Goal: Task Accomplishment & Management: Manage account settings

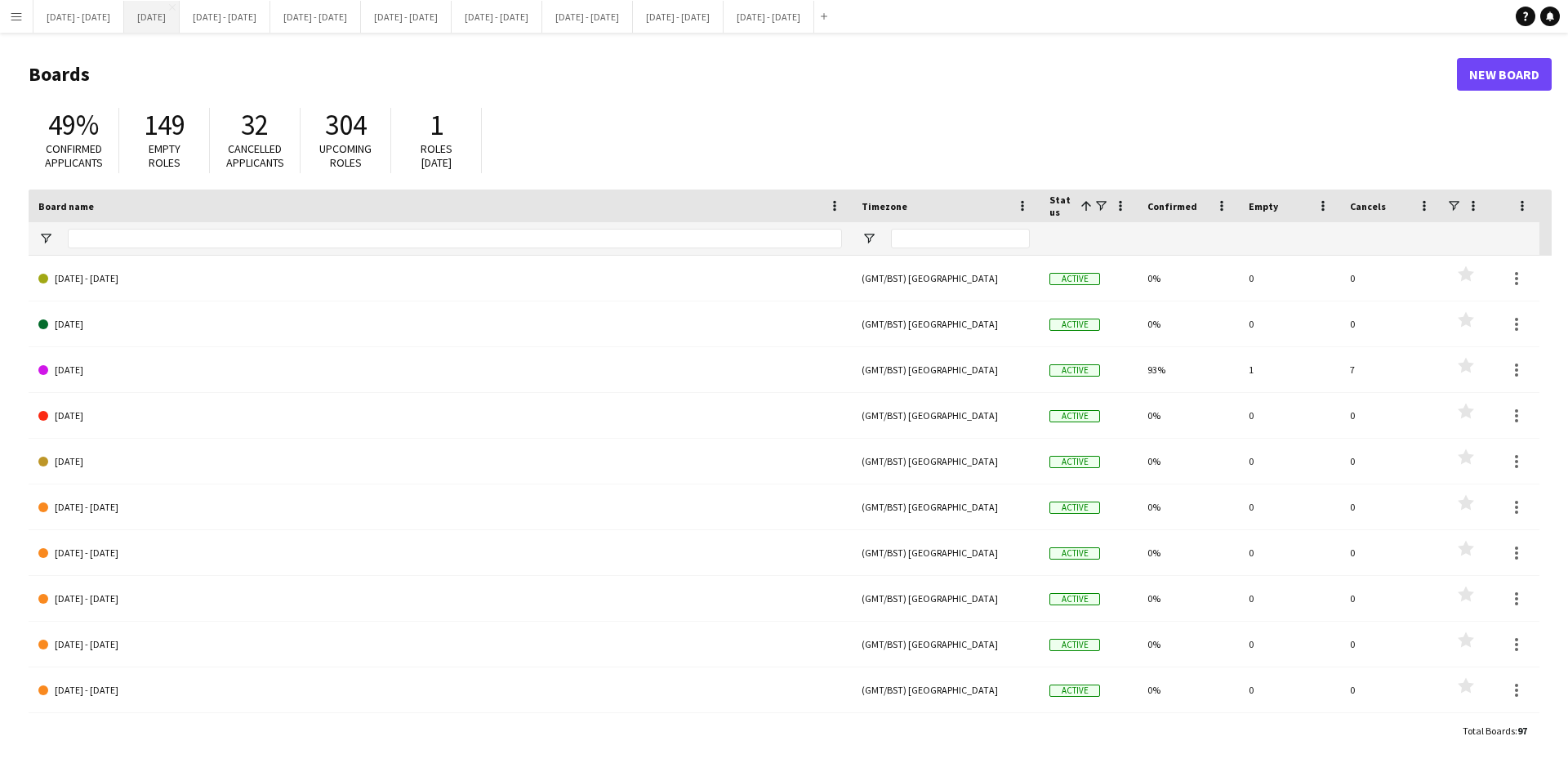
click at [173, 17] on button "[DATE] Close" at bounding box center [152, 17] width 55 height 31
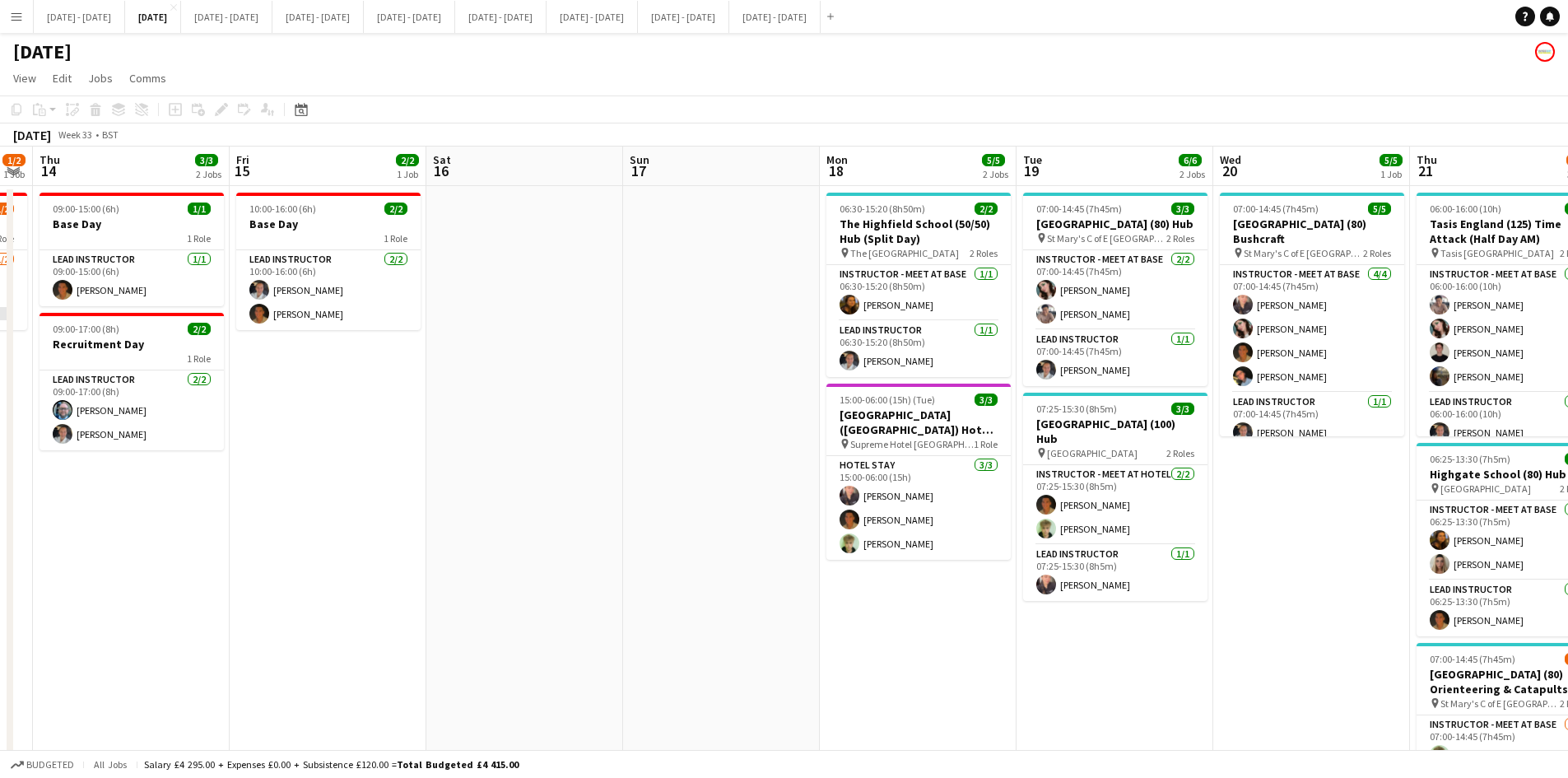
scroll to position [0, 532]
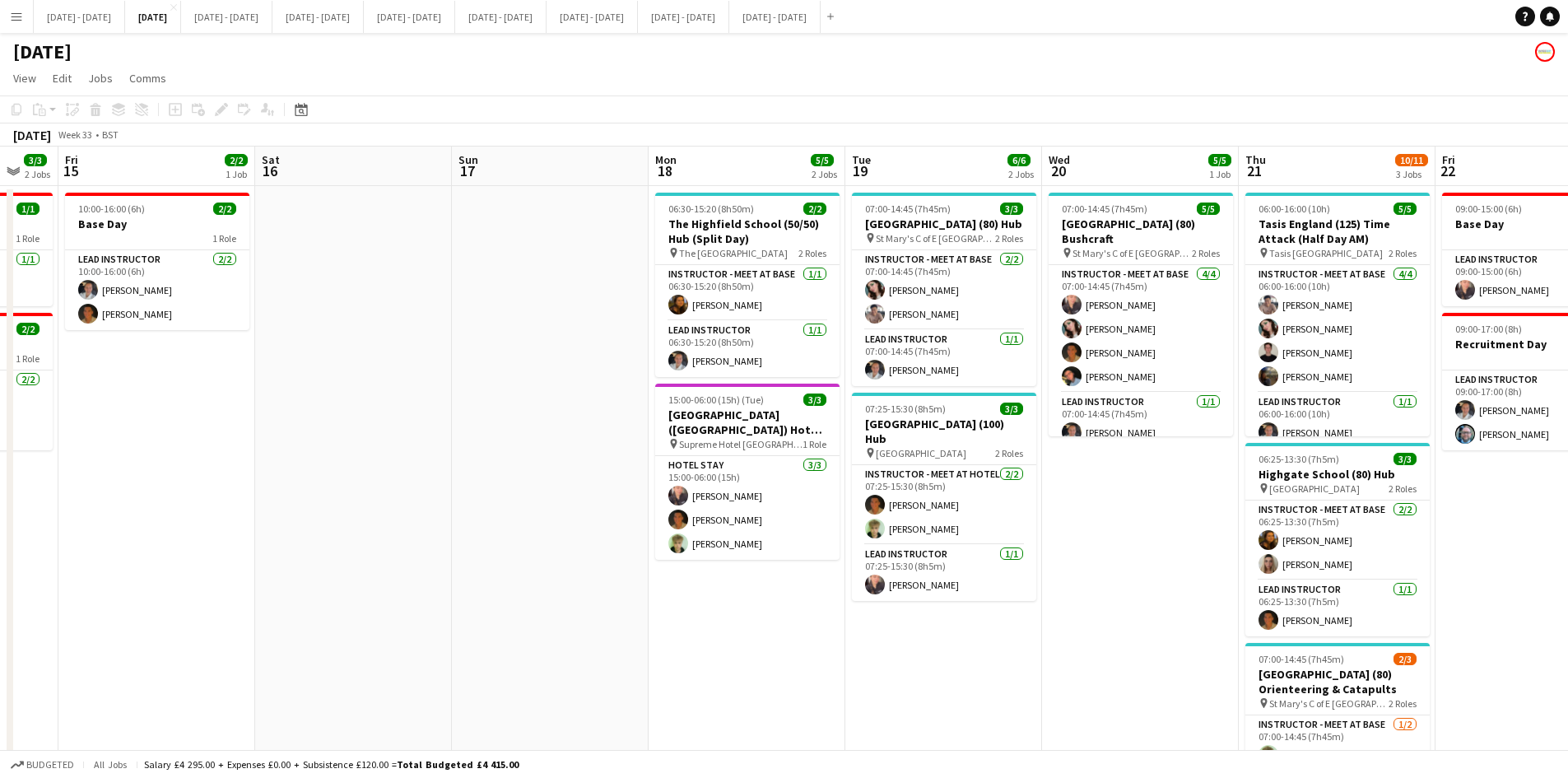
drag, startPoint x: 1349, startPoint y: 636, endPoint x: 1021, endPoint y: 624, distance: 328.2
click at [1021, 624] on app-calendar-viewport "Tue 12 1/2 1 Job Wed 13 1/2 1 Job Thu 14 3/3 2 Jobs Fri 15 2/2 1 Job Sat 16 Sun…" at bounding box center [784, 524] width 1568 height 755
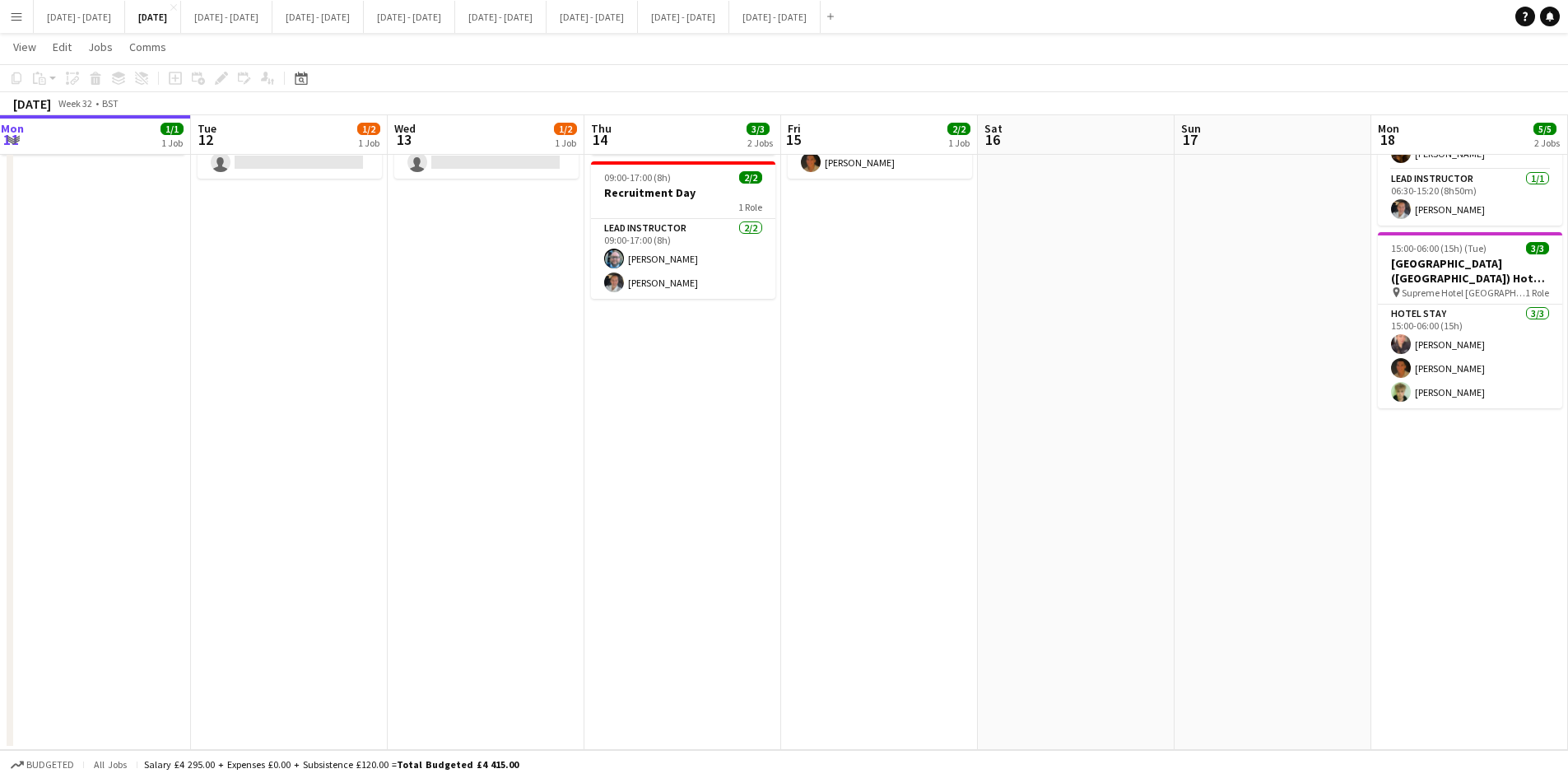
scroll to position [0, 518]
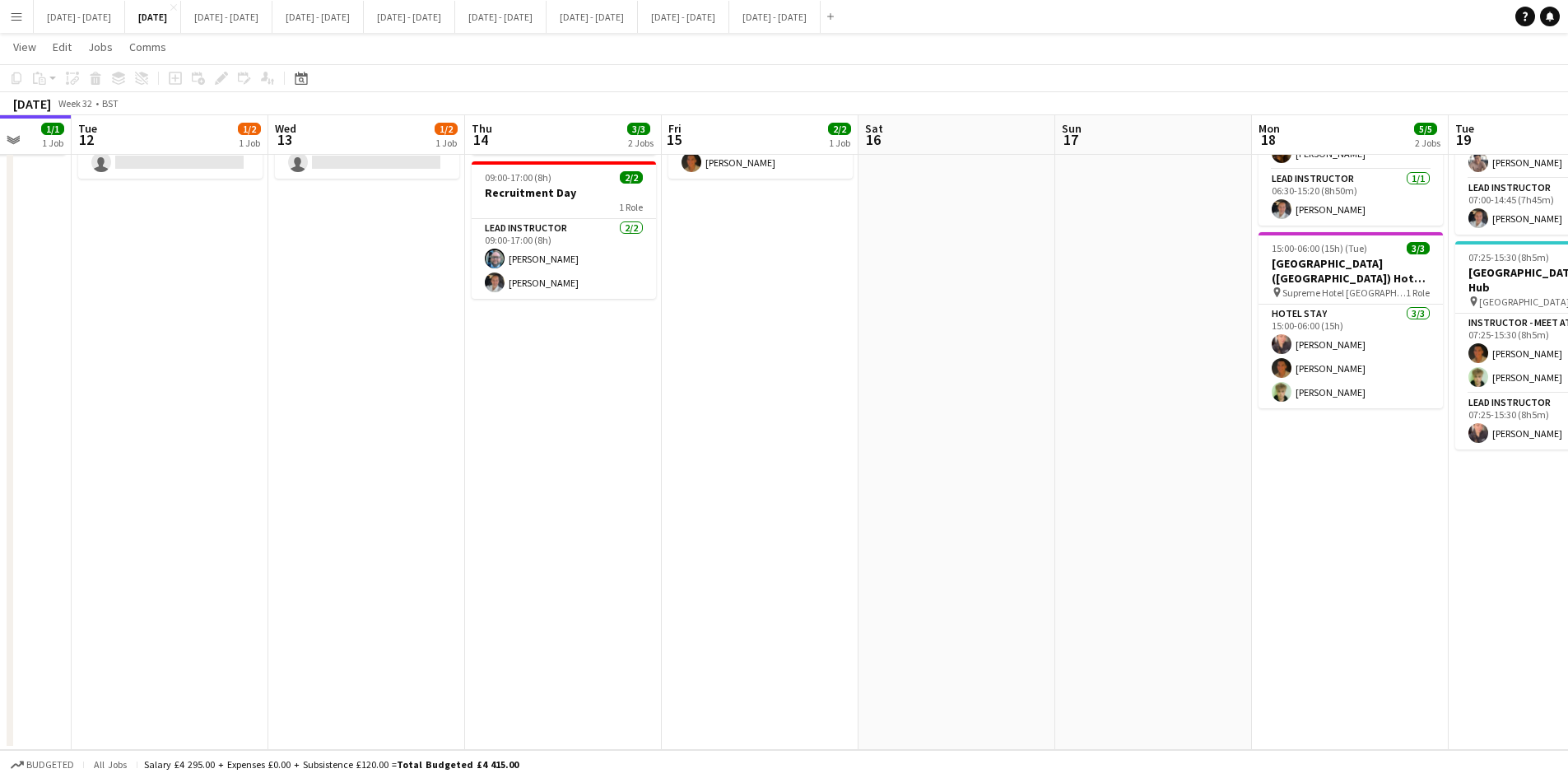
drag, startPoint x: 170, startPoint y: 313, endPoint x: 971, endPoint y: 311, distance: 801.0
click at [971, 311] on app-calendar-viewport "Sat 9 2/2 1 Job Sun 10 Mon 11 1/1 1 Job Tue 12 1/2 1 Job Wed 13 1/2 1 Job Thu 1…" at bounding box center [784, 331] width 1568 height 836
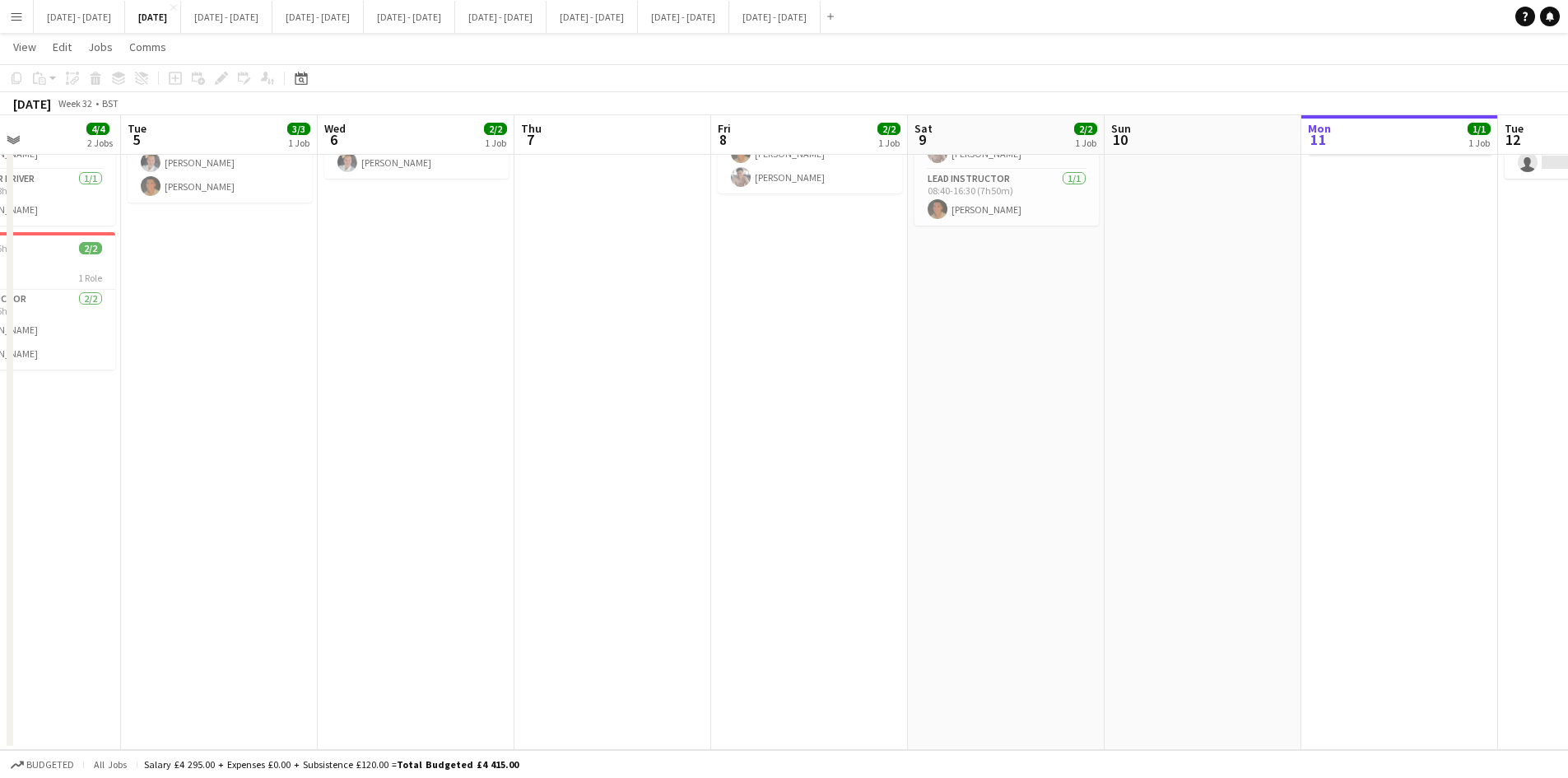
scroll to position [0, 365]
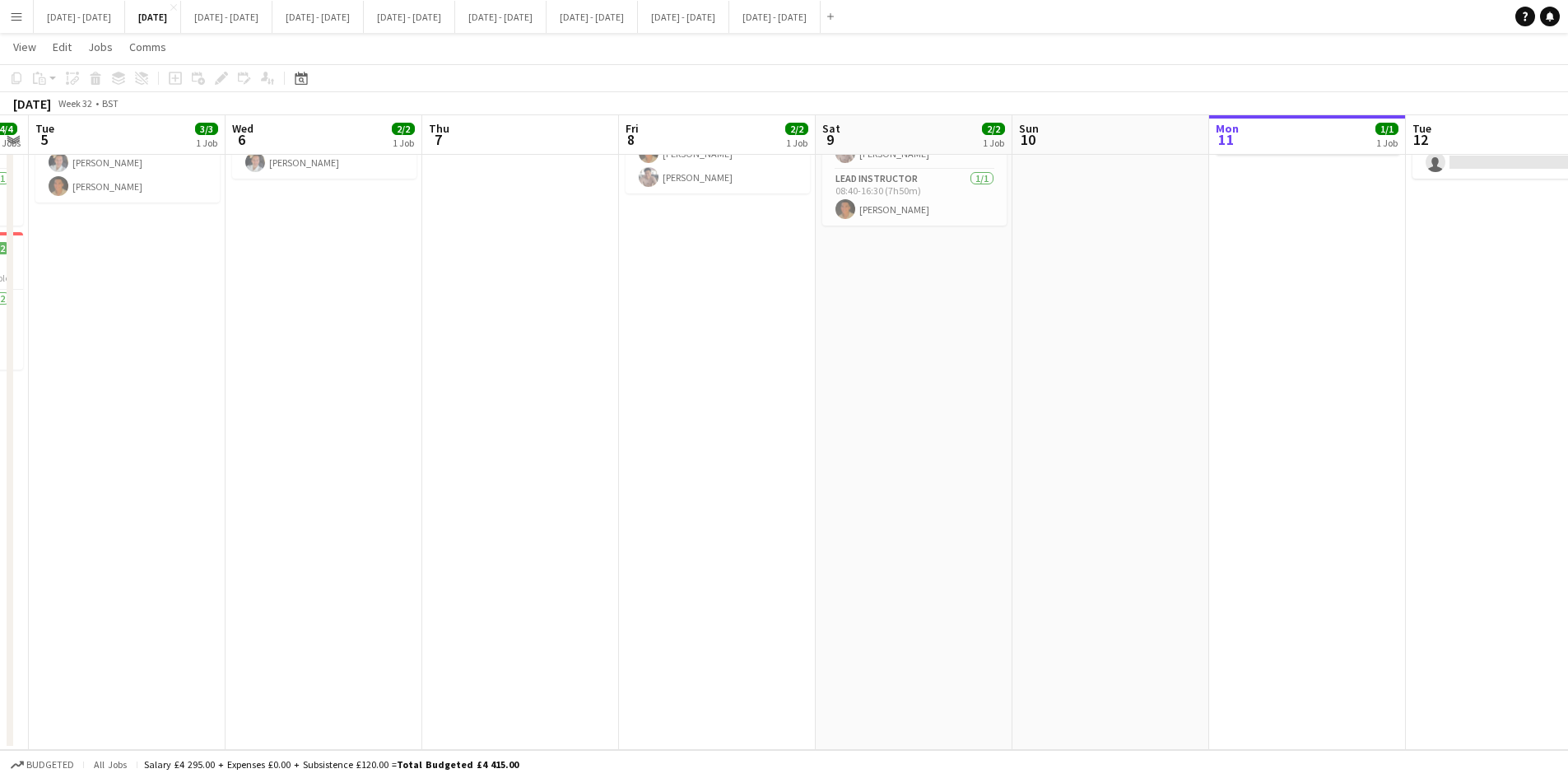
drag, startPoint x: 184, startPoint y: 323, endPoint x: 1322, endPoint y: 322, distance: 1138.0
click at [1322, 322] on app-calendar-viewport "Sun 3 2/2 1 Job Mon 4 4/4 2 Jobs Tue 5 3/3 1 Job Wed 6 2/2 1 Job Thu 7 Fri 8 2/…" at bounding box center [784, 331] width 1568 height 836
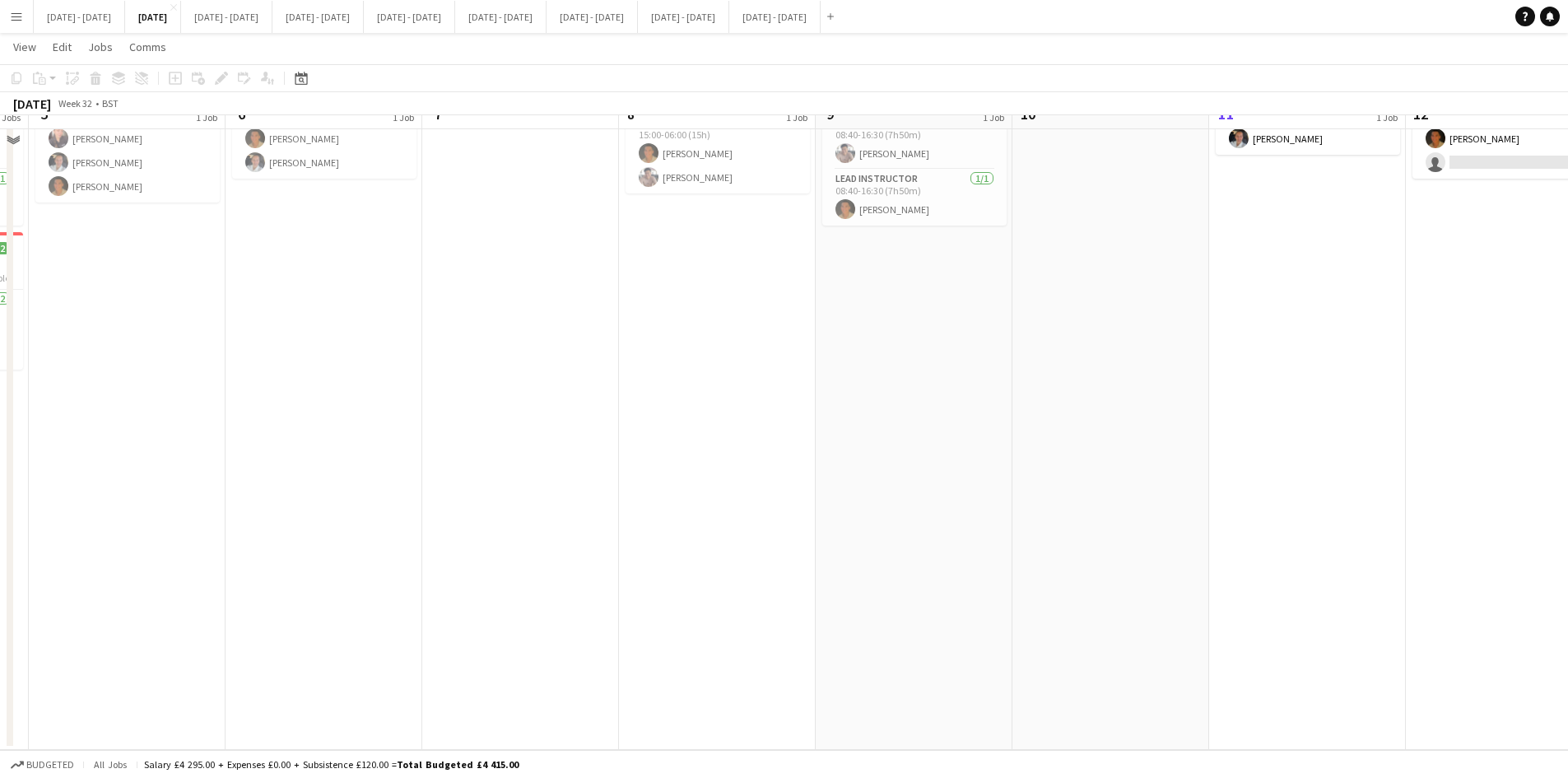
scroll to position [0, 0]
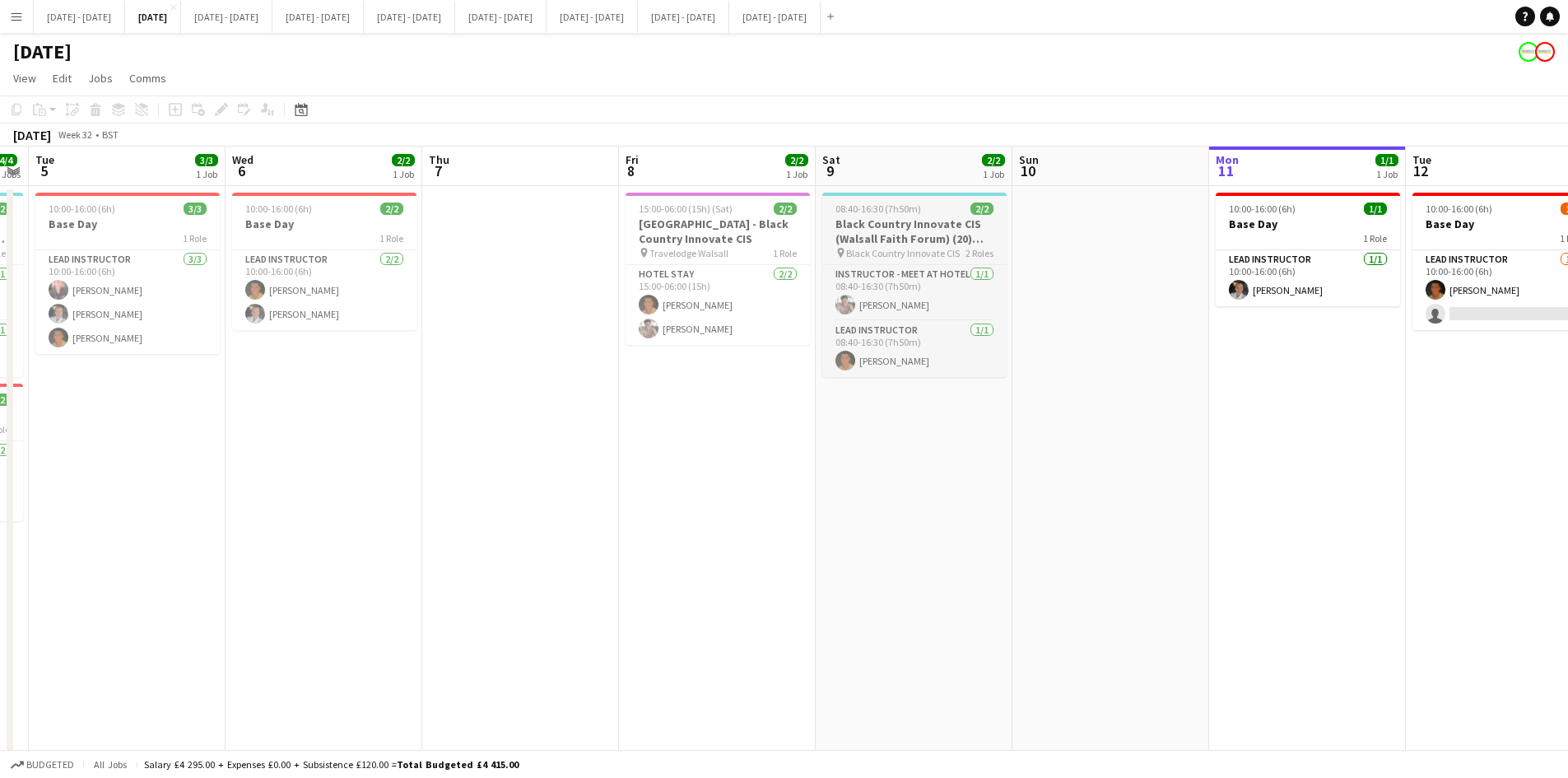
click at [923, 222] on h3 "Black Country Innovate CIS (Walsall Faith Forum) (20) Hub" at bounding box center [914, 231] width 184 height 30
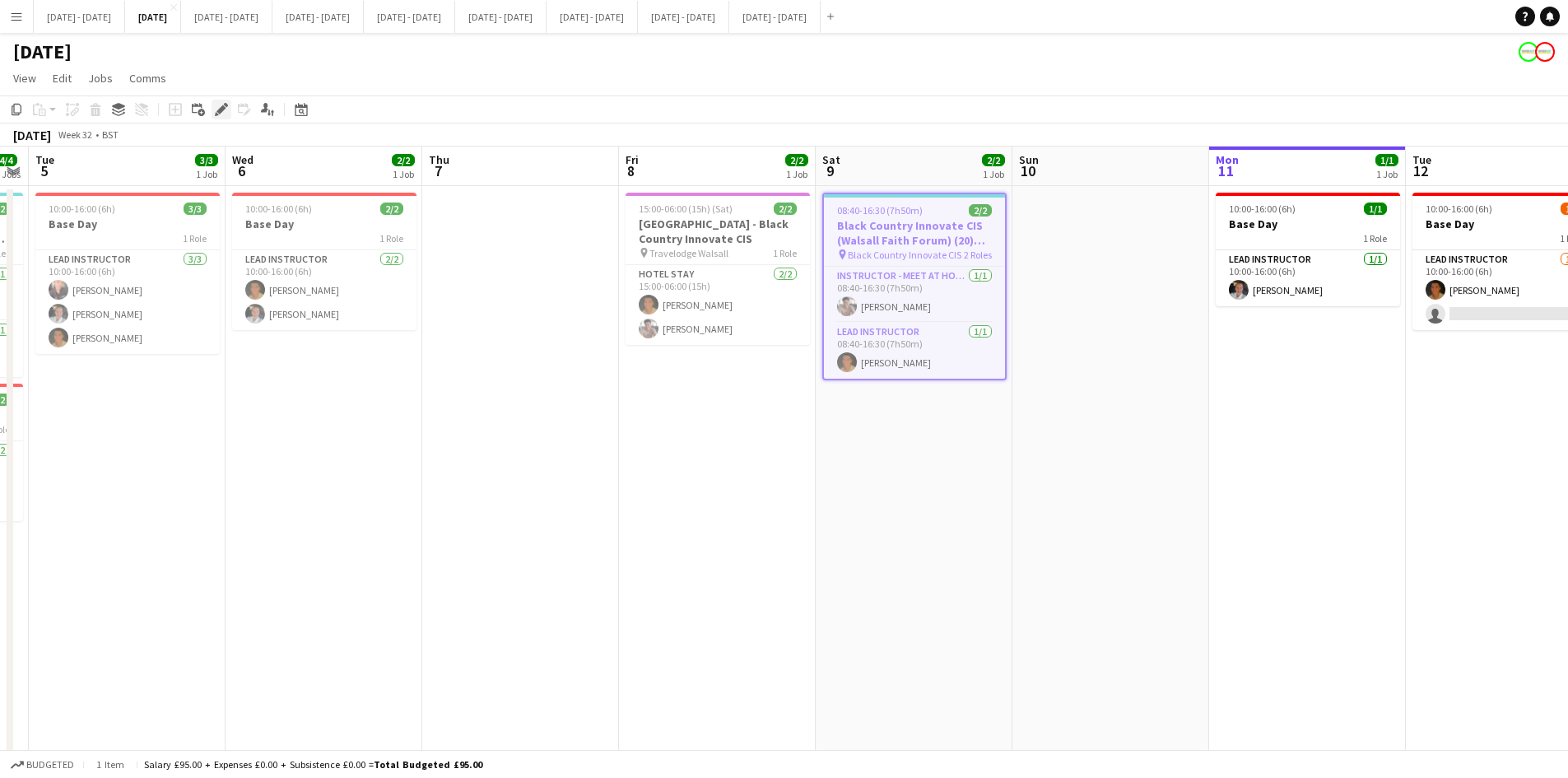
click at [218, 107] on icon "Edit" at bounding box center [221, 109] width 13 height 13
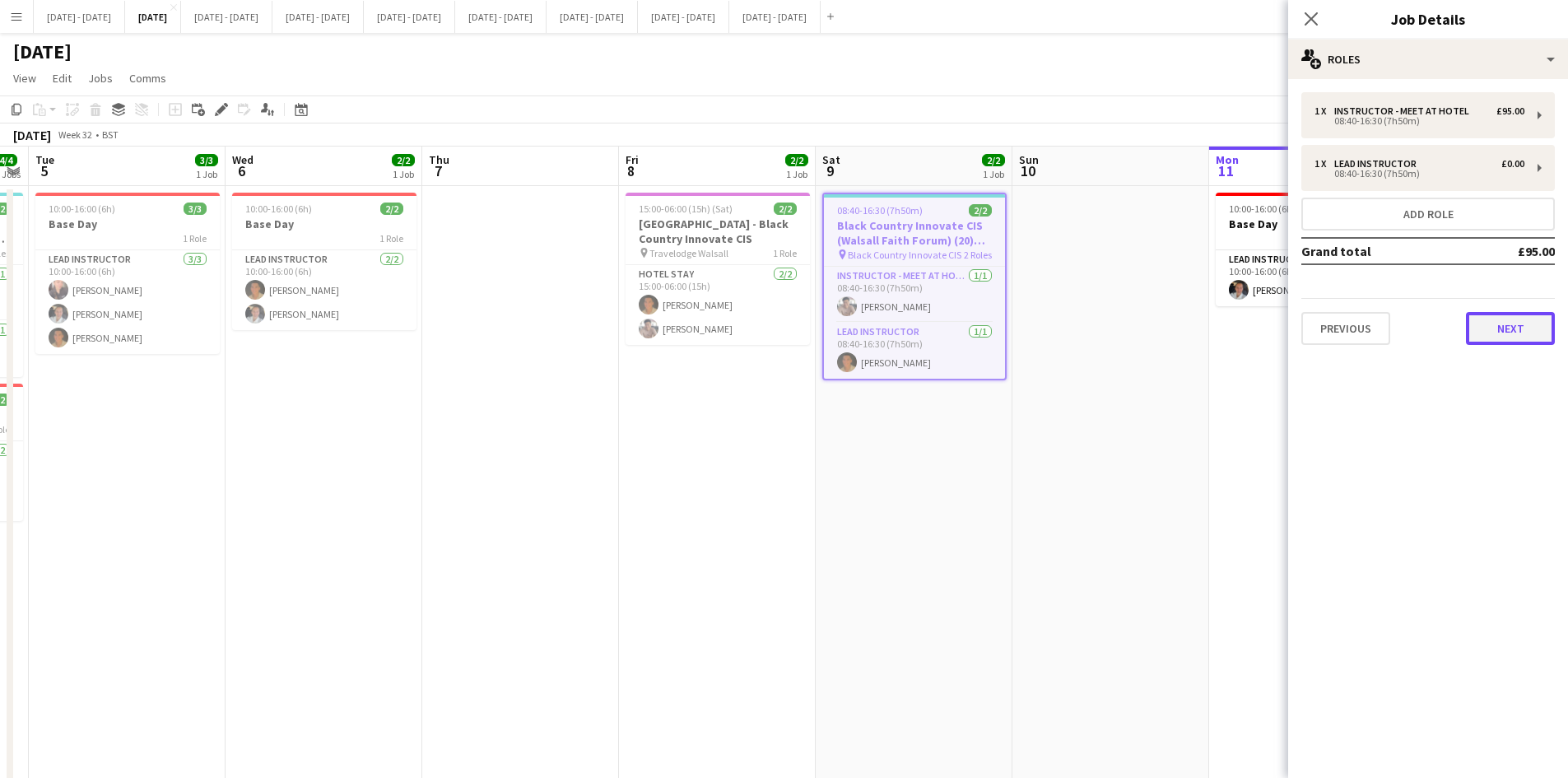
click at [1503, 332] on button "Next" at bounding box center [1510, 328] width 89 height 33
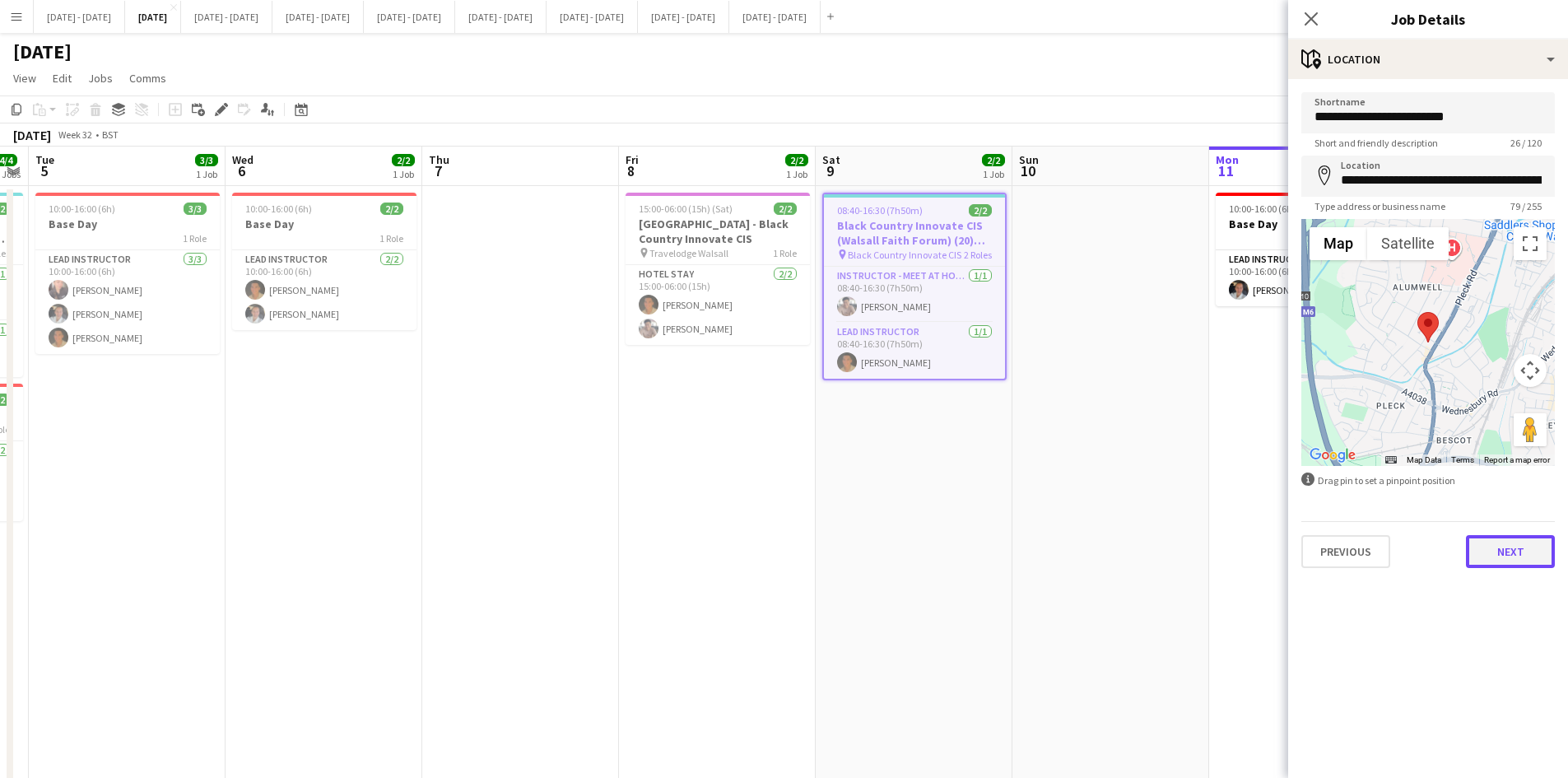
click at [1513, 552] on button "Next" at bounding box center [1510, 551] width 89 height 33
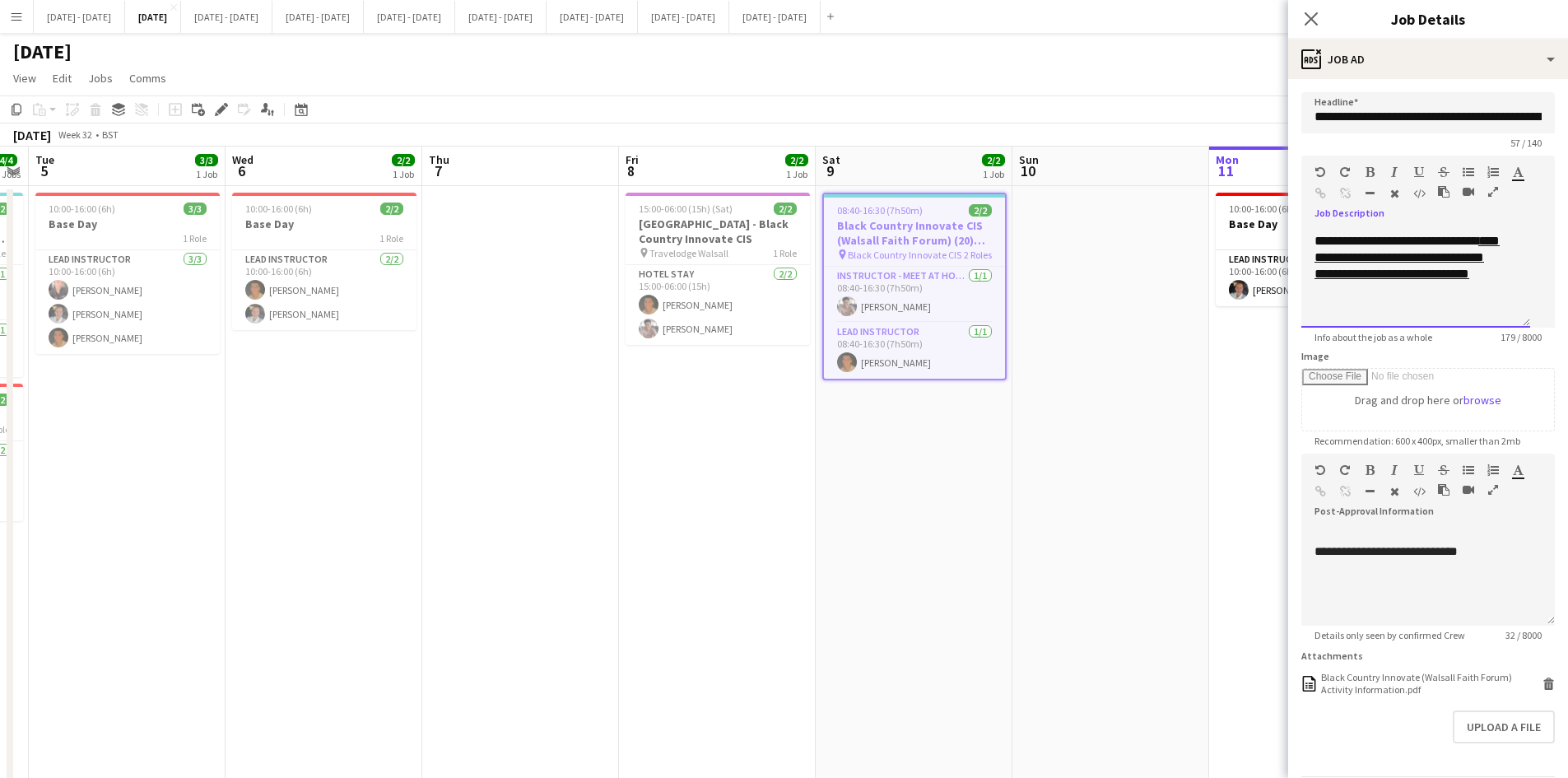
scroll to position [112, 0]
click at [1379, 680] on div "Black Country Innovate (Walsall Faith Forum) Activity Information.pdf" at bounding box center [1429, 684] width 217 height 25
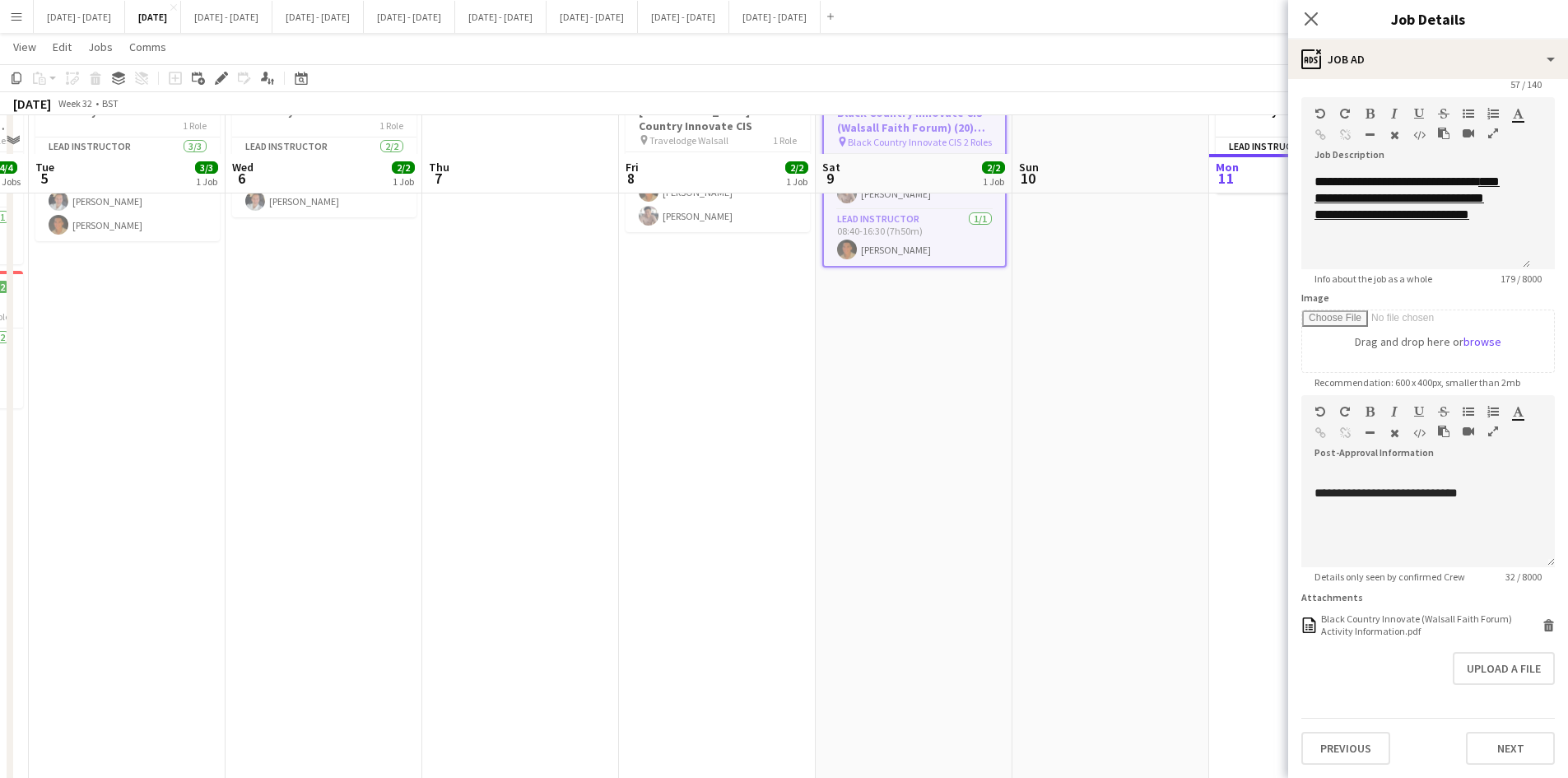
scroll to position [150, 0]
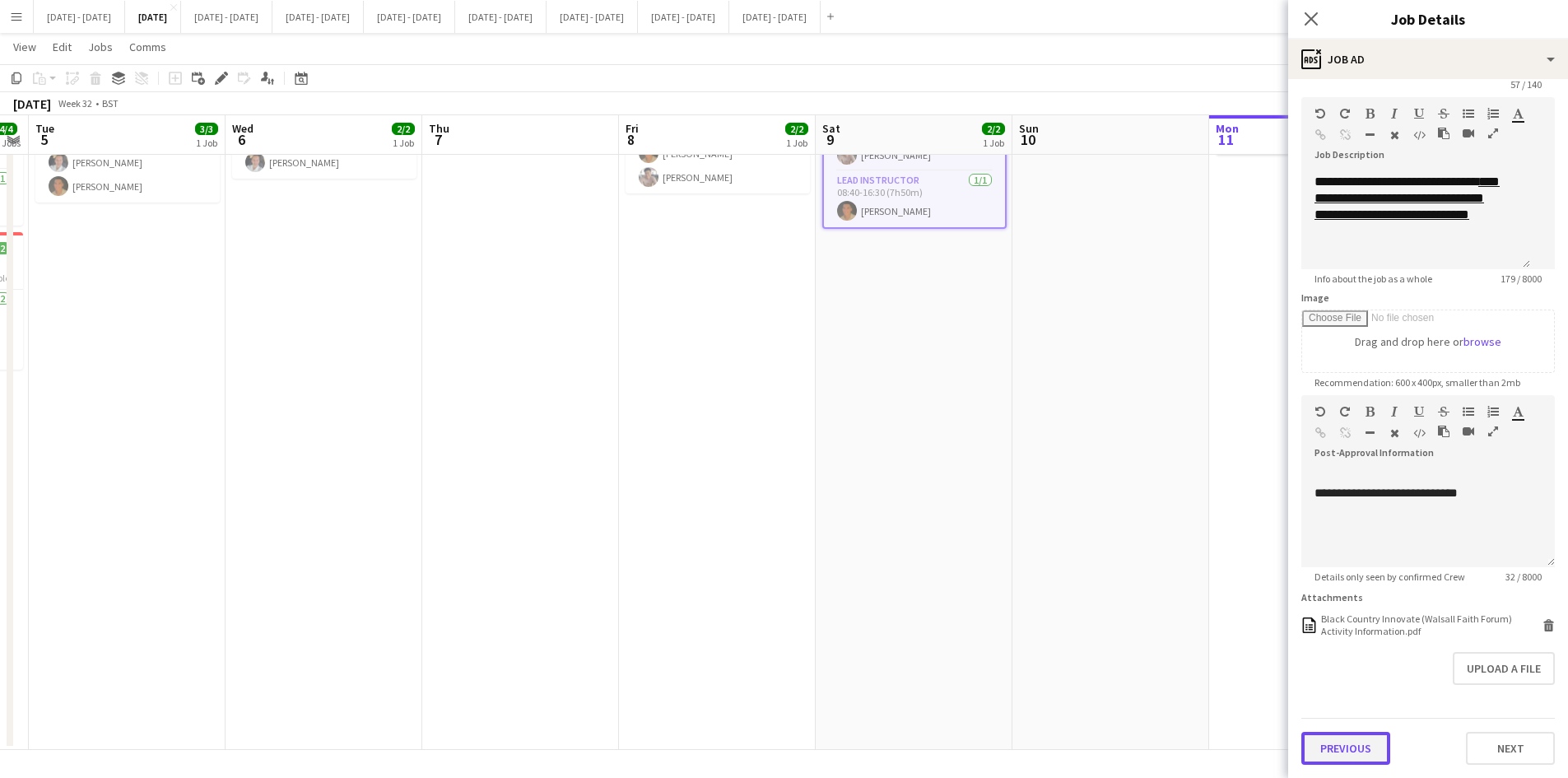
click at [1349, 748] on button "Previous" at bounding box center [1346, 748] width 89 height 33
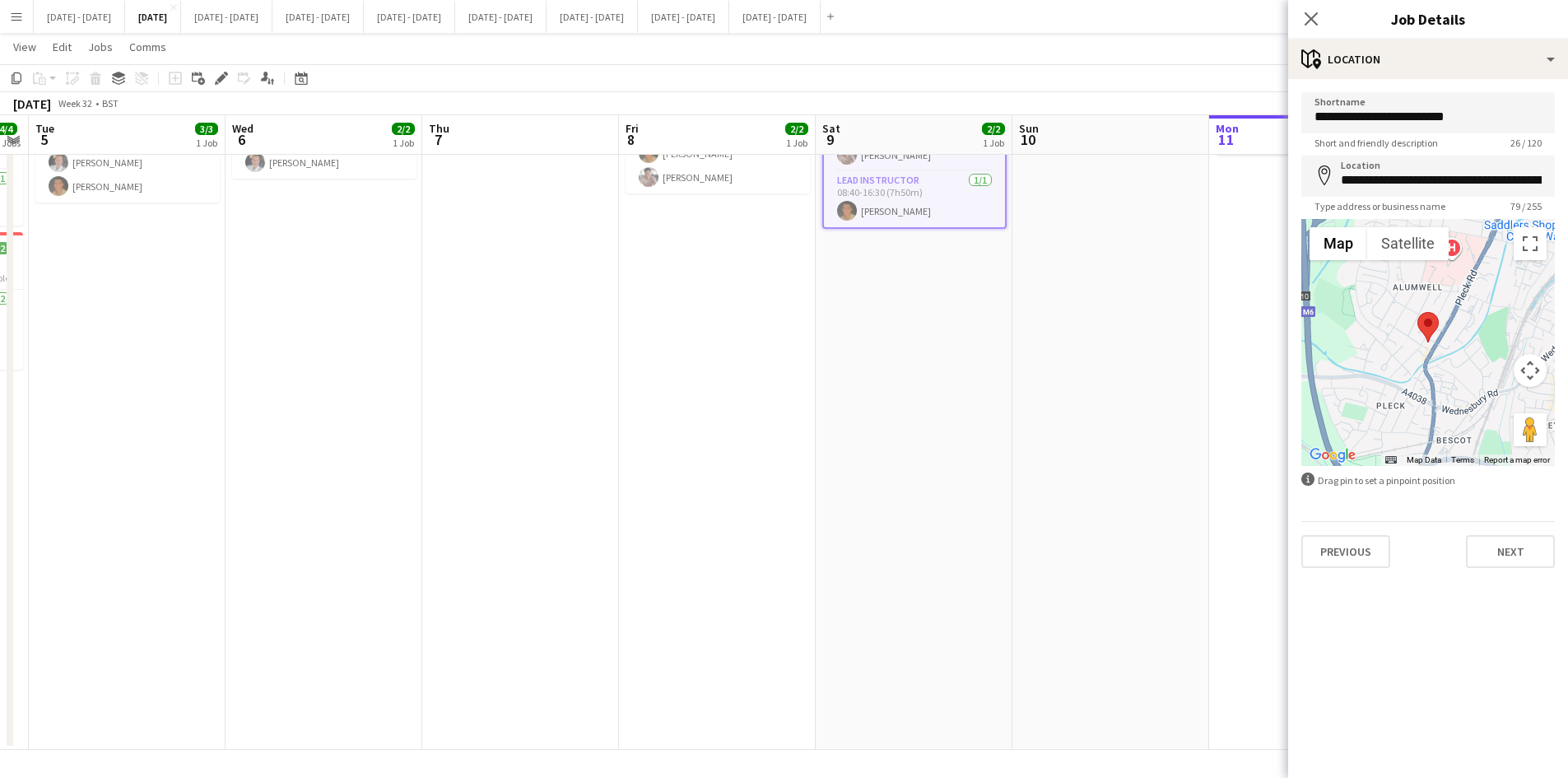
scroll to position [0, 0]
click at [1310, 18] on icon at bounding box center [1311, 18] width 16 height 16
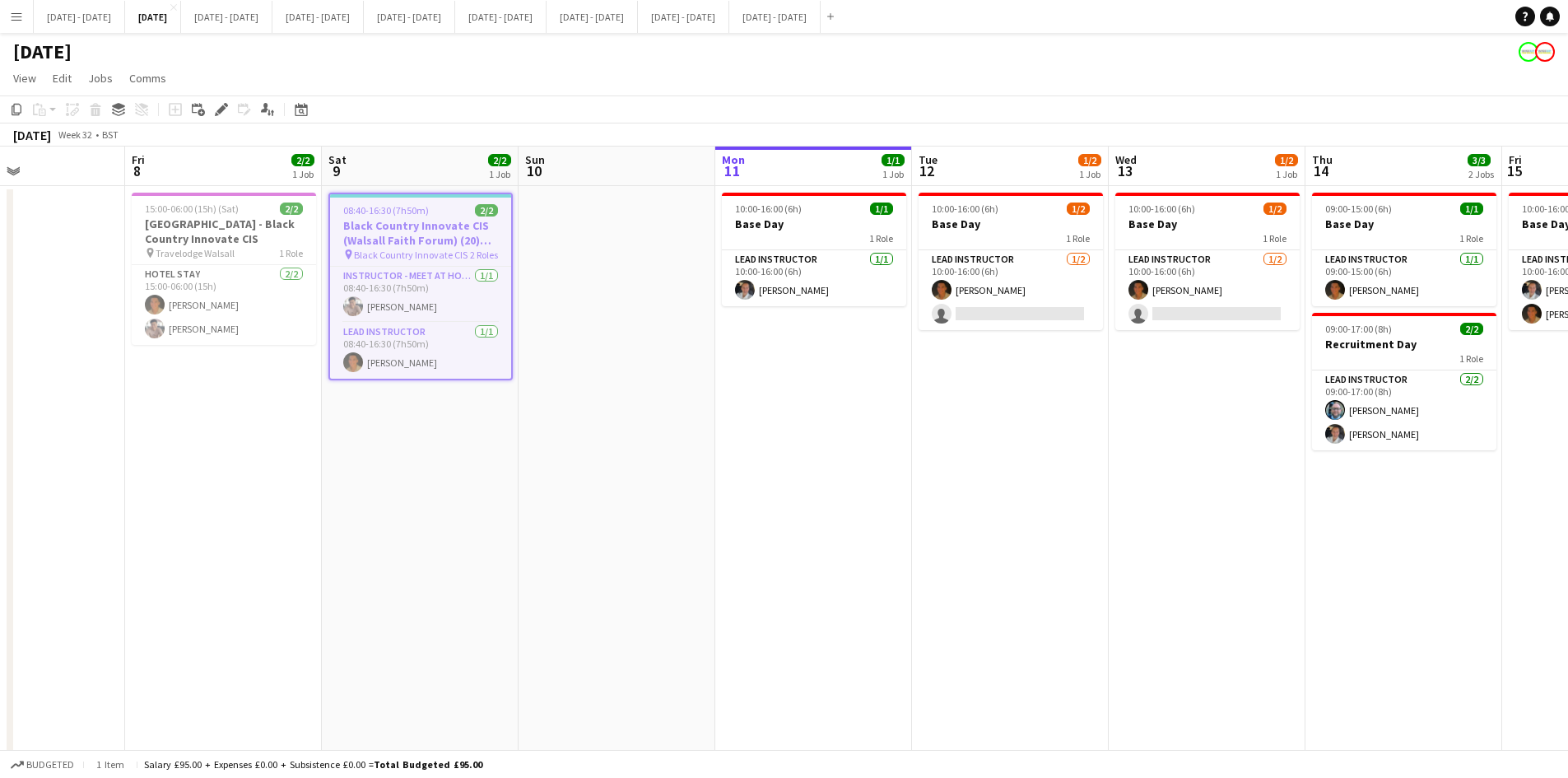
scroll to position [0, 464]
drag, startPoint x: 1464, startPoint y: 414, endPoint x: 971, endPoint y: 405, distance: 493.1
click at [971, 405] on app-calendar-viewport "Tue 5 3/3 1 Job Wed 6 2/2 1 Job Thu 7 Fri 8 2/2 1 Job Sat 9 2/2 1 Job Sun 10 Mo…" at bounding box center [784, 524] width 1568 height 755
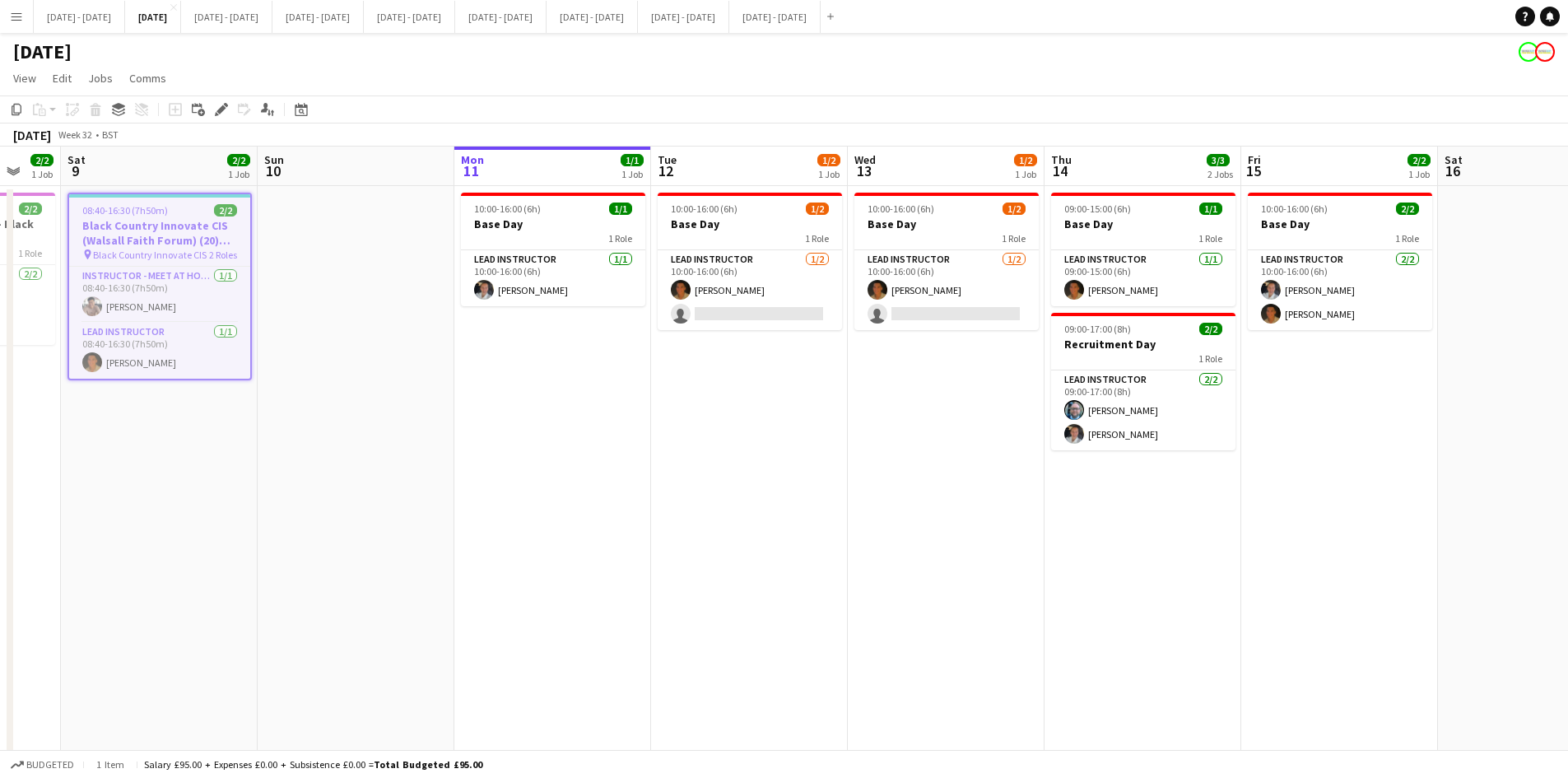
scroll to position [0, 554]
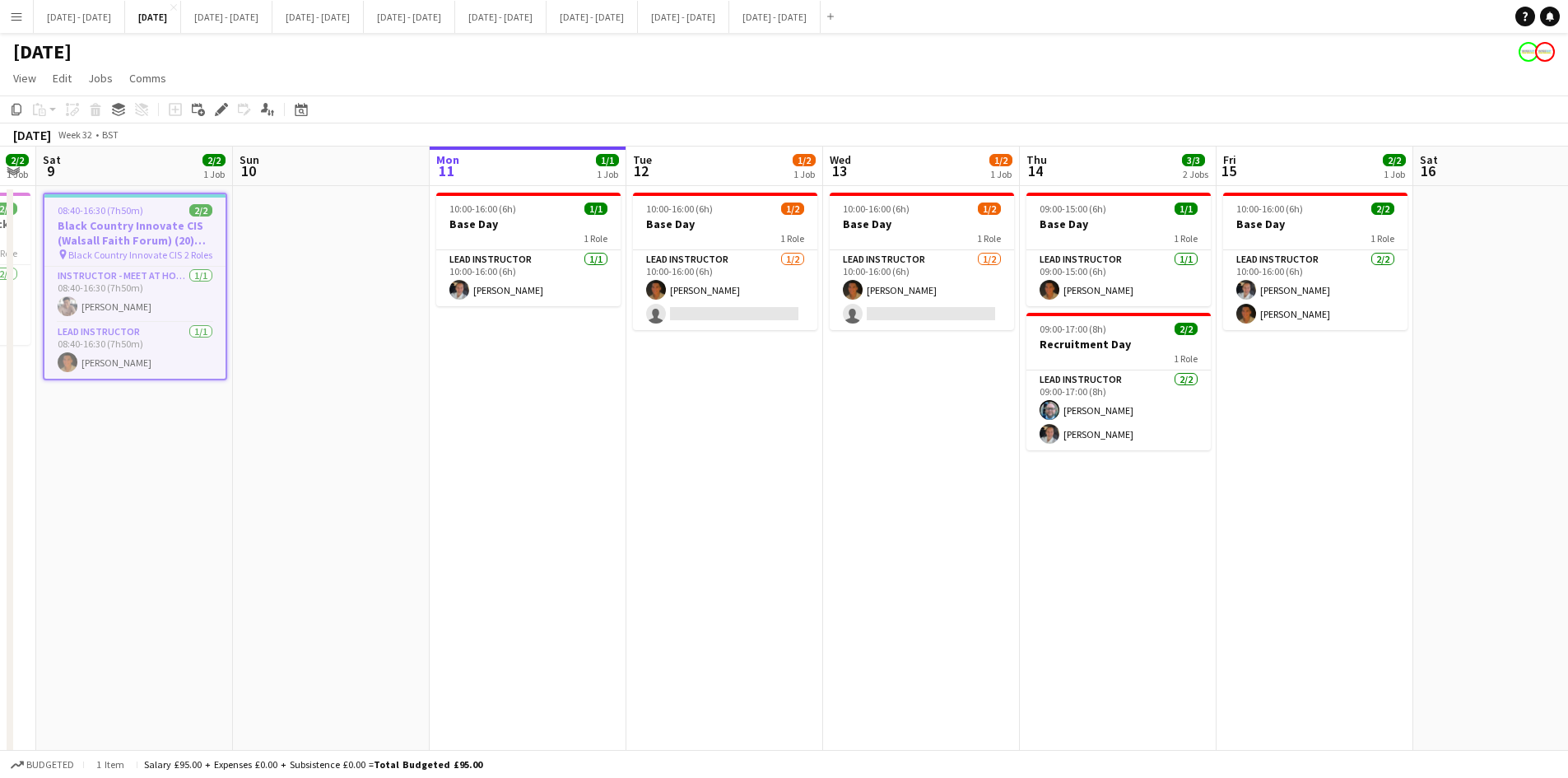
drag, startPoint x: 1417, startPoint y: 476, endPoint x: 1130, endPoint y: 475, distance: 287.0
click at [1130, 475] on app-calendar-viewport "Wed 6 2/2 1 Job Thu 7 Fri 8 2/2 1 Job Sat 9 2/2 1 Job Sun 10 Mon 11 1/1 1 Job T…" at bounding box center [784, 524] width 1568 height 755
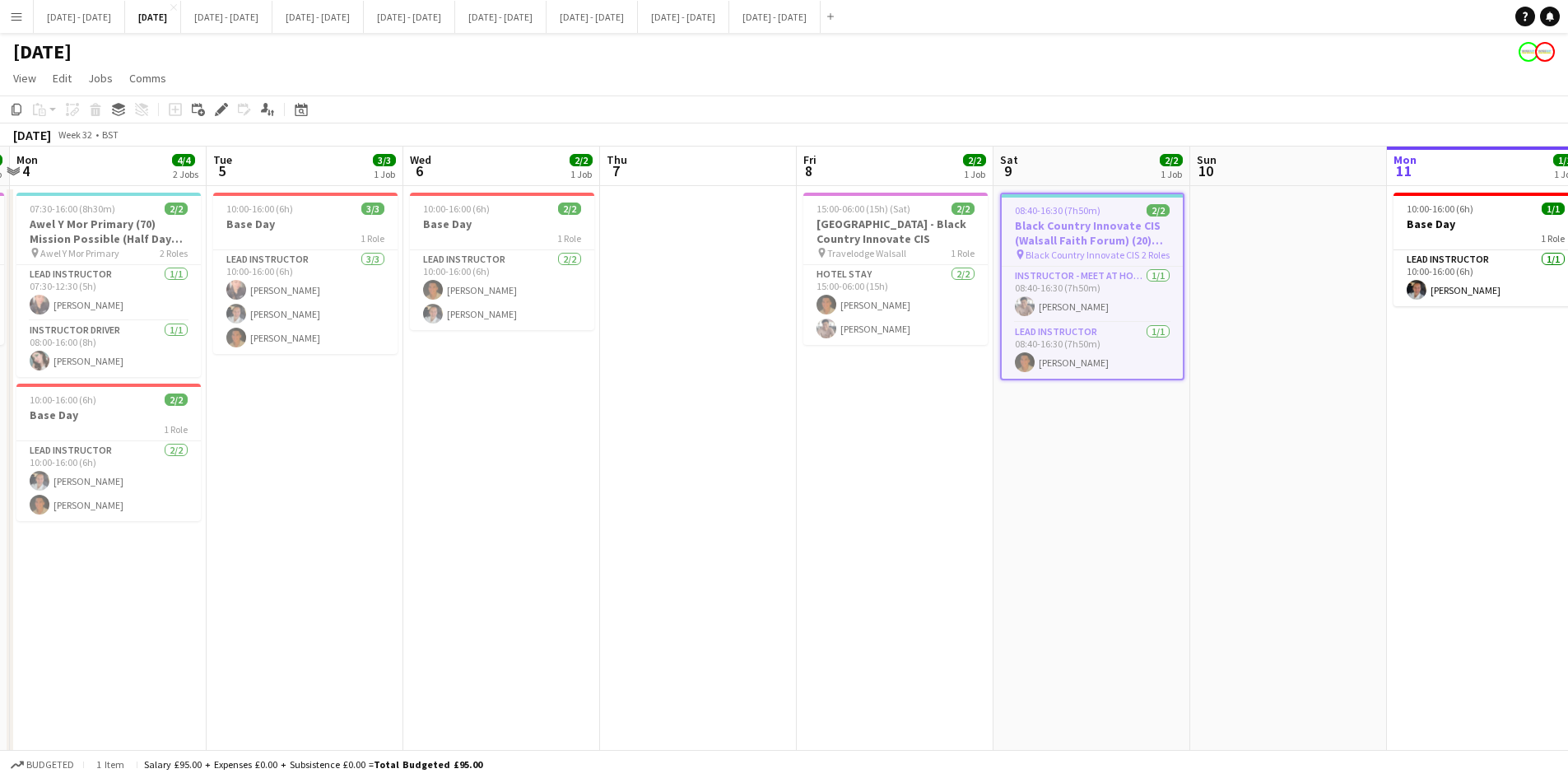
scroll to position [0, 371]
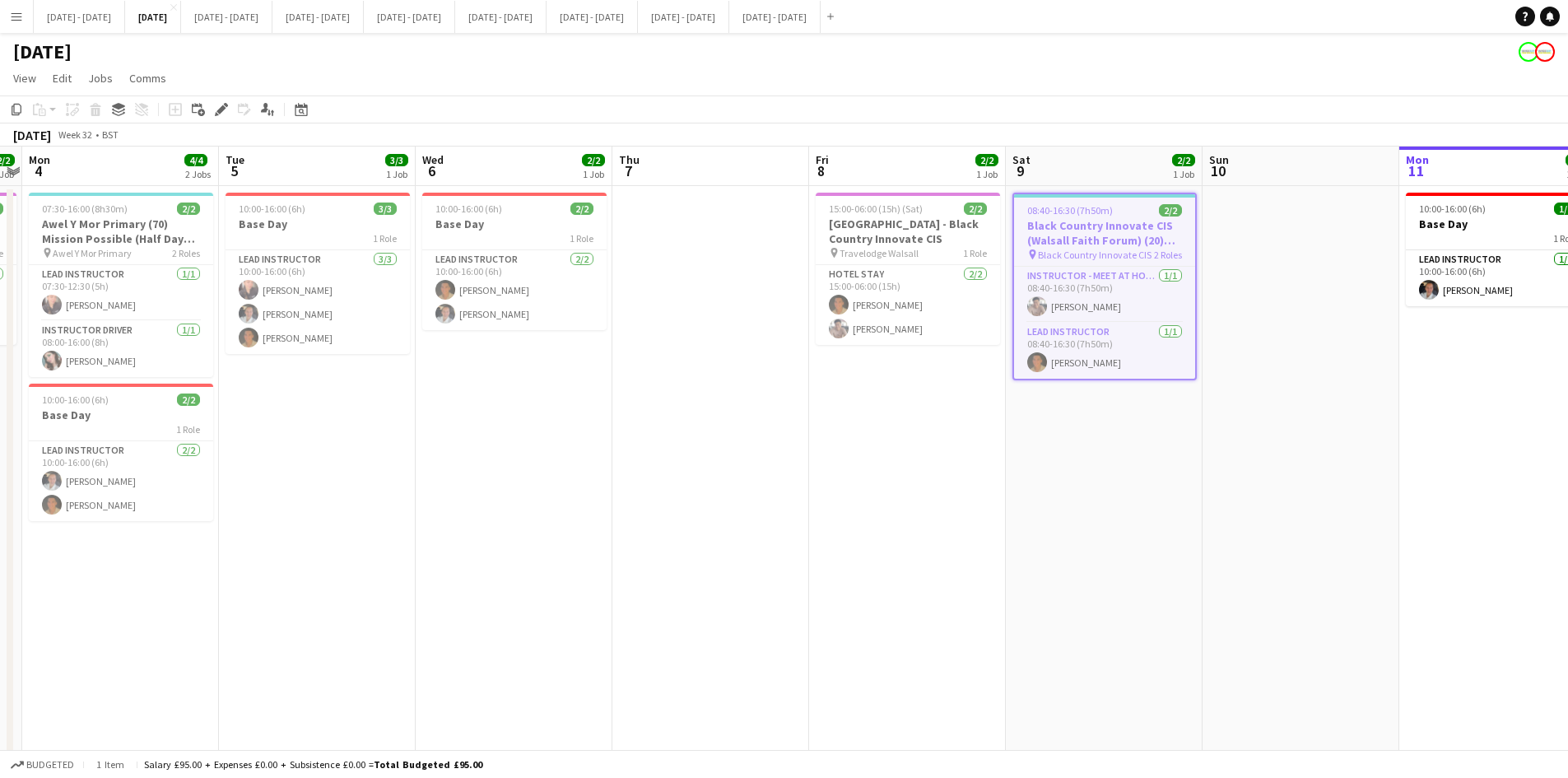
drag, startPoint x: 310, startPoint y: 430, endPoint x: 1280, endPoint y: 413, distance: 970.1
click at [1280, 413] on app-calendar-viewport "Sat 2 Sun 3 2/2 1 Job Mon 4 4/4 2 Jobs Tue 5 3/3 1 Job Wed 6 2/2 1 Job Thu 7 Fr…" at bounding box center [784, 524] width 1568 height 755
click at [906, 217] on h3 "[GEOGRAPHIC_DATA] - Black Country Innovate CIS" at bounding box center [908, 231] width 184 height 30
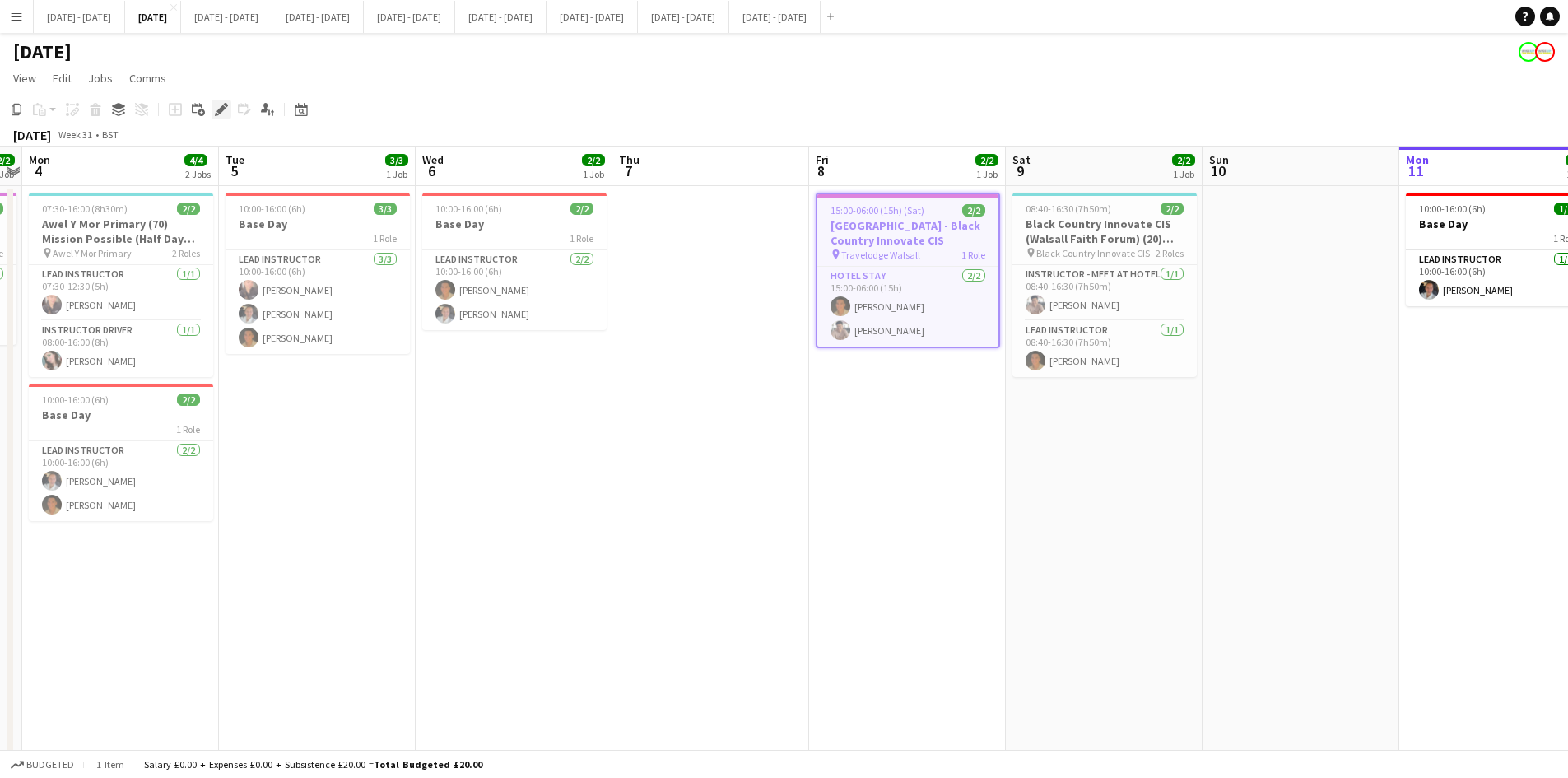
click at [220, 108] on icon at bounding box center [220, 109] width 9 height 9
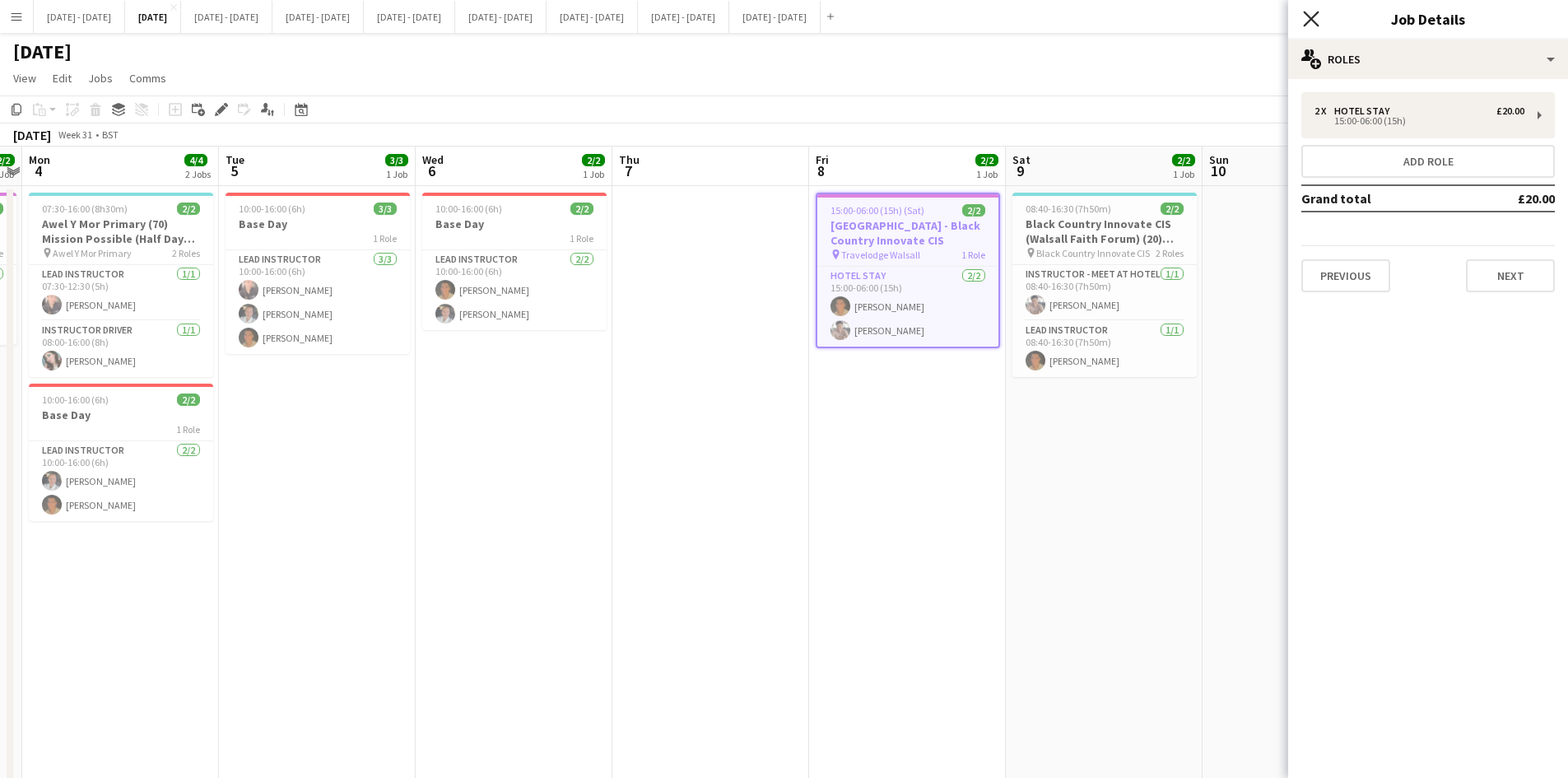
click at [1309, 16] on icon "Close pop-in" at bounding box center [1311, 18] width 16 height 16
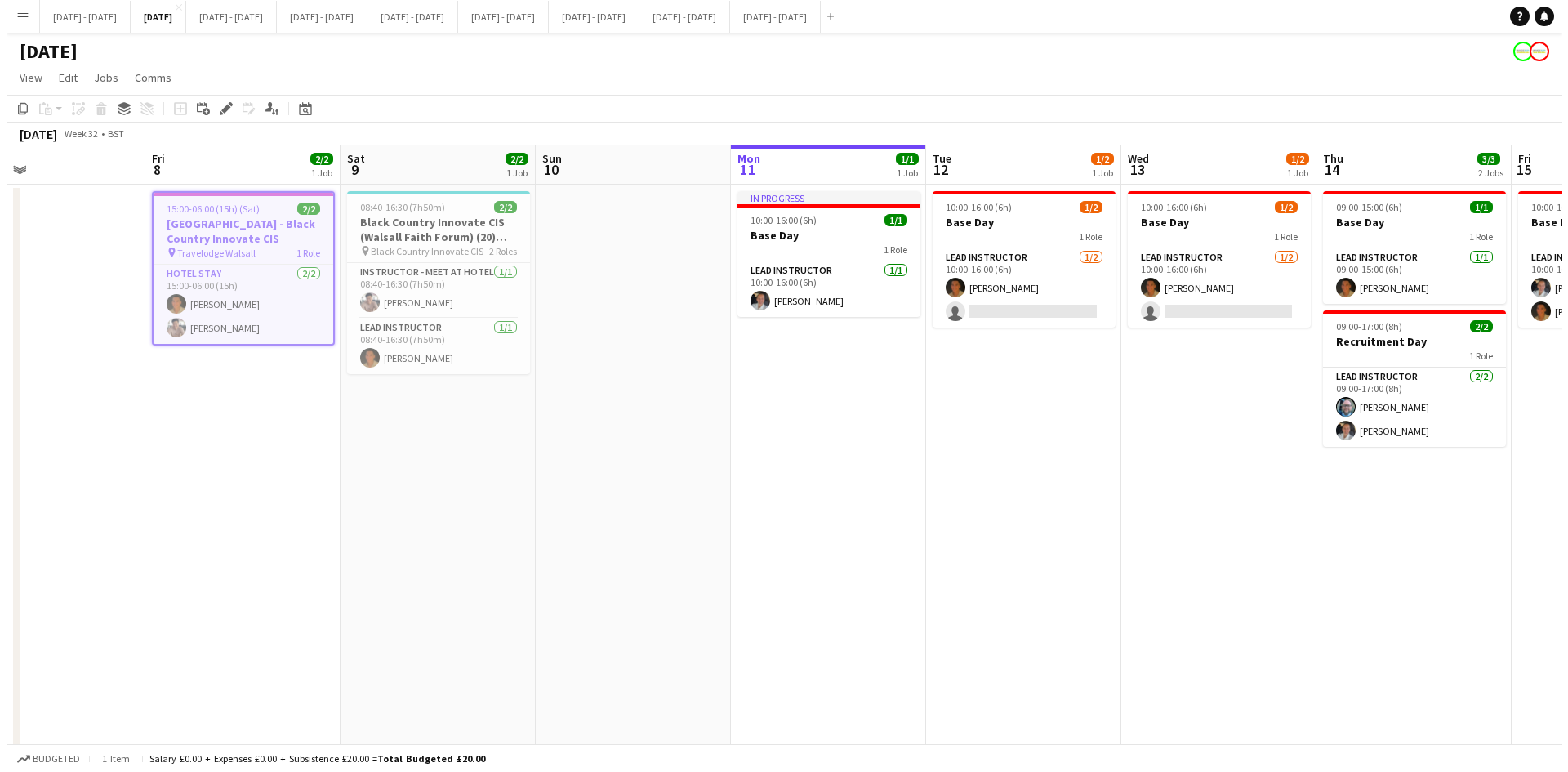
scroll to position [0, 644]
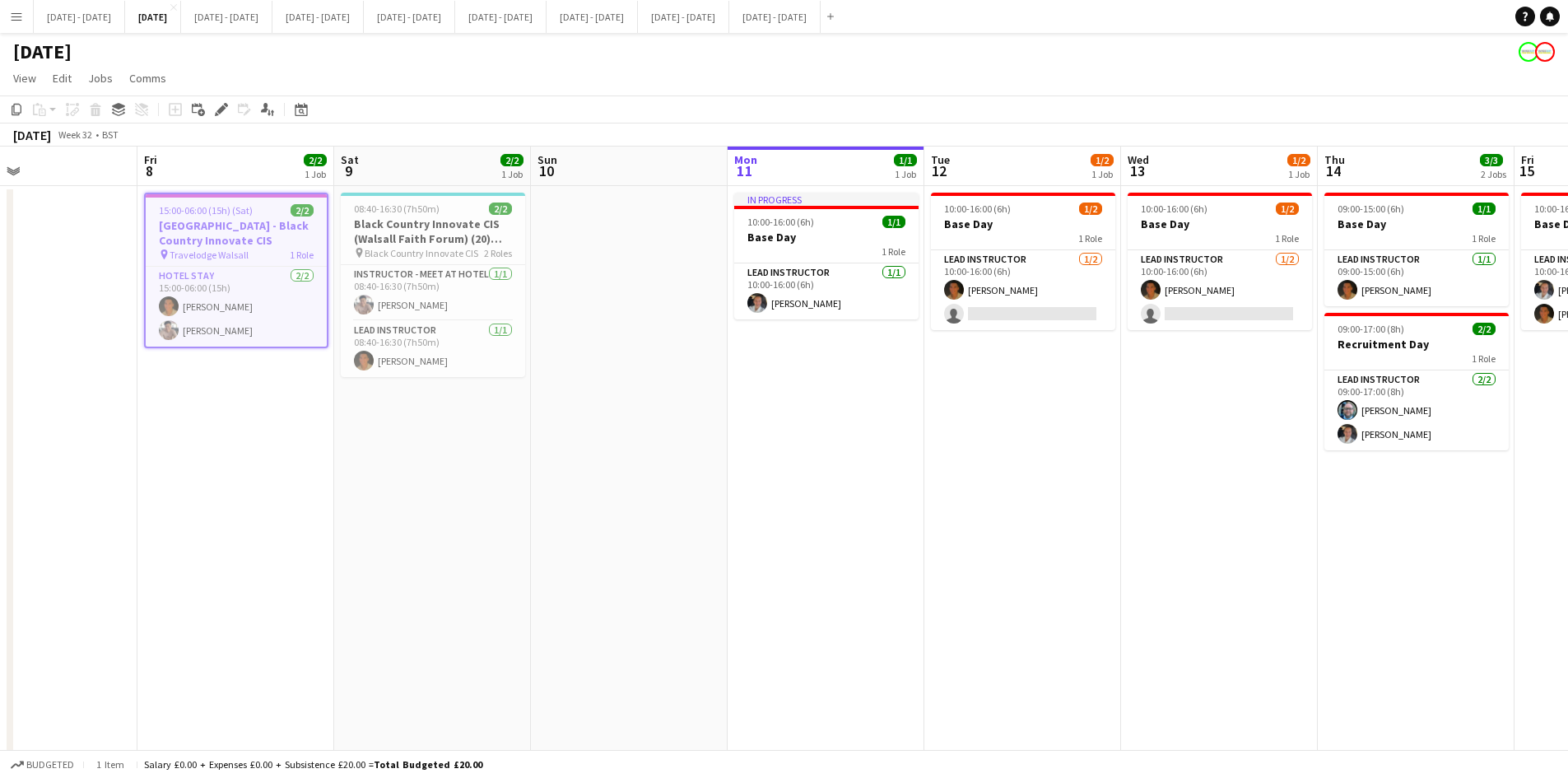
drag, startPoint x: 1264, startPoint y: 503, endPoint x: 592, endPoint y: 517, distance: 672.1
click at [592, 517] on app-calendar-viewport "Mon 4 4/4 2 Jobs Tue 5 3/3 1 Job Wed 6 2/2 1 Job Thu 7 Fri 8 2/2 1 Job Sat 9 2/…" at bounding box center [784, 524] width 1568 height 755
click at [273, 16] on button "[DATE] - [DATE] Close" at bounding box center [226, 17] width 91 height 32
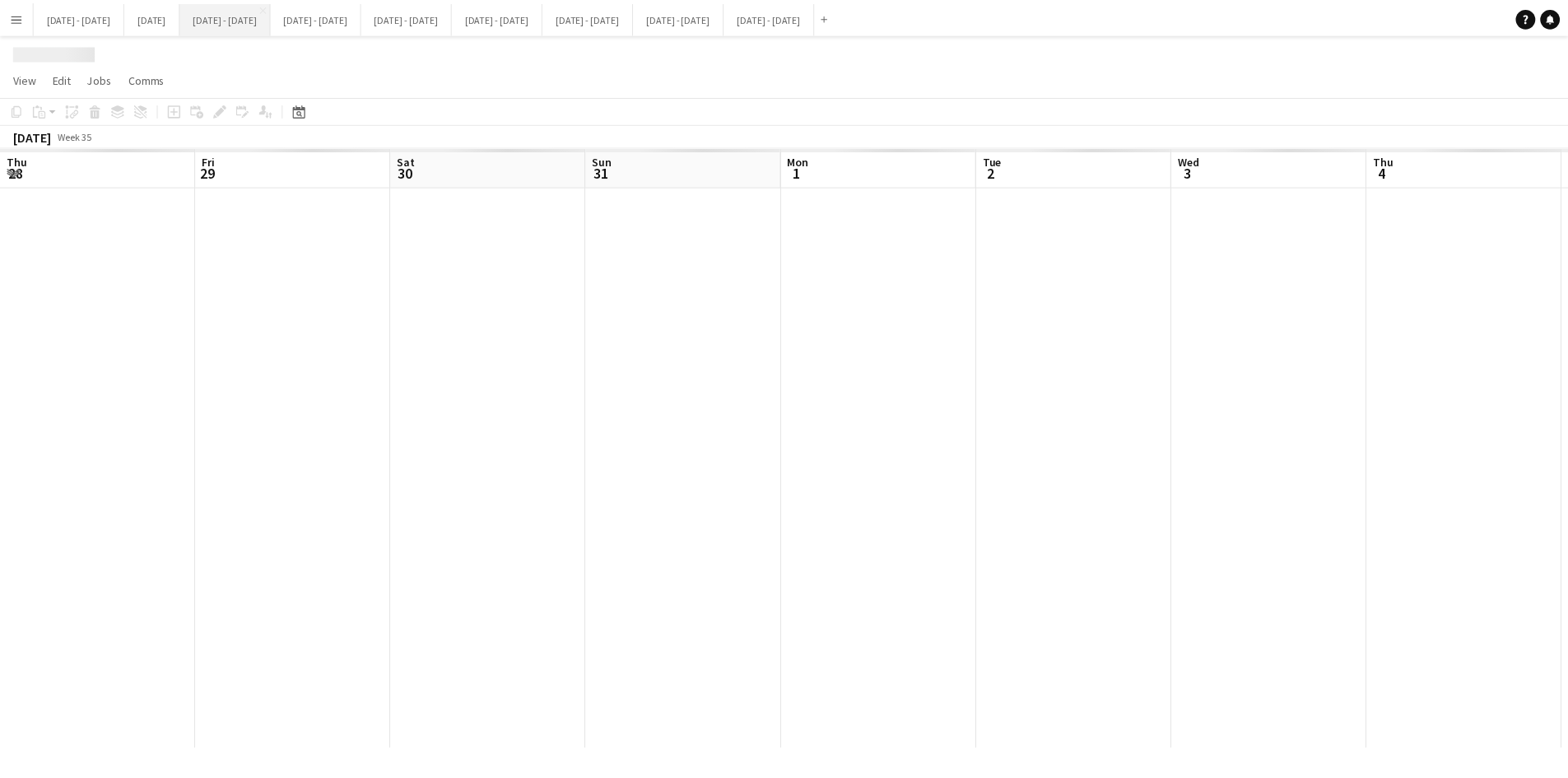
scroll to position [0, 564]
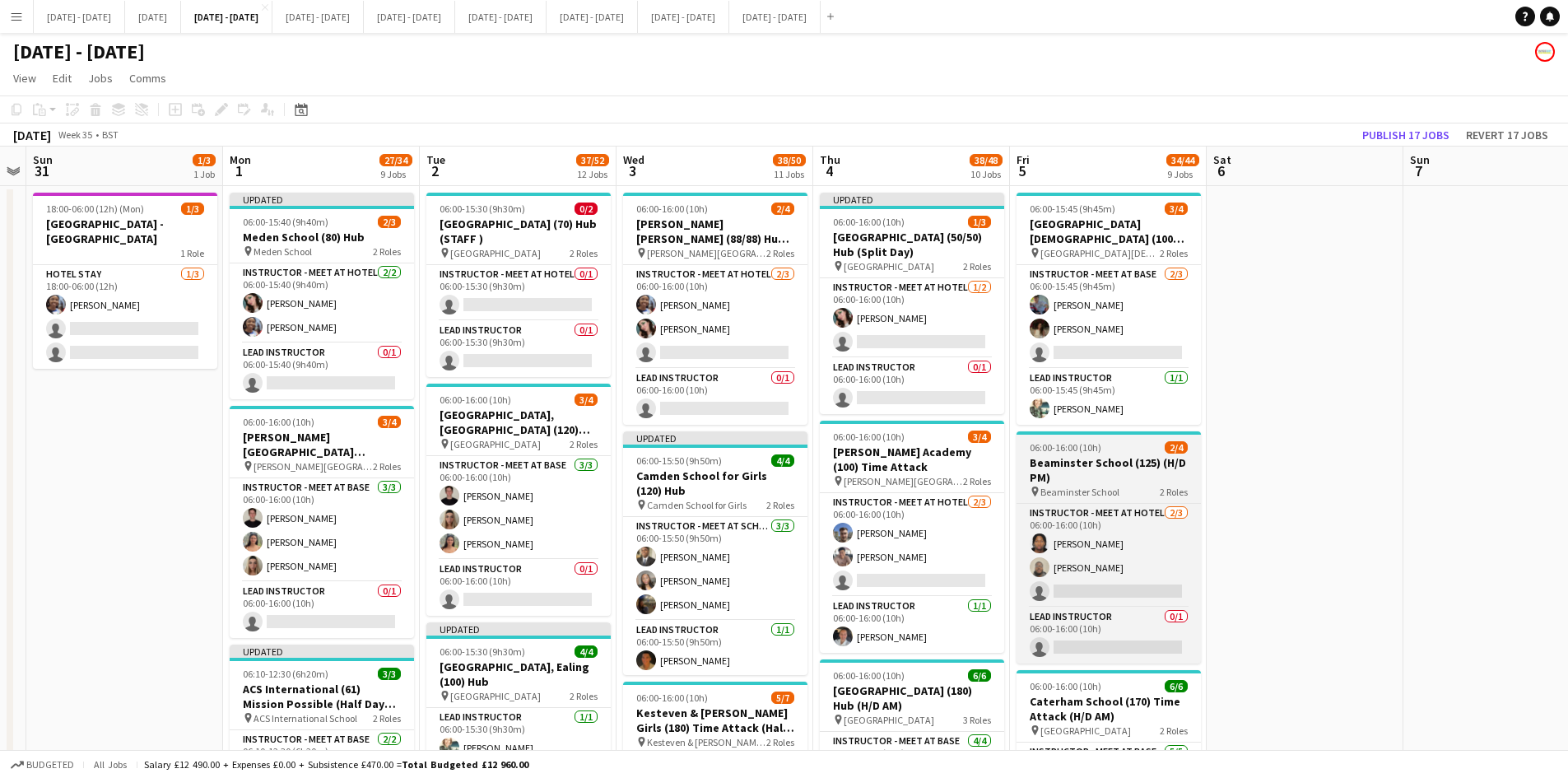
click at [1130, 447] on div "06:00-16:00 (10h) 2/4" at bounding box center [1108, 447] width 184 height 13
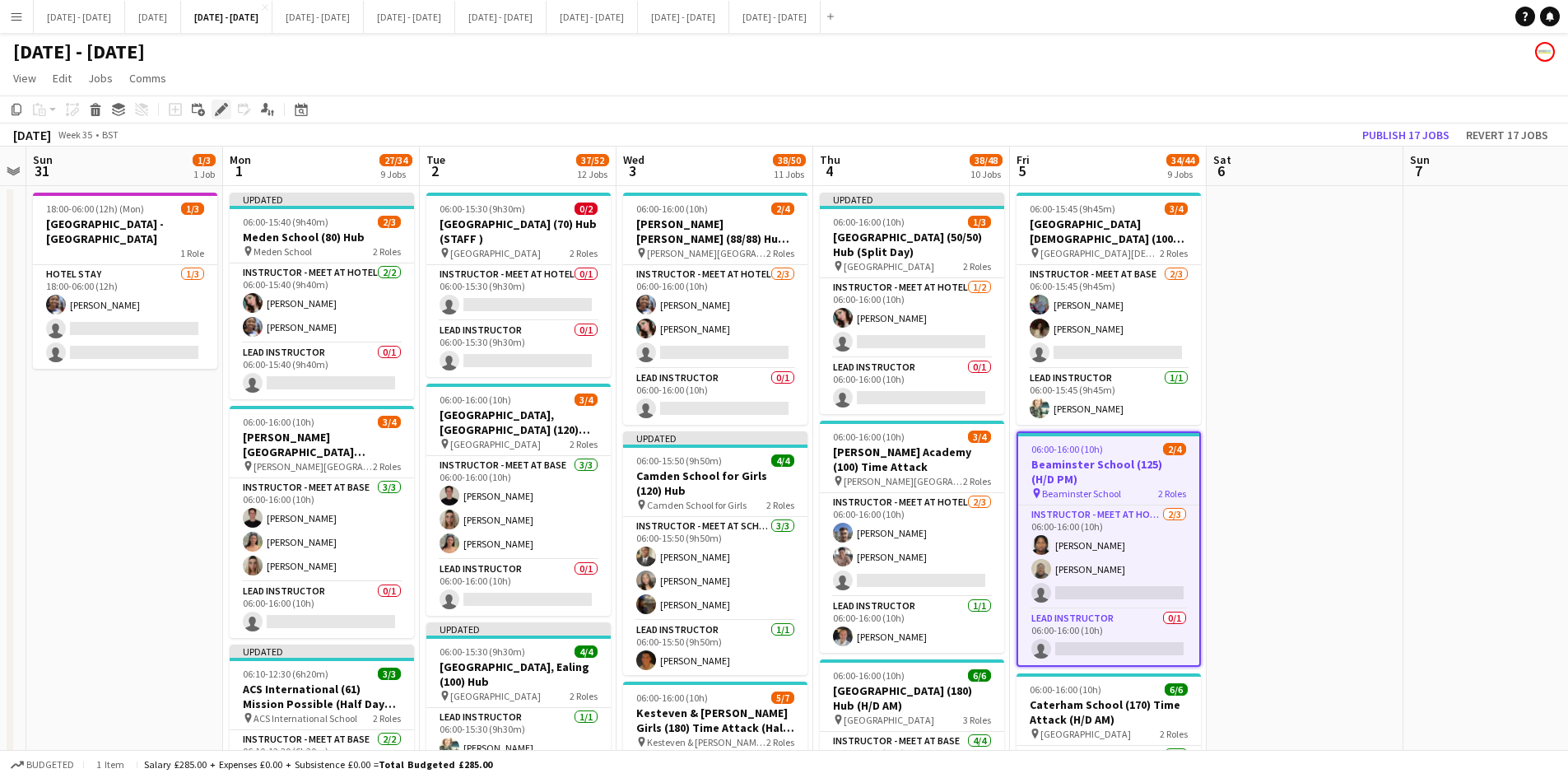
click at [222, 102] on div "Edit" at bounding box center [222, 109] width 20 height 20
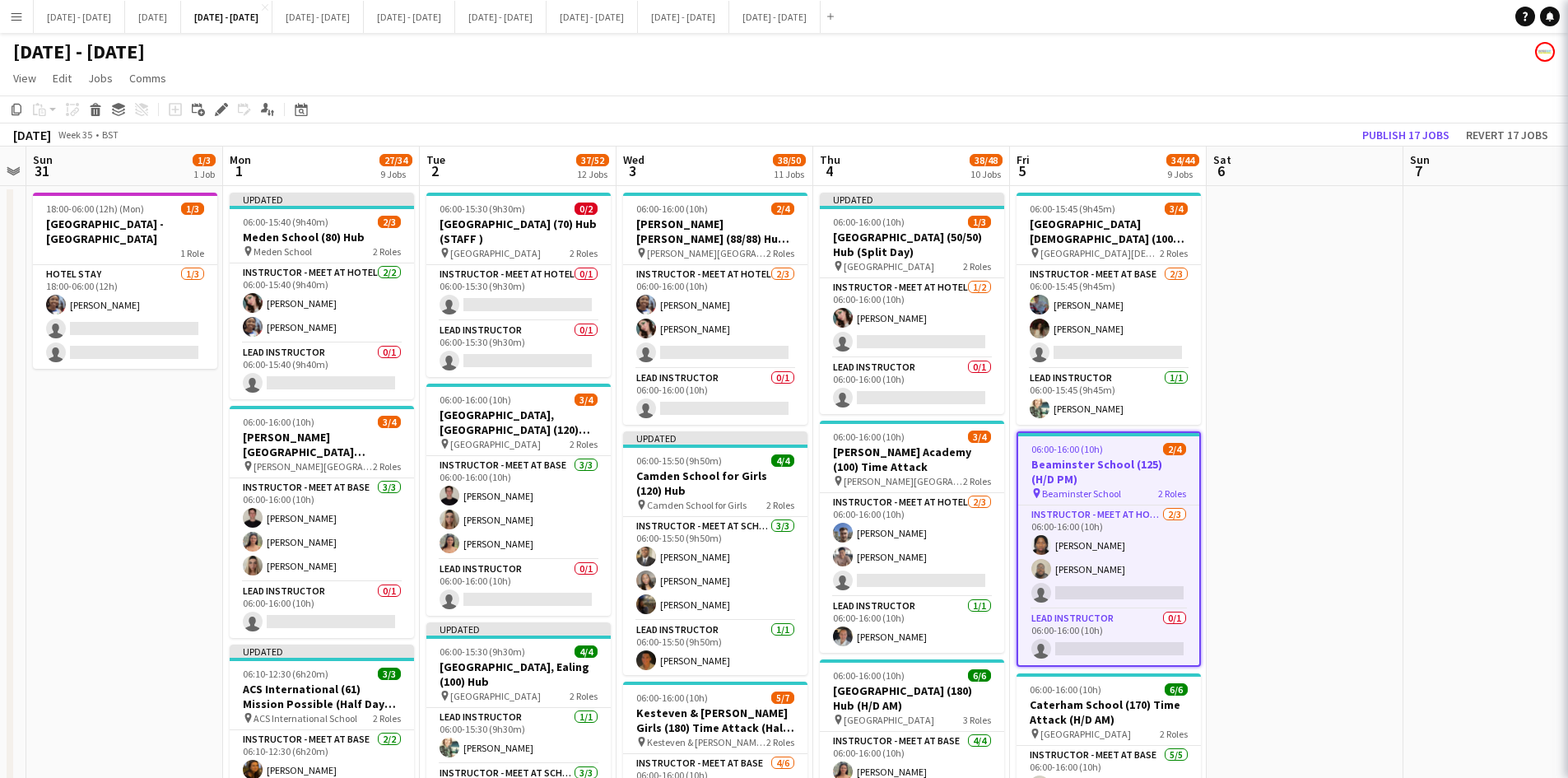
type input "**********"
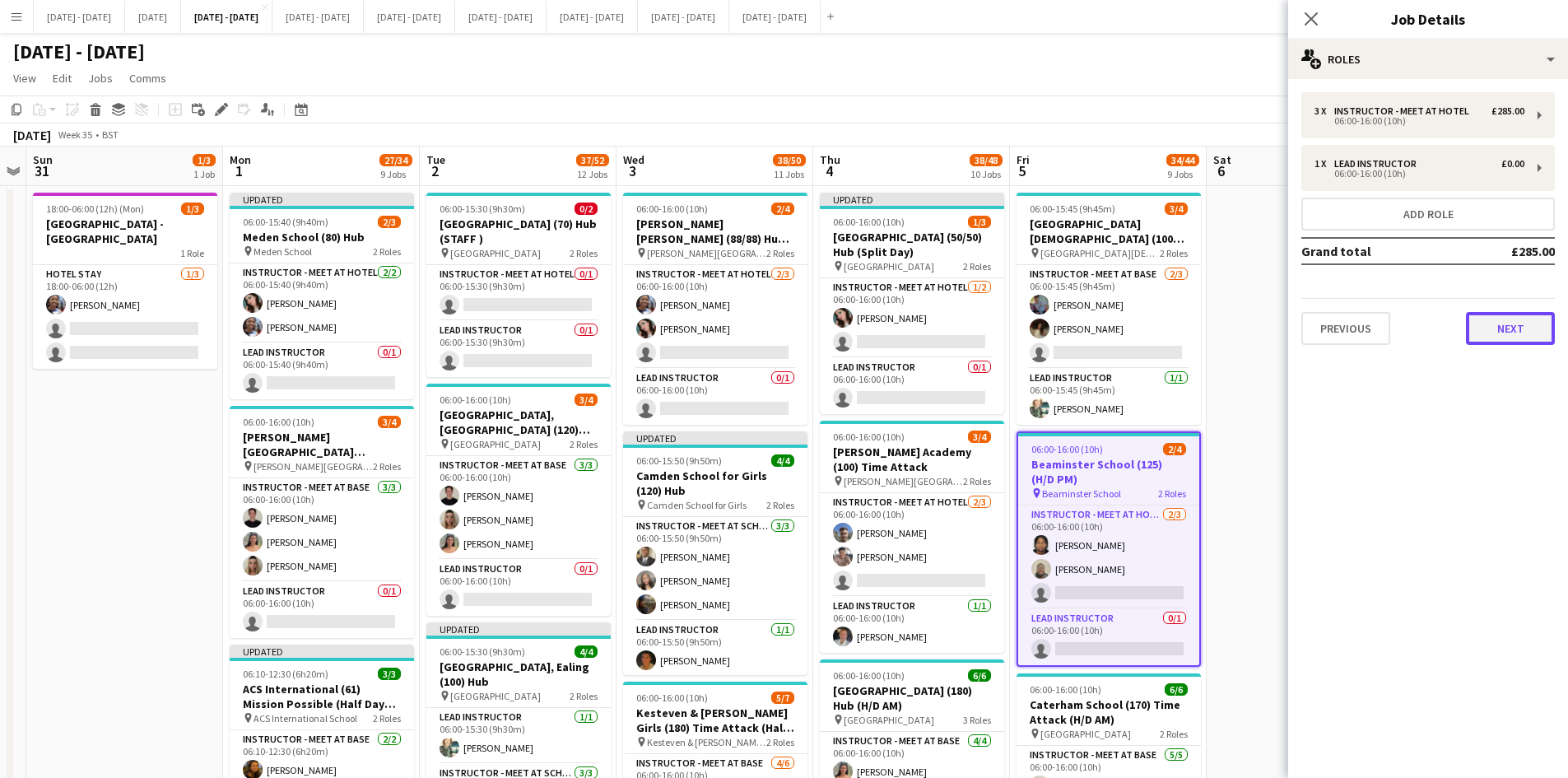
click at [1512, 331] on button "Next" at bounding box center [1510, 328] width 89 height 33
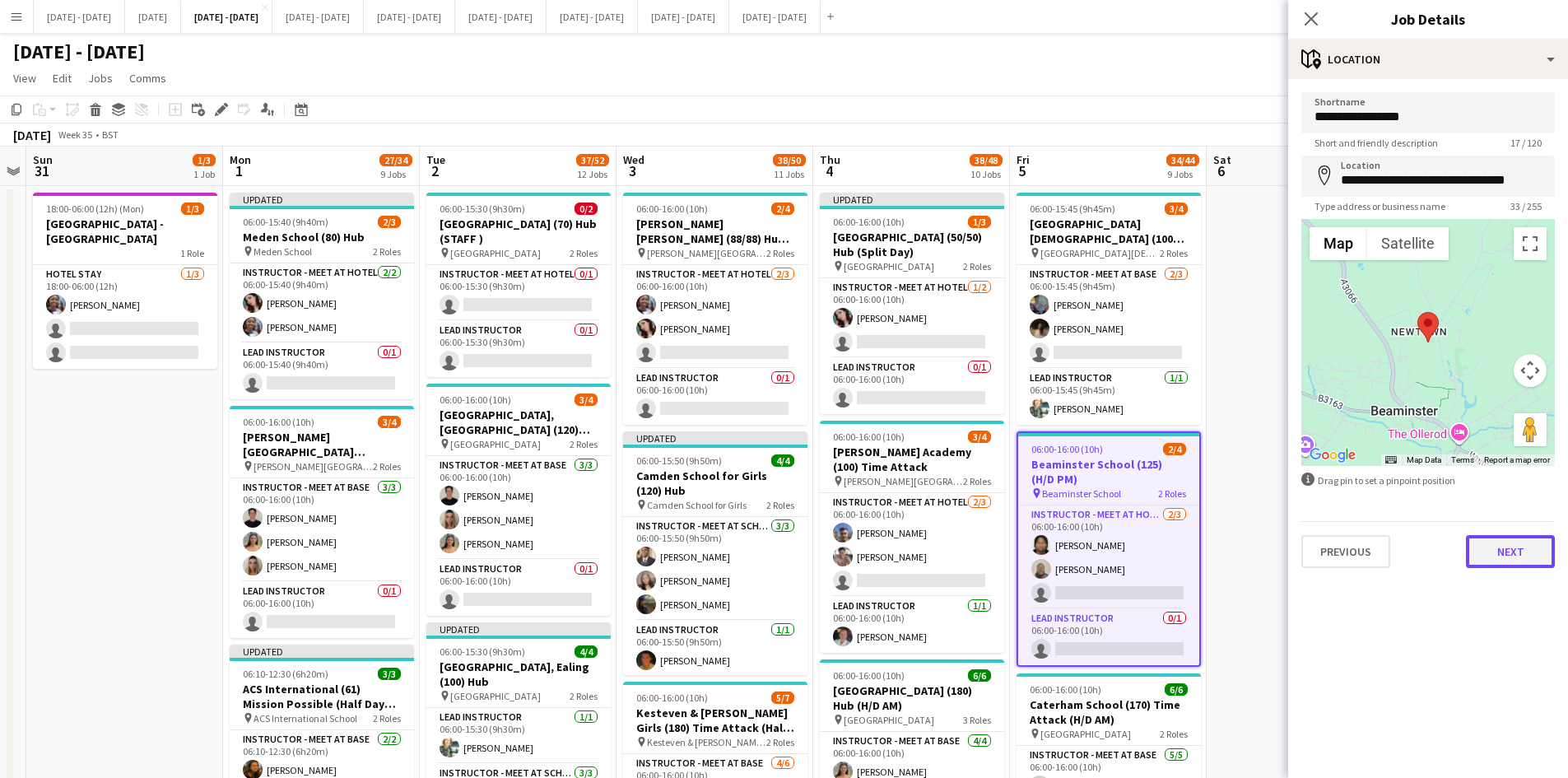
click at [1500, 544] on button "Next" at bounding box center [1510, 551] width 89 height 33
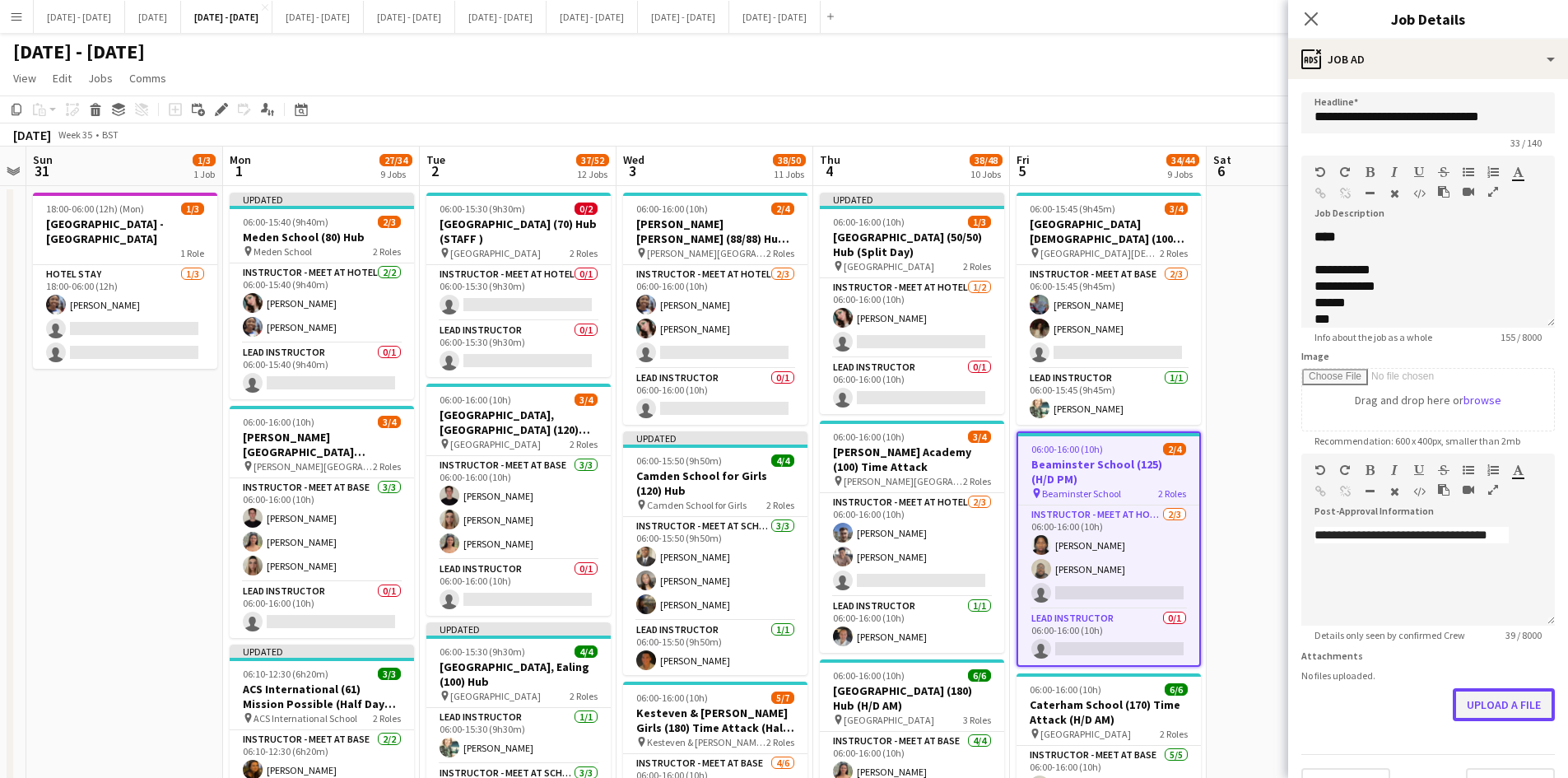
click at [1461, 755] on form "**********" at bounding box center [1428, 446] width 280 height 709
click at [1457, 703] on button "Upload a file" at bounding box center [1504, 705] width 102 height 33
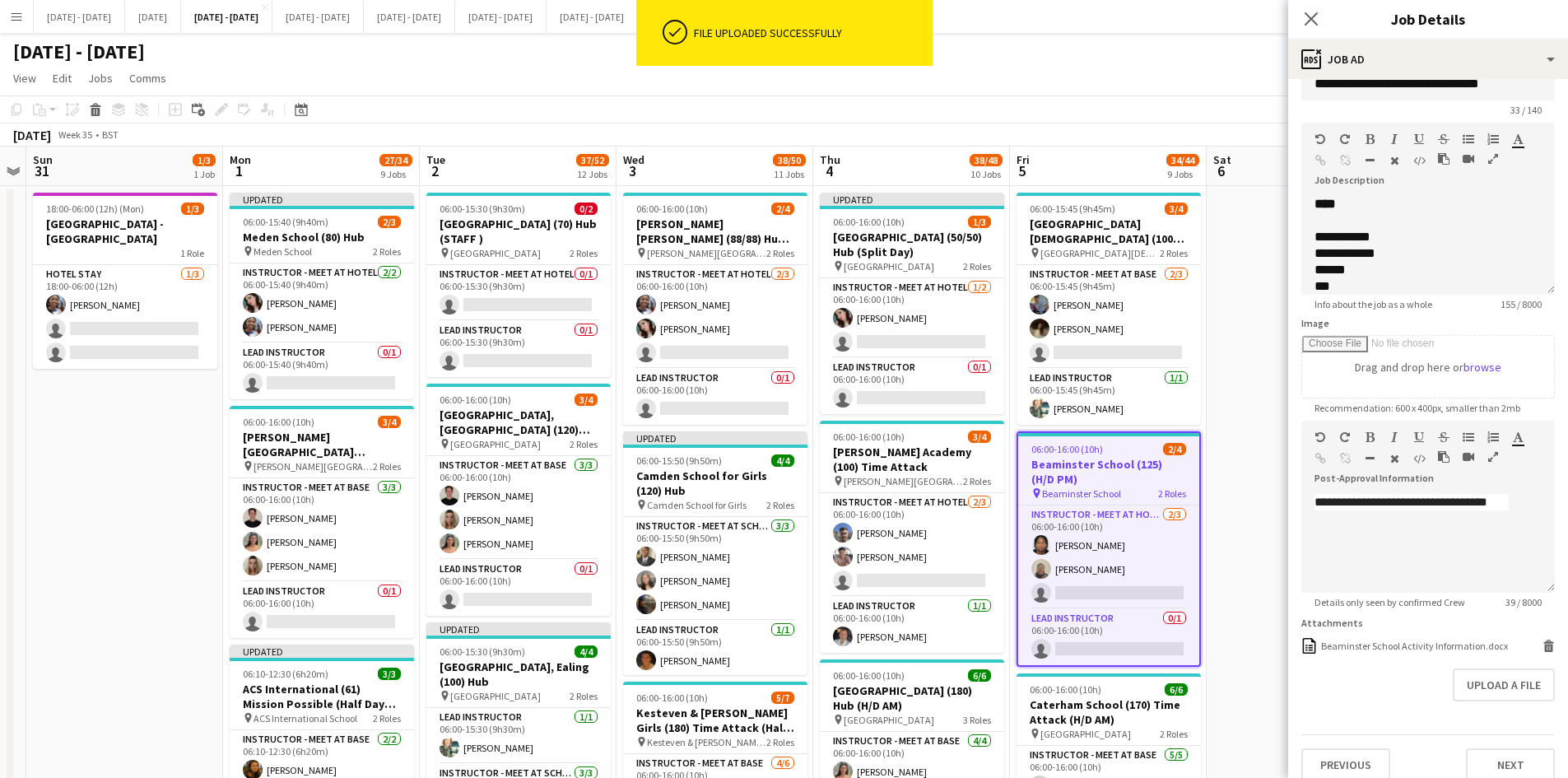
scroll to position [49, 0]
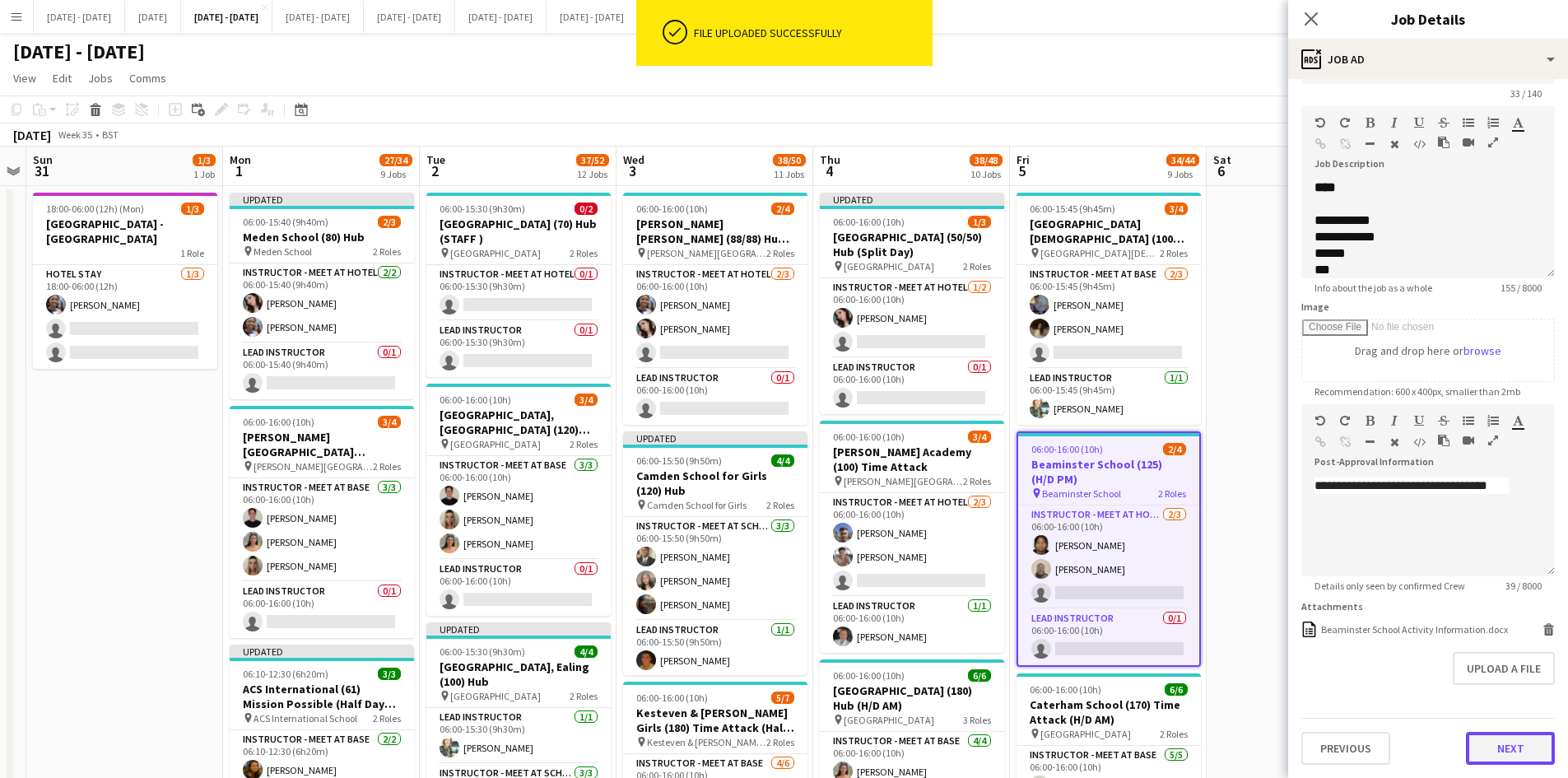
click at [1493, 739] on button "Next" at bounding box center [1510, 748] width 89 height 33
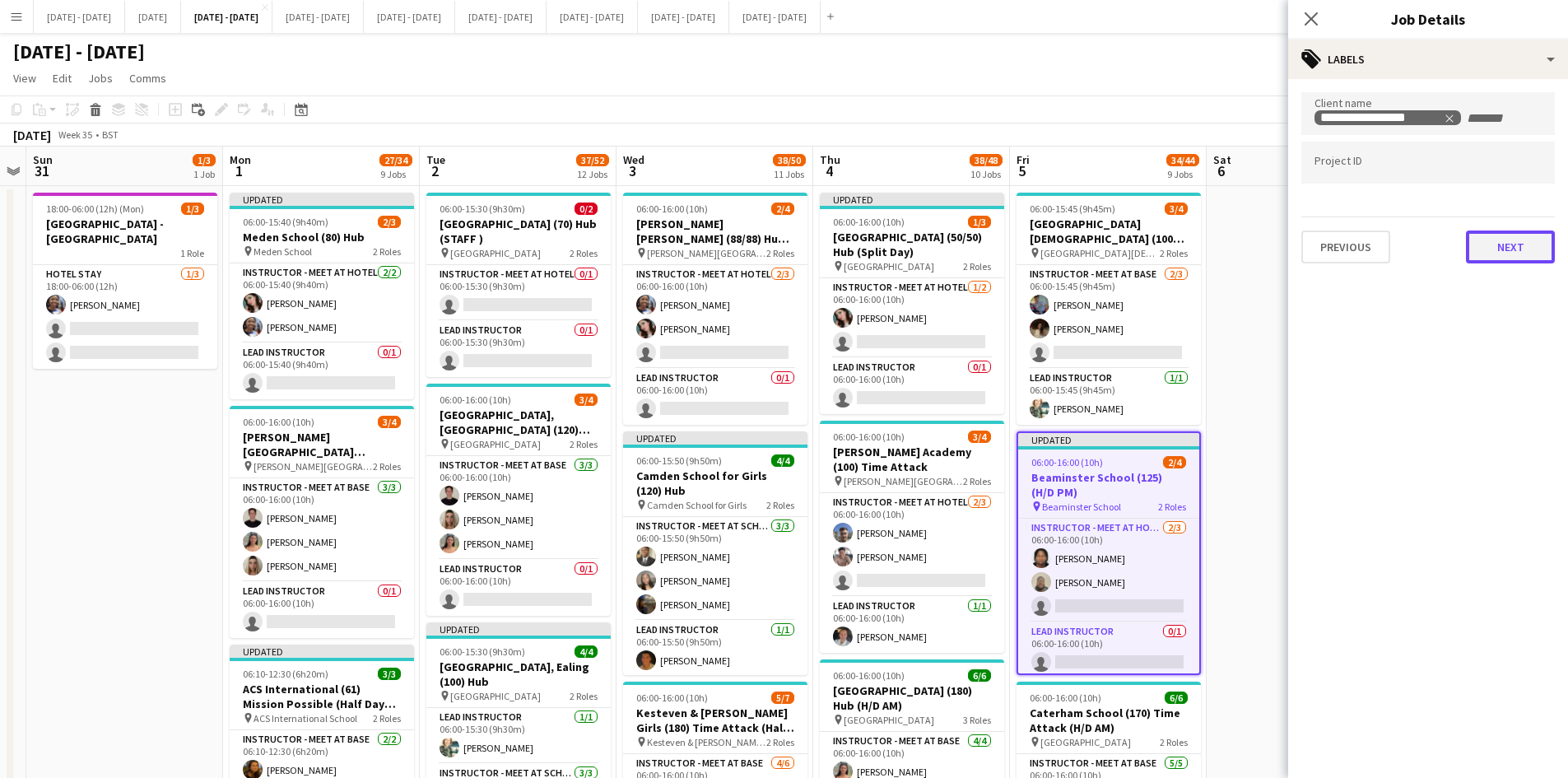
click at [1492, 263] on button "Next" at bounding box center [1510, 246] width 89 height 33
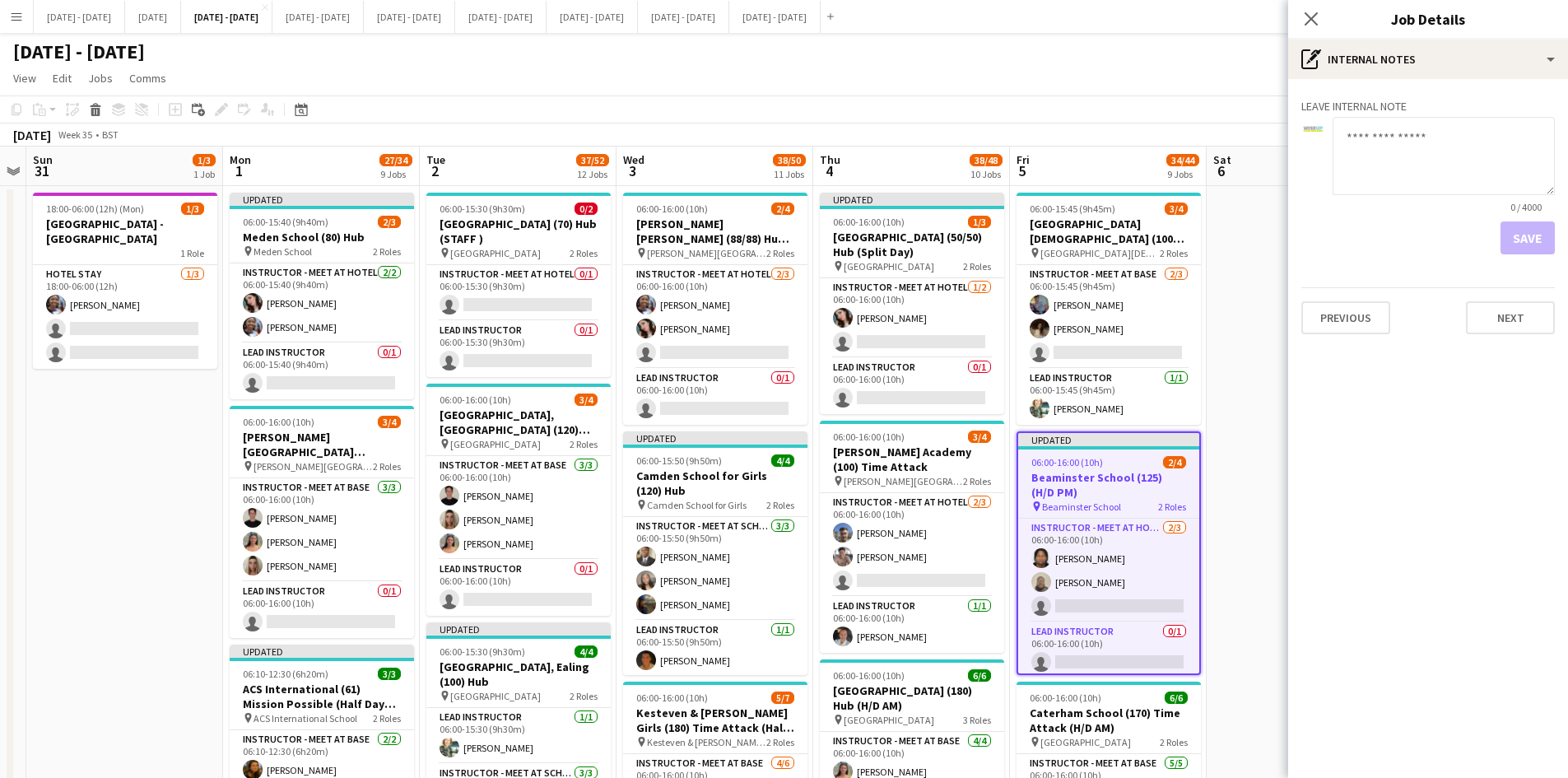
click at [1349, 143] on textarea at bounding box center [1444, 156] width 222 height 78
paste textarea "**********"
click at [1563, 391] on mat-expansion-panel "**********" at bounding box center [1428, 429] width 280 height 700
click at [1425, 139] on textarea "**********" at bounding box center [1444, 156] width 222 height 78
paste textarea "**********"
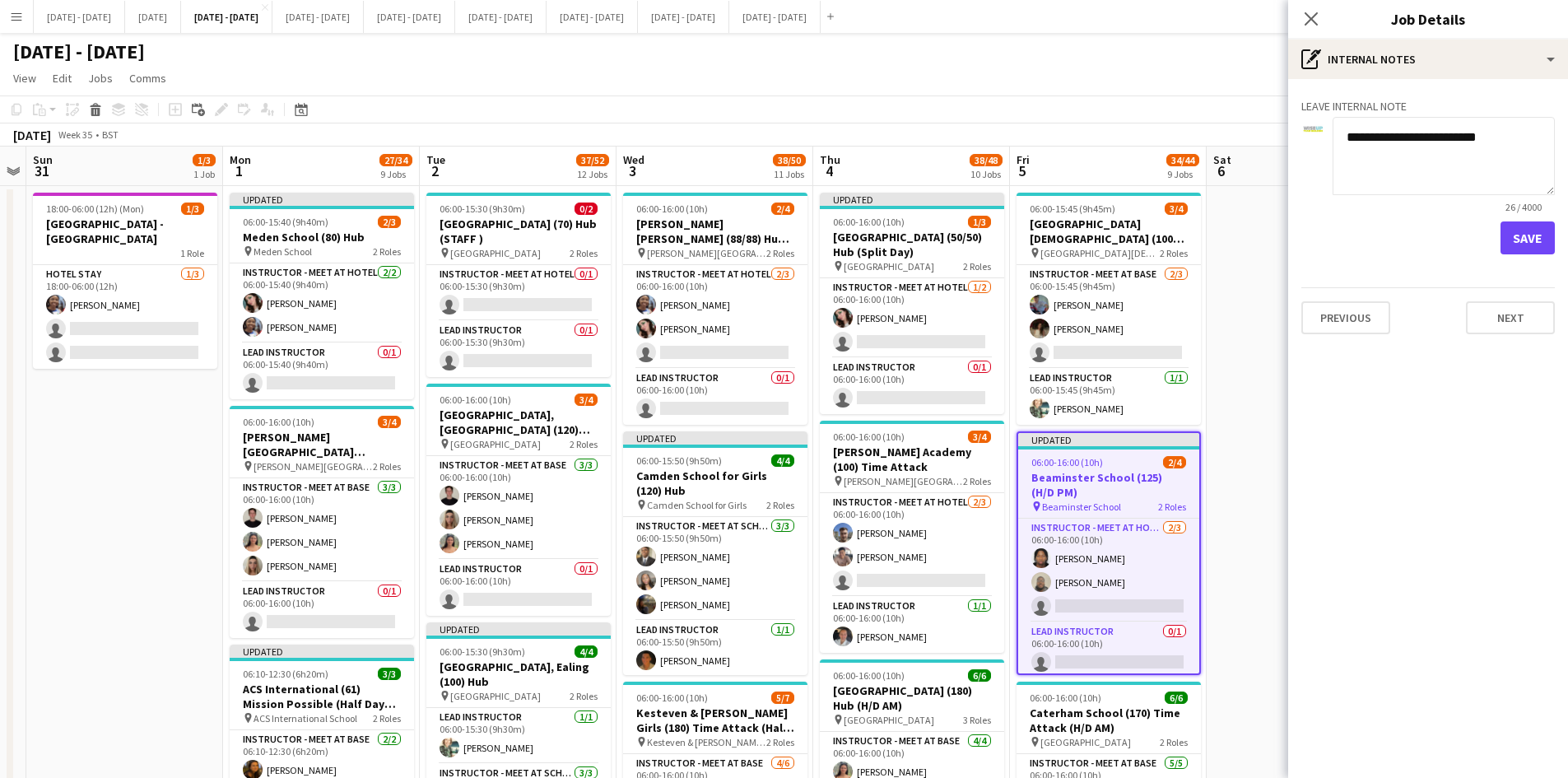
type textarea "**********"
click at [1530, 234] on button "Save" at bounding box center [1527, 237] width 54 height 33
click at [1313, 13] on icon "Close pop-in" at bounding box center [1311, 18] width 16 height 16
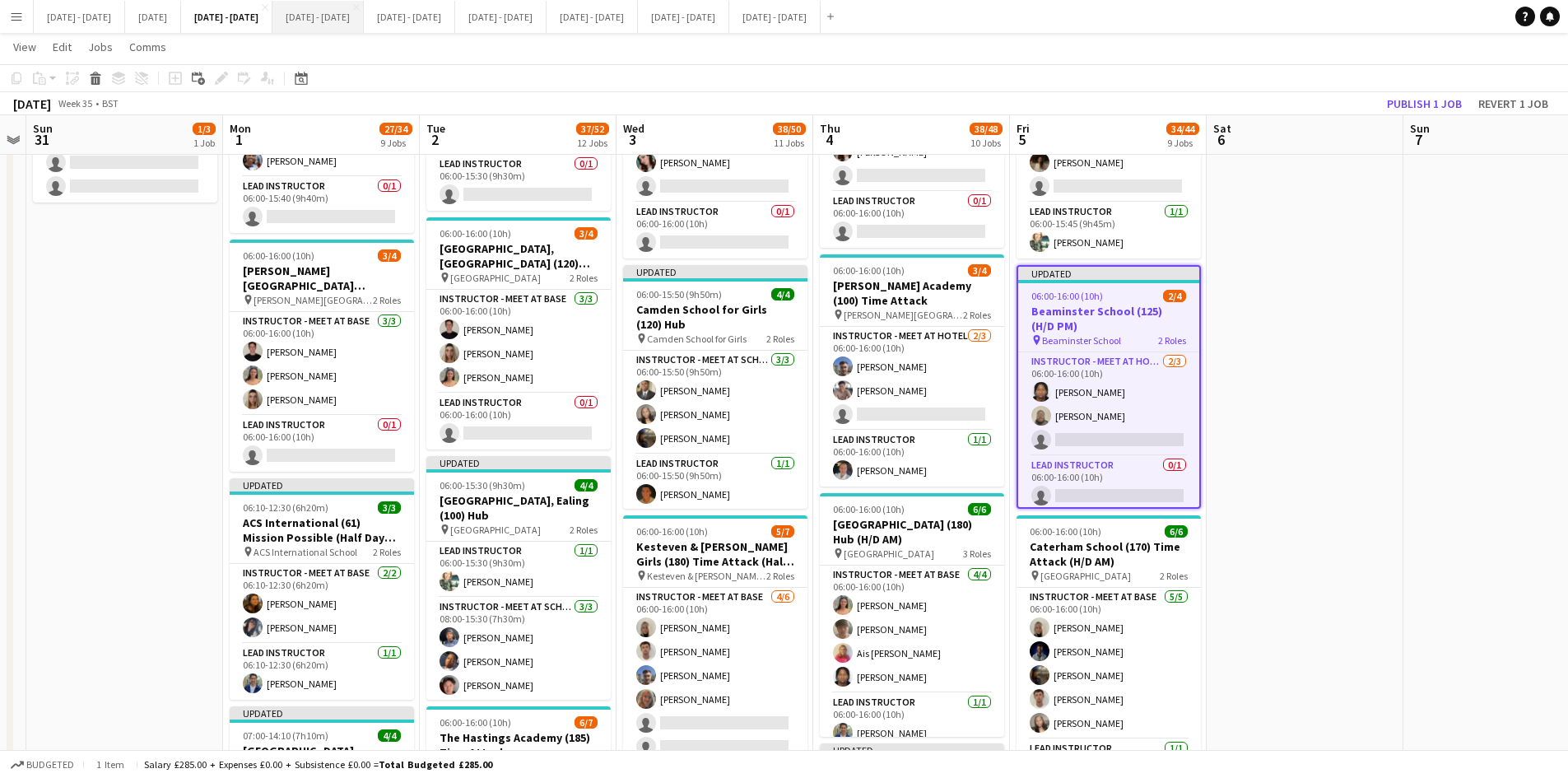
click at [364, 22] on button "[DATE] - [DATE] Close" at bounding box center [318, 17] width 91 height 32
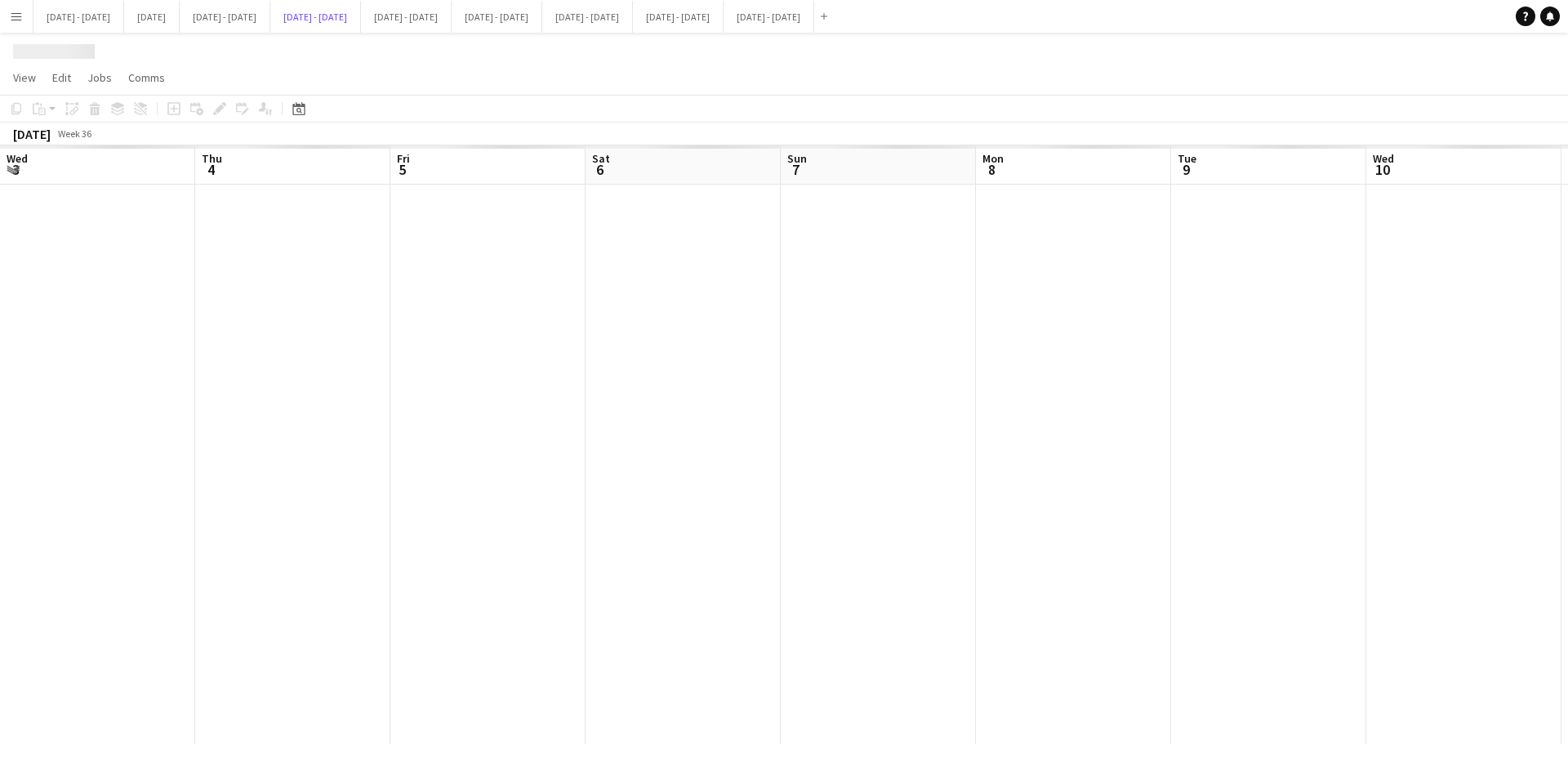
scroll to position [0, 556]
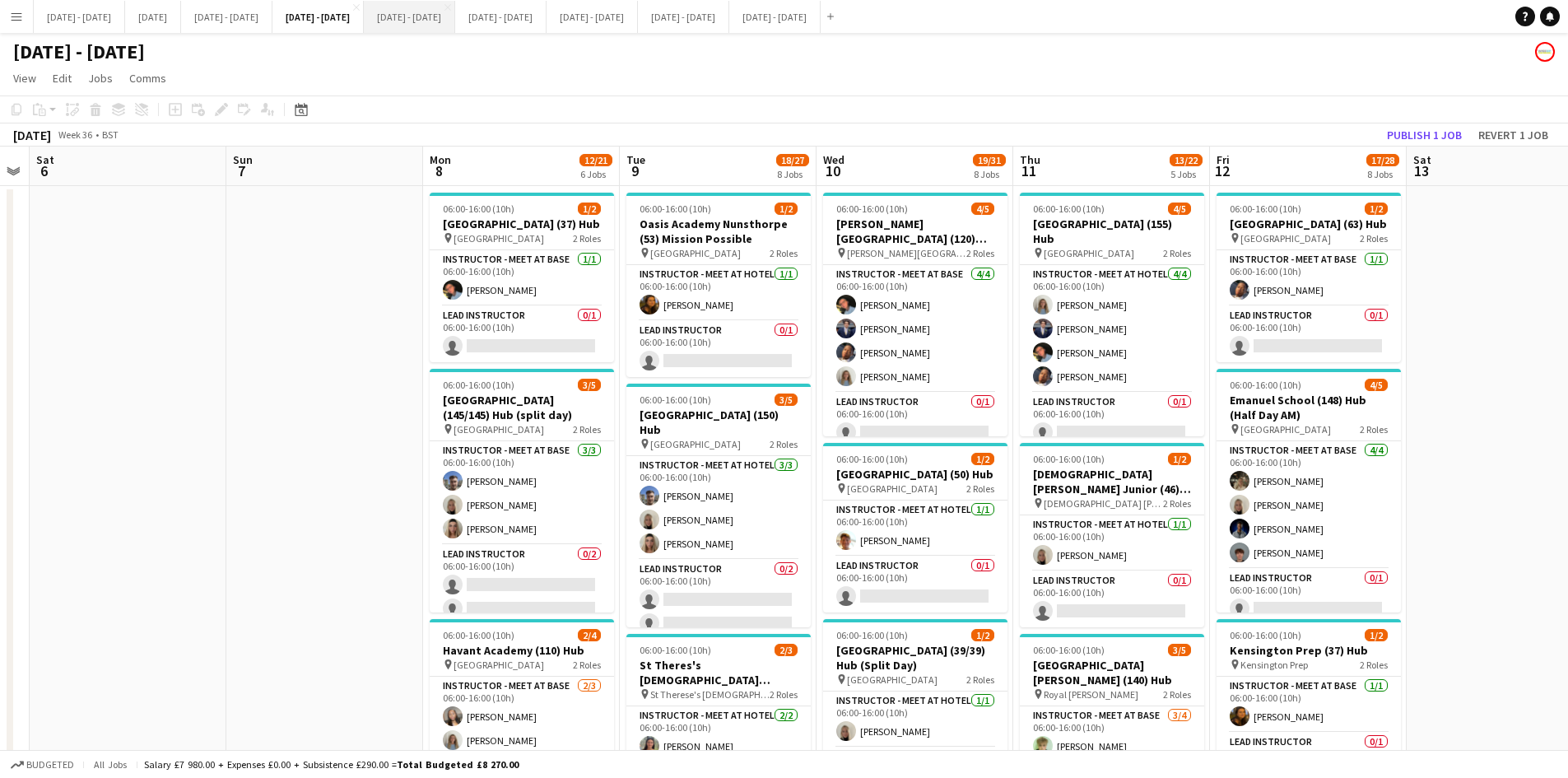
click at [456, 11] on button "[DATE] - [DATE] Close" at bounding box center [409, 17] width 91 height 32
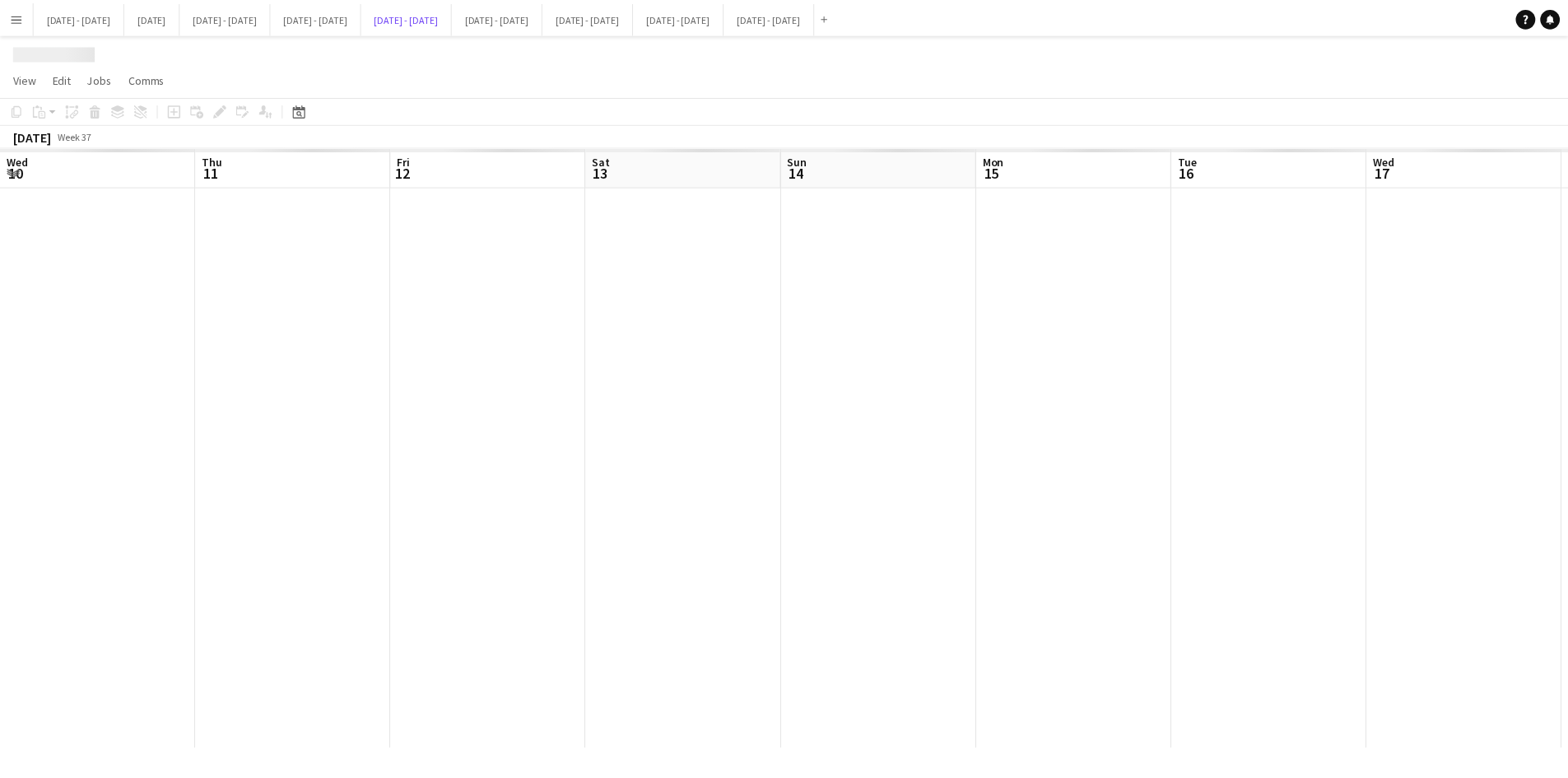
scroll to position [0, 565]
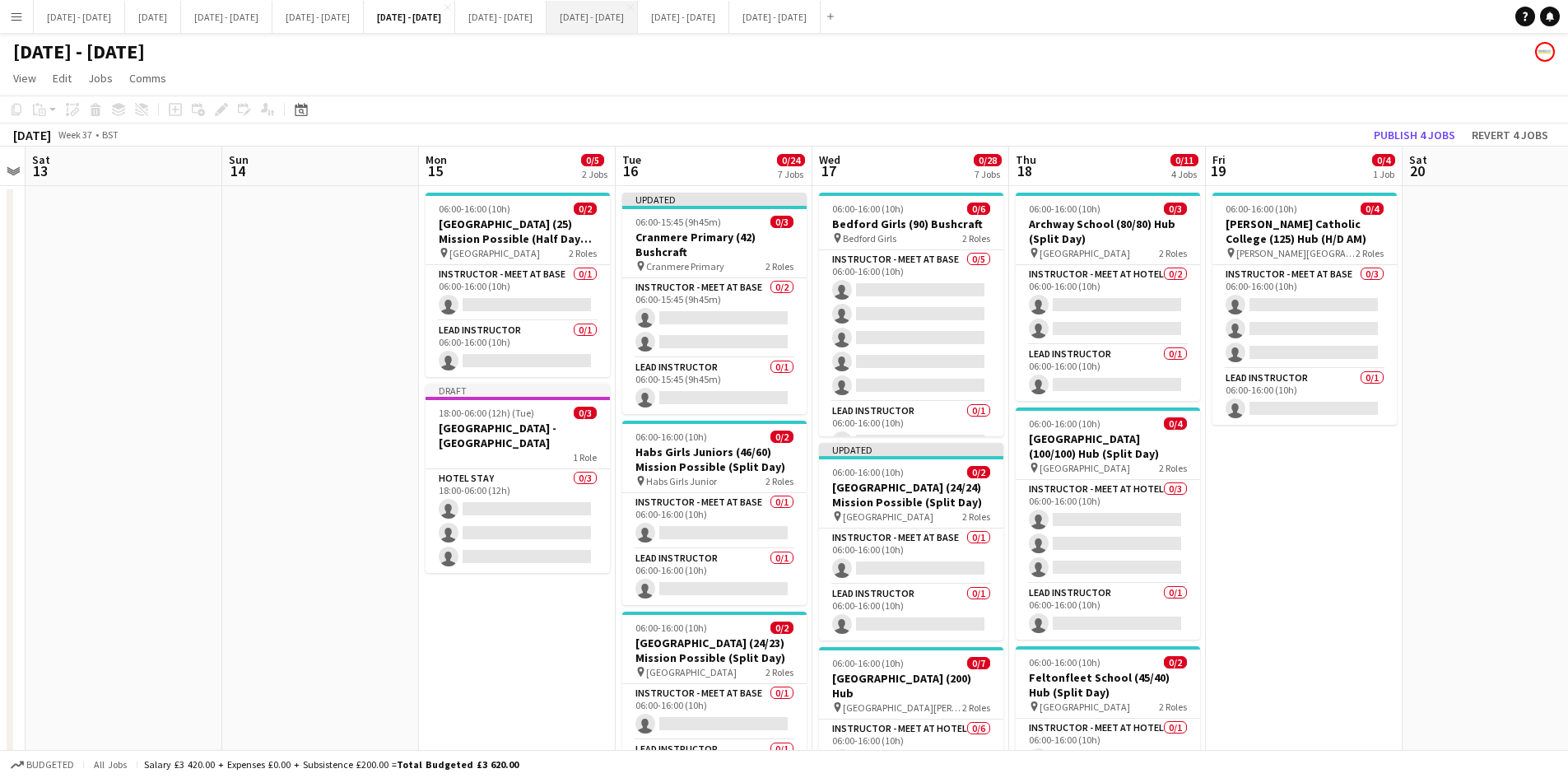
click at [638, 20] on button "[DATE] - [DATE] Close" at bounding box center [592, 17] width 91 height 32
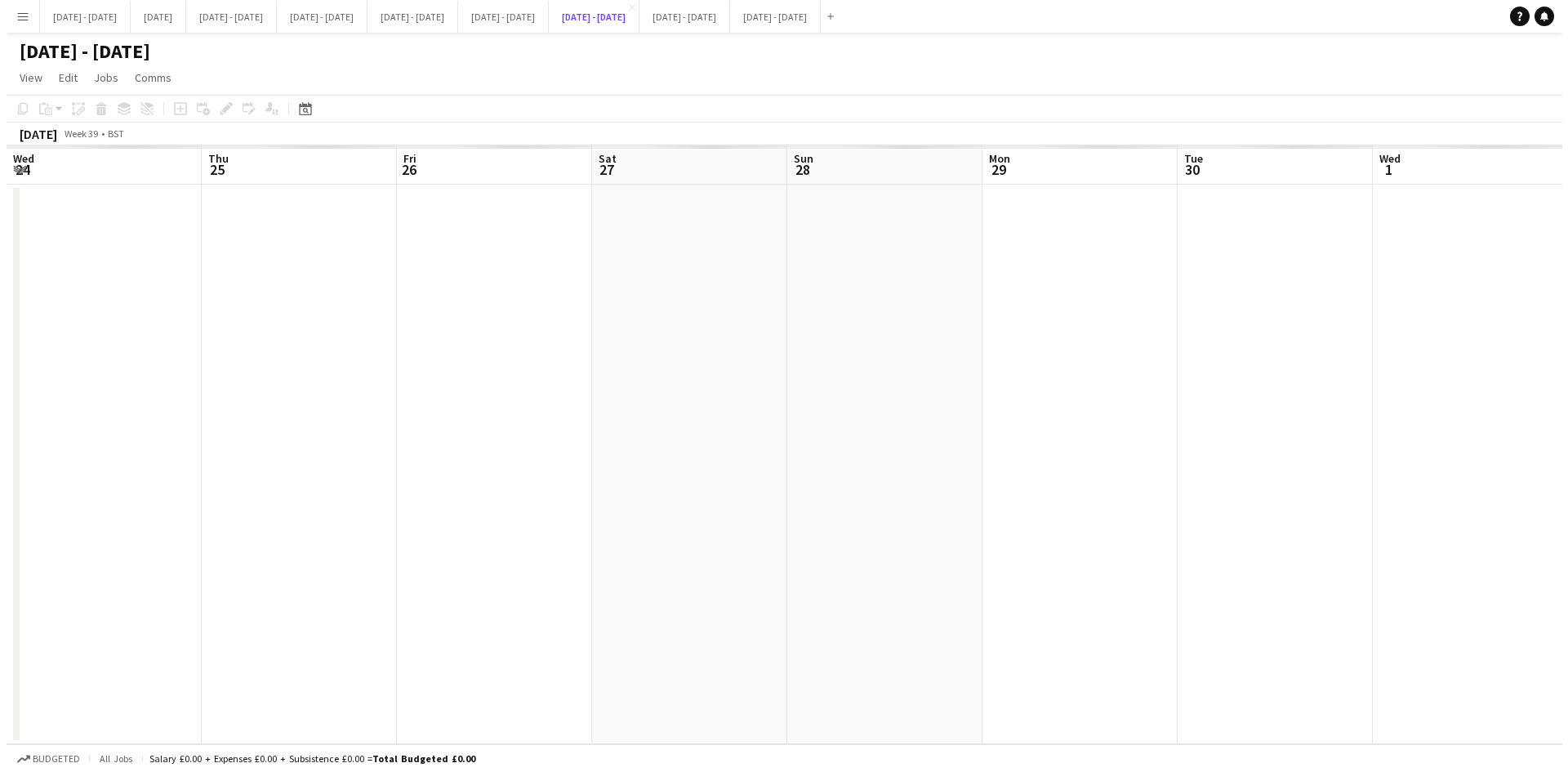
scroll to position [0, 563]
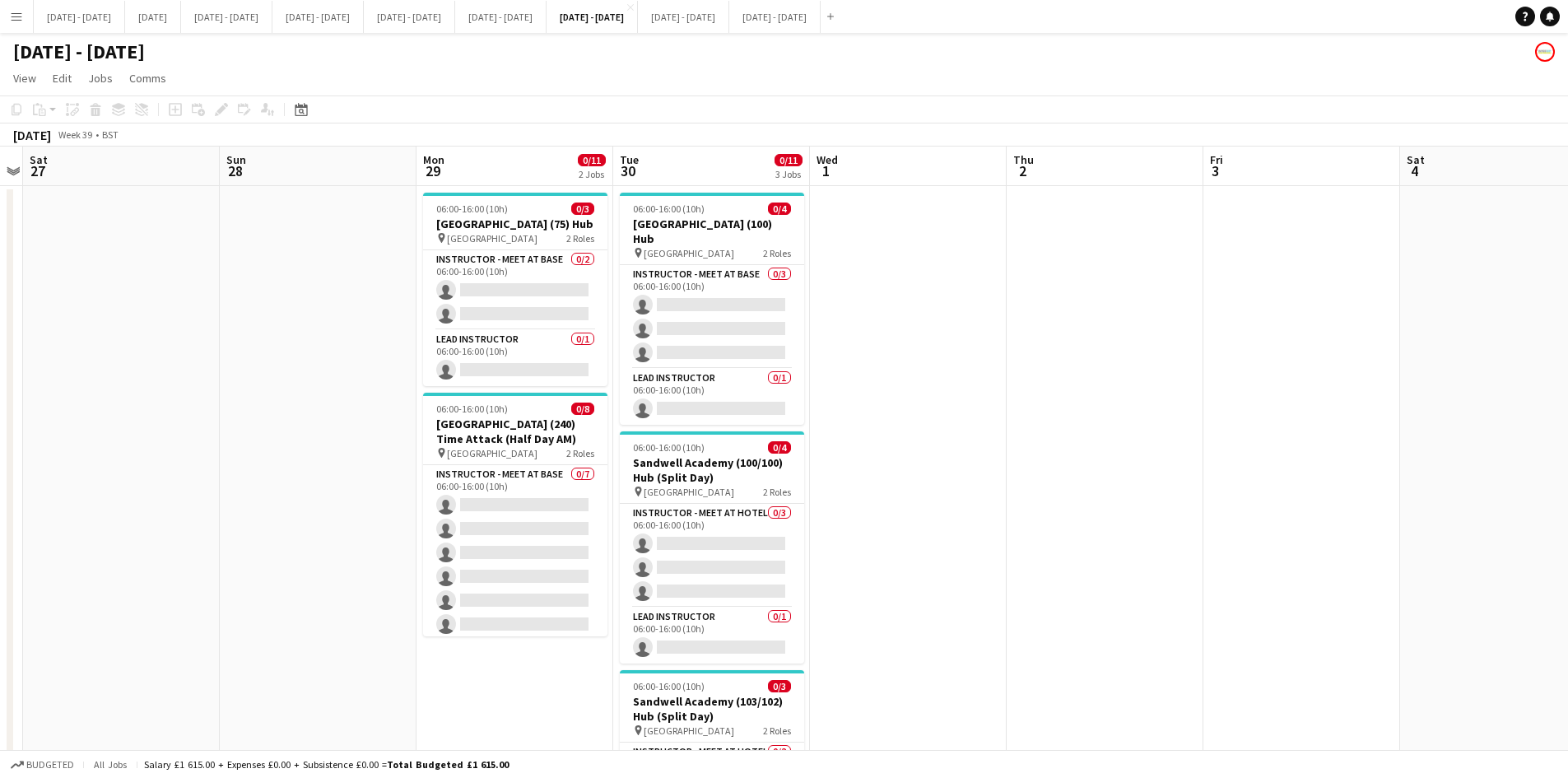
click at [13, 16] on app-icon "Menu" at bounding box center [17, 17] width 13 height 13
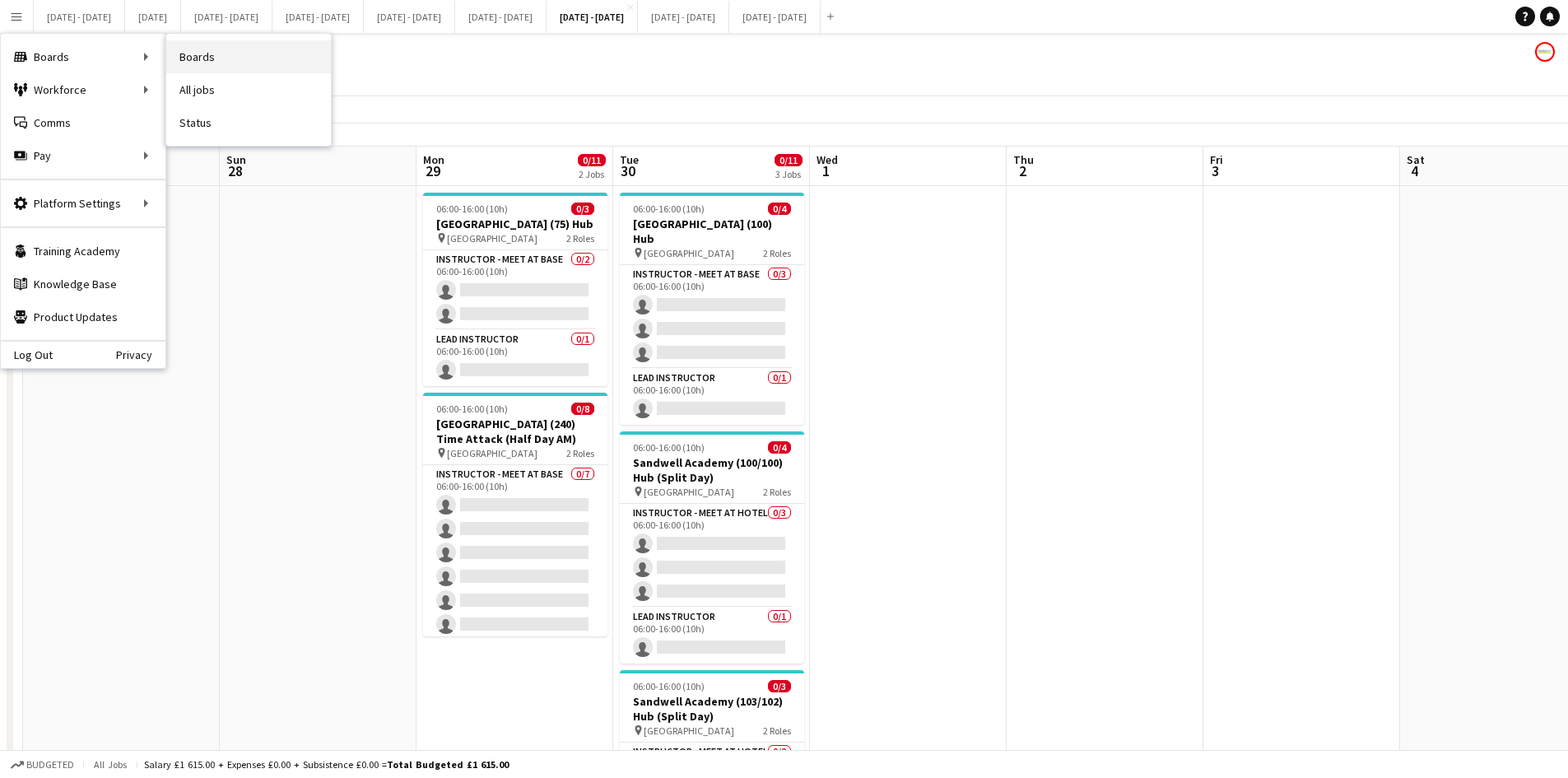
click at [213, 58] on link "Boards" at bounding box center [248, 56] width 164 height 33
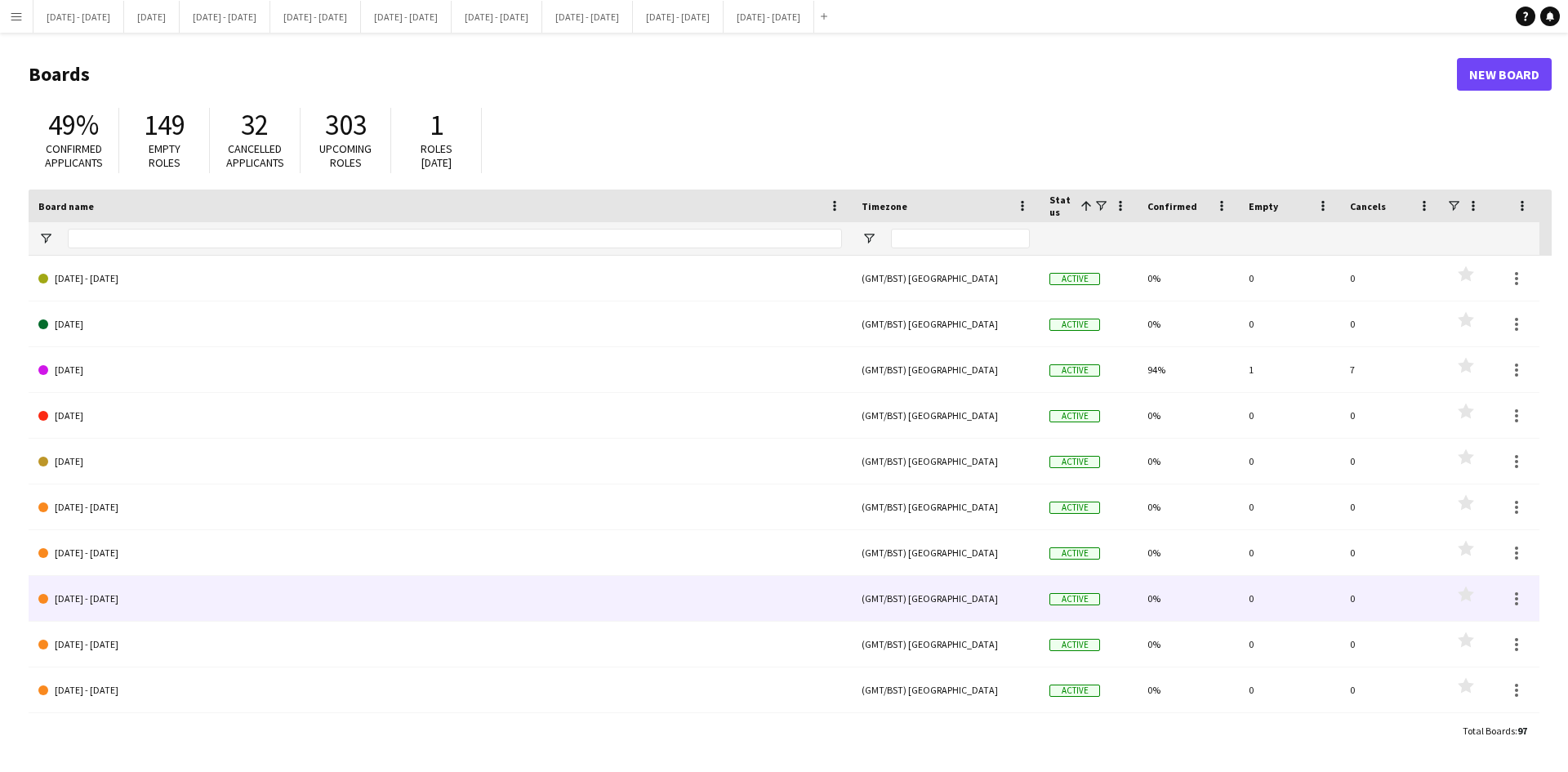
click at [111, 600] on link "[DATE] - [DATE]" at bounding box center [440, 598] width 804 height 46
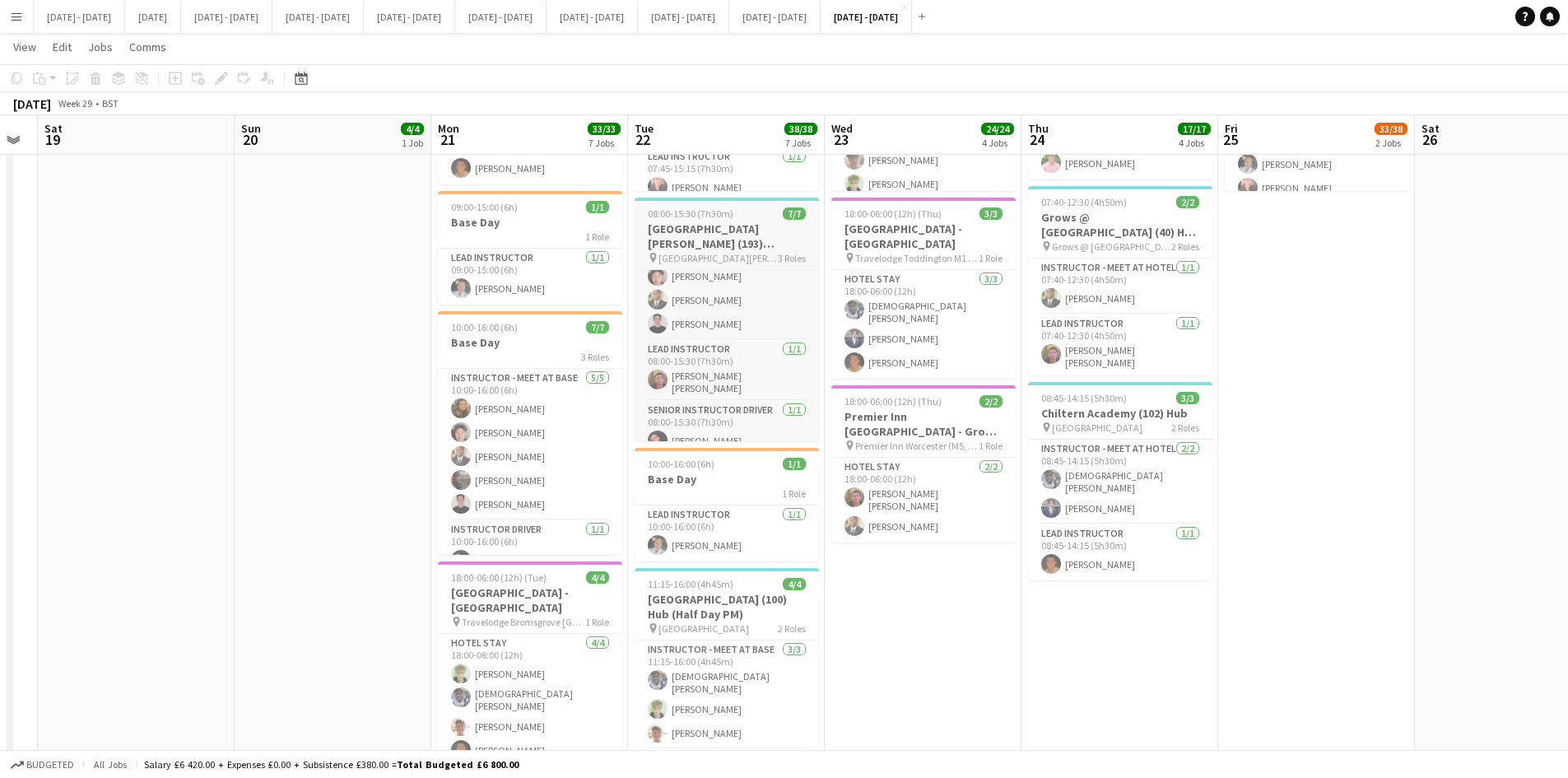
scroll to position [92, 0]
click at [908, 5] on app-icon "Close" at bounding box center [905, 8] width 7 height 7
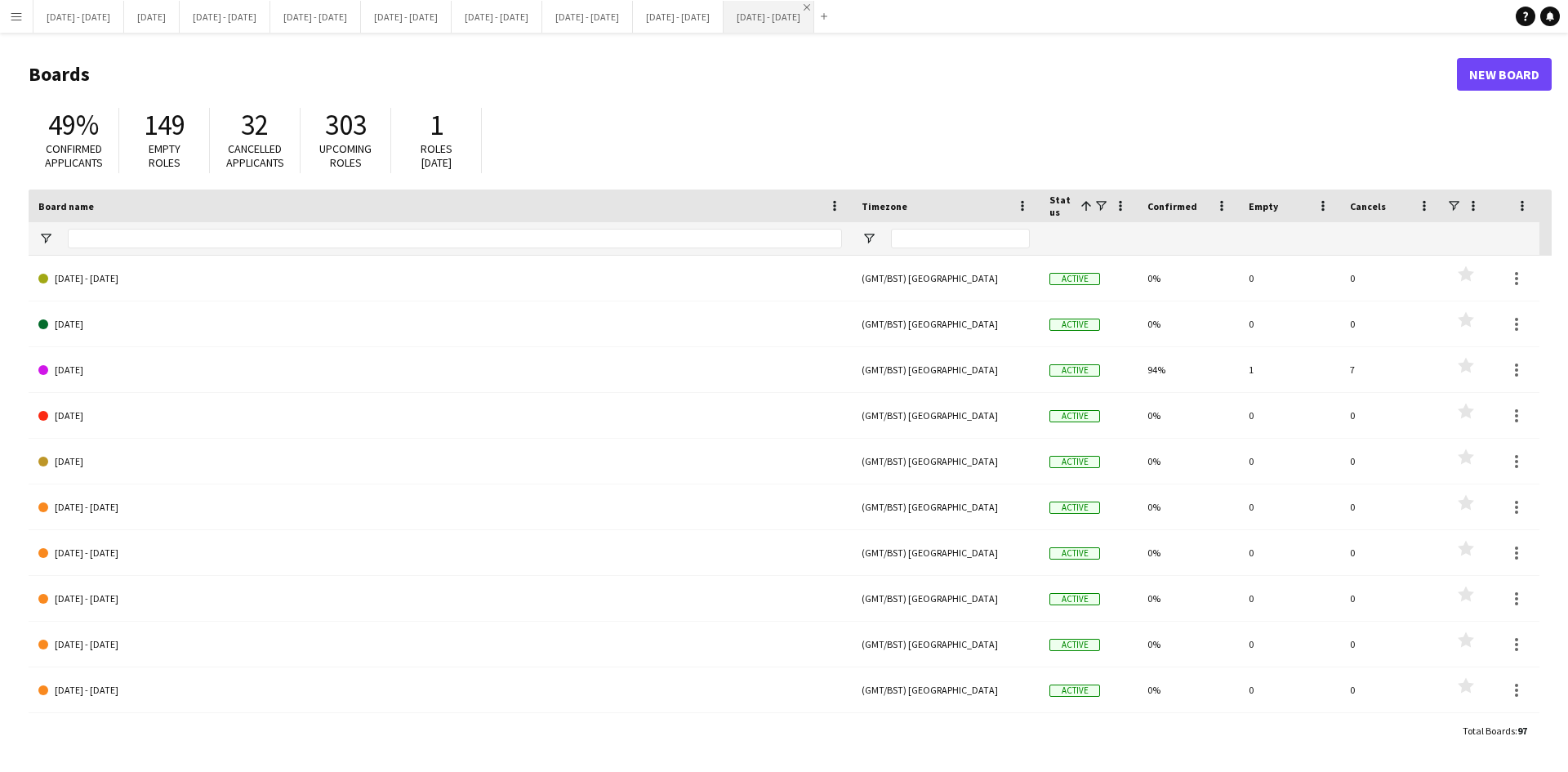
click at [810, 7] on app-icon "Close" at bounding box center [807, 7] width 7 height 7
click at [719, 7] on app-icon "Close" at bounding box center [716, 7] width 7 height 7
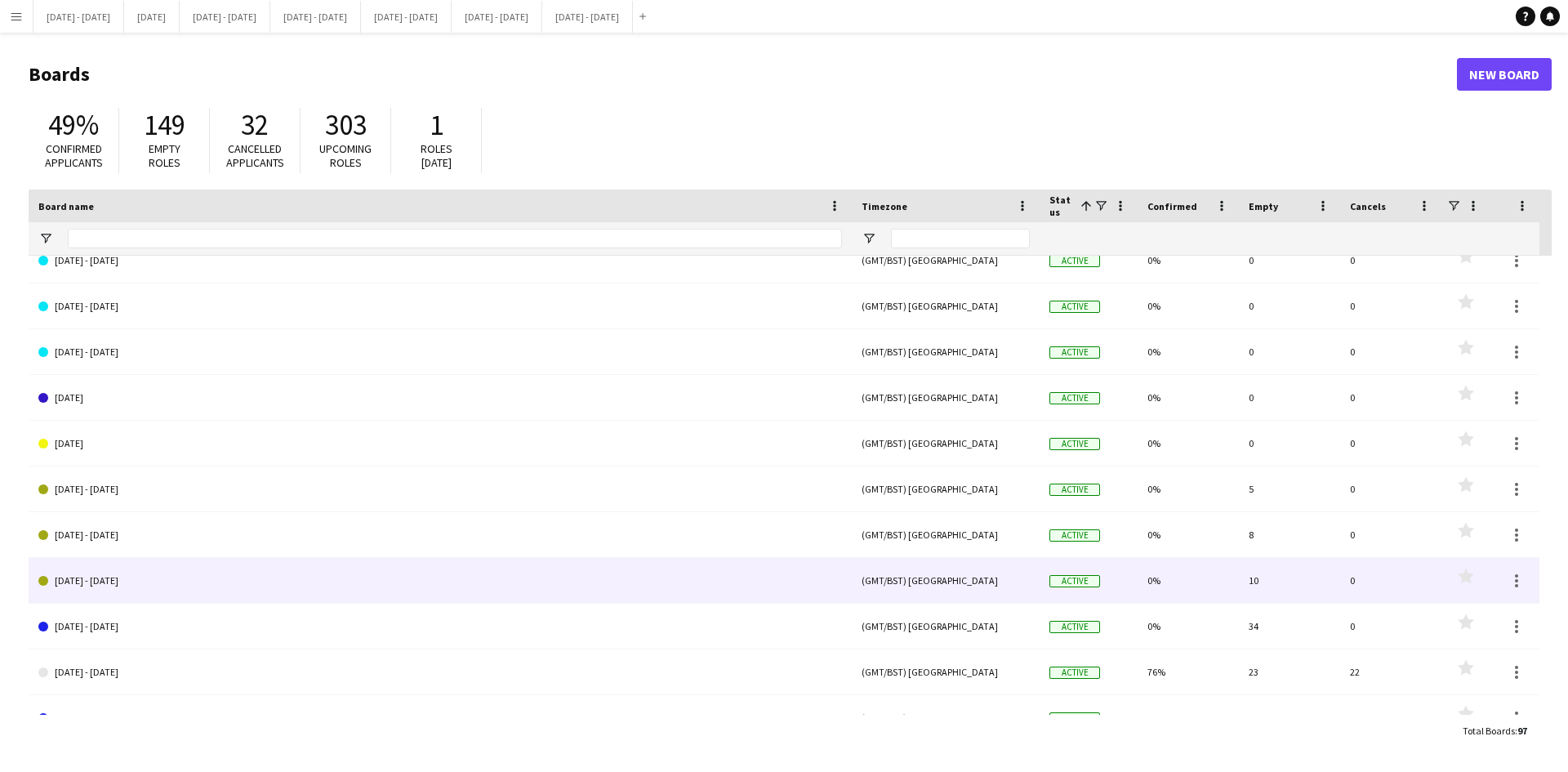
scroll to position [654, 0]
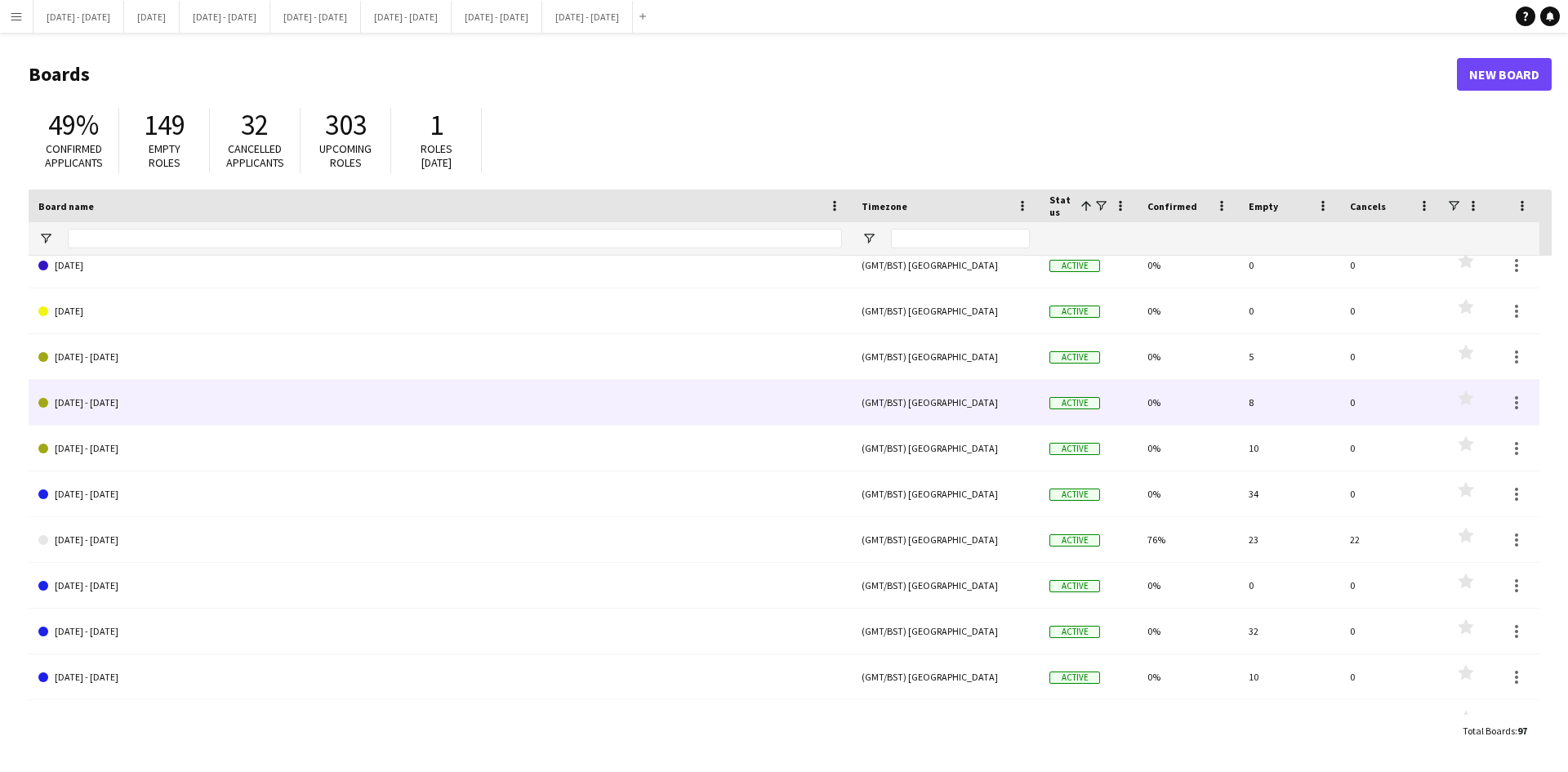
click at [99, 401] on link "[DATE] - [DATE]" at bounding box center [440, 403] width 804 height 46
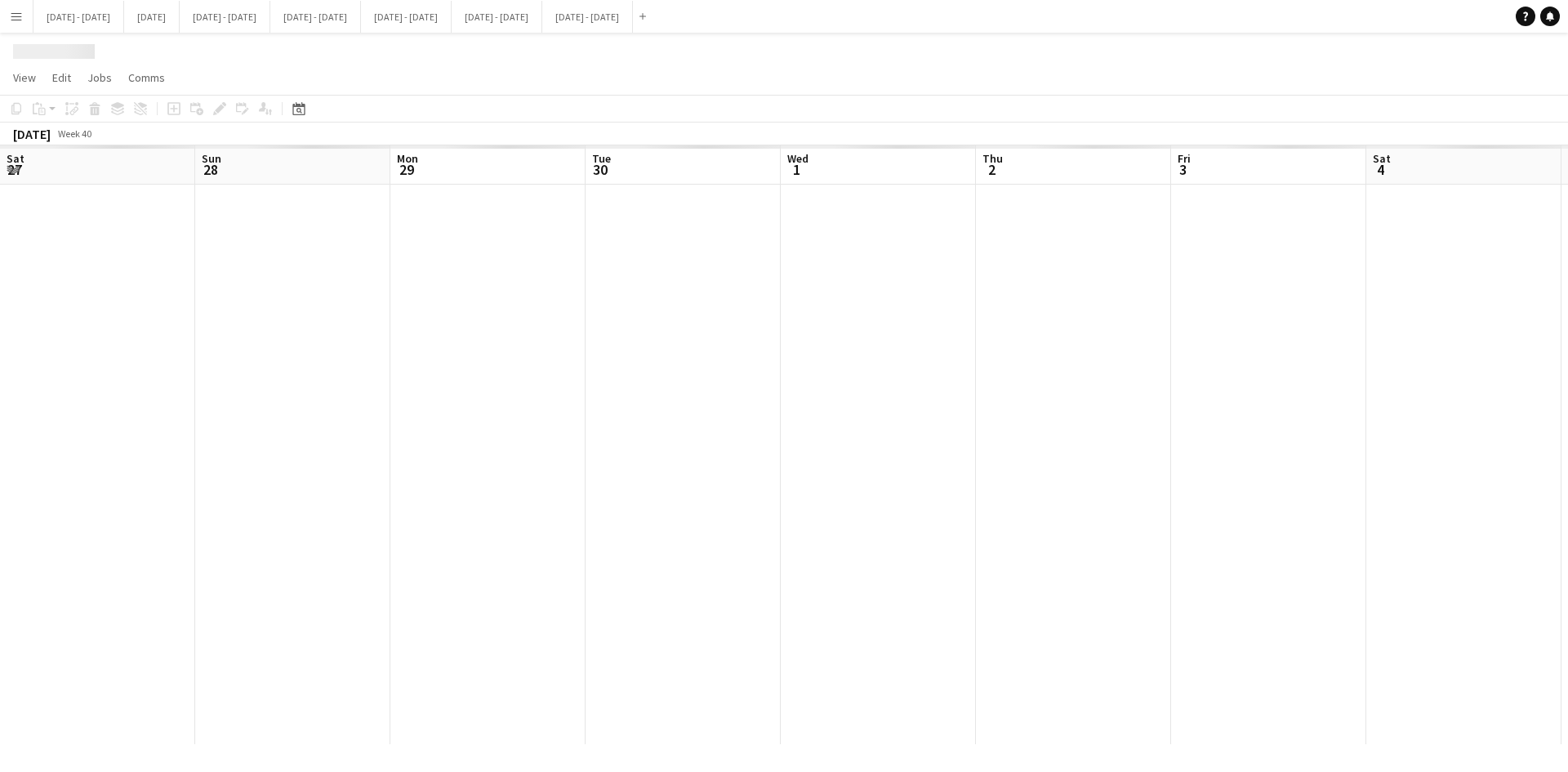
scroll to position [0, 561]
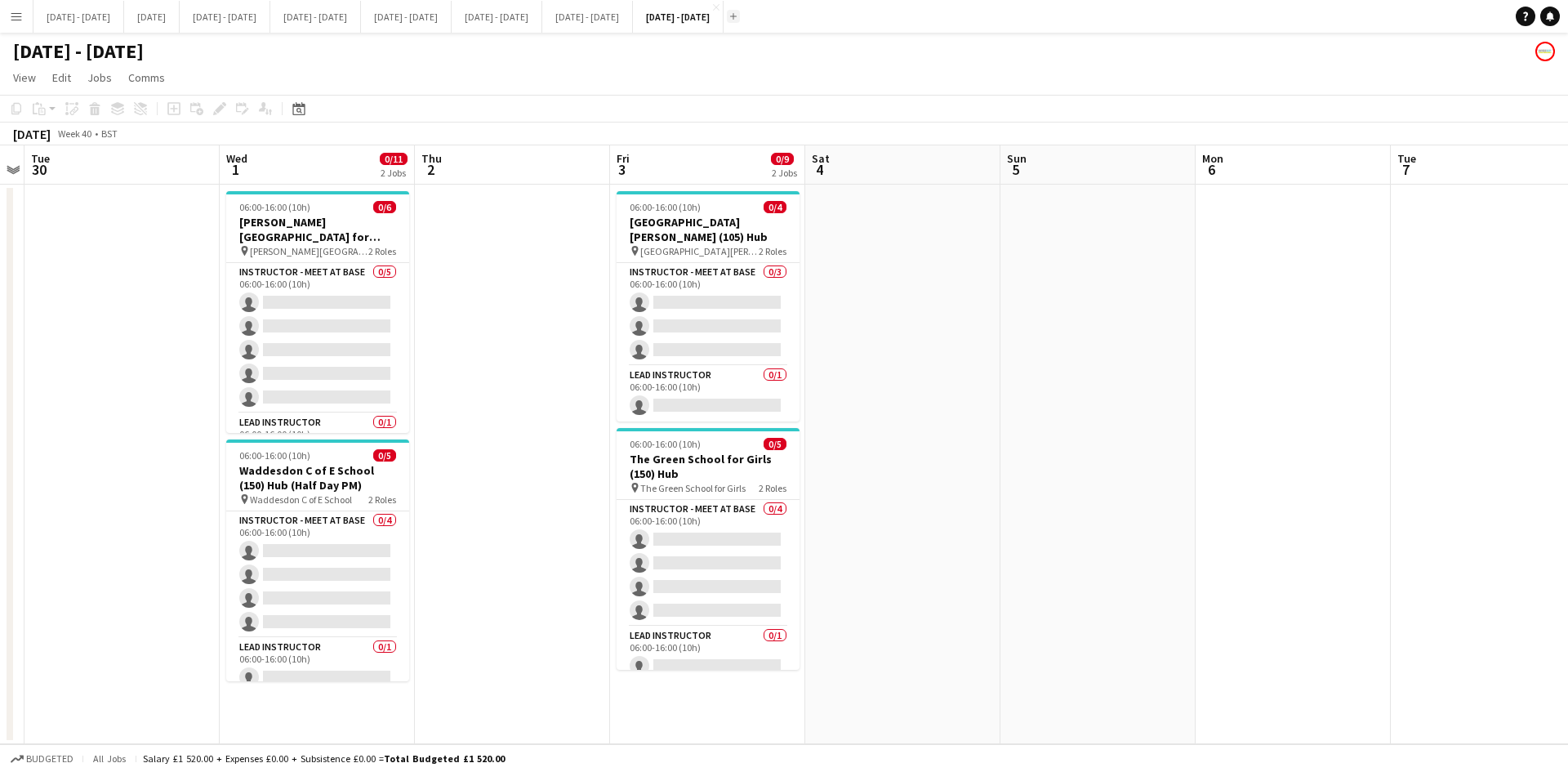
click at [737, 13] on app-icon "Add" at bounding box center [733, 17] width 7 height 7
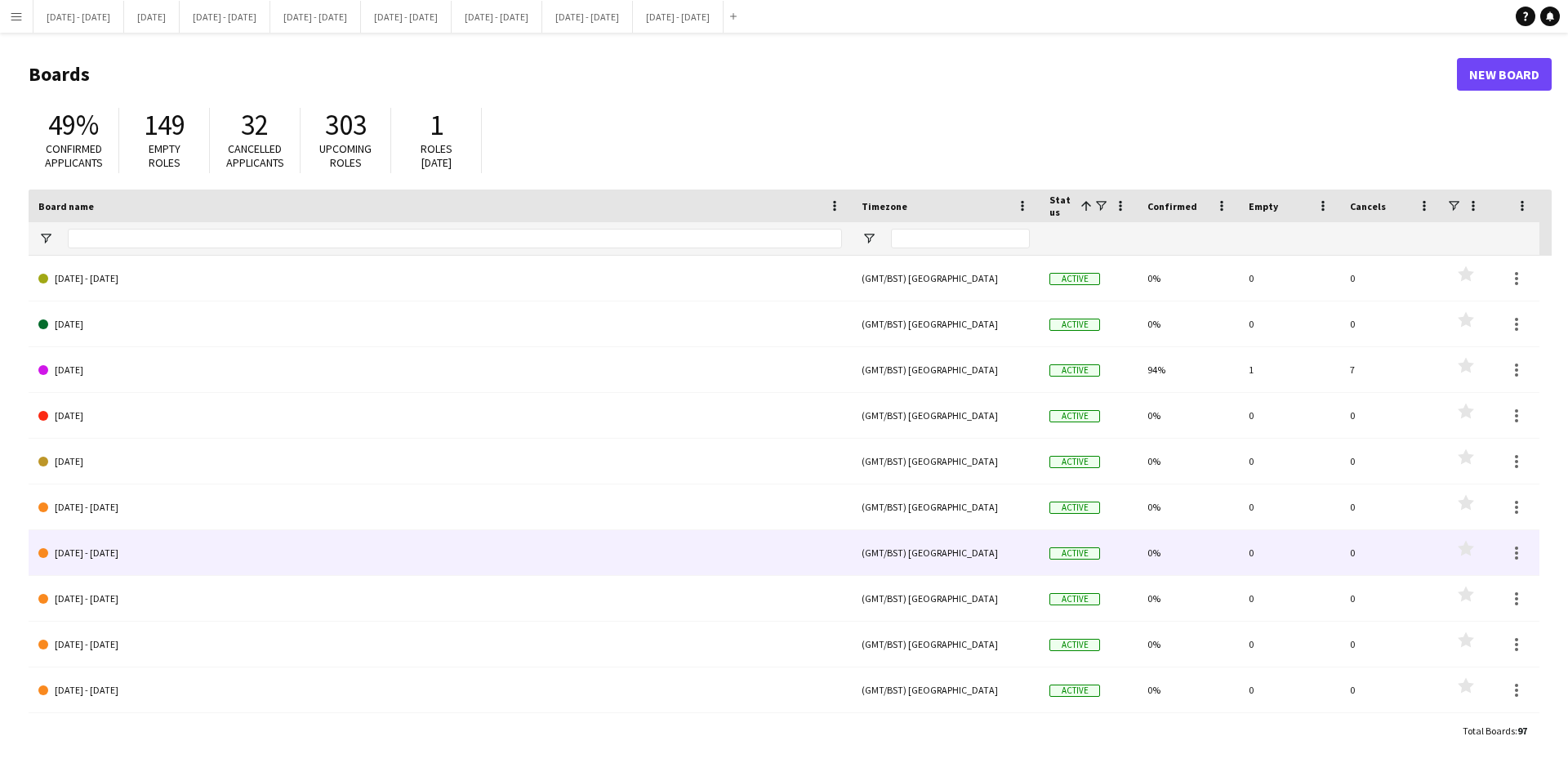
scroll to position [490, 0]
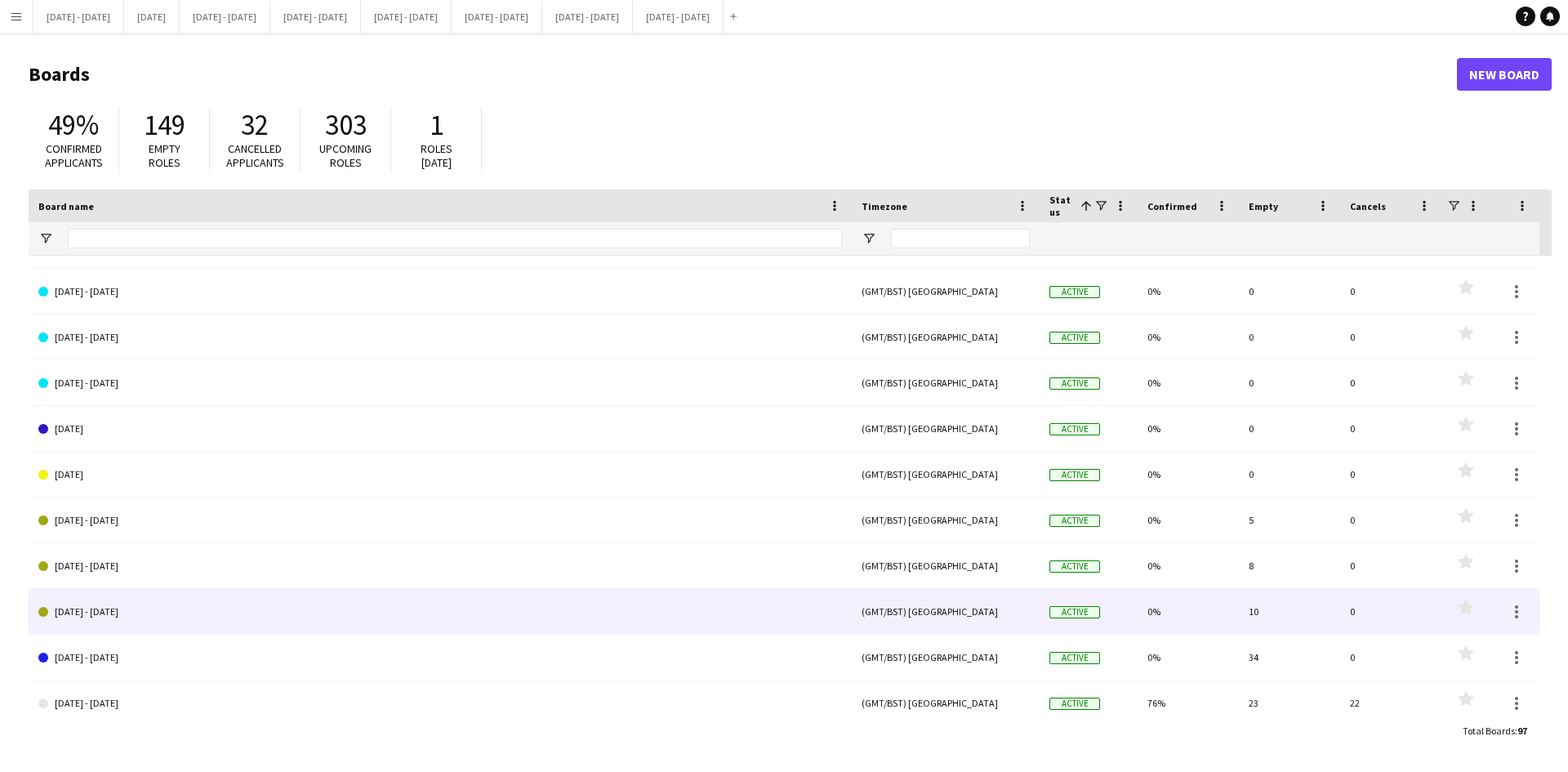
click at [106, 611] on link "[DATE] - [DATE]" at bounding box center [440, 611] width 804 height 46
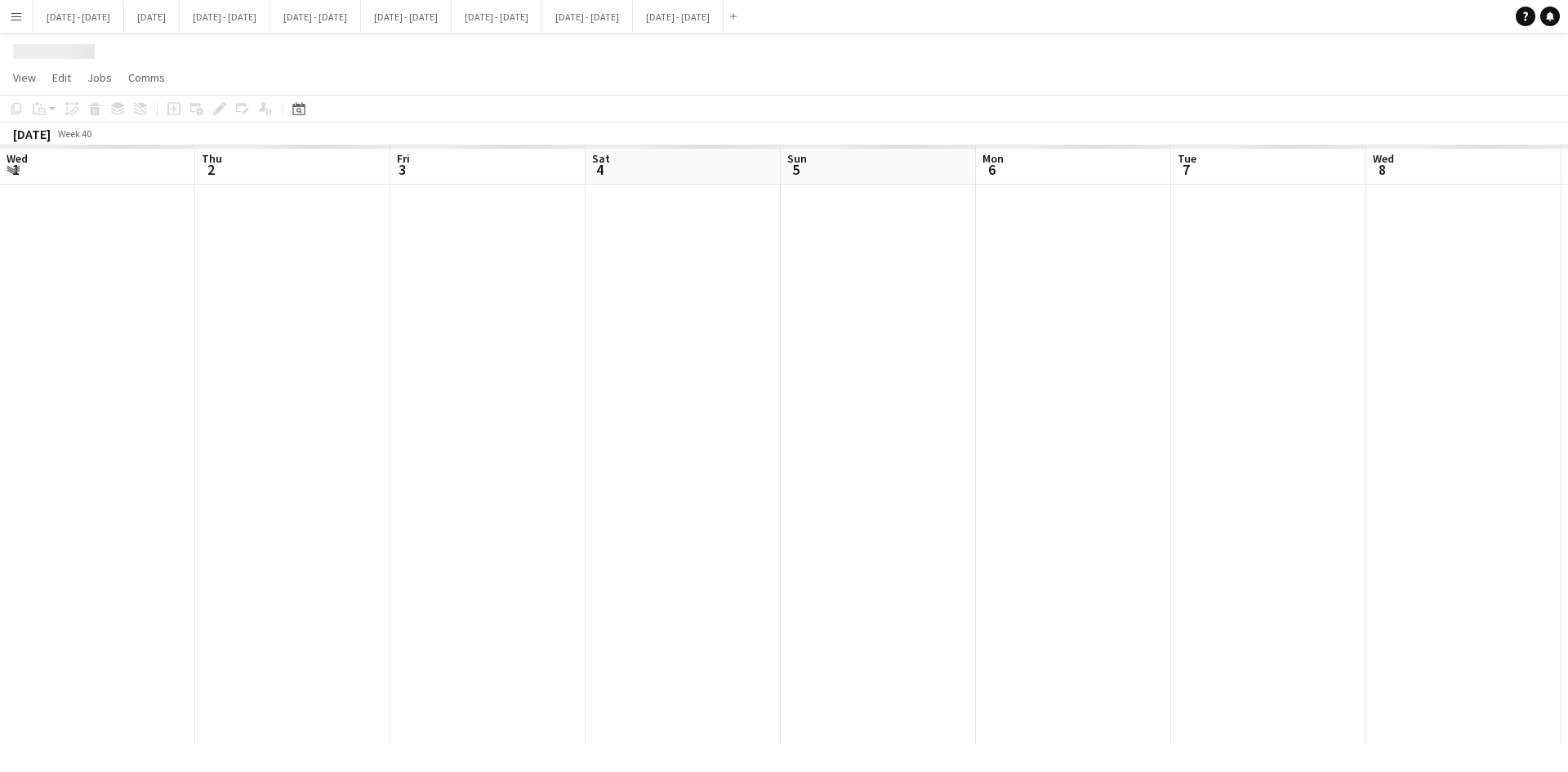
scroll to position [0, 562]
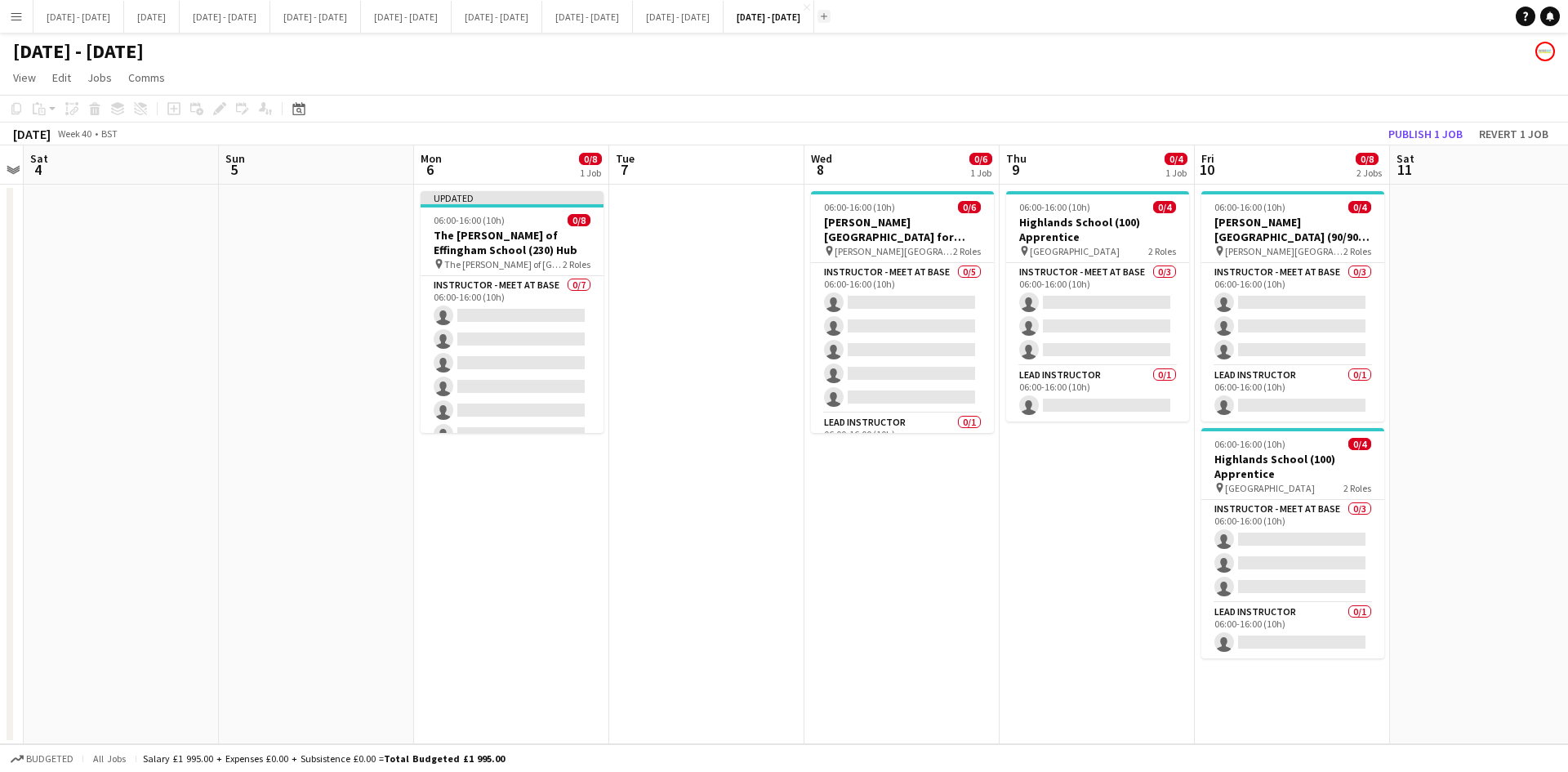
click at [827, 15] on app-icon "Add" at bounding box center [824, 17] width 7 height 7
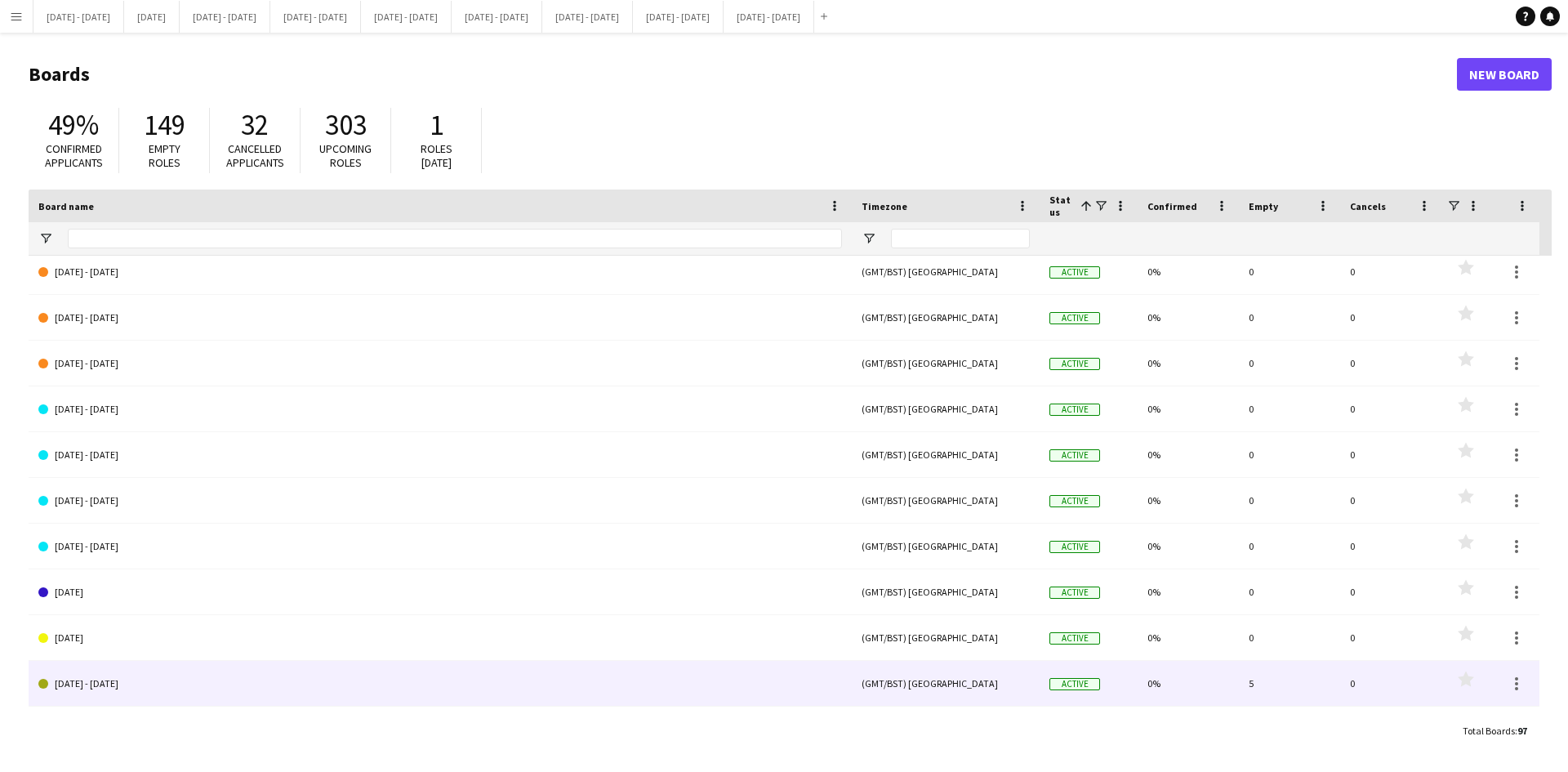
scroll to position [490, 0]
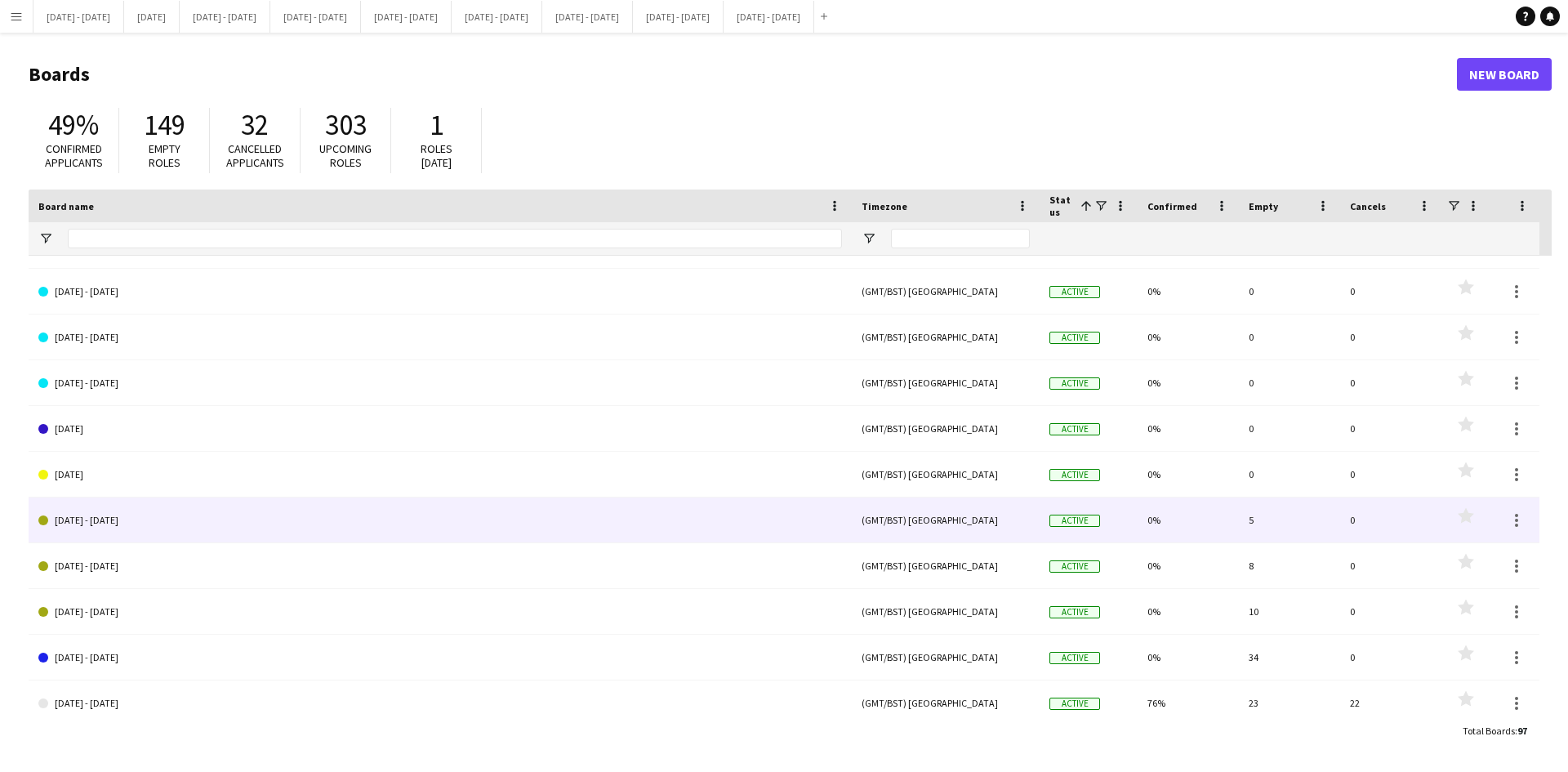
click at [107, 515] on link "[DATE] - [DATE]" at bounding box center [440, 520] width 804 height 46
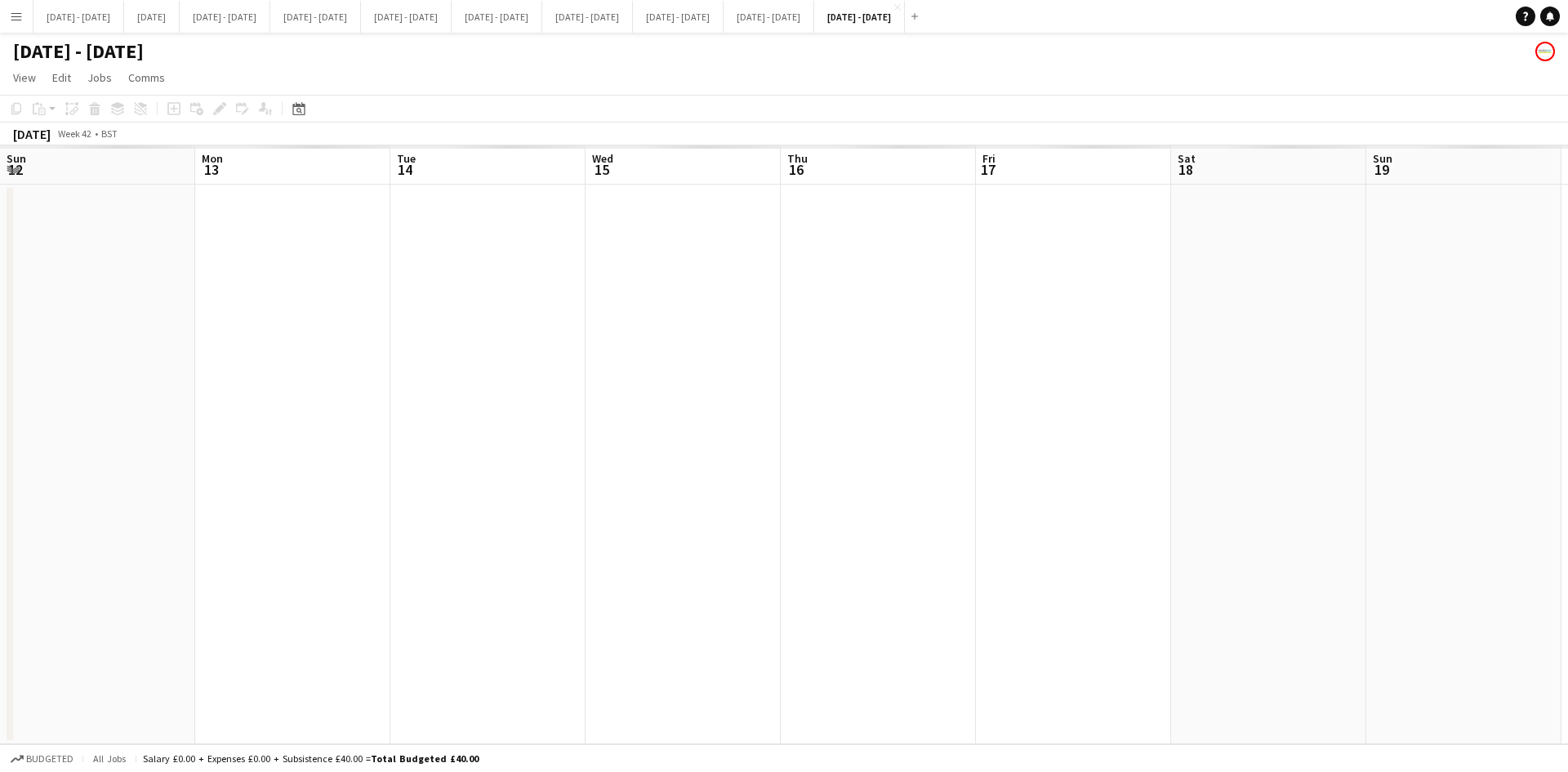
scroll to position [0, 562]
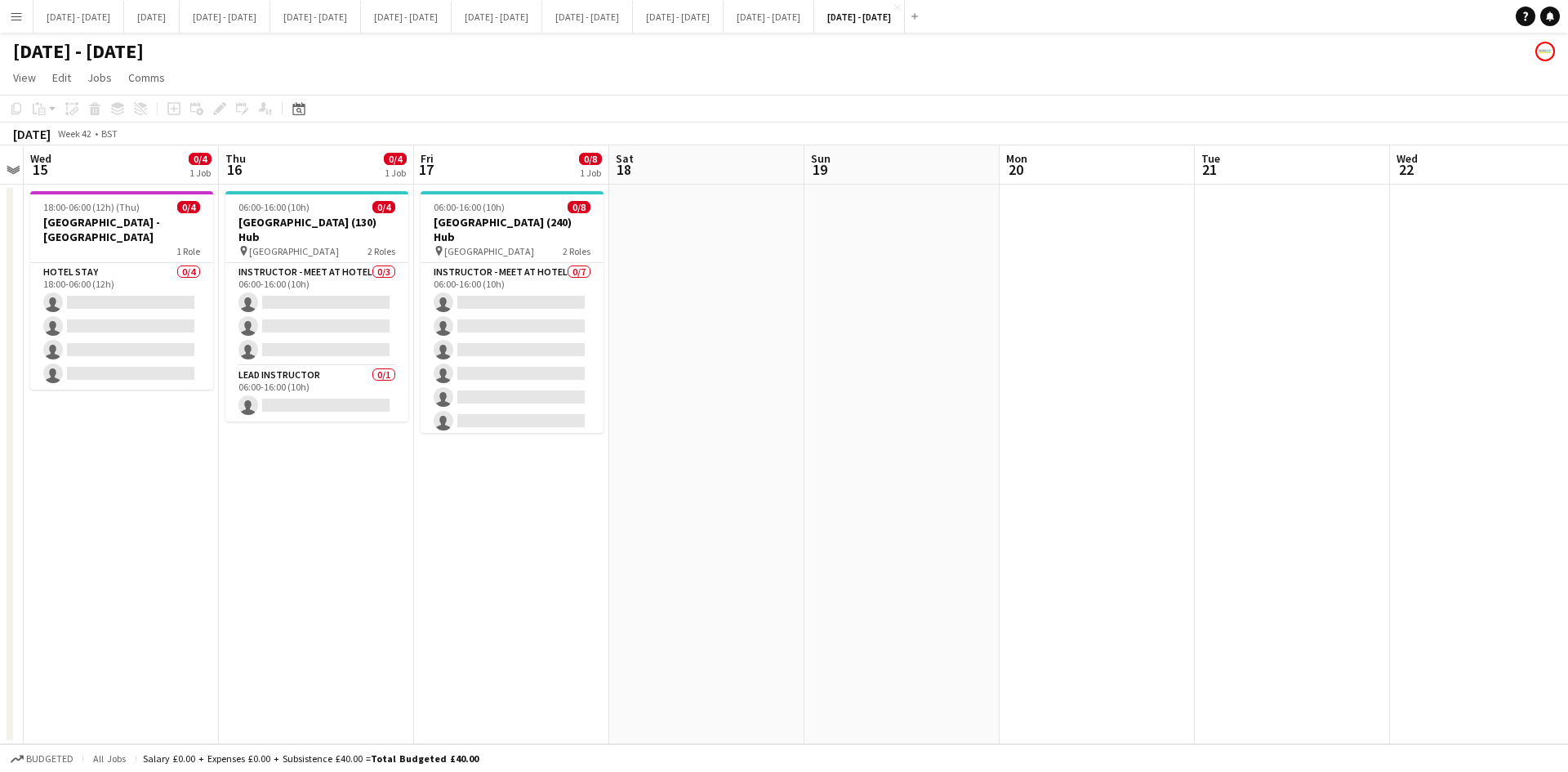
click at [127, 54] on h1 "[DATE] - [DATE]" at bounding box center [79, 51] width 131 height 25
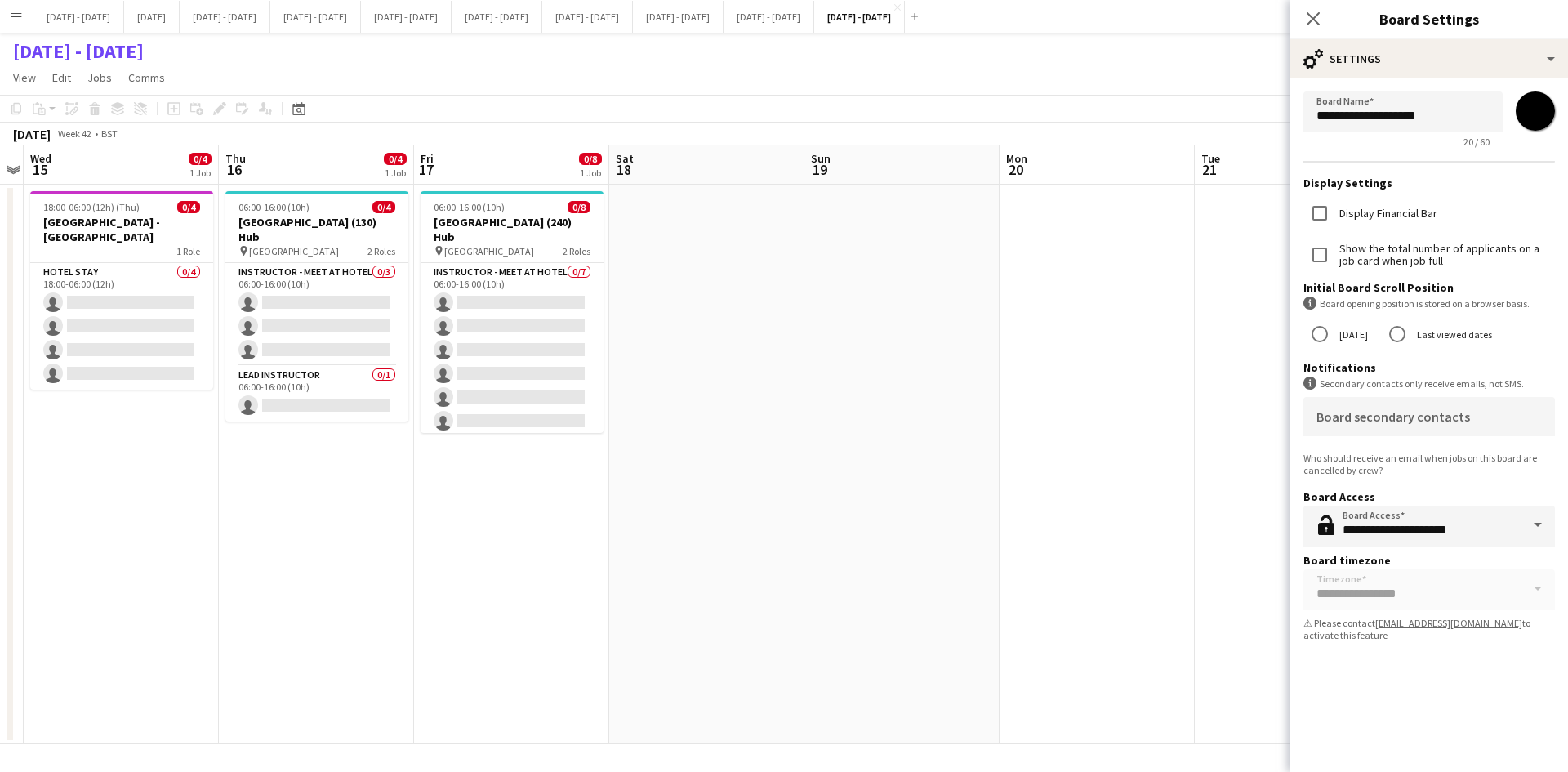
click at [492, 63] on div "[DATE] - [DATE]" at bounding box center [784, 47] width 1568 height 31
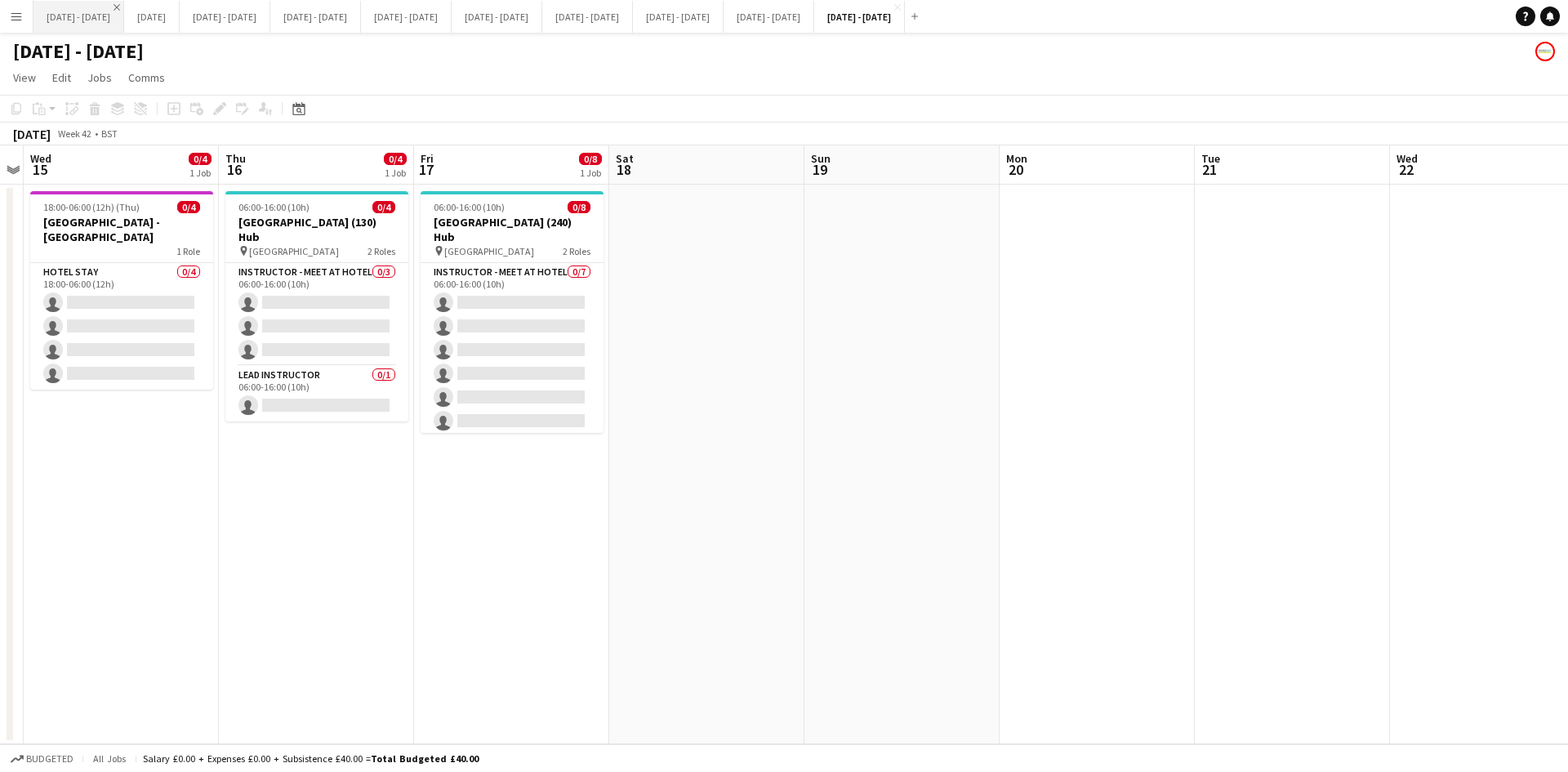
click at [120, 7] on app-icon "Close" at bounding box center [117, 7] width 7 height 7
click at [827, 14] on app-icon "Add" at bounding box center [824, 17] width 7 height 7
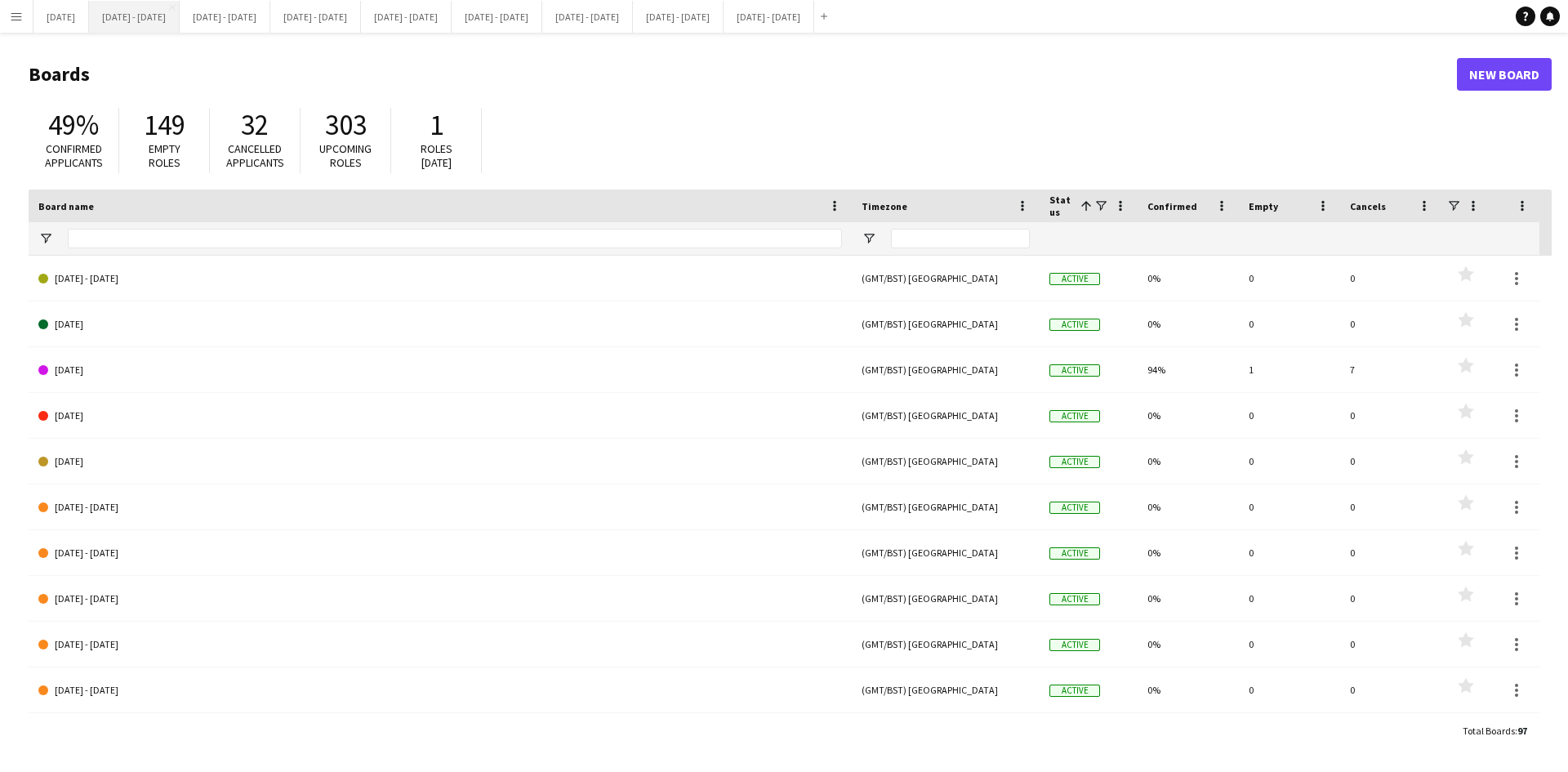
click at [165, 18] on button "[DATE] - [DATE] Close" at bounding box center [134, 17] width 90 height 31
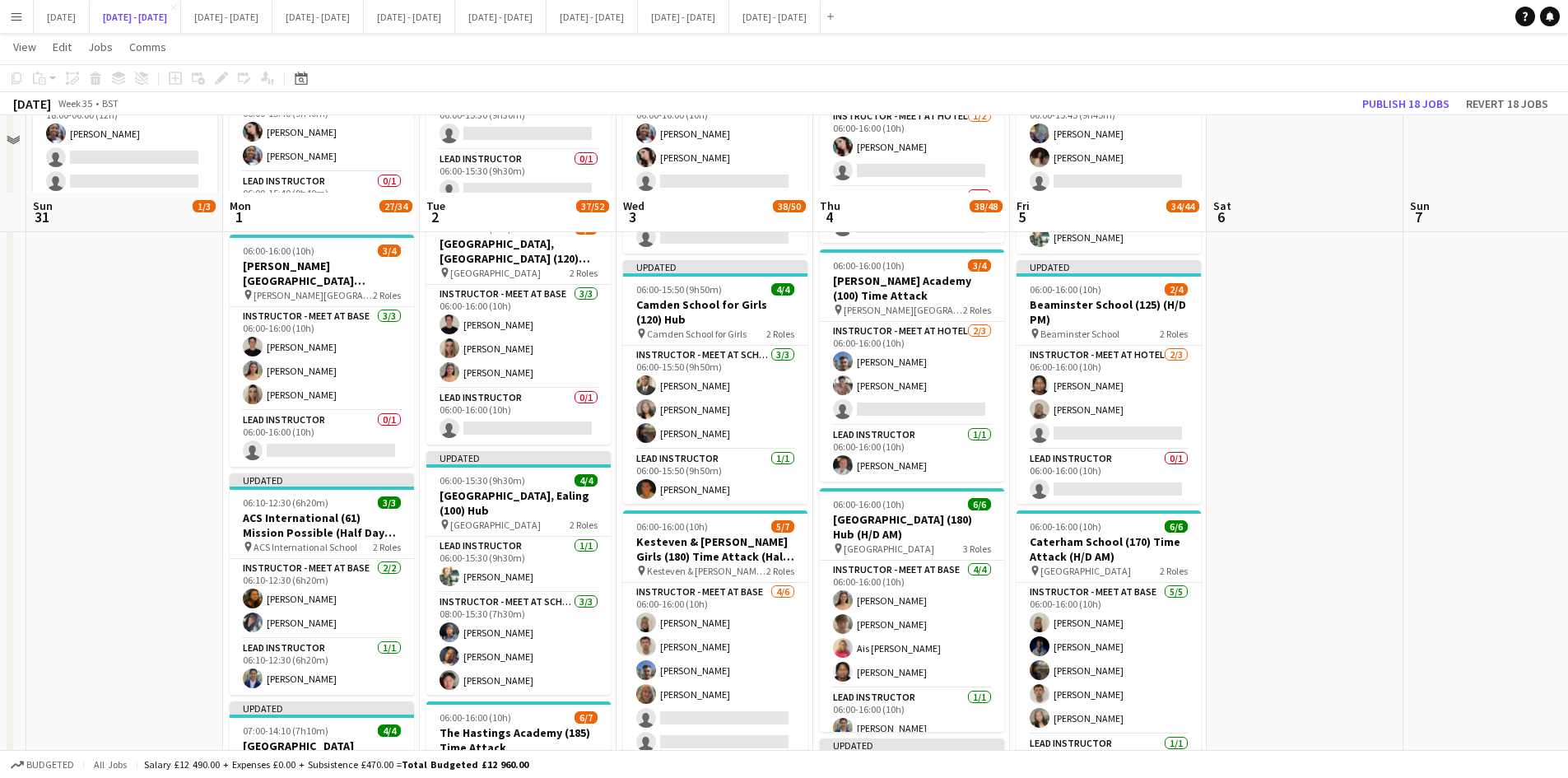
scroll to position [247, 0]
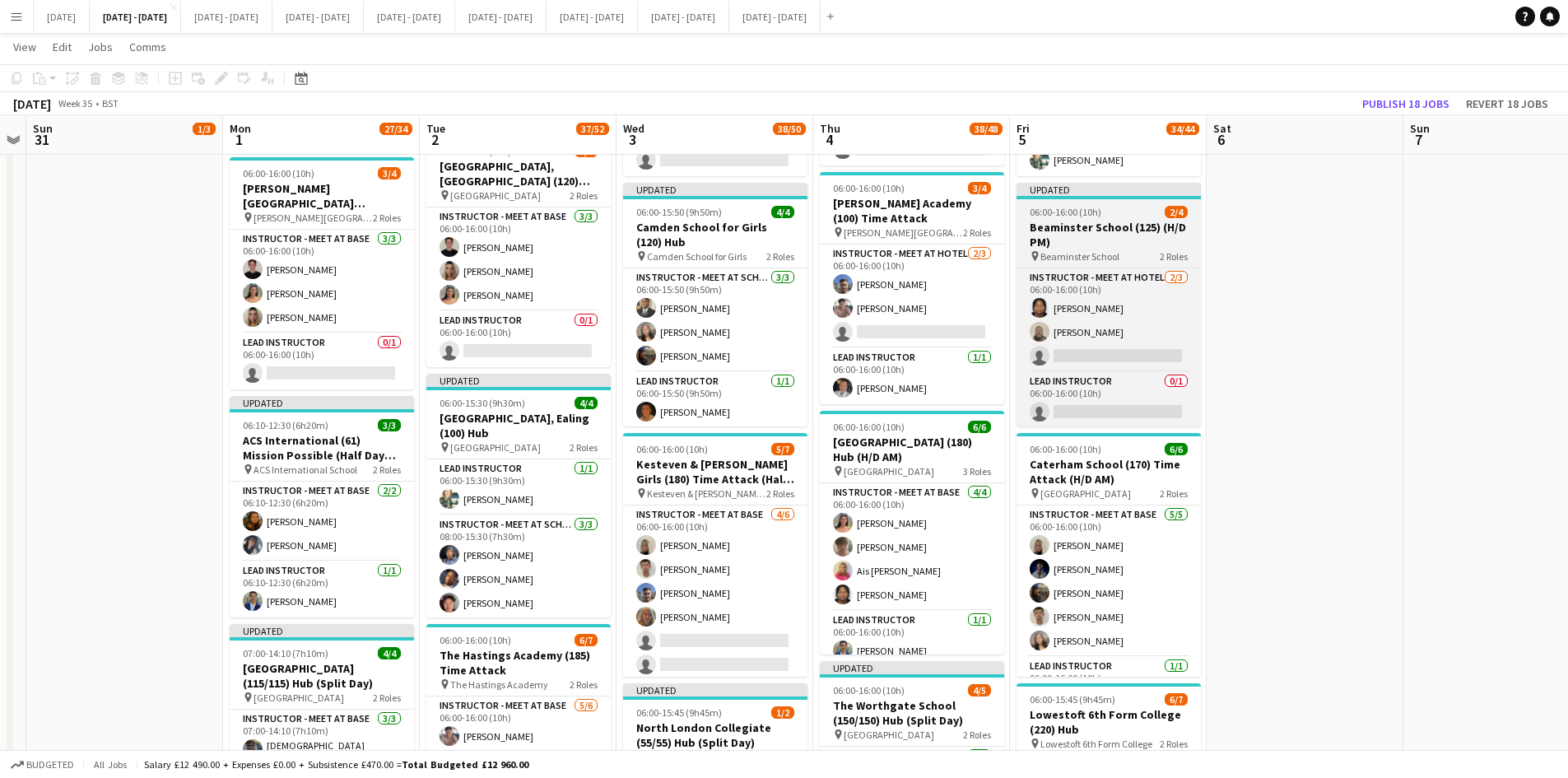
click at [1126, 213] on div "06:00-16:00 (10h) 2/4" at bounding box center [1108, 212] width 184 height 13
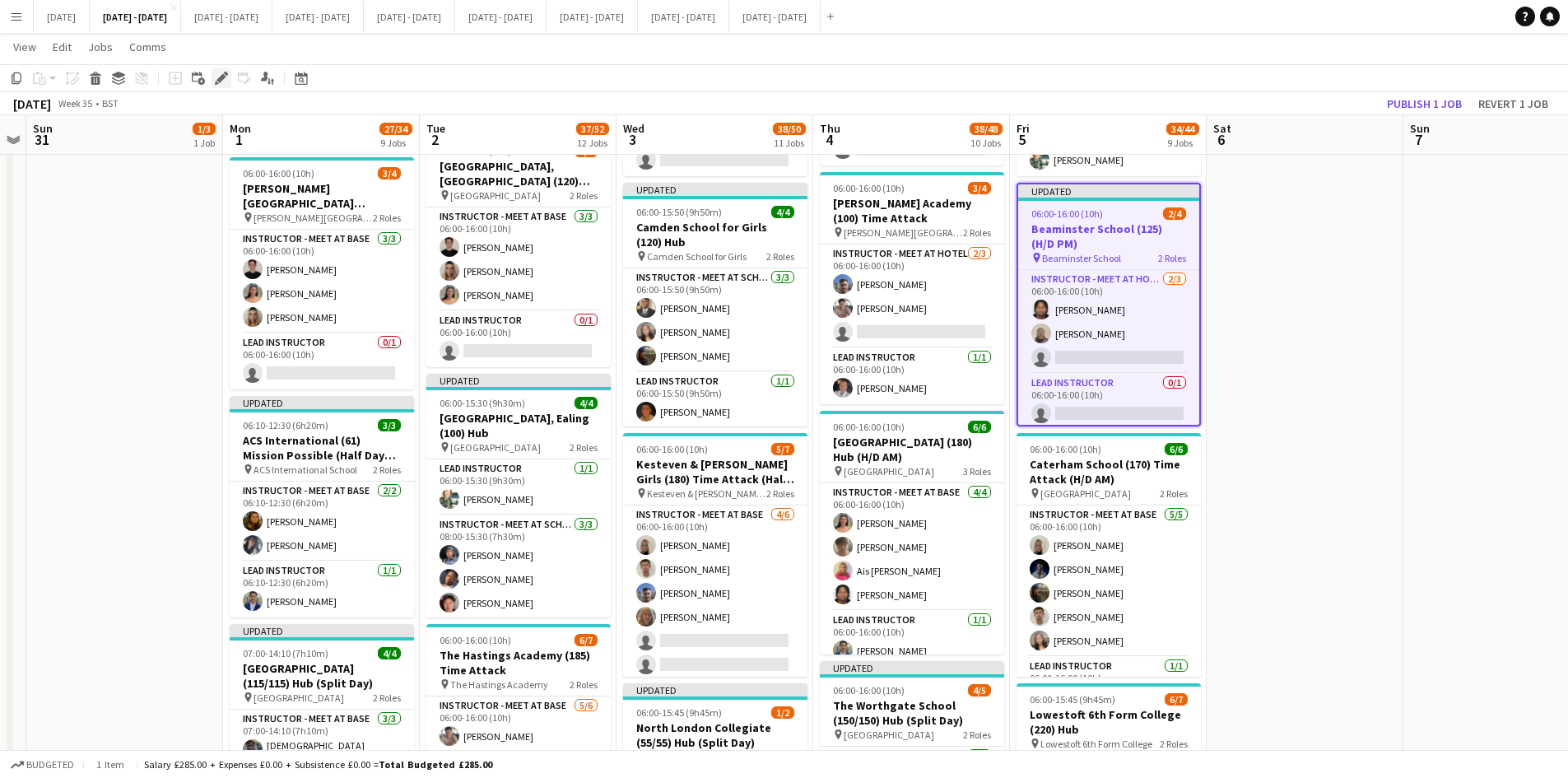
click at [217, 73] on icon "Edit" at bounding box center [221, 78] width 13 height 13
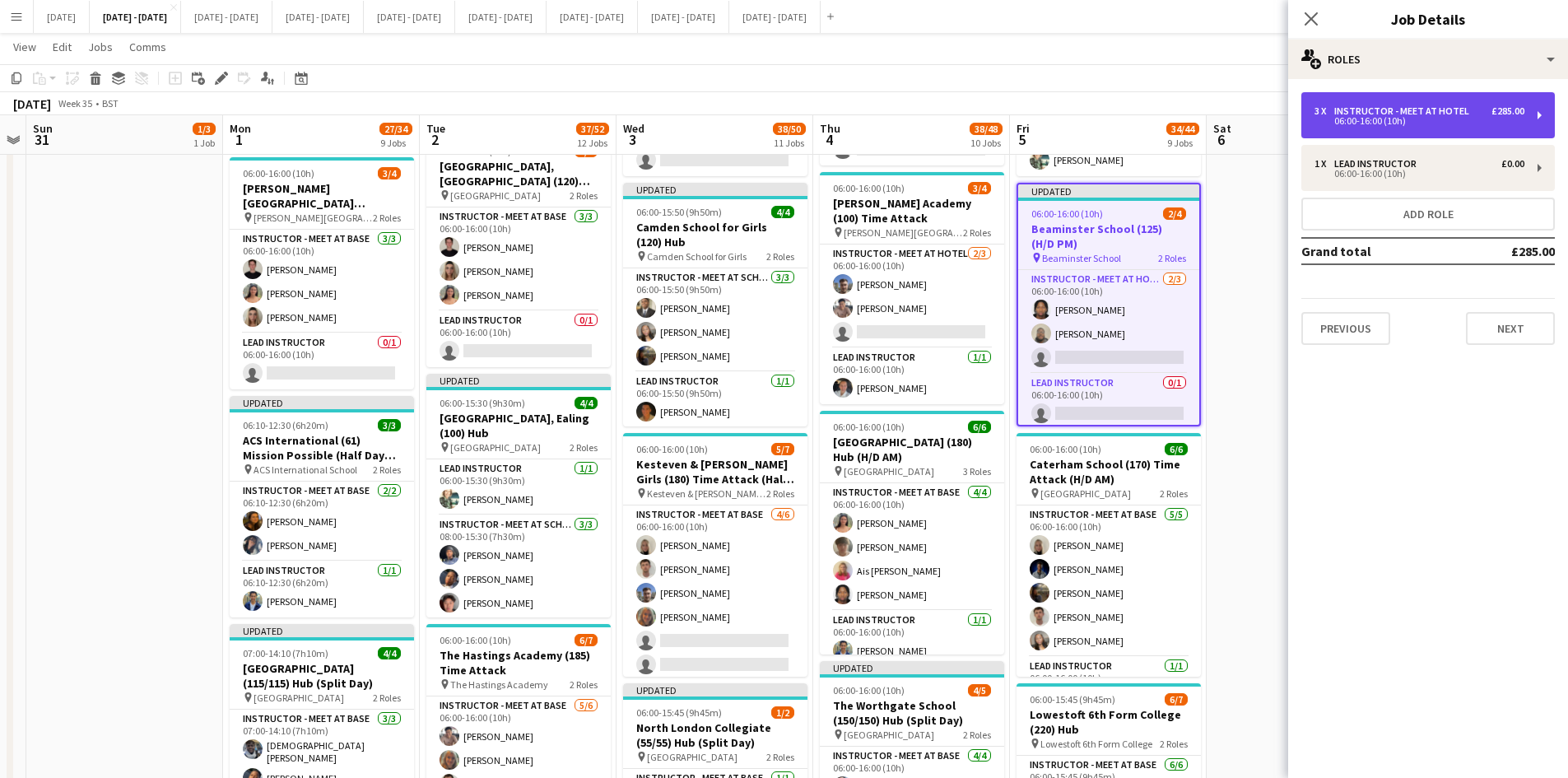
click at [1384, 117] on div "06:00-16:00 (10h)" at bounding box center [1419, 121] width 210 height 8
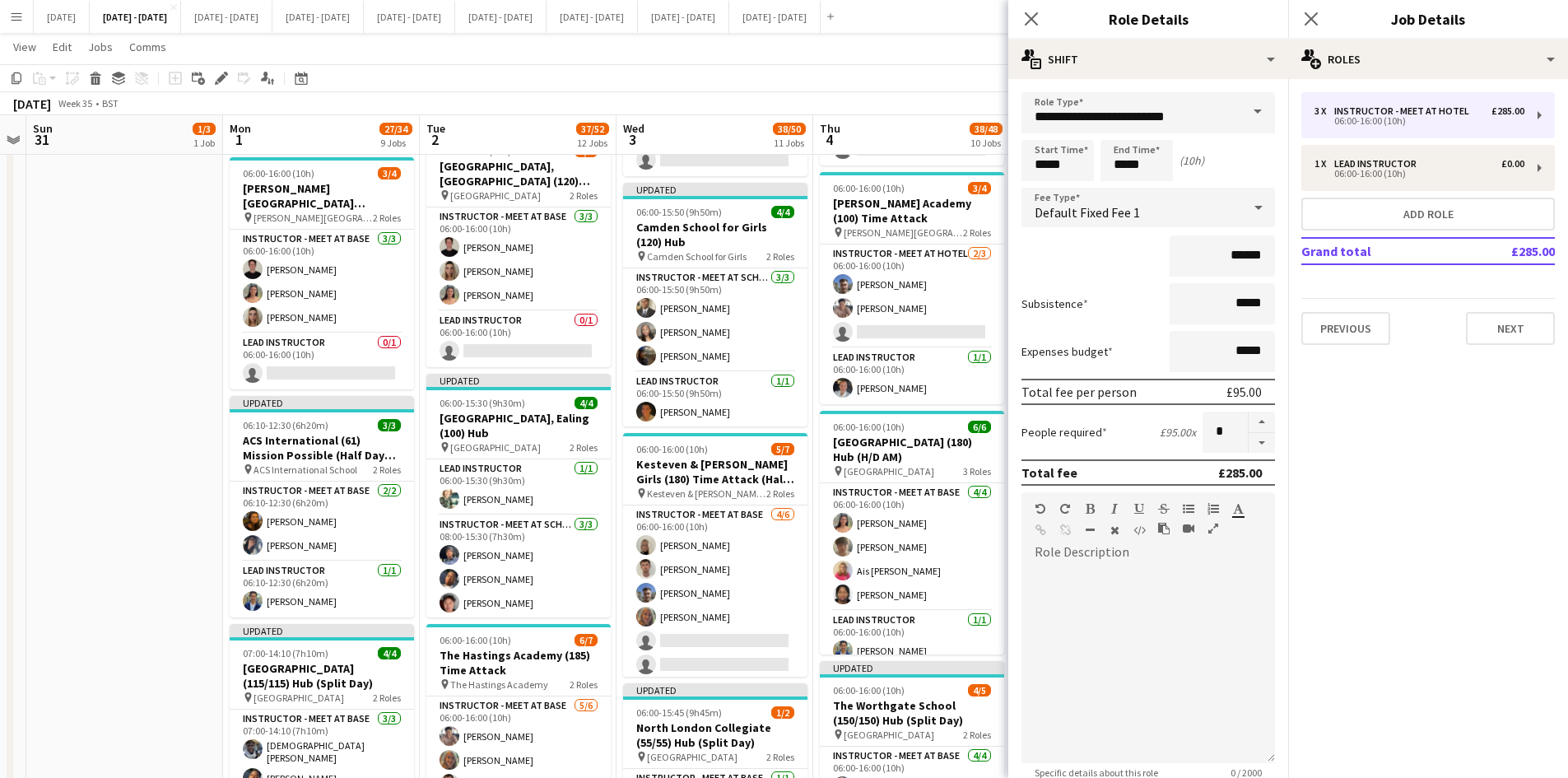
click at [1243, 109] on span at bounding box center [1258, 111] width 34 height 39
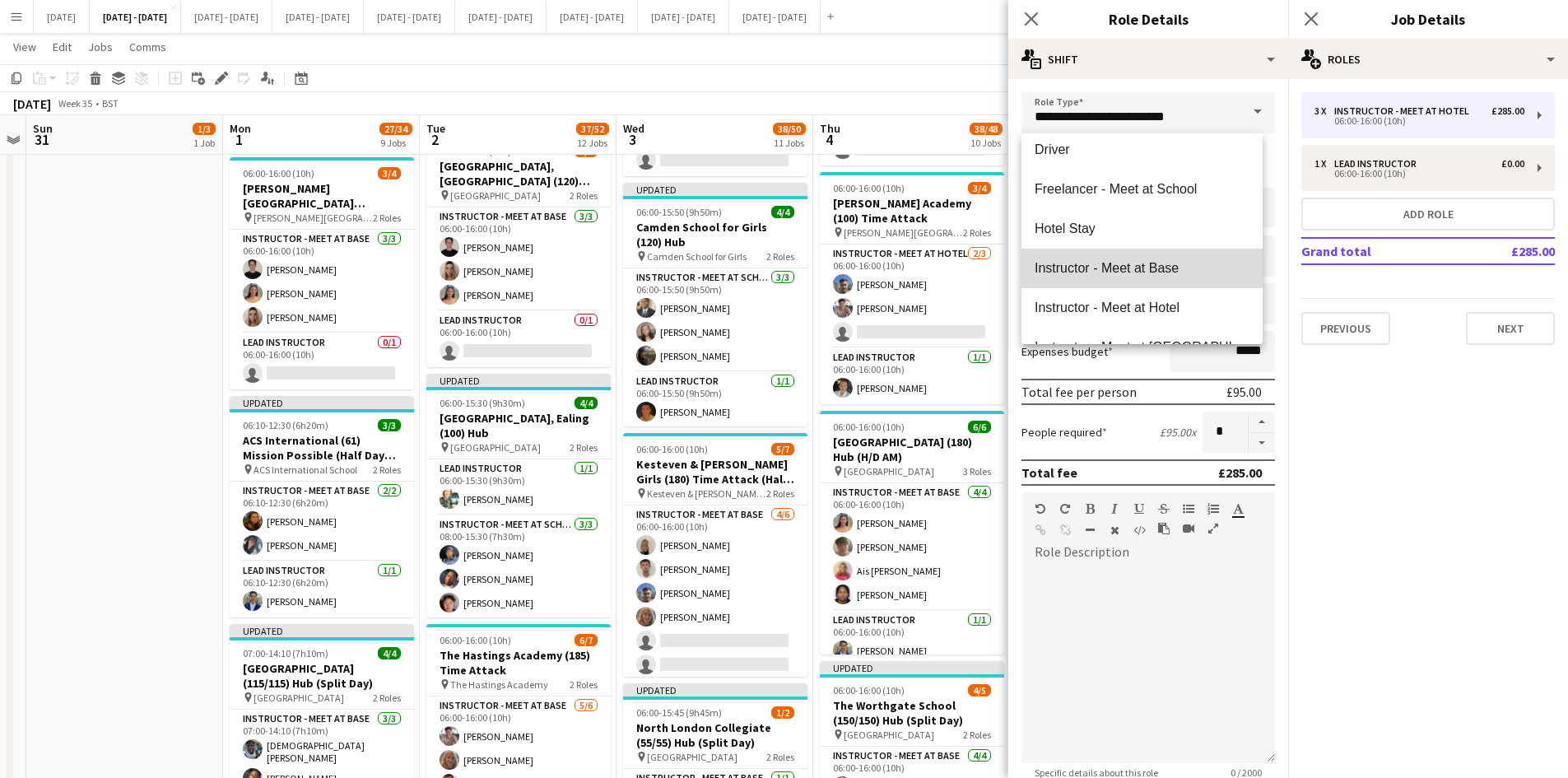
click at [1173, 265] on span "Instructor - Meet at Base" at bounding box center [1142, 268] width 214 height 16
type input "**********"
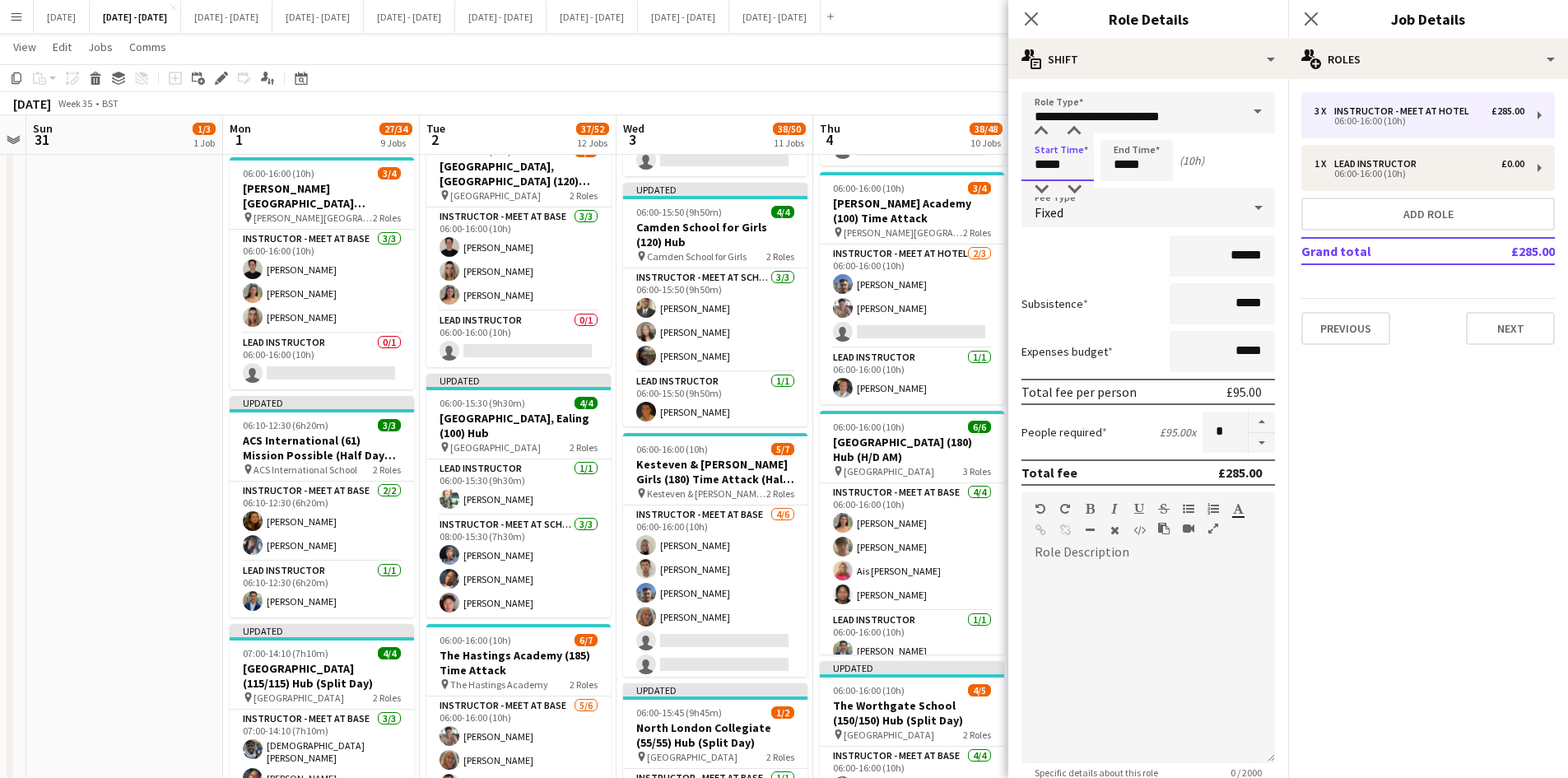
drag, startPoint x: 1066, startPoint y: 161, endPoint x: 1005, endPoint y: 164, distance: 61.1
type input "*****"
click at [1024, 17] on icon "Close pop-in" at bounding box center [1031, 18] width 16 height 16
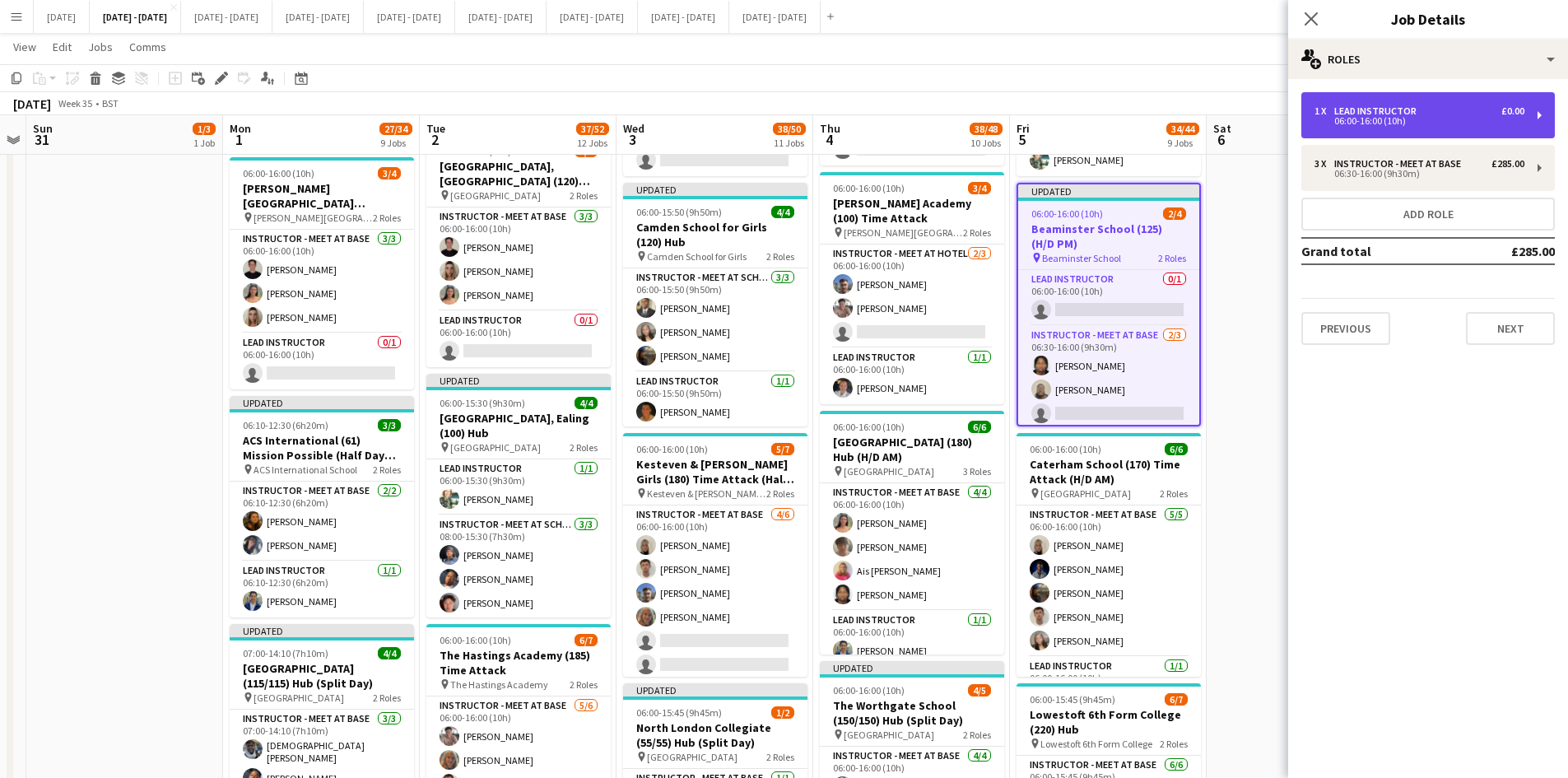
click at [1348, 122] on div "06:00-16:00 (10h)" at bounding box center [1419, 121] width 210 height 8
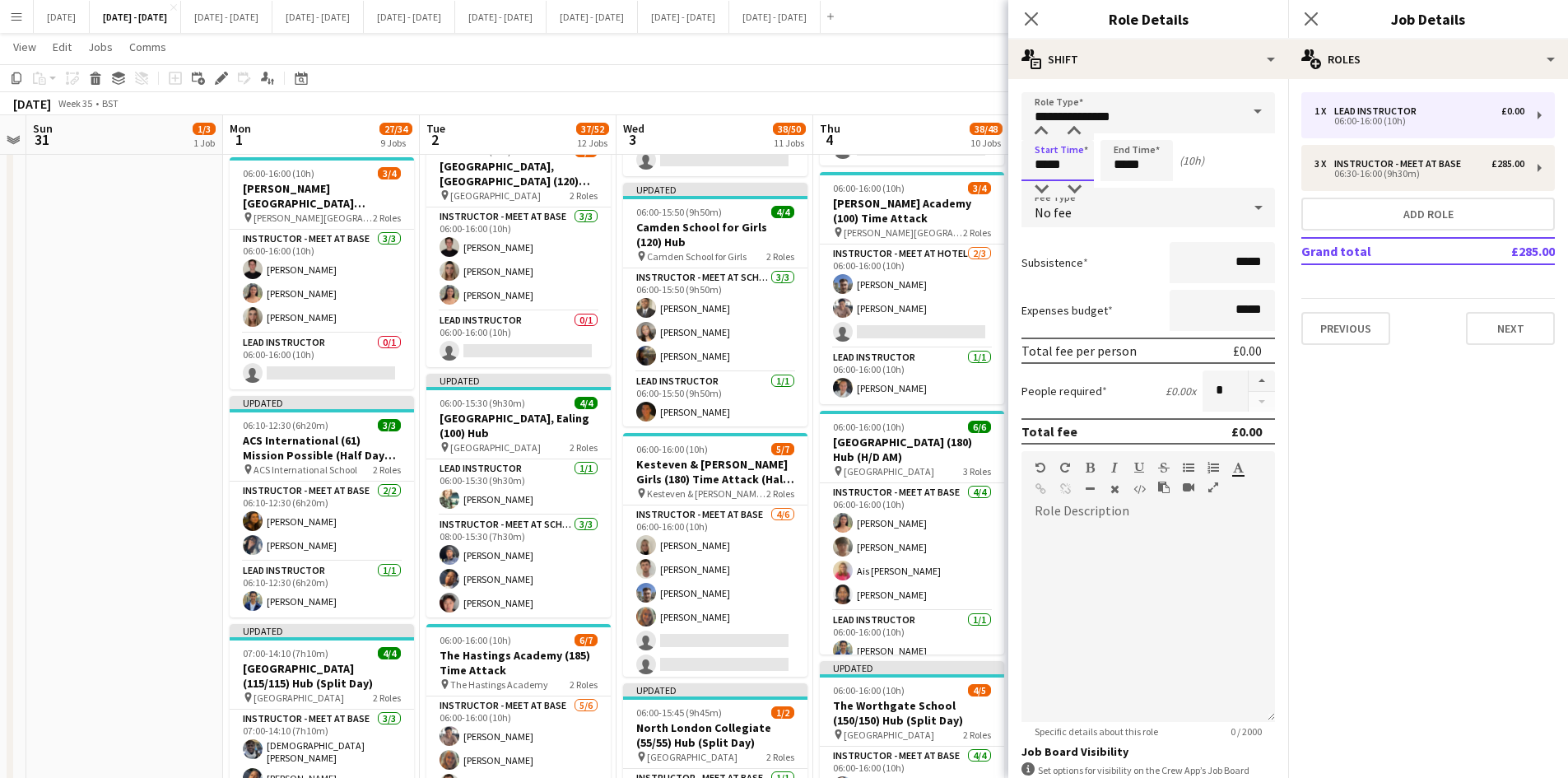
drag, startPoint x: 1063, startPoint y: 169, endPoint x: 1023, endPoint y: 165, distance: 40.2
click at [1023, 165] on input "*****" at bounding box center [1057, 160] width 73 height 41
type input "*****"
click at [1024, 15] on icon "Close pop-in" at bounding box center [1031, 18] width 16 height 16
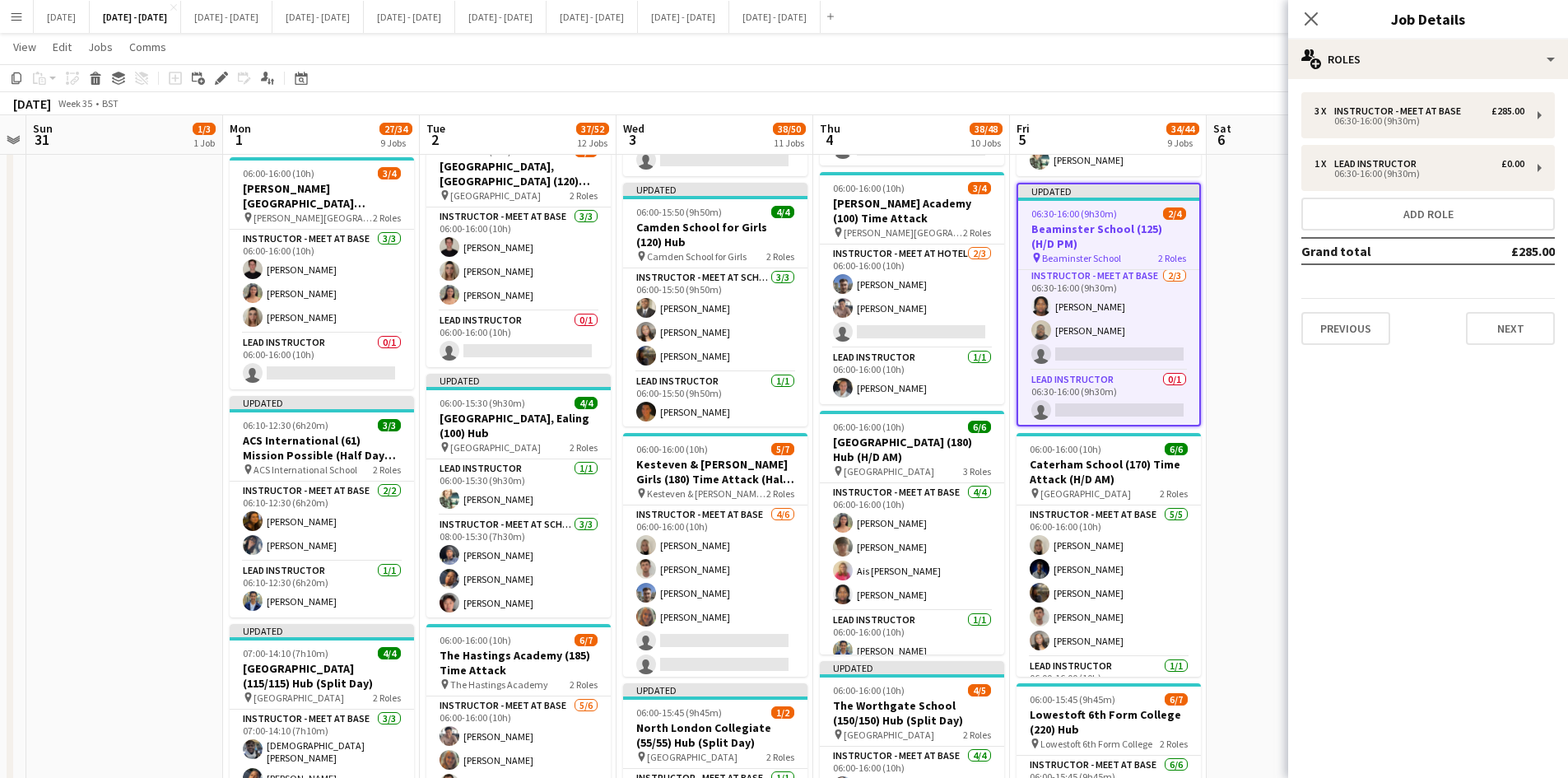
scroll to position [0, 0]
click at [1311, 15] on icon "Close pop-in" at bounding box center [1311, 18] width 16 height 16
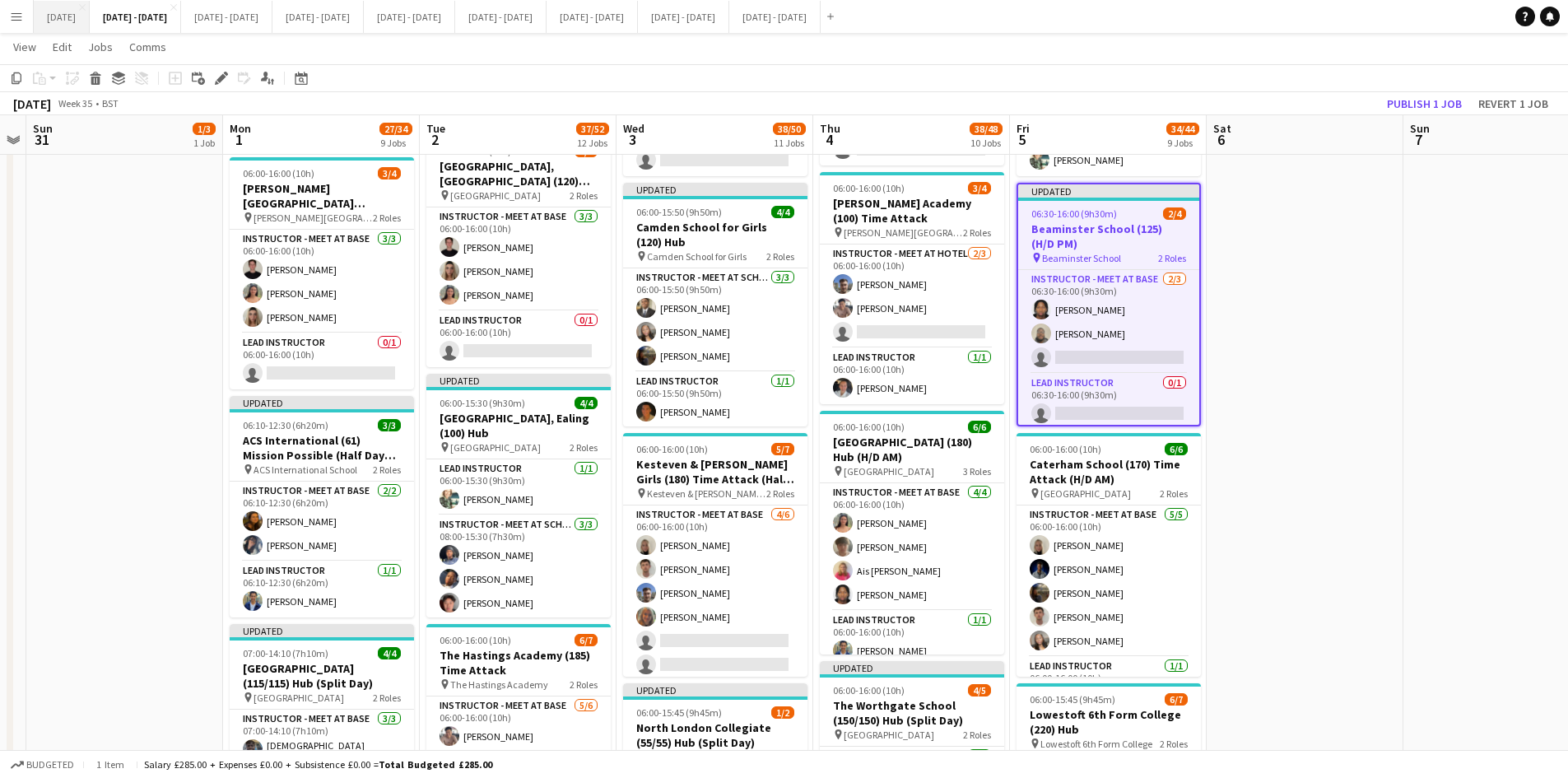
click at [87, 14] on button "[DATE] Close" at bounding box center [61, 17] width 56 height 32
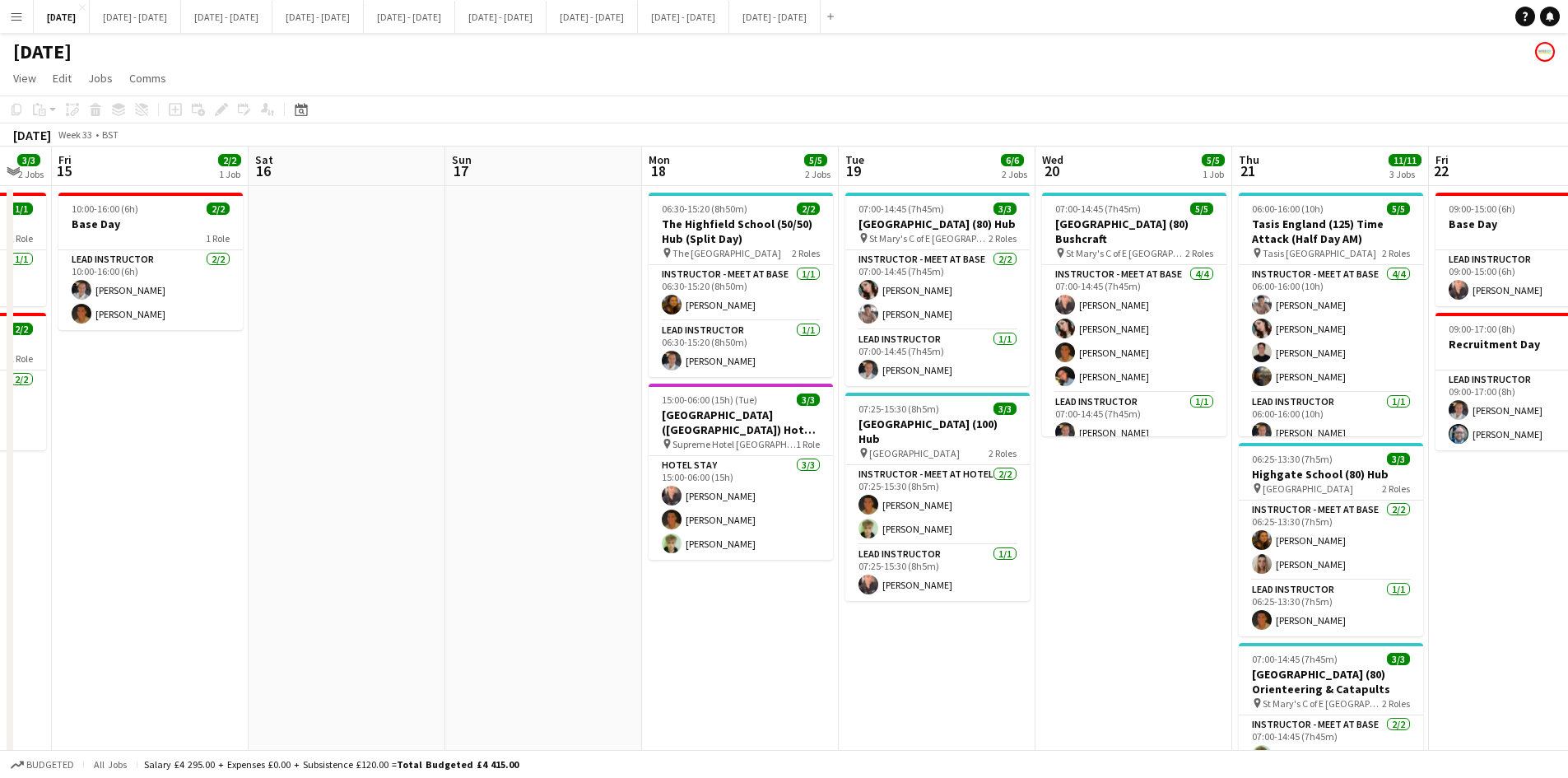
scroll to position [0, 543]
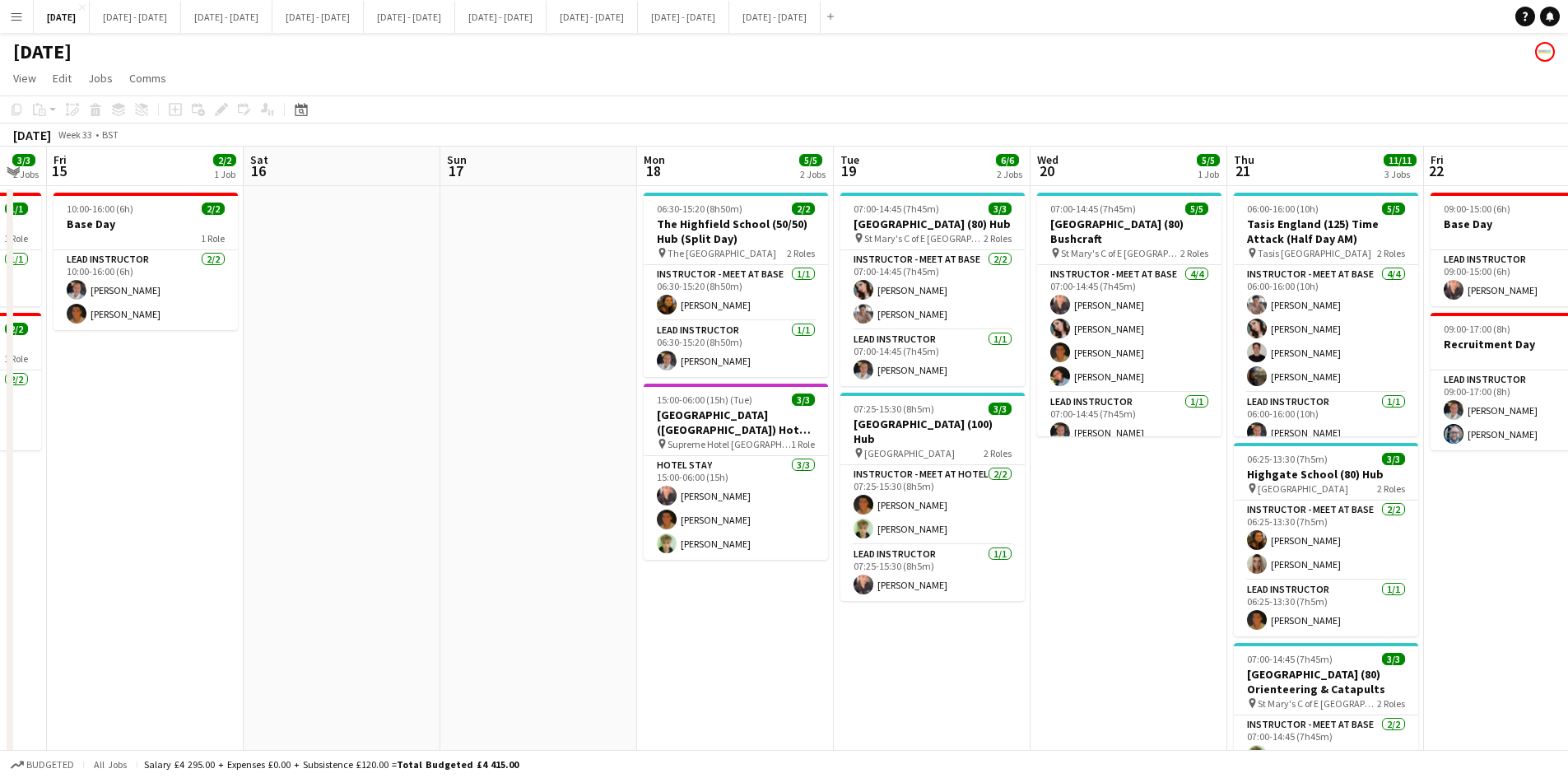
drag, startPoint x: 1468, startPoint y: 447, endPoint x: 0, endPoint y: 606, distance: 1476.6
click at [0, 608] on app-calendar-viewport "Tue 12 1/2 1 Job Wed 13 1/2 1 Job Thu 14 3/3 2 Jobs Fri 15 2/2 1 Job Sat 16 Sun…" at bounding box center [784, 524] width 1568 height 755
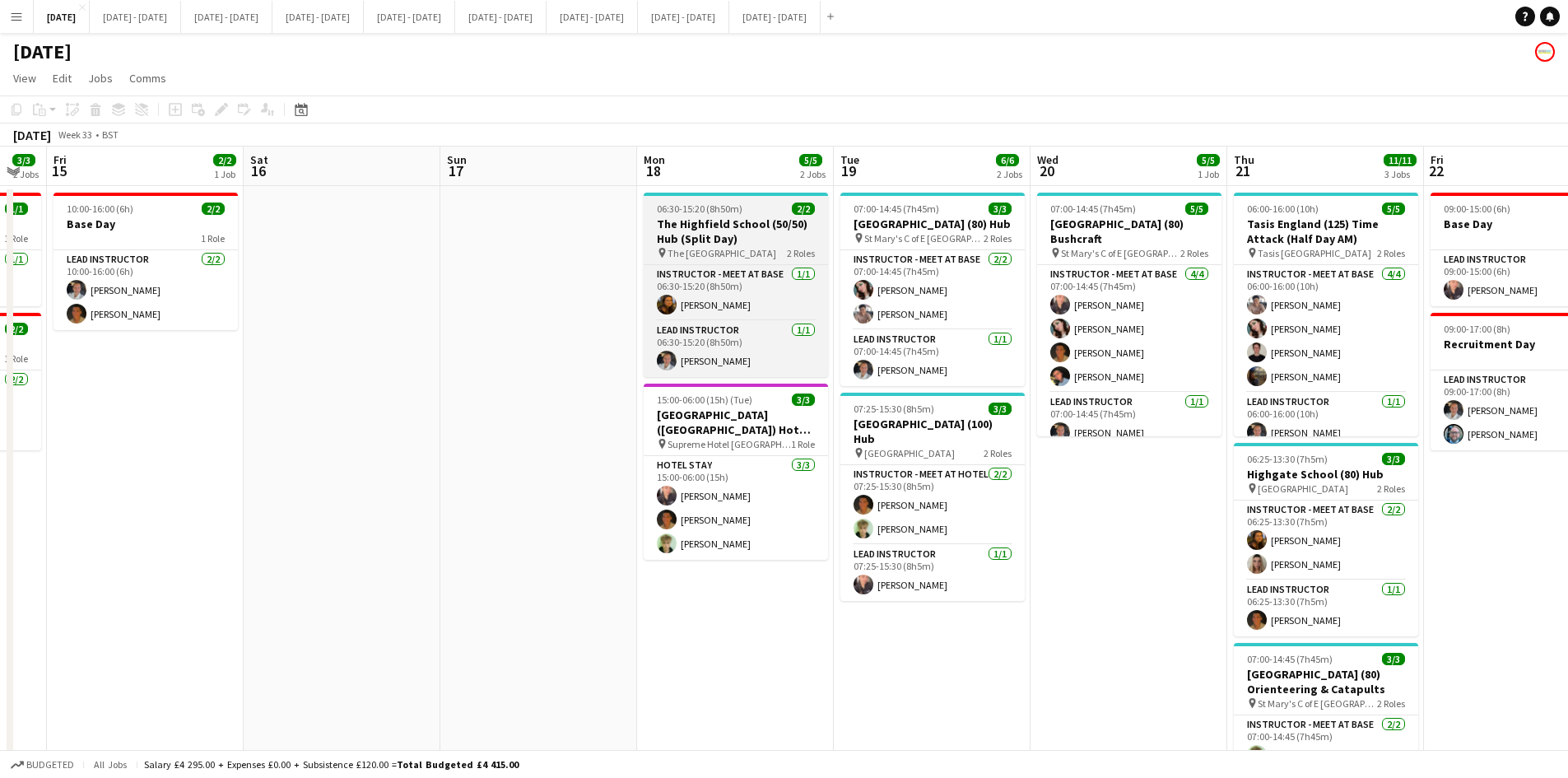
click at [754, 199] on app-job-card "06:30-15:20 (8h50m) 2/2 [GEOGRAPHIC_DATA] (50/50) Hub (Split Day) pin The Highf…" at bounding box center [735, 285] width 184 height 184
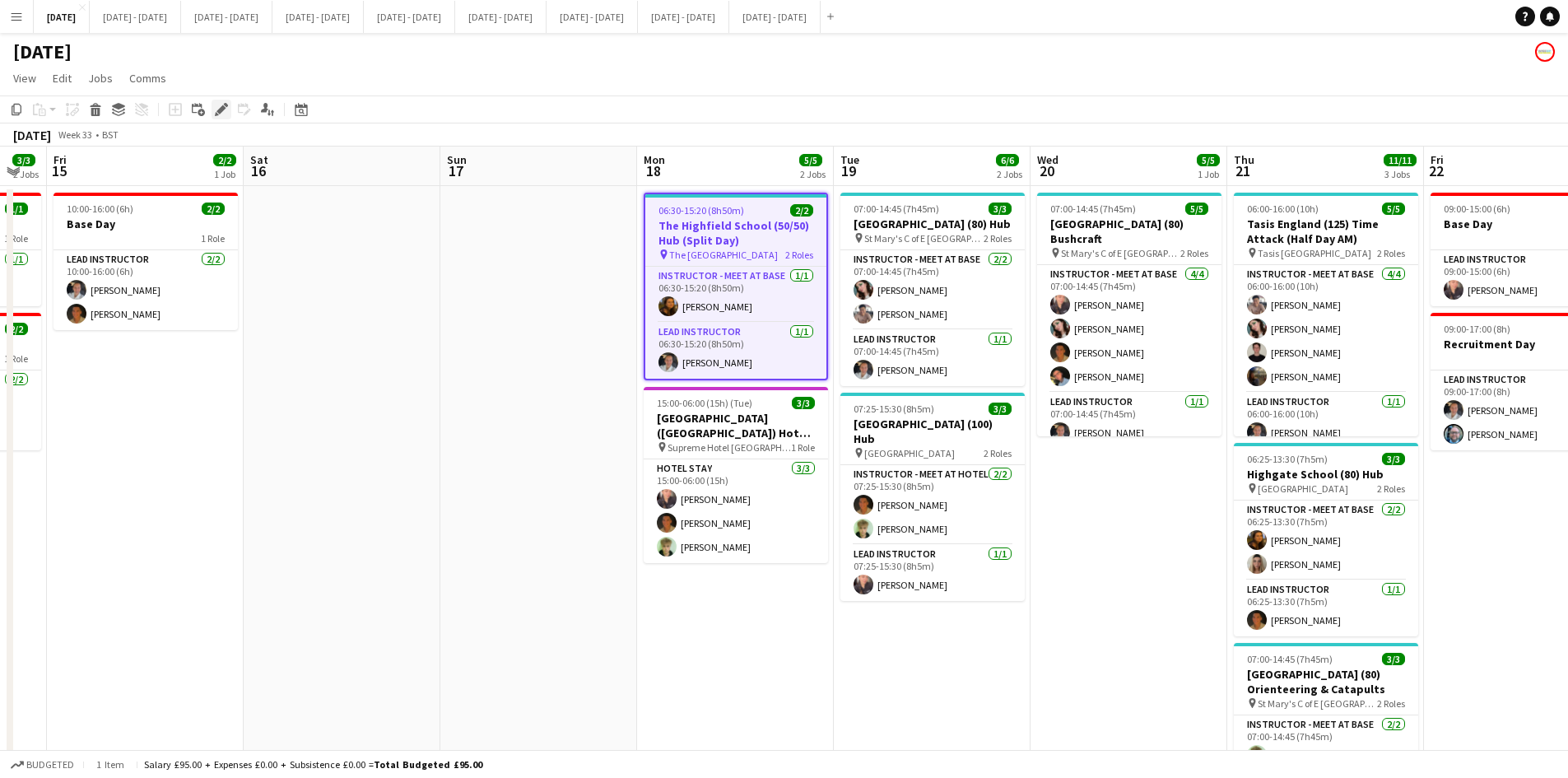
click at [220, 104] on icon "Edit" at bounding box center [221, 109] width 13 height 13
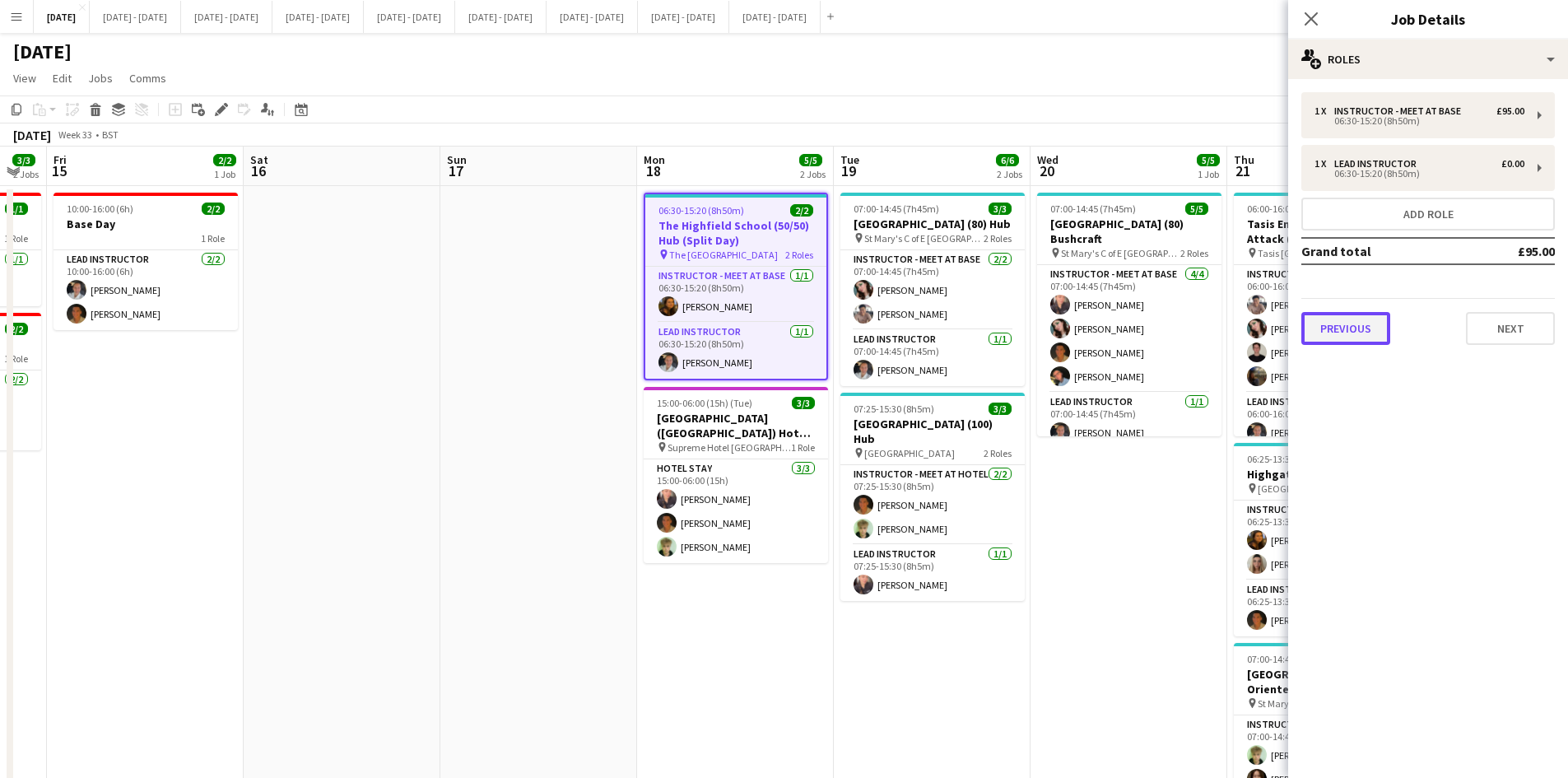
click at [1356, 334] on button "Previous" at bounding box center [1346, 328] width 89 height 33
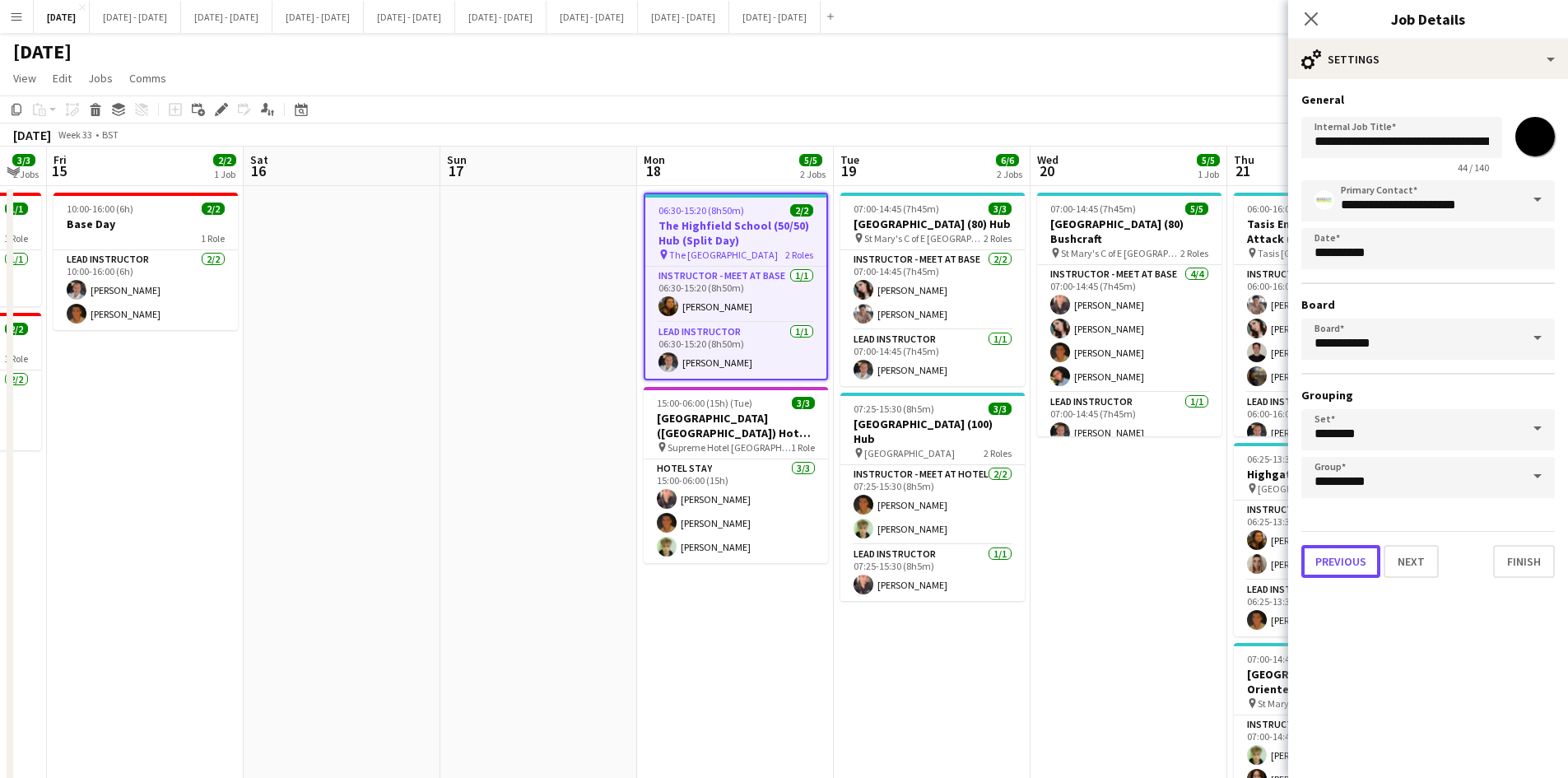
click at [1343, 572] on button "Previous" at bounding box center [1341, 561] width 79 height 33
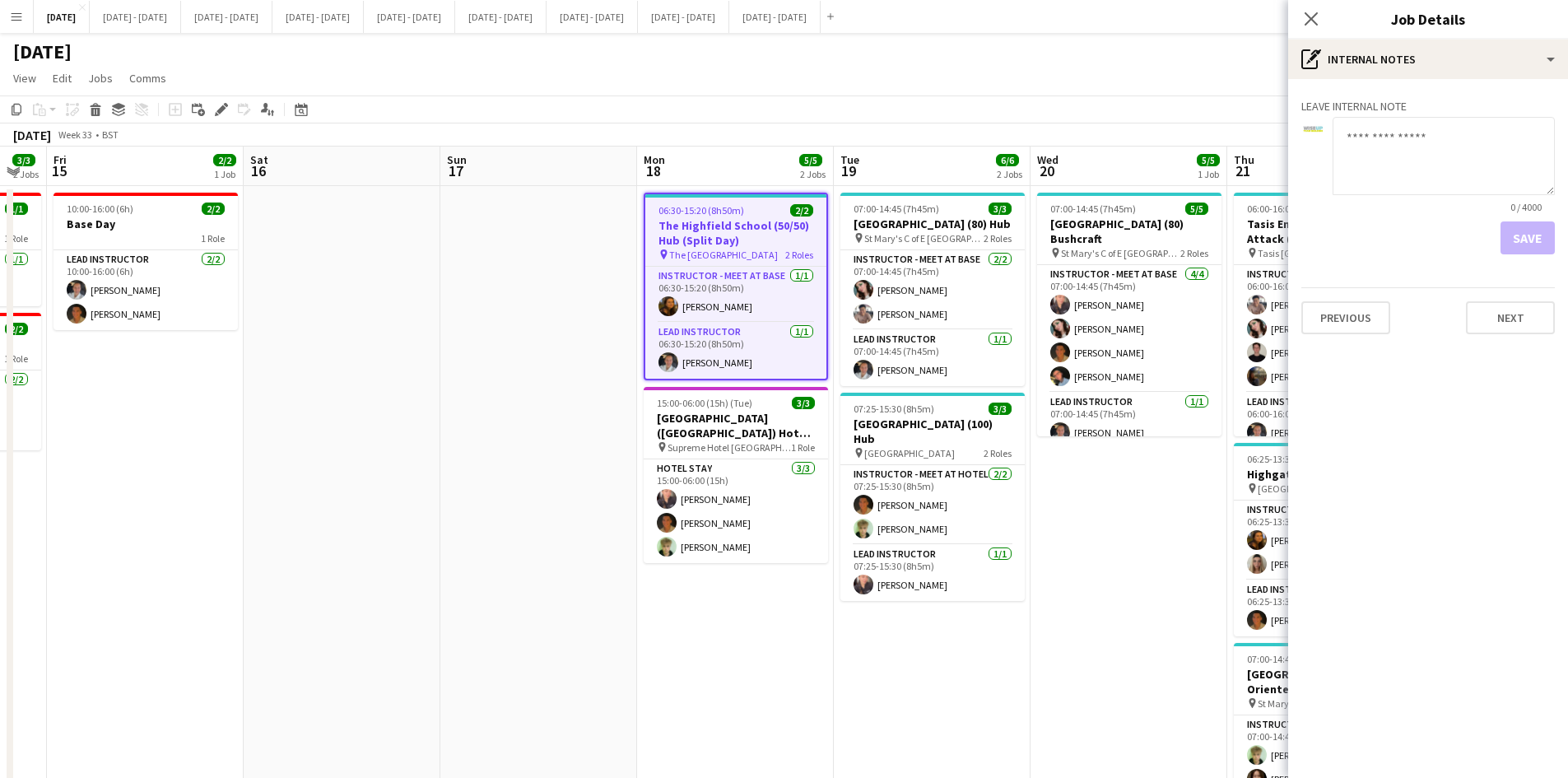
click at [1381, 126] on textarea at bounding box center [1444, 156] width 222 height 78
type textarea "**********"
click at [1523, 230] on button "Save" at bounding box center [1527, 237] width 54 height 33
click at [1310, 14] on icon "Close pop-in" at bounding box center [1311, 18] width 16 height 16
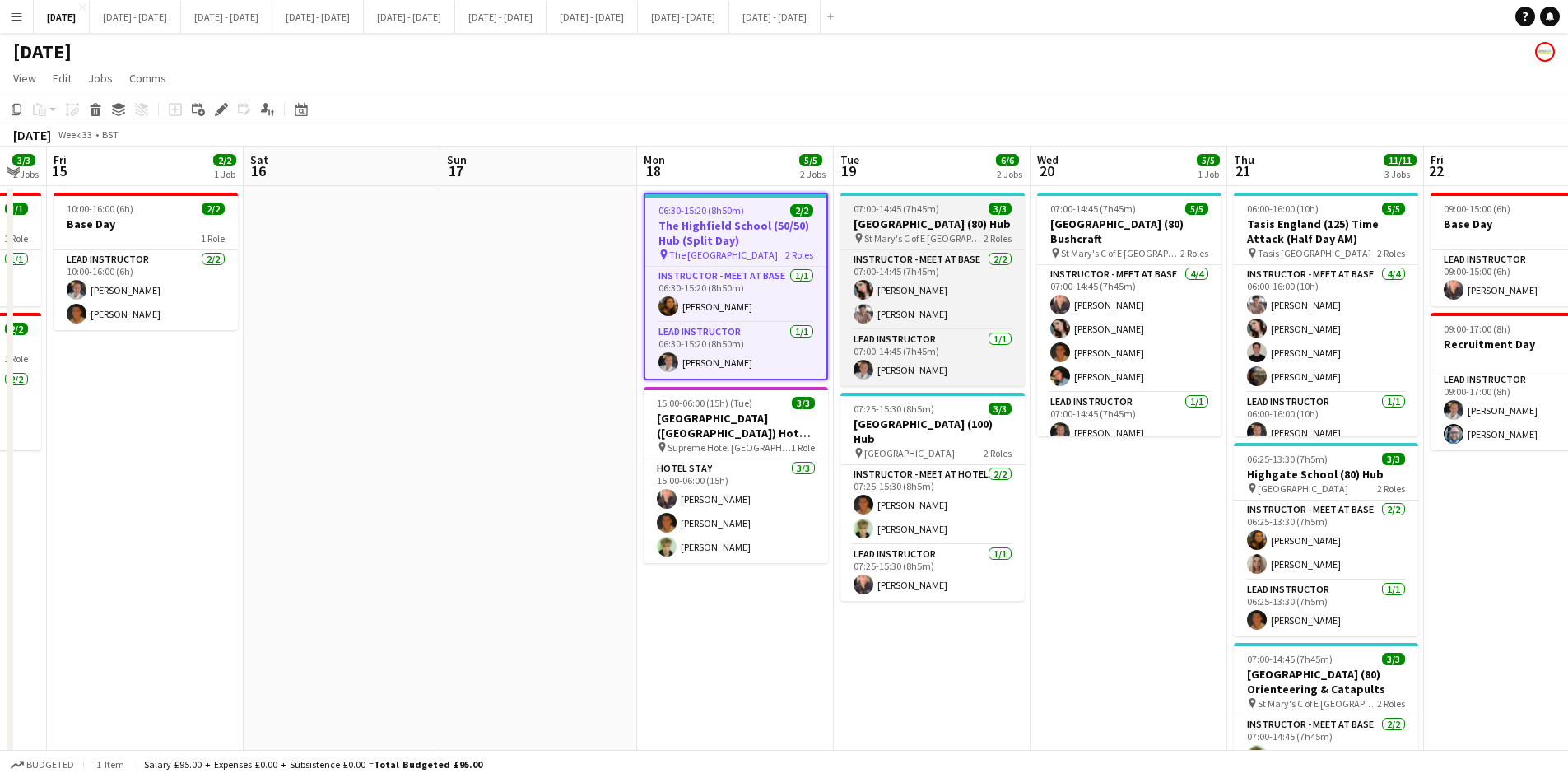
click at [971, 203] on div "07:00-14:45 (7h45m) 3/3" at bounding box center [932, 209] width 184 height 13
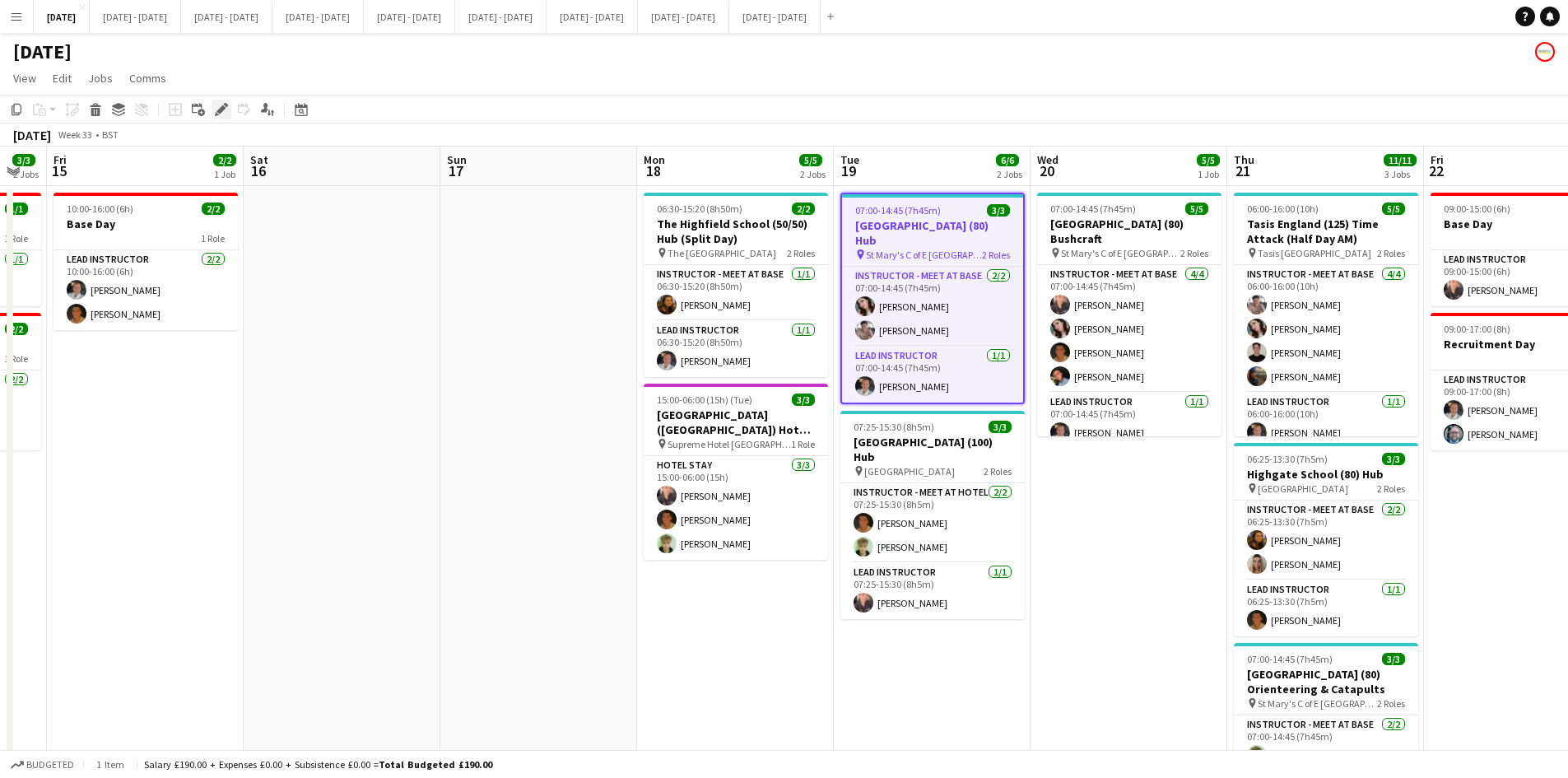
click at [221, 106] on icon "Edit" at bounding box center [221, 109] width 13 height 13
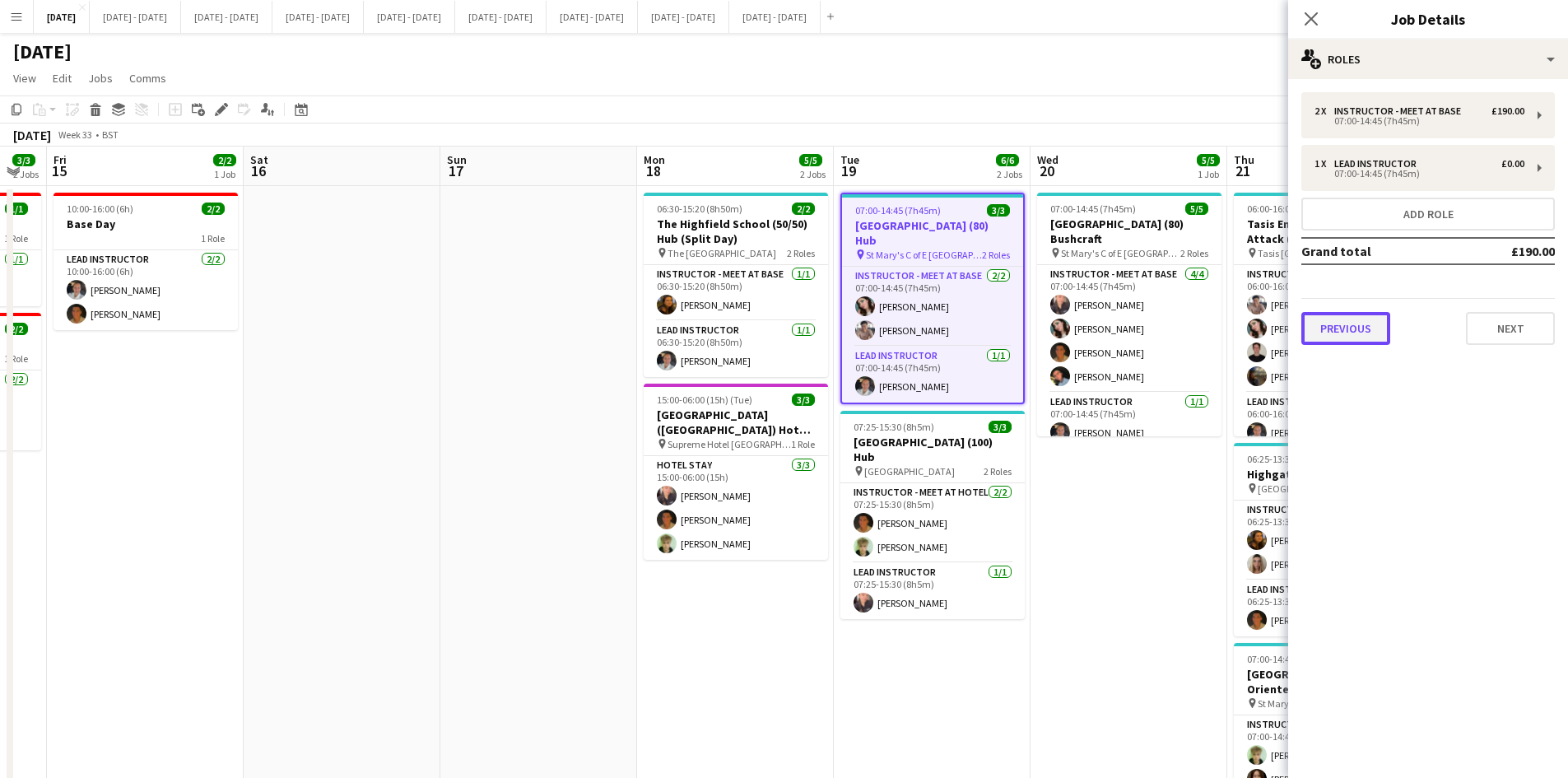
click at [1334, 316] on button "Previous" at bounding box center [1346, 328] width 89 height 33
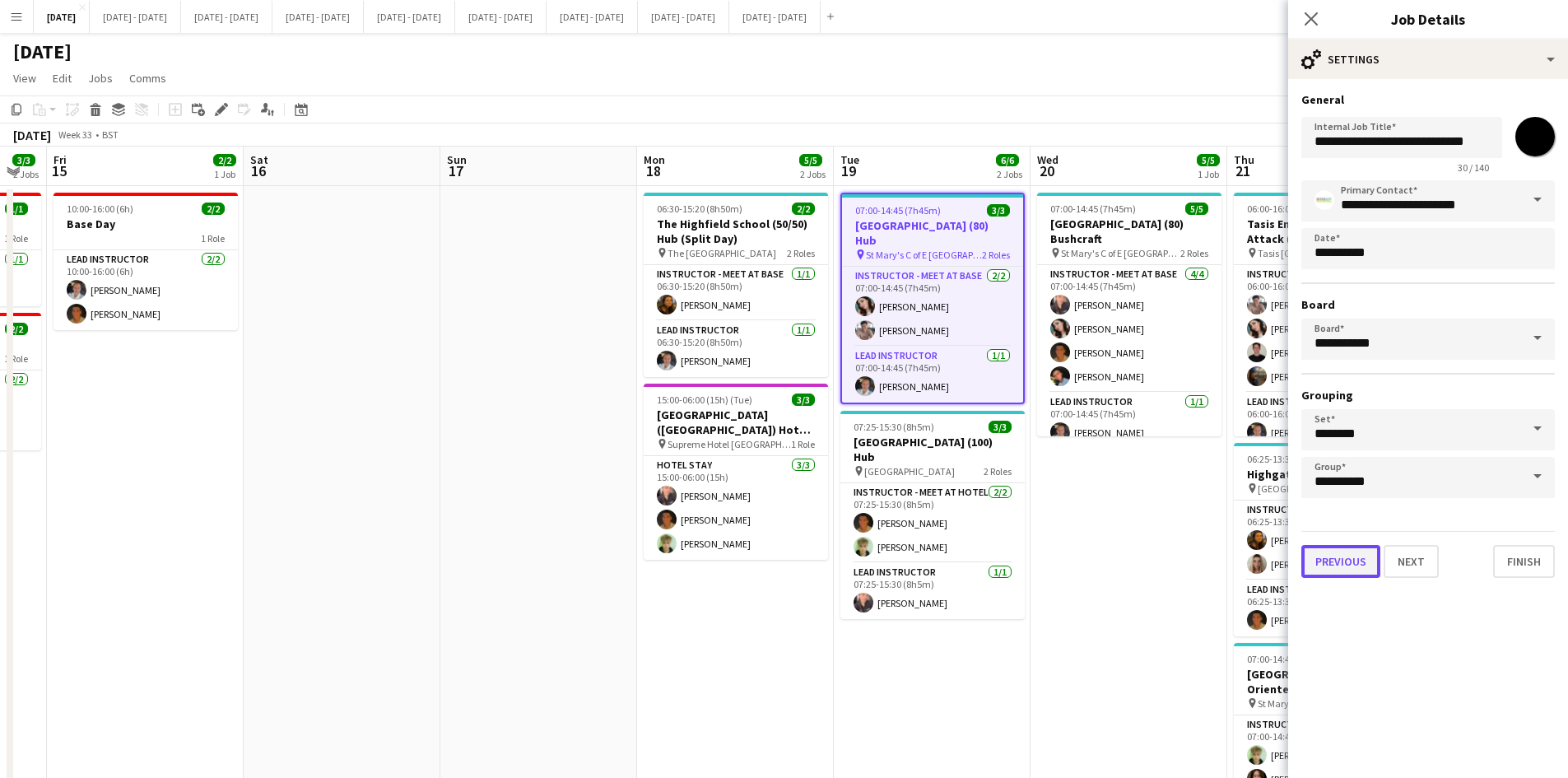
click at [1346, 558] on button "Previous" at bounding box center [1341, 561] width 79 height 33
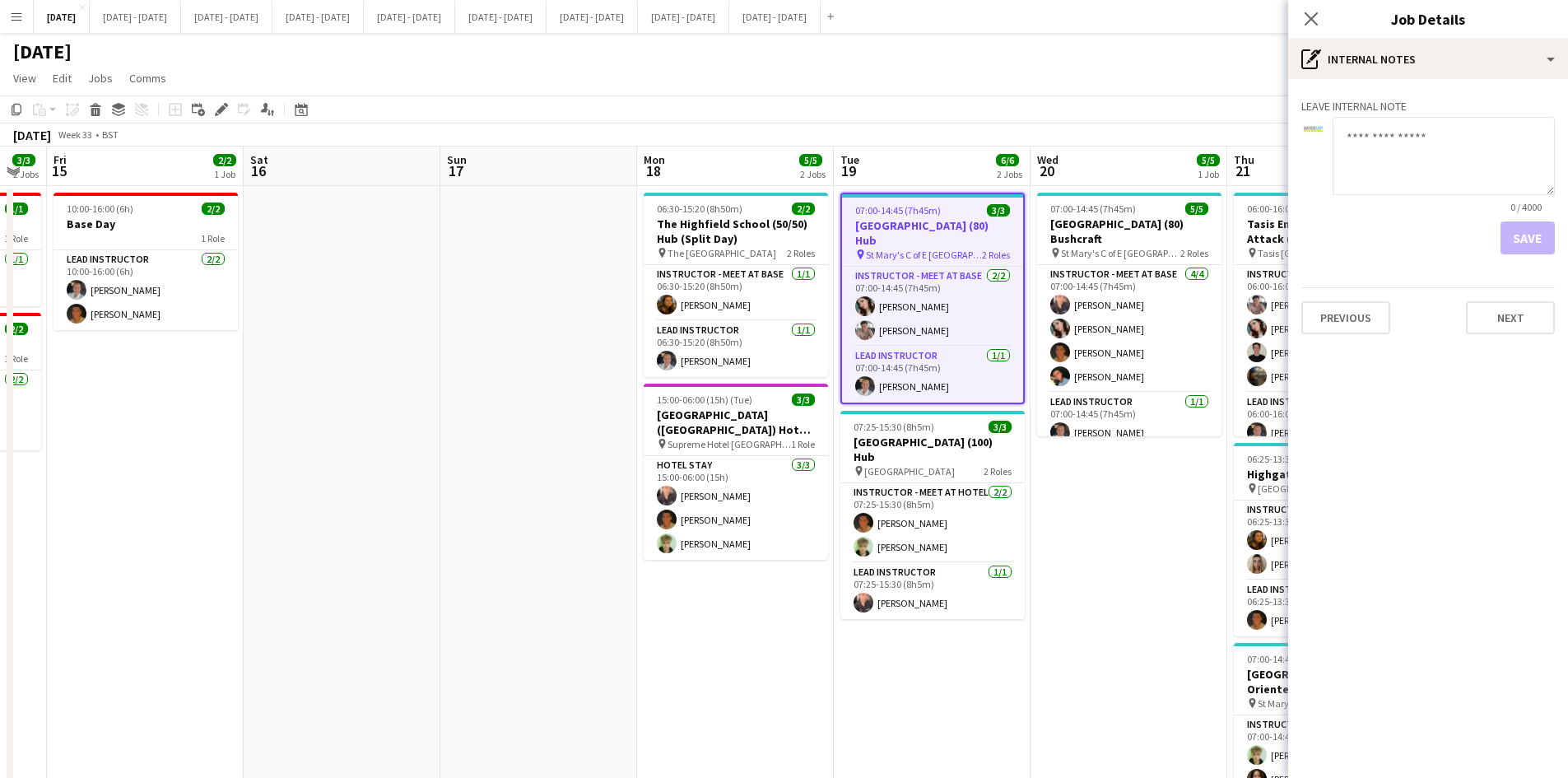
click at [1354, 129] on textarea at bounding box center [1444, 156] width 222 height 78
type textarea "**********"
click at [1518, 240] on button "Save" at bounding box center [1527, 237] width 54 height 33
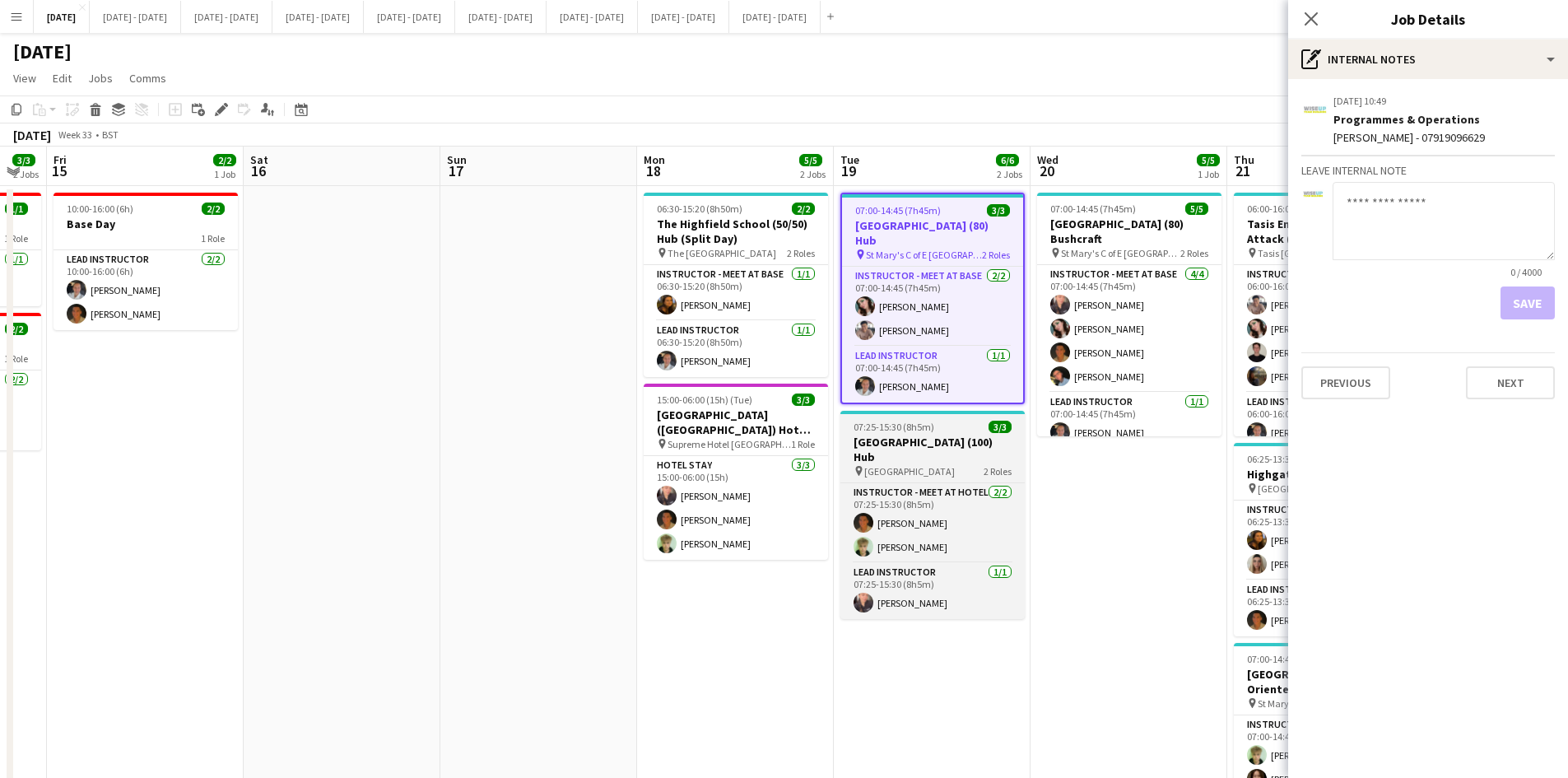
click at [963, 422] on div "07:25-15:30 (8h5m) 3/3" at bounding box center [932, 427] width 184 height 13
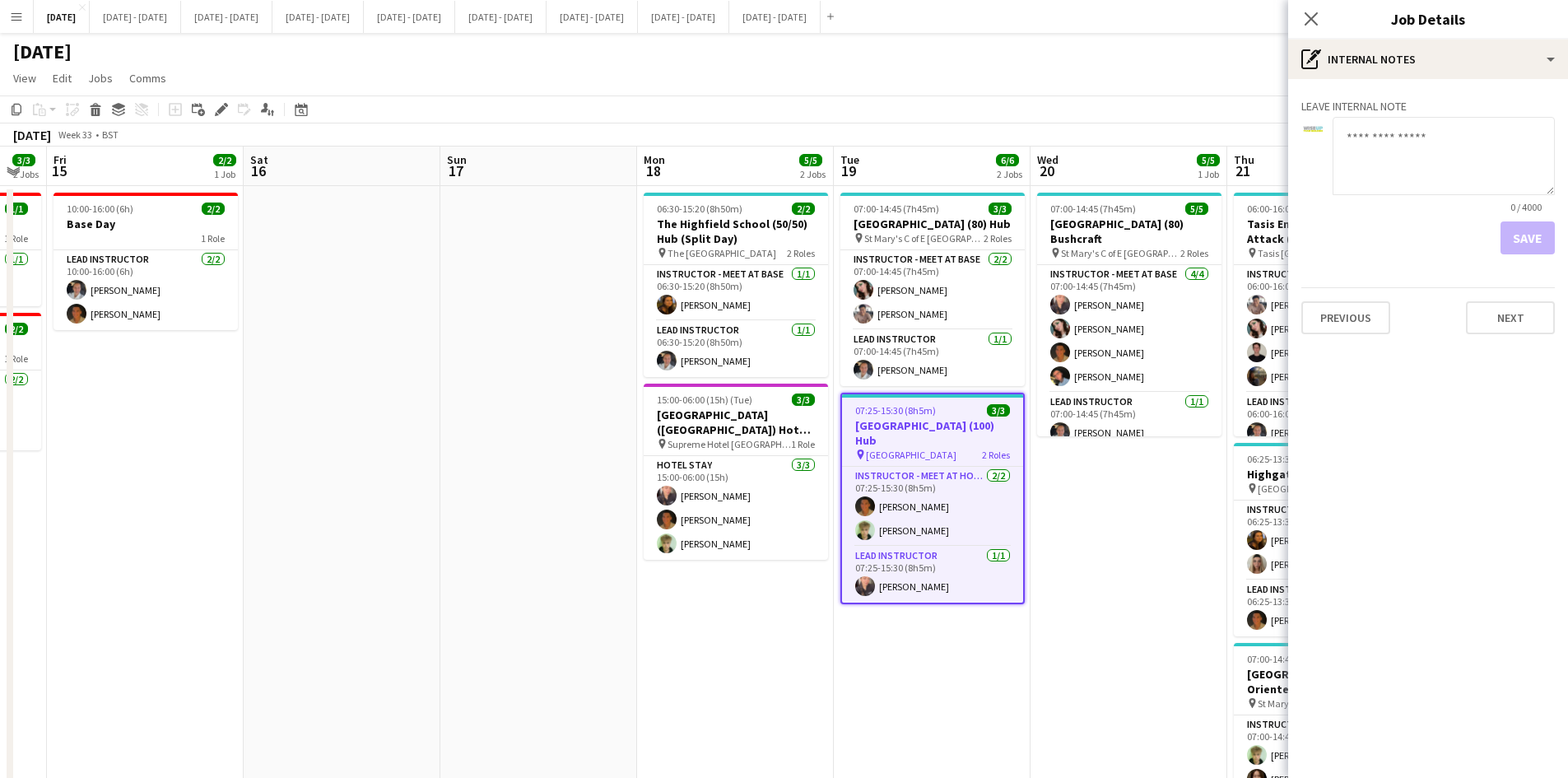
click at [1366, 132] on textarea at bounding box center [1444, 156] width 222 height 78
type textarea "**********"
click at [1525, 236] on button "Save" at bounding box center [1527, 237] width 54 height 33
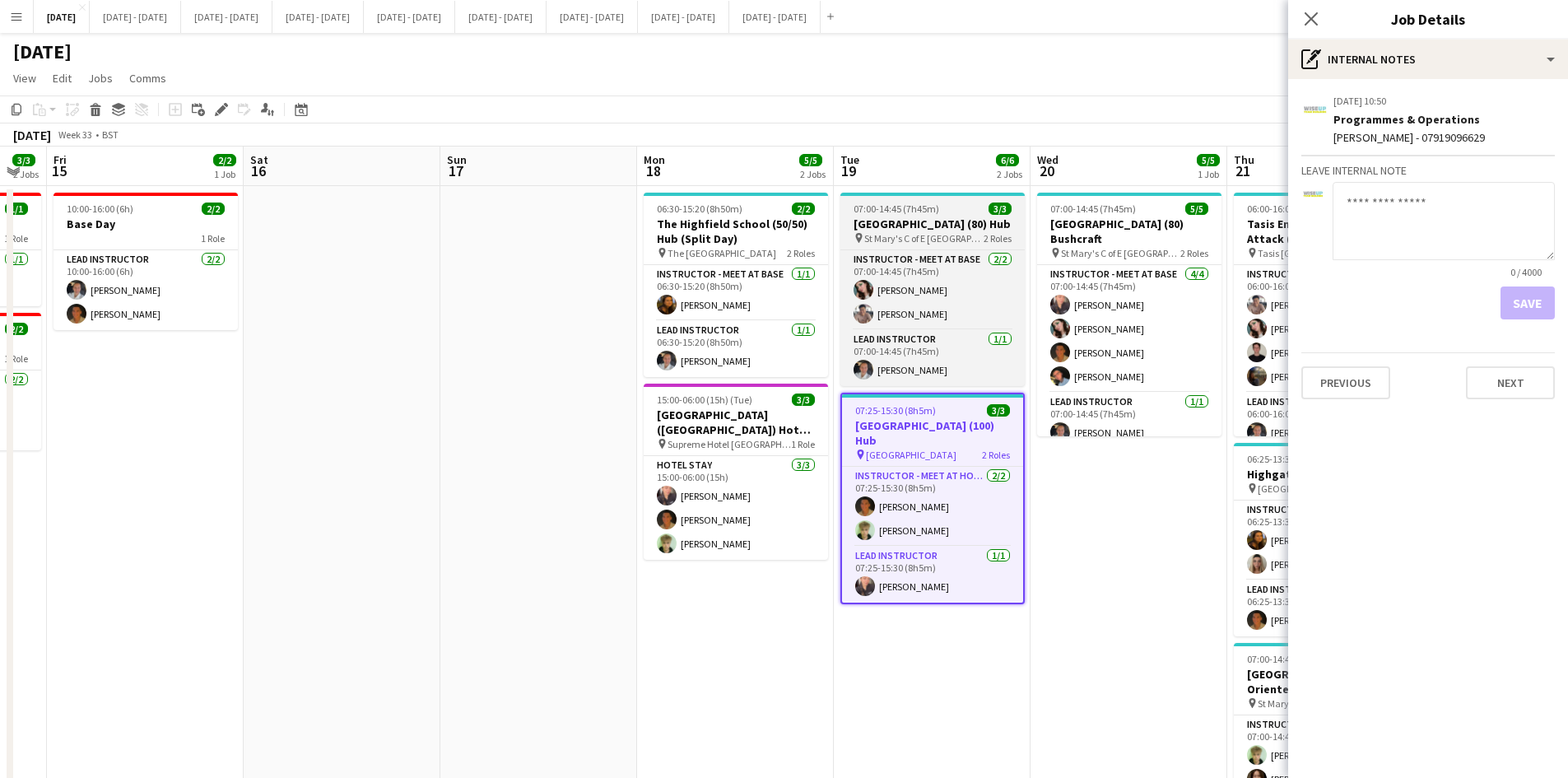
click at [939, 199] on app-job-card "07:00-14:45 (7h45m) 3/3 [GEOGRAPHIC_DATA] (80) Hub pin St Mary's C of E High Sc…" at bounding box center [932, 290] width 184 height 194
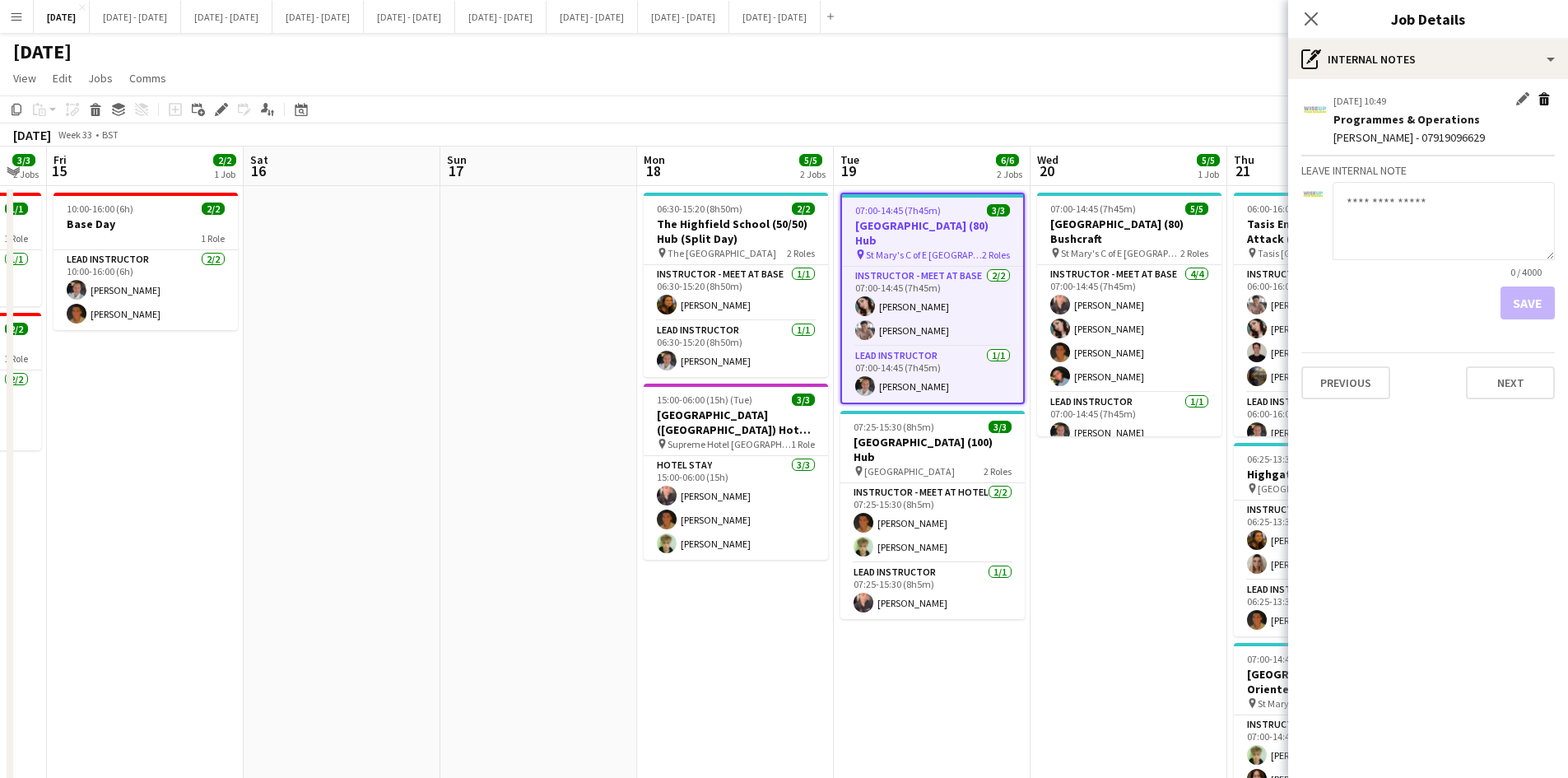
click at [1546, 96] on app-icon "Delete internal note" at bounding box center [1545, 100] width 13 height 17
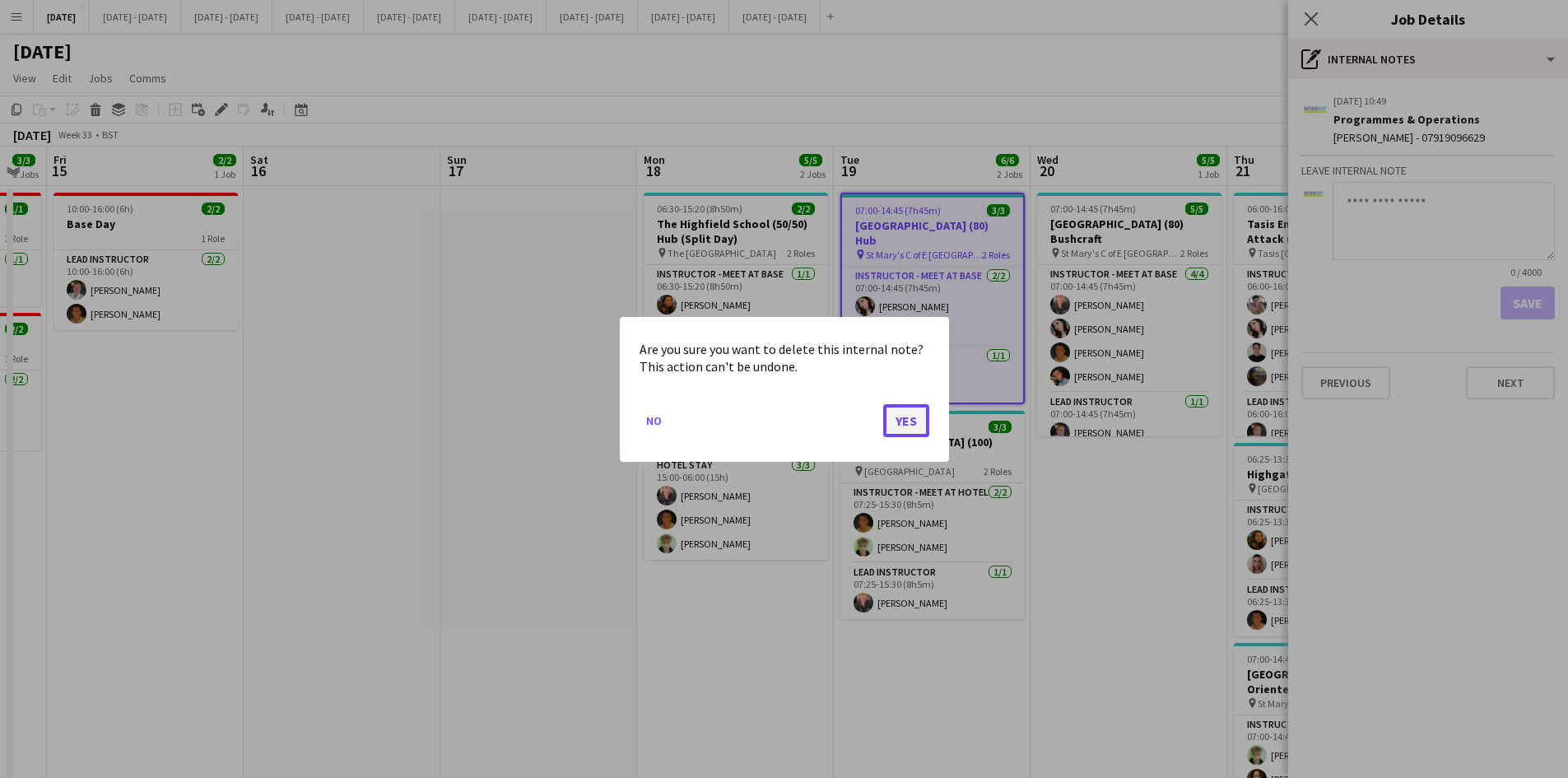
click at [901, 420] on button "Yes" at bounding box center [905, 419] width 46 height 33
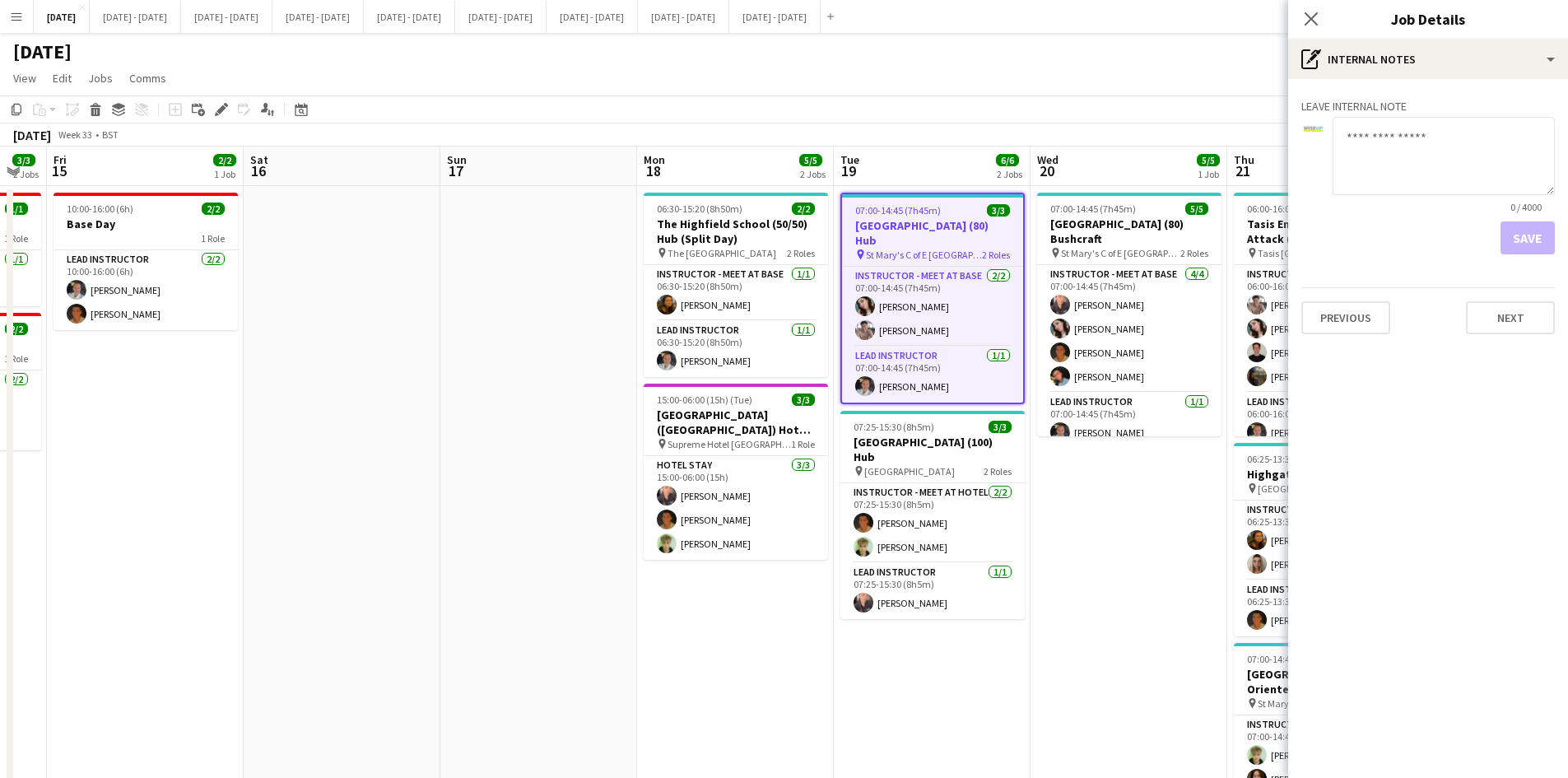
click at [1380, 137] on textarea at bounding box center [1444, 156] width 222 height 78
type textarea "*"
type textarea "**********"
click at [1528, 239] on button "Save" at bounding box center [1527, 237] width 54 height 33
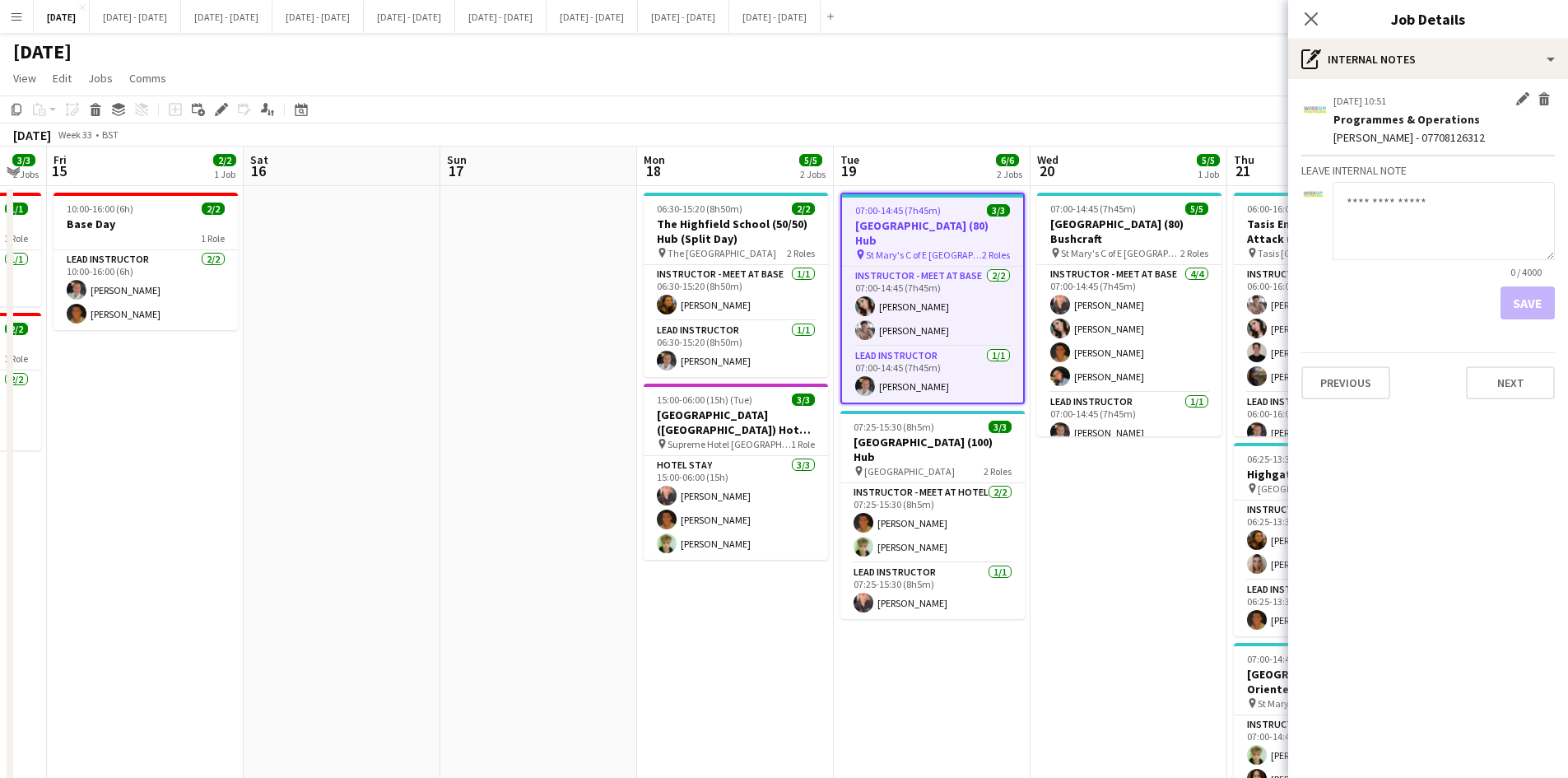
click at [1351, 131] on div "[PERSON_NAME] - 07708126312" at bounding box center [1444, 138] width 221 height 15
click at [1520, 95] on app-icon "Edit internal note" at bounding box center [1523, 100] width 13 height 17
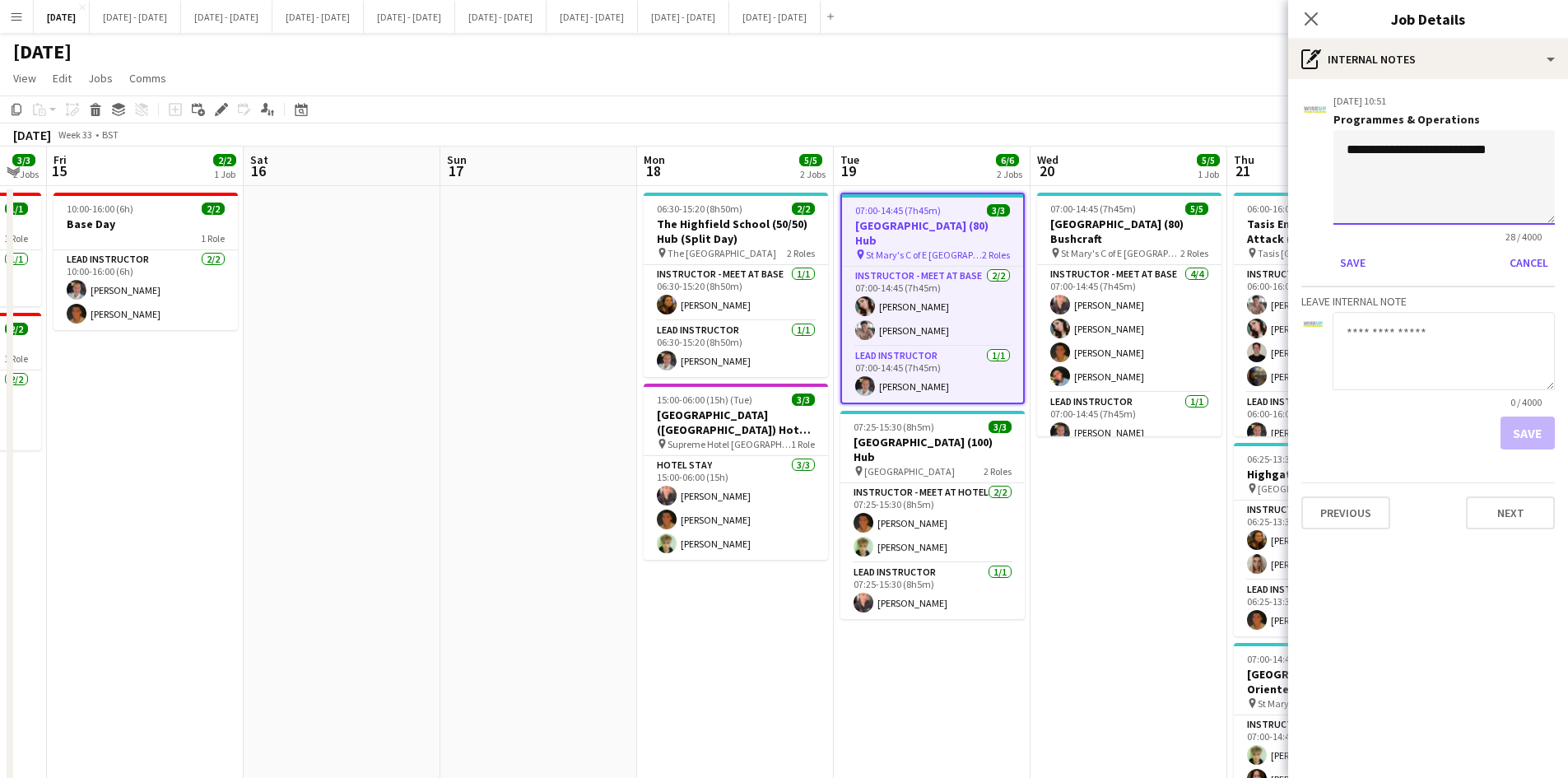
drag, startPoint x: 1348, startPoint y: 153, endPoint x: 1549, endPoint y: 137, distance: 201.6
click at [1549, 137] on textarea "**********" at bounding box center [1444, 177] width 221 height 94
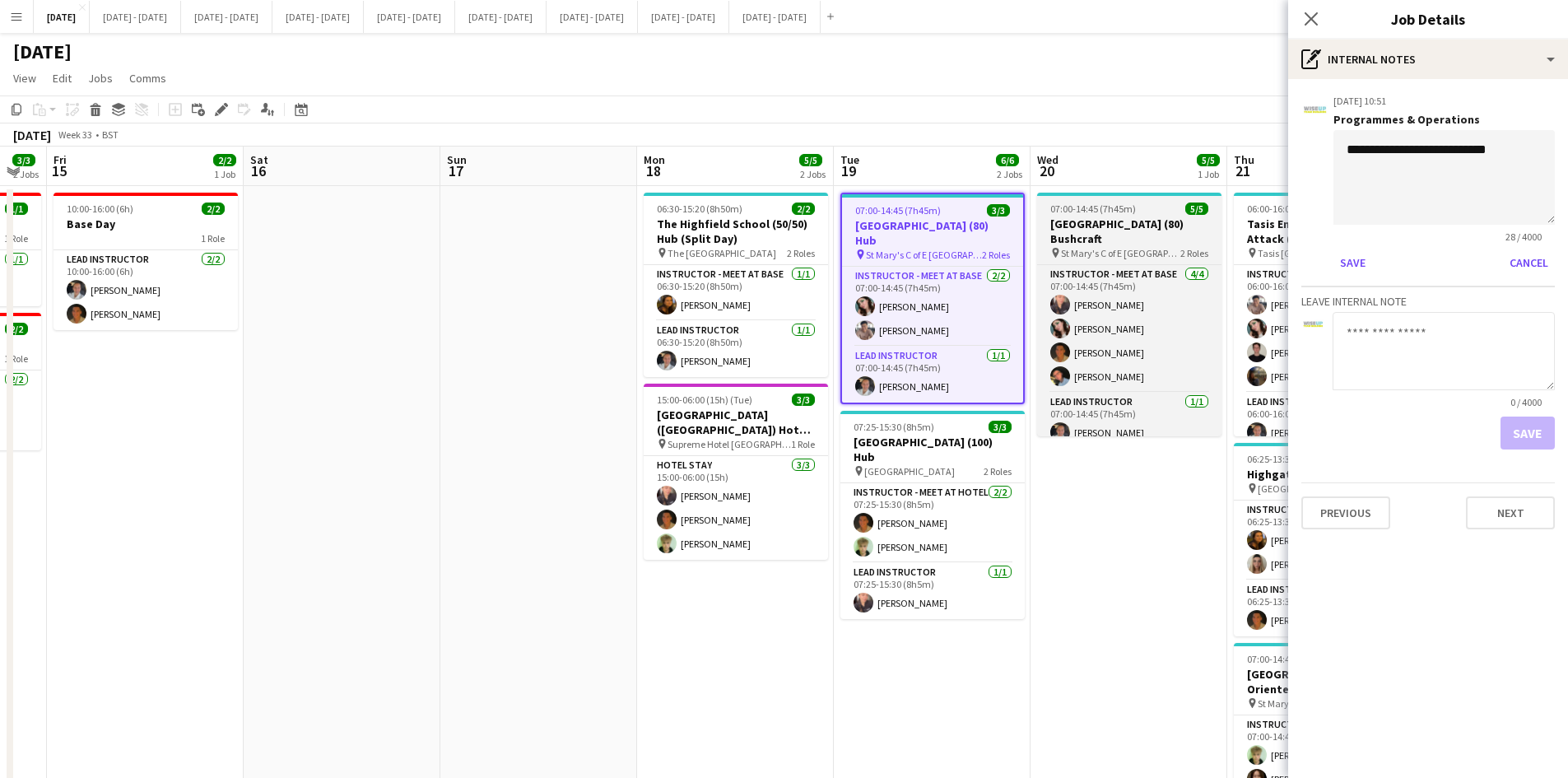
click at [1147, 212] on div "07:00-14:45 (7h45m) 5/5" at bounding box center [1129, 209] width 184 height 13
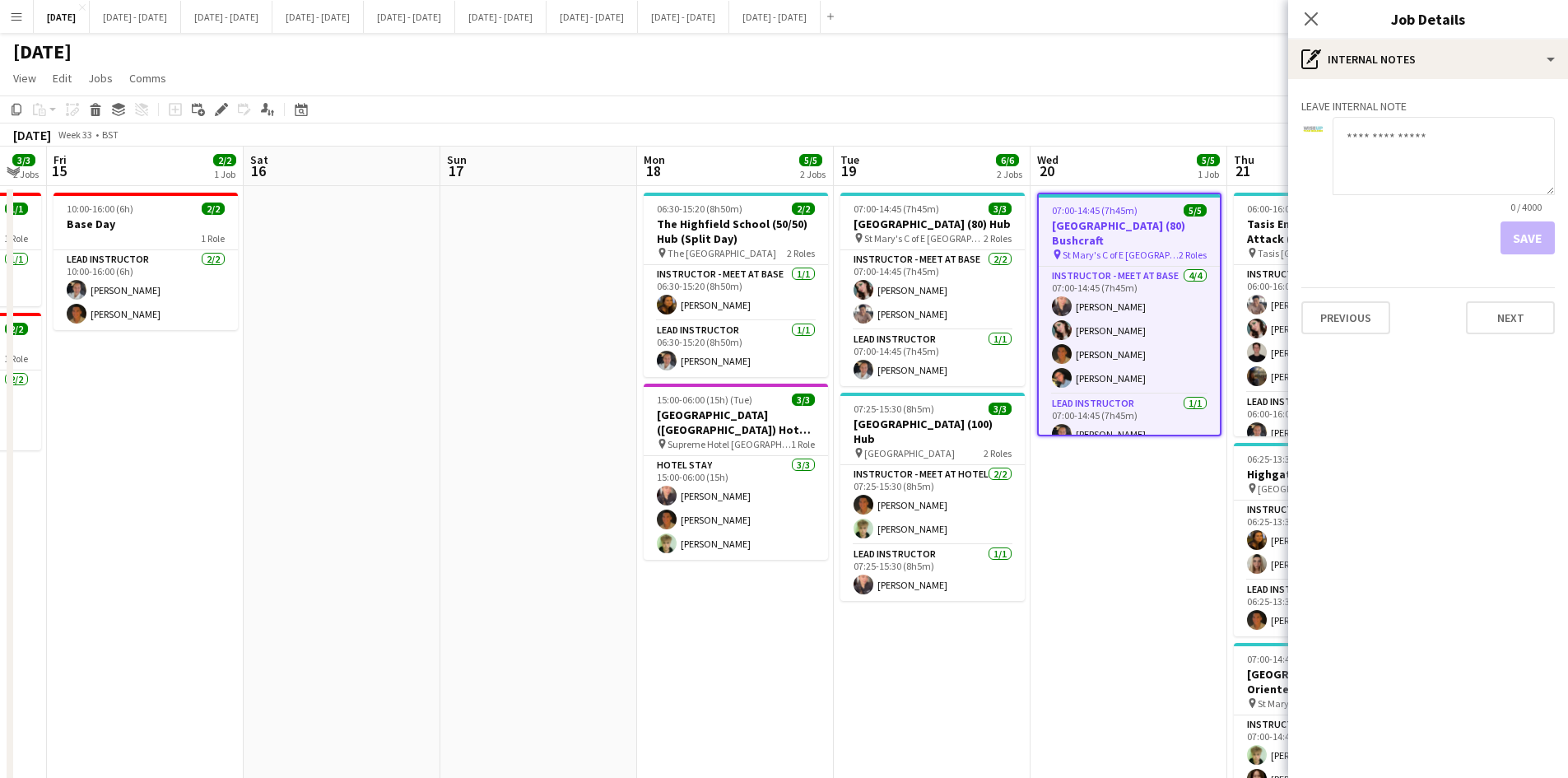
click at [1355, 133] on textarea at bounding box center [1444, 156] width 222 height 78
paste textarea "**********"
type textarea "**********"
click at [1529, 229] on button "Save" at bounding box center [1527, 237] width 54 height 33
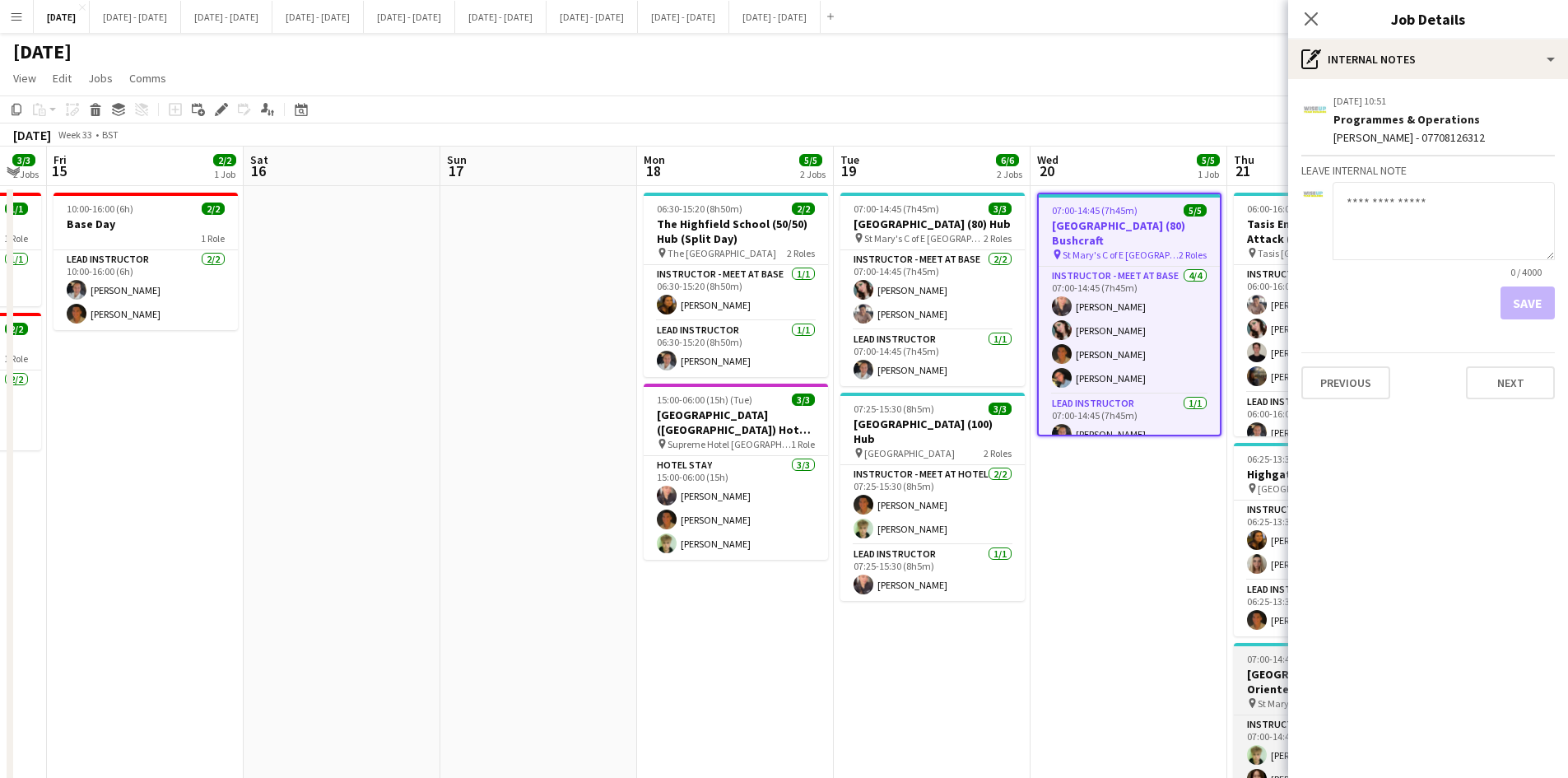
click at [1258, 654] on span "07:00-14:45 (7h45m)" at bounding box center [1289, 659] width 86 height 13
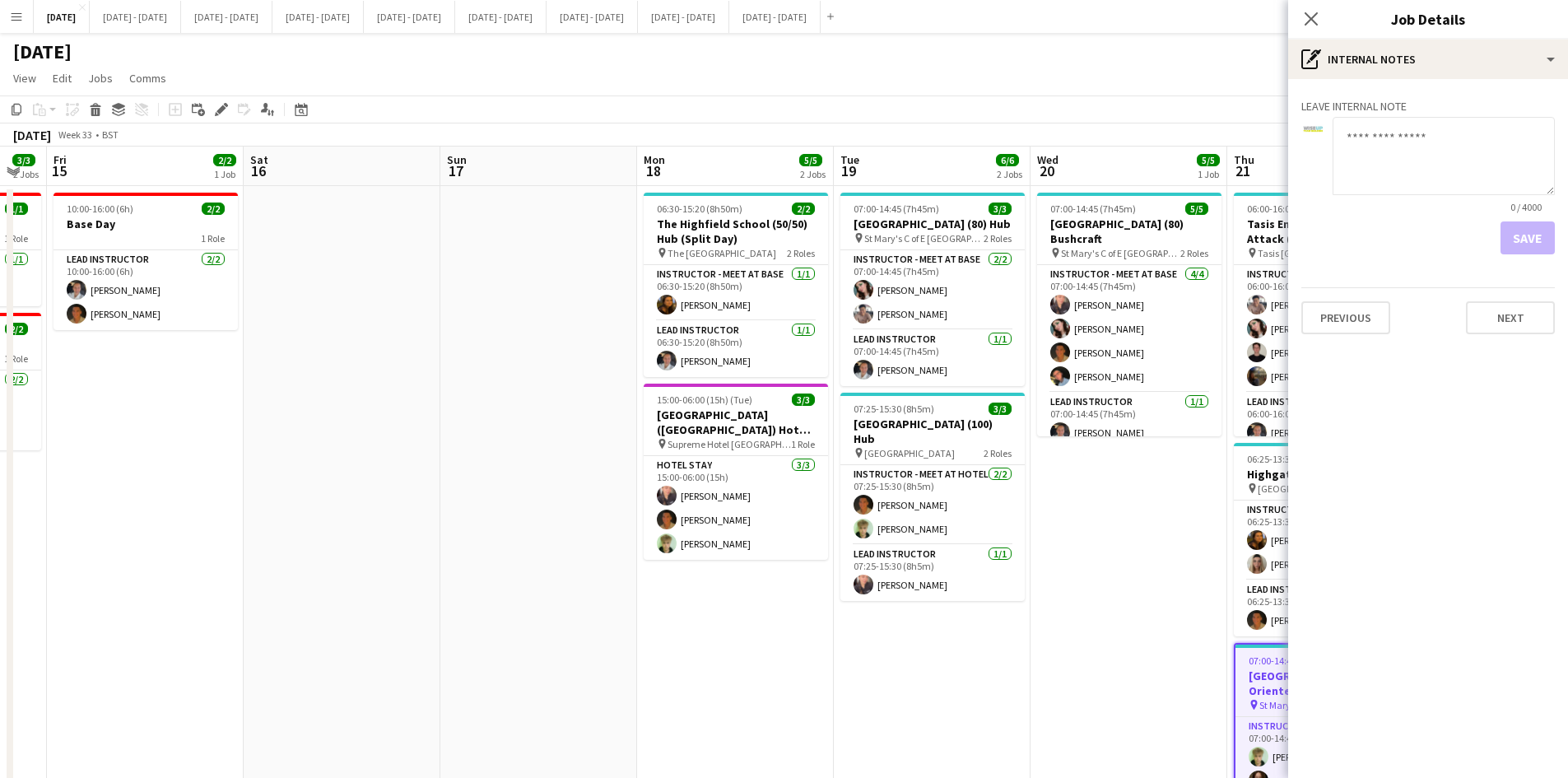
click at [1347, 130] on textarea at bounding box center [1444, 156] width 222 height 78
paste textarea "**********"
type textarea "**********"
click at [1534, 235] on button "Save" at bounding box center [1527, 237] width 54 height 33
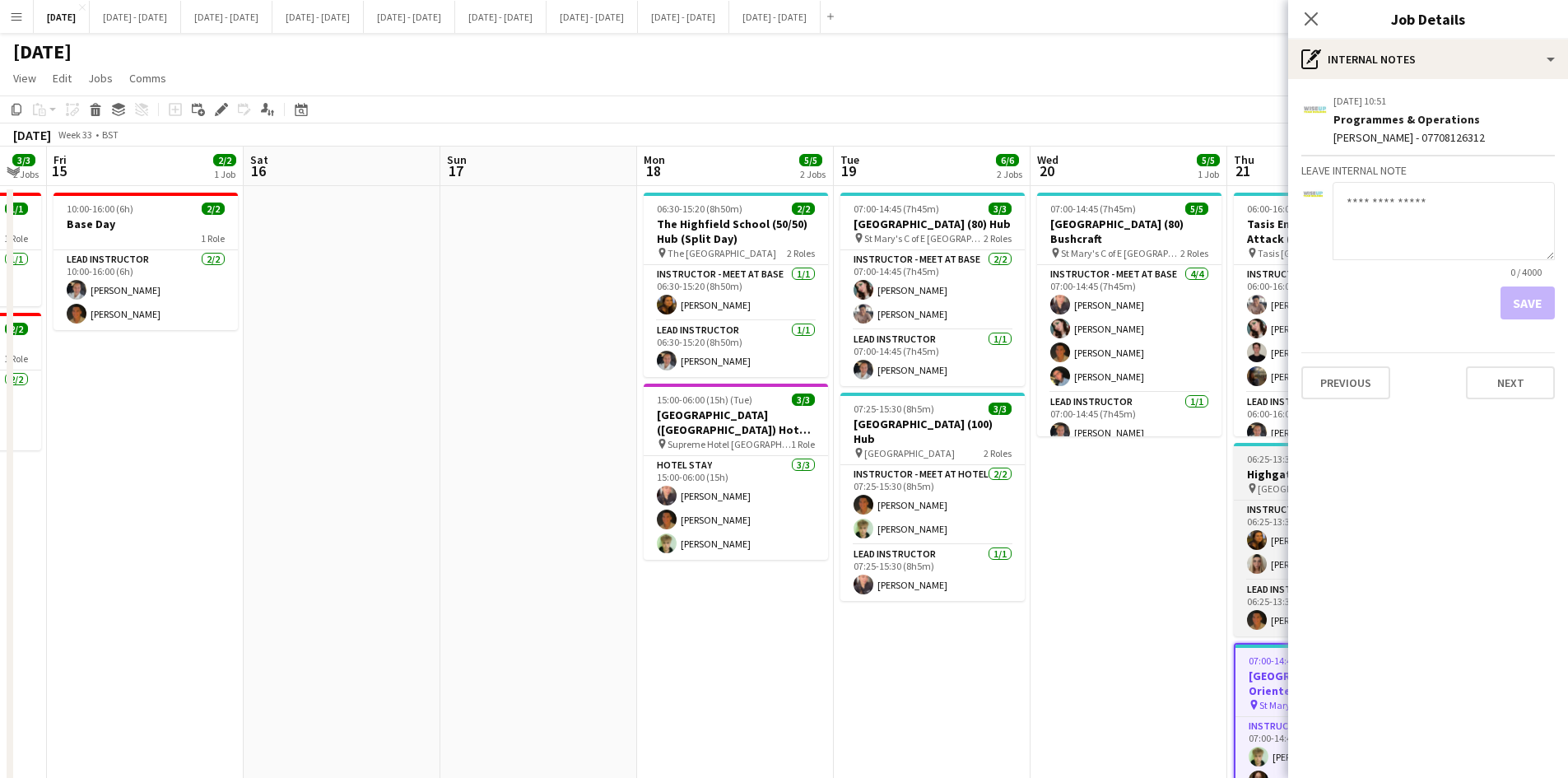
click at [1243, 469] on h3 "Highgate School (80) Hub" at bounding box center [1326, 474] width 184 height 15
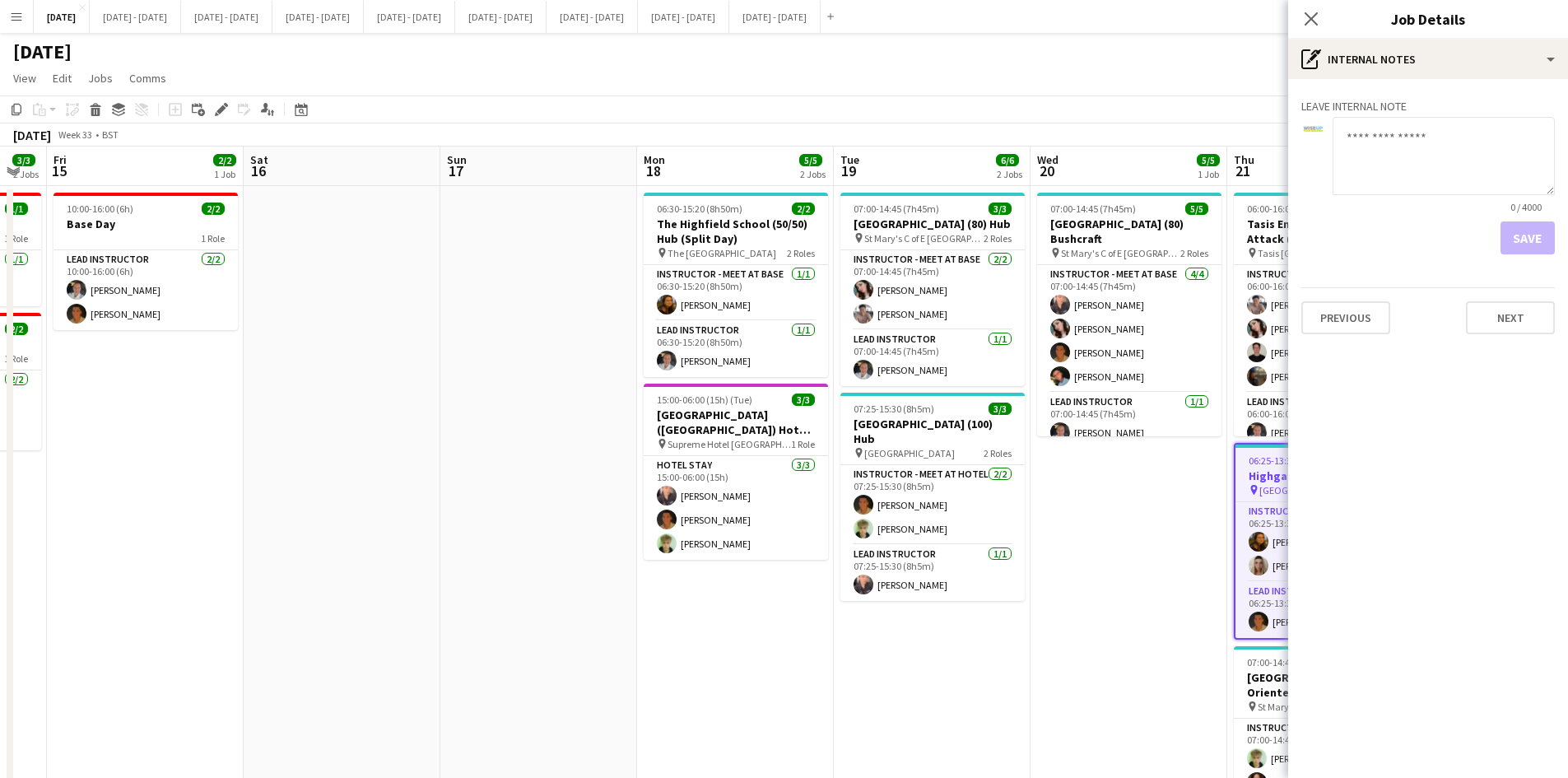
click at [1349, 139] on textarea at bounding box center [1444, 156] width 222 height 78
type textarea "**********"
click at [1522, 241] on button "Save" at bounding box center [1527, 237] width 54 height 33
click at [1307, 18] on icon "Close pop-in" at bounding box center [1311, 18] width 16 height 16
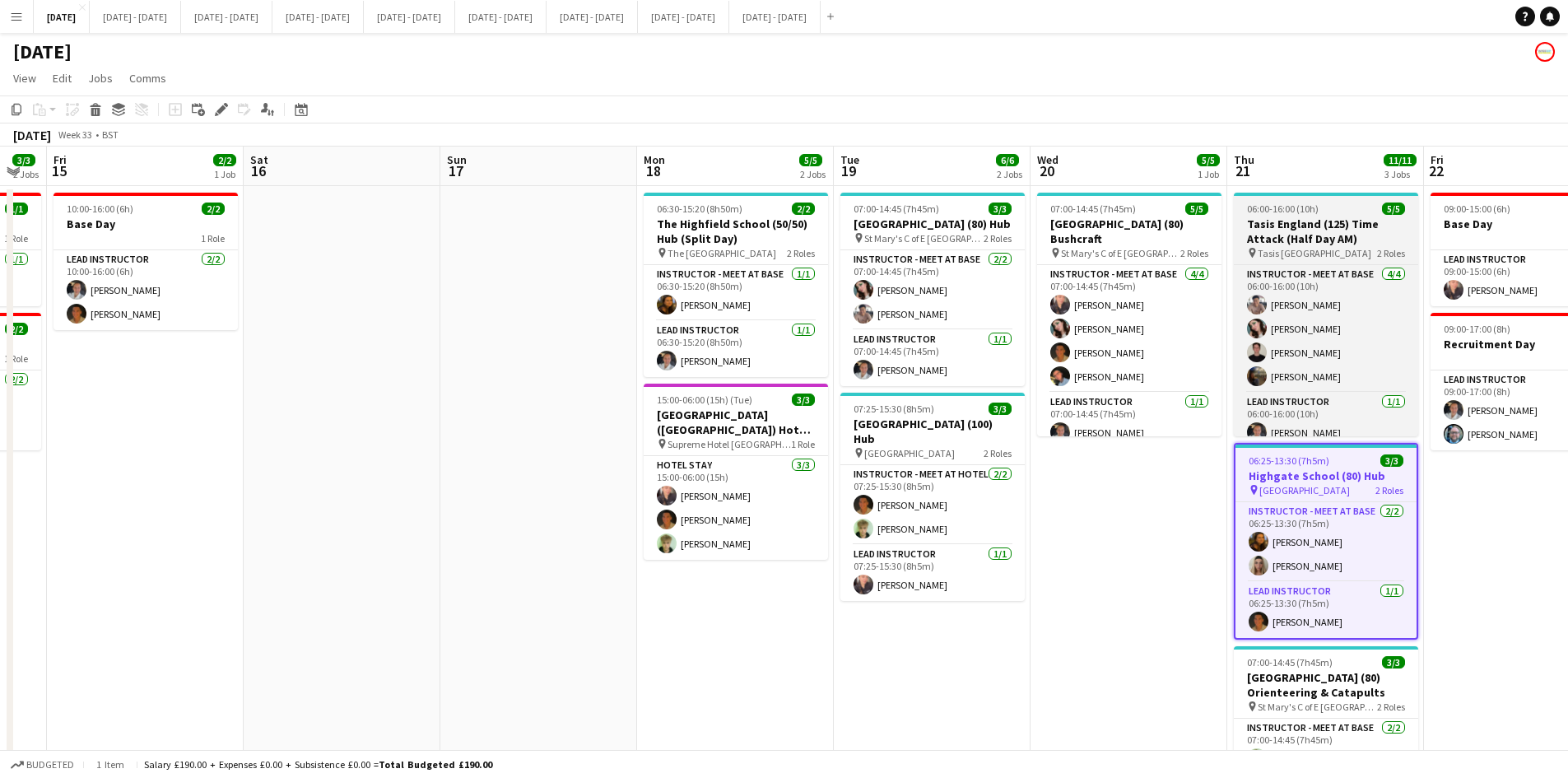
click at [1344, 202] on app-job-card "06:00-16:00 (10h) 5/5 Tasis England (125) Time Attack (Half Day AM) pin Tasis E…" at bounding box center [1326, 315] width 184 height 244
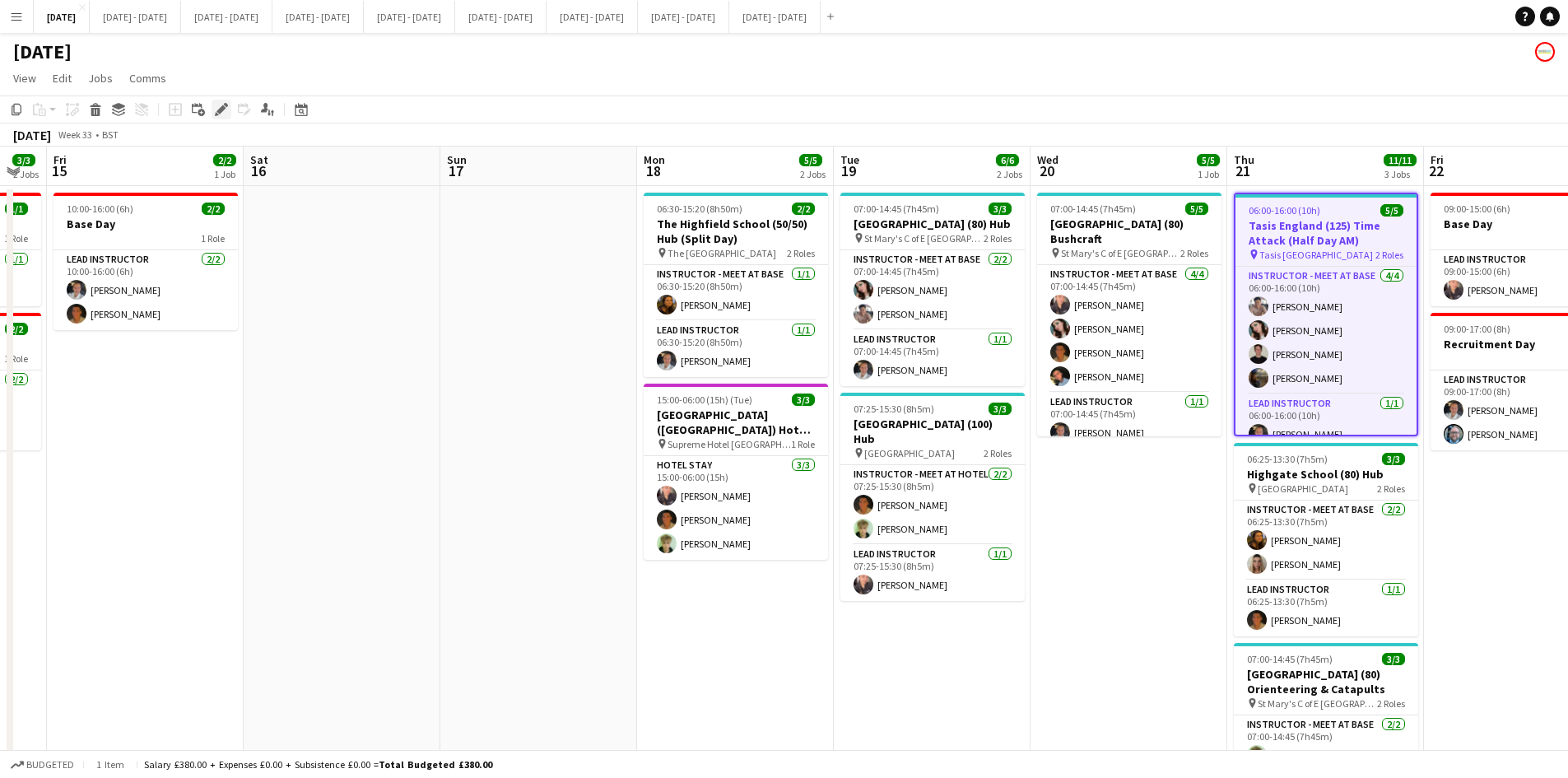
click at [219, 107] on icon "Edit" at bounding box center [221, 109] width 13 height 13
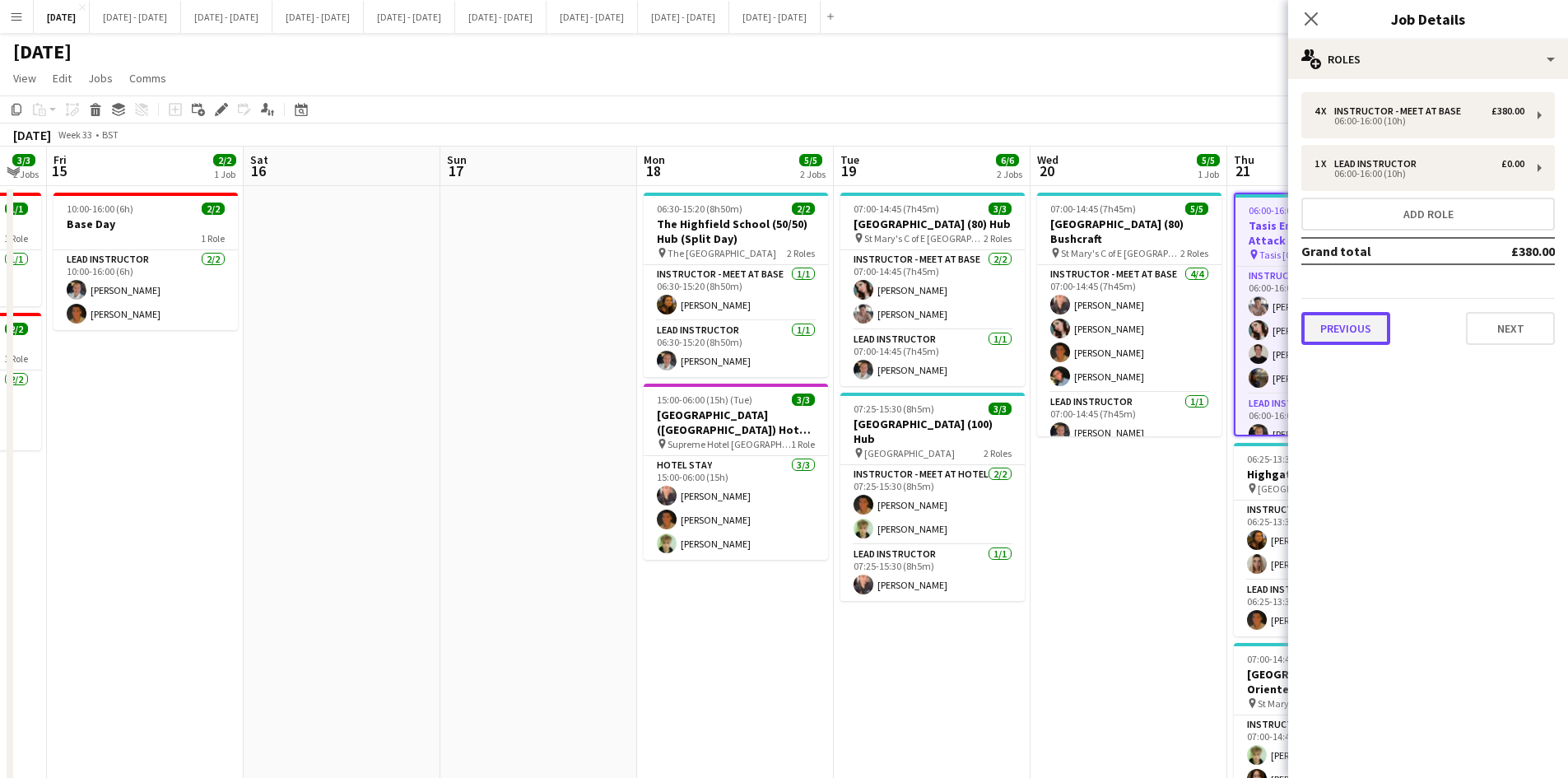
click at [1361, 324] on button "Previous" at bounding box center [1346, 328] width 89 height 33
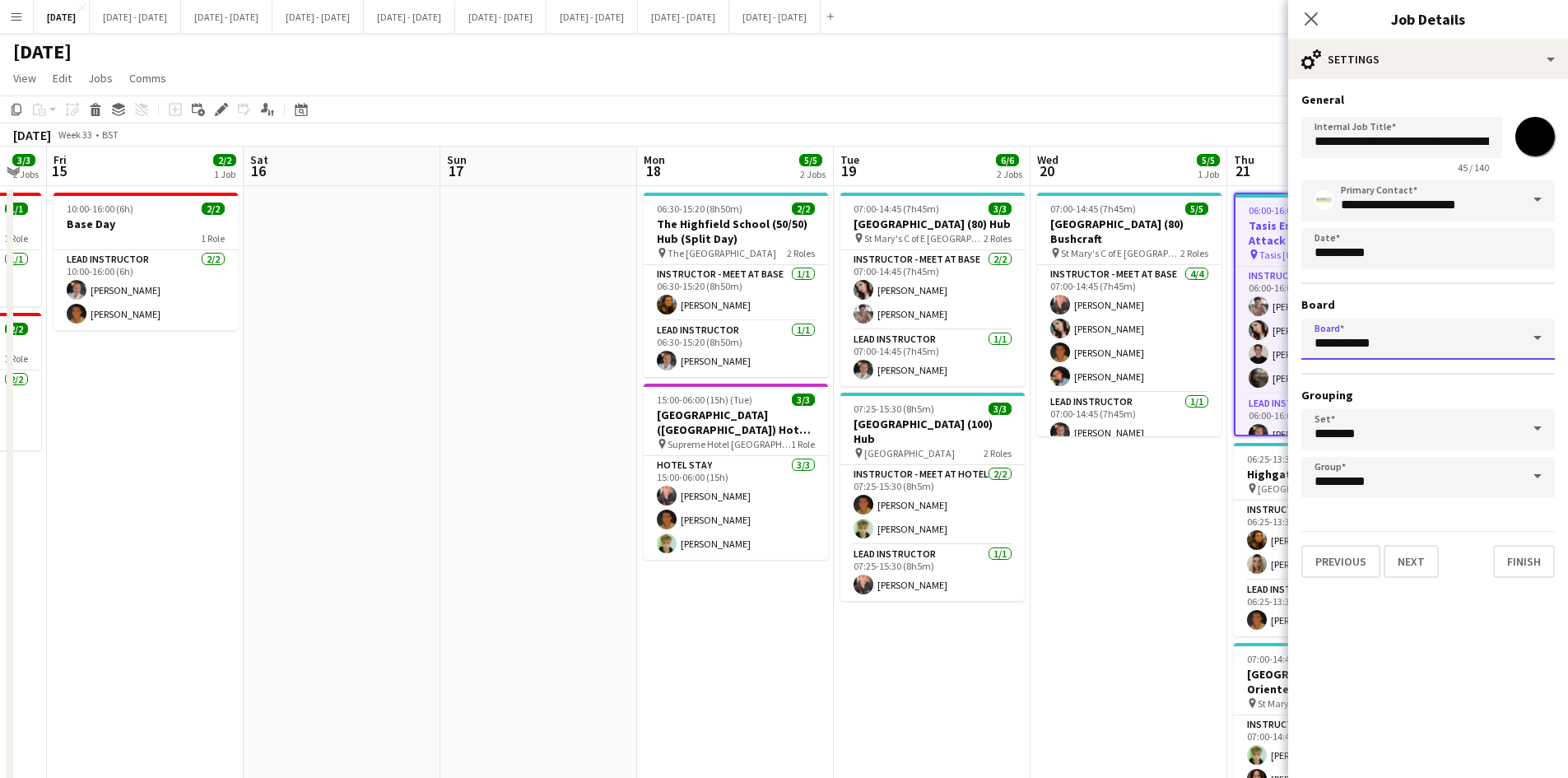
click at [1361, 324] on input "**********" at bounding box center [1429, 339] width 254 height 41
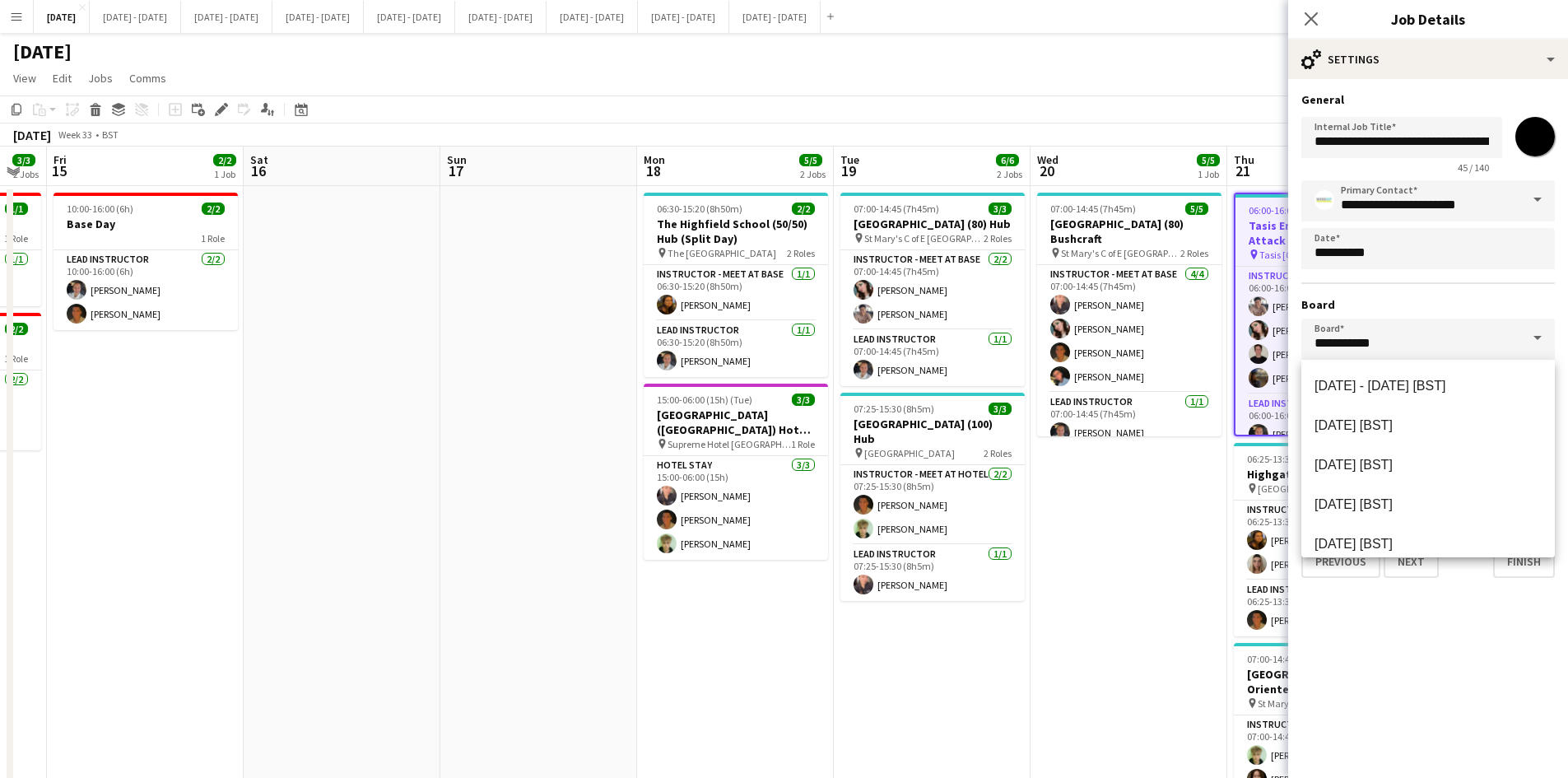
click at [1486, 705] on mat-expansion-panel "**********" at bounding box center [1428, 429] width 280 height 700
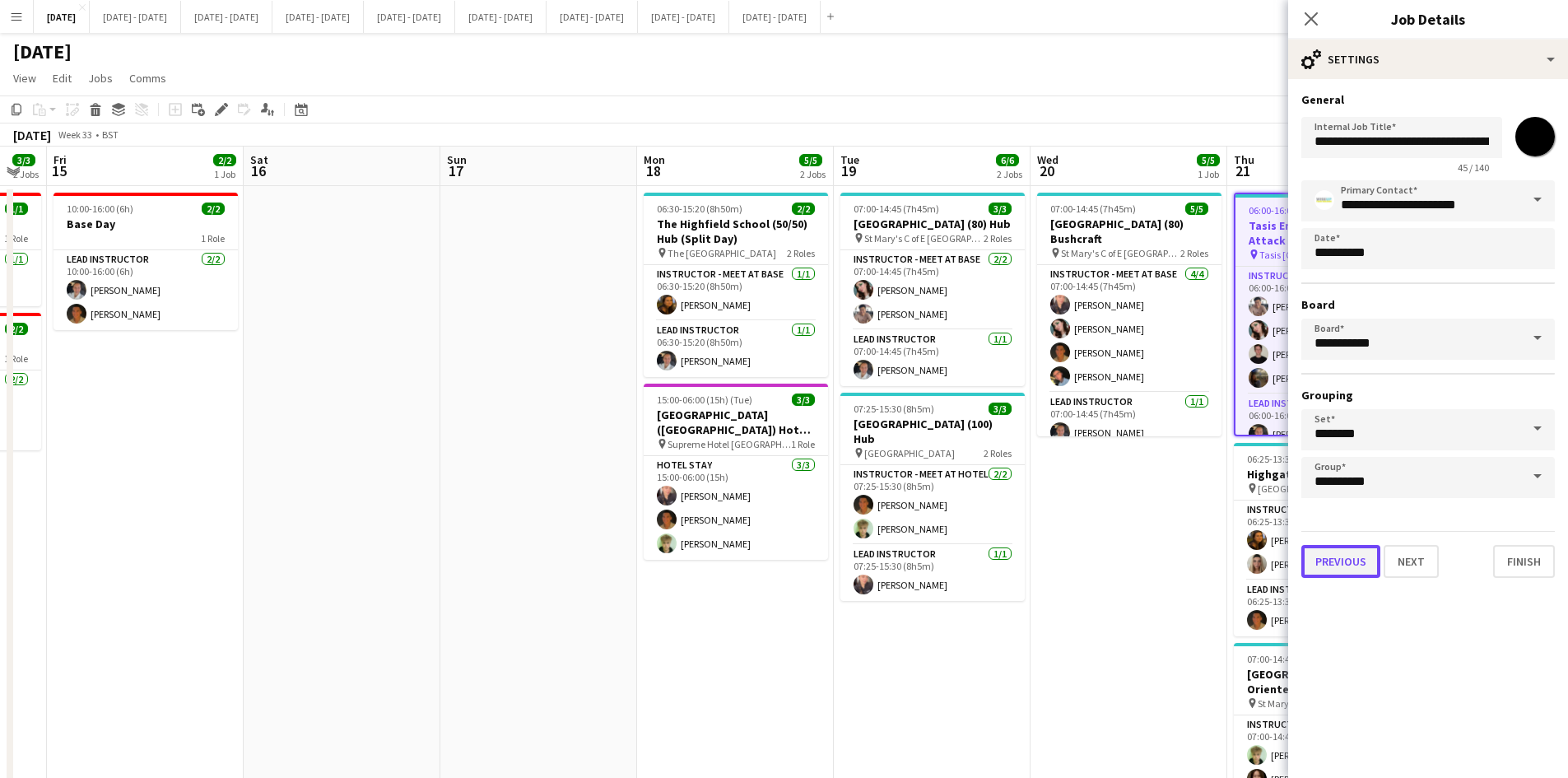
click at [1326, 551] on button "Previous" at bounding box center [1341, 561] width 79 height 33
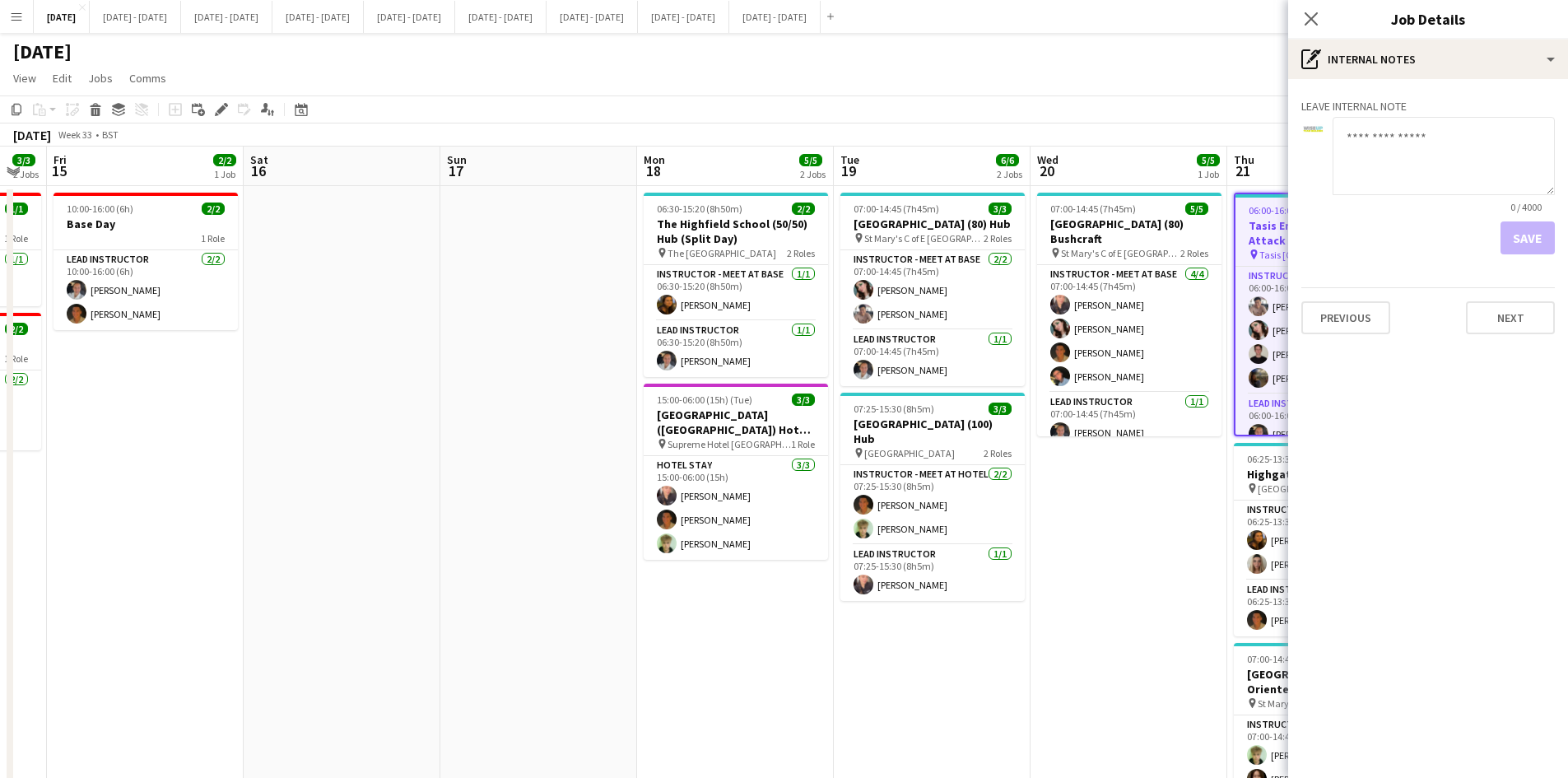
click at [1383, 169] on textarea at bounding box center [1444, 156] width 222 height 78
type textarea "**********"
click at [1527, 233] on button "Save" at bounding box center [1527, 237] width 54 height 33
click at [1308, 12] on icon "Close pop-in" at bounding box center [1311, 18] width 16 height 16
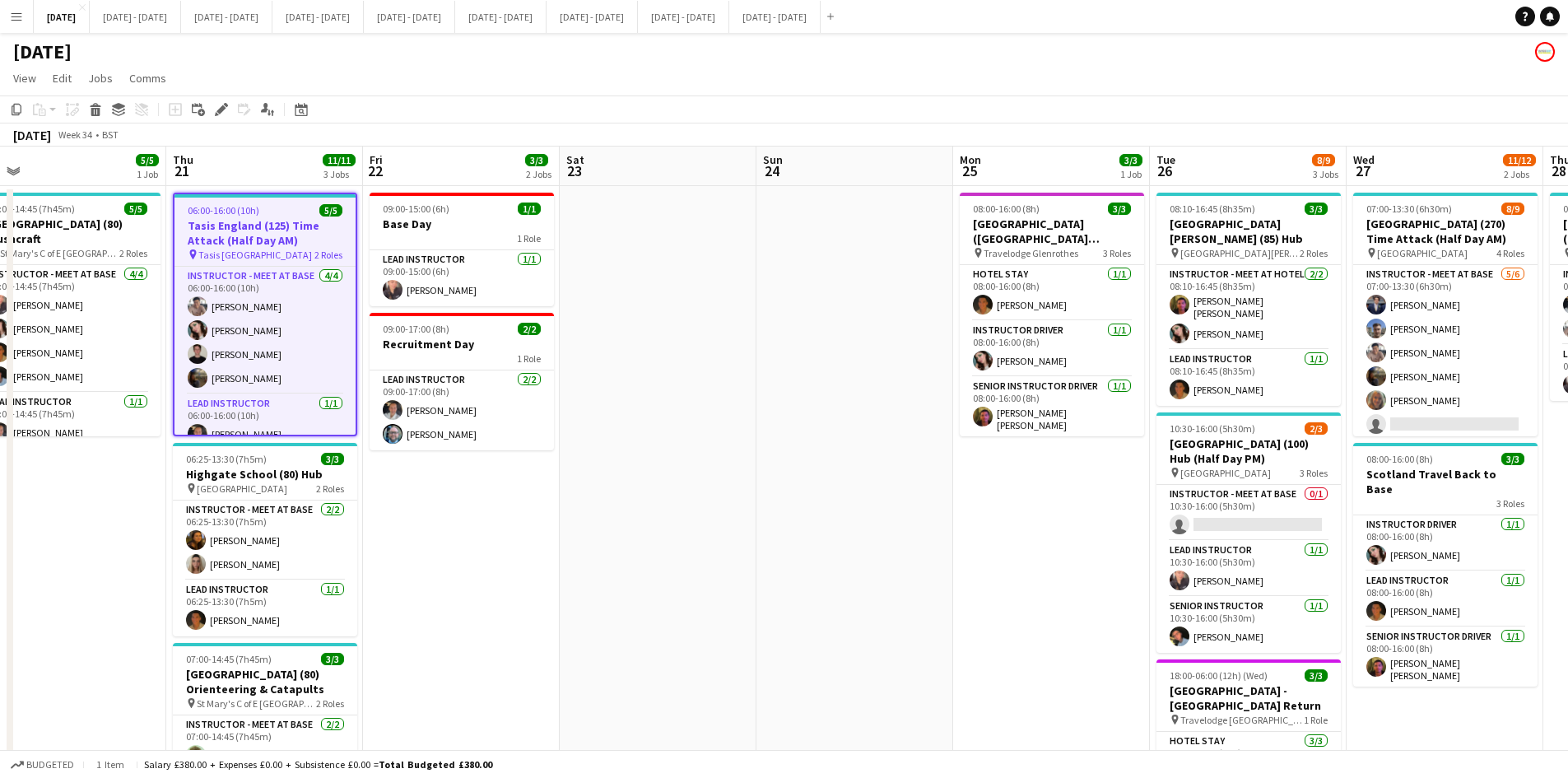
scroll to position [0, 622]
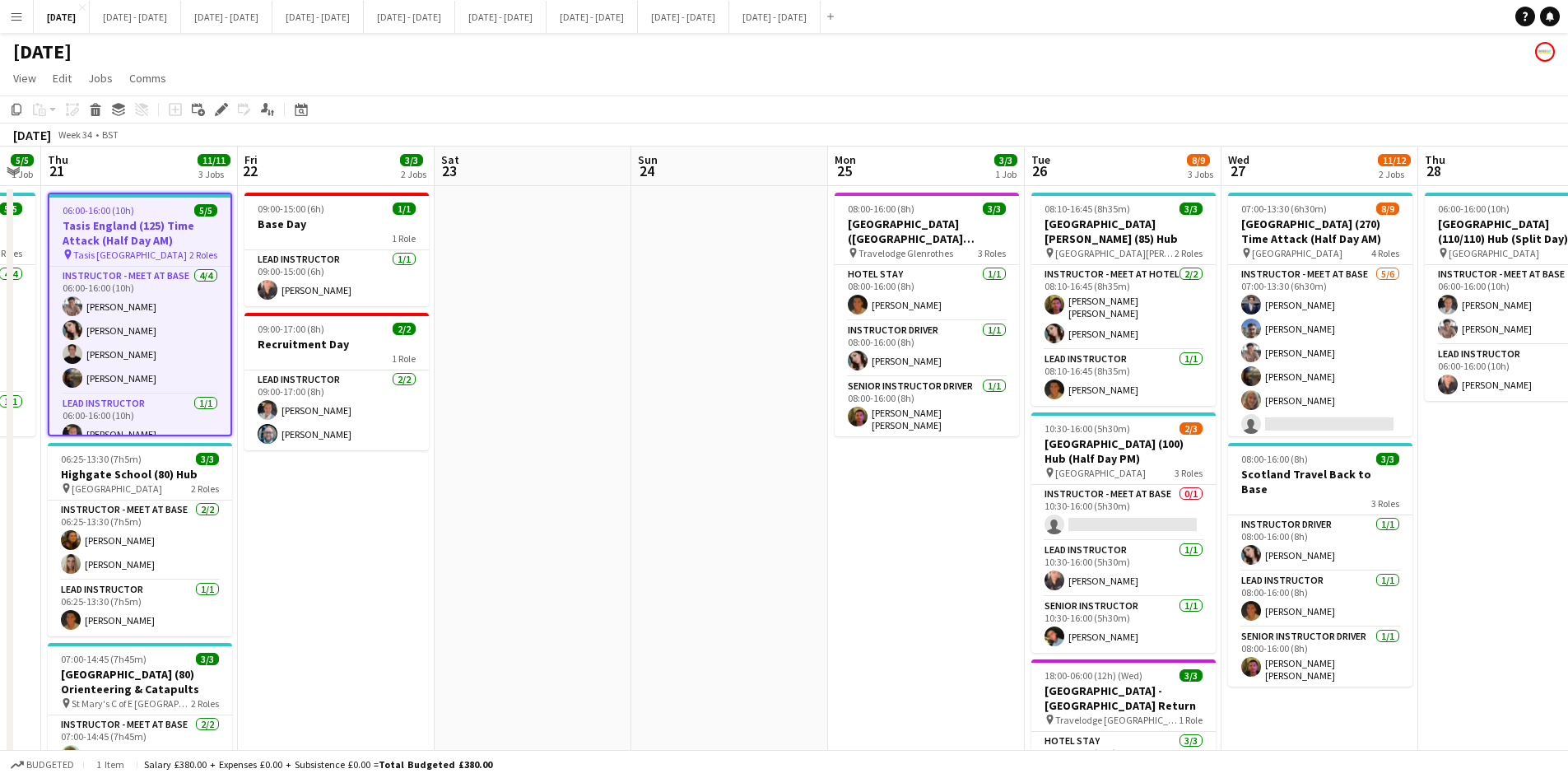
drag, startPoint x: 1504, startPoint y: 524, endPoint x: 325, endPoint y: 563, distance: 1179.6
click at [319, 568] on app-calendar-viewport "Mon 18 5/5 2 Jobs Tue 19 6/6 2 Jobs Wed 20 5/5 1 Job Thu 21 11/11 3 Jobs Fri 22…" at bounding box center [784, 524] width 1568 height 755
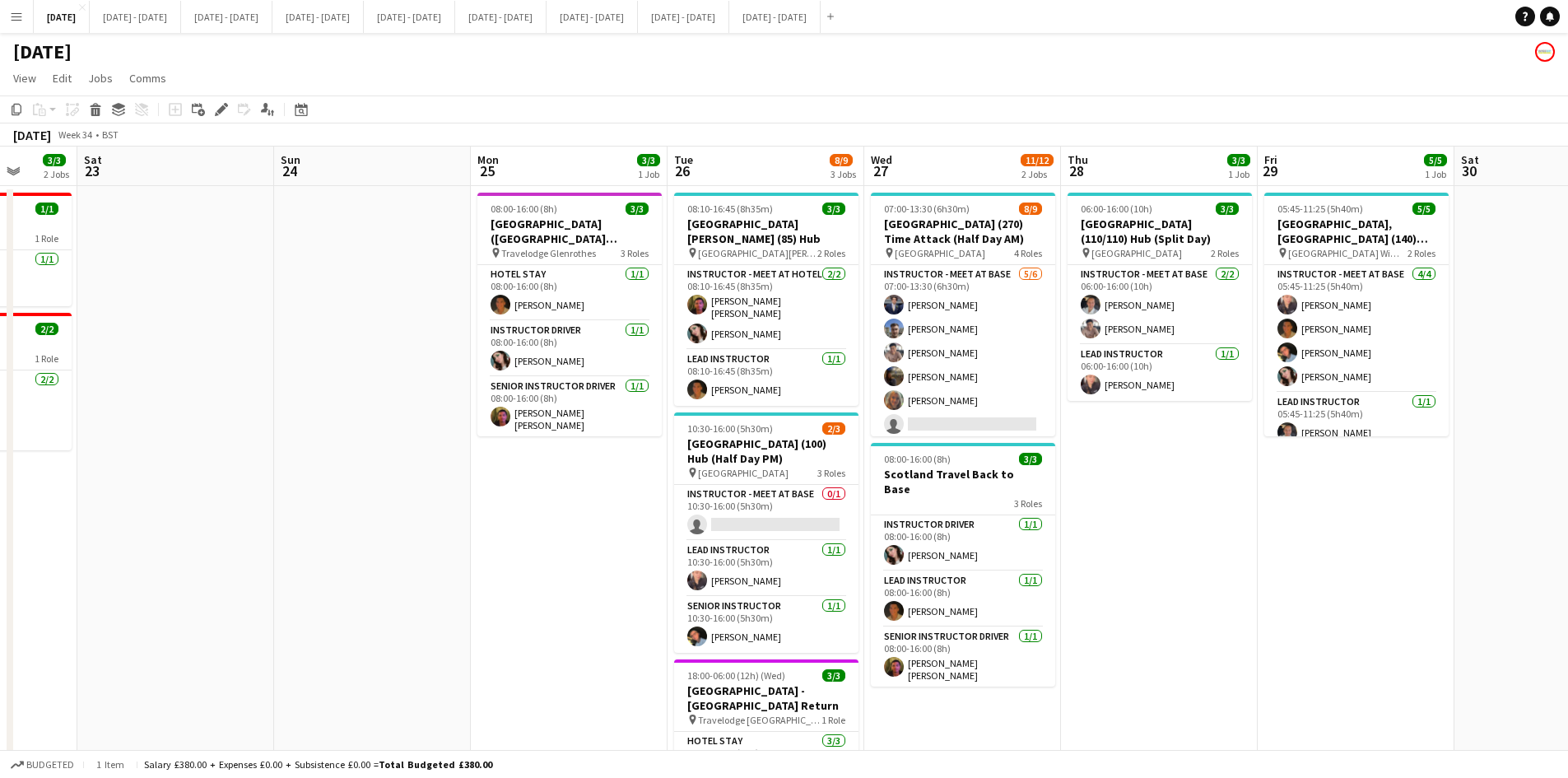
scroll to position [0, 596]
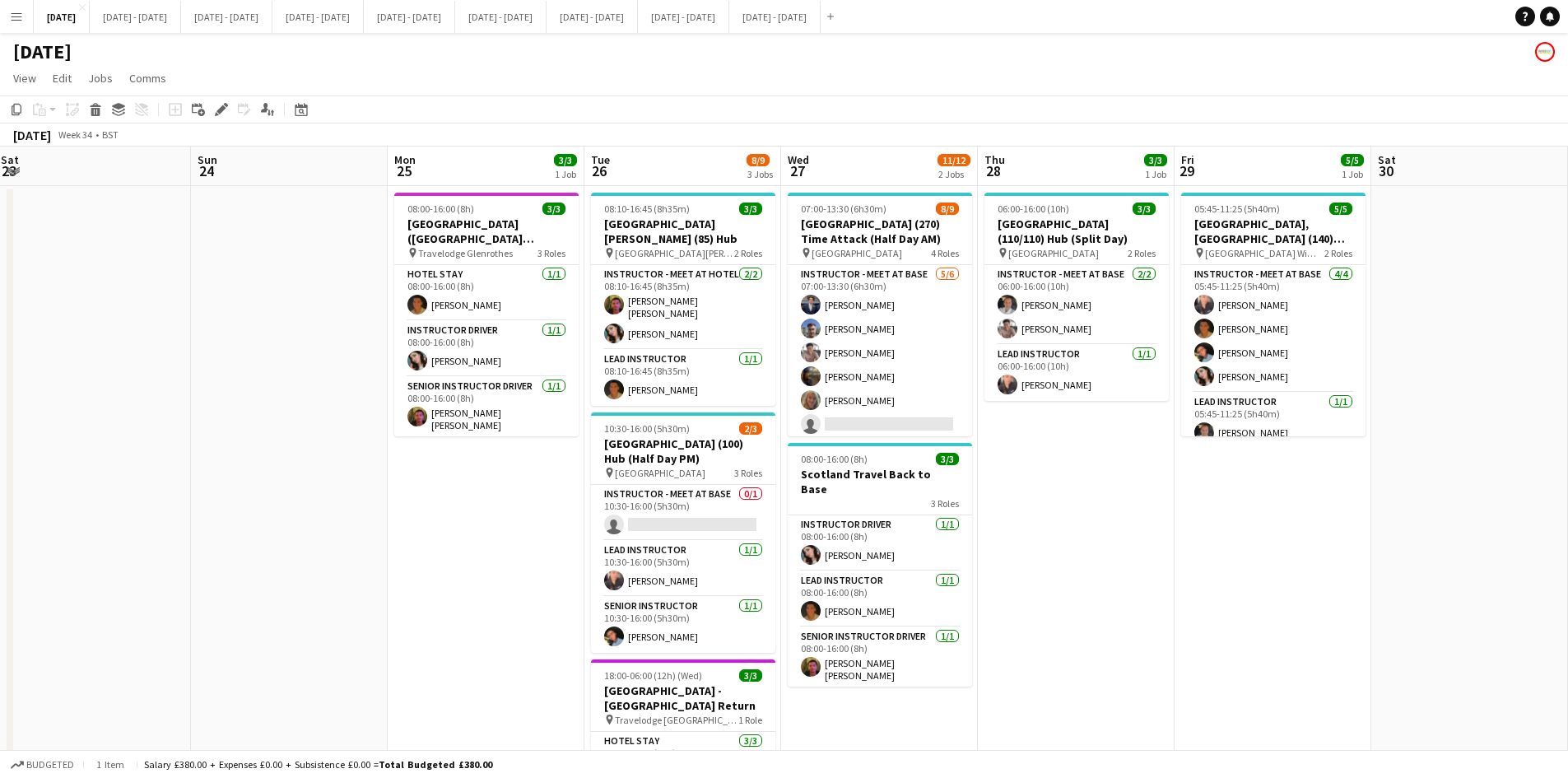
drag, startPoint x: 926, startPoint y: 494, endPoint x: 485, endPoint y: 495, distance: 441.0
click at [485, 495] on app-calendar-viewport "Wed 20 5/5 1 Job Thu 21 11/11 3 Jobs Fri 22 3/3 2 Jobs Sat 23 Sun 24 Mon 25 3/3…" at bounding box center [784, 524] width 1568 height 755
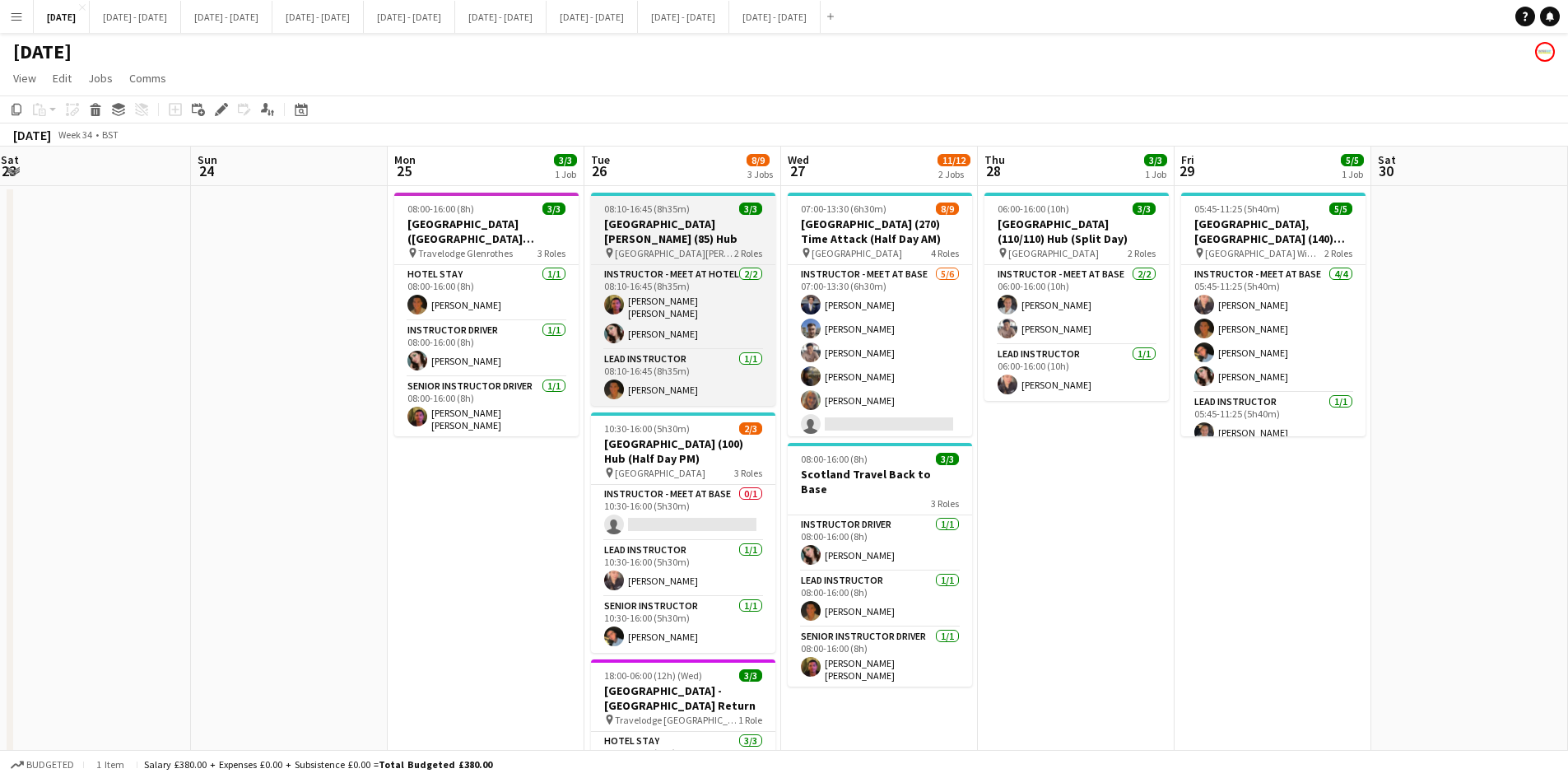
click at [700, 209] on div "08:10-16:45 (8h35m) 3/3" at bounding box center [683, 209] width 184 height 13
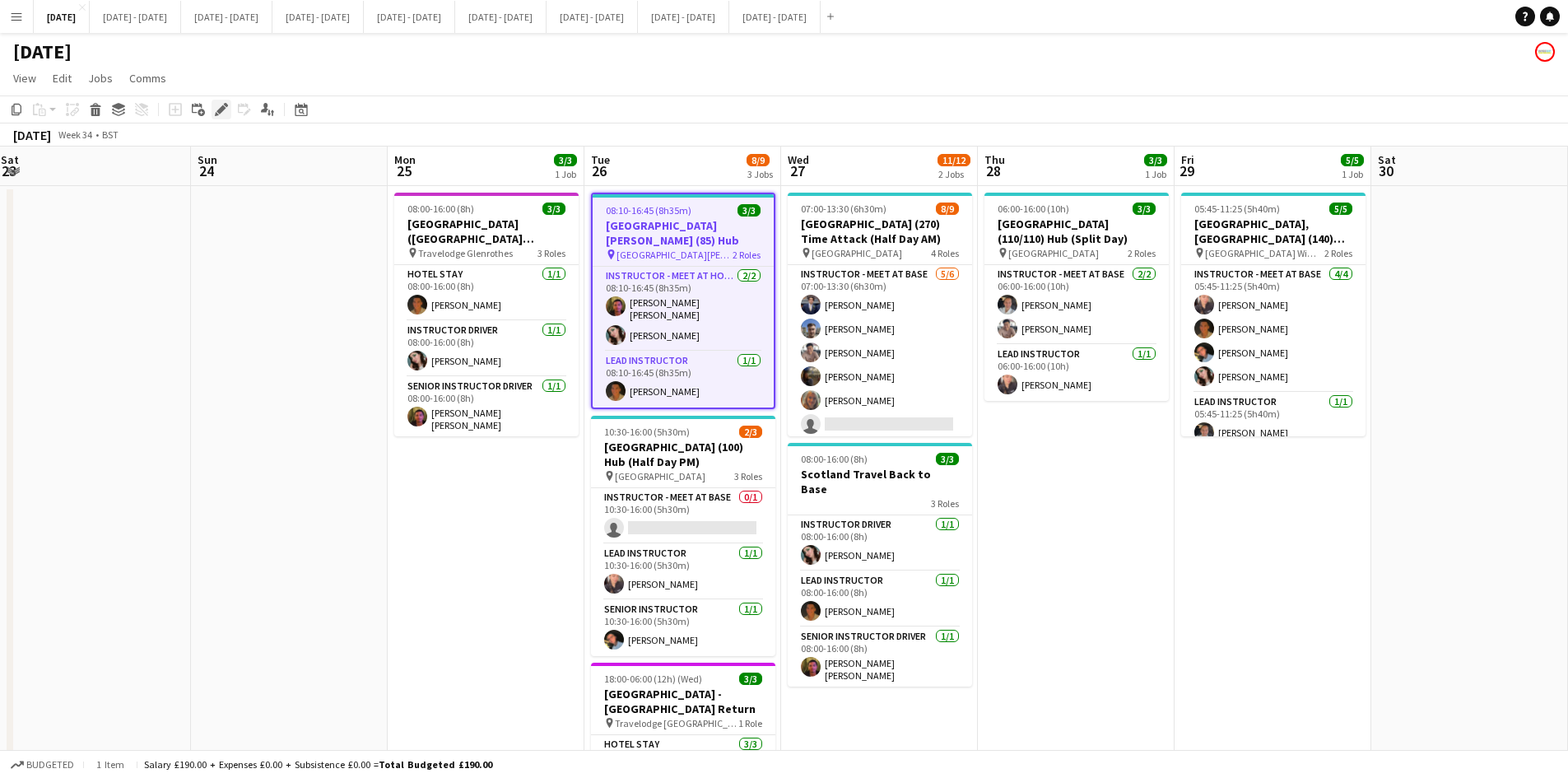
click at [222, 106] on icon at bounding box center [220, 109] width 9 height 9
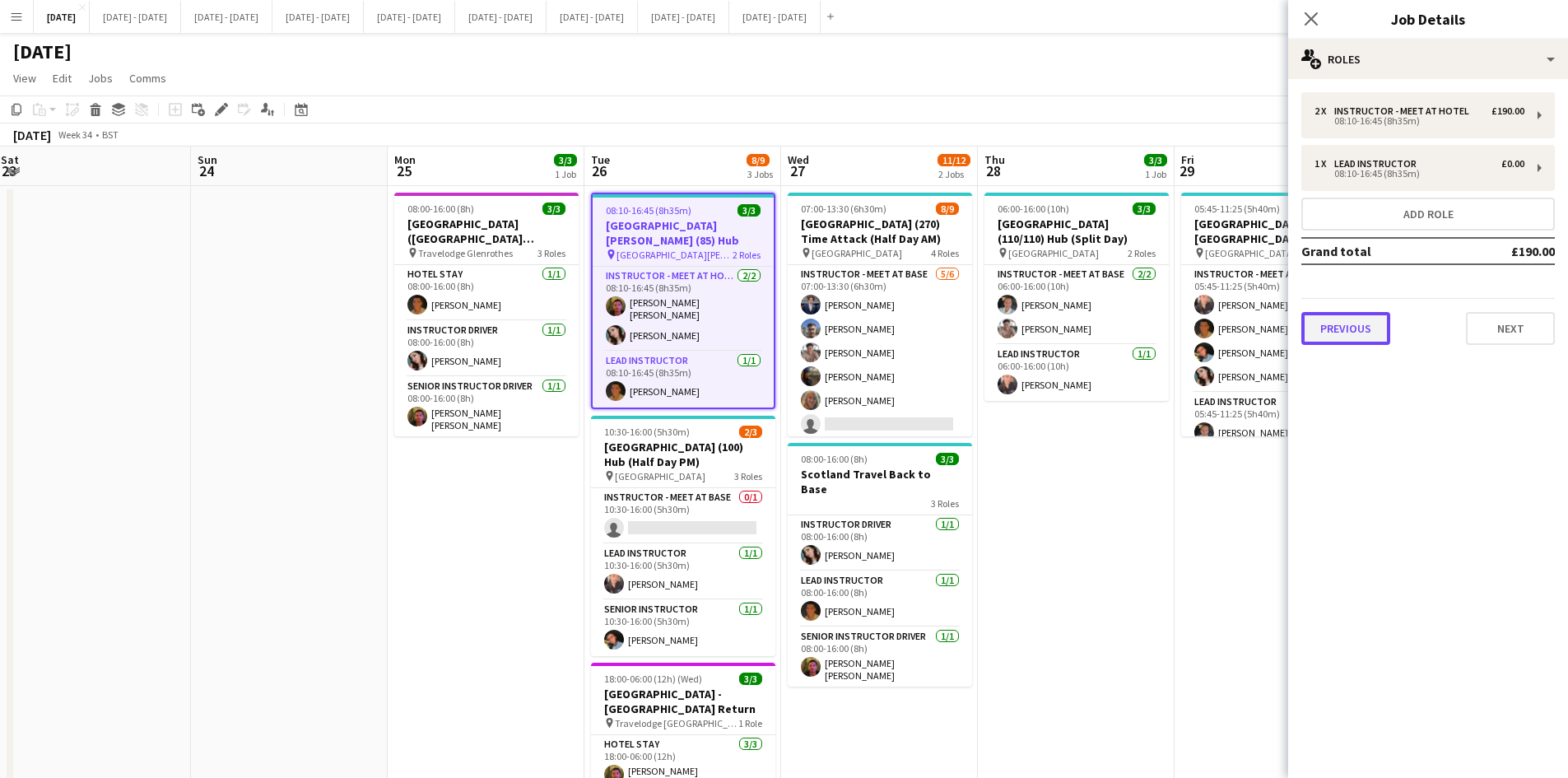
click at [1338, 332] on button "Previous" at bounding box center [1346, 328] width 89 height 33
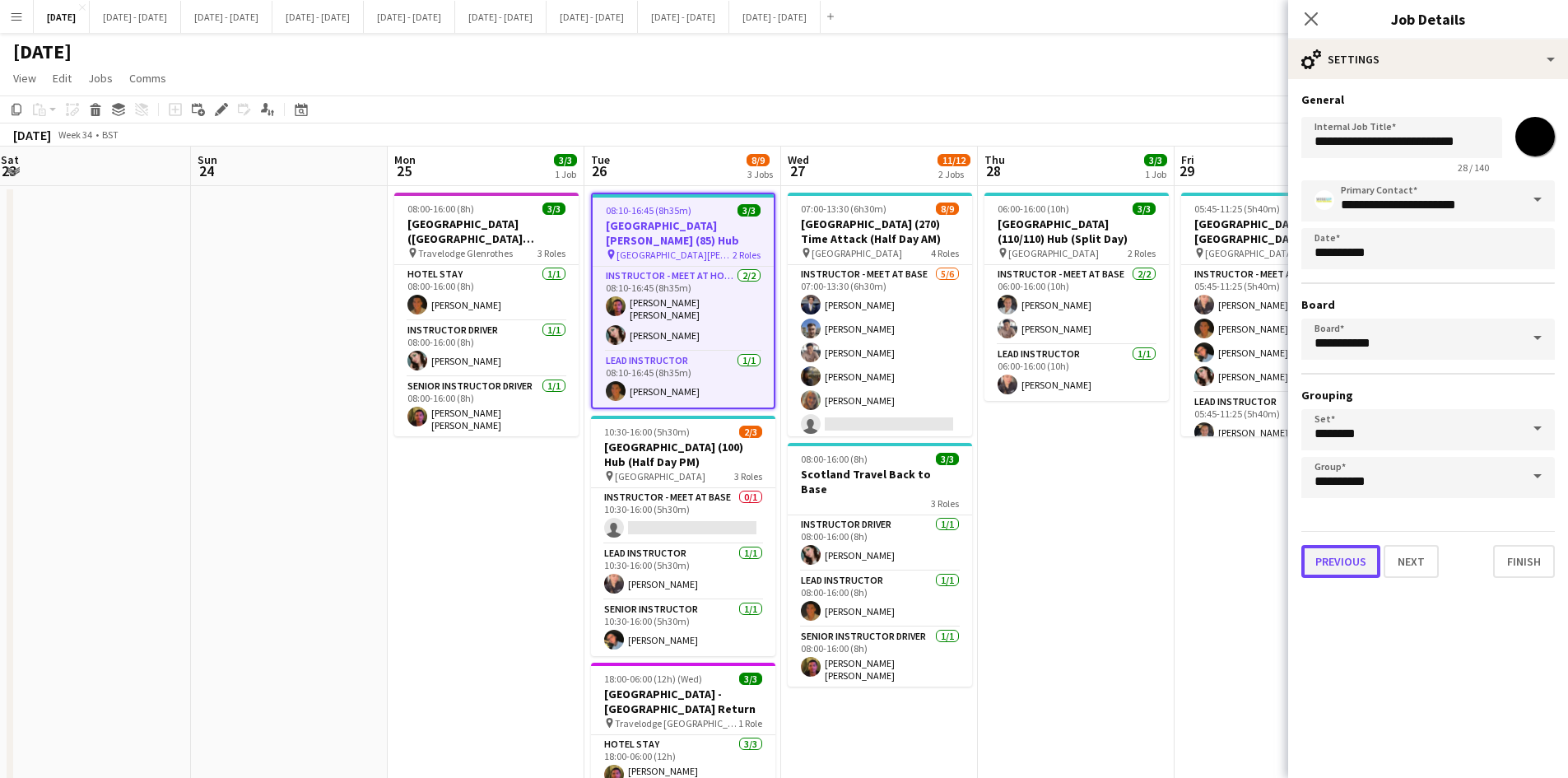
click at [1329, 572] on button "Previous" at bounding box center [1341, 561] width 79 height 33
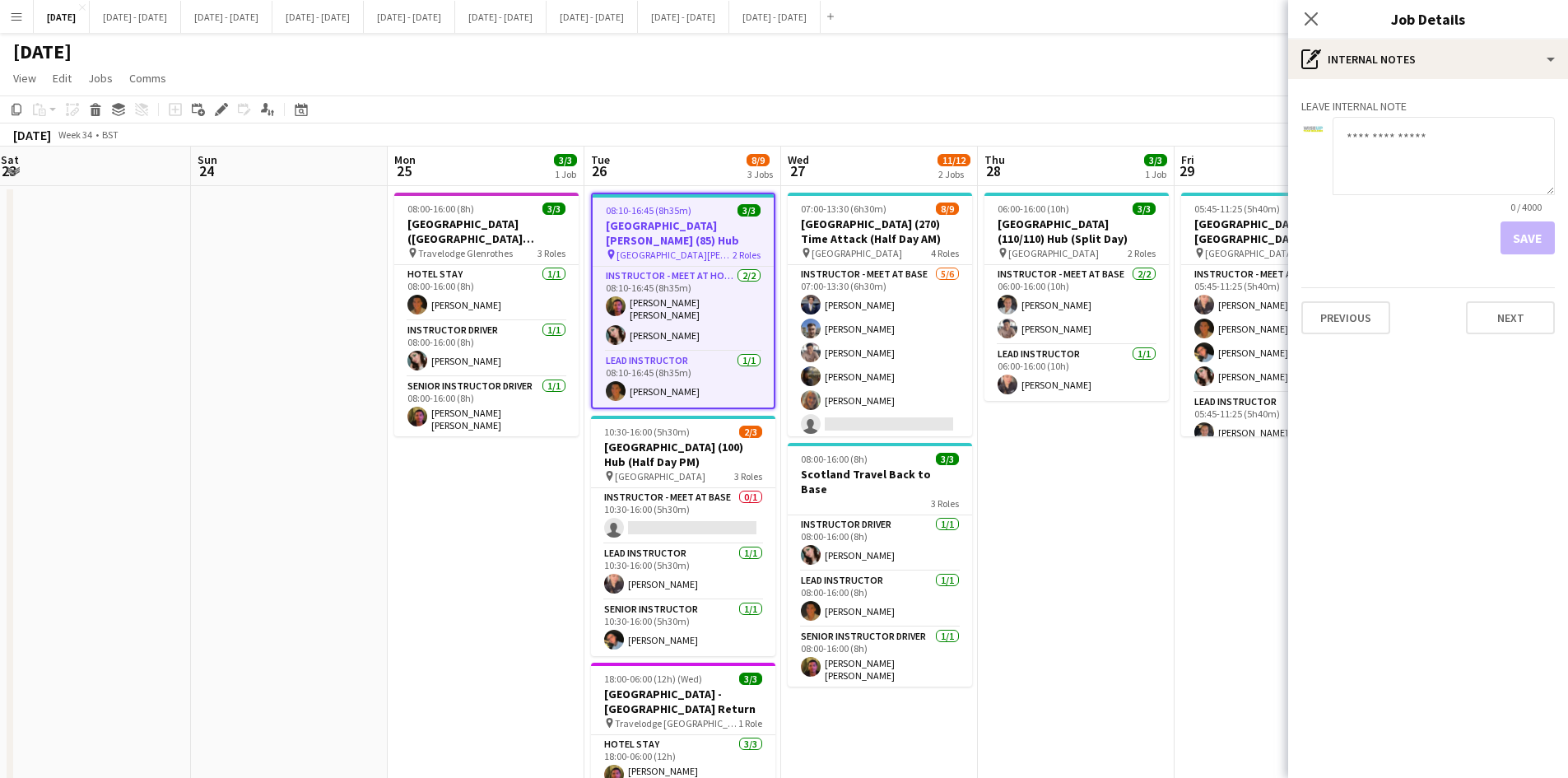
click at [1389, 129] on textarea at bounding box center [1444, 156] width 222 height 78
type textarea "**********"
click at [1516, 240] on button "Save" at bounding box center [1527, 237] width 54 height 33
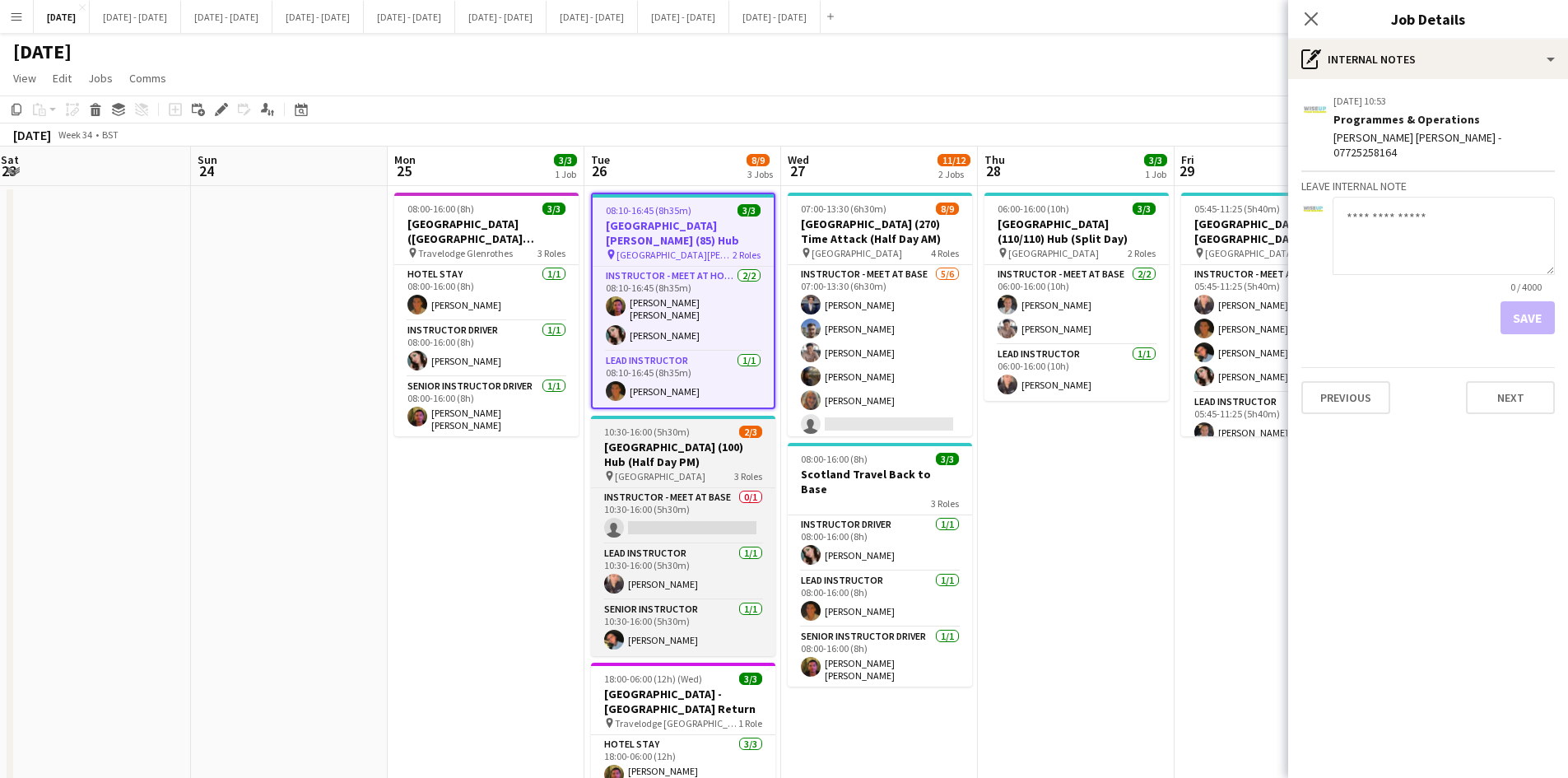
click at [720, 426] on div "10:30-16:00 (5h30m) 2/3" at bounding box center [683, 432] width 184 height 13
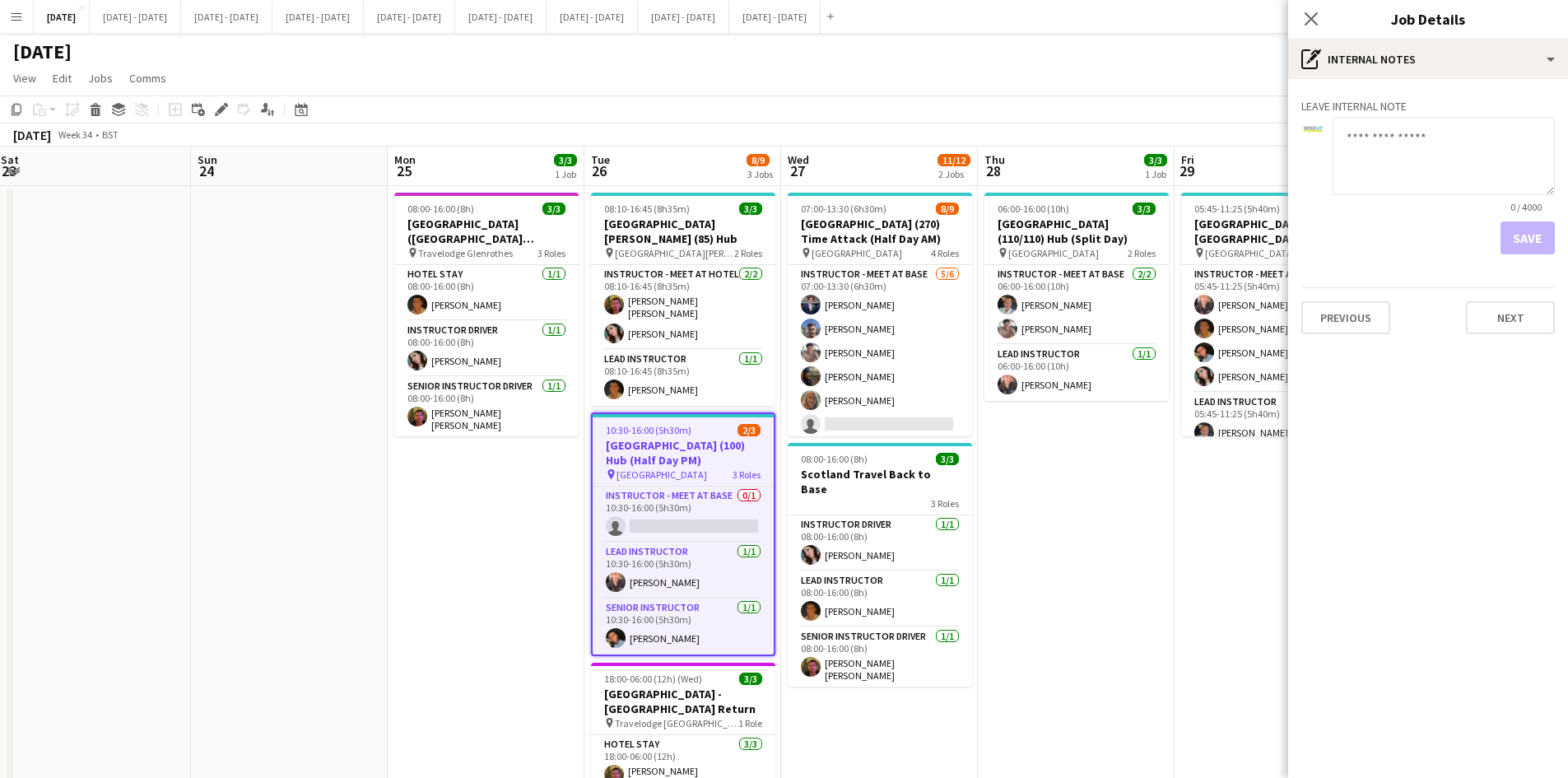
click at [1357, 136] on textarea at bounding box center [1444, 156] width 222 height 78
type textarea "**********"
click at [1520, 242] on button "Save" at bounding box center [1527, 237] width 54 height 33
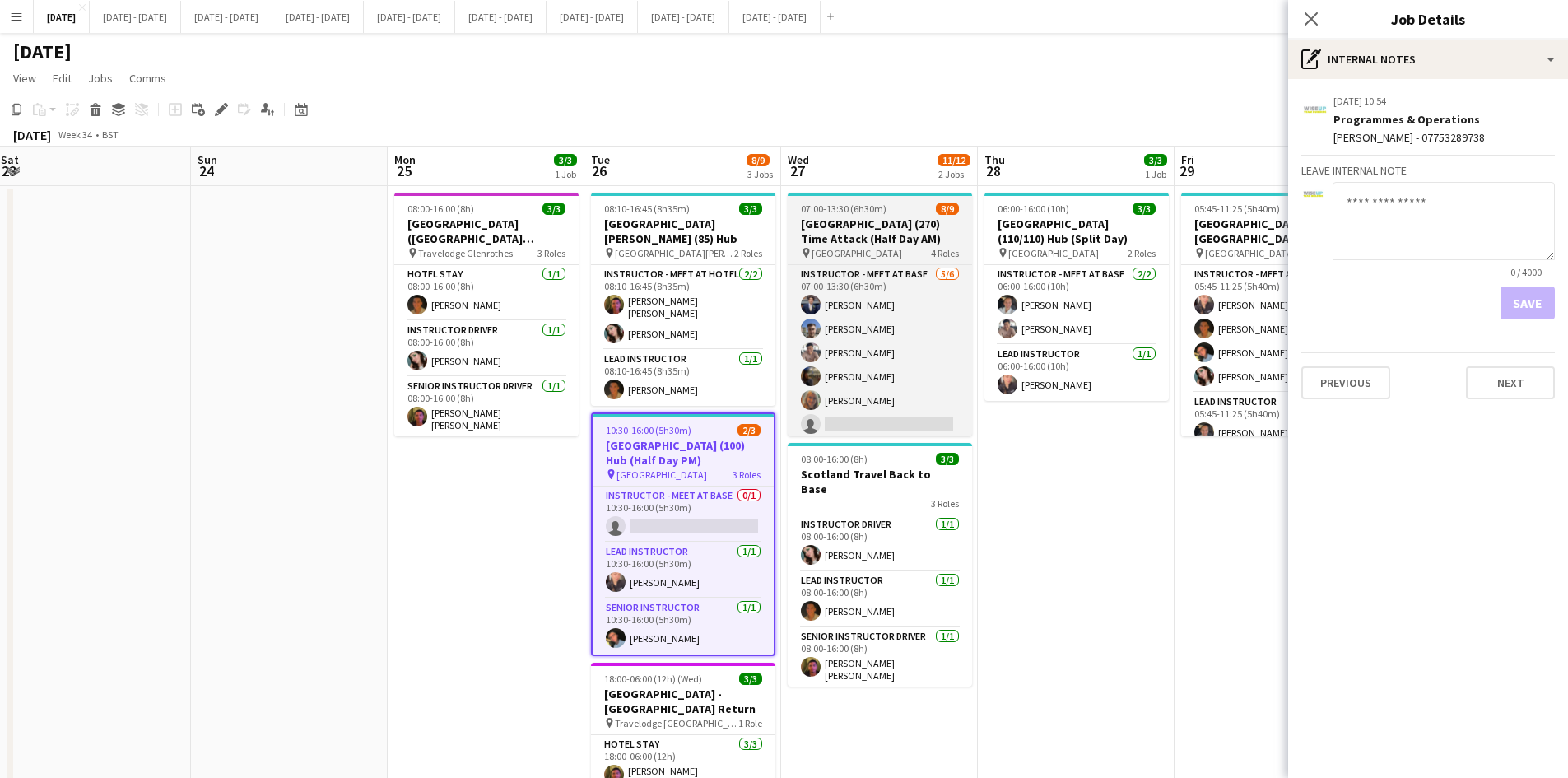
click at [905, 205] on div "07:00-13:30 (6h30m) 8/9" at bounding box center [880, 209] width 184 height 13
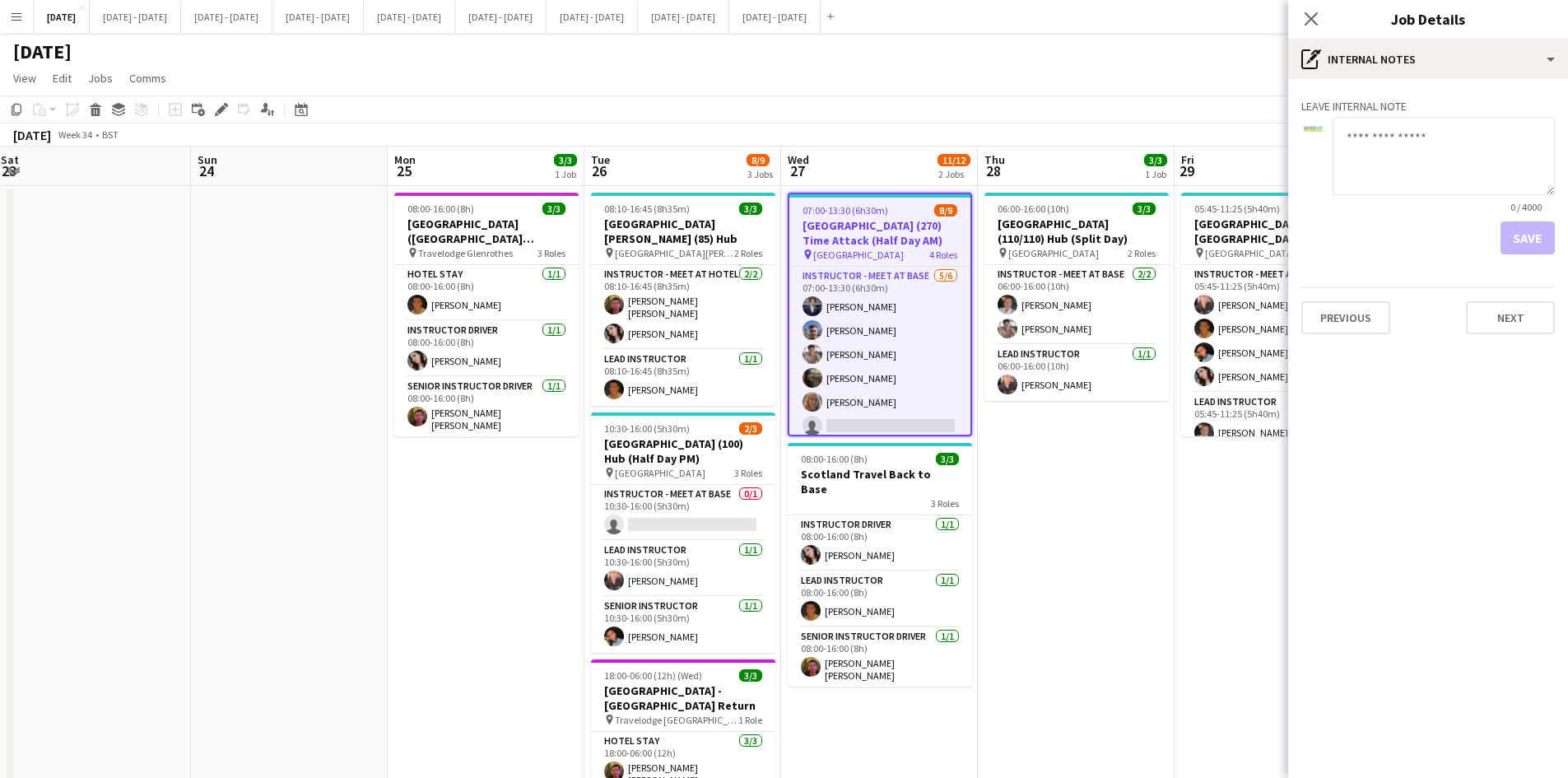
click at [1375, 143] on textarea at bounding box center [1444, 156] width 222 height 78
type textarea "**********"
click at [1527, 235] on button "Save" at bounding box center [1527, 237] width 54 height 33
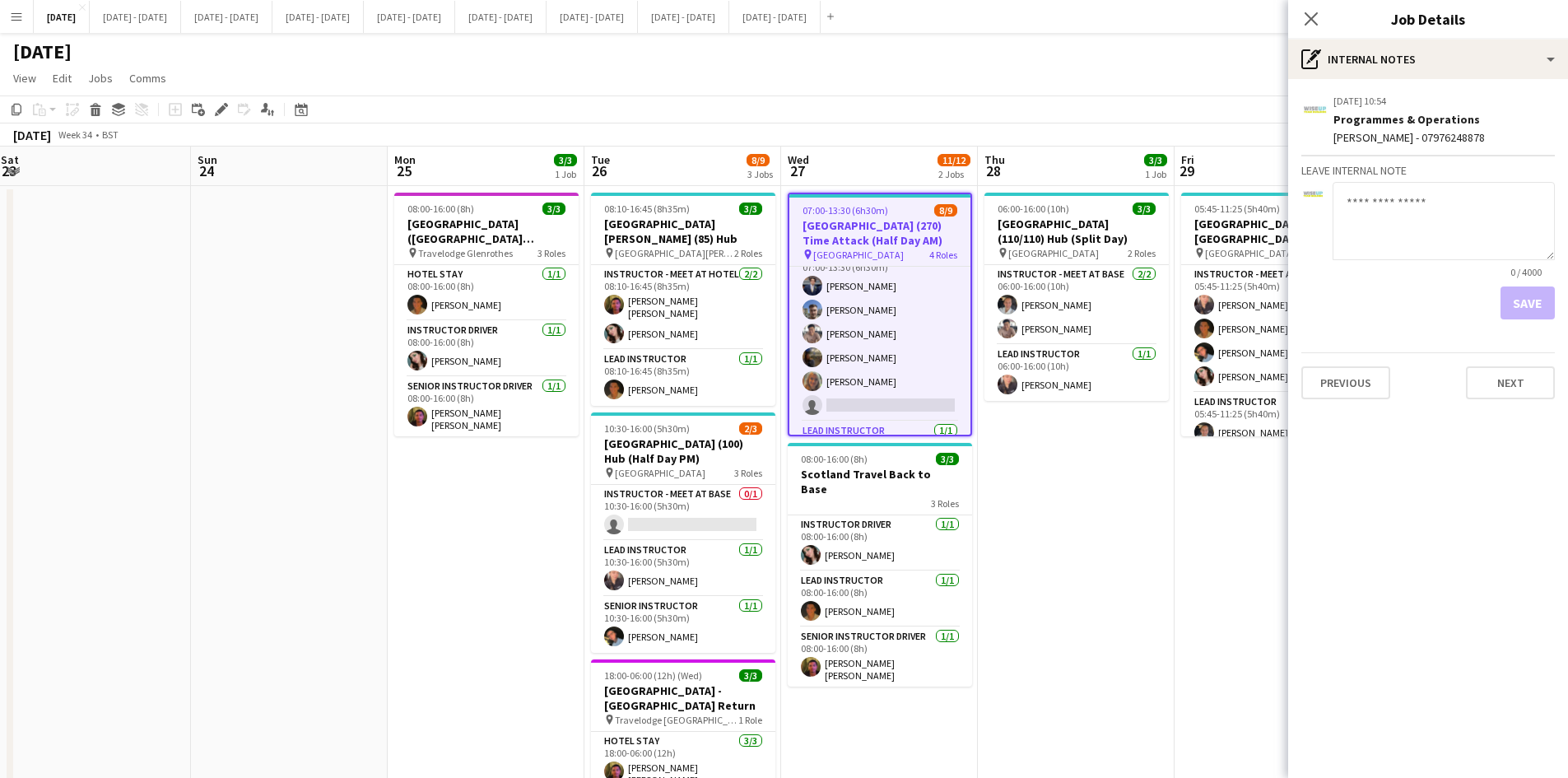
scroll to position [0, 0]
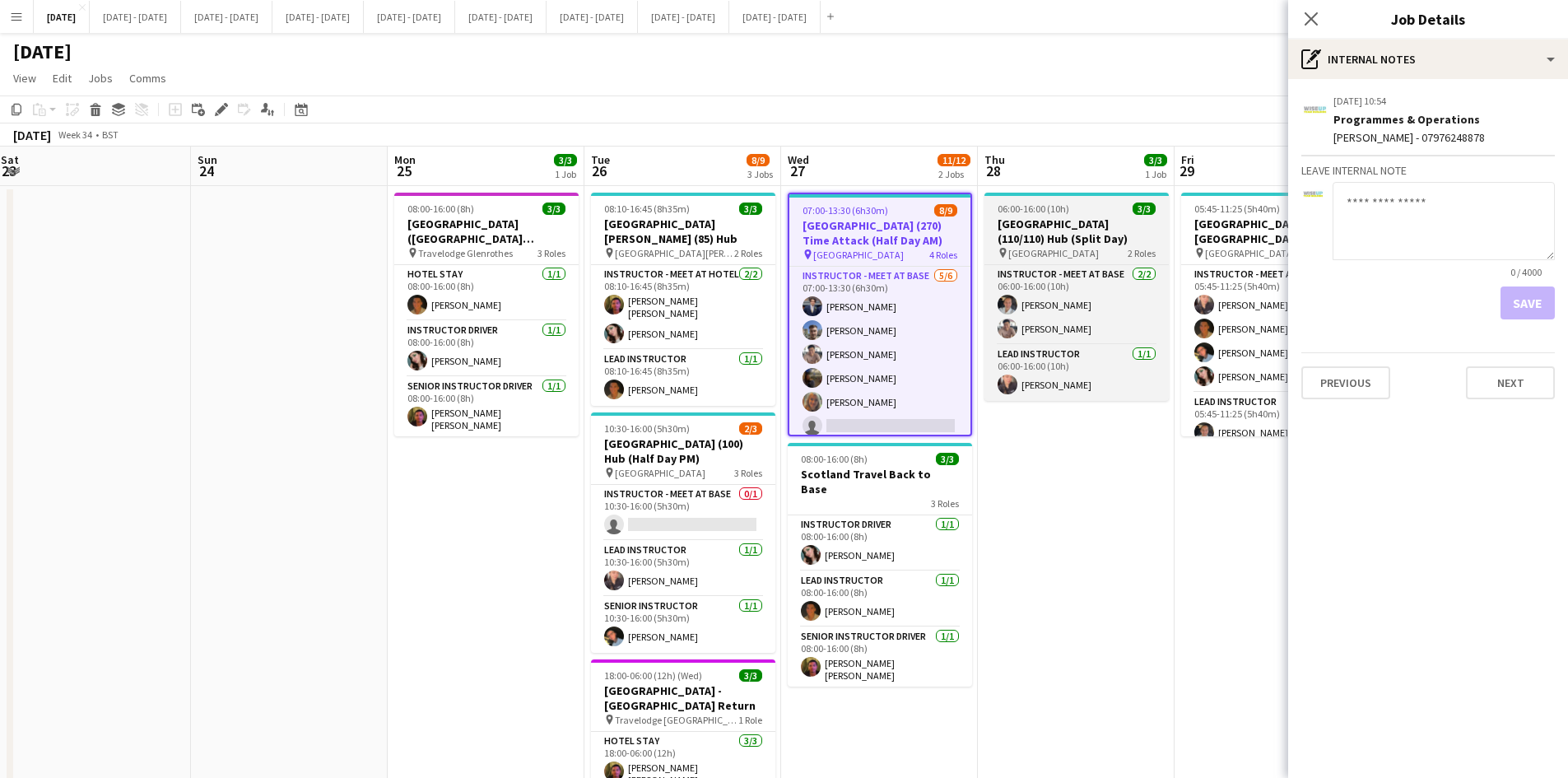
click at [1105, 246] on div "pin Brighton College 2 Roles" at bounding box center [1076, 253] width 184 height 13
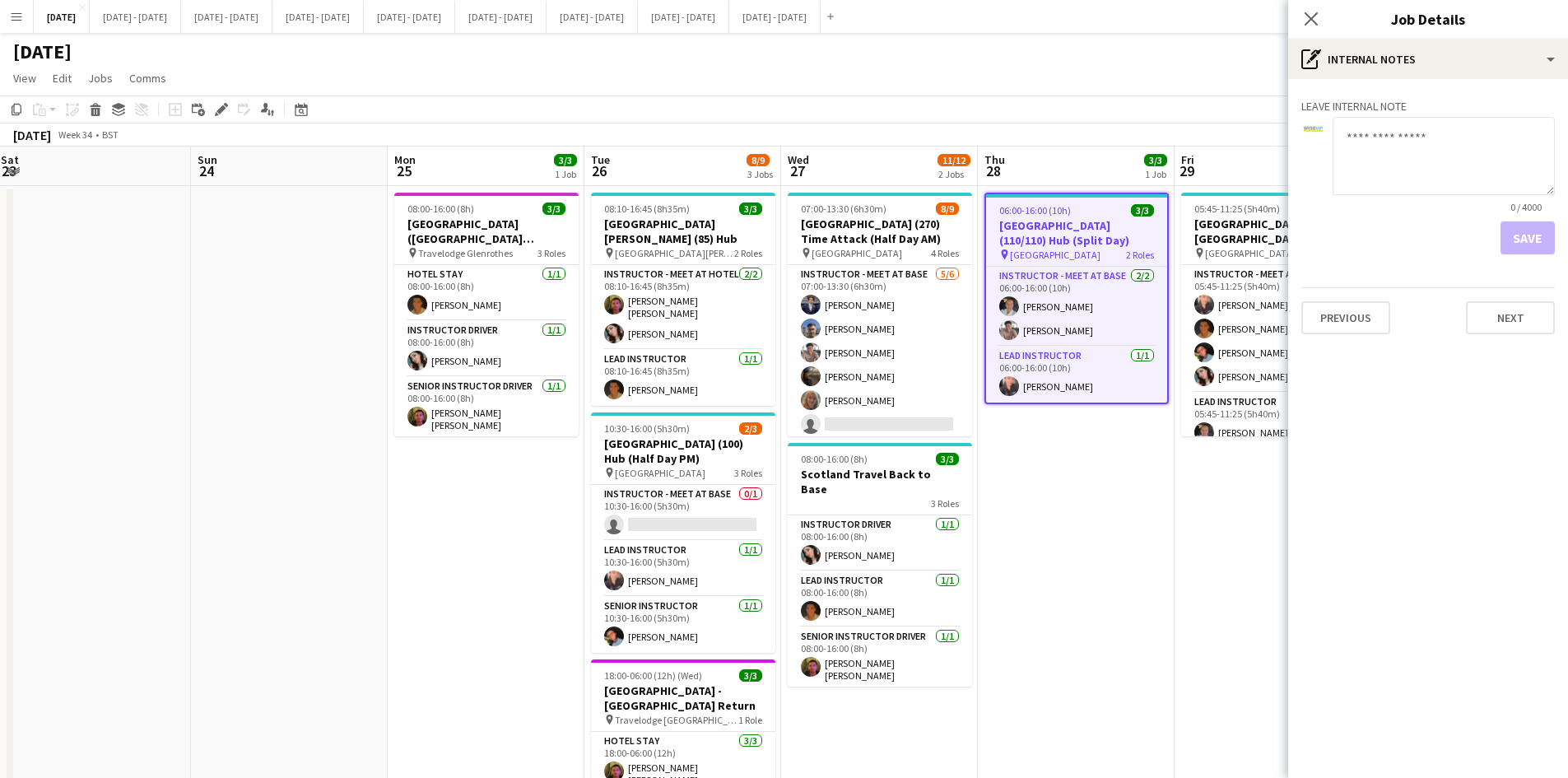
click at [1401, 103] on h3 "Leave internal note" at bounding box center [1429, 106] width 254 height 15
click at [1350, 132] on textarea at bounding box center [1444, 156] width 222 height 78
type textarea "**********"
drag, startPoint x: 1520, startPoint y: 241, endPoint x: 1517, endPoint y: 231, distance: 10.4
click at [1520, 240] on button "Save" at bounding box center [1527, 237] width 54 height 33
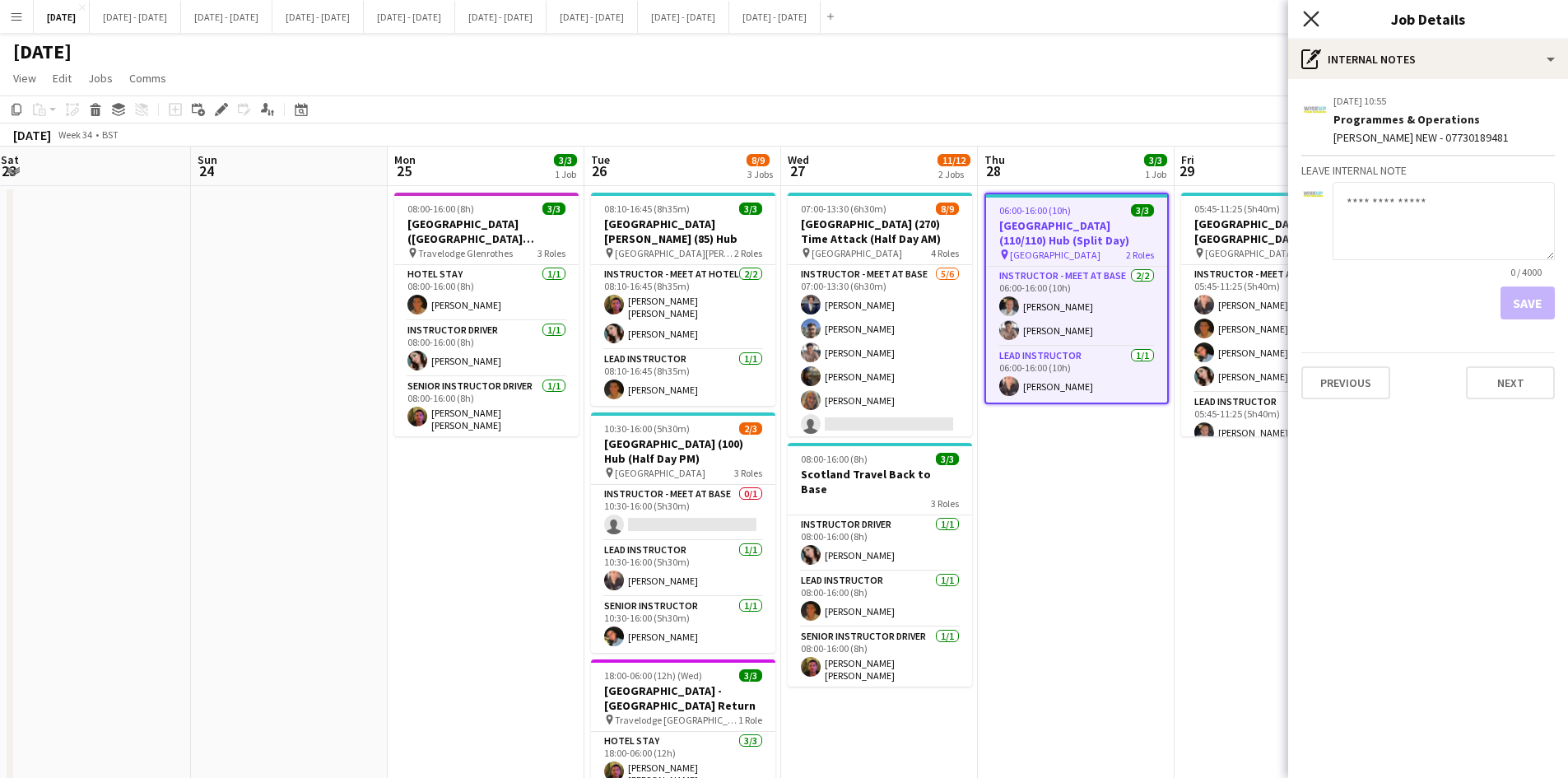
click at [1308, 19] on icon "Close pop-in" at bounding box center [1311, 18] width 16 height 16
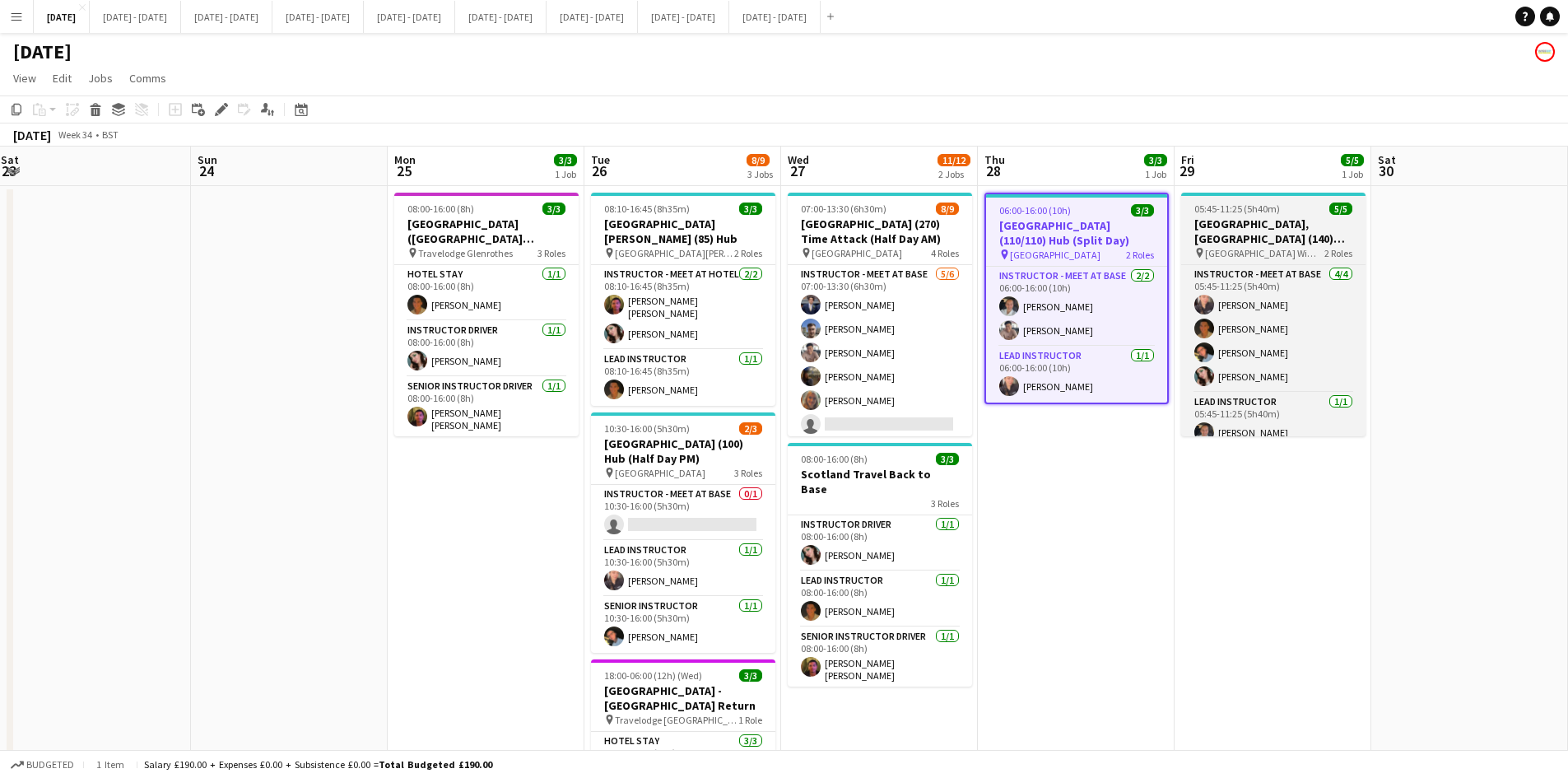
click at [1292, 213] on div "05:45-11:25 (5h40m) 5/5" at bounding box center [1273, 209] width 184 height 13
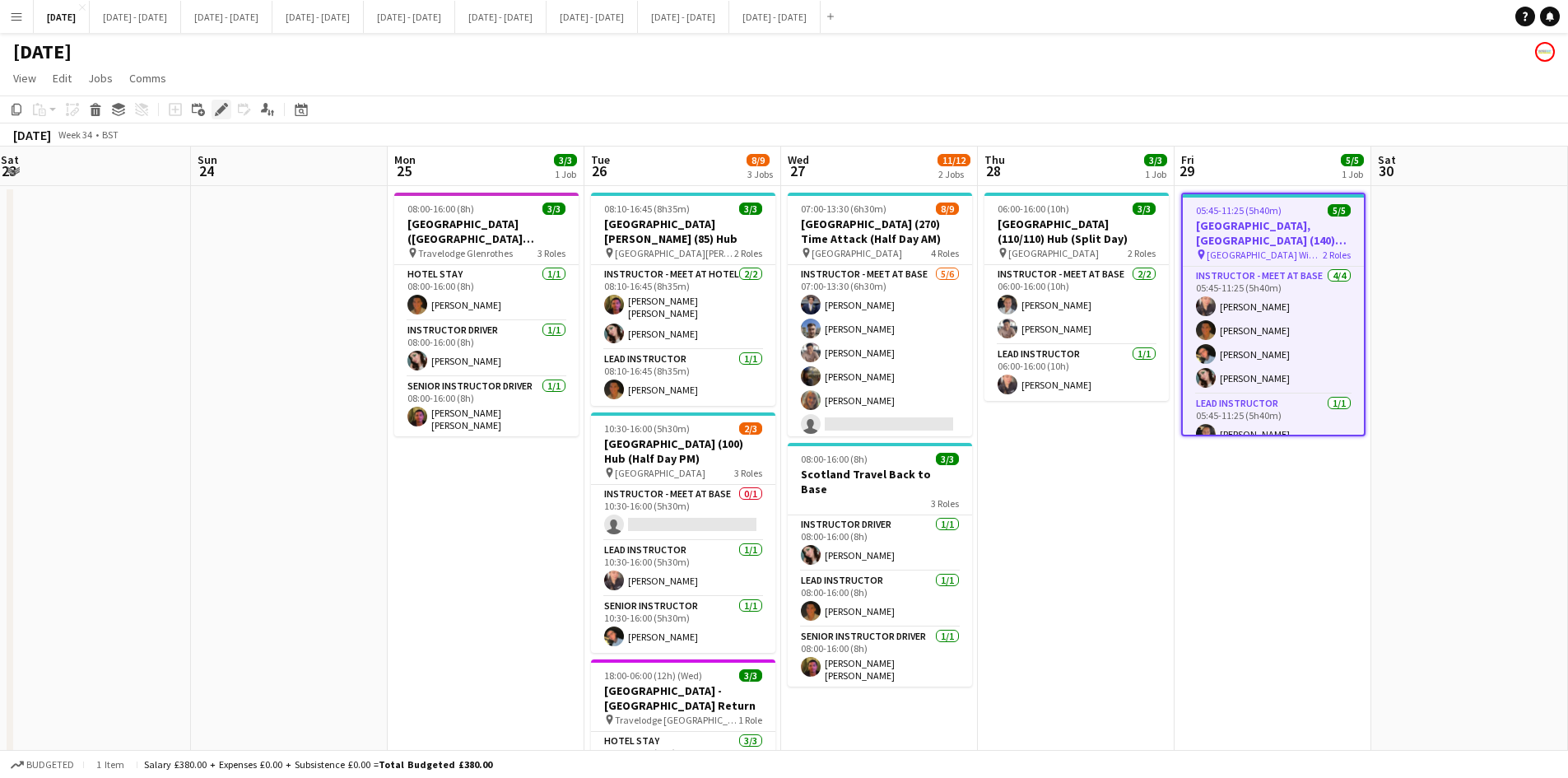
click at [214, 110] on icon "Edit" at bounding box center [221, 109] width 13 height 13
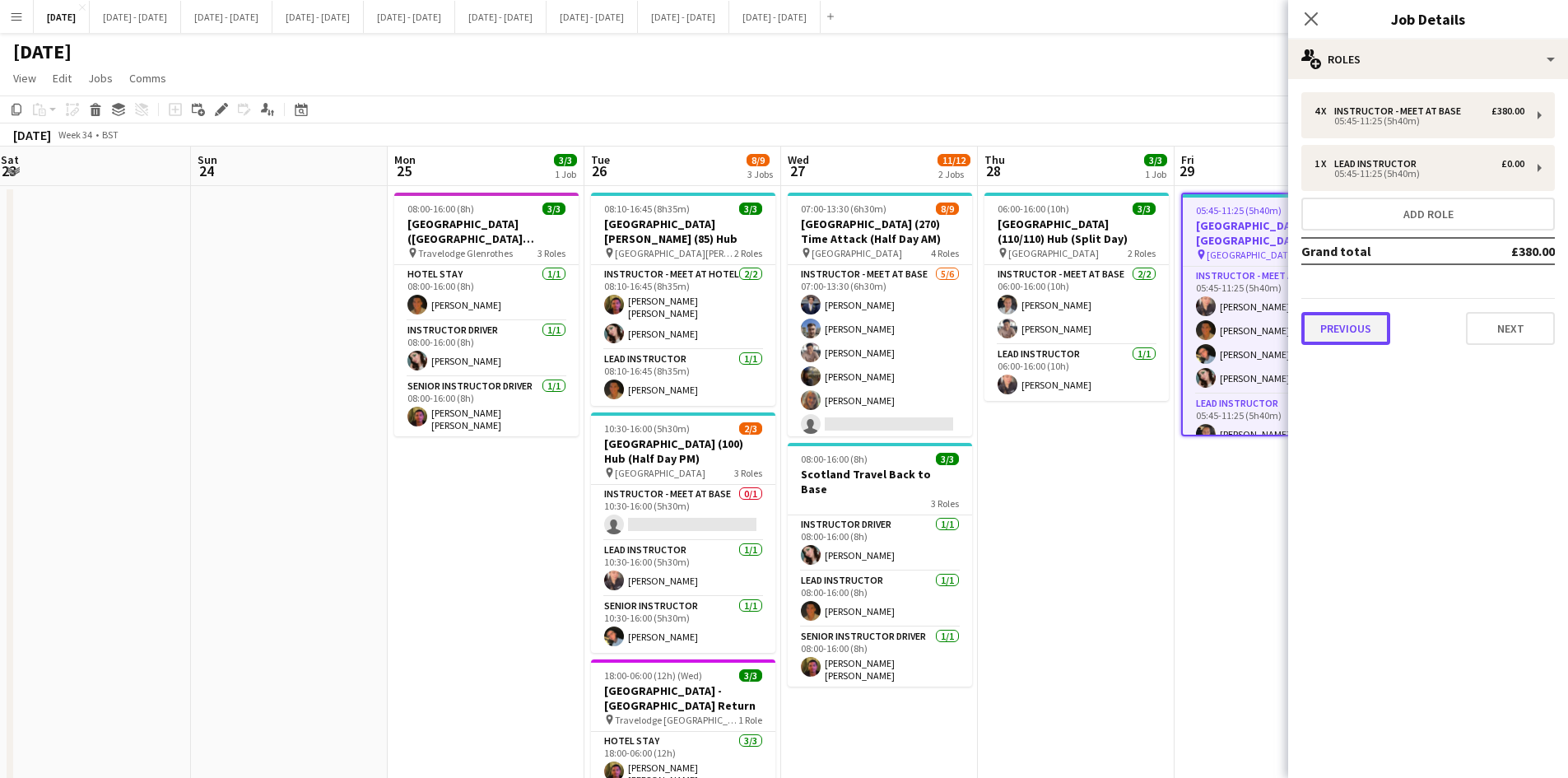
click at [1350, 326] on button "Previous" at bounding box center [1346, 328] width 89 height 33
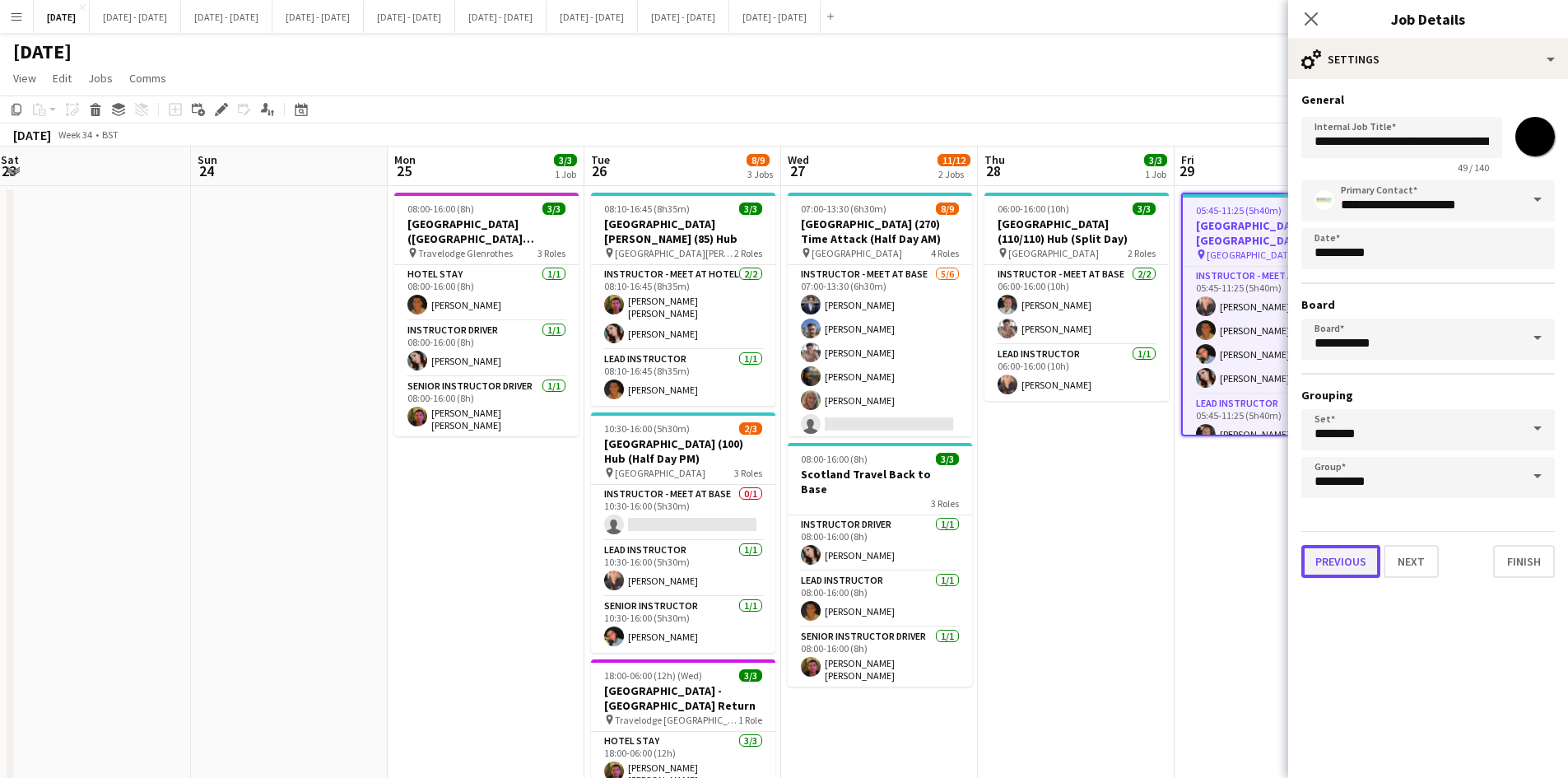
click at [1344, 555] on button "Previous" at bounding box center [1341, 561] width 79 height 33
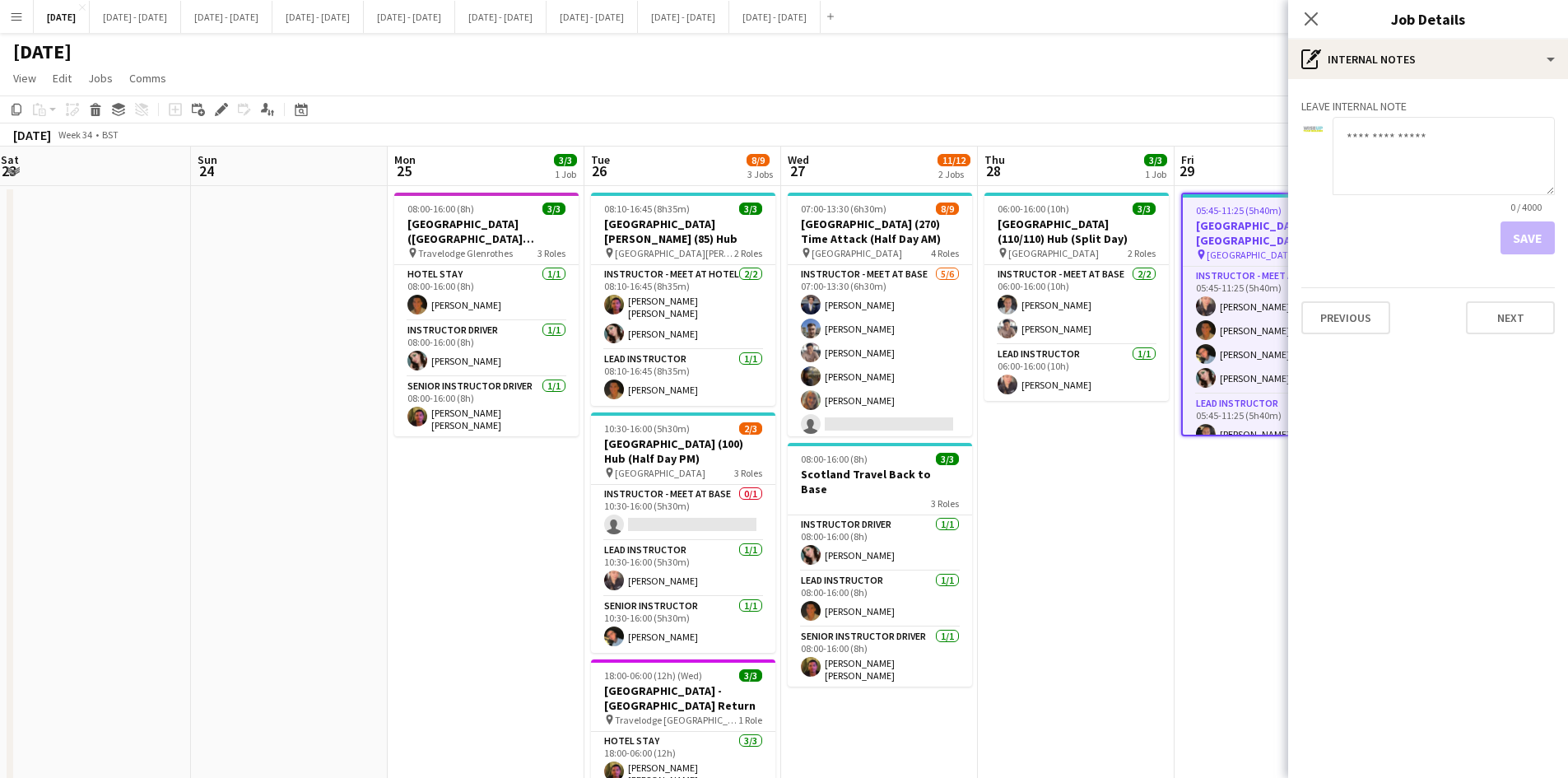
click at [1355, 121] on textarea at bounding box center [1444, 156] width 222 height 78
type textarea "*"
type textarea "**********"
click at [1510, 233] on button "Save" at bounding box center [1527, 237] width 54 height 33
click at [1306, 11] on icon "Close pop-in" at bounding box center [1311, 18] width 16 height 16
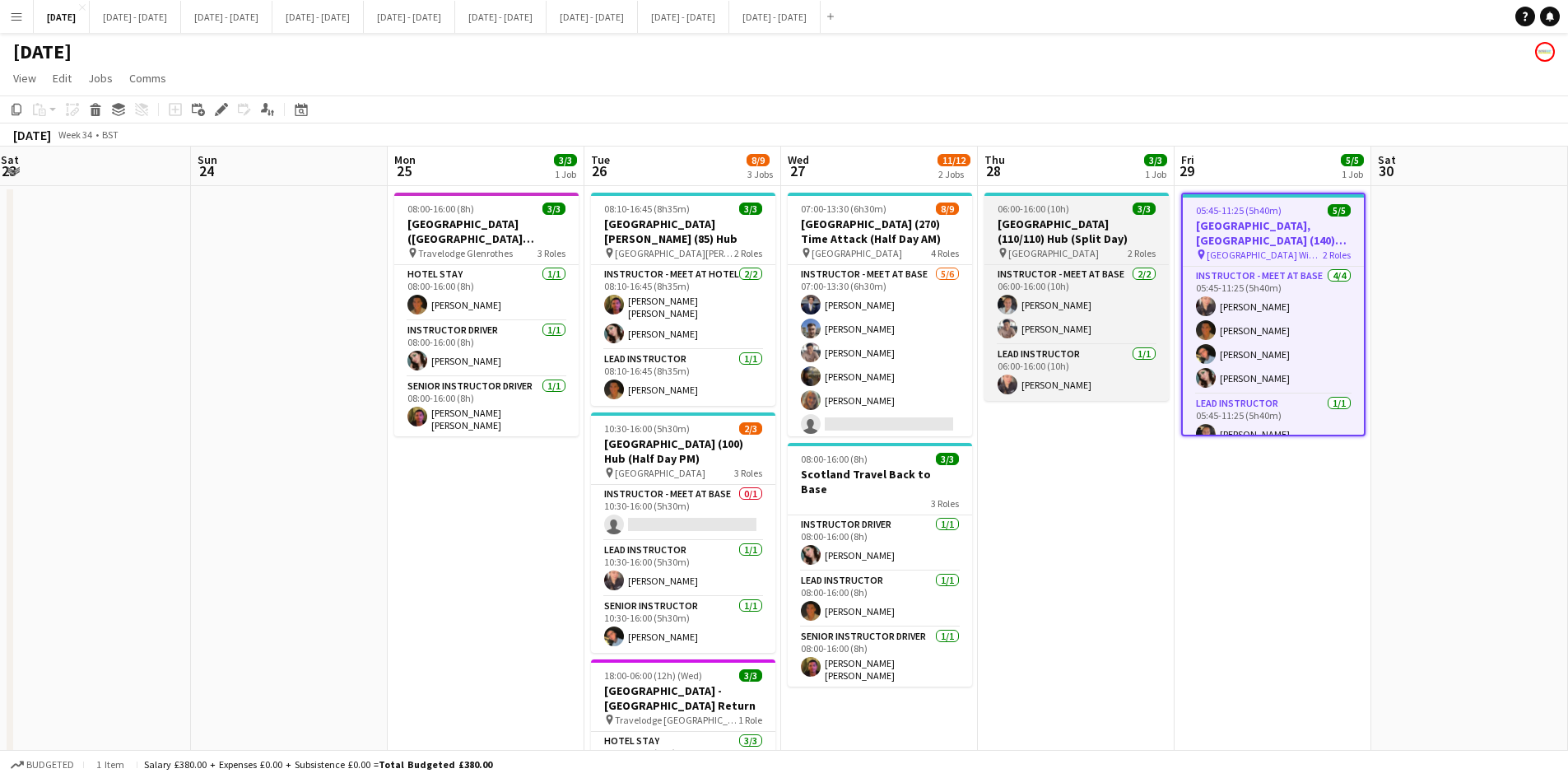
click at [1081, 204] on div "06:00-16:00 (10h) 3/3" at bounding box center [1076, 209] width 184 height 13
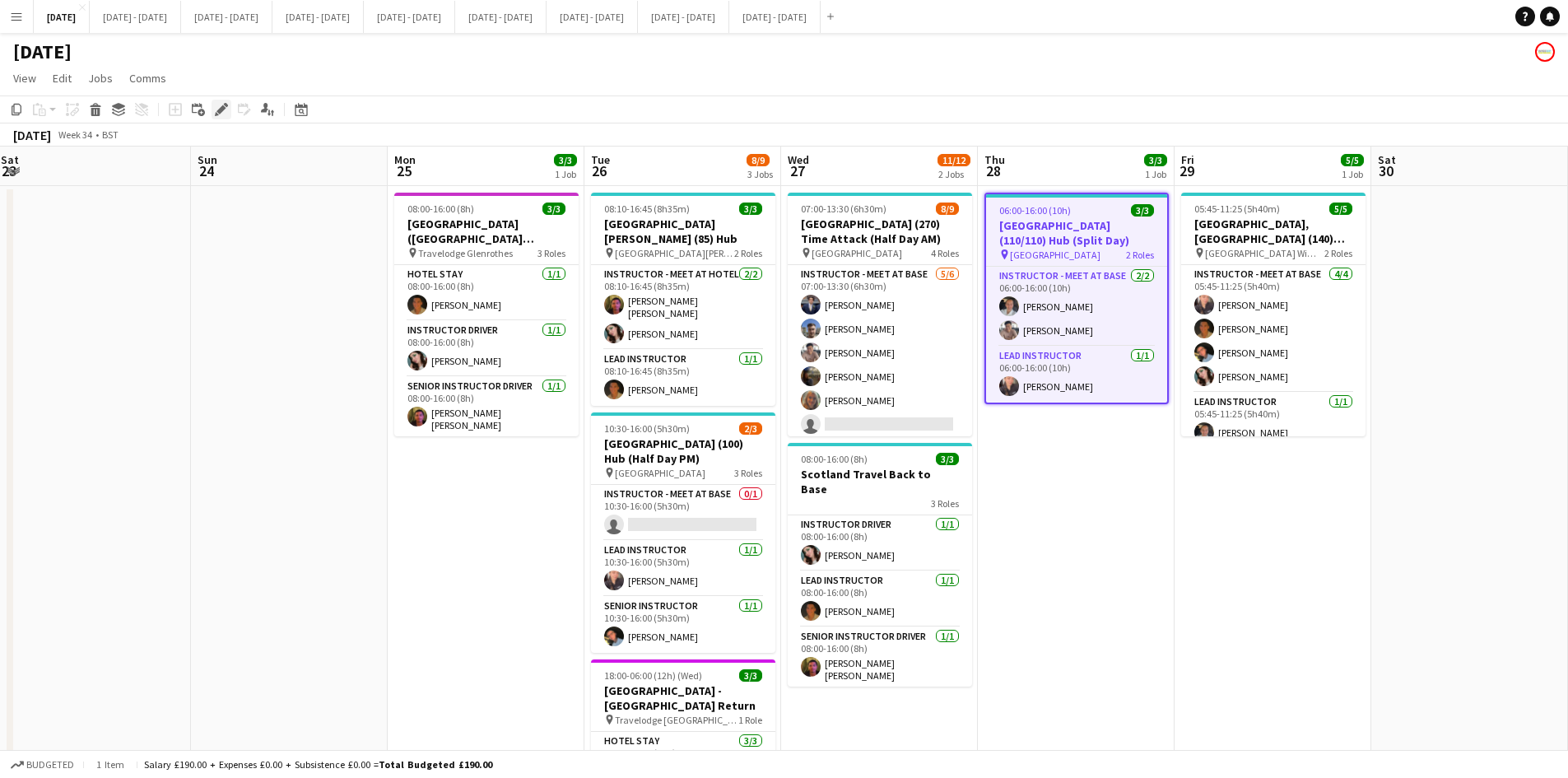
click at [222, 103] on icon "Edit" at bounding box center [221, 109] width 13 height 13
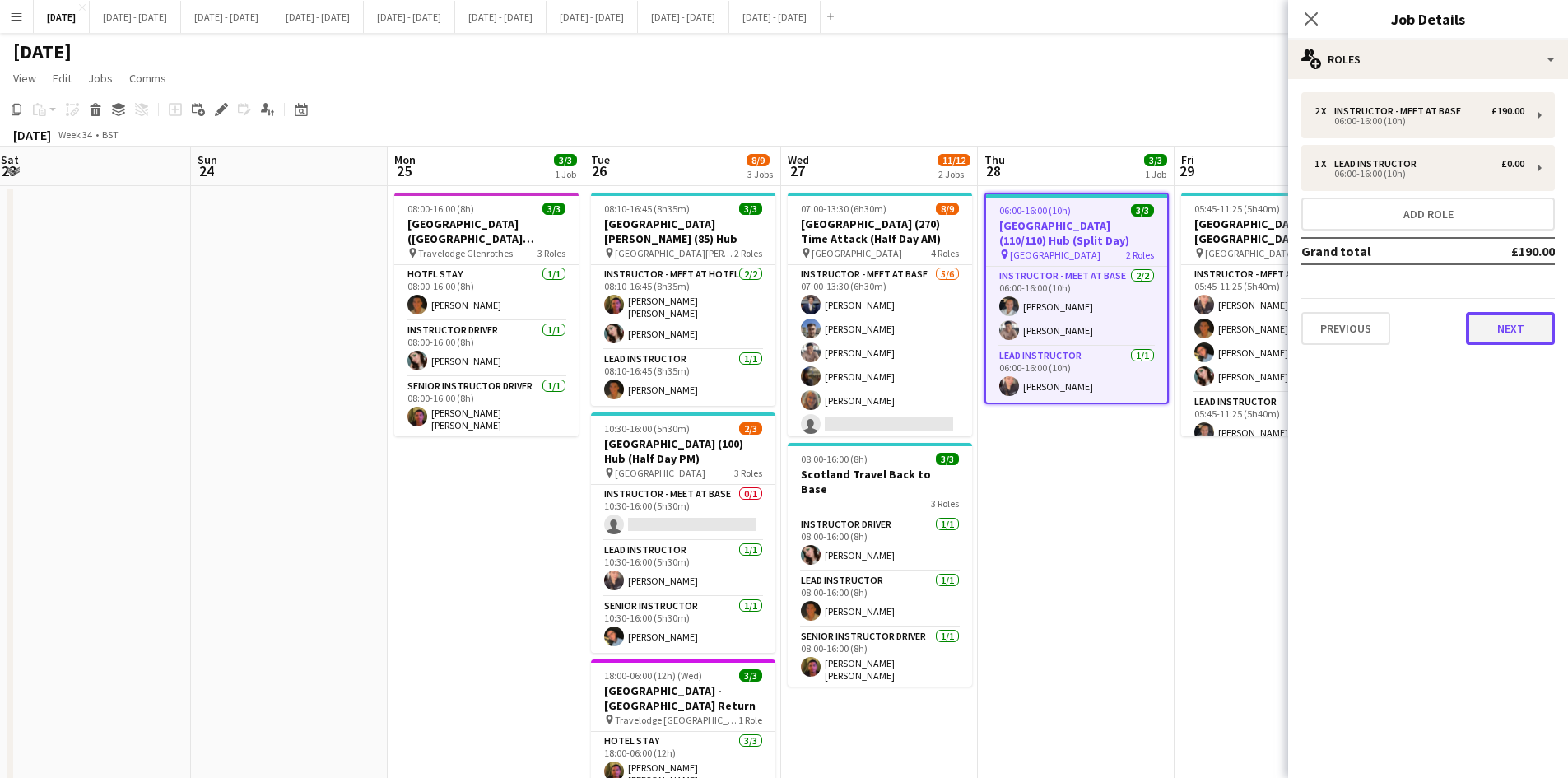
click at [1505, 331] on button "Next" at bounding box center [1510, 328] width 89 height 33
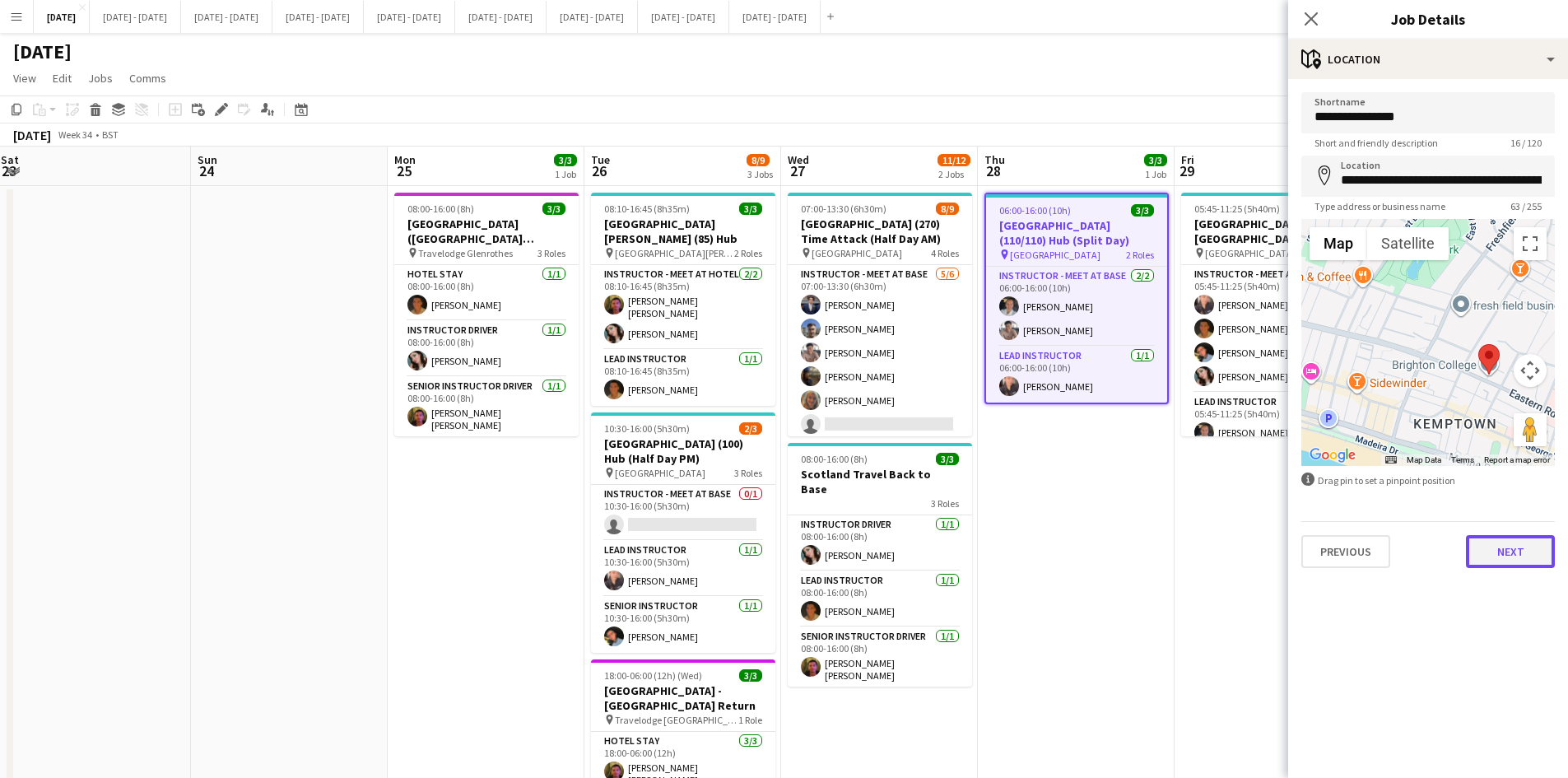
click at [1494, 555] on button "Next" at bounding box center [1510, 551] width 89 height 33
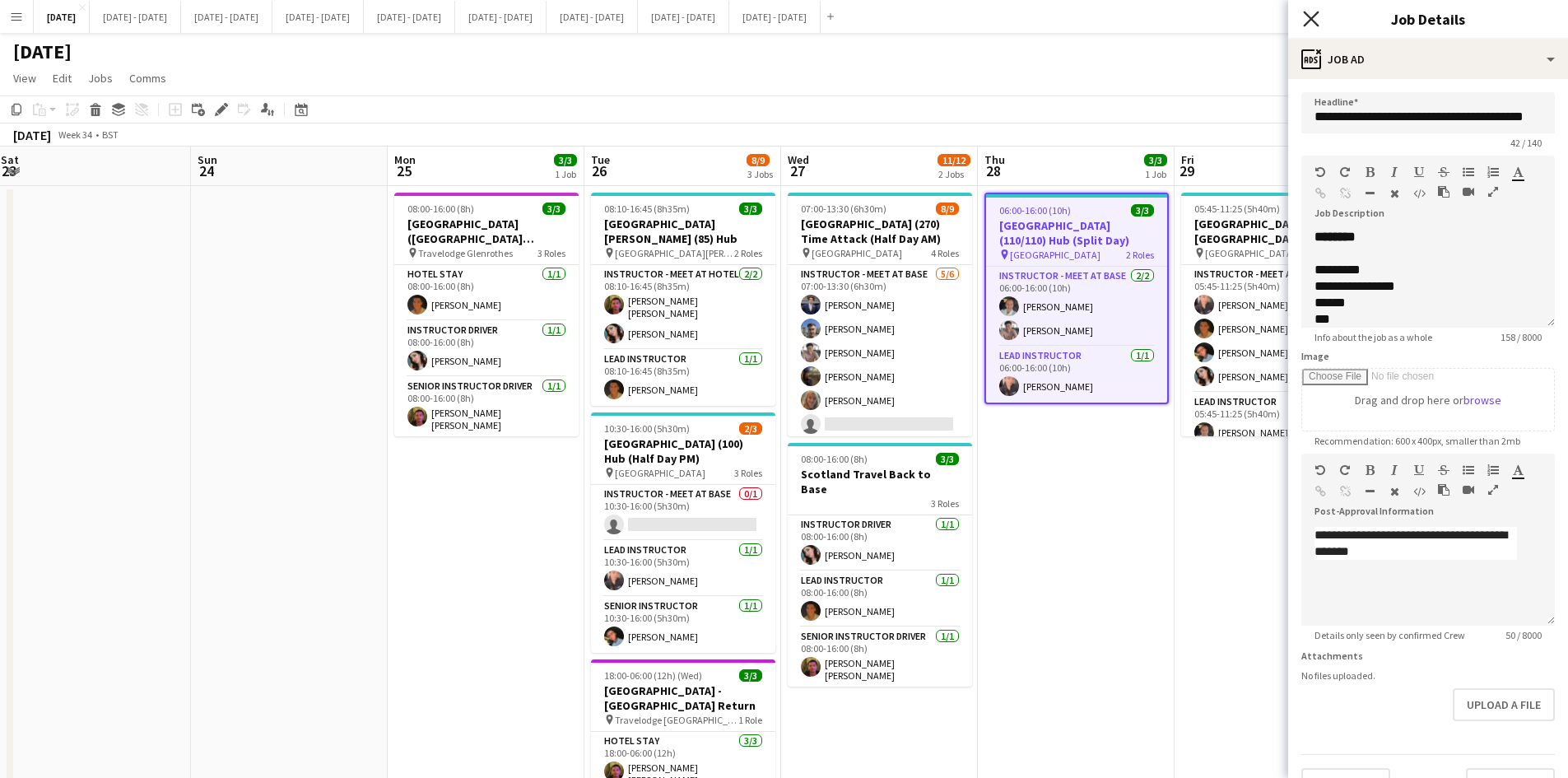
click at [1309, 19] on icon "Close pop-in" at bounding box center [1311, 18] width 16 height 16
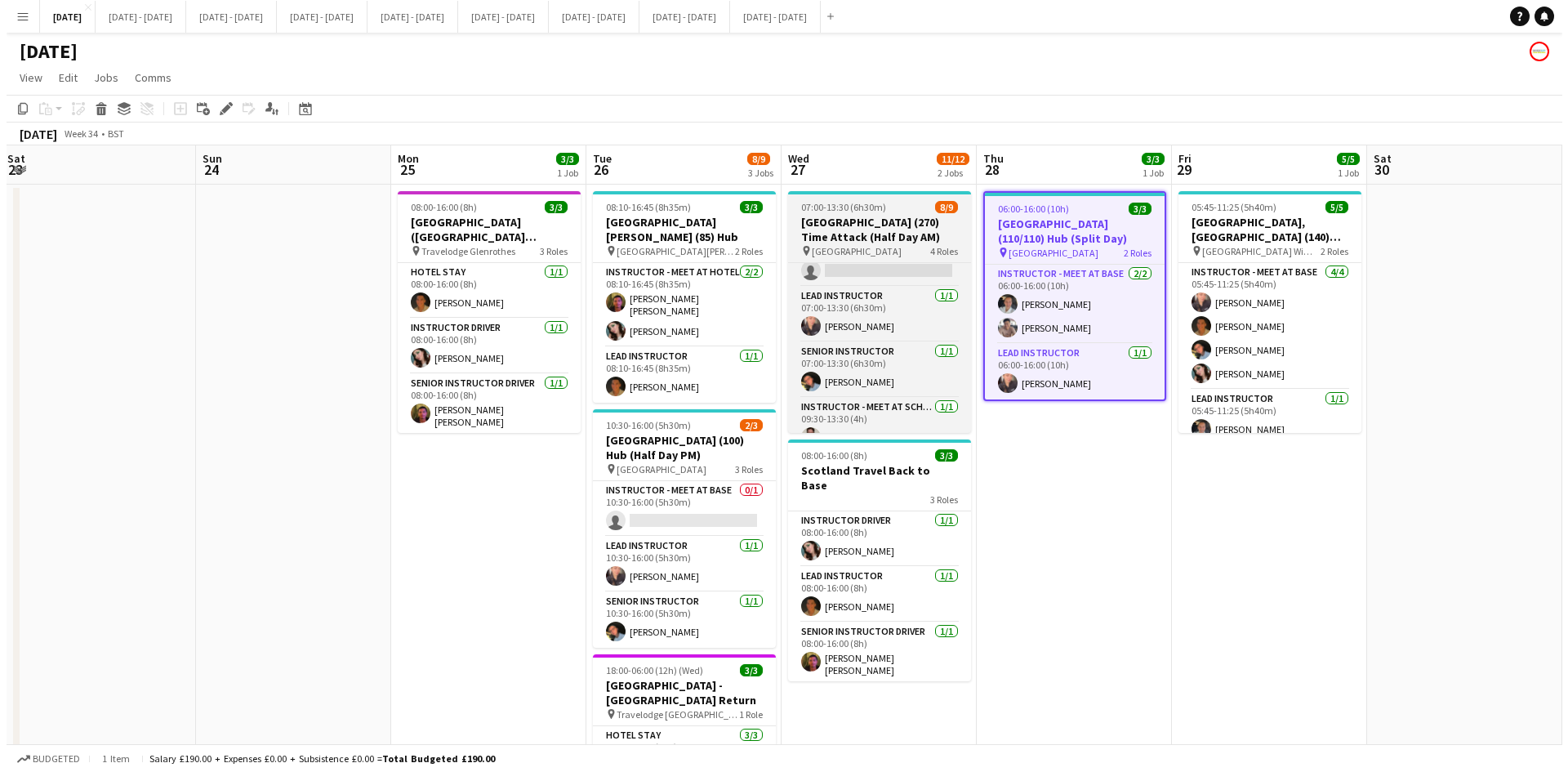
scroll to position [171, 0]
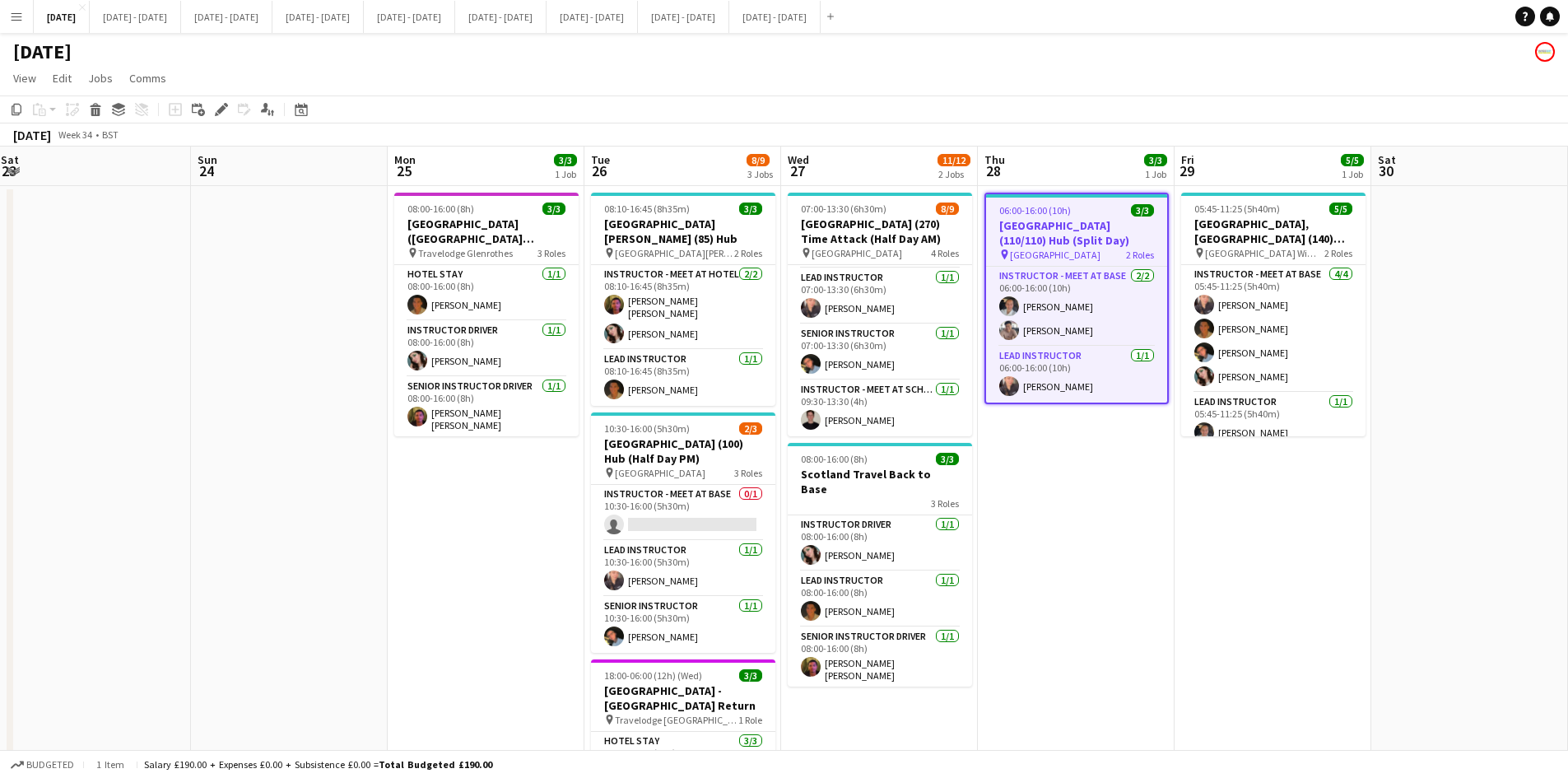
click at [15, 17] on app-icon "Menu" at bounding box center [17, 17] width 13 height 13
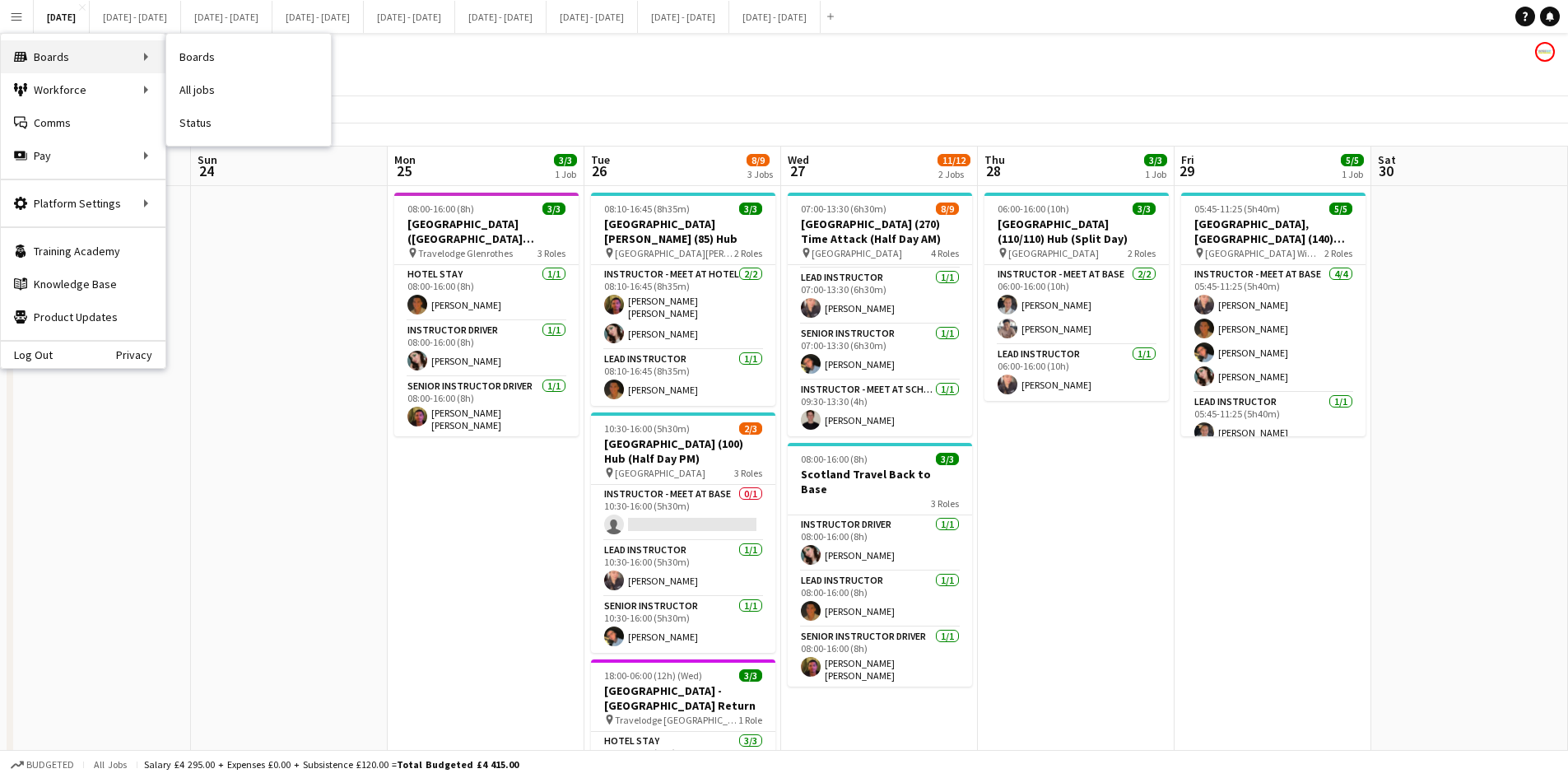
click at [65, 59] on div "Boards Boards" at bounding box center [83, 56] width 164 height 33
click at [79, 53] on div "Boards Boards" at bounding box center [83, 56] width 164 height 33
click at [111, 59] on div "Boards Boards" at bounding box center [83, 56] width 164 height 33
click at [192, 56] on link "Boards" at bounding box center [248, 56] width 164 height 33
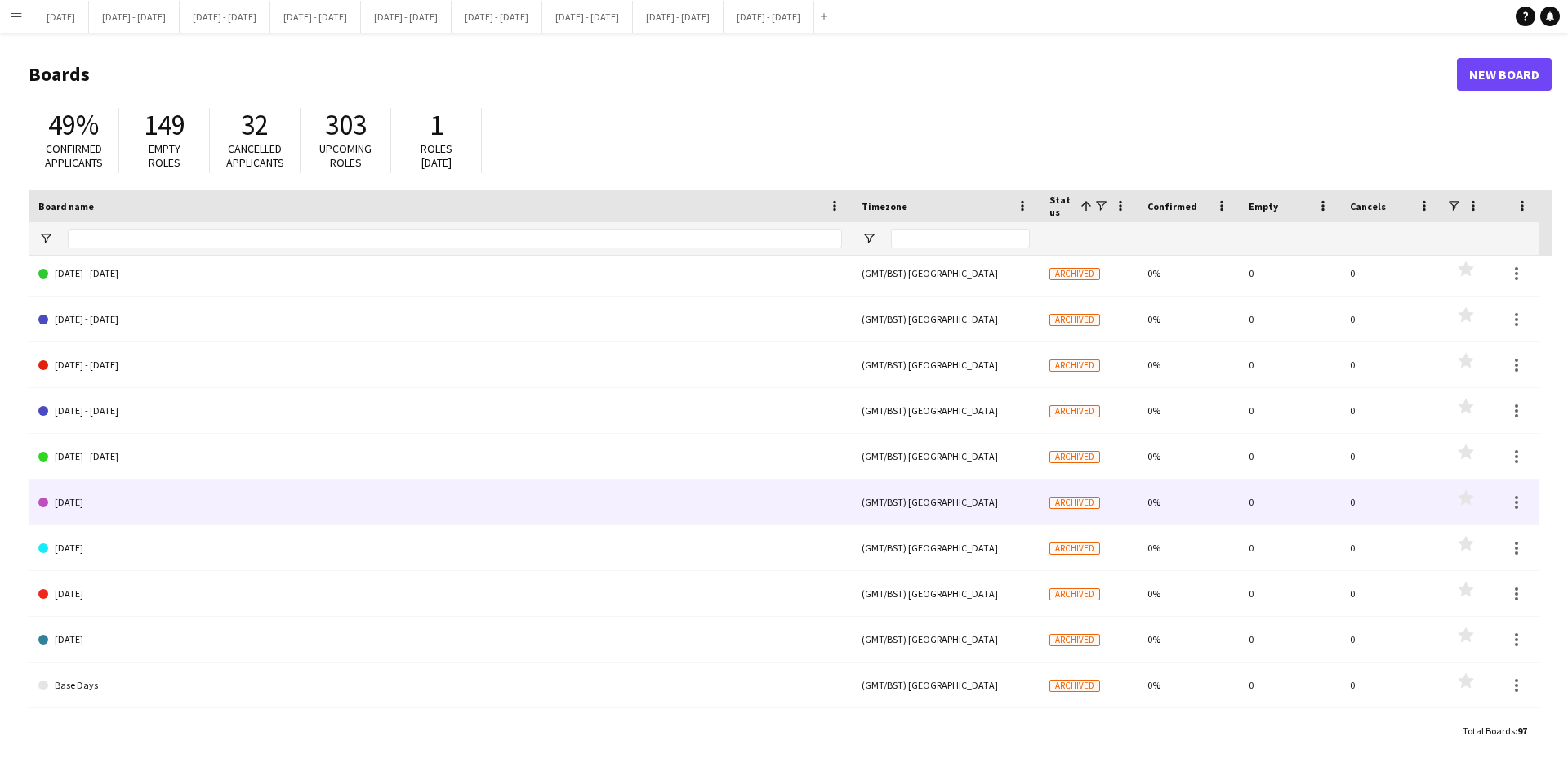
scroll to position [1879, 0]
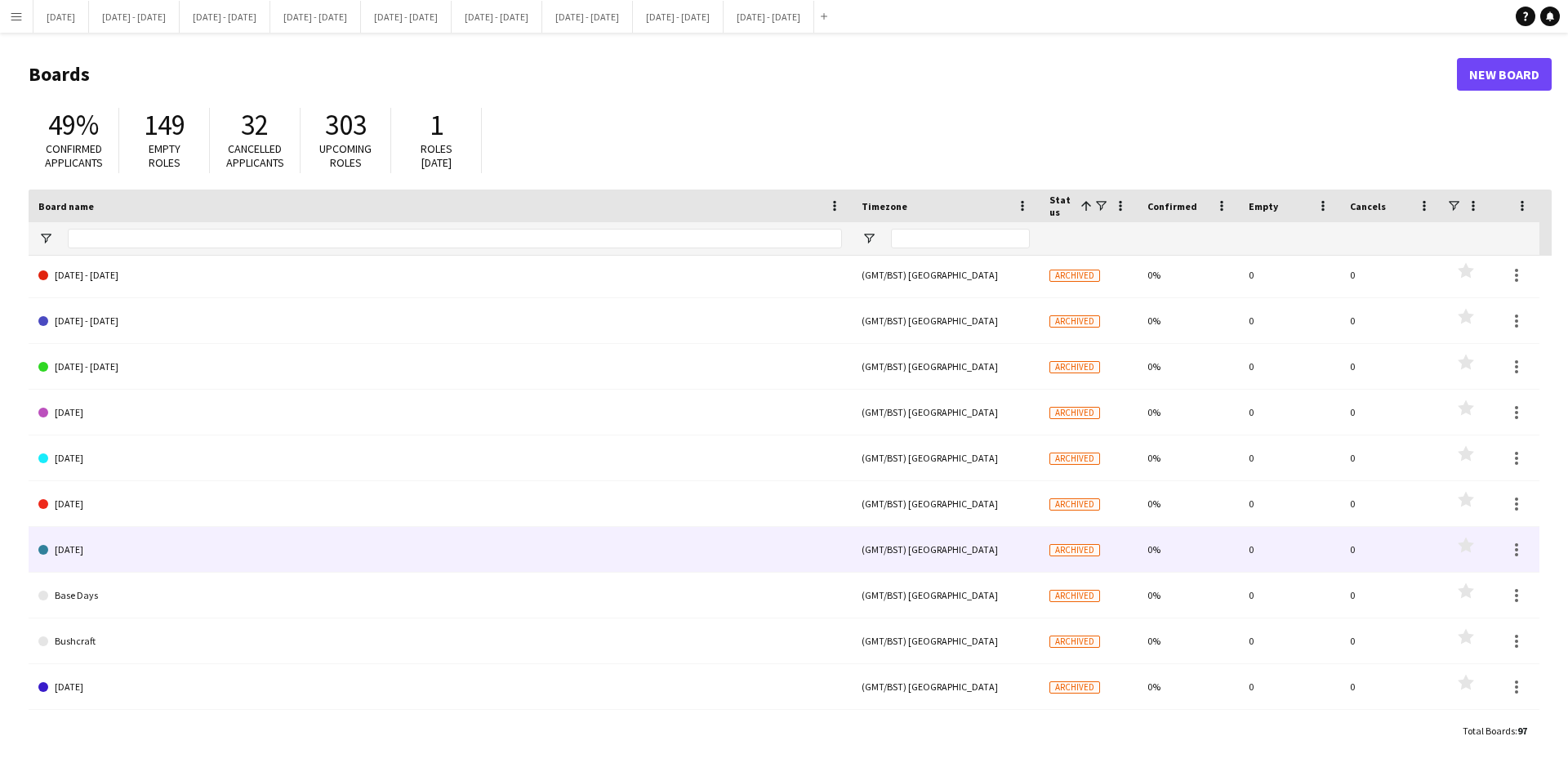
click at [138, 545] on link "[DATE]" at bounding box center [440, 549] width 804 height 46
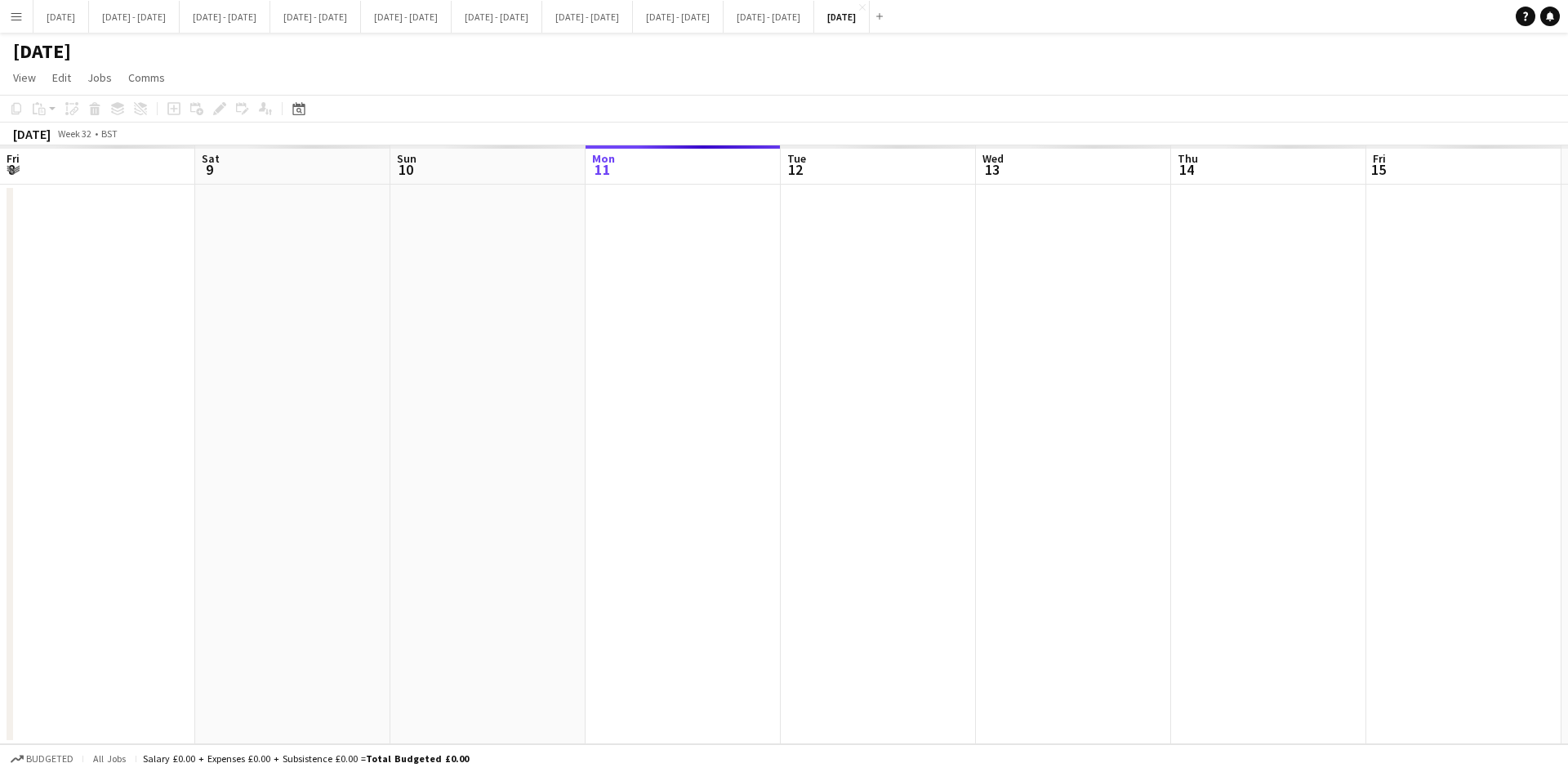
scroll to position [0, 391]
click at [295, 103] on icon "Date picker" at bounding box center [299, 109] width 13 height 13
click at [396, 165] on span "Previous month" at bounding box center [398, 165] width 32 height 32
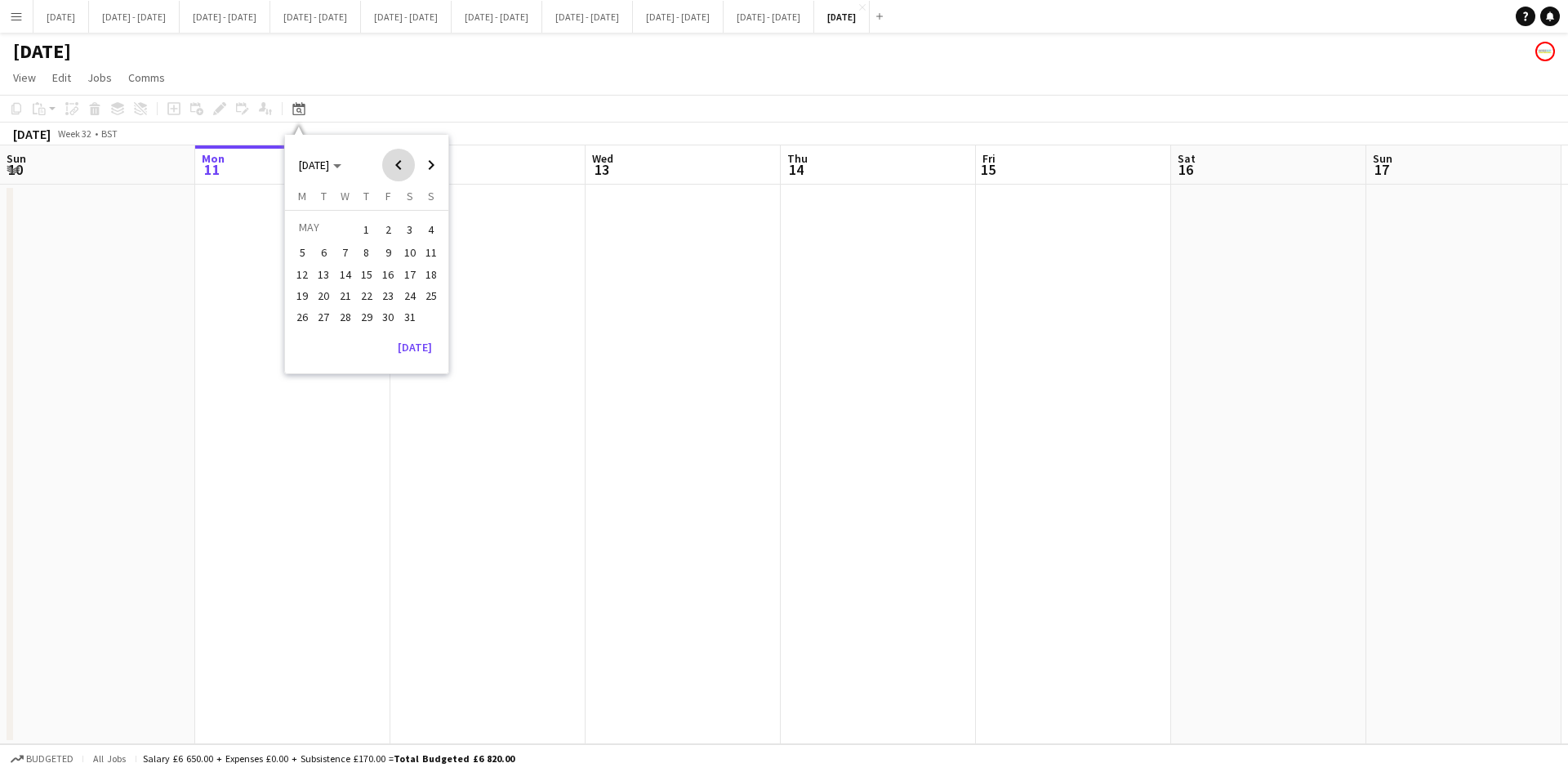
click at [396, 165] on span "Previous month" at bounding box center [398, 165] width 32 height 32
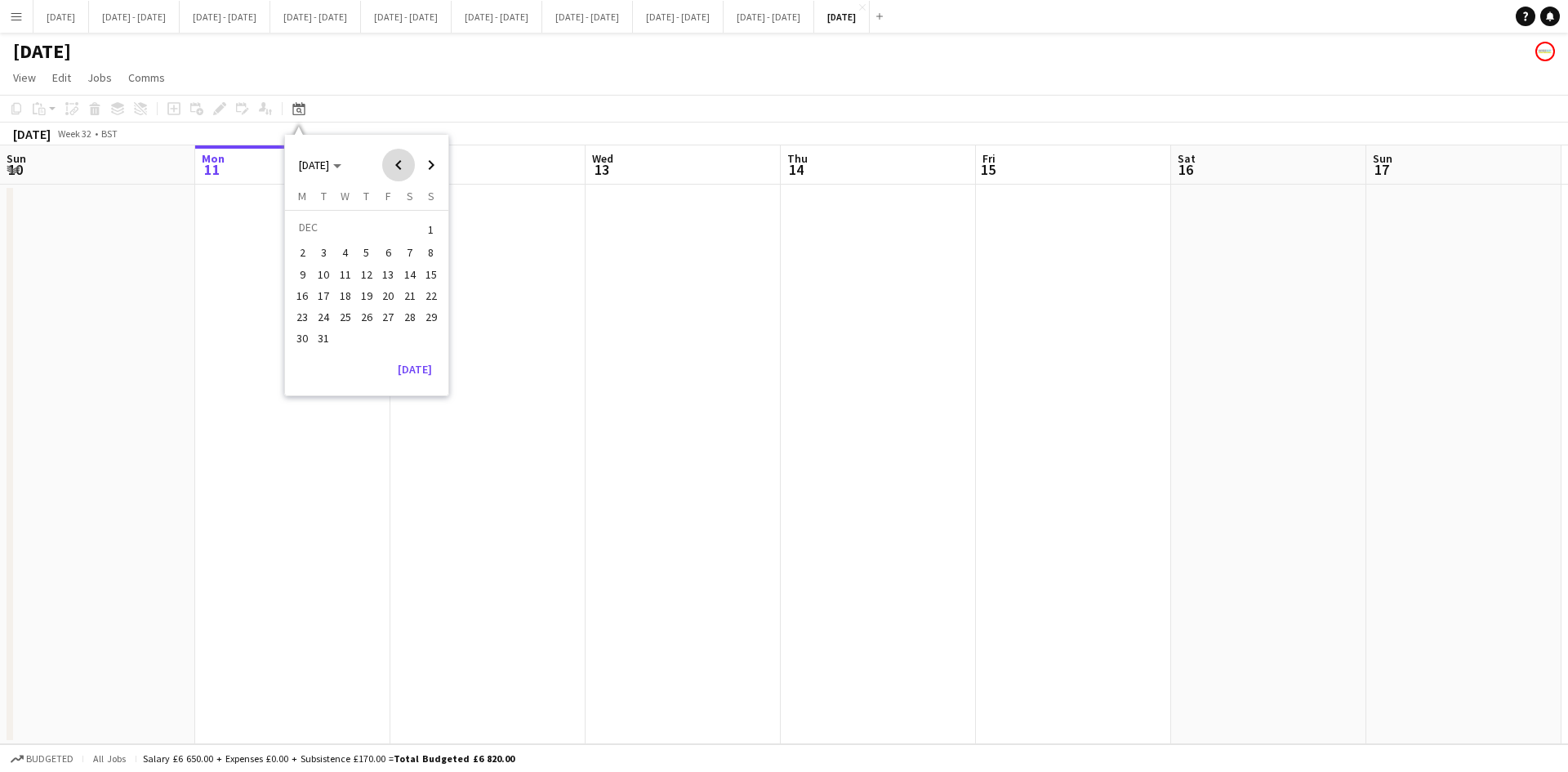
click at [396, 165] on span "Previous month" at bounding box center [398, 165] width 32 height 32
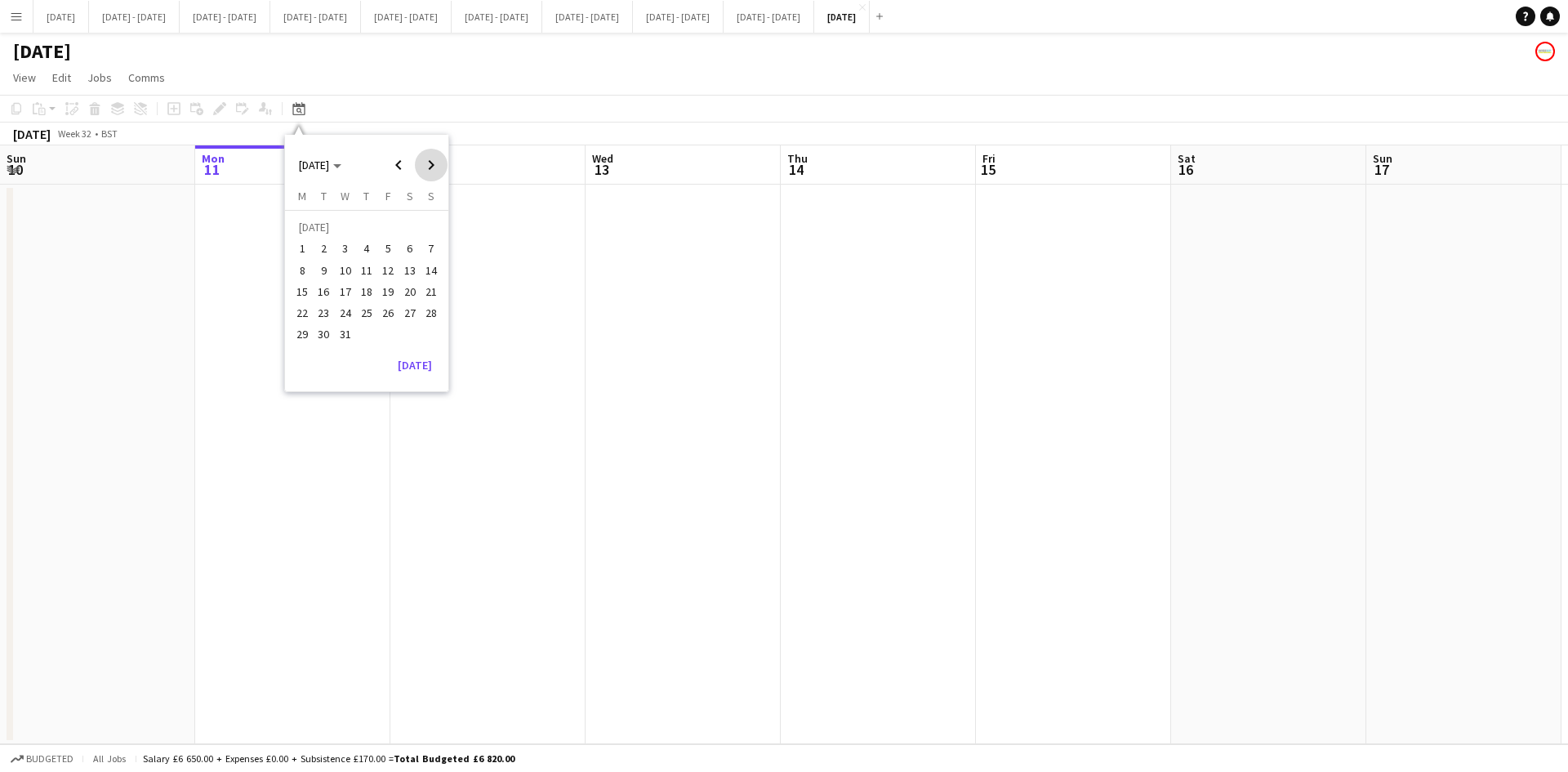
click at [431, 163] on span "Next month" at bounding box center [430, 165] width 32 height 32
click at [366, 224] on span "1" at bounding box center [367, 229] width 20 height 23
drag, startPoint x: 1036, startPoint y: 294, endPoint x: 121, endPoint y: 334, distance: 915.9
click at [121, 334] on app-calendar-viewport "Wed 31 Thu 1 Fri 2 Sat 3 Sun 4 Mon 5 Tue 6 Wed 7 Thu 8 Fri 9 Sat 10 Sun 11 Mon …" at bounding box center [784, 445] width 1568 height 599
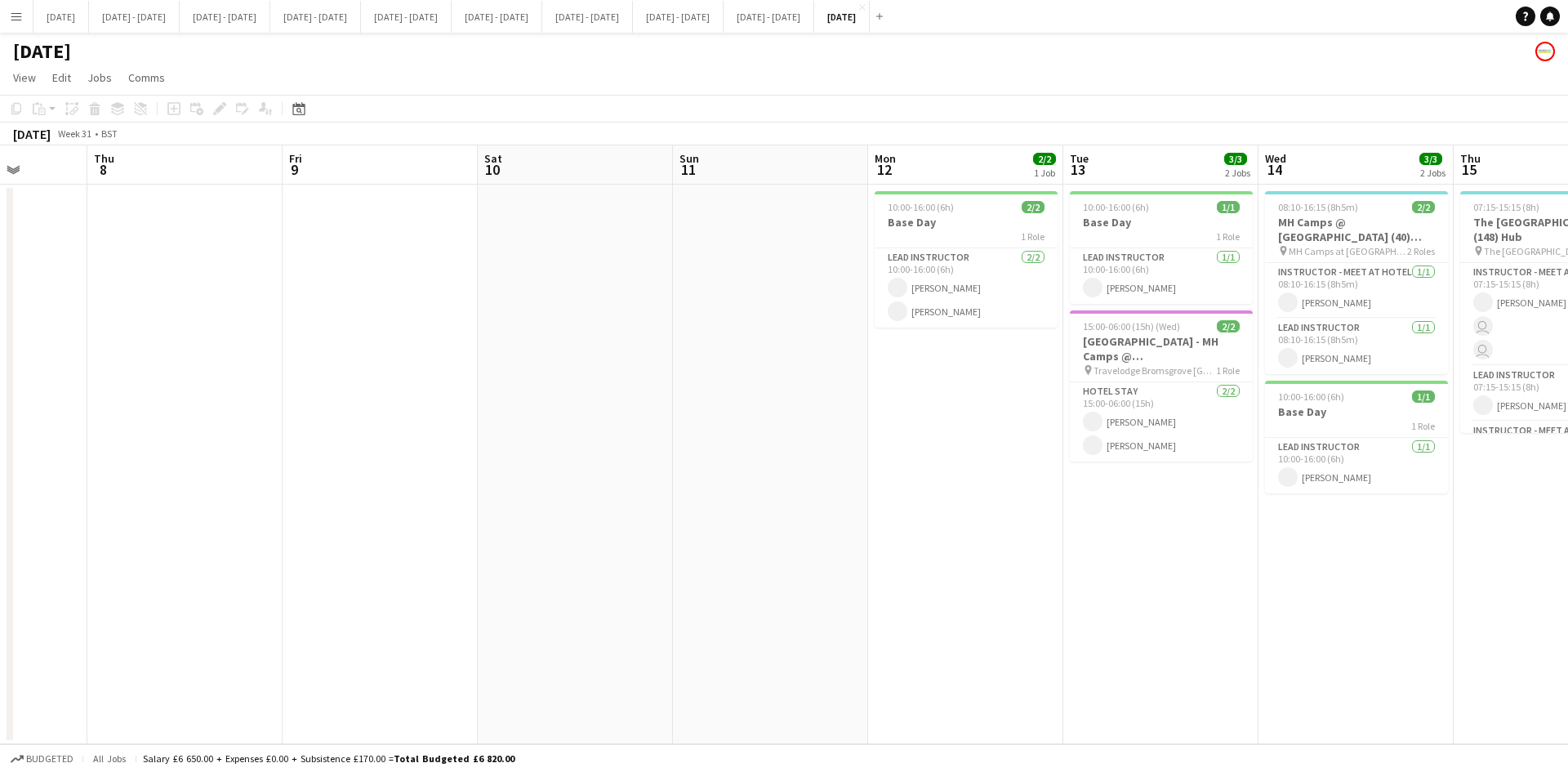
drag, startPoint x: 1136, startPoint y: 310, endPoint x: 360, endPoint y: 297, distance: 776.1
click at [358, 297] on app-calendar-viewport "Mon 5 Tue 6 Wed 7 Thu 8 Fri 9 Sat 10 Sun 11 Mon 12 2/2 1 Job Tue 13 3/3 2 Jobs …" at bounding box center [784, 445] width 1568 height 599
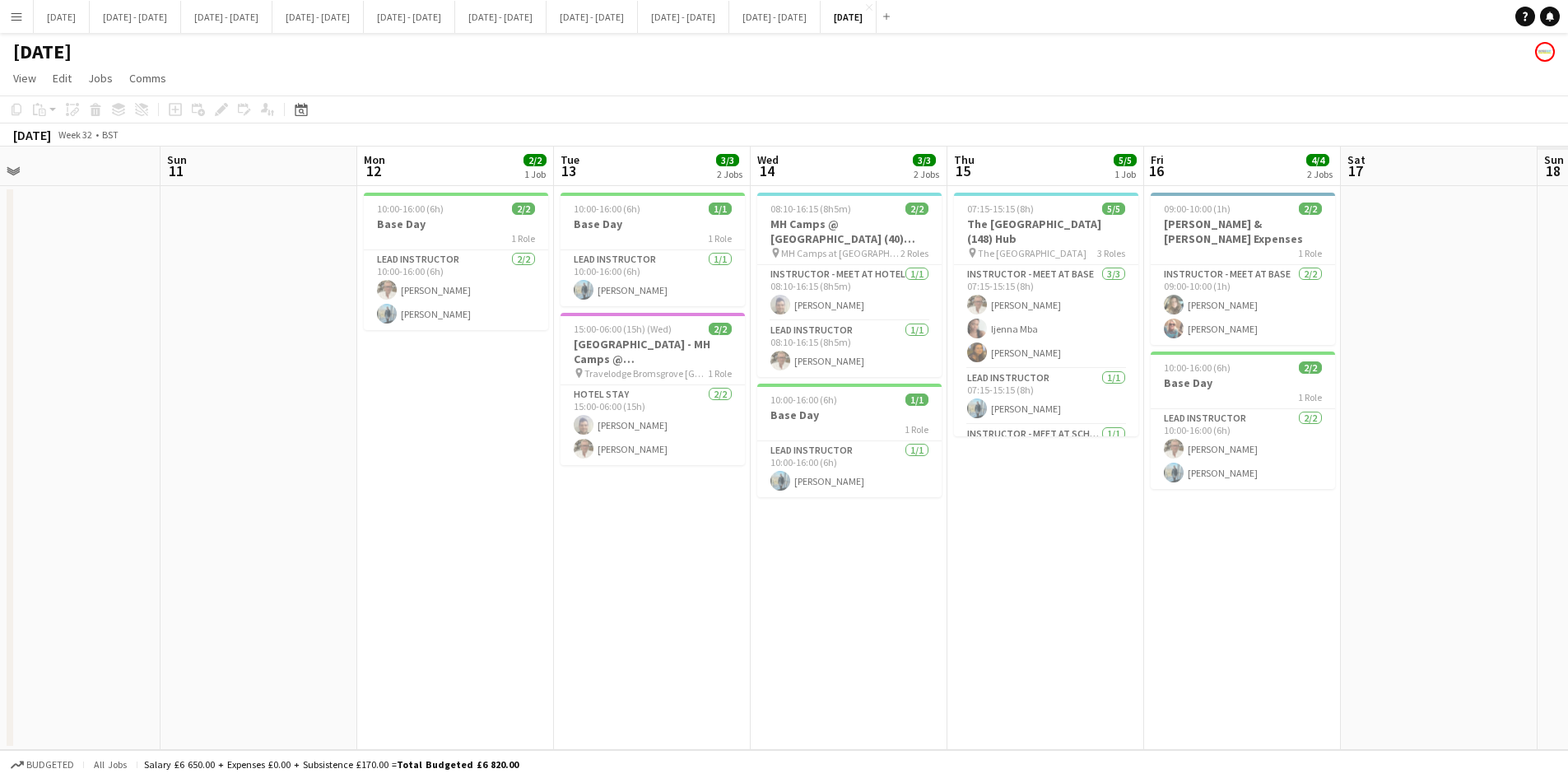
scroll to position [0, 0]
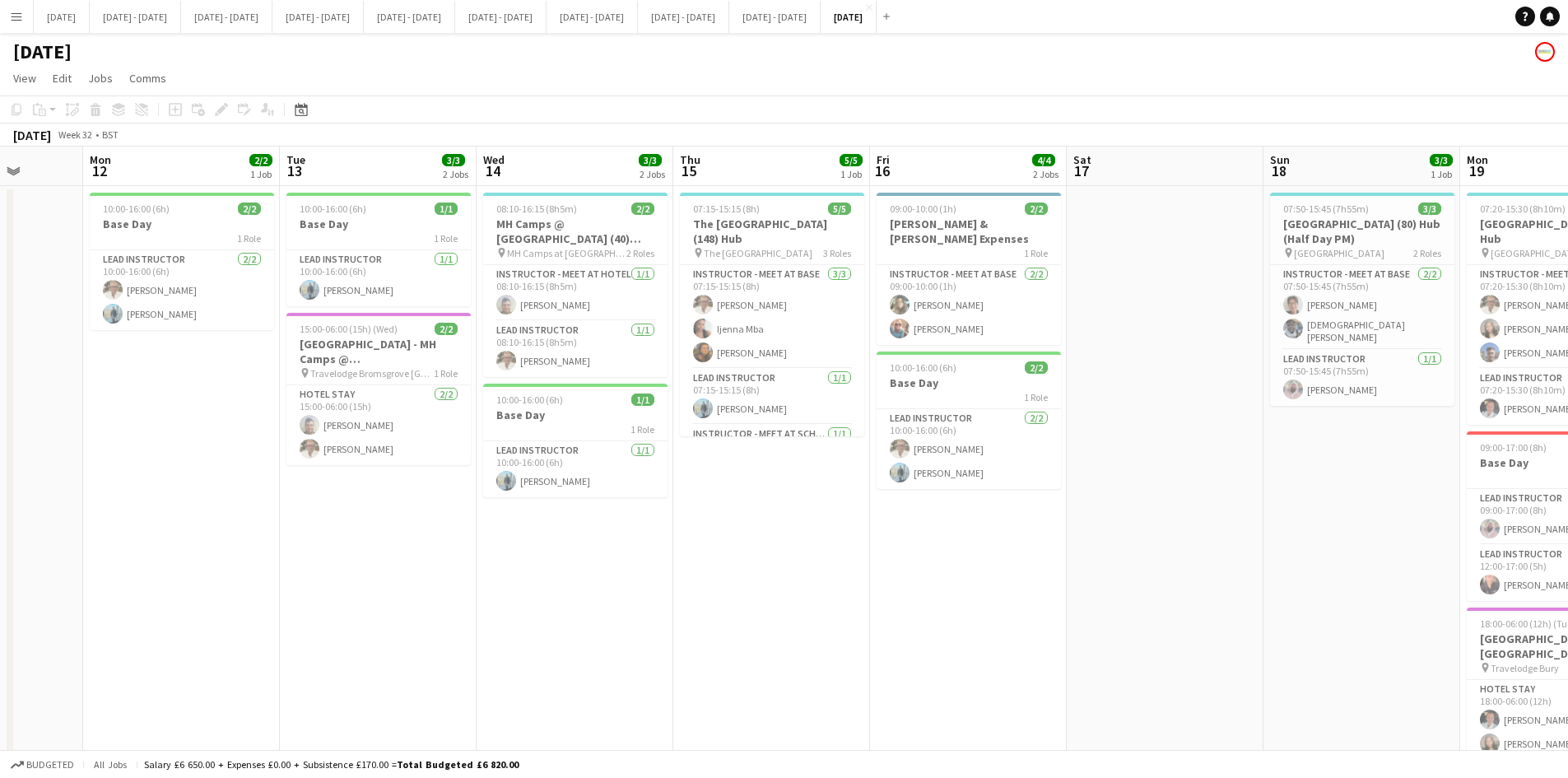
drag, startPoint x: 1303, startPoint y: 335, endPoint x: 512, endPoint y: 363, distance: 791.5
click at [512, 363] on app-calendar-viewport "Fri 9 Sat 10 Sun 11 Mon 12 2/2 1 Job Tue 13 3/3 2 Jobs Wed 14 3/3 2 Jobs Thu 15…" at bounding box center [784, 584] width 1568 height 875
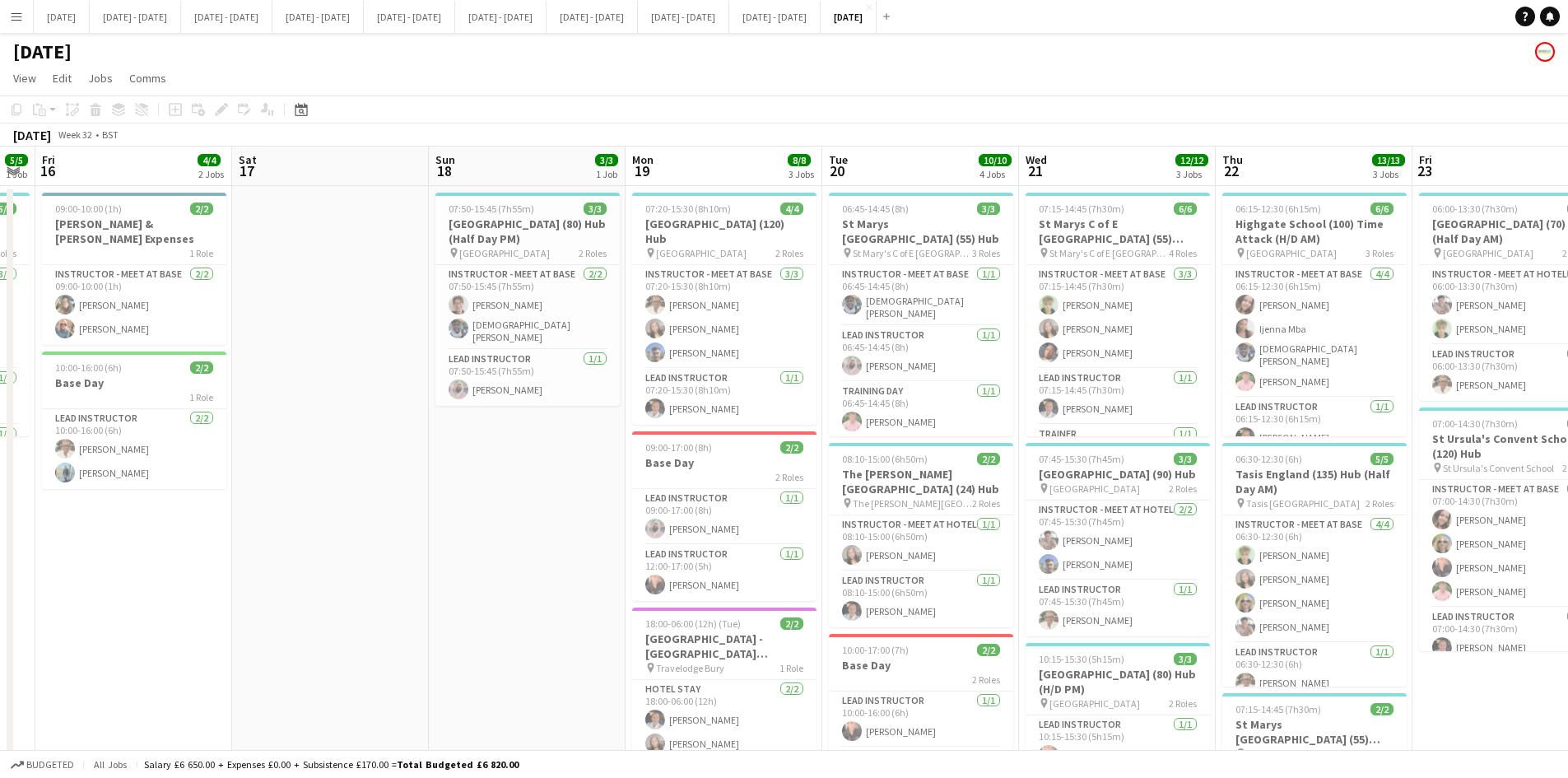
drag, startPoint x: 1441, startPoint y: 457, endPoint x: 410, endPoint y: 518, distance: 1032.8
click at [410, 518] on app-calendar-viewport "Tue 13 3/3 2 Jobs Wed 14 3/3 2 Jobs Thu 15 5/5 1 Job Fri 16 4/4 2 Jobs Sat 17 S…" at bounding box center [784, 584] width 1568 height 875
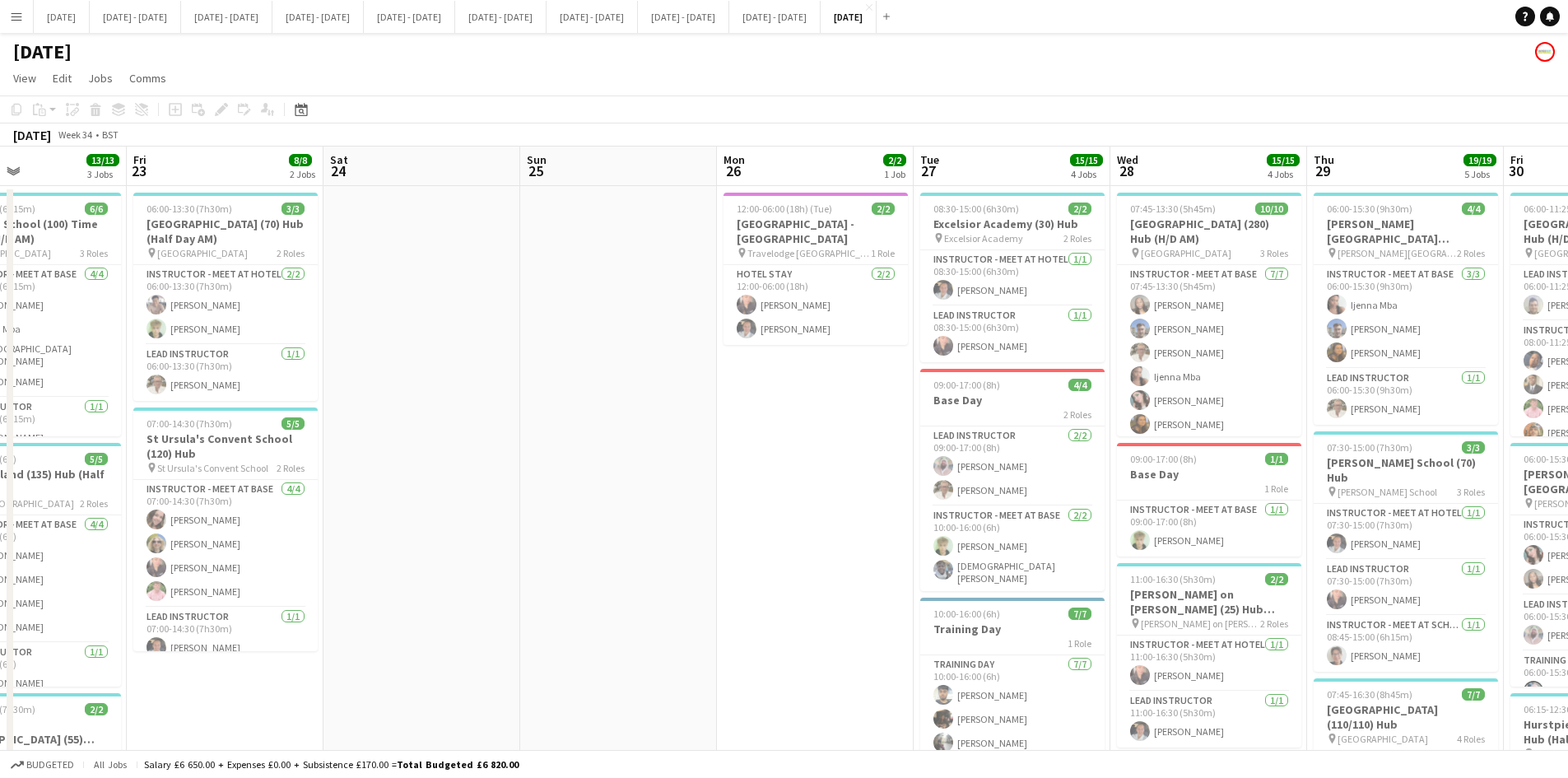
drag, startPoint x: 1467, startPoint y: 428, endPoint x: 378, endPoint y: 569, distance: 1098.1
click at [378, 569] on app-calendar-viewport "Tue 20 10/10 4 Jobs Wed 21 12/12 3 Jobs Thu 22 13/13 3 Jobs Fri 23 8/8 2 Jobs S…" at bounding box center [784, 786] width 1568 height 1280
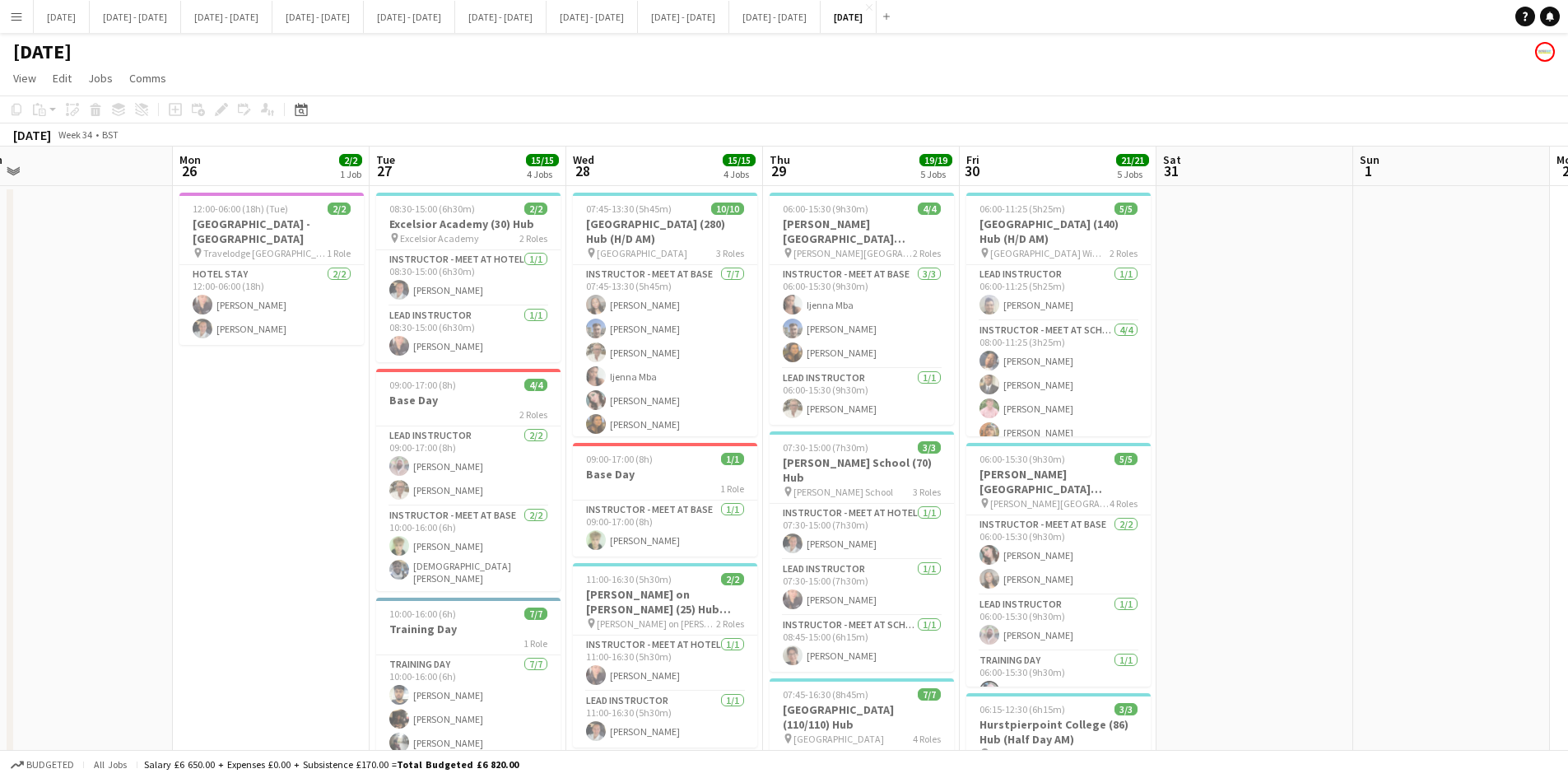
drag, startPoint x: 860, startPoint y: 447, endPoint x: 315, endPoint y: 454, distance: 545.0
click at [315, 454] on app-calendar-viewport "Thu 22 13/13 3 Jobs Fri 23 8/8 2 Jobs Sat 24 Sun 25 Mon 26 2/2 1 Job Tue 27 15/…" at bounding box center [784, 786] width 1568 height 1280
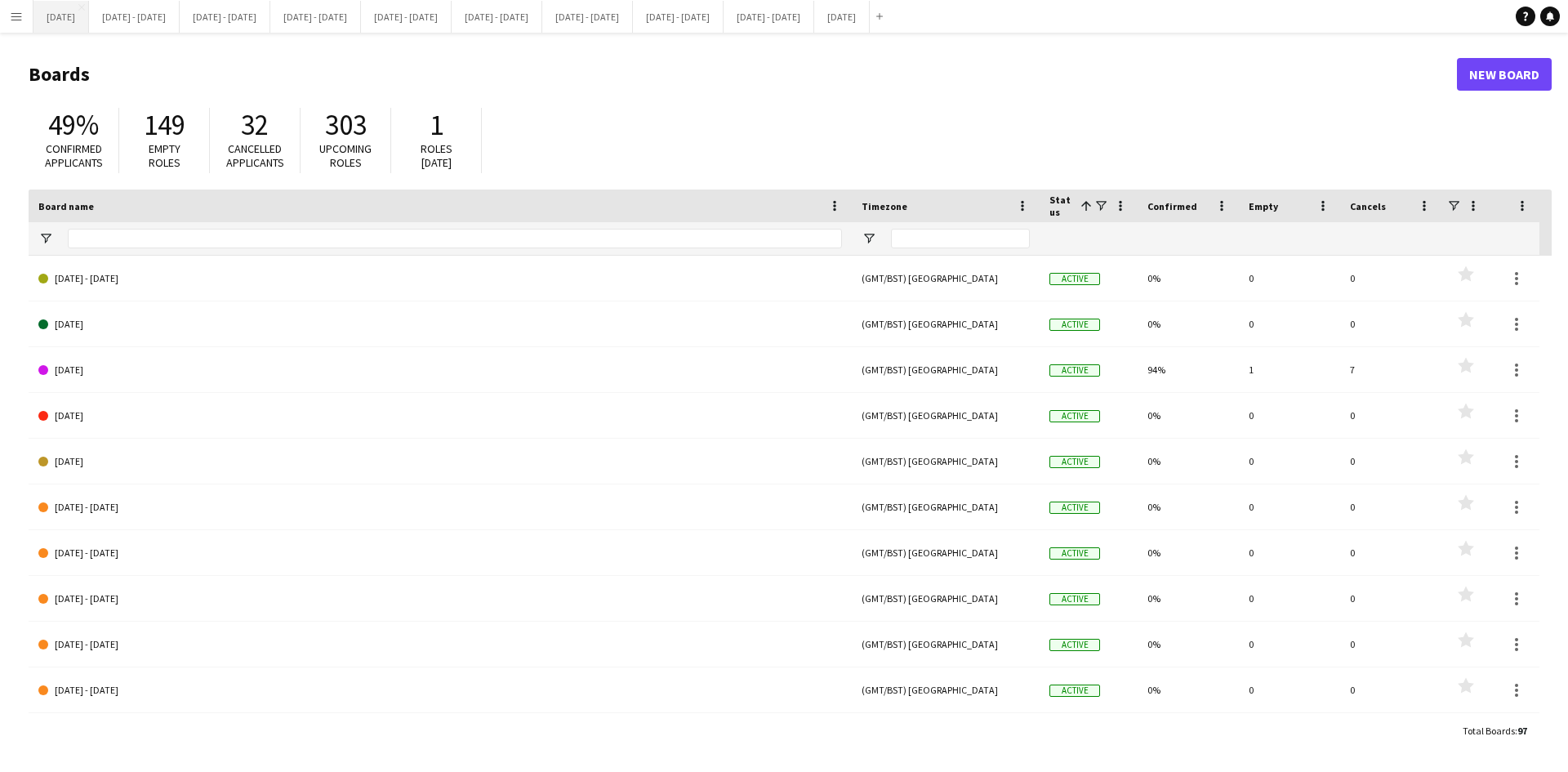
click at [56, 16] on button "[DATE] Close" at bounding box center [60, 17] width 55 height 31
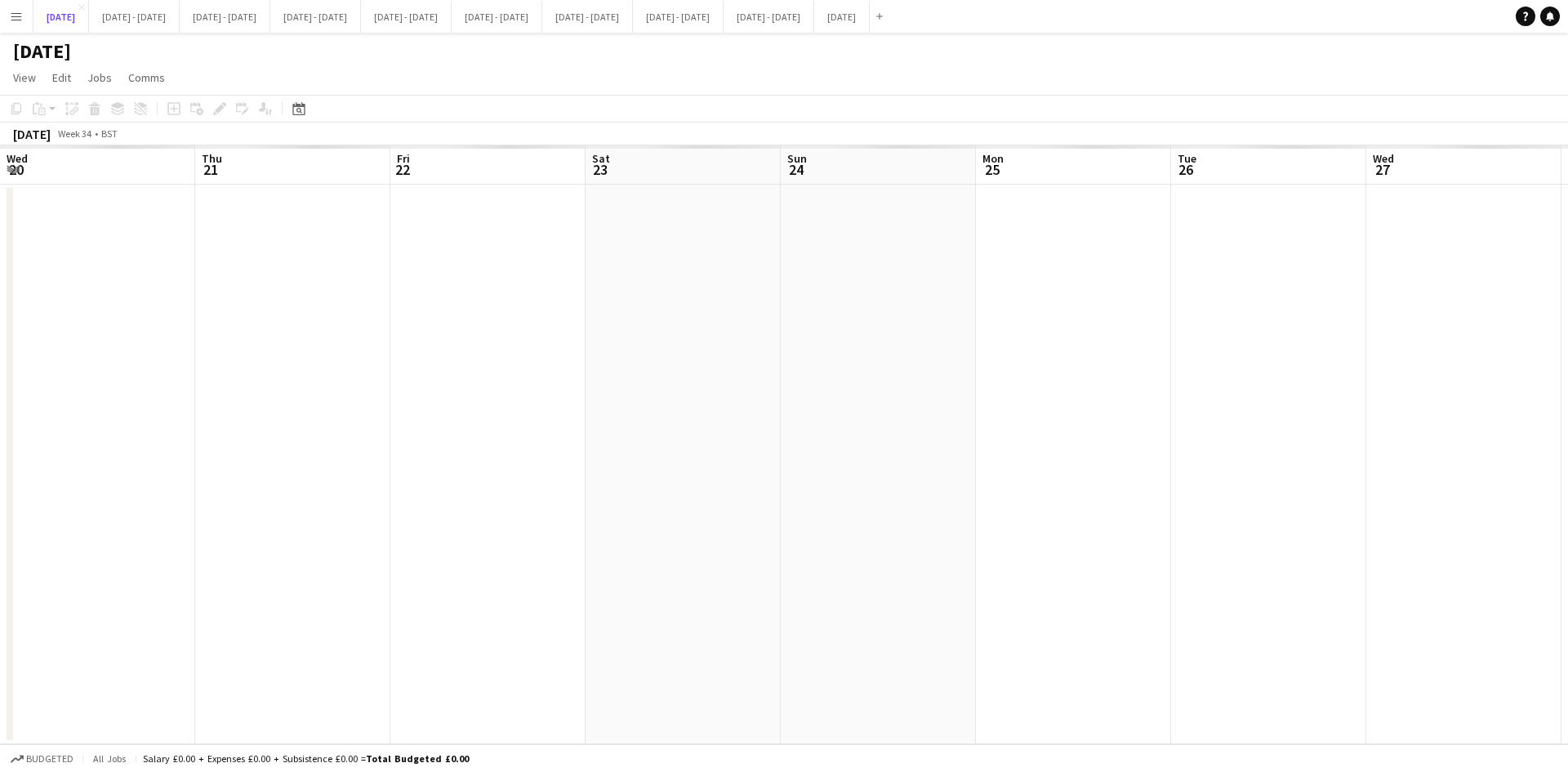
scroll to position [0, 591]
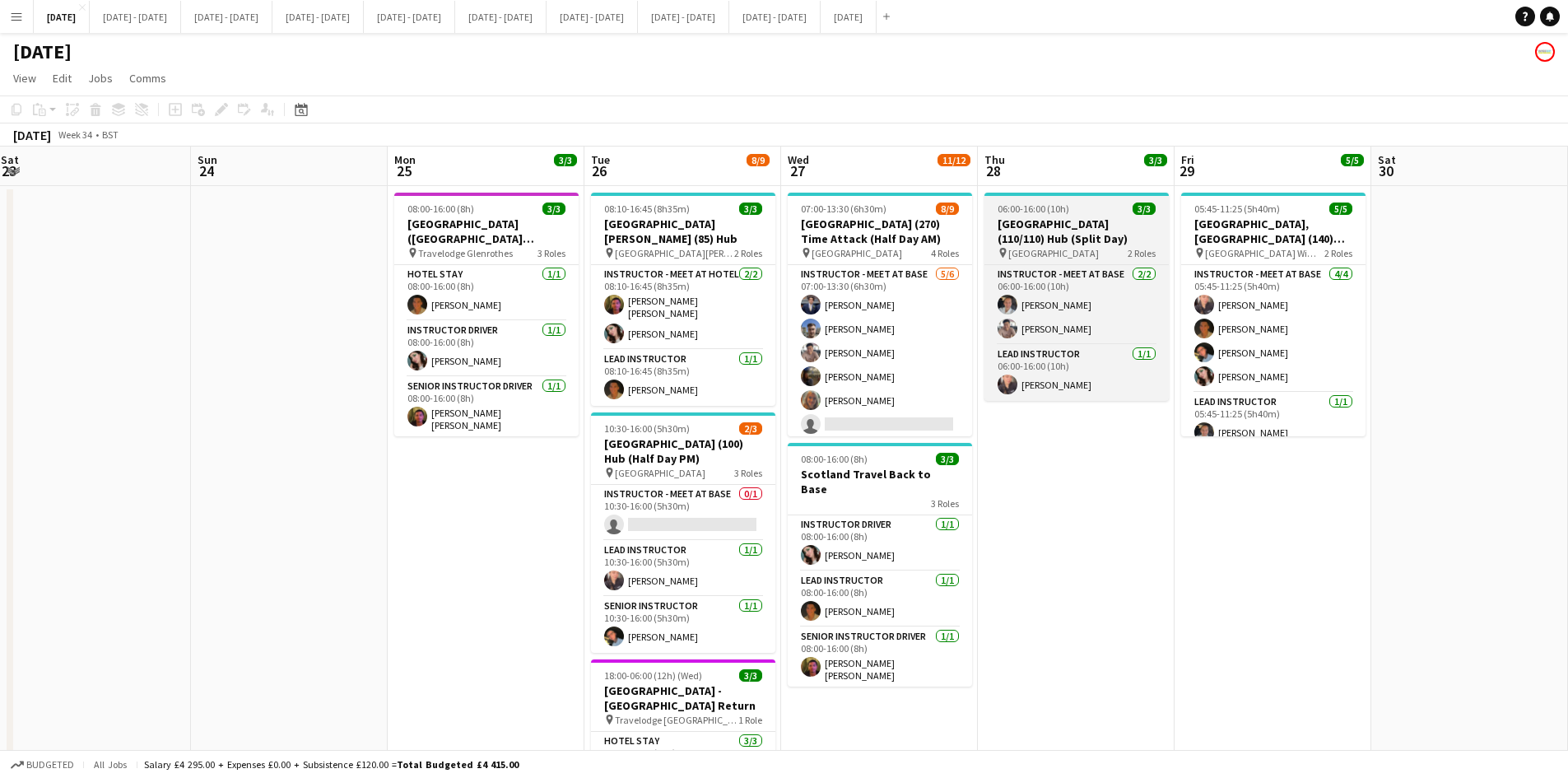
click at [1090, 209] on div "06:00-16:00 (10h) 3/3" at bounding box center [1076, 209] width 184 height 13
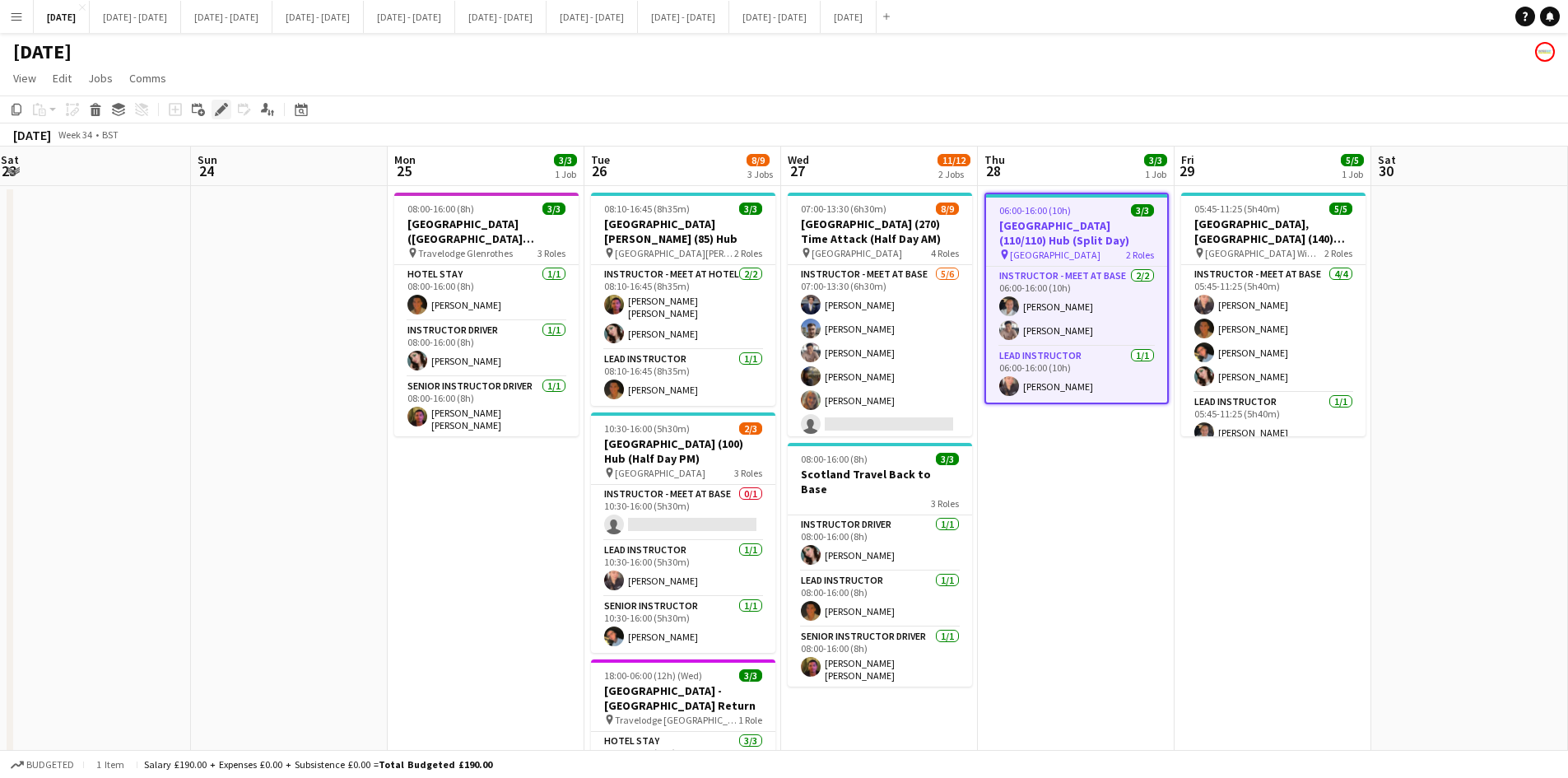
click at [219, 107] on icon "Edit" at bounding box center [221, 109] width 13 height 13
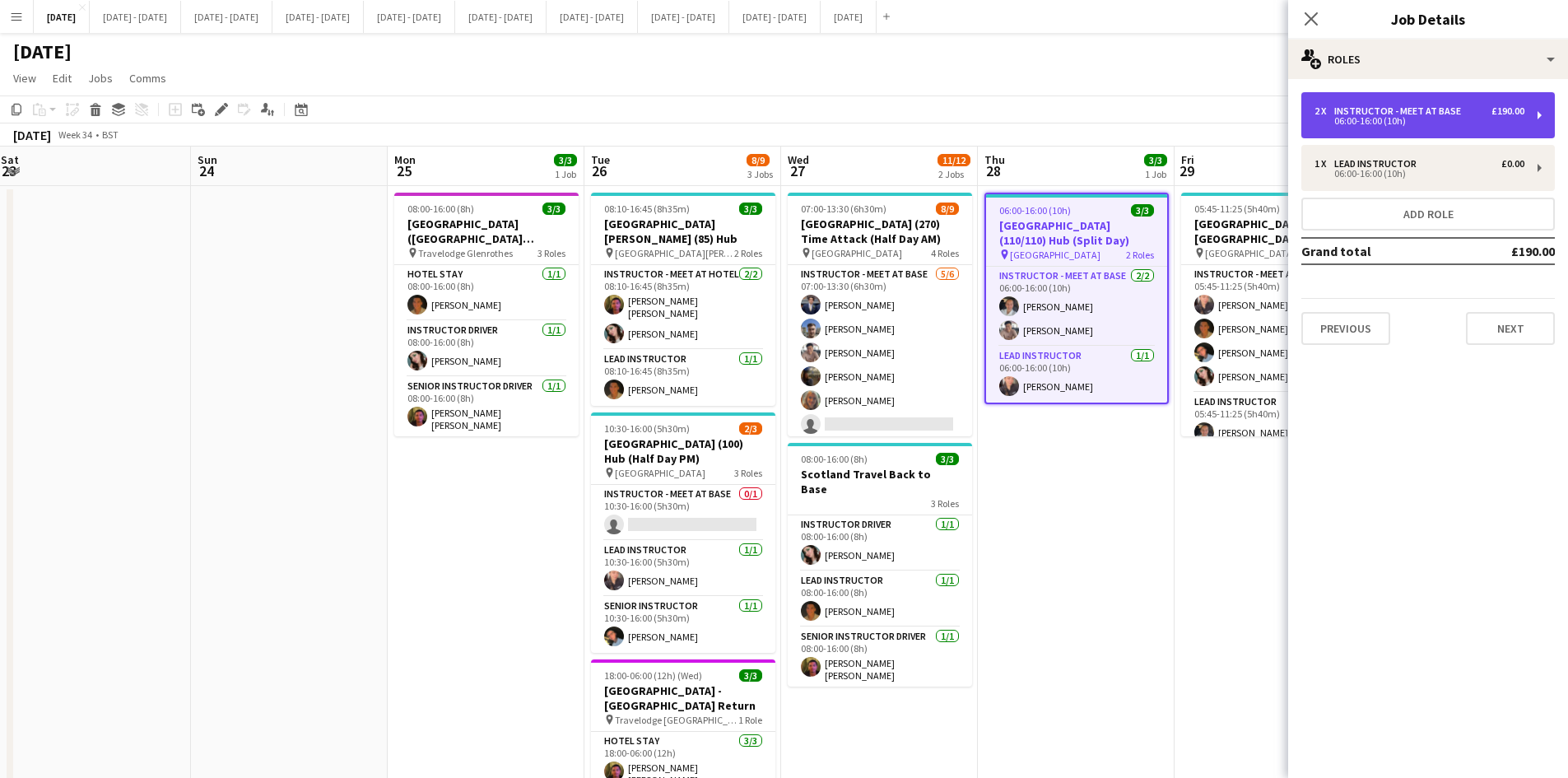
click at [1386, 117] on div "06:00-16:00 (10h)" at bounding box center [1419, 121] width 210 height 8
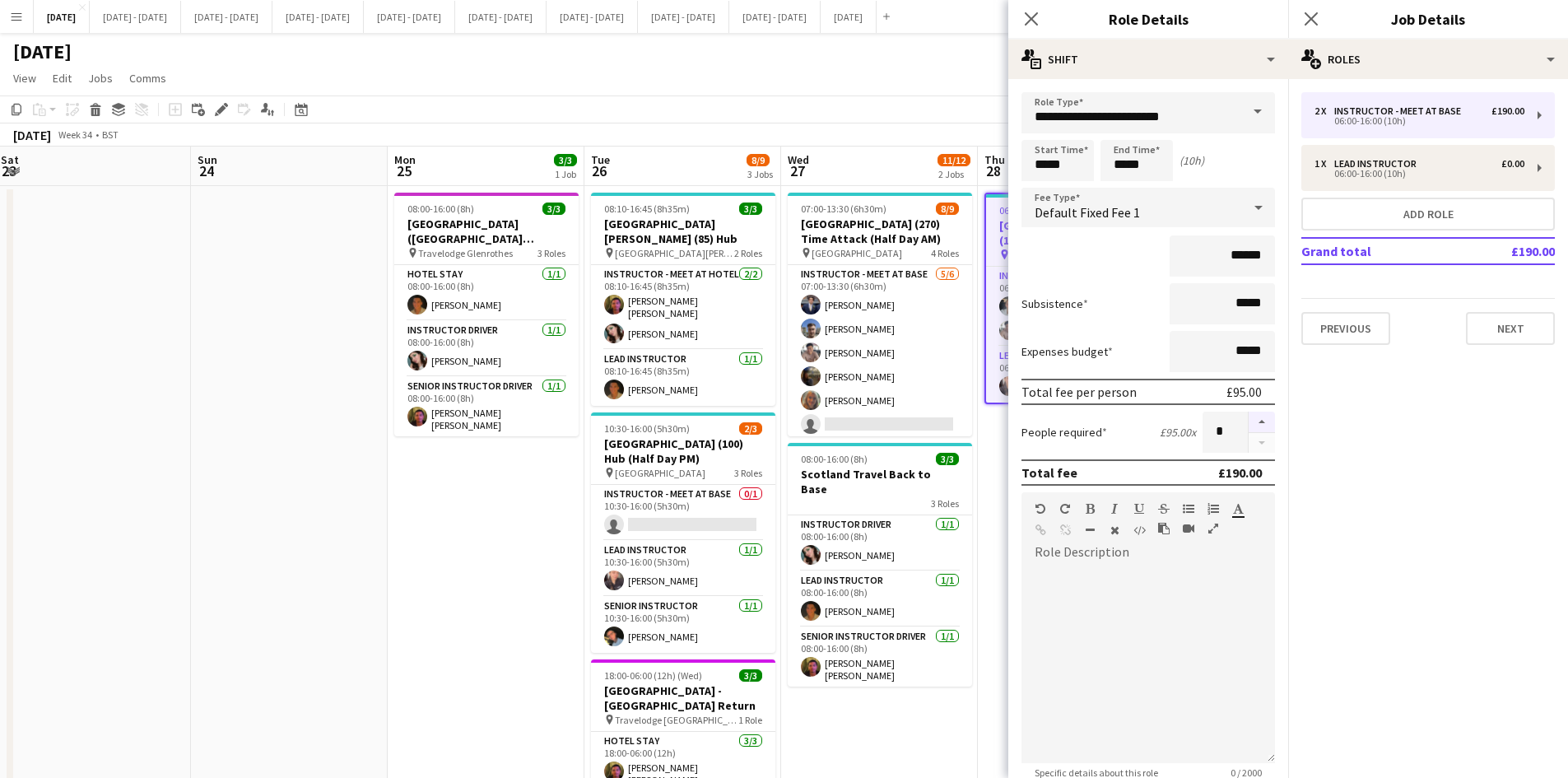
click at [1248, 422] on button "button" at bounding box center [1262, 422] width 27 height 22
type input "*"
click at [1027, 17] on icon "Close pop-in" at bounding box center [1031, 18] width 16 height 16
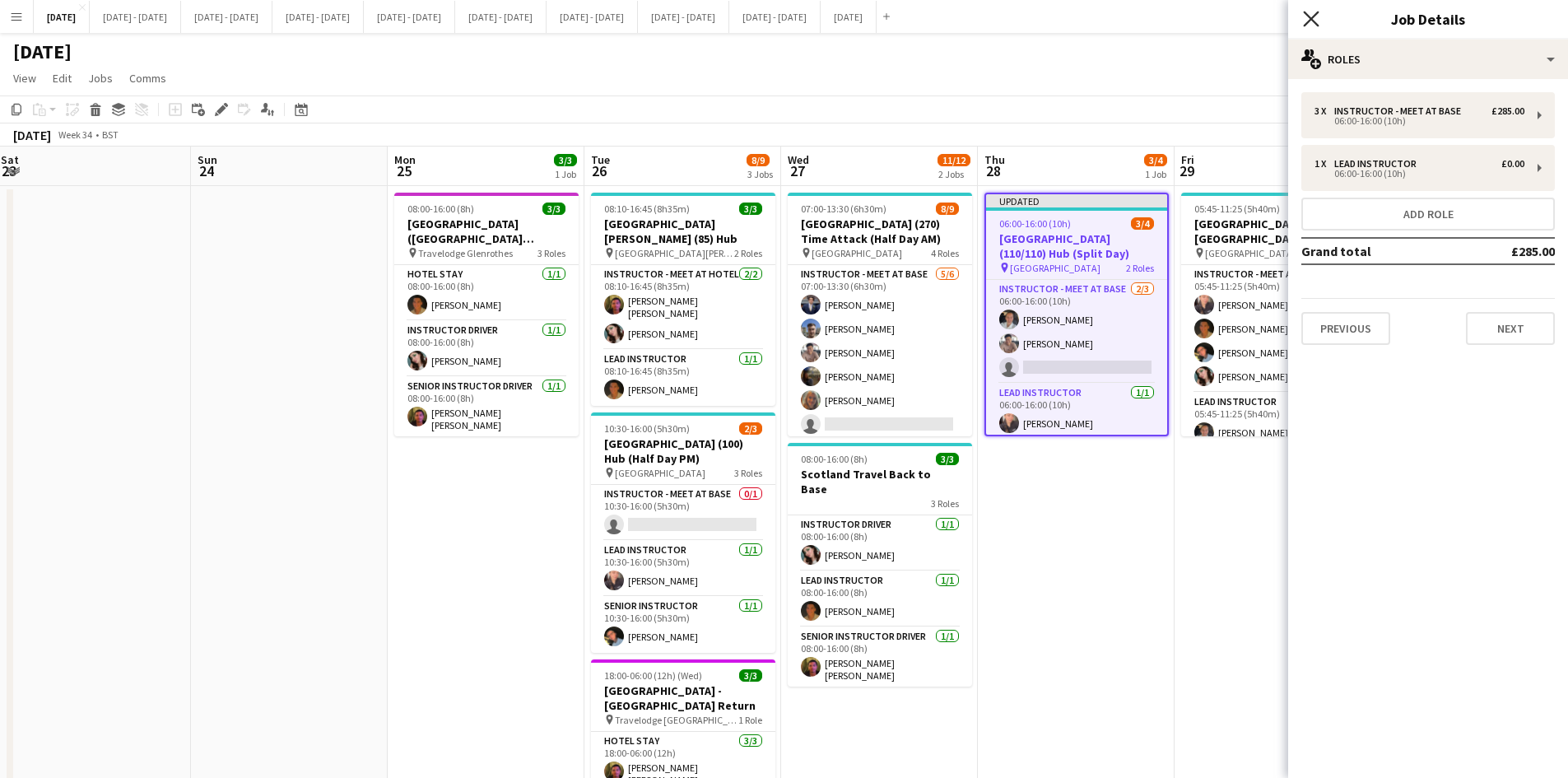
click at [1308, 15] on icon at bounding box center [1311, 18] width 16 height 16
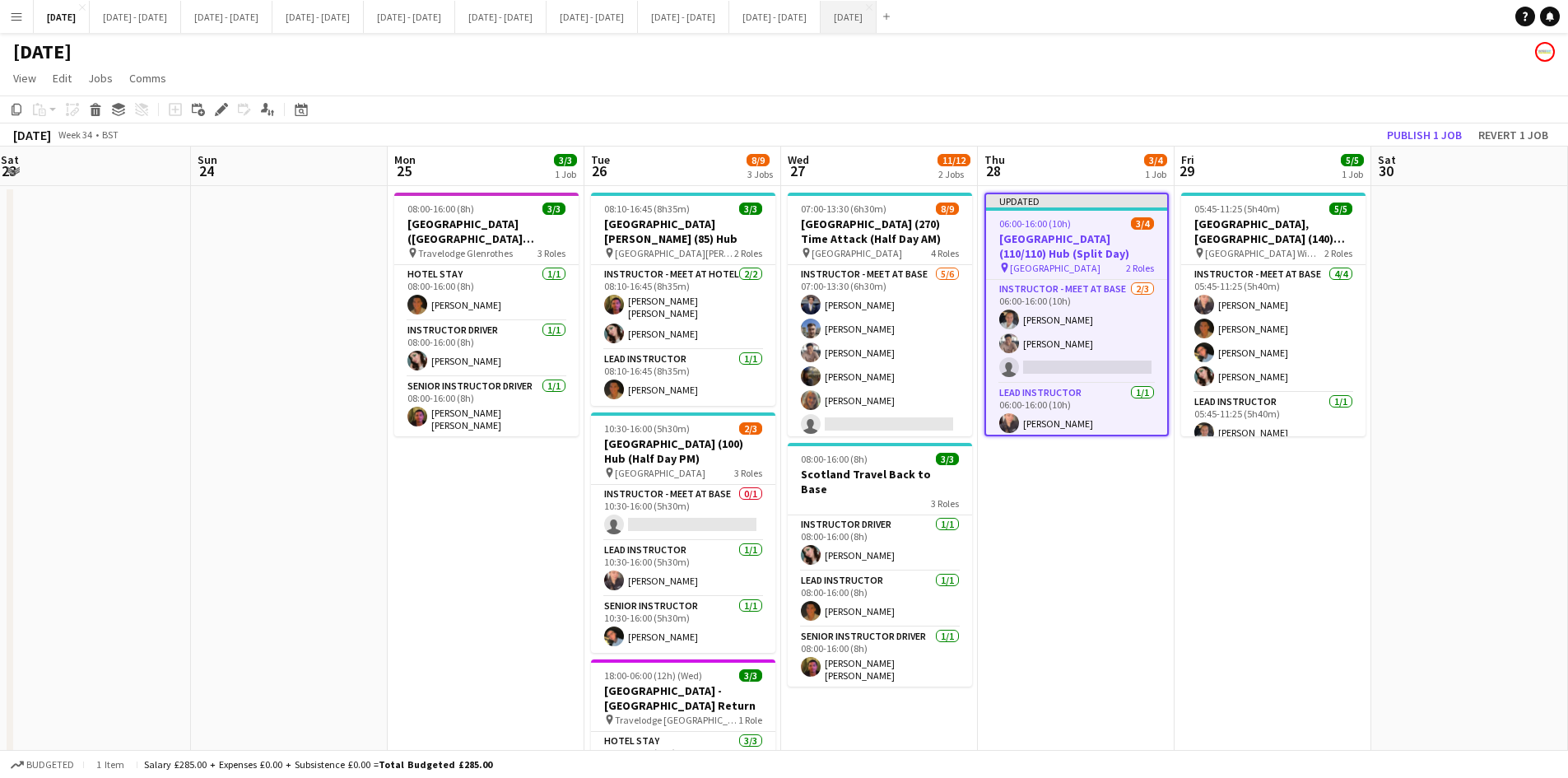
click at [877, 15] on button "[DATE] Close" at bounding box center [849, 17] width 56 height 32
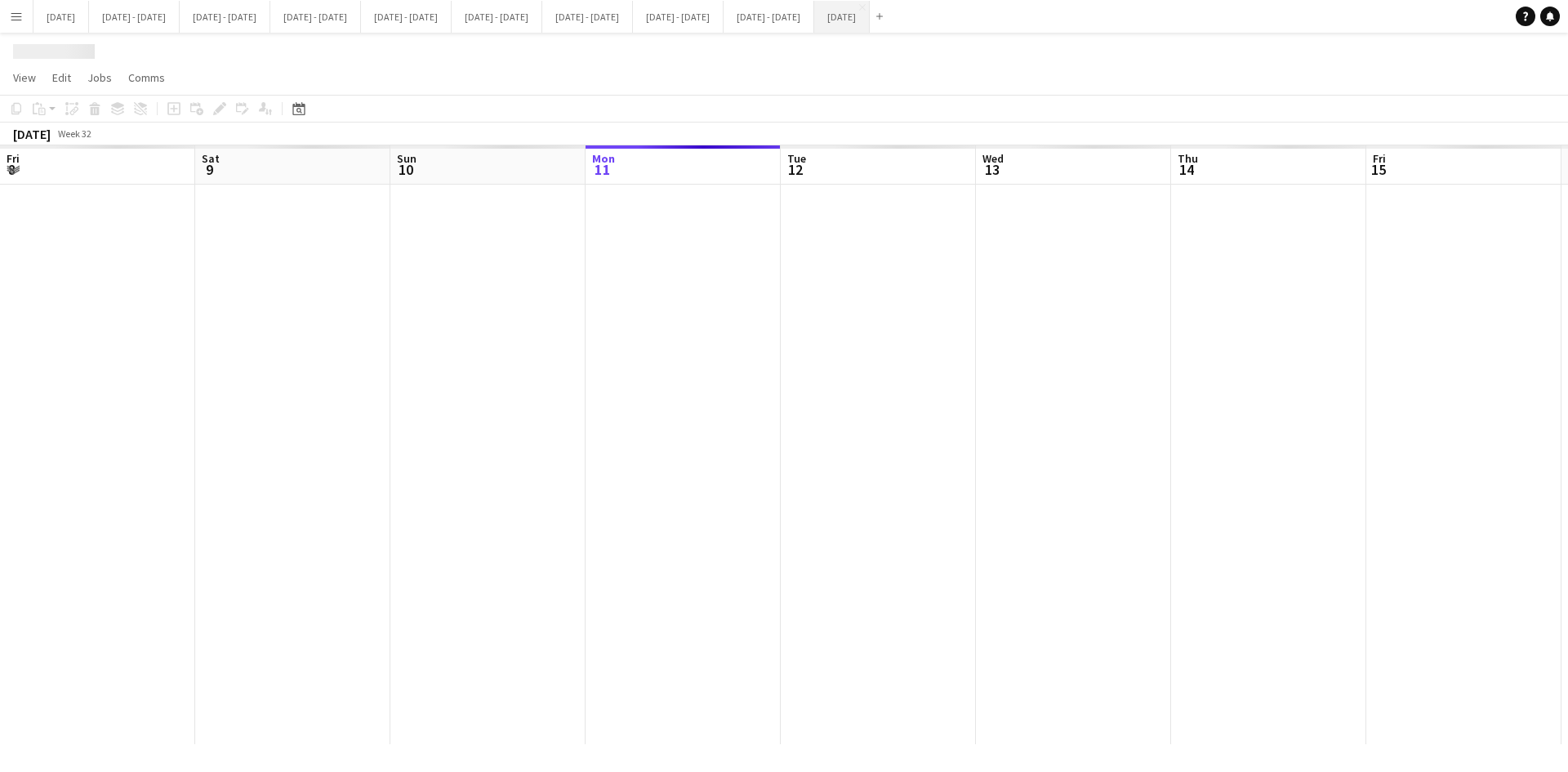
scroll to position [0, 391]
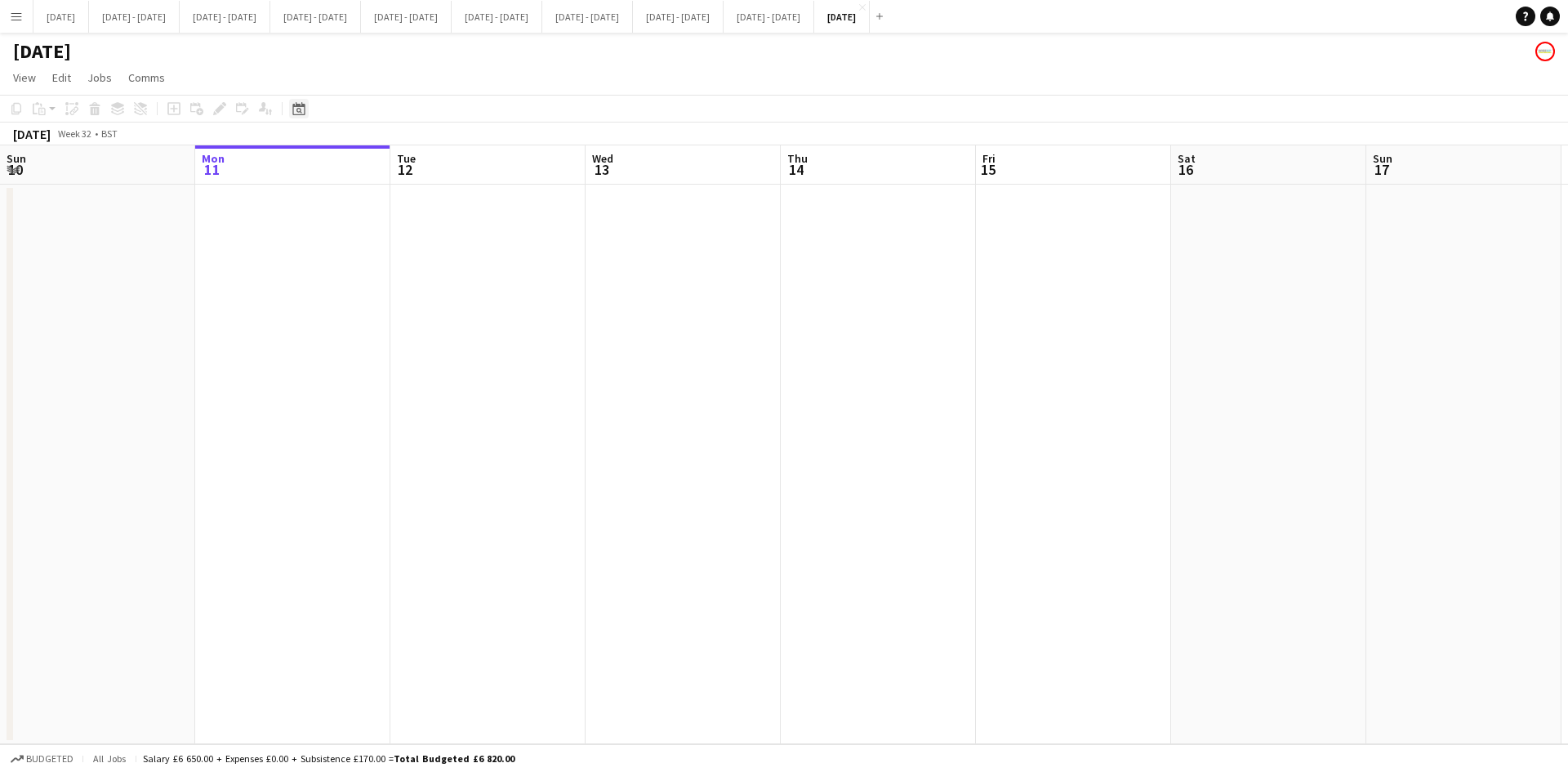
click at [297, 105] on icon at bounding box center [298, 109] width 12 height 13
click at [71, 51] on h1 "[DATE]" at bounding box center [42, 51] width 58 height 25
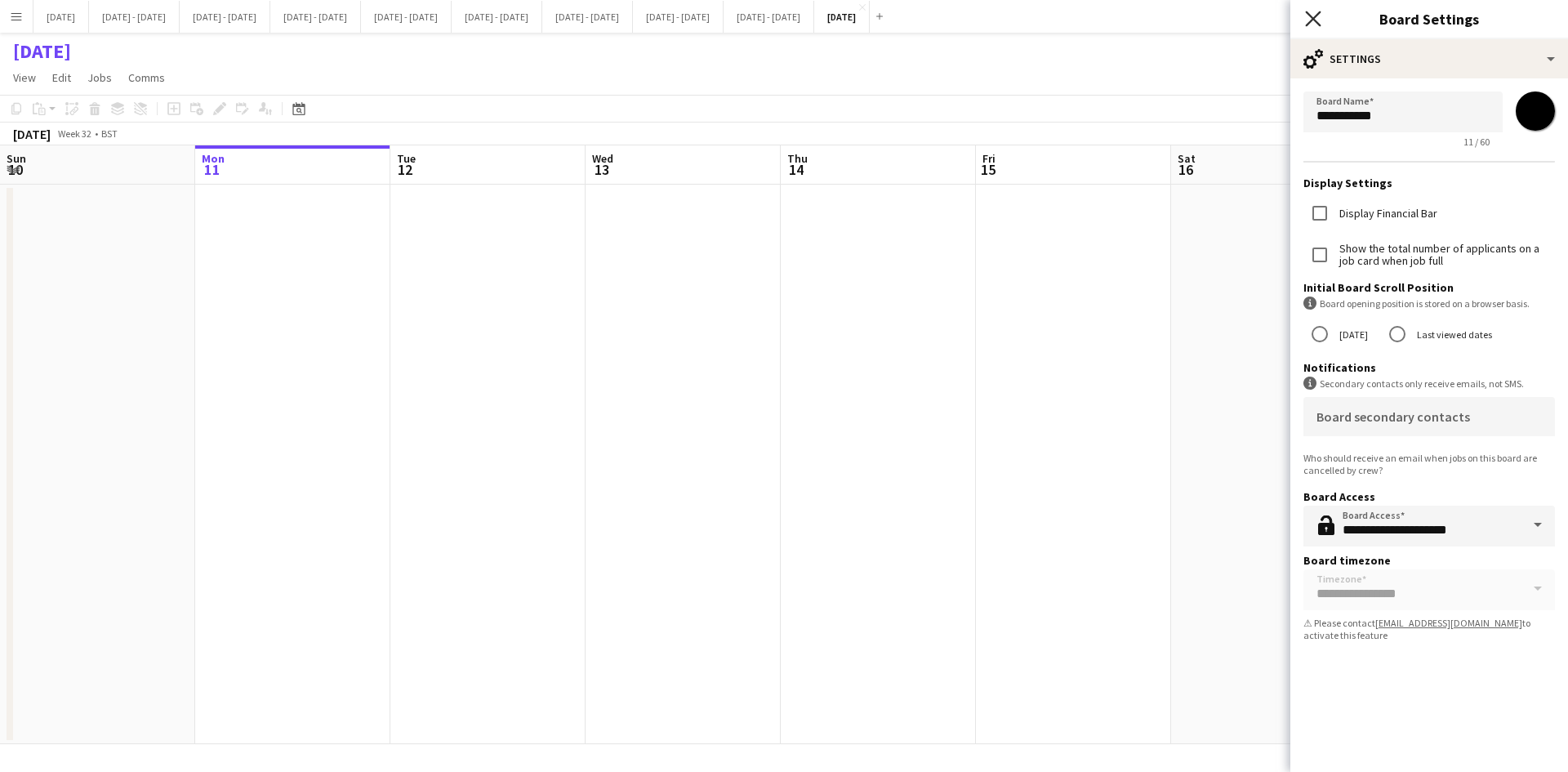
click at [1311, 21] on icon at bounding box center [1312, 18] width 16 height 16
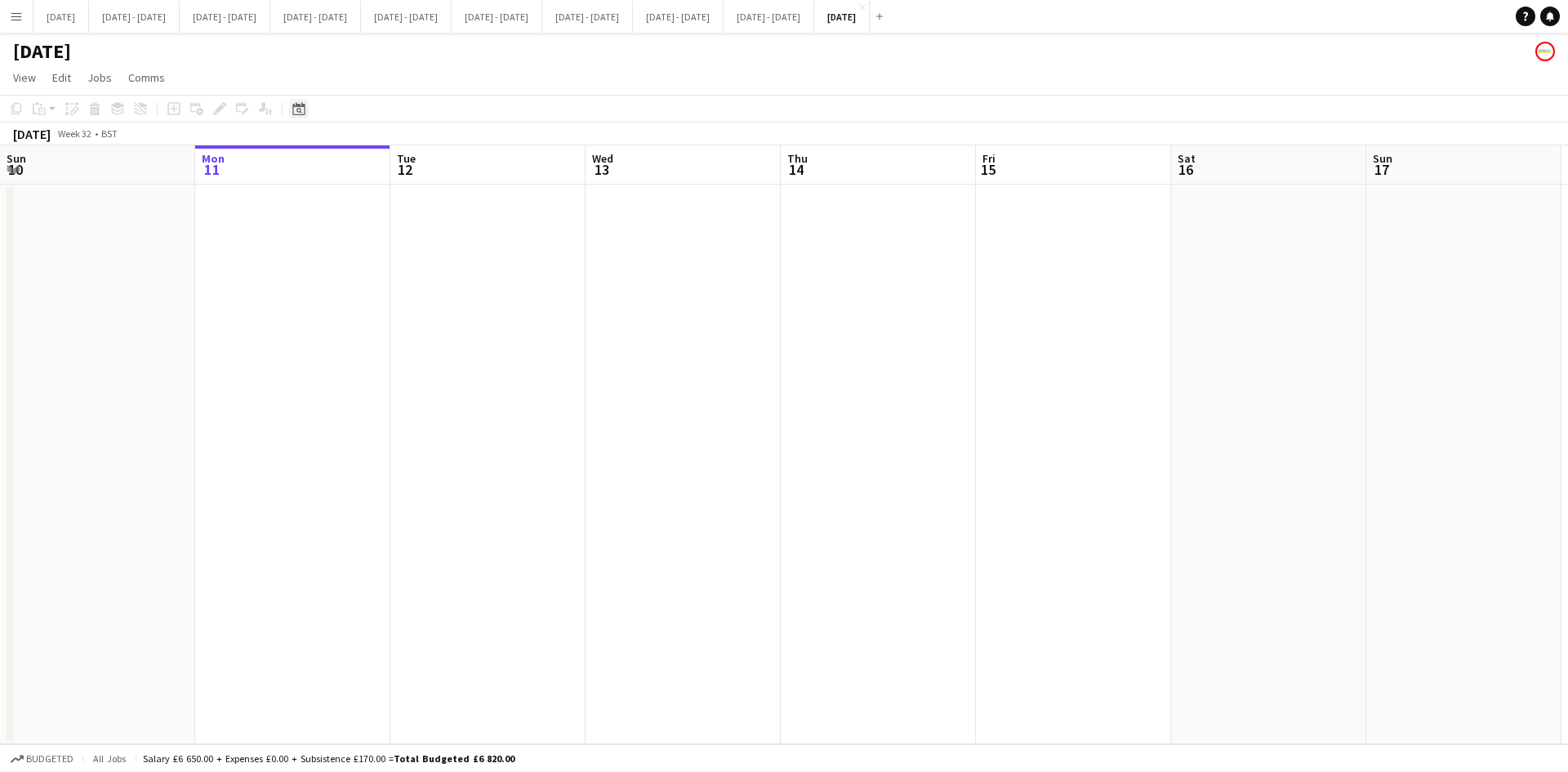
click at [298, 101] on div "Date picker" at bounding box center [299, 109] width 20 height 20
click at [396, 164] on span "Previous month" at bounding box center [398, 165] width 32 height 32
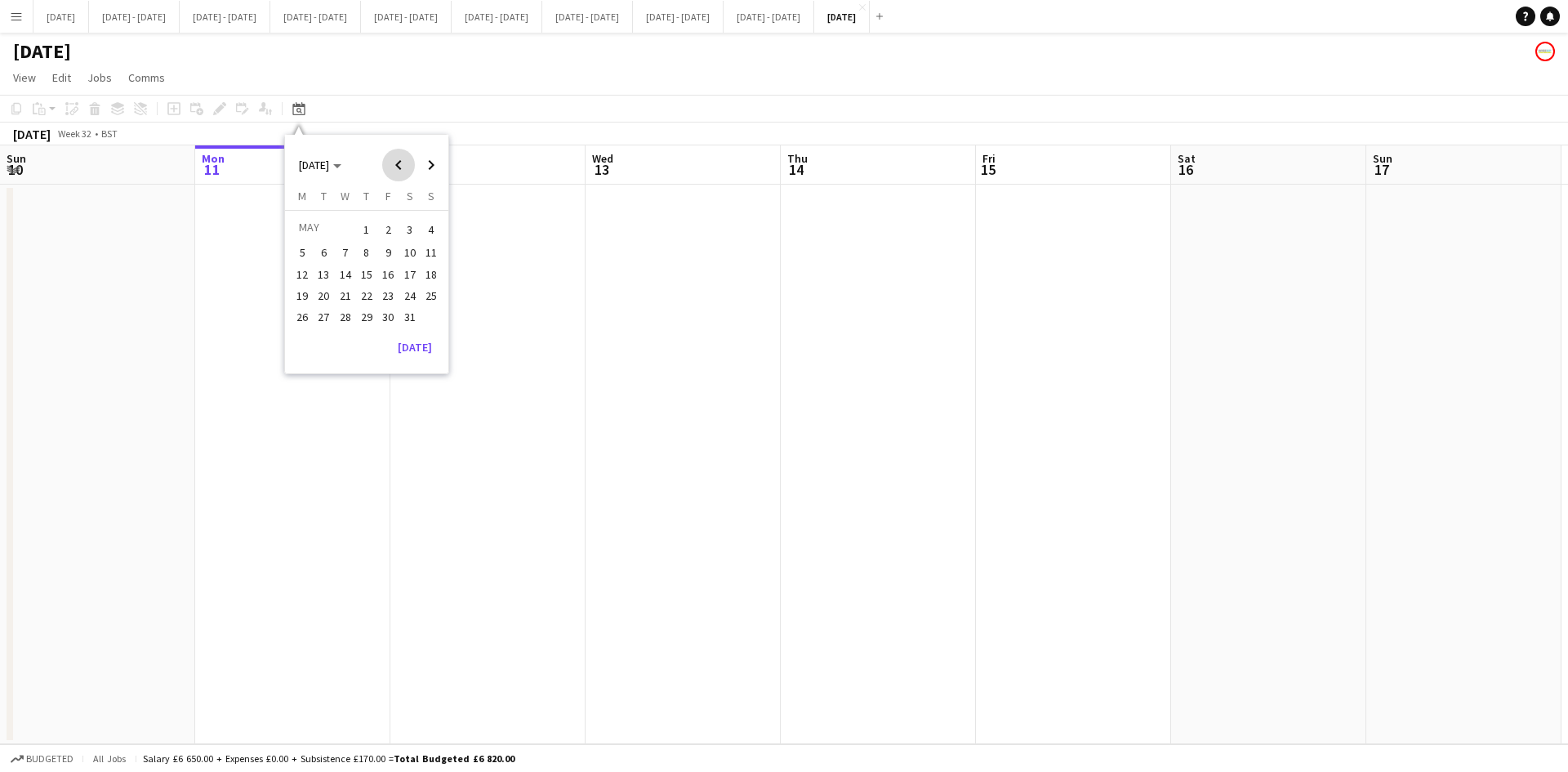
click at [396, 164] on span "Previous month" at bounding box center [398, 165] width 32 height 32
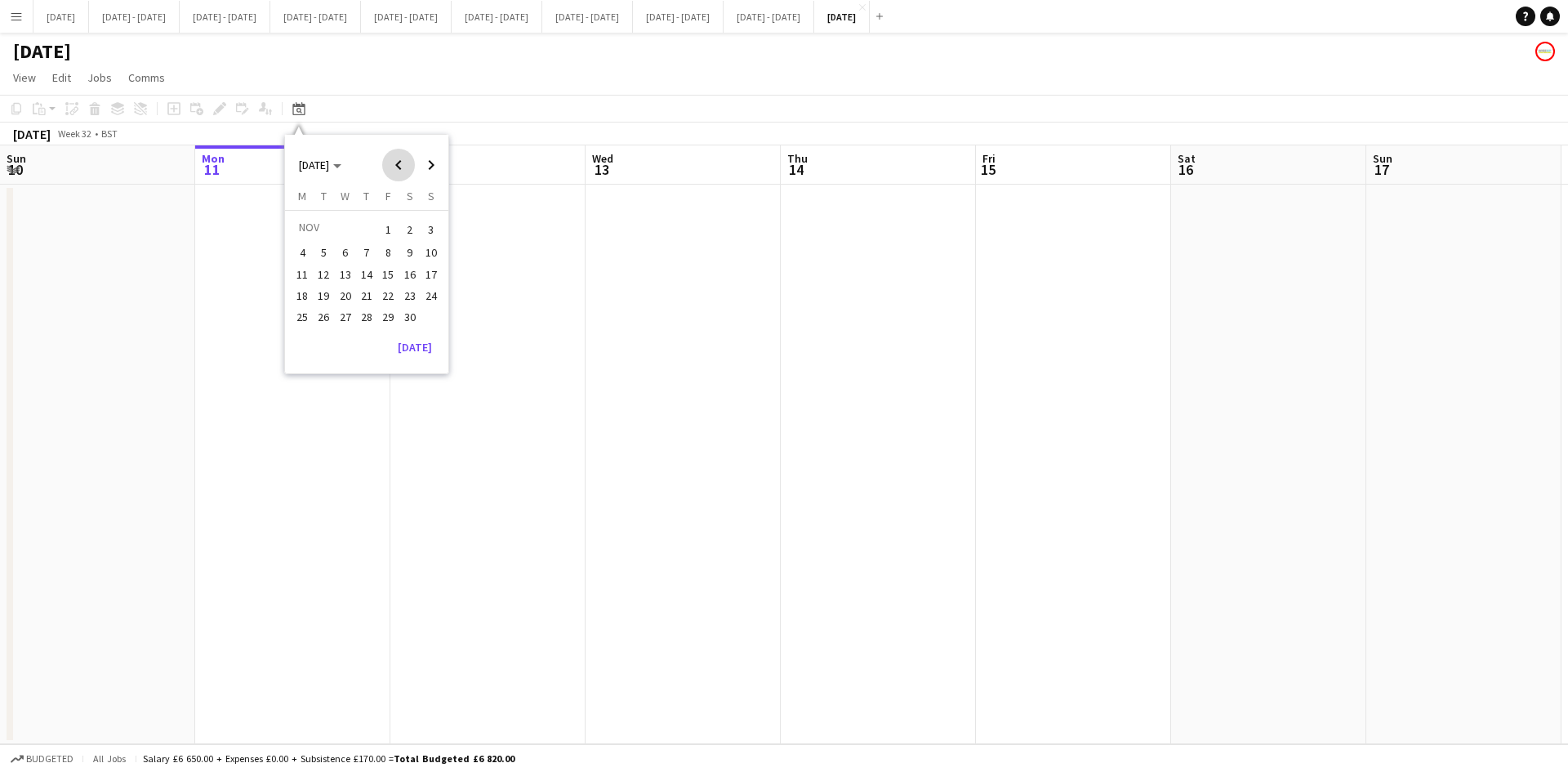
click at [396, 164] on span "Previous month" at bounding box center [398, 165] width 32 height 32
click at [426, 160] on span "Next month" at bounding box center [430, 165] width 32 height 32
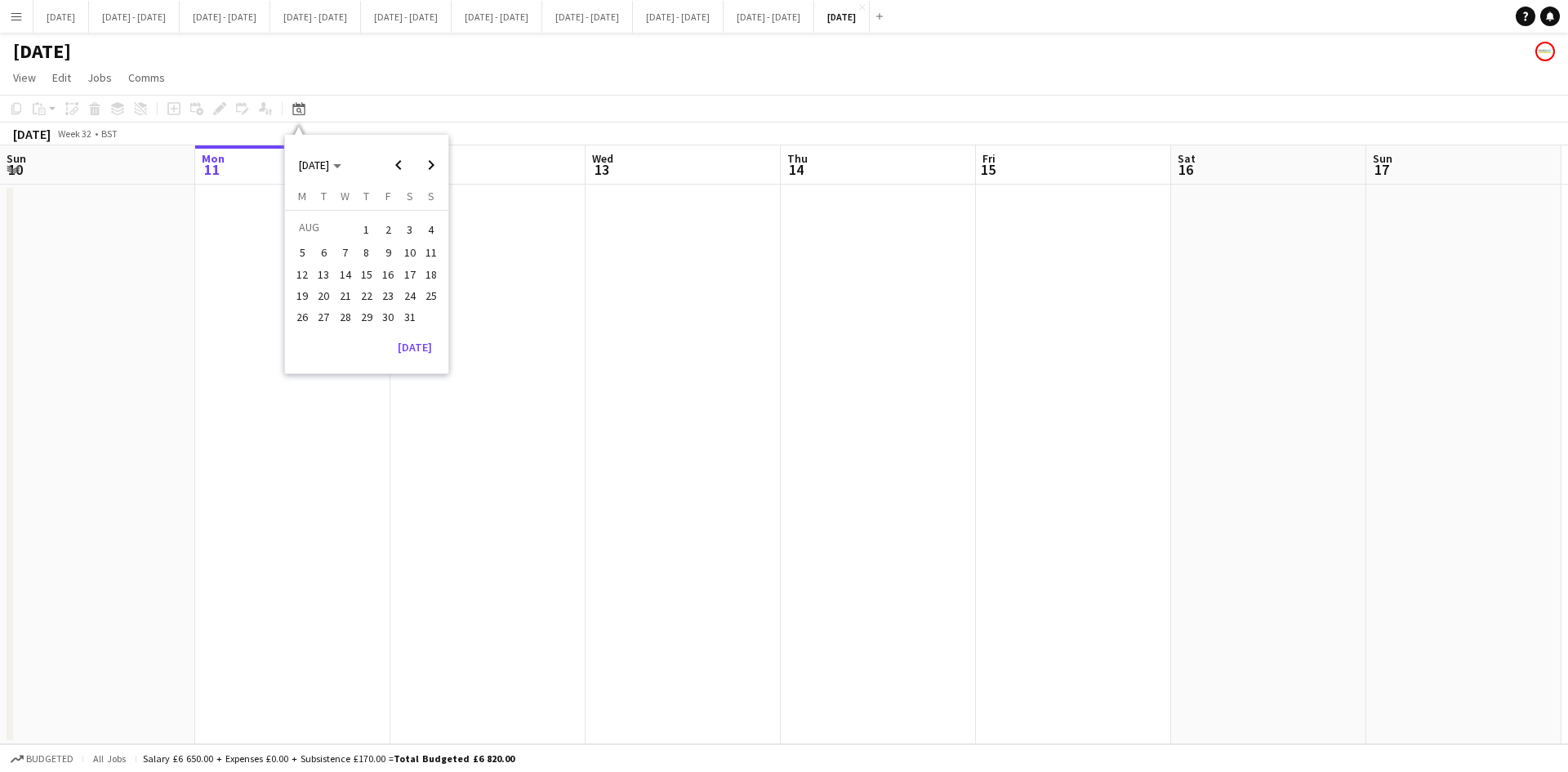
click at [367, 225] on span "1" at bounding box center [367, 229] width 20 height 23
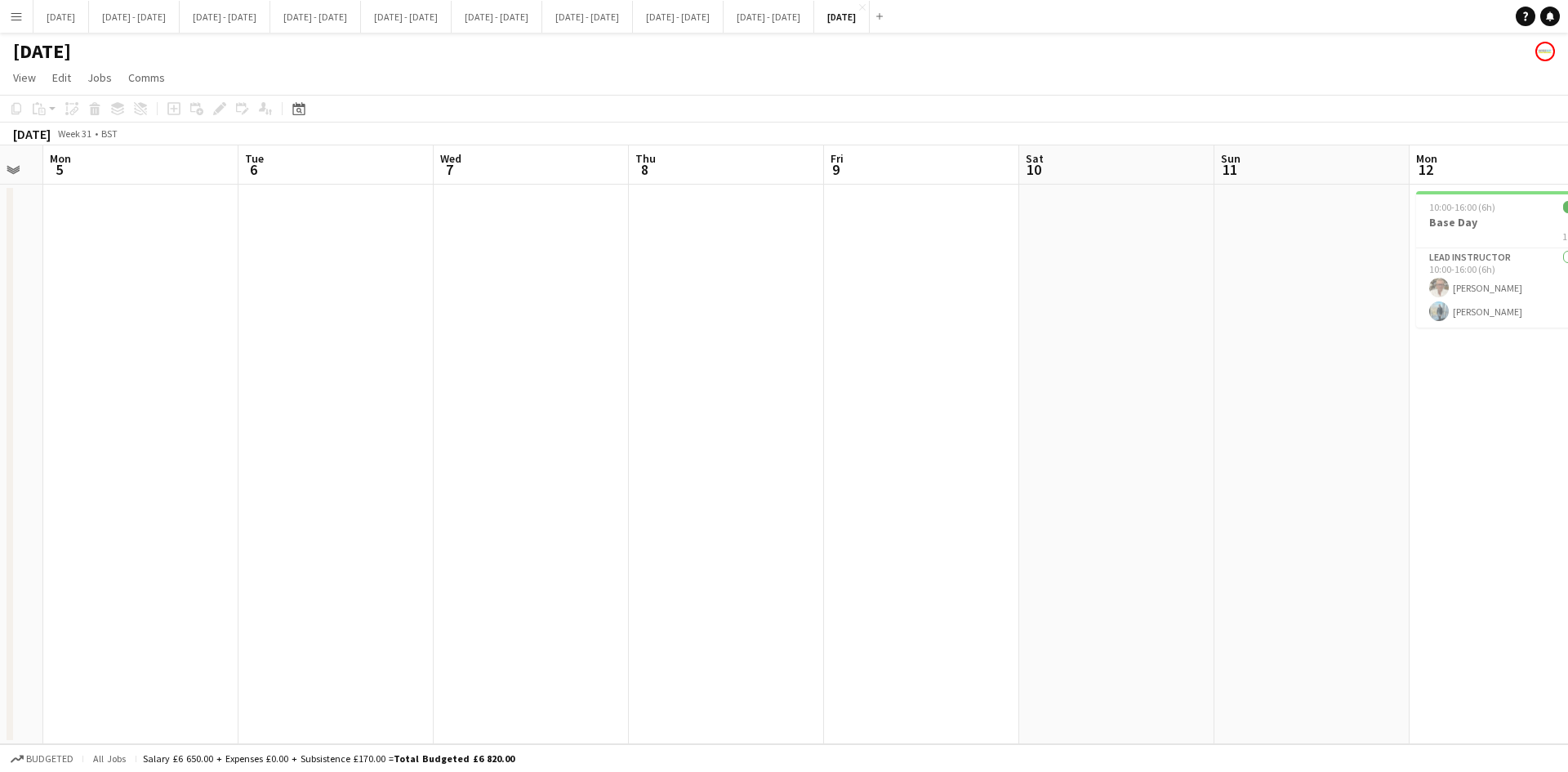
drag, startPoint x: 1376, startPoint y: 307, endPoint x: 216, endPoint y: 401, distance: 1163.8
click at [216, 401] on app-calendar-viewport "Fri 2 Sat 3 Sun 4 Mon 5 Tue 6 Wed 7 Thu 8 Fri 9 Sat 10 Sun 11 Mon 12 2/2 1 Job …" at bounding box center [784, 445] width 1568 height 599
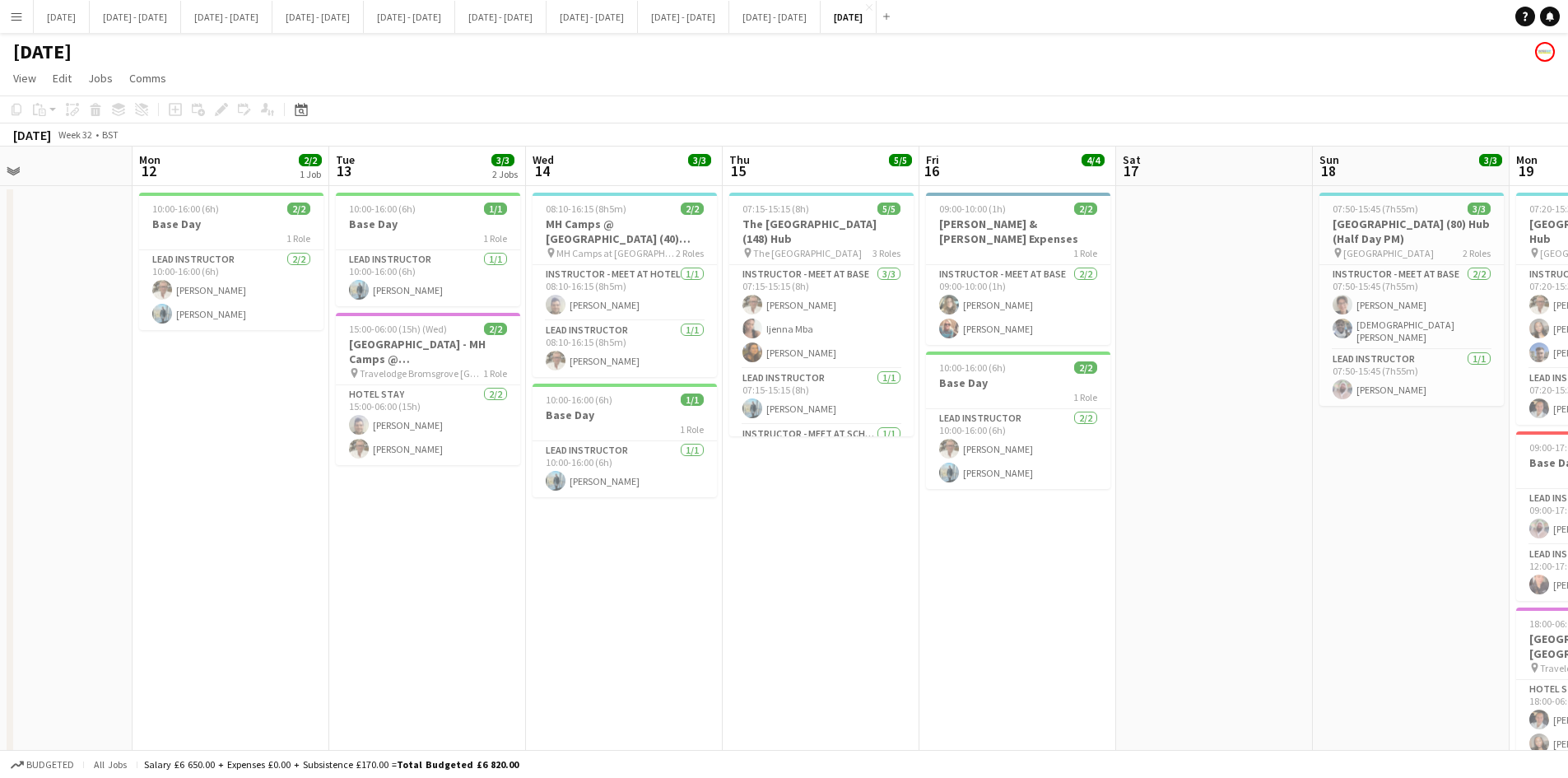
drag, startPoint x: 1503, startPoint y: 450, endPoint x: 234, endPoint y: 557, distance: 1273.5
click at [221, 561] on app-calendar-viewport "Thu 8 Fri 9 Sat 10 Sun 11 Mon 12 2/2 1 Job Tue 13 3/3 2 Jobs Wed 14 3/3 2 Jobs …" at bounding box center [784, 584] width 1568 height 875
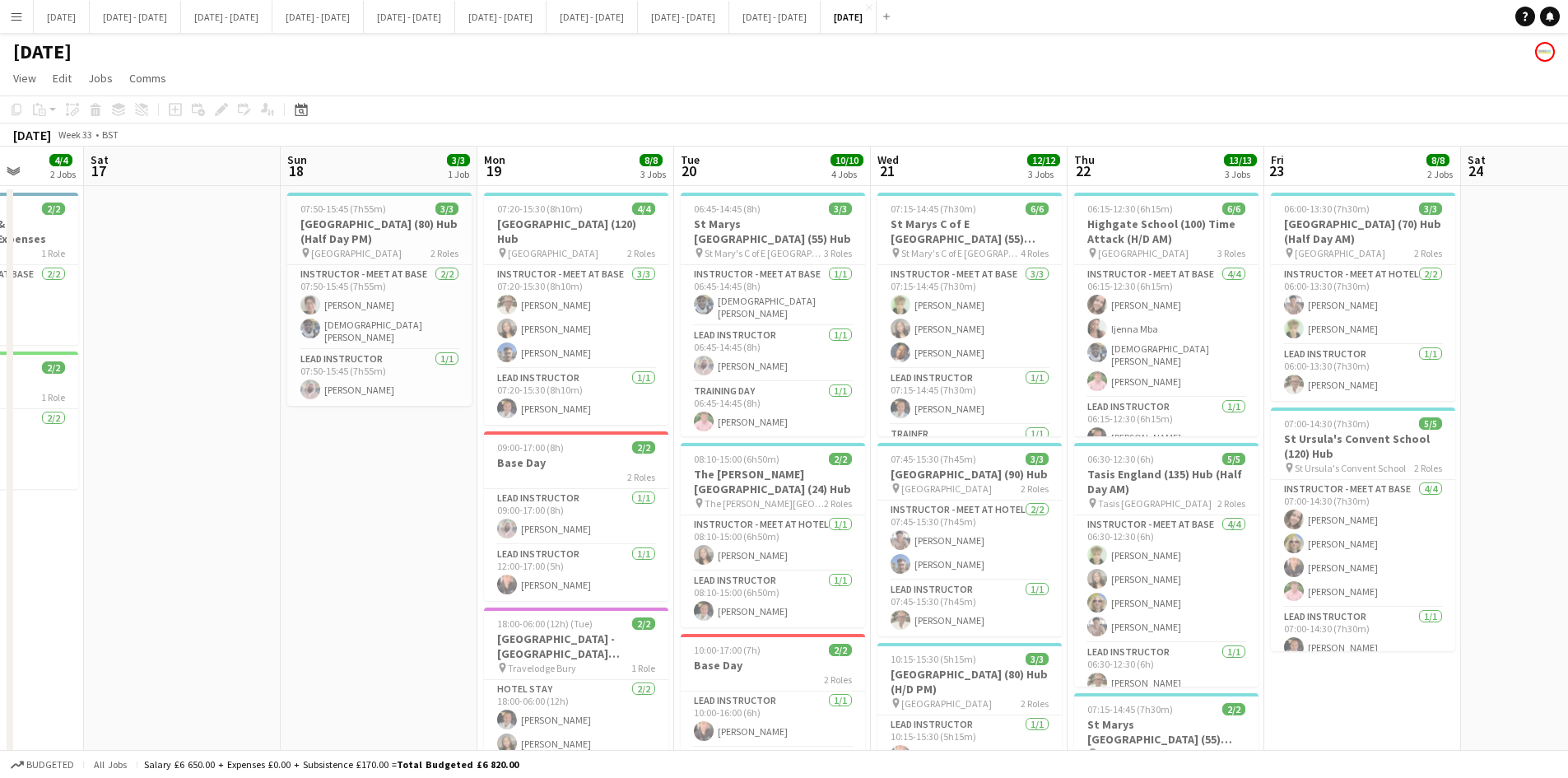
scroll to position [0, 512]
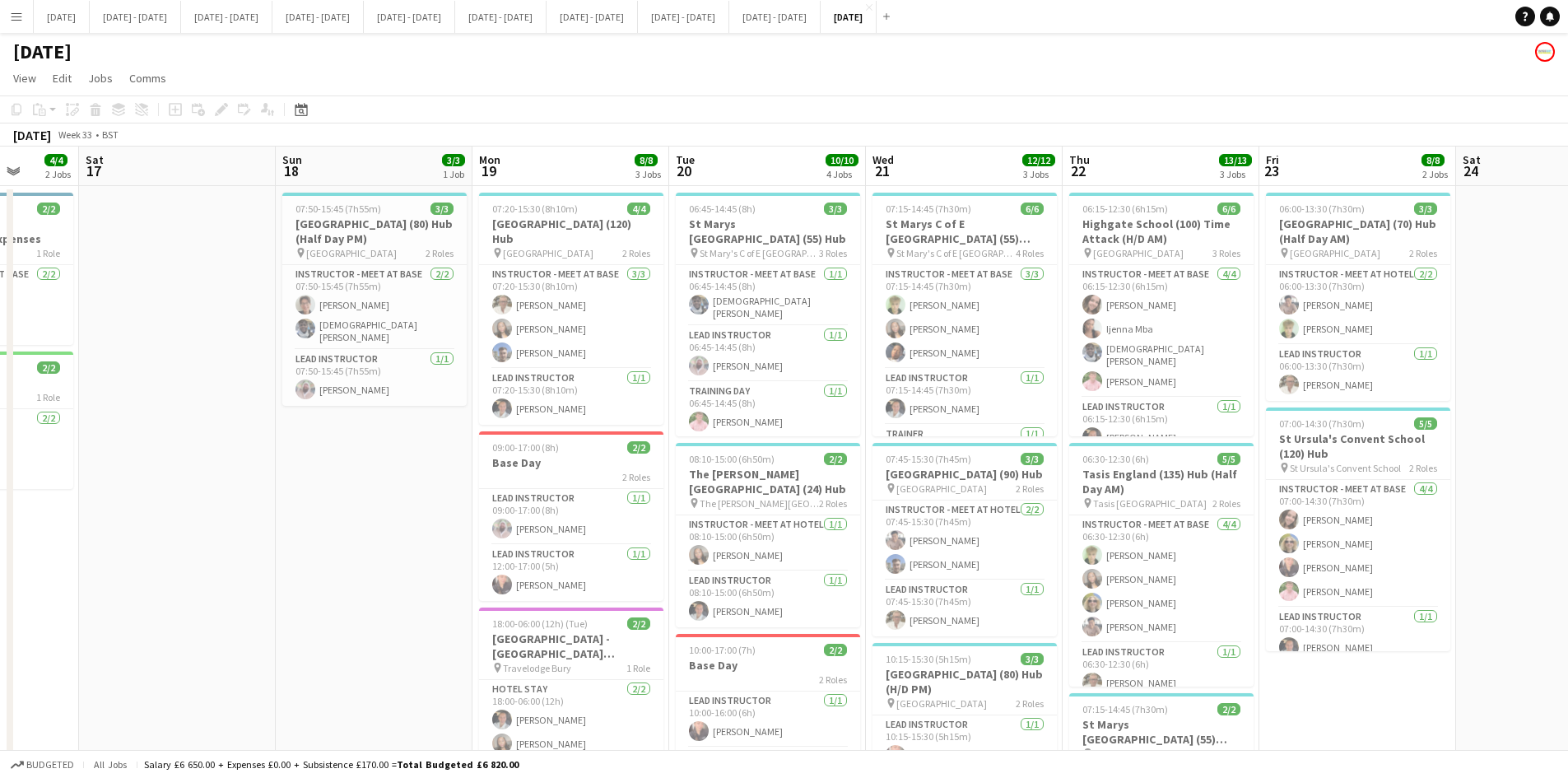
drag, startPoint x: 1384, startPoint y: 485, endPoint x: 348, endPoint y: 510, distance: 1036.3
click at [348, 510] on app-calendar-viewport "Wed 14 3/3 2 Jobs Thu 15 5/5 1 Job Fri 16 4/4 2 Jobs Sat 17 Sun 18 3/3 1 Job Mo…" at bounding box center [784, 584] width 1568 height 875
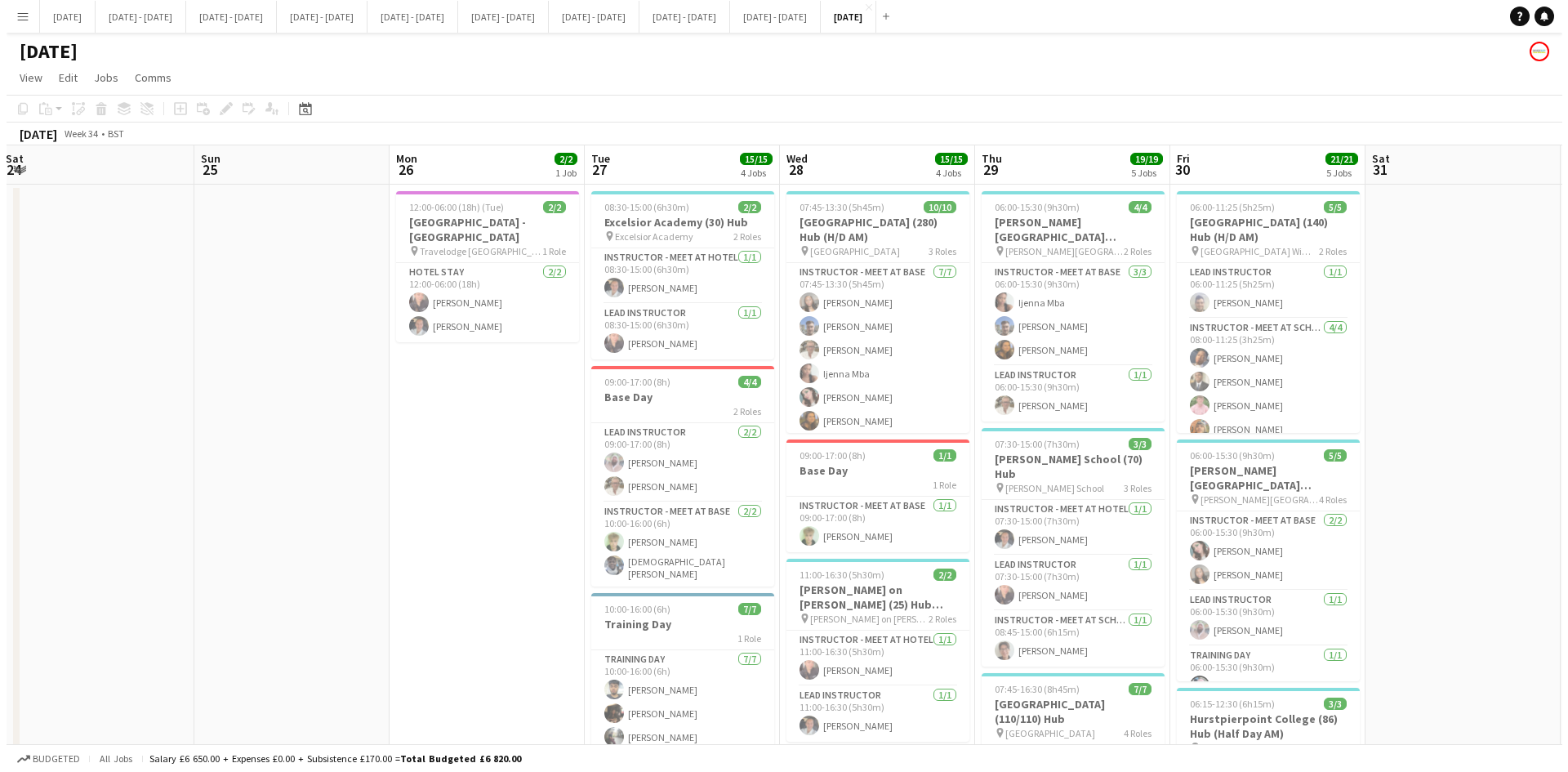
scroll to position [0, 560]
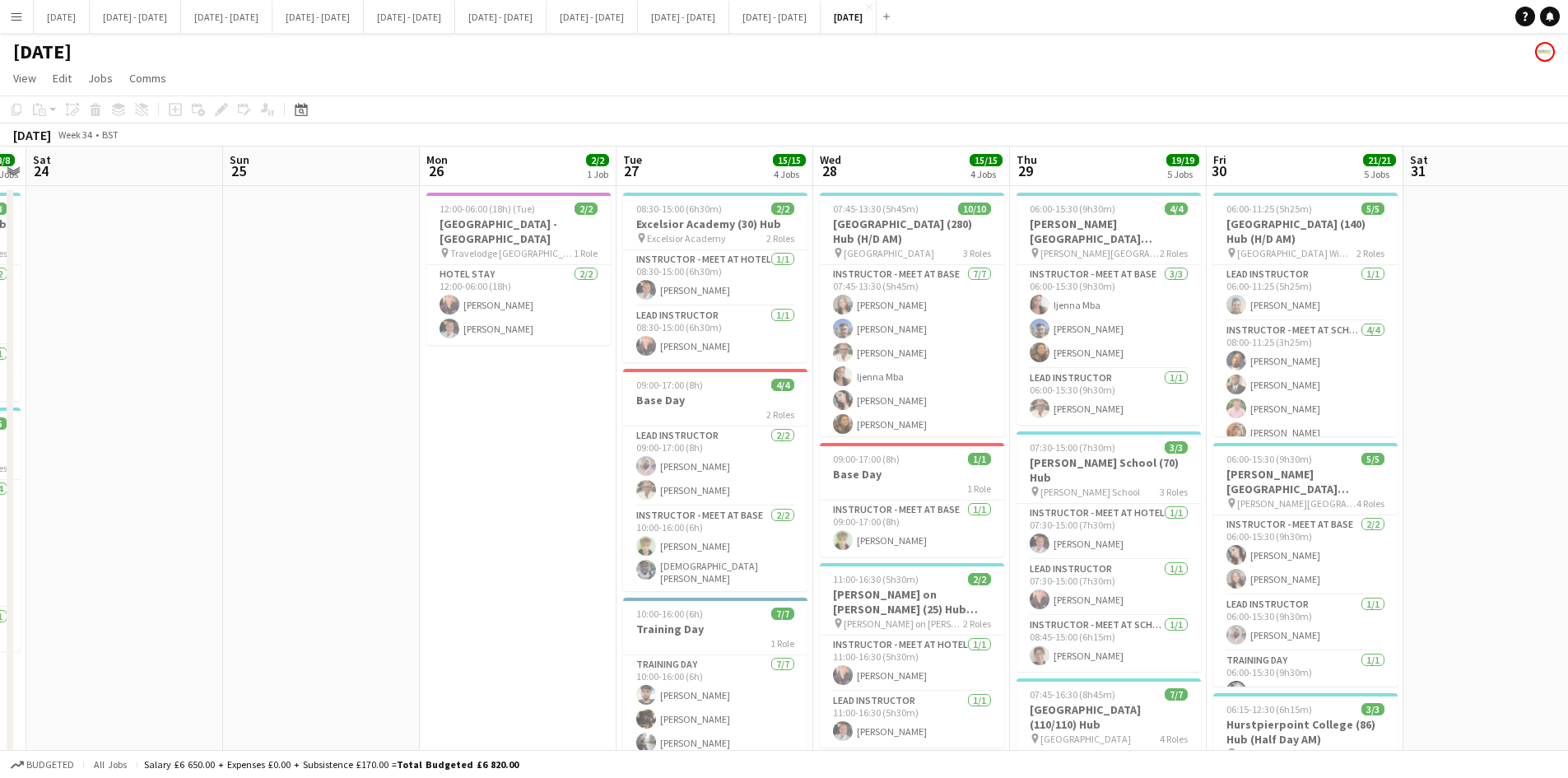
drag, startPoint x: 1528, startPoint y: 314, endPoint x: 98, endPoint y: 477, distance: 1439.3
click at [98, 477] on app-calendar-viewport "Wed 21 12/12 3 Jobs Thu 22 13/13 3 Jobs Fri 23 8/8 2 Jobs Sat 24 Sun 25 Mon 26 …" at bounding box center [784, 786] width 1568 height 1280
click at [873, 4] on app-icon "Close" at bounding box center [870, 8] width 7 height 7
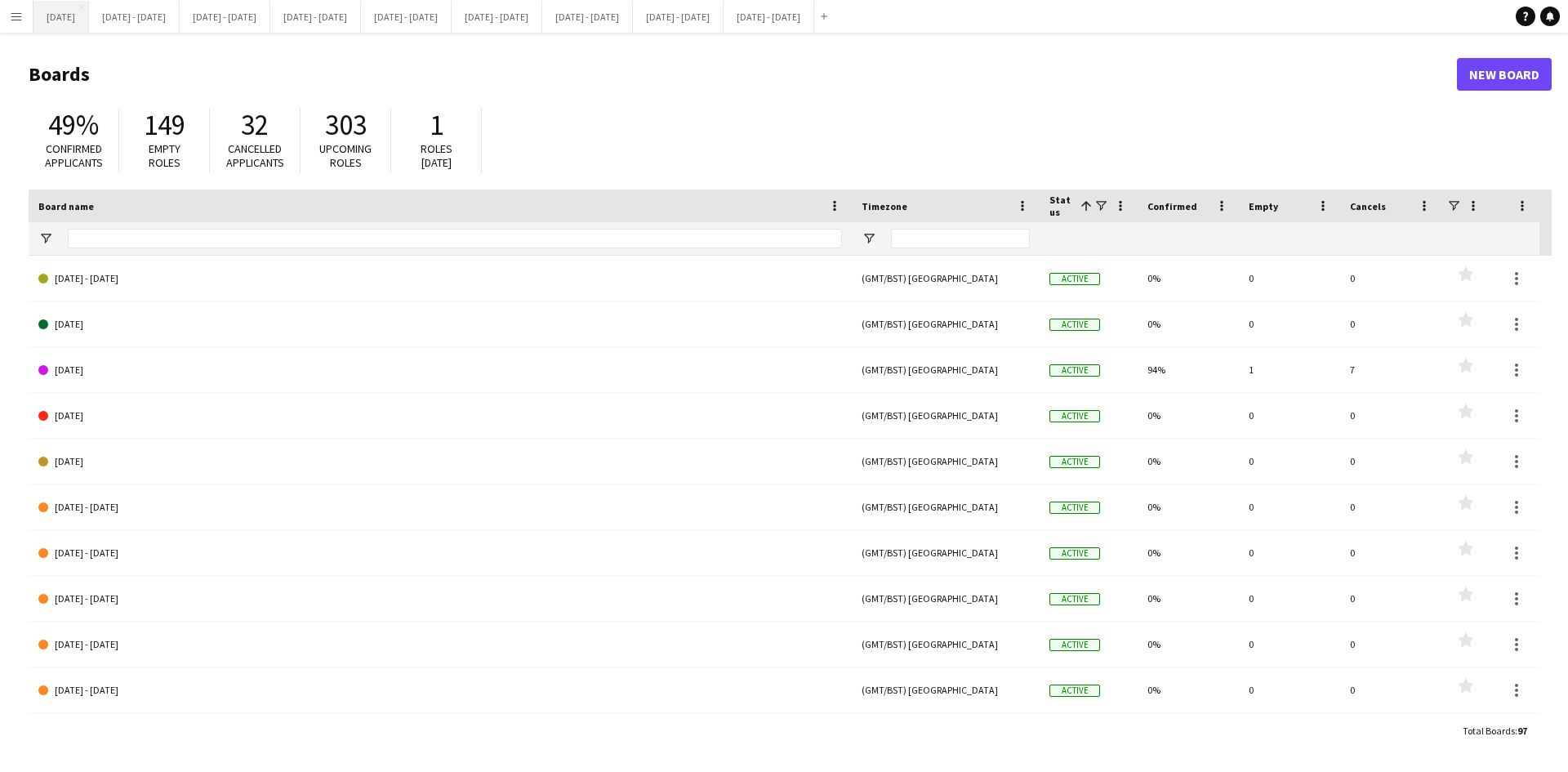
click at [66, 23] on button "[DATE] Close" at bounding box center [60, 17] width 55 height 31
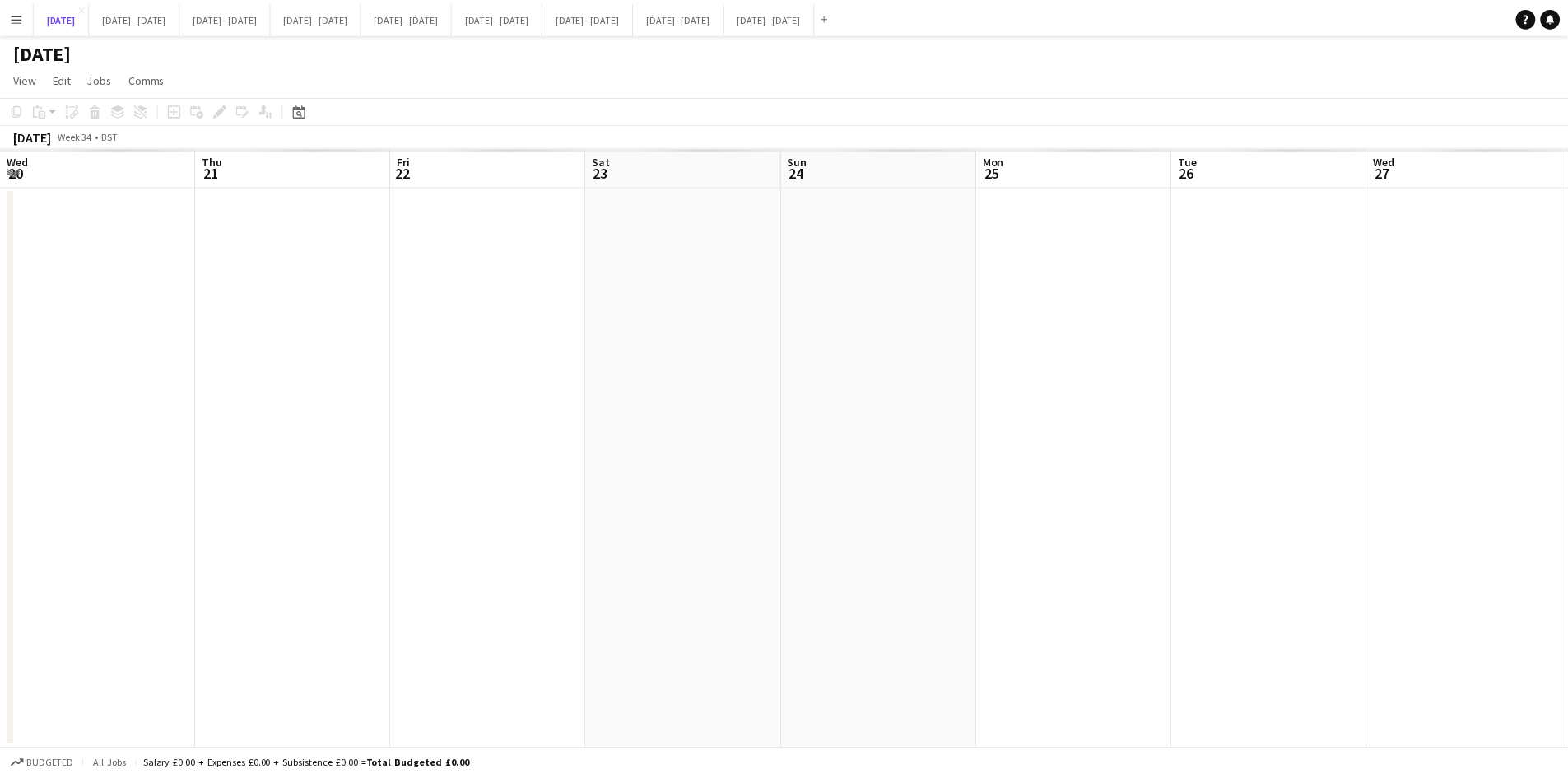
scroll to position [0, 596]
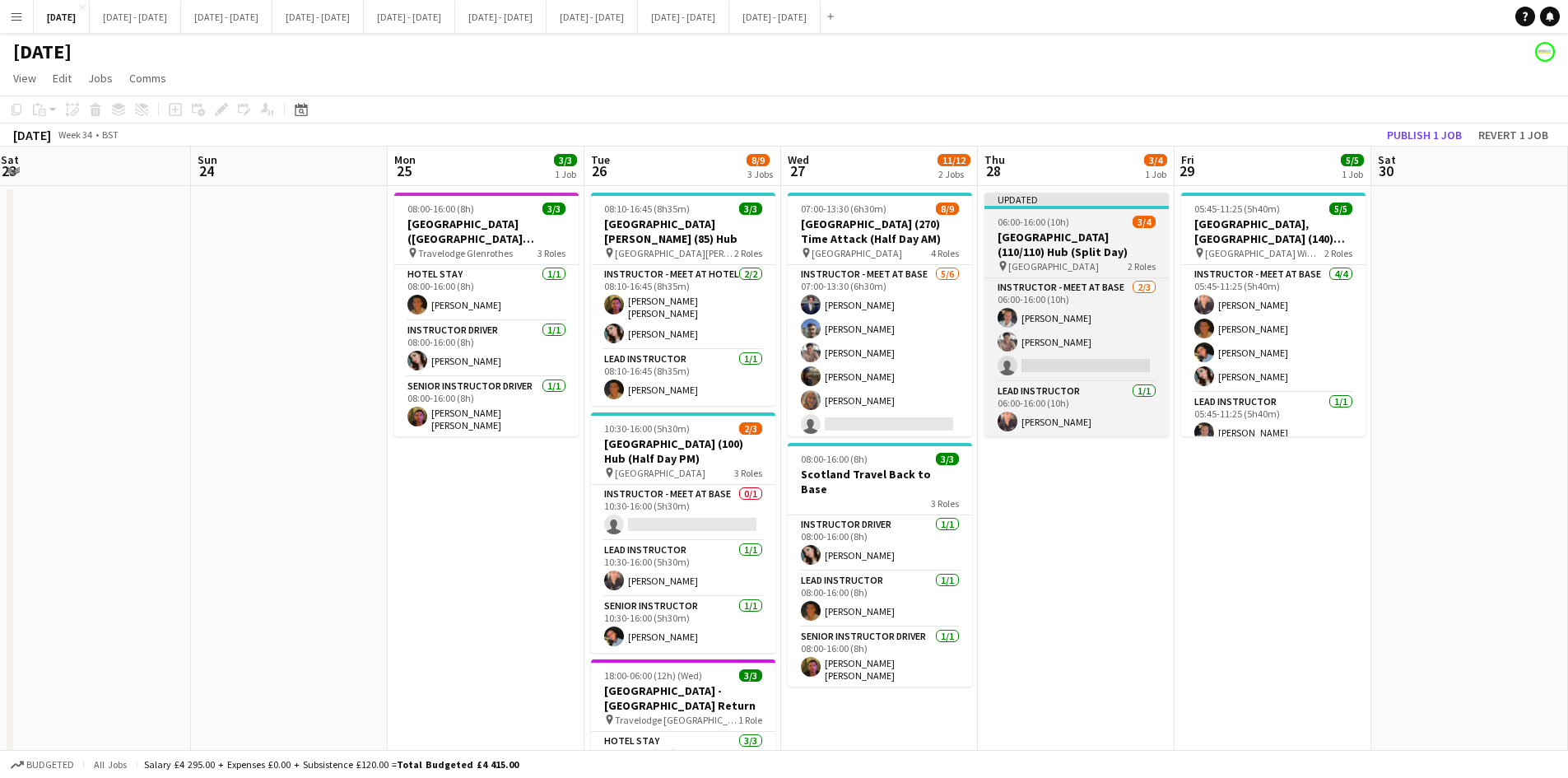
click at [1087, 216] on div "06:00-16:00 (10h) 3/4" at bounding box center [1076, 221] width 184 height 13
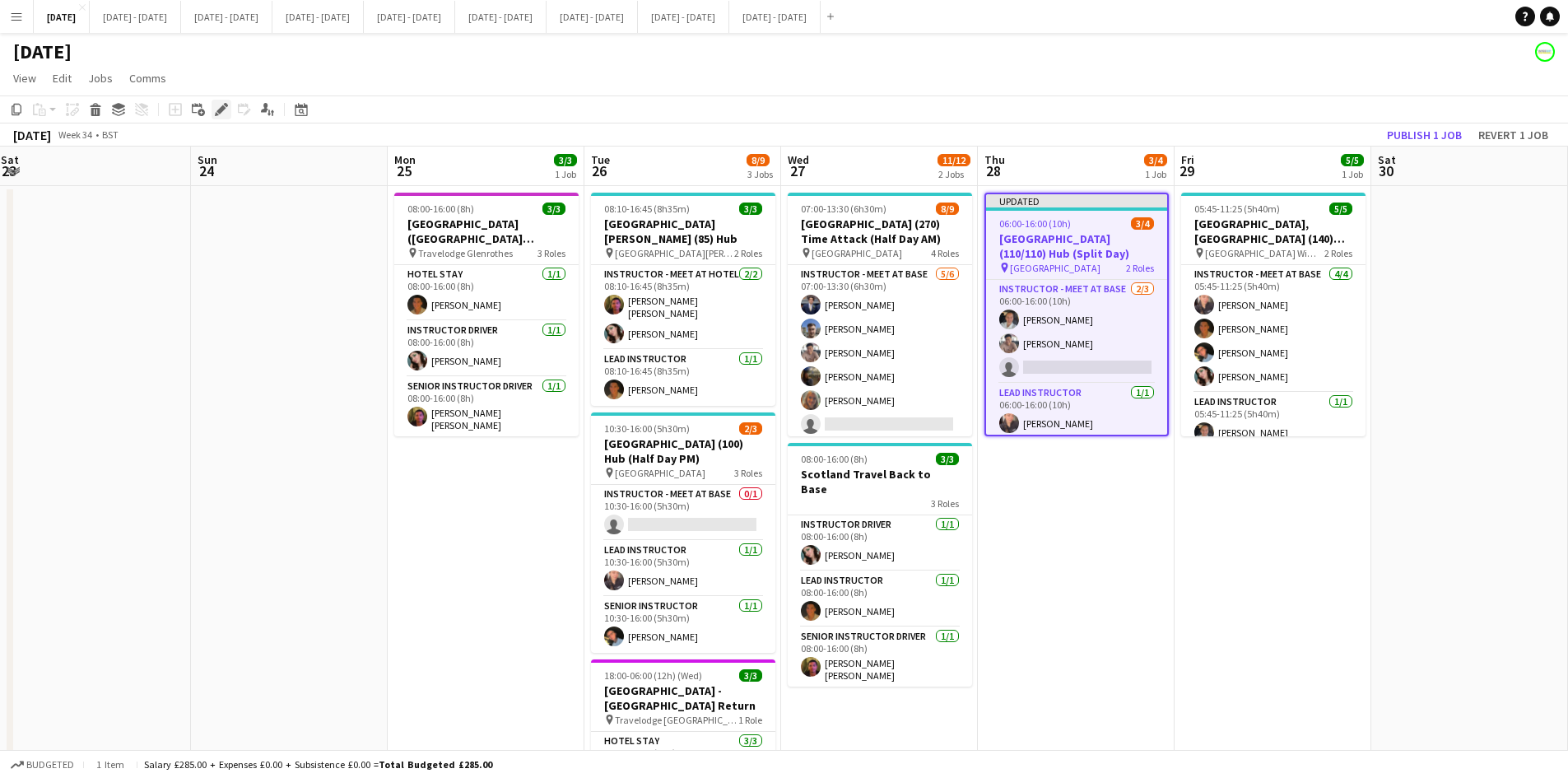
click at [216, 109] on icon "Edit" at bounding box center [221, 109] width 13 height 13
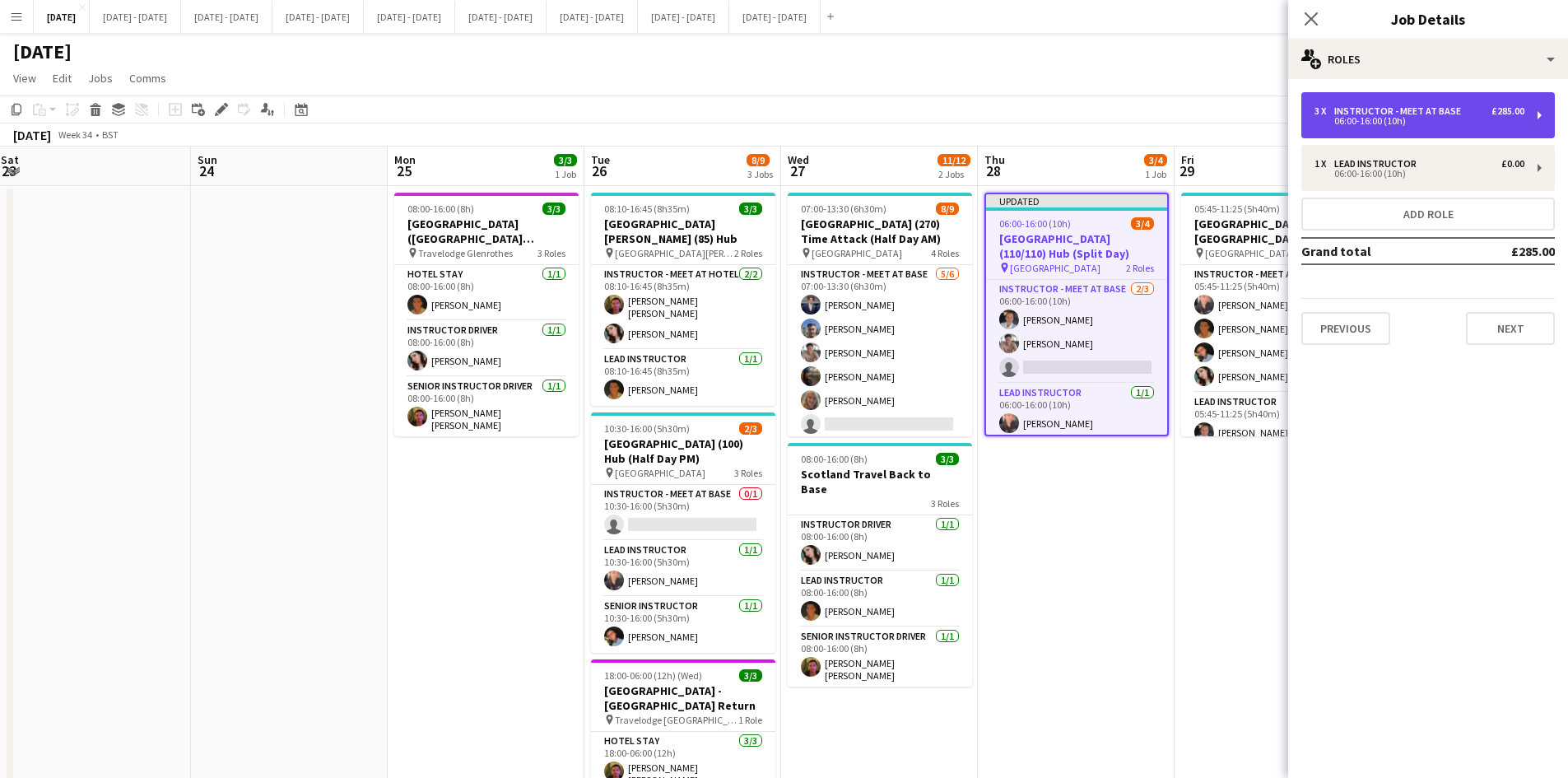
click at [1389, 112] on div "Instructor - Meet at Base" at bounding box center [1401, 111] width 134 height 12
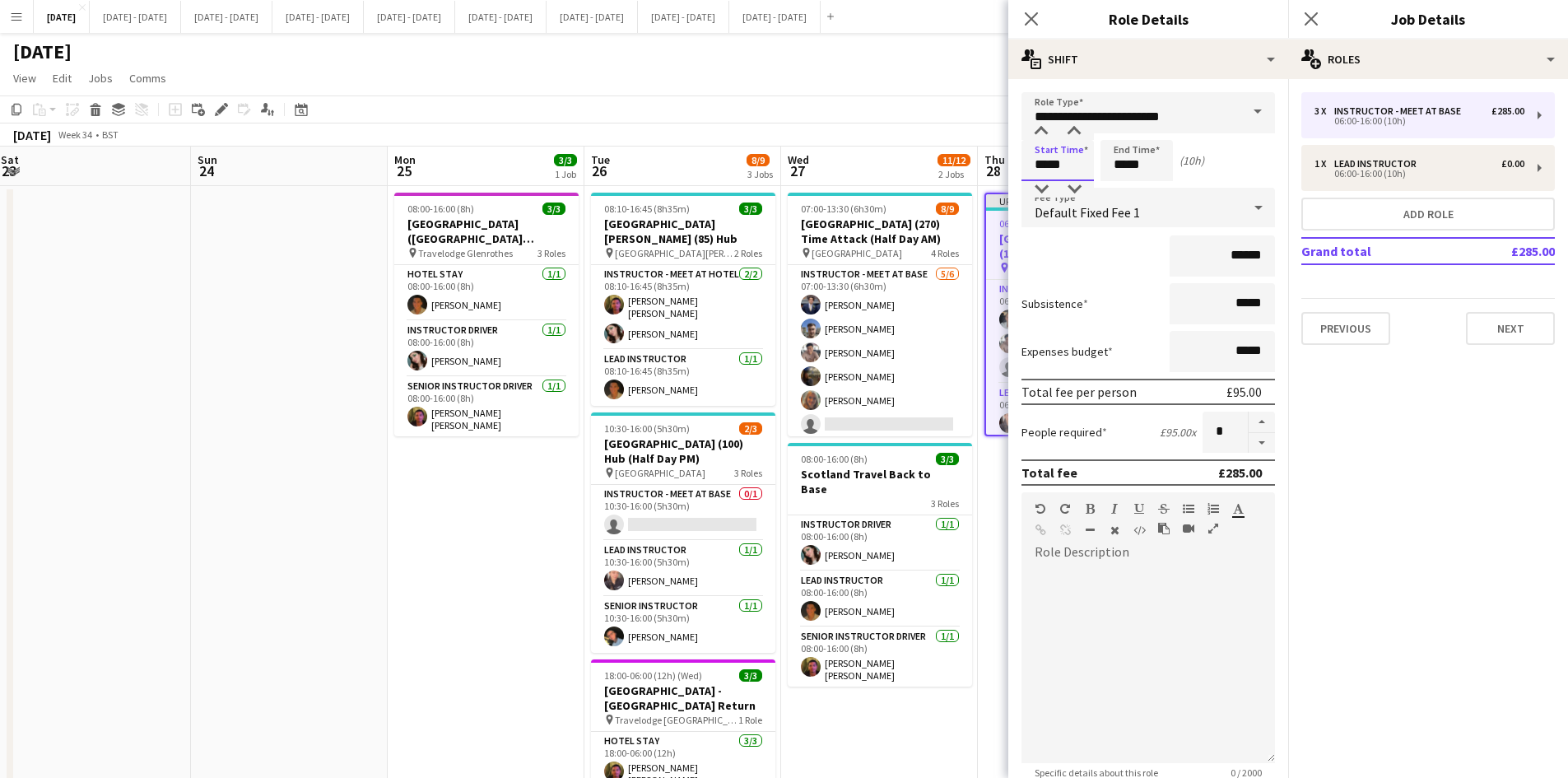
drag, startPoint x: 1075, startPoint y: 169, endPoint x: 991, endPoint y: 162, distance: 84.3
click at [991, 162] on body "Menu Boards Boards Boards All jobs Status Workforce Workforce My Workforce Recr…" at bounding box center [784, 465] width 1568 height 930
type input "*****"
click at [1026, 16] on icon "Close pop-in" at bounding box center [1031, 18] width 16 height 16
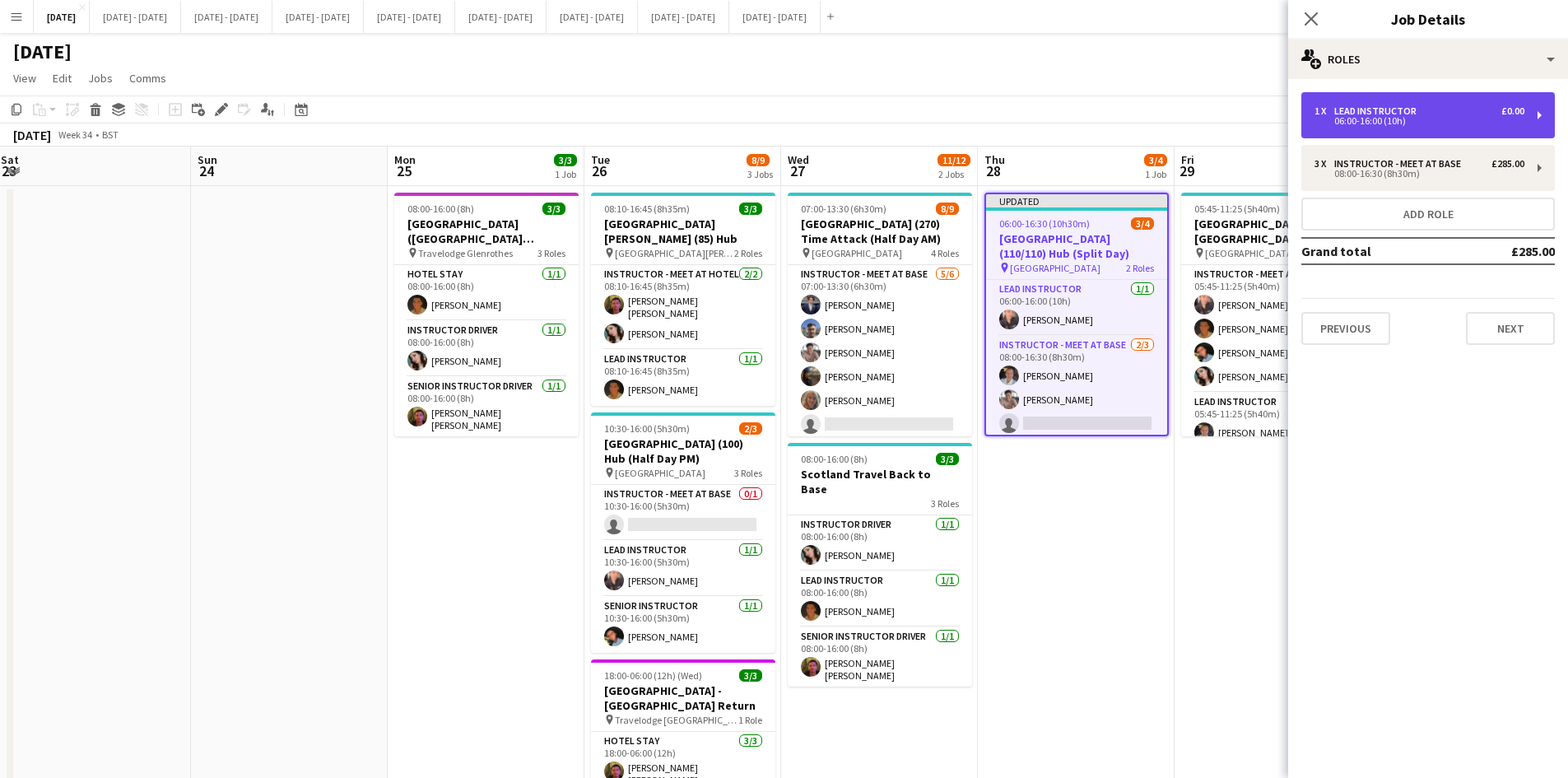
click at [1369, 111] on div "Lead Instructor" at bounding box center [1379, 111] width 89 height 12
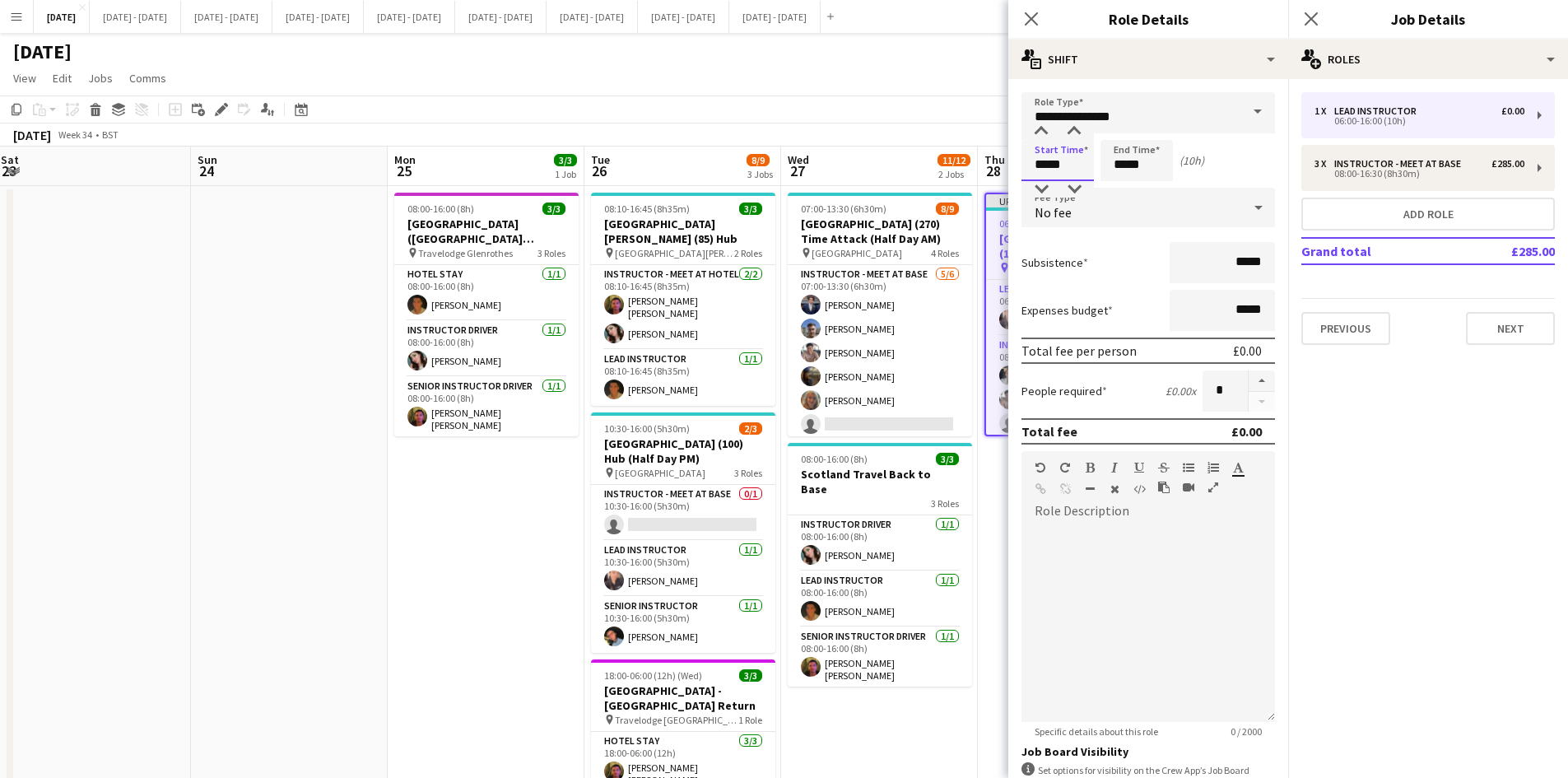
drag, startPoint x: 1066, startPoint y: 166, endPoint x: 1029, endPoint y: 166, distance: 37.0
click at [1029, 166] on input "*****" at bounding box center [1057, 160] width 73 height 41
type input "*****"
click at [1031, 20] on icon at bounding box center [1031, 18] width 16 height 16
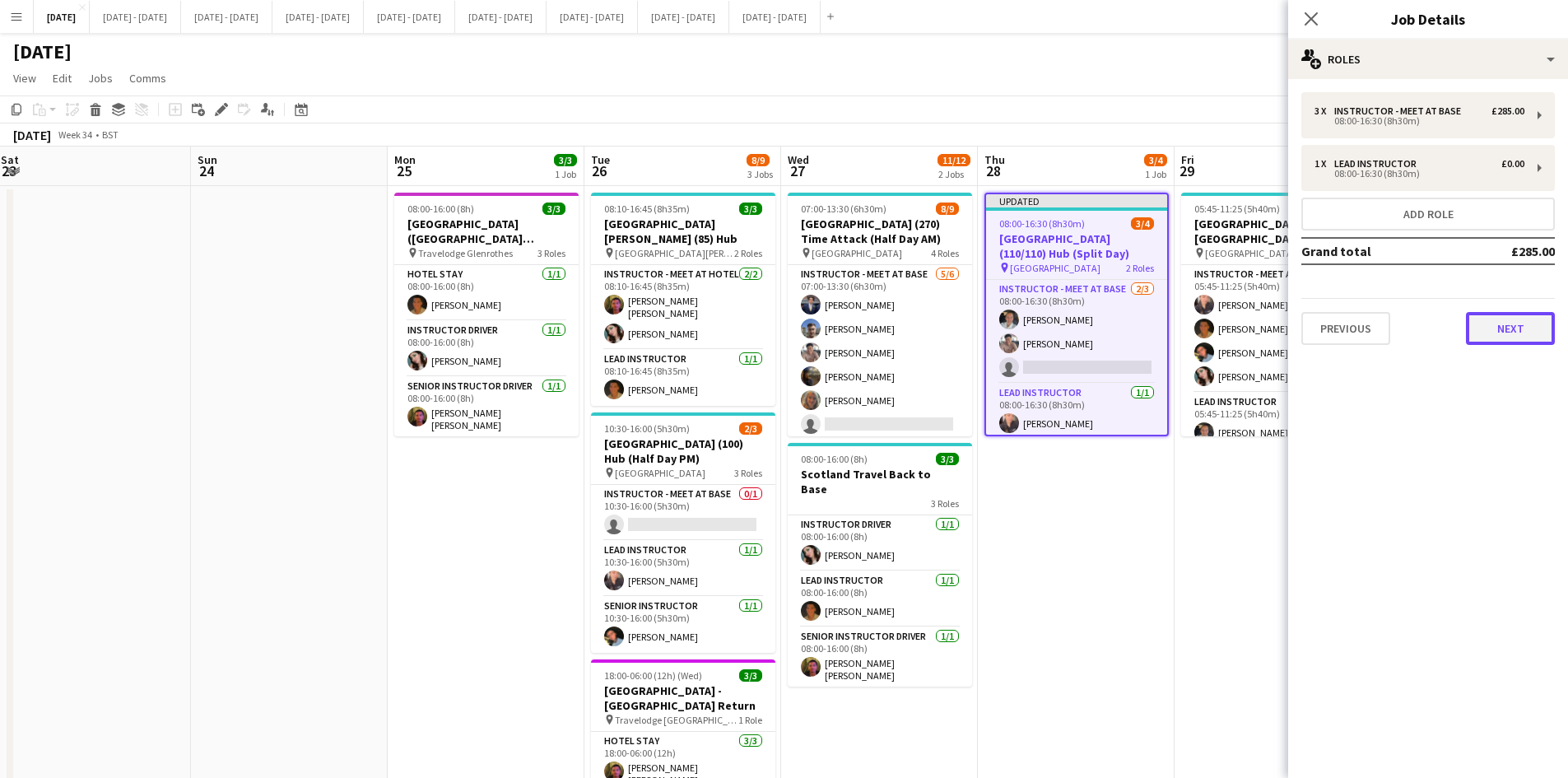
click at [1500, 341] on button "Next" at bounding box center [1510, 328] width 89 height 33
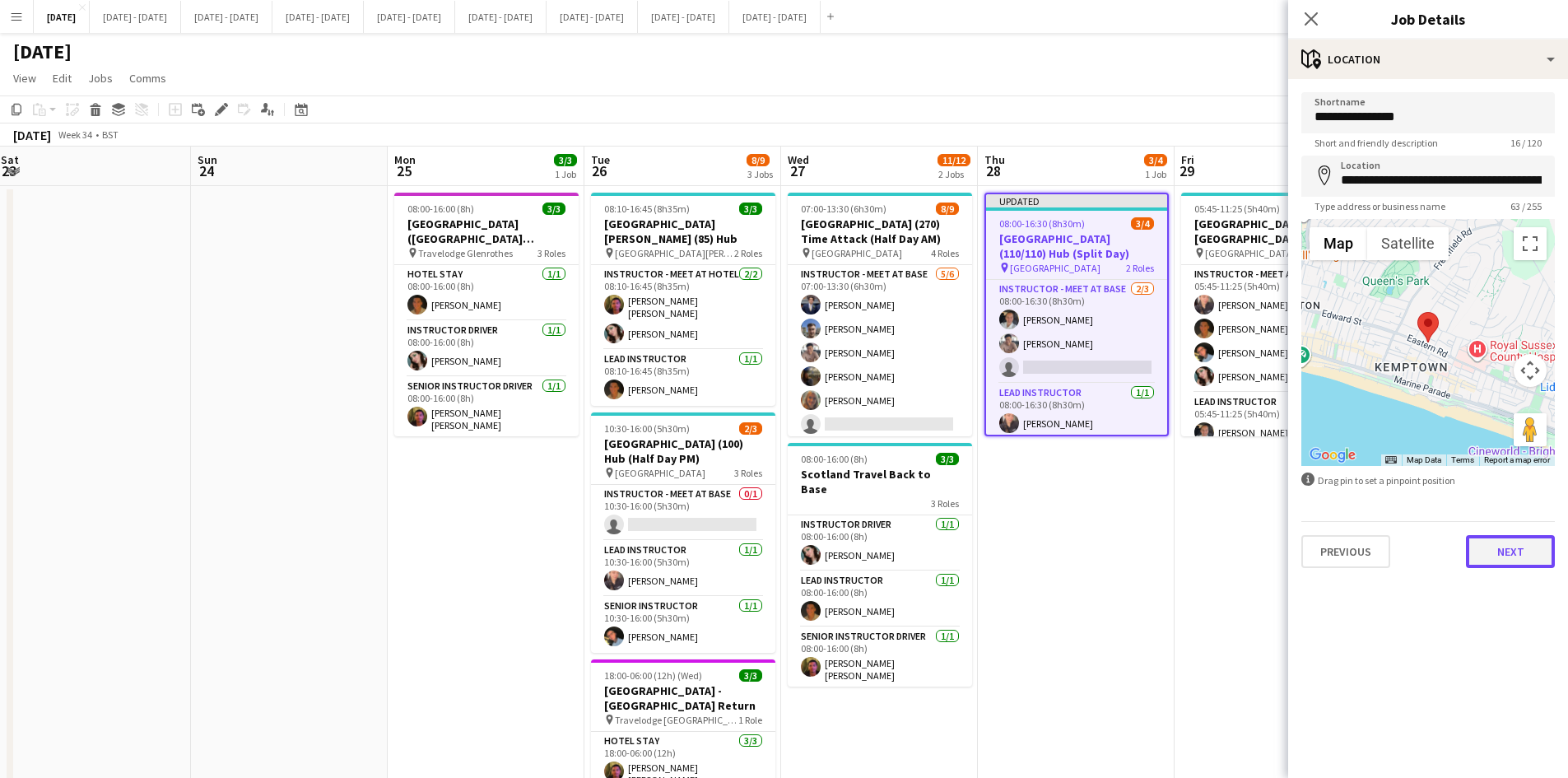
click at [1494, 548] on button "Next" at bounding box center [1510, 551] width 89 height 33
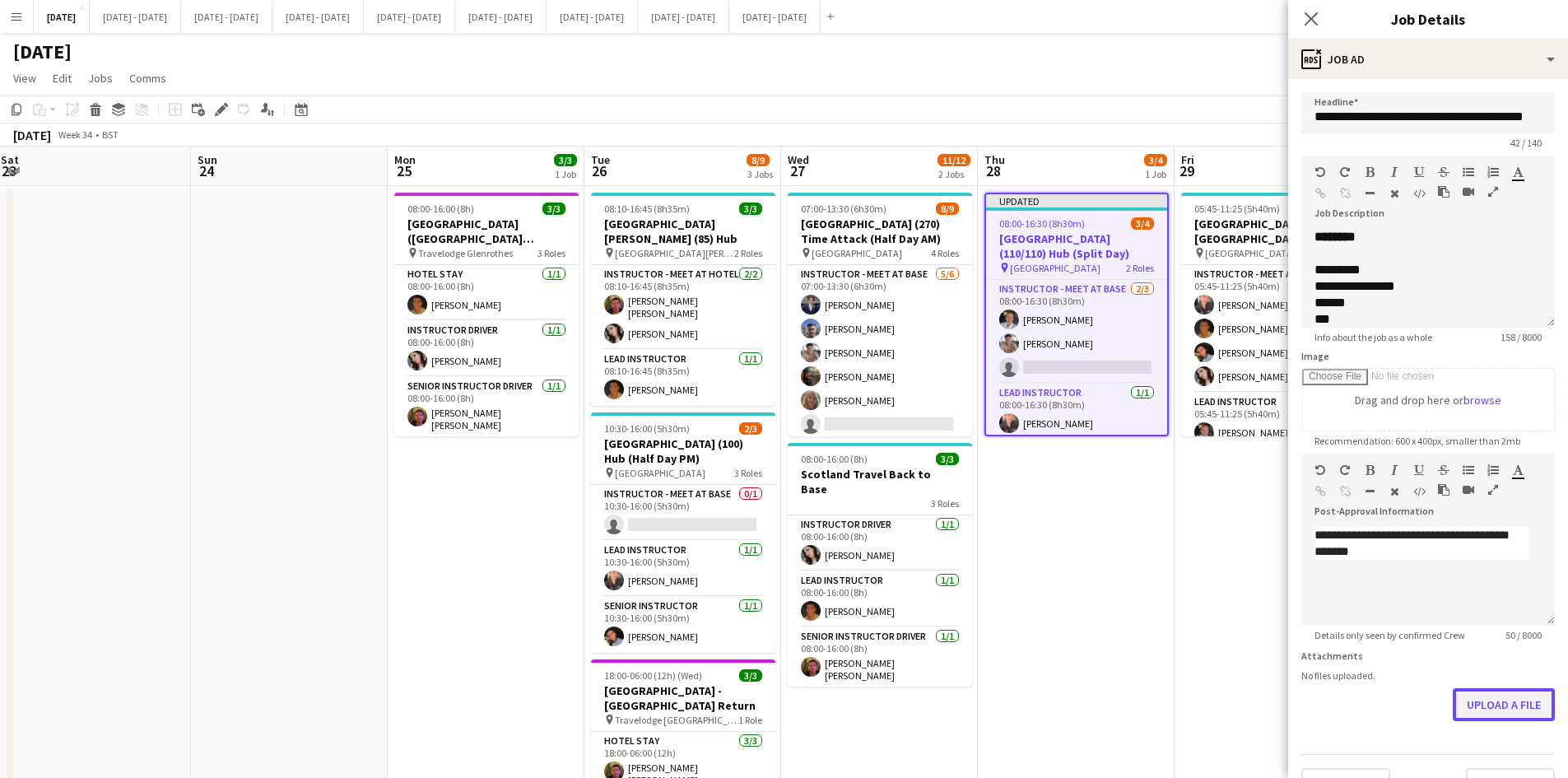
click at [1463, 749] on form "**********" at bounding box center [1428, 446] width 280 height 709
click at [1475, 706] on button "Upload a file" at bounding box center [1504, 705] width 102 height 33
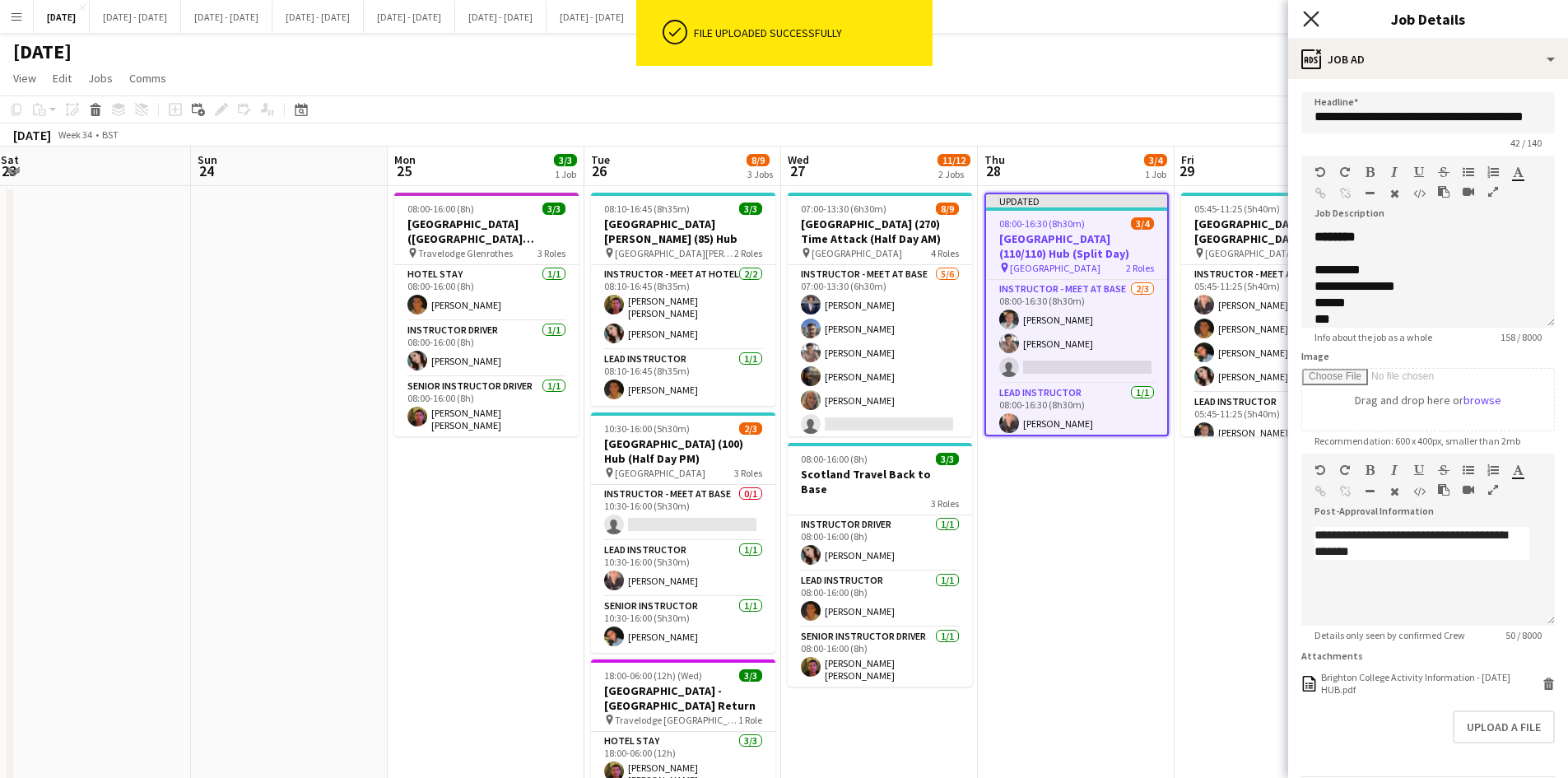
click at [1310, 16] on icon "Close pop-in" at bounding box center [1311, 18] width 16 height 16
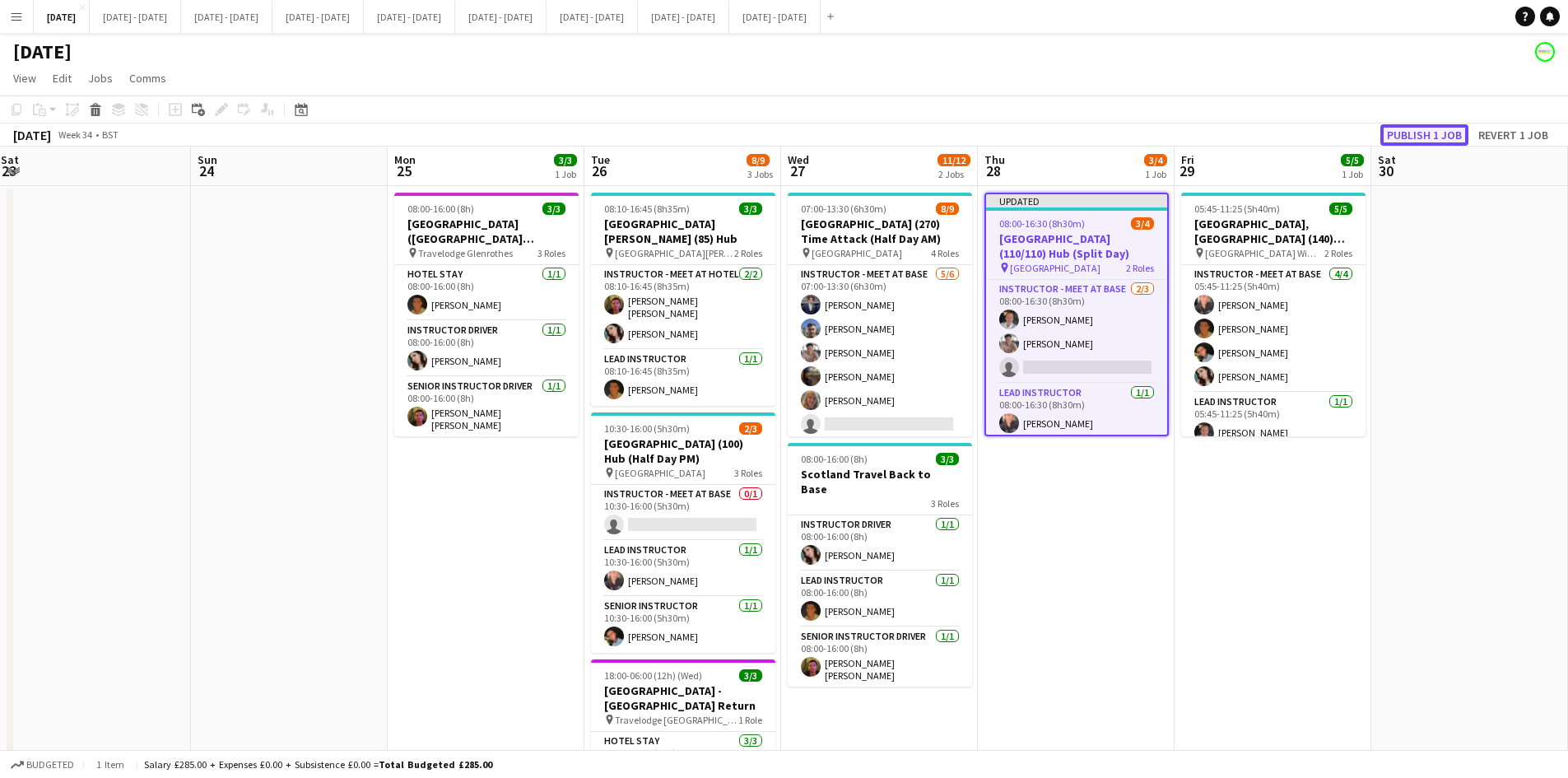
click at [1401, 128] on button "Publish 1 job" at bounding box center [1424, 135] width 88 height 22
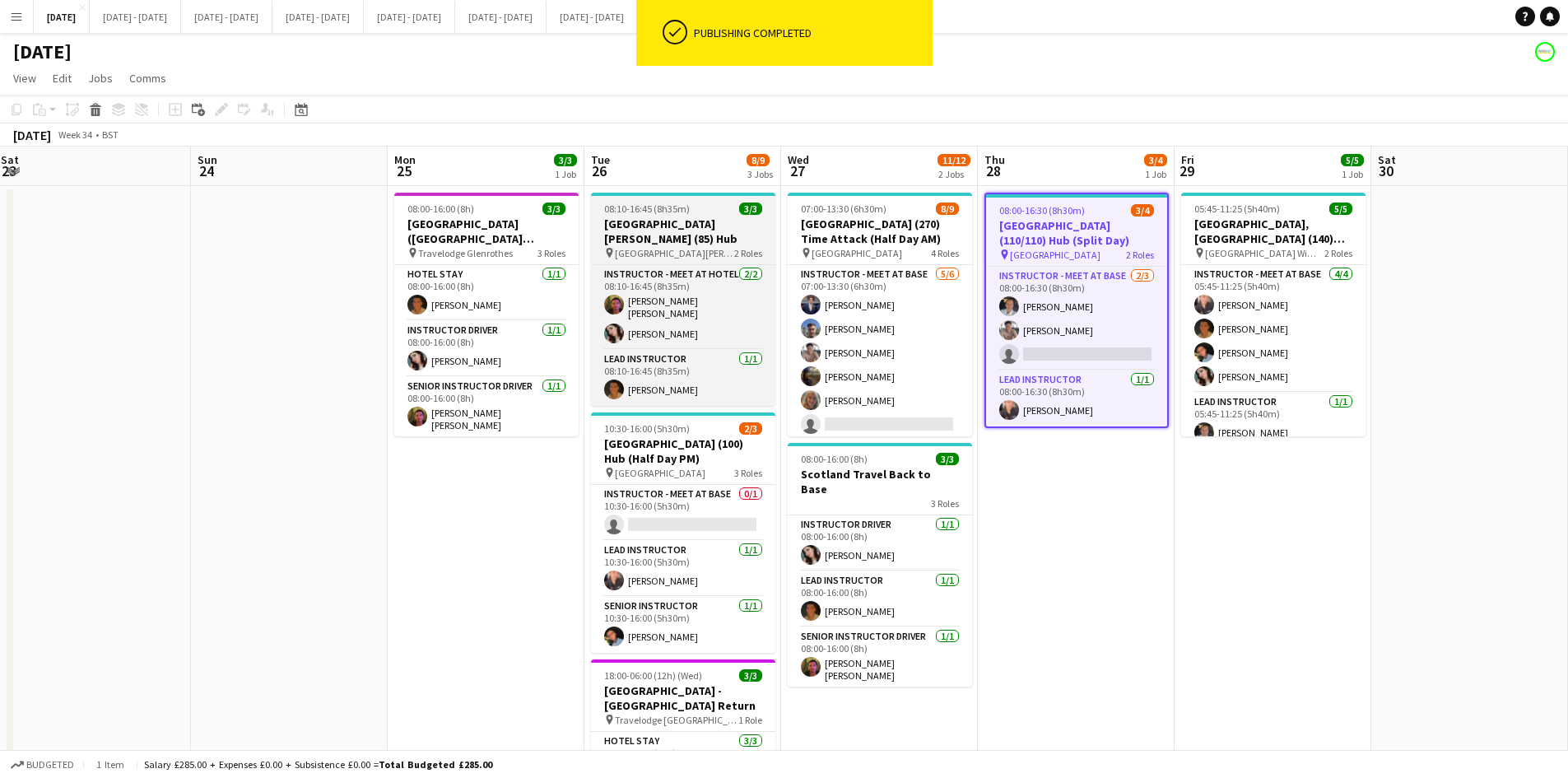
click at [703, 202] on app-job-card "08:10-16:45 (8h35m) 3/3 [GEOGRAPHIC_DATA][PERSON_NAME] (85) Hub pin [GEOGRAPHIC…" at bounding box center [683, 299] width 184 height 213
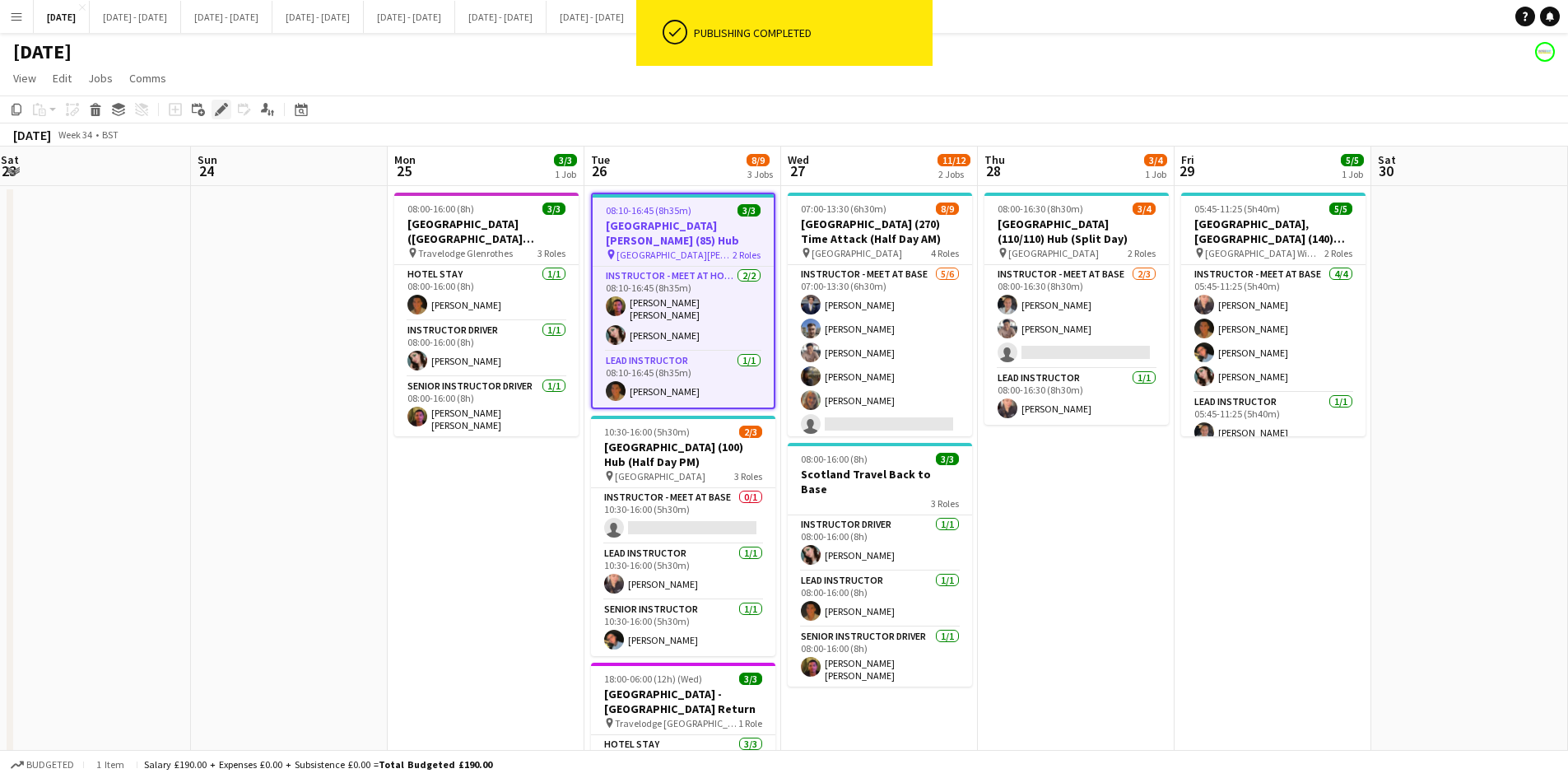
click at [217, 108] on icon "Edit" at bounding box center [221, 109] width 13 height 13
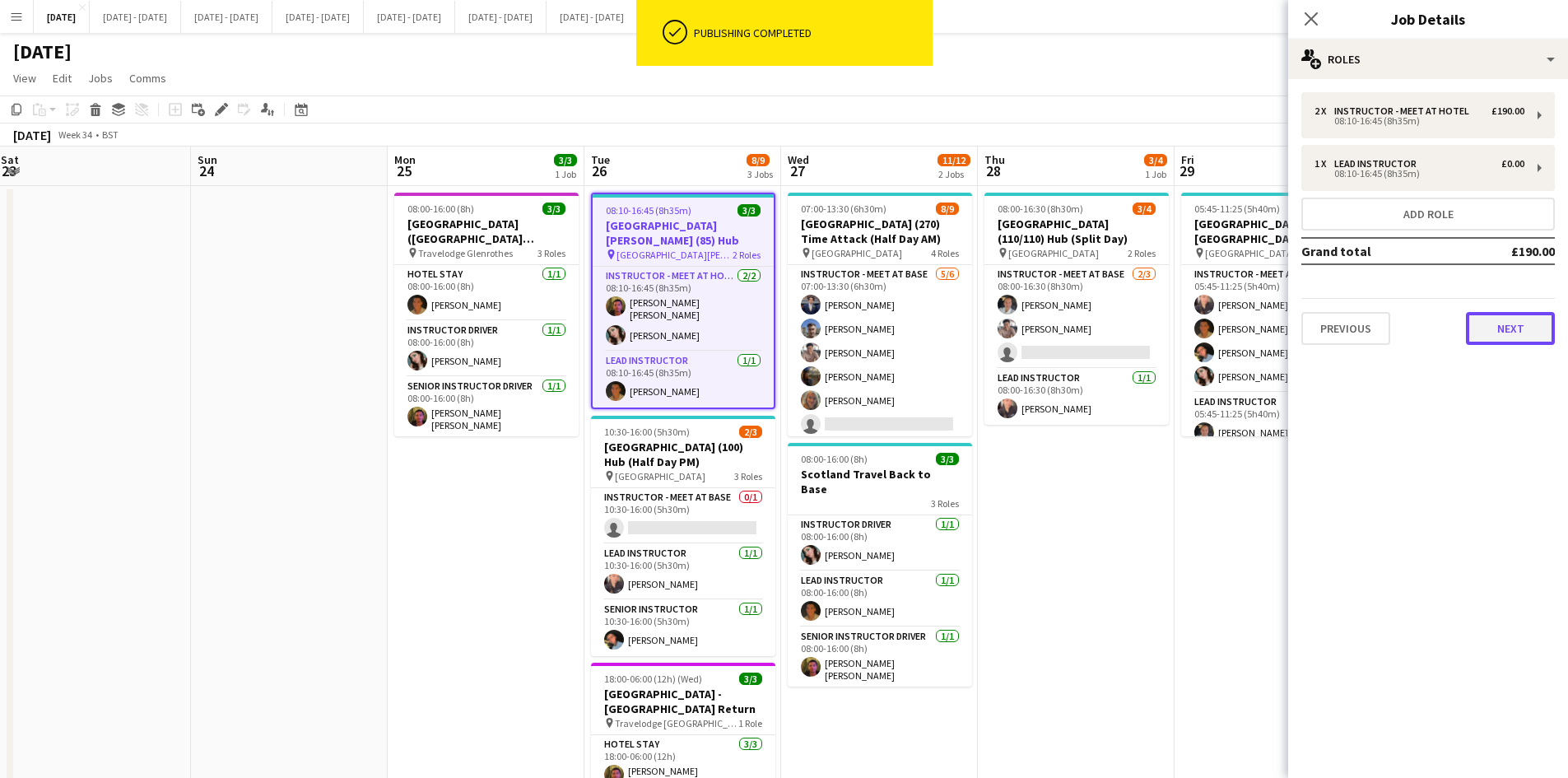
click at [1519, 326] on button "Next" at bounding box center [1510, 328] width 89 height 33
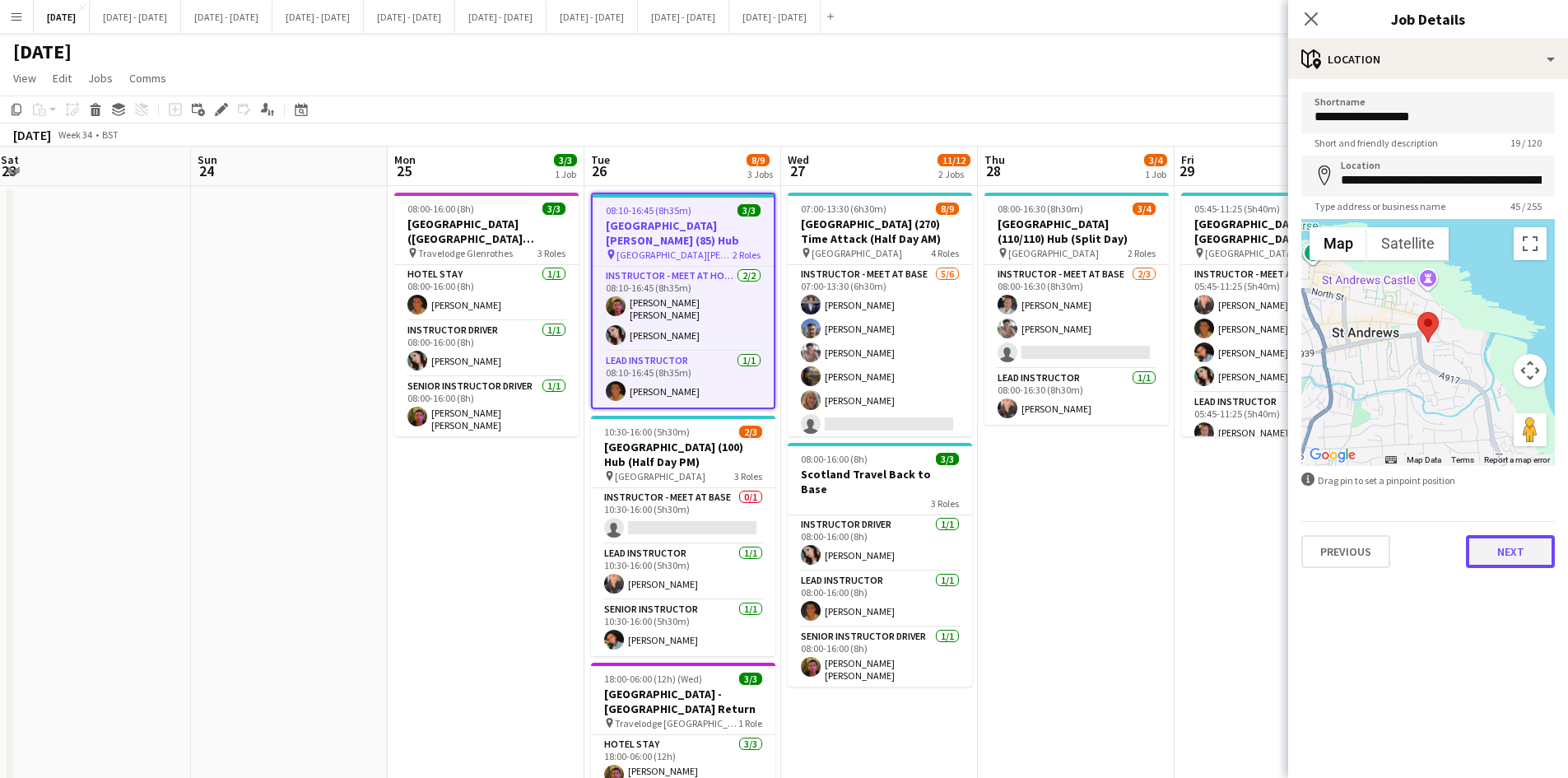
click at [1491, 558] on button "Next" at bounding box center [1510, 551] width 89 height 33
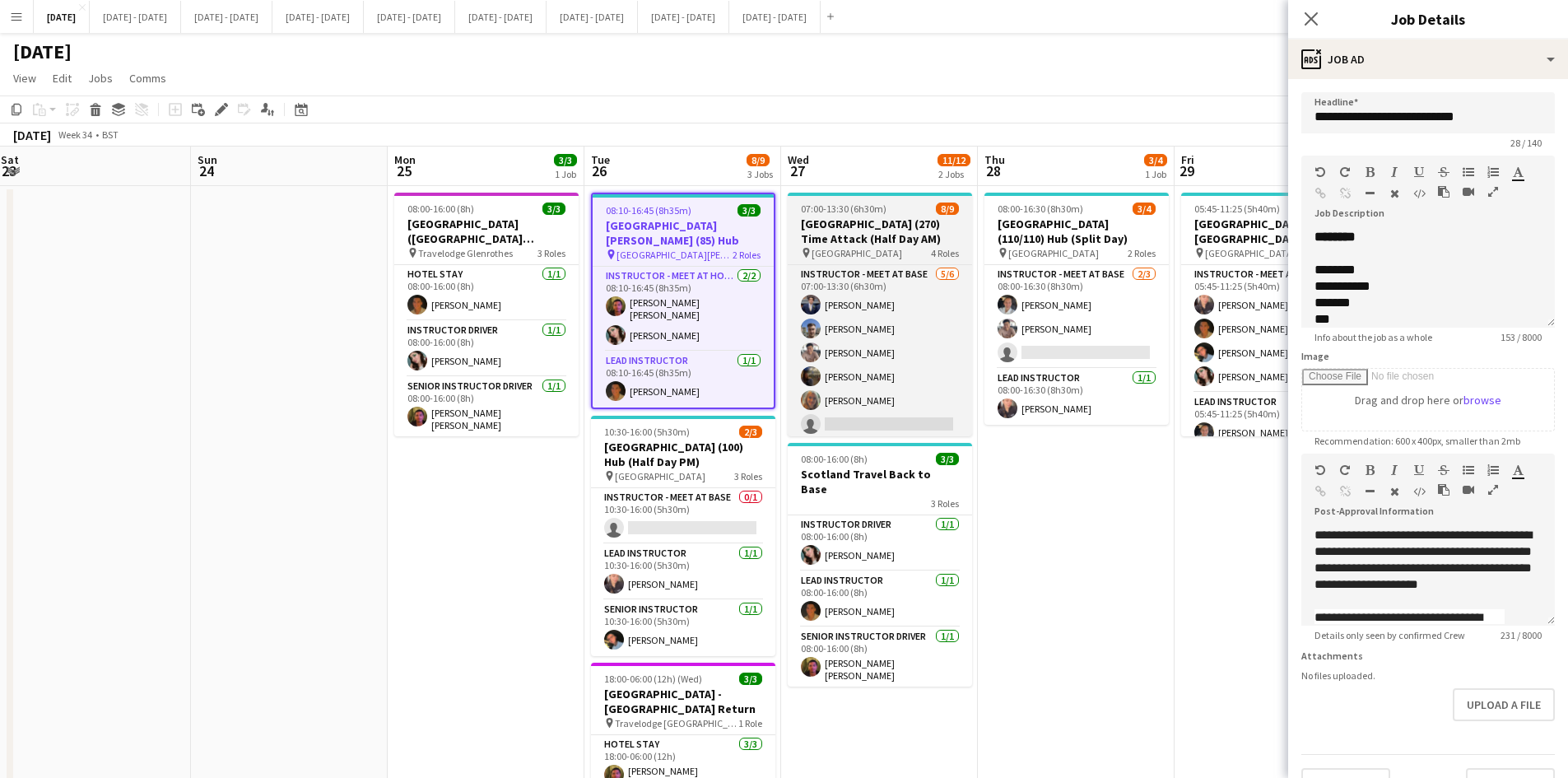
click at [894, 208] on div "07:00-13:30 (6h30m) 8/9" at bounding box center [880, 209] width 184 height 13
type input "**********"
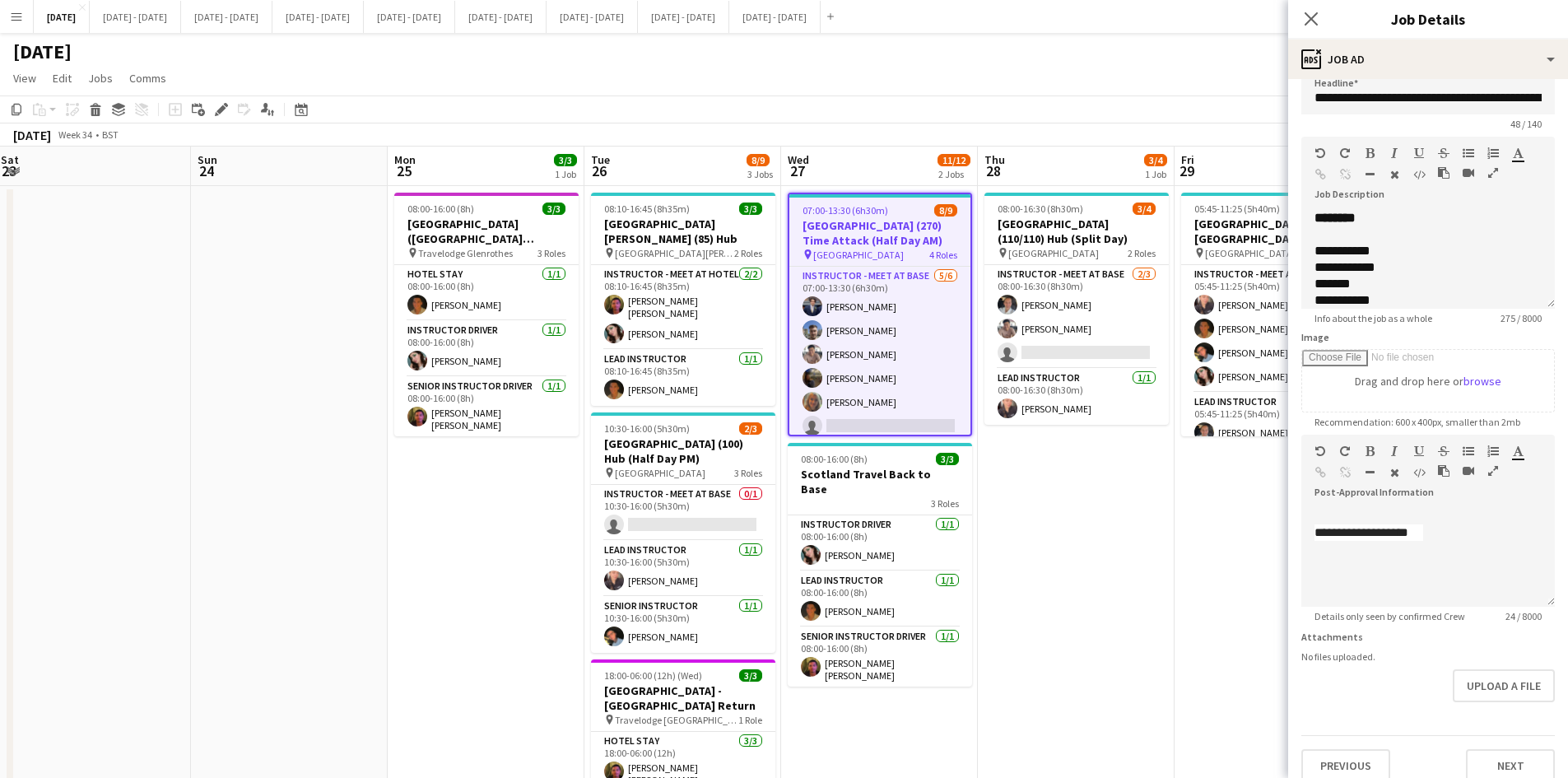
scroll to position [36, 0]
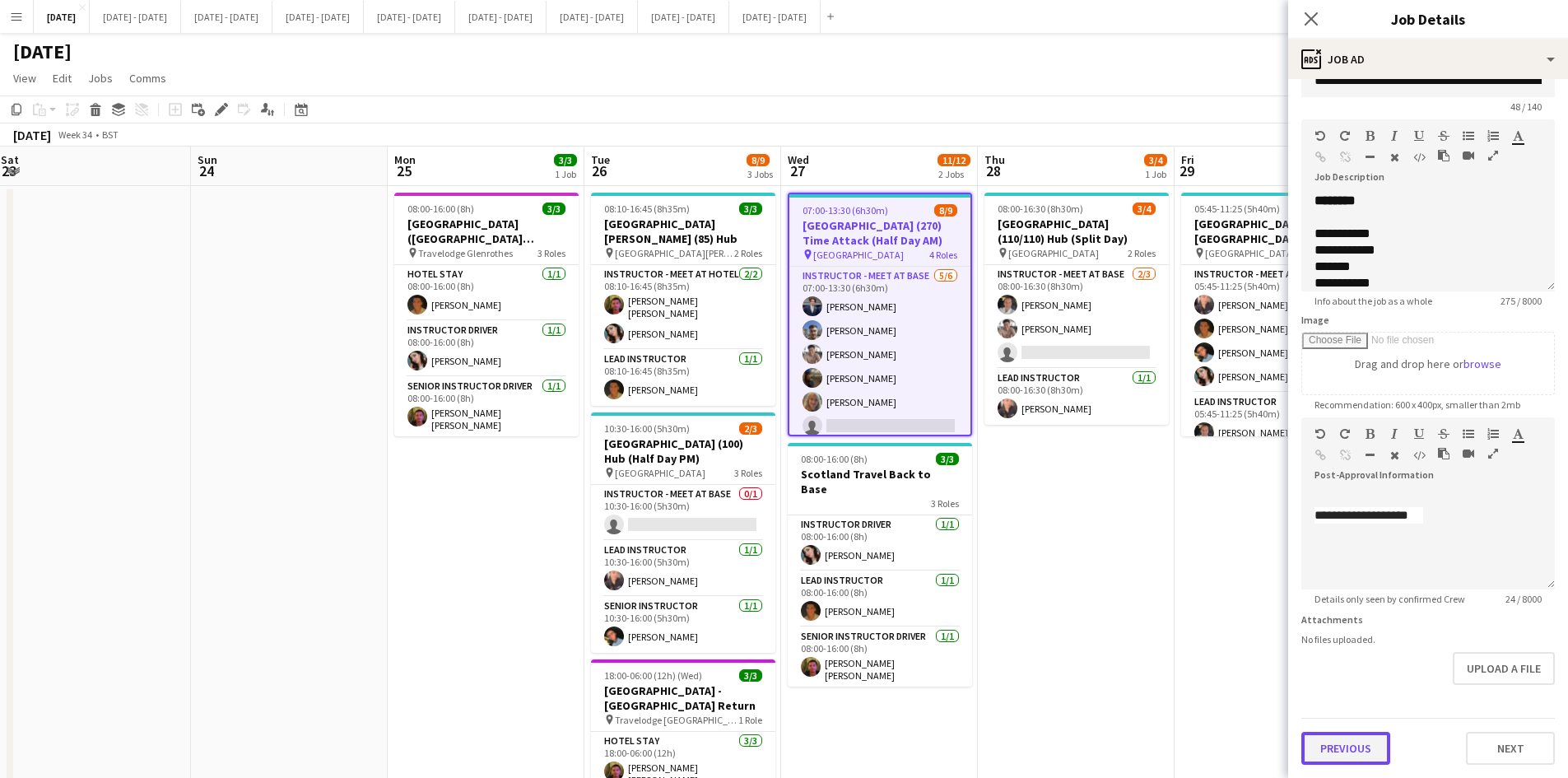
click at [1352, 745] on button "Previous" at bounding box center [1346, 748] width 89 height 33
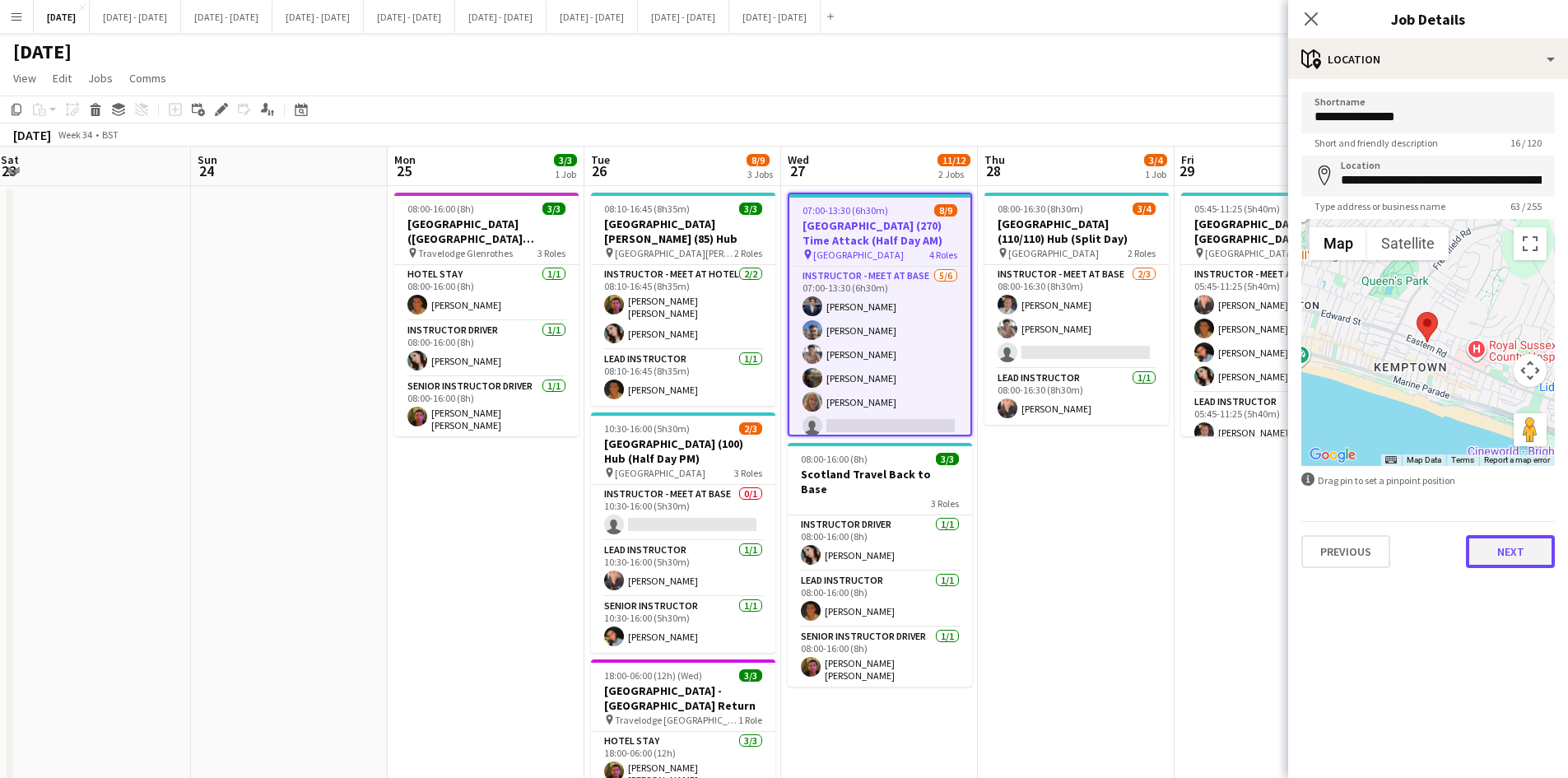
click at [1510, 554] on button "Next" at bounding box center [1510, 551] width 89 height 33
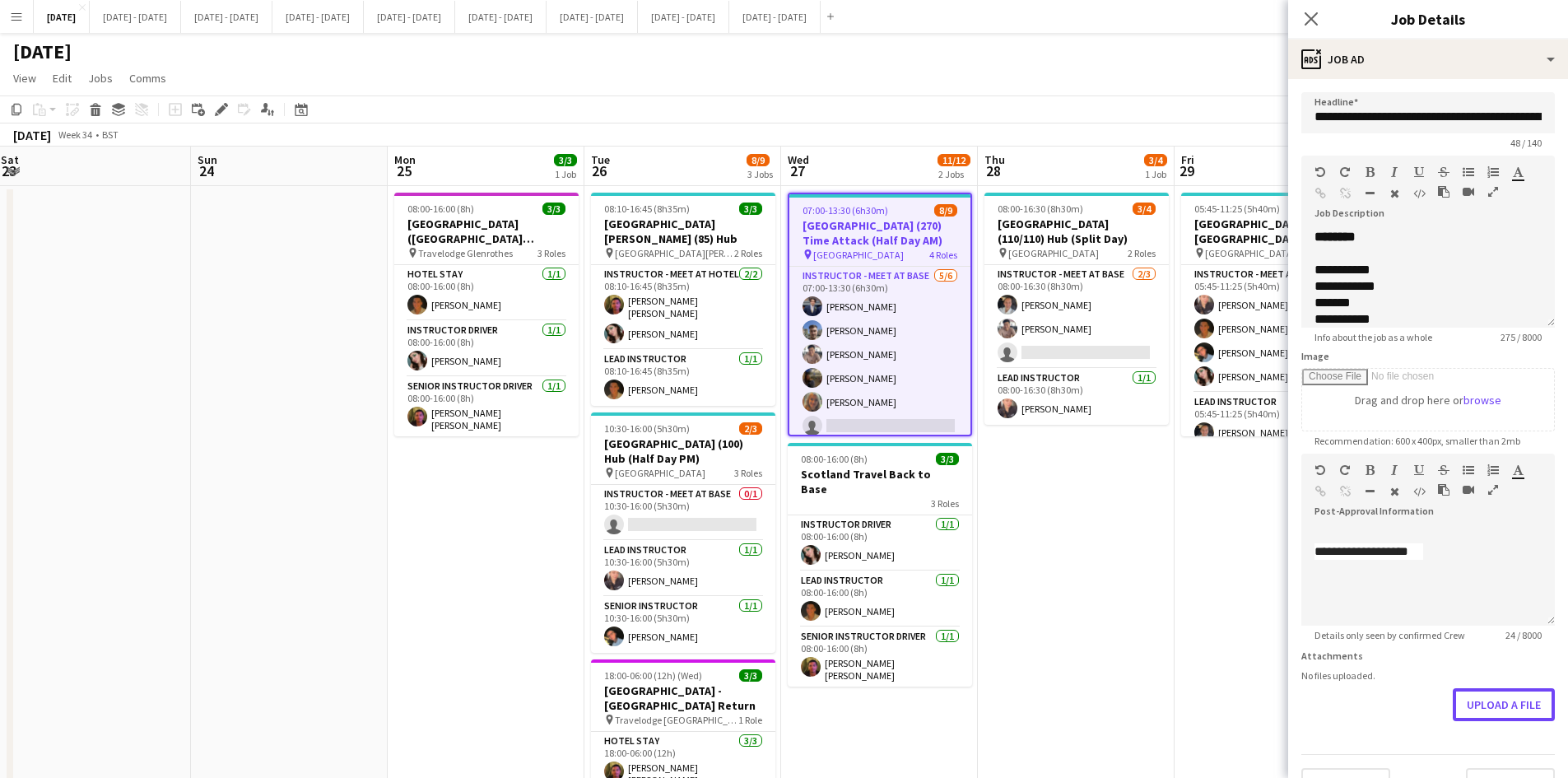
click at [1456, 757] on form "**********" at bounding box center [1428, 446] width 280 height 709
click at [1476, 700] on button "Upload a file" at bounding box center [1504, 705] width 102 height 33
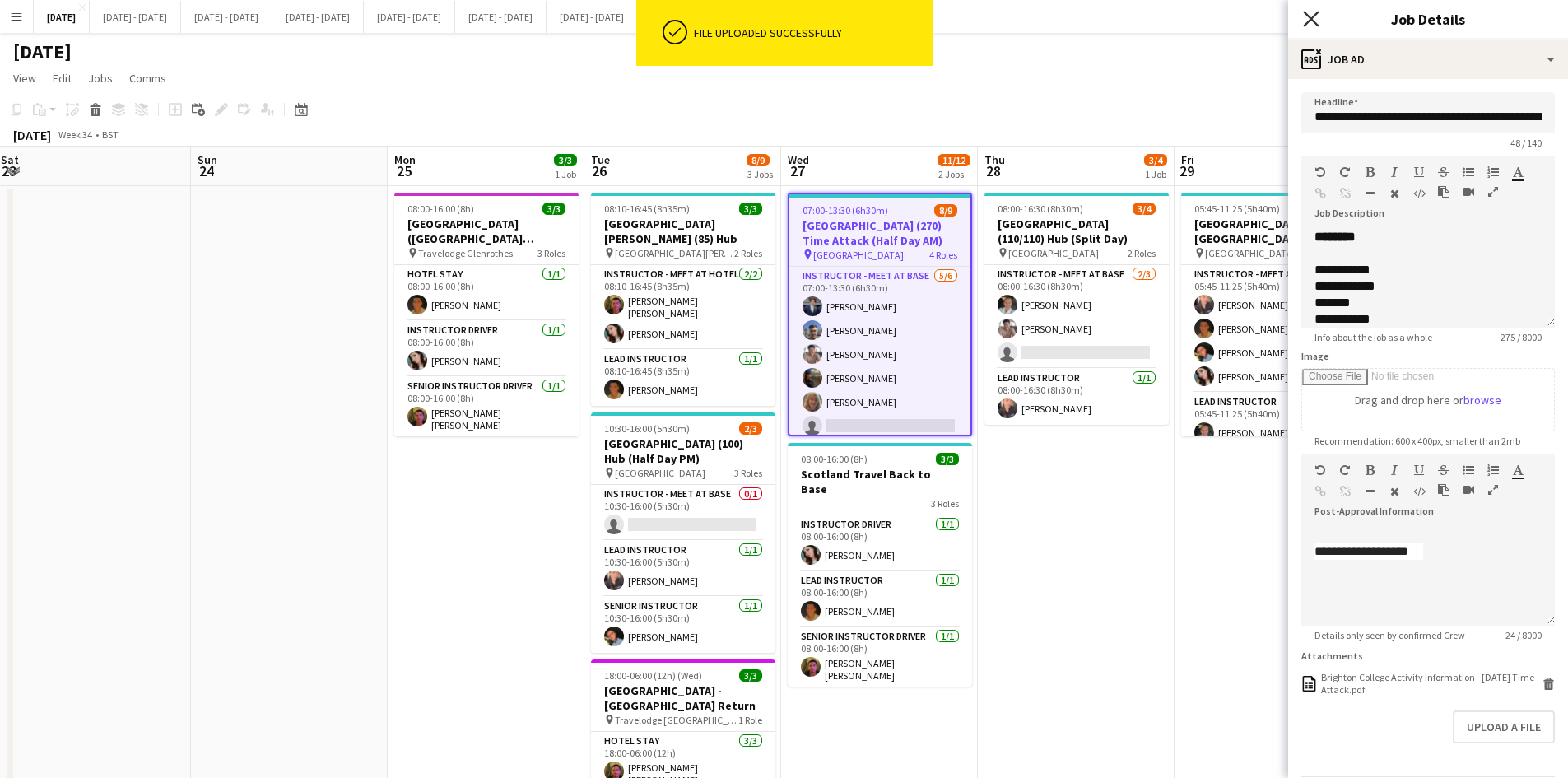
click at [1312, 19] on icon at bounding box center [1311, 18] width 16 height 16
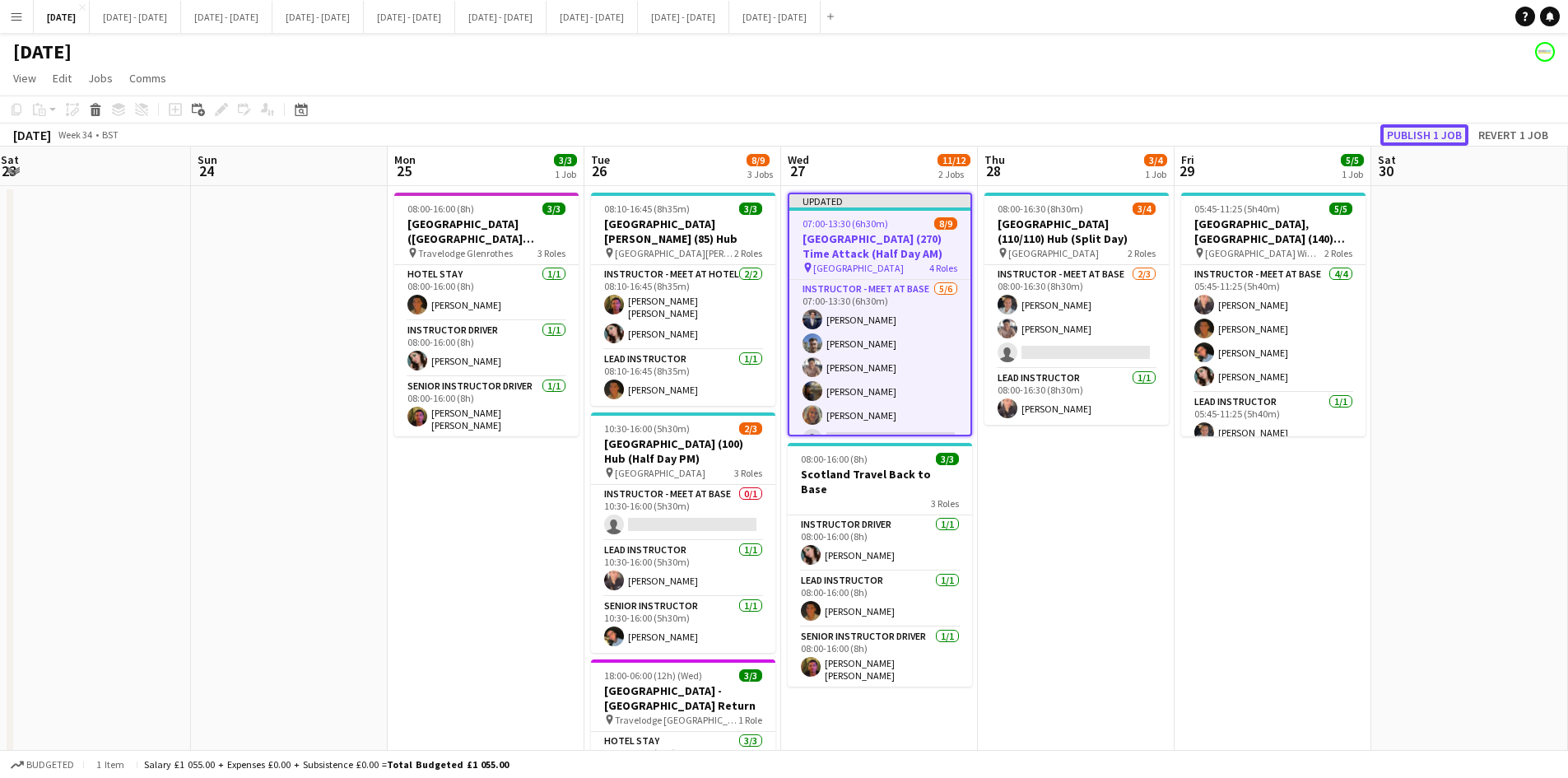
click at [1418, 134] on button "Publish 1 job" at bounding box center [1424, 135] width 88 height 22
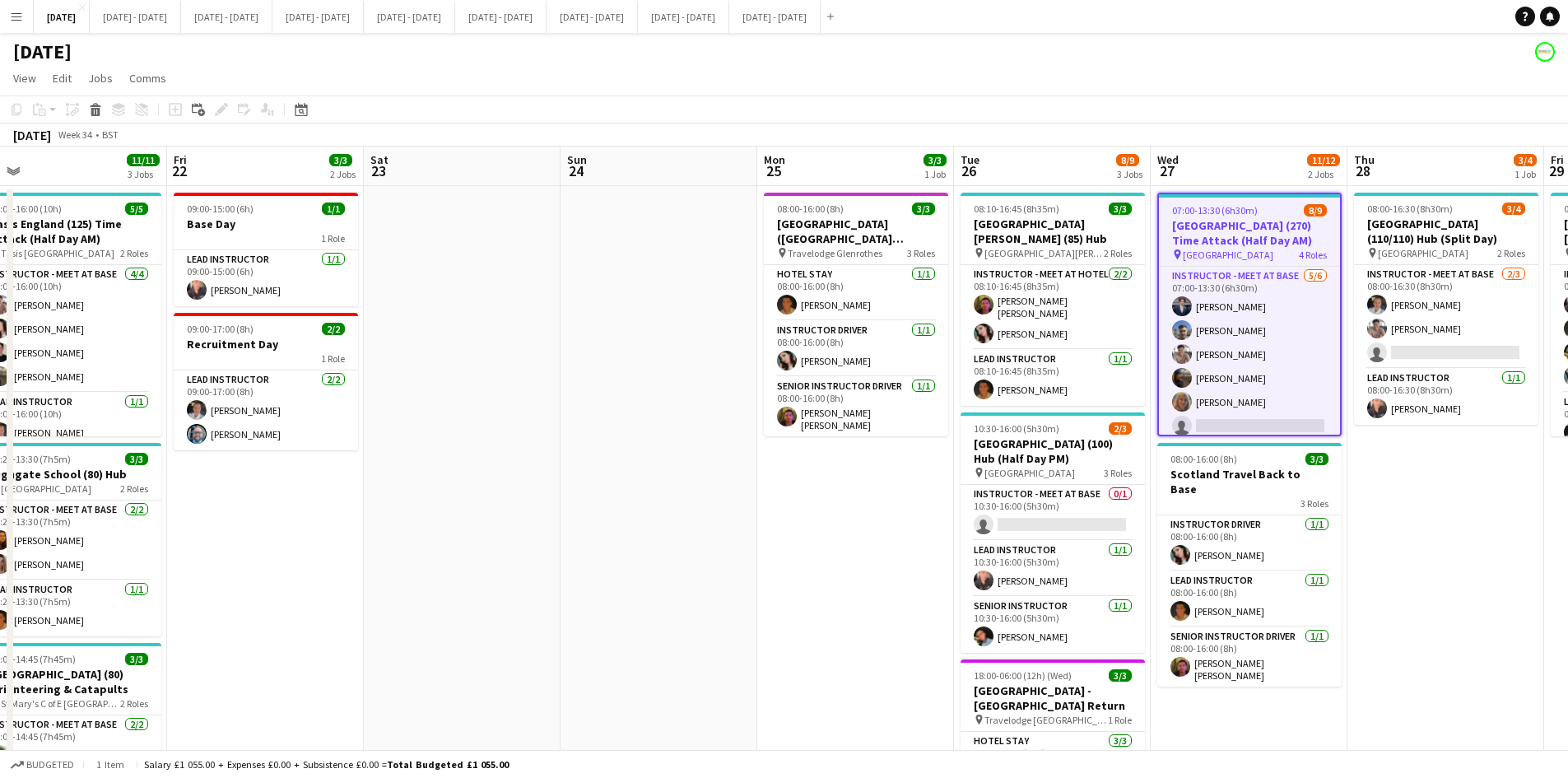
scroll to position [0, 406]
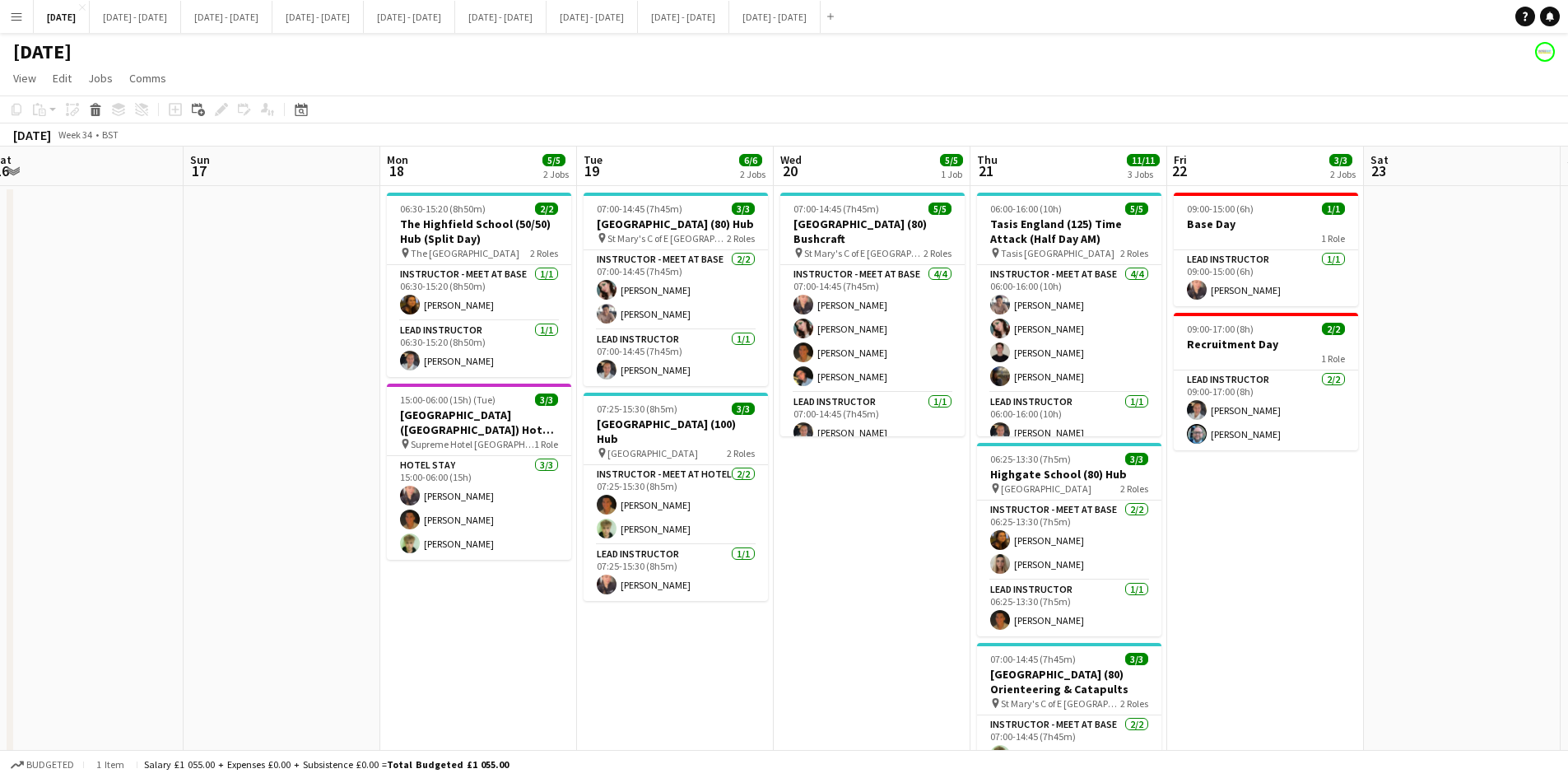
drag, startPoint x: 140, startPoint y: 485, endPoint x: 1776, endPoint y: 493, distance: 1636.0
click at [1568, 493] on html "Menu Boards Boards Boards All jobs Status Workforce Workforce My Workforce Recr…" at bounding box center [784, 465] width 1568 height 930
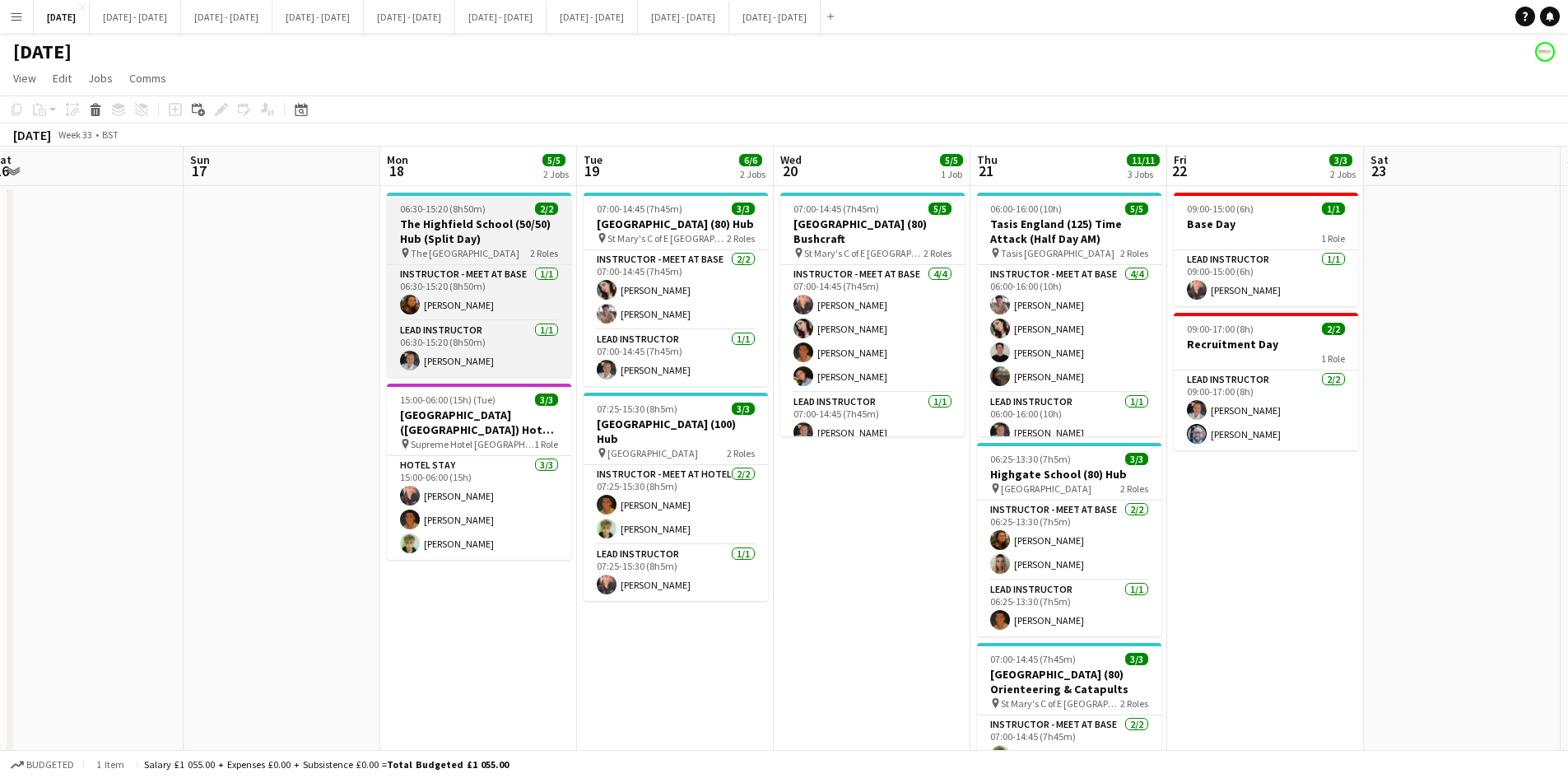
click at [499, 201] on app-job-card "06:30-15:20 (8h50m) 2/2 [GEOGRAPHIC_DATA] (50/50) Hub (Split Day) pin The Highf…" at bounding box center [479, 285] width 184 height 184
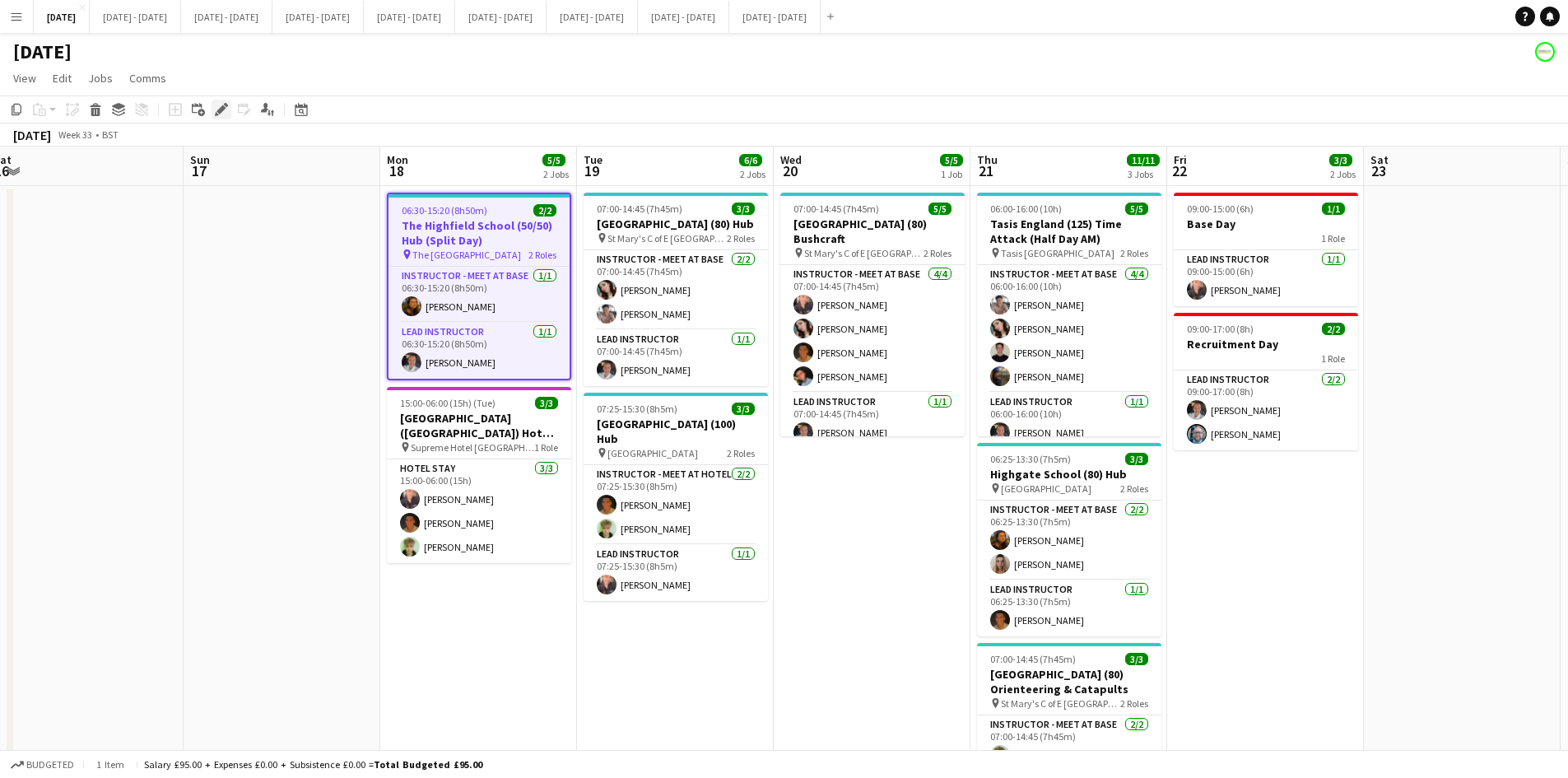
click at [216, 107] on icon "Edit" at bounding box center [221, 109] width 13 height 13
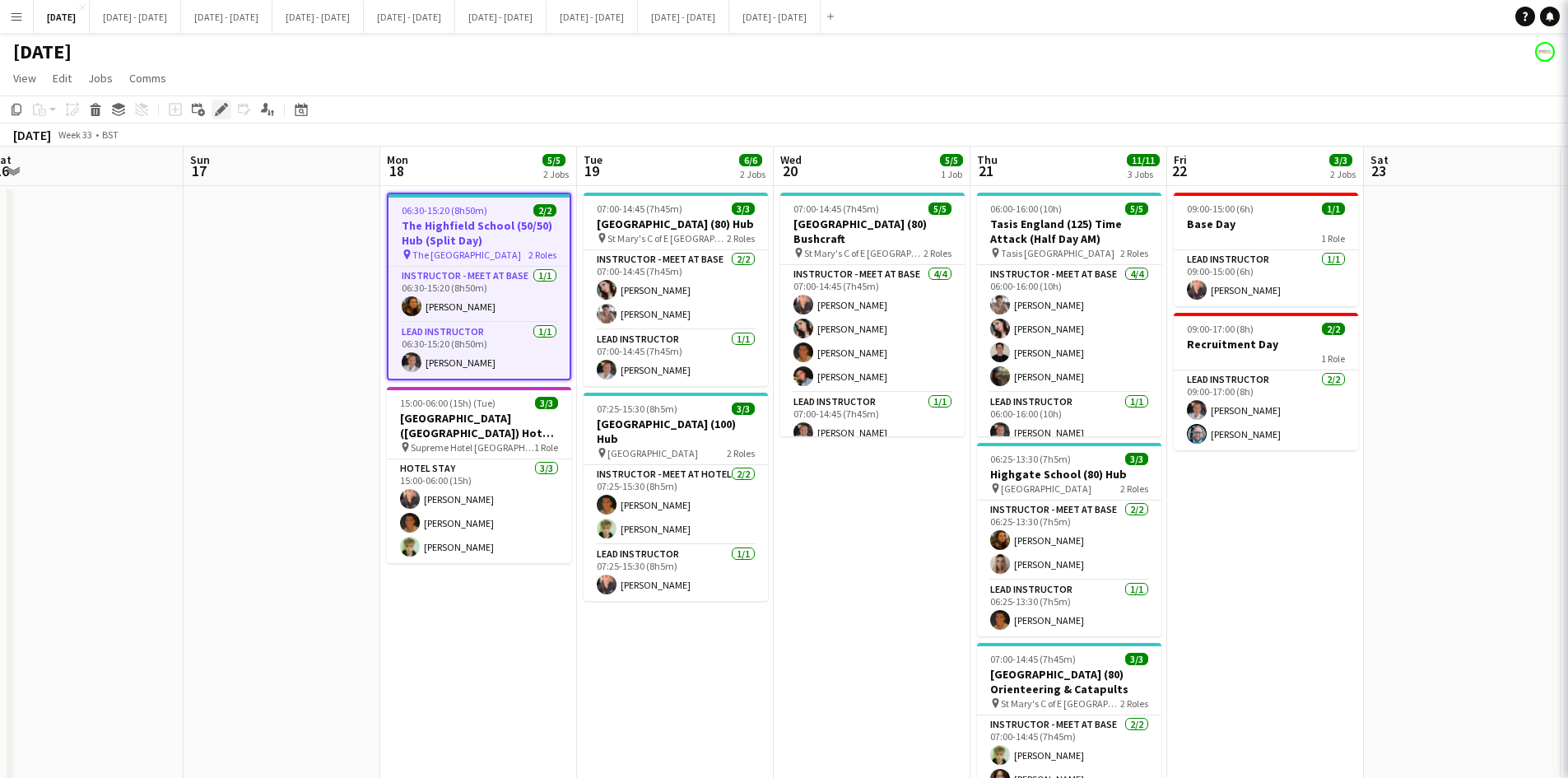
type input "**********"
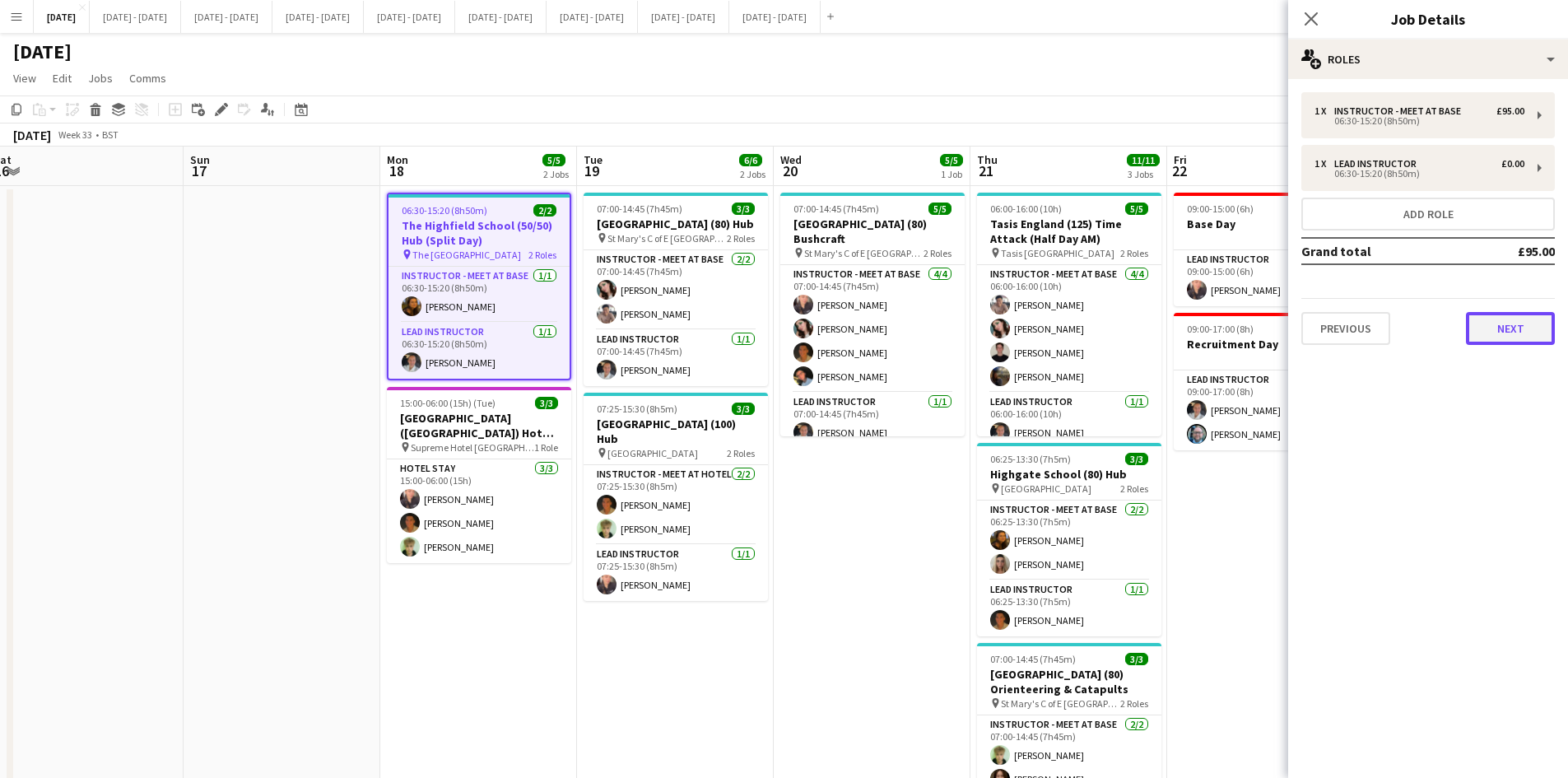
click at [1496, 326] on button "Next" at bounding box center [1510, 328] width 89 height 33
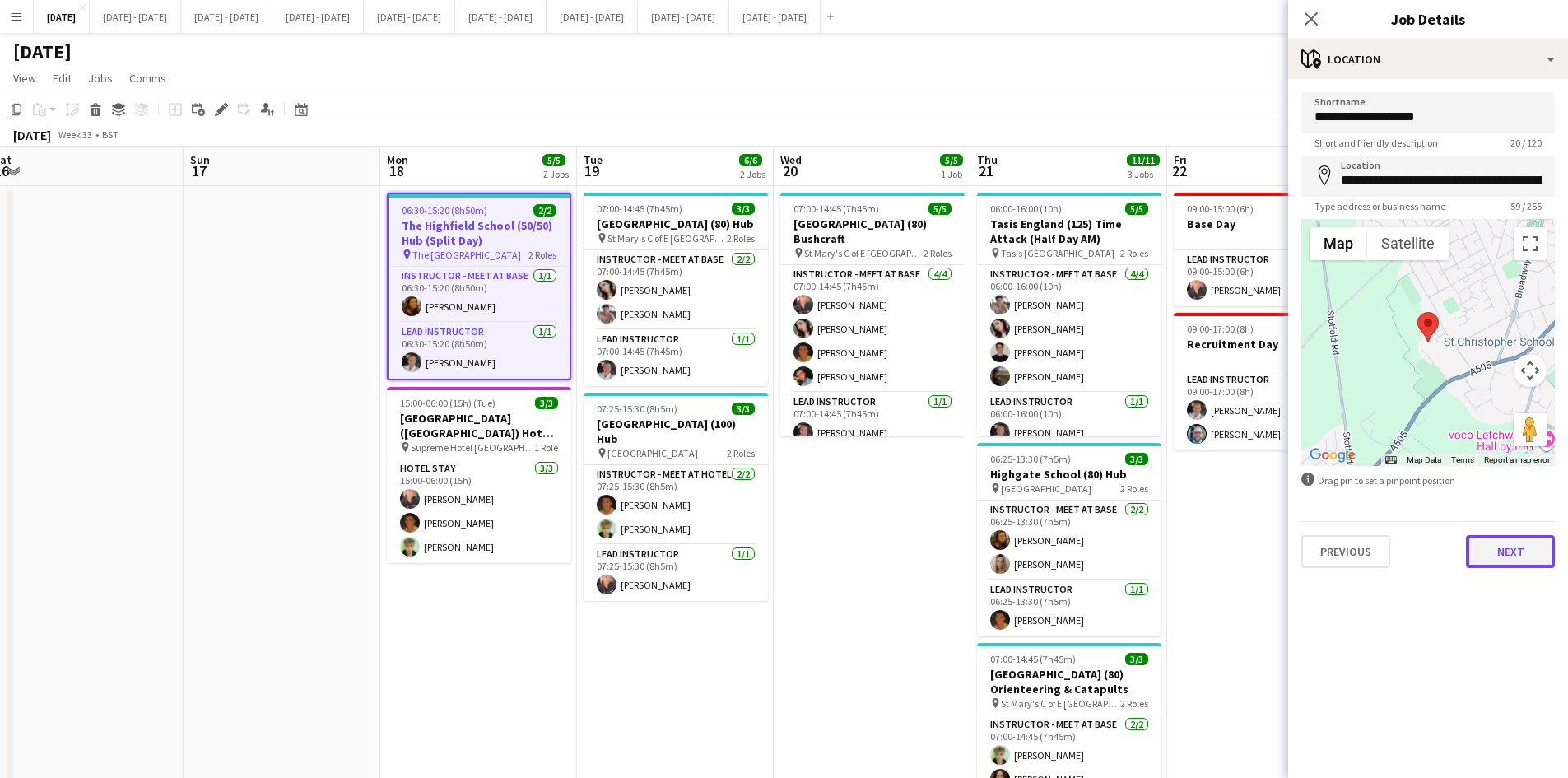
click at [1500, 547] on button "Next" at bounding box center [1510, 551] width 89 height 33
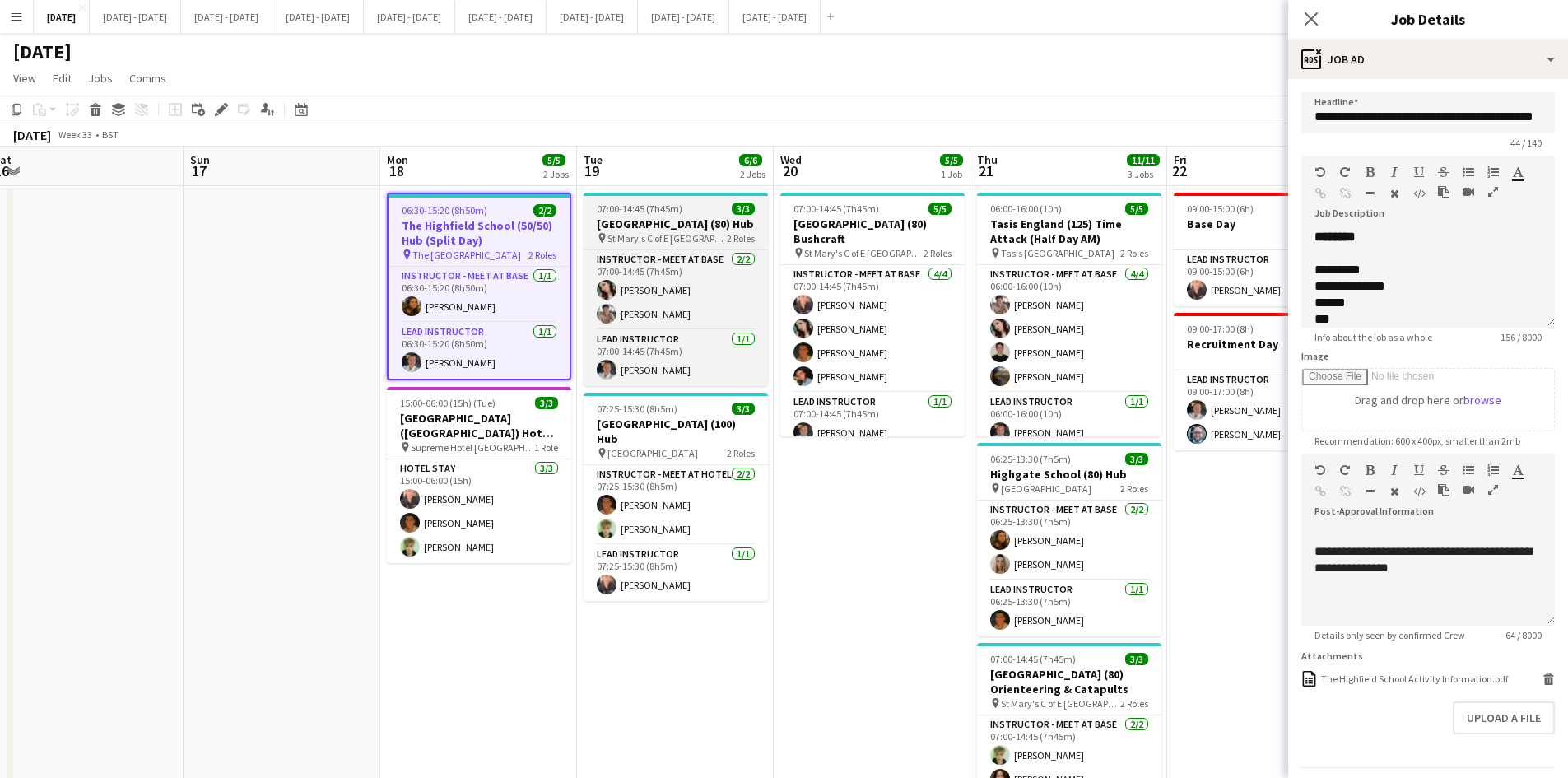
click at [691, 205] on div "07:00-14:45 (7h45m) 3/3" at bounding box center [675, 209] width 184 height 13
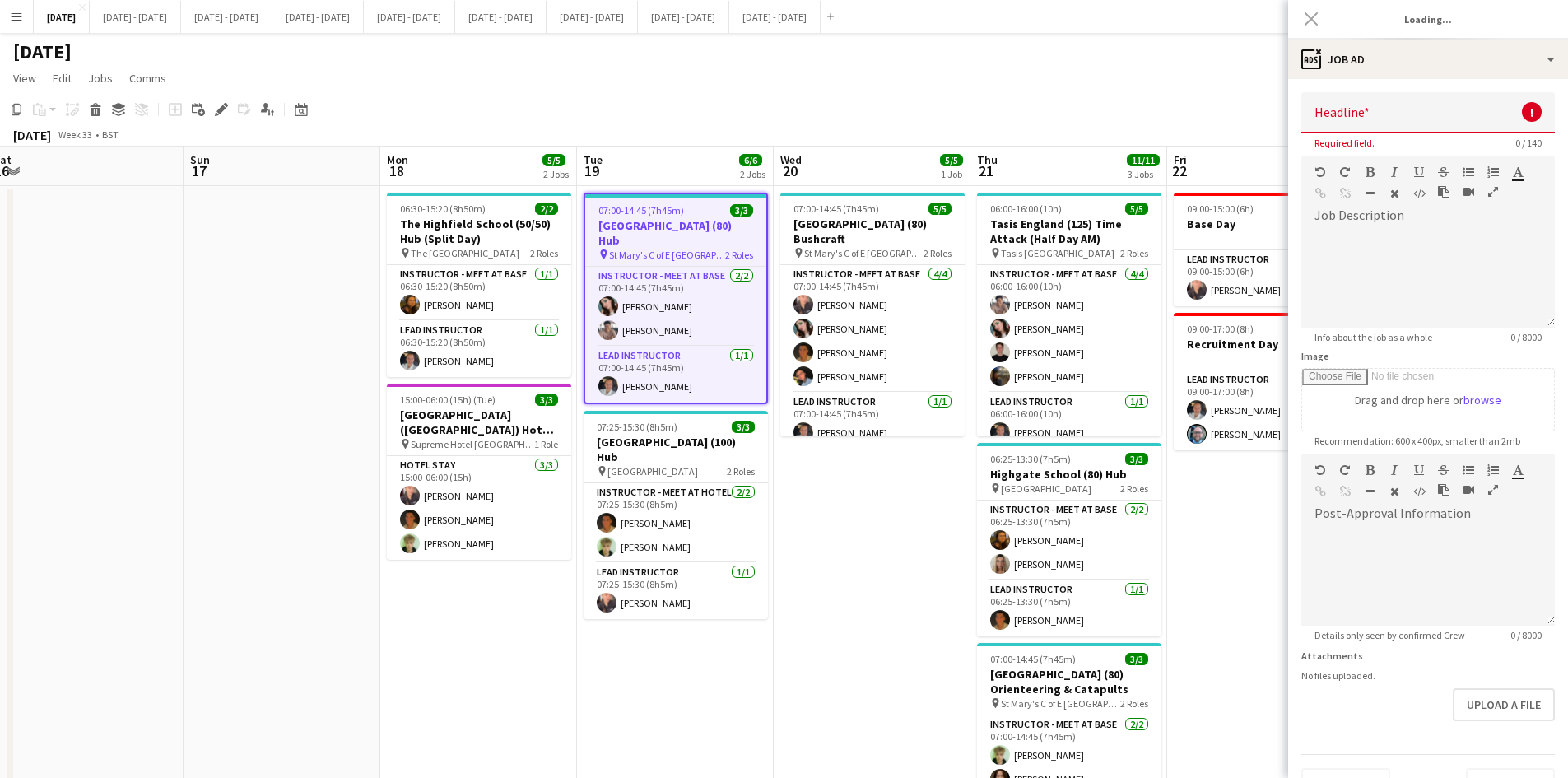
type input "**********"
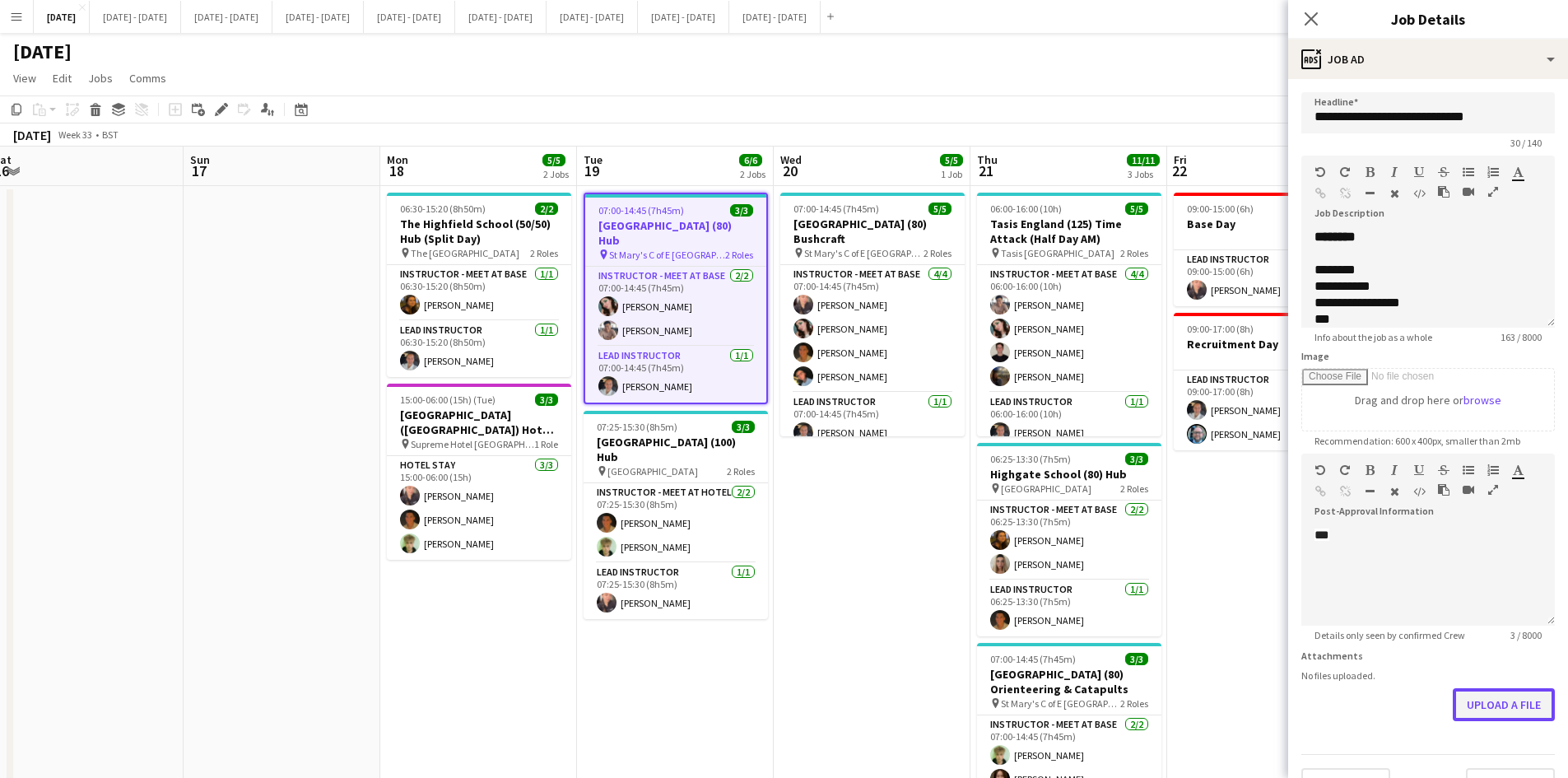
click at [1493, 705] on button "Upload a file" at bounding box center [1504, 705] width 102 height 33
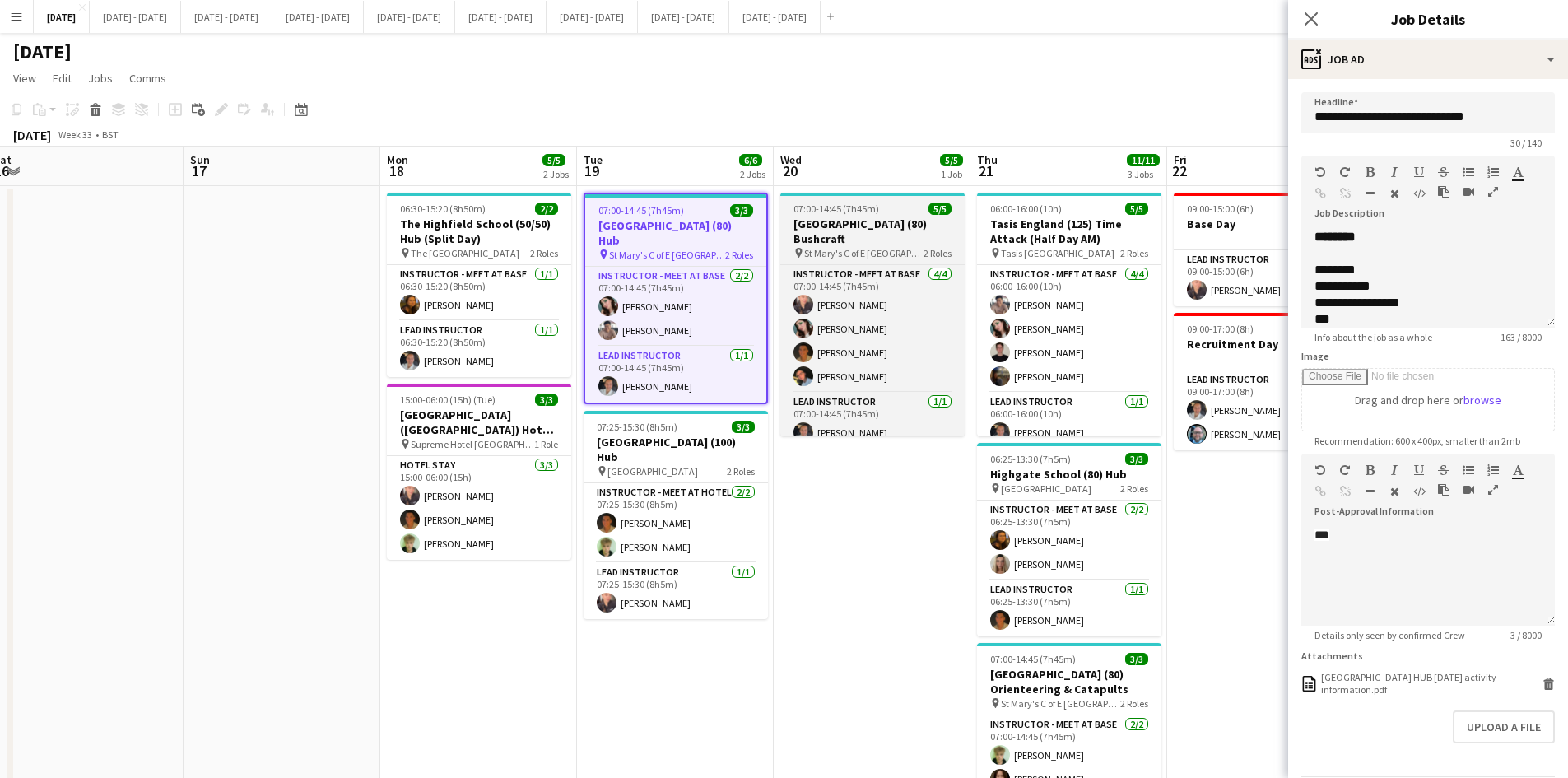
click at [893, 210] on div "07:00-14:45 (7h45m) 5/5" at bounding box center [872, 209] width 184 height 13
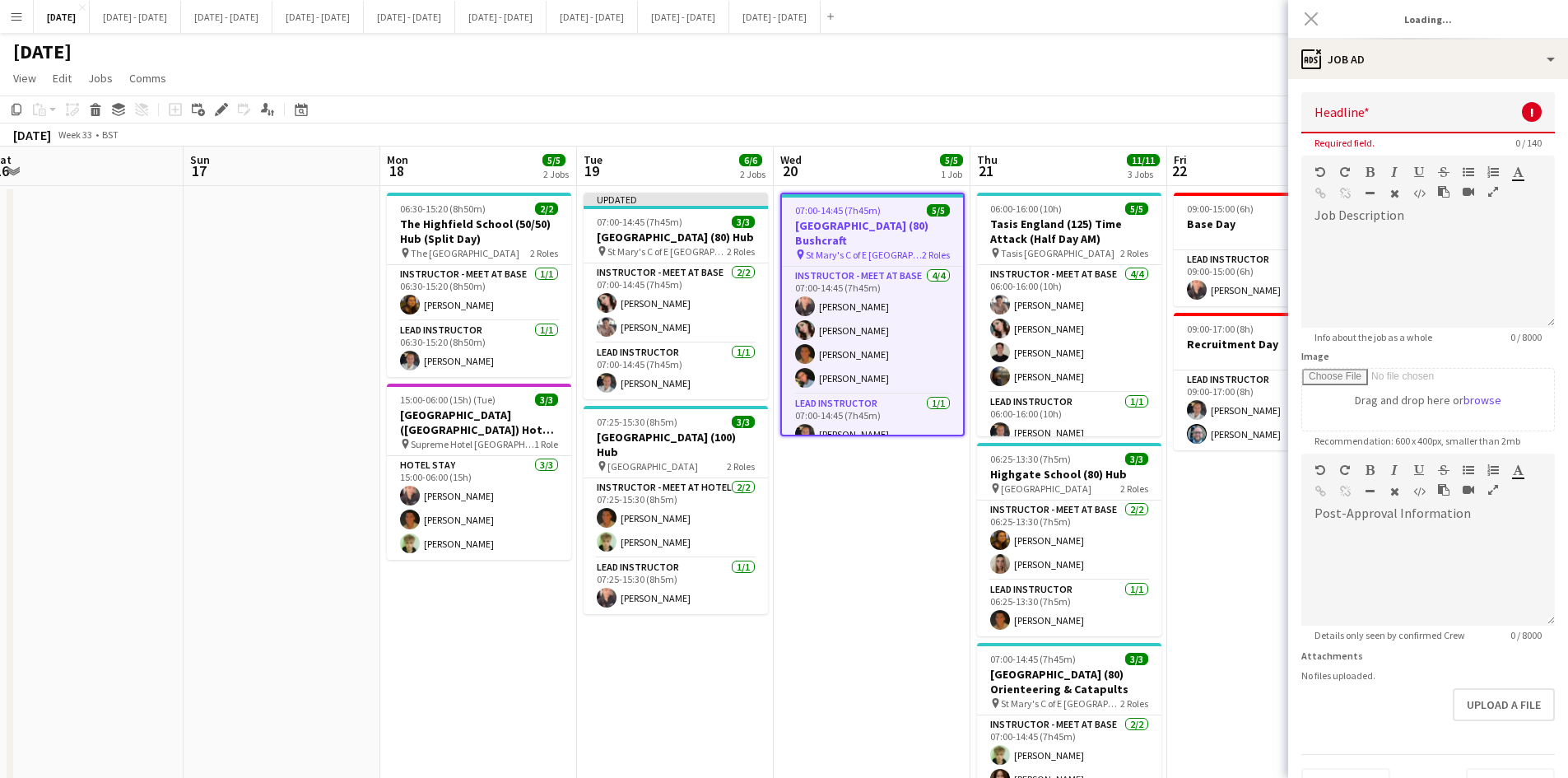
type input "**********"
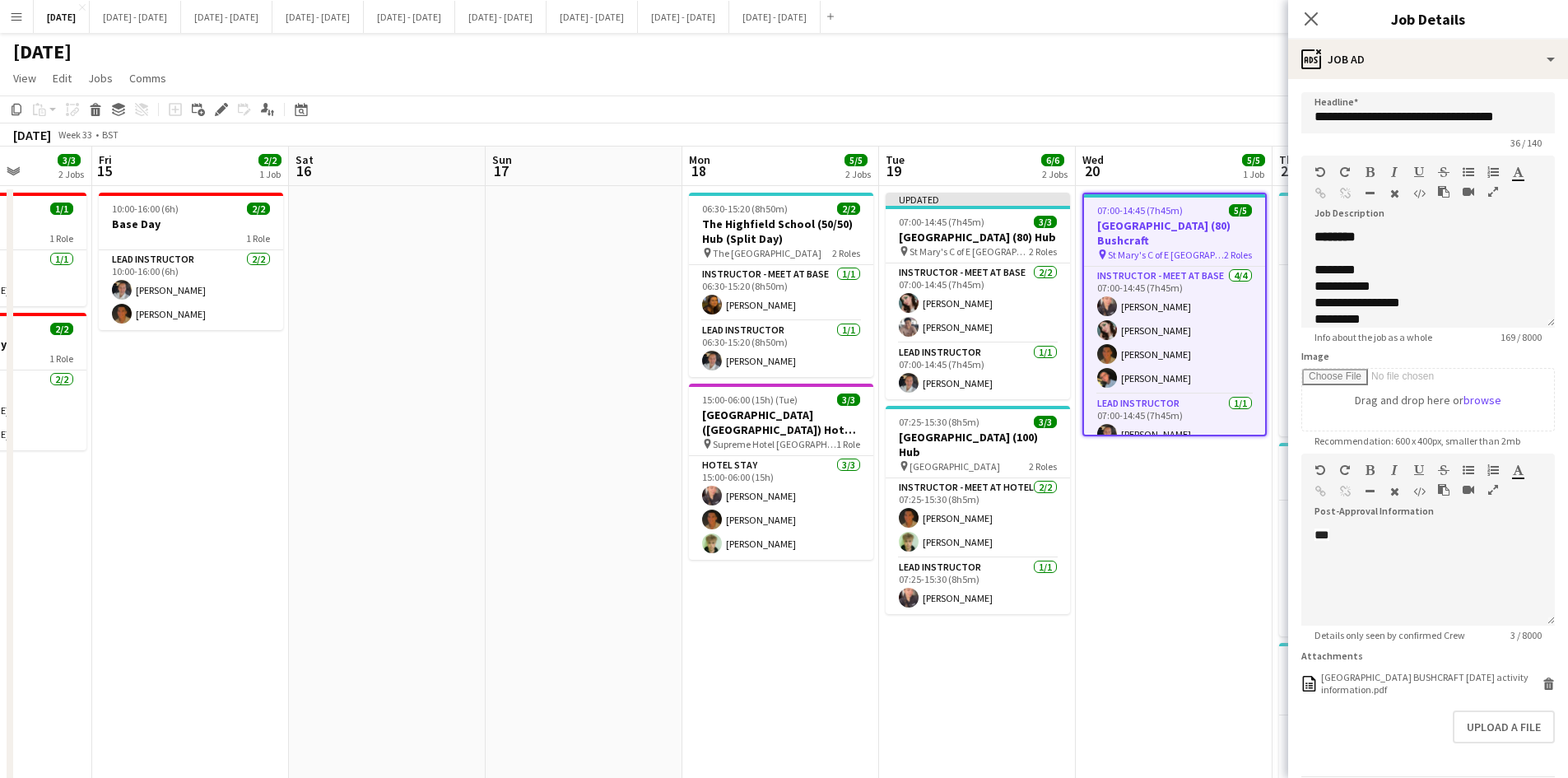
scroll to position [0, 494]
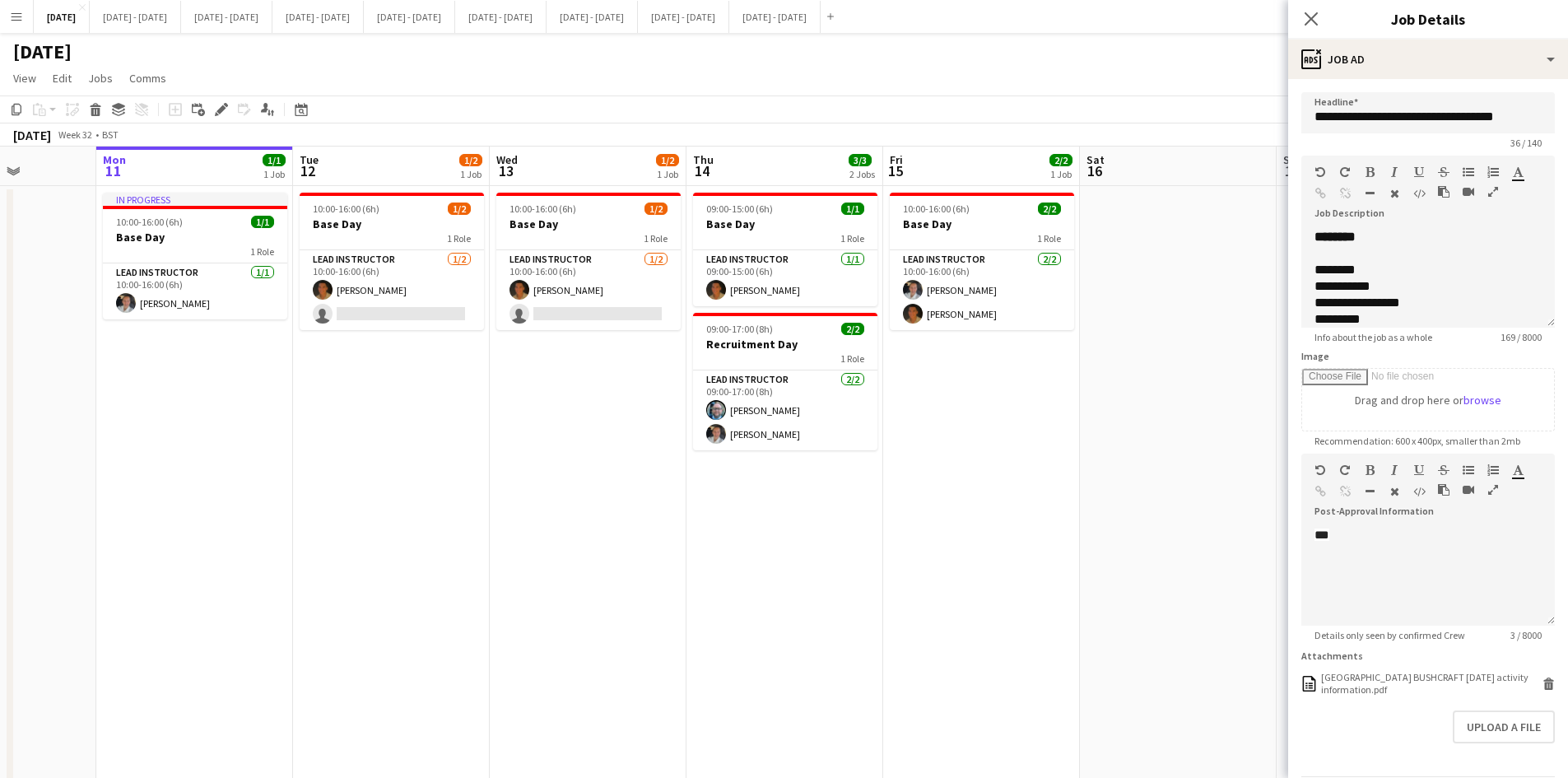
drag, startPoint x: 192, startPoint y: 311, endPoint x: 1314, endPoint y: 317, distance: 1122.0
click at [1314, 317] on body "Menu Boards Boards Boards All jobs Status Workforce Workforce My Workforce Recr…" at bounding box center [784, 465] width 1568 height 930
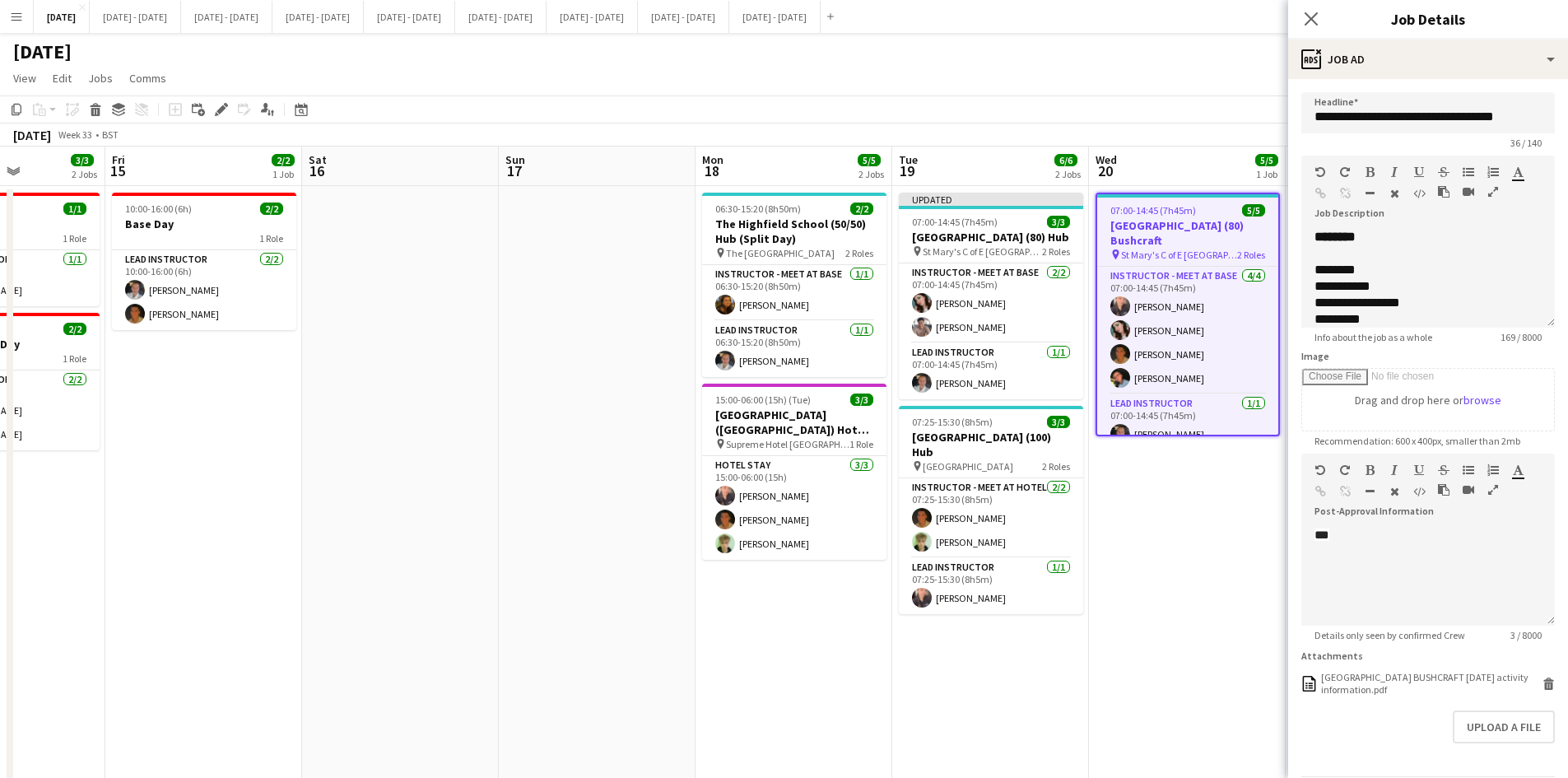
scroll to position [0, 523]
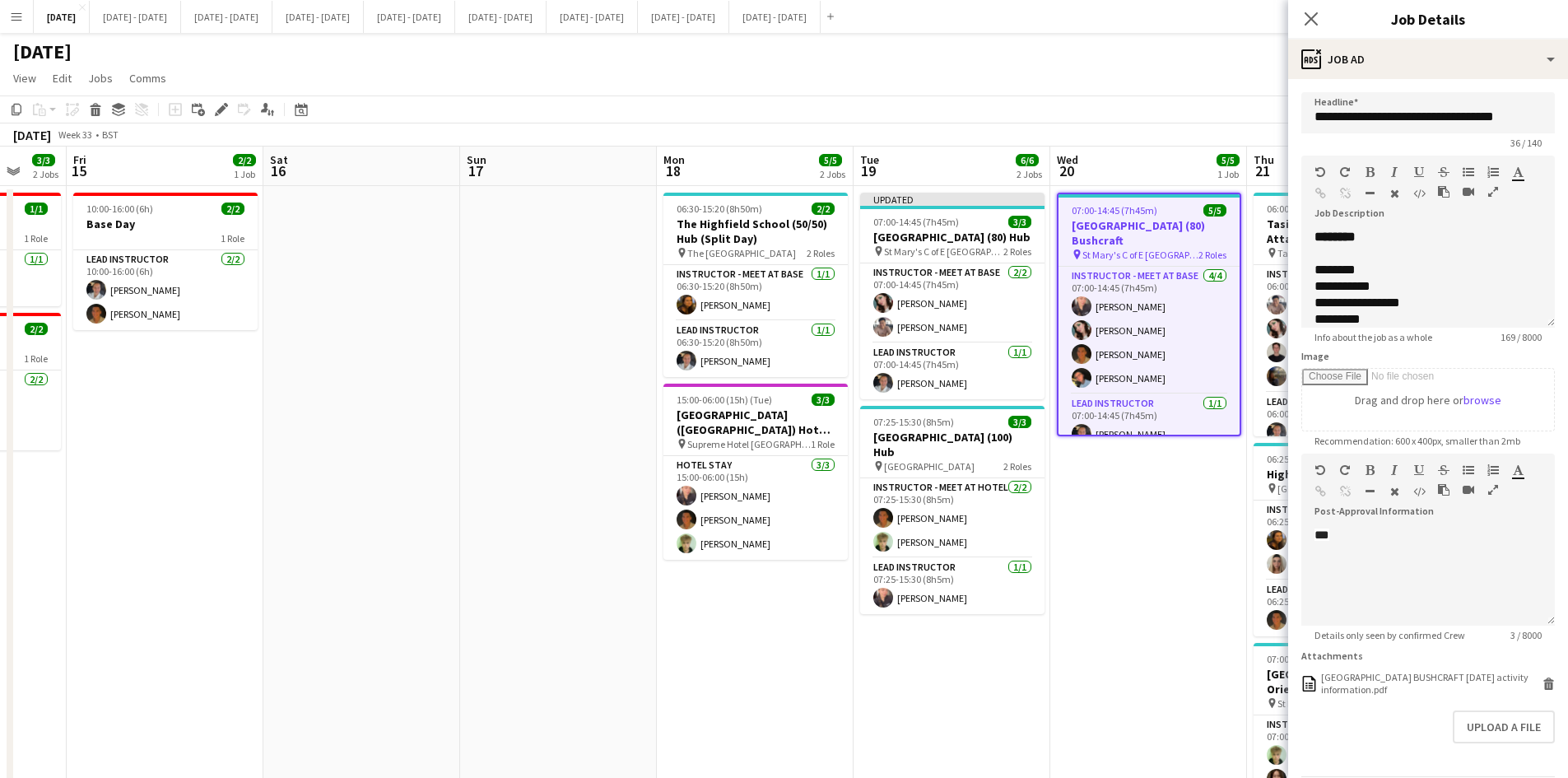
drag, startPoint x: 1231, startPoint y: 371, endPoint x: 414, endPoint y: 457, distance: 821.5
click at [414, 457] on app-calendar-viewport "Tue 12 1/2 1 Job Wed 13 1/2 1 Job Thu 14 3/3 2 Jobs Fri 15 2/2 1 Job Sat 16 Sun…" at bounding box center [784, 524] width 1568 height 755
click at [1353, 678] on div "[GEOGRAPHIC_DATA] BUSHCRAFT [DATE] activity information.pdf" at bounding box center [1429, 684] width 217 height 25
click at [1261, 215] on app-job-card "06:00-16:00 (10h) 5/5 Tasis England (125) Time Attack (Half Day AM) pin Tasis E…" at bounding box center [1345, 315] width 184 height 244
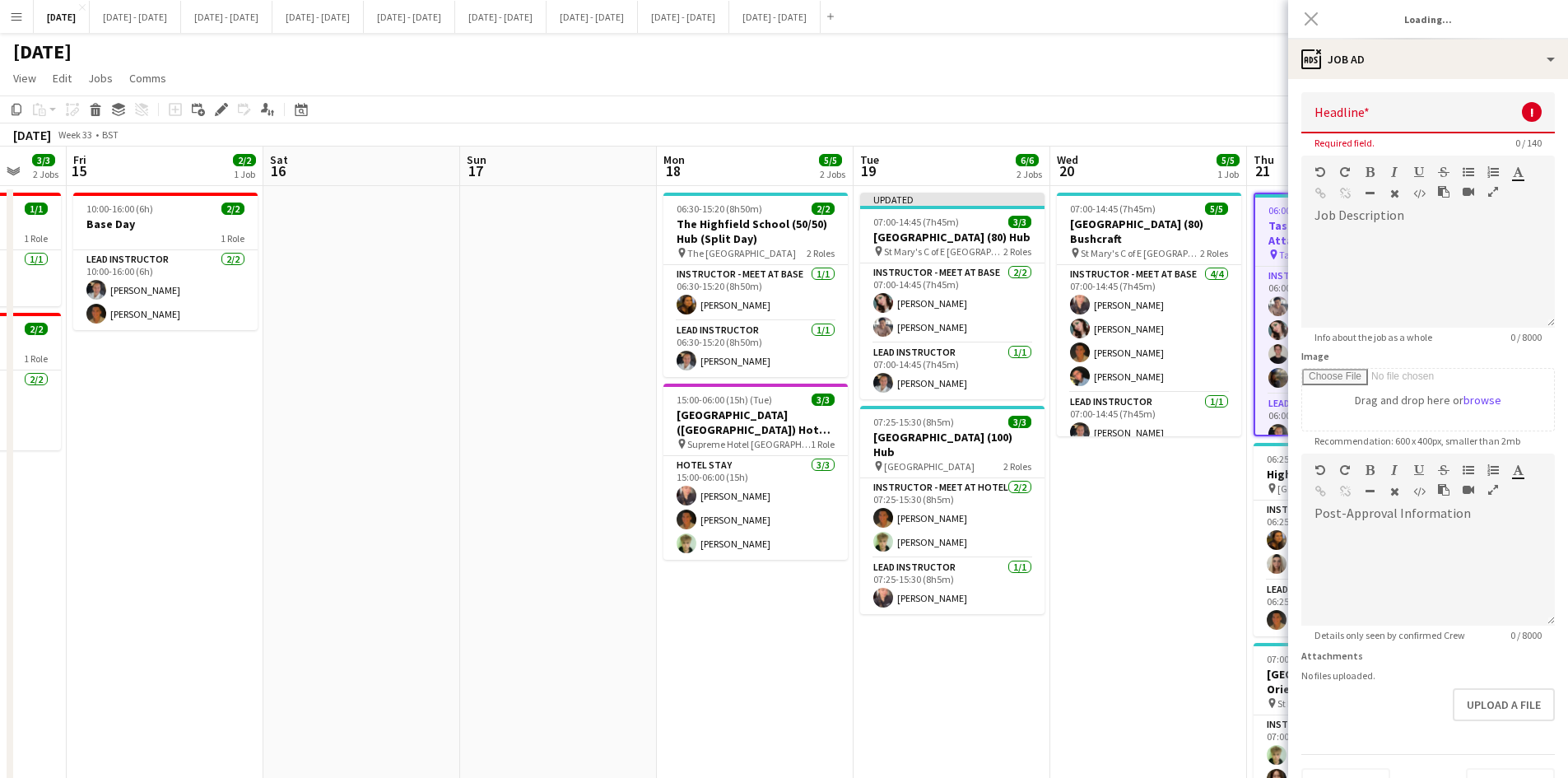
type input "**********"
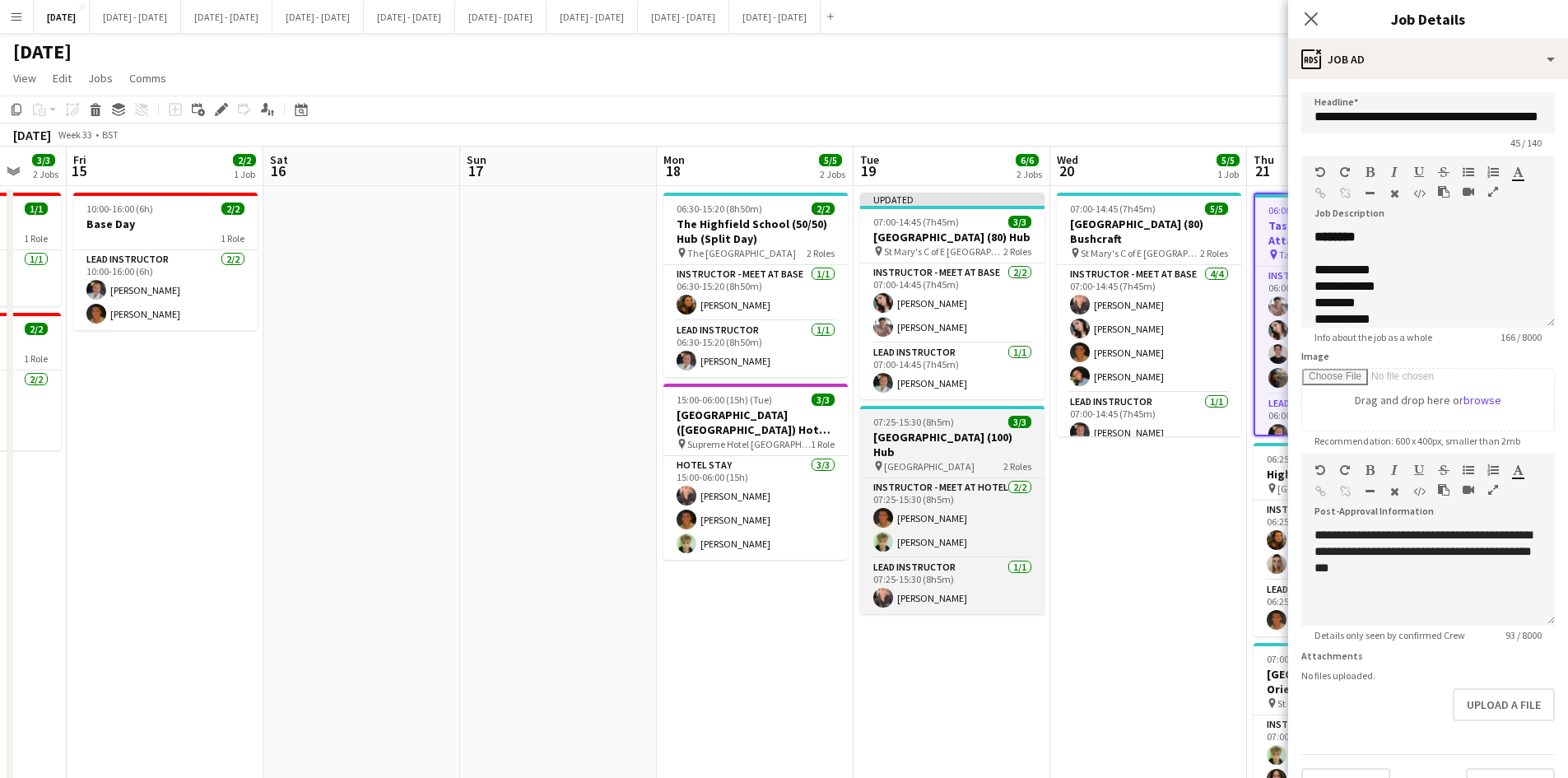
click at [965, 415] on app-job-card "07:25-15:30 (8h5m) 3/3 [GEOGRAPHIC_DATA] (100) Hub pin [GEOGRAPHIC_DATA] 2 Role…" at bounding box center [952, 510] width 184 height 209
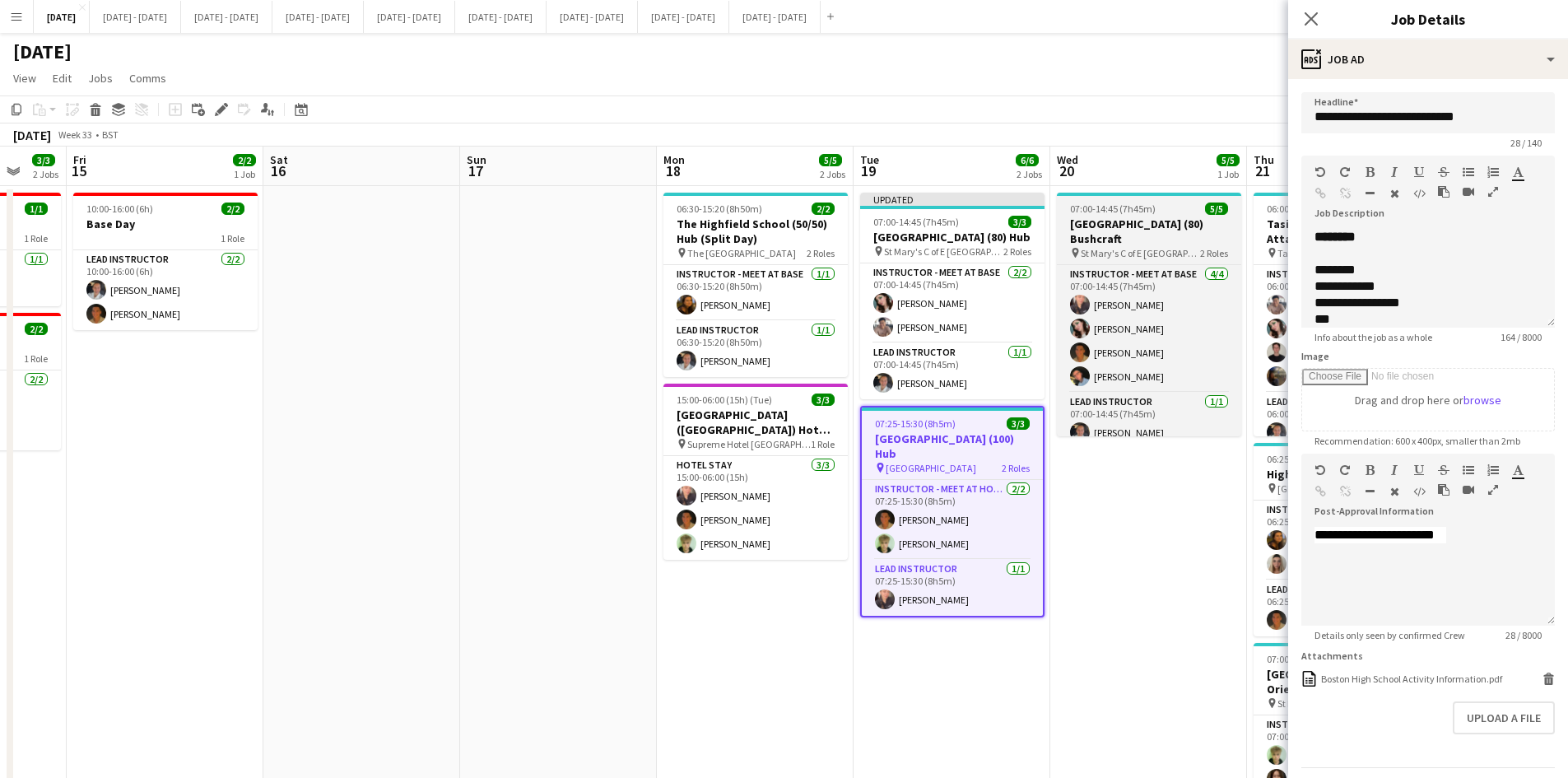
click at [1172, 201] on app-job-card "07:00-14:45 (7h45m) 5/5 [GEOGRAPHIC_DATA] (80) Bushcraft pin St Mary's C of E H…" at bounding box center [1149, 315] width 184 height 244
type input "**********"
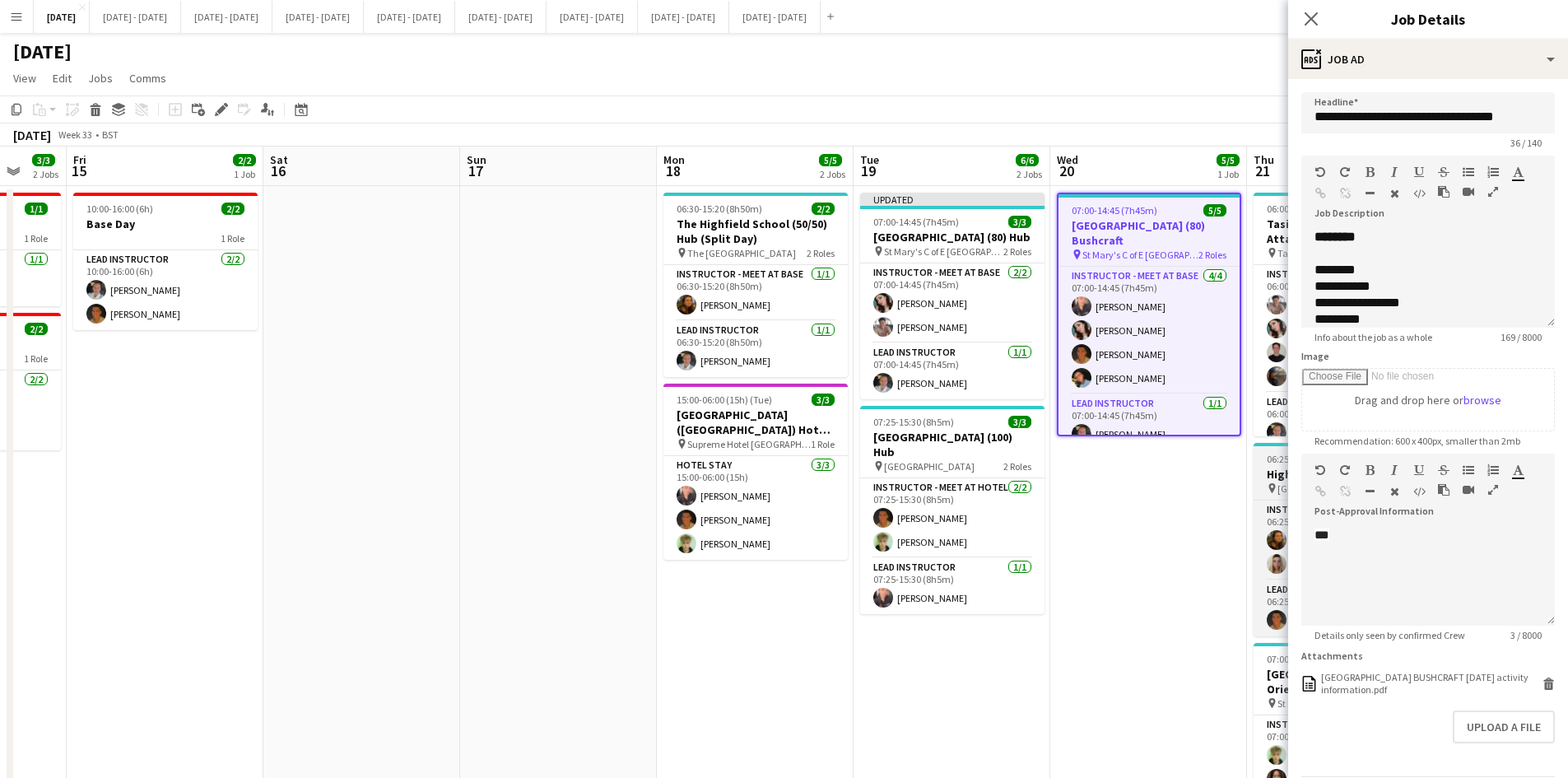
click at [1262, 457] on div "06:25-13:30 (7h5m) 3/3" at bounding box center [1345, 459] width 184 height 13
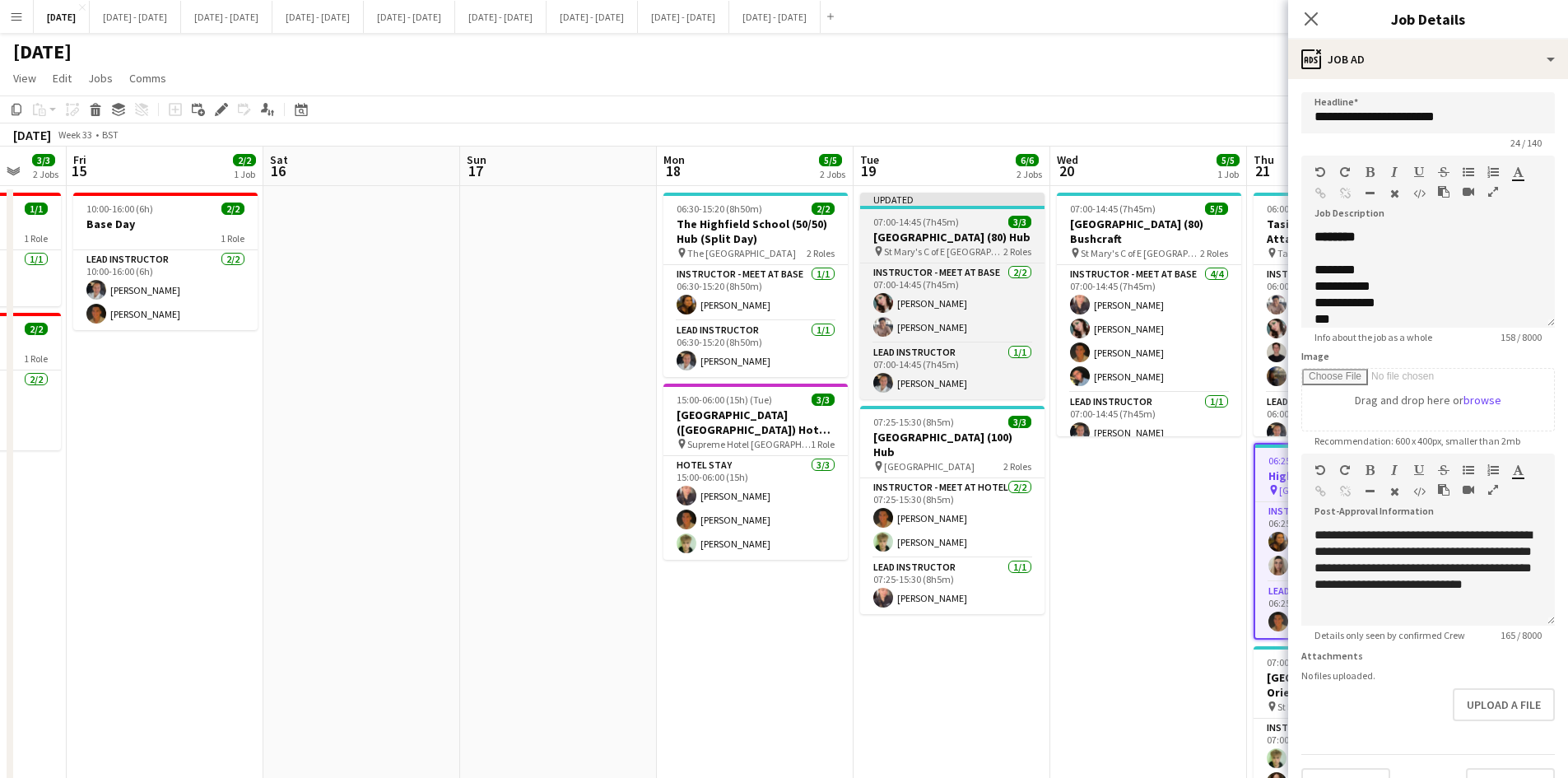
click at [978, 218] on div "07:00-14:45 (7h45m) 3/3" at bounding box center [952, 221] width 184 height 13
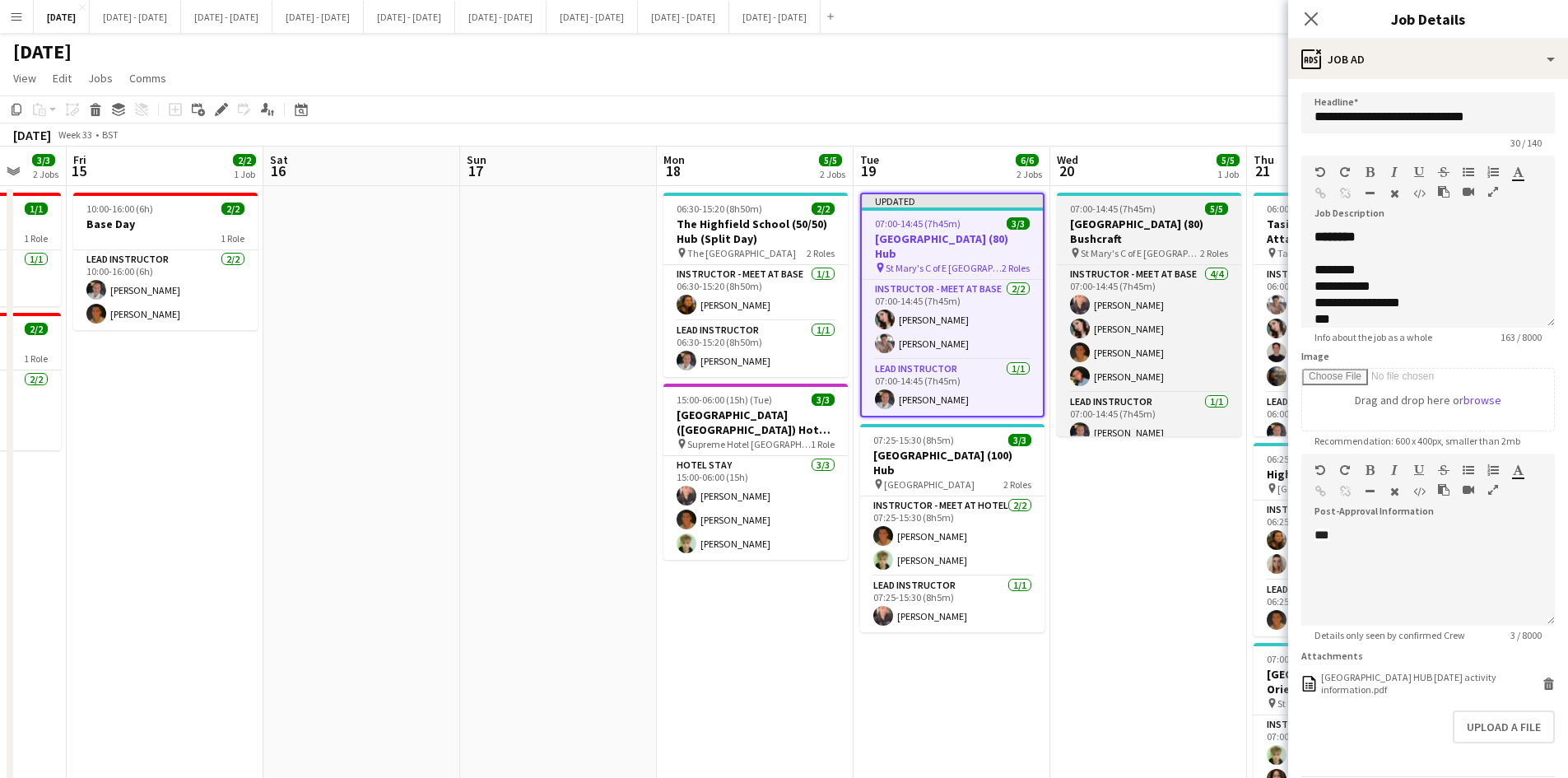
click at [1177, 206] on div "07:00-14:45 (7h45m) 5/5" at bounding box center [1149, 209] width 184 height 13
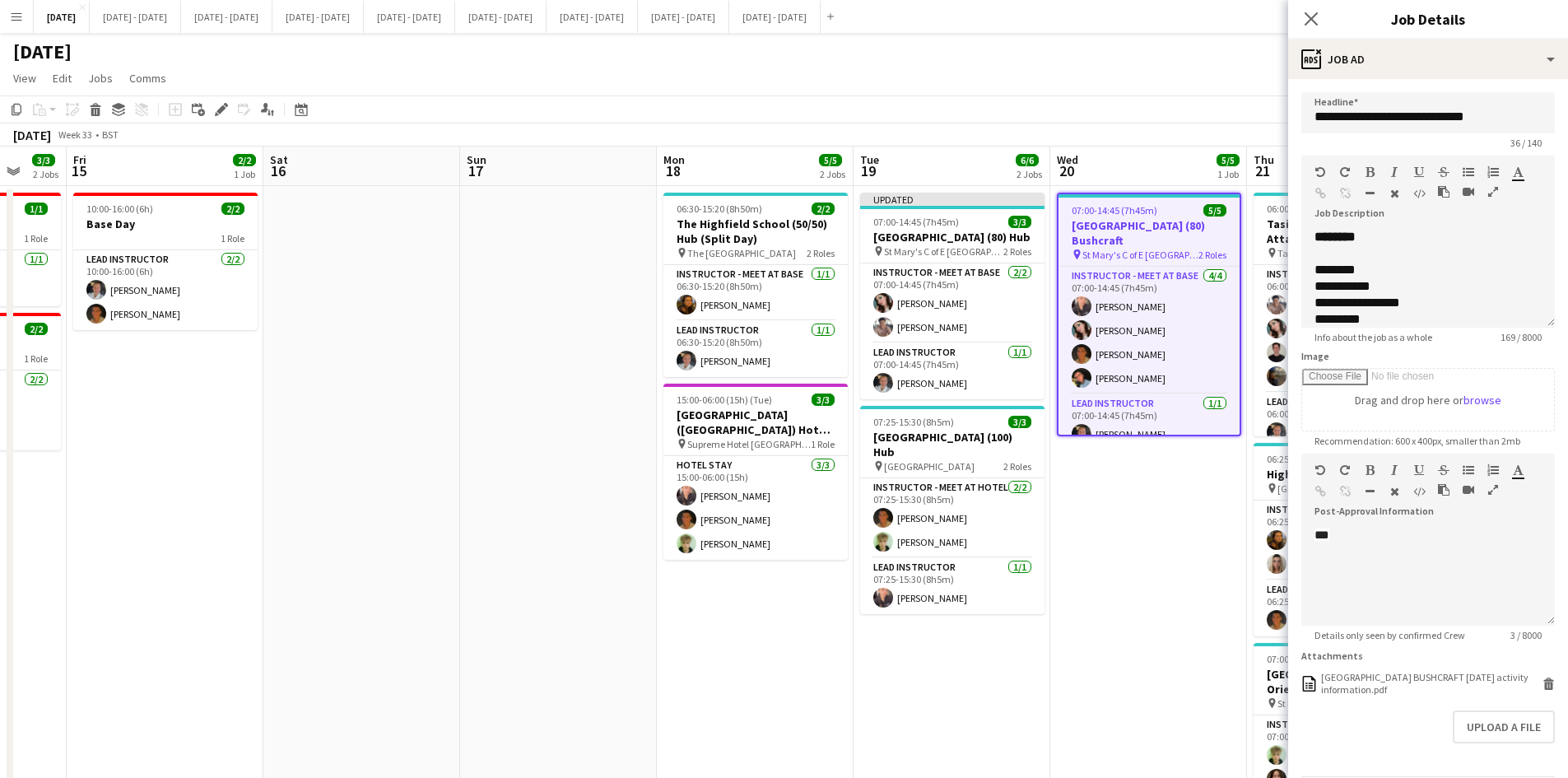
type input "**********"
click at [1261, 657] on div "07:00-14:45 (7h45m) 3/3" at bounding box center [1345, 659] width 184 height 13
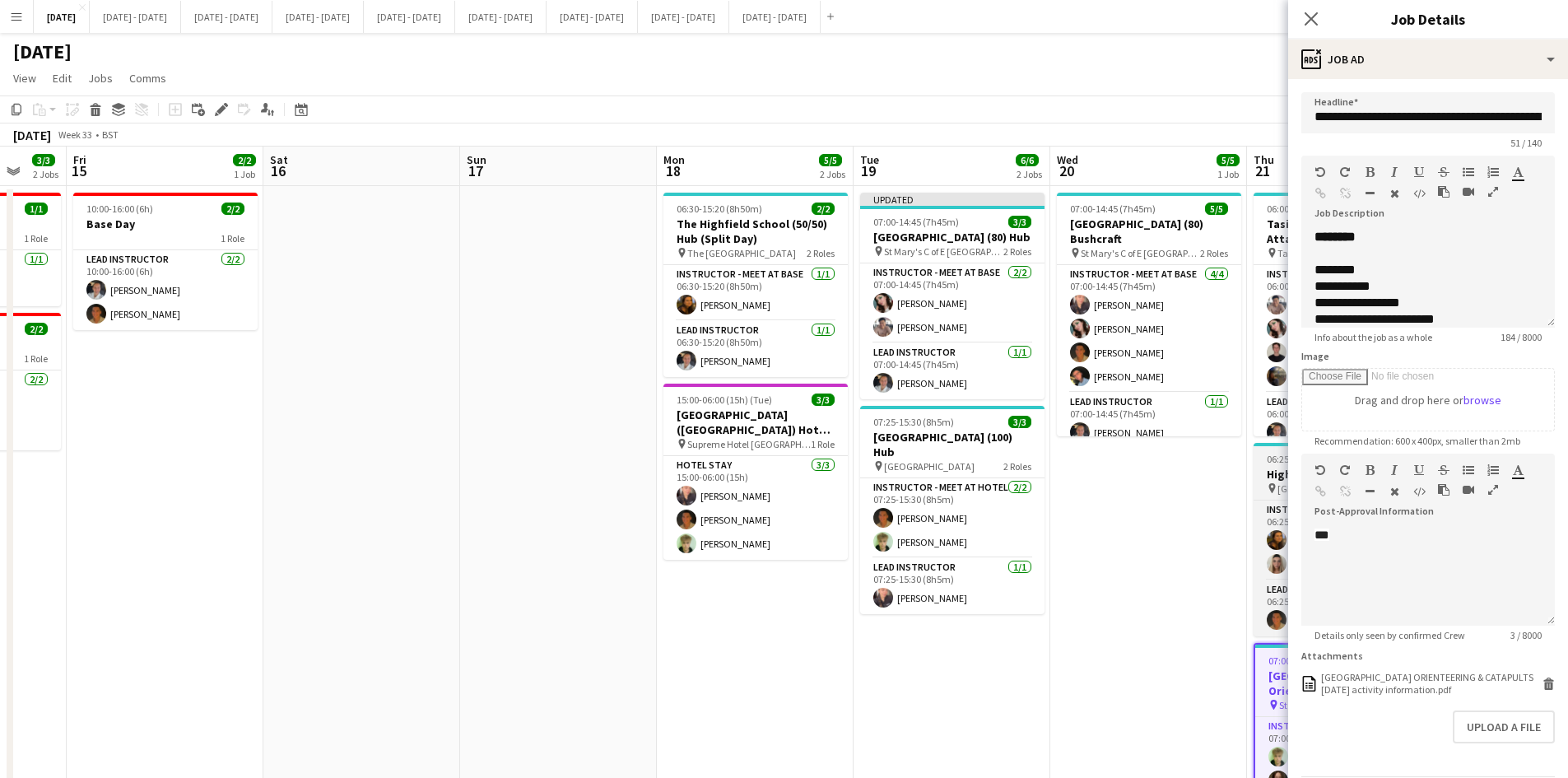
click at [1261, 456] on div "06:25-13:30 (7h5m) 3/3" at bounding box center [1345, 459] width 184 height 13
type input "**********"
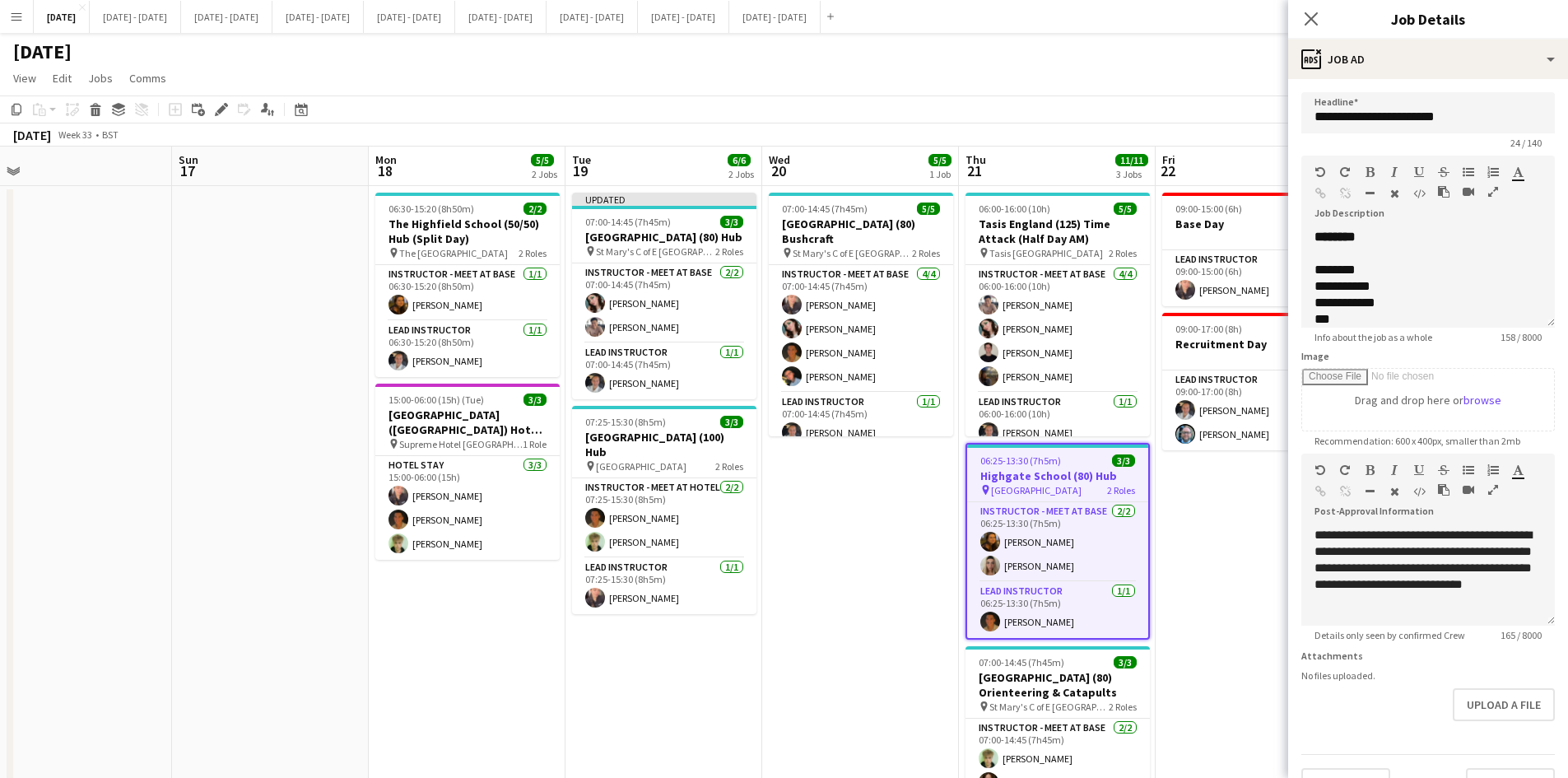
scroll to position [0, 639]
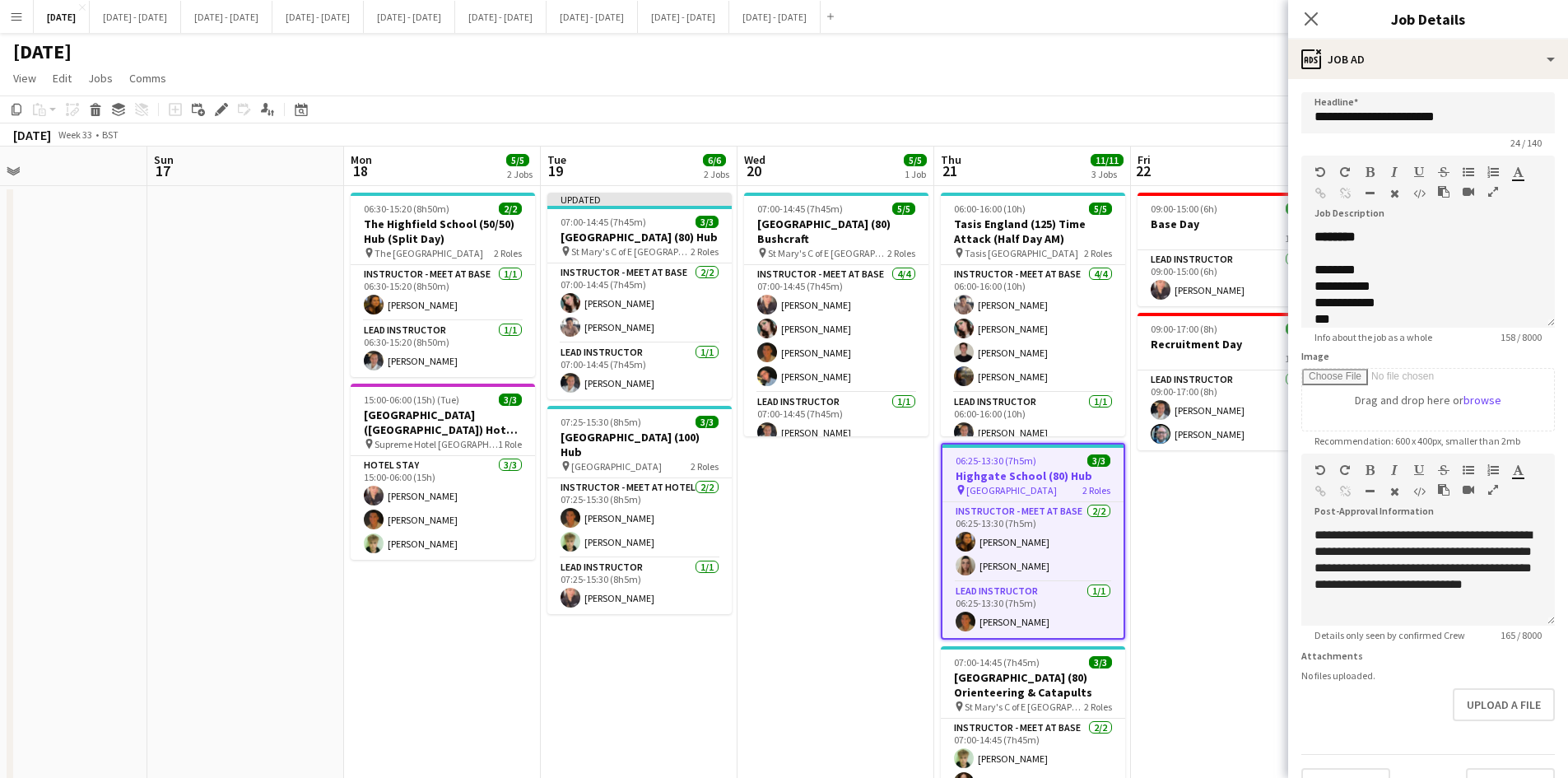
drag, startPoint x: 1182, startPoint y: 507, endPoint x: 869, endPoint y: 503, distance: 313.0
click at [869, 503] on app-calendar-viewport "Wed 13 1/2 1 Job Thu 14 3/3 2 Jobs Fri 15 2/2 1 Job Sat 16 Sun 17 Mon 18 5/5 2 …" at bounding box center [784, 524] width 1568 height 755
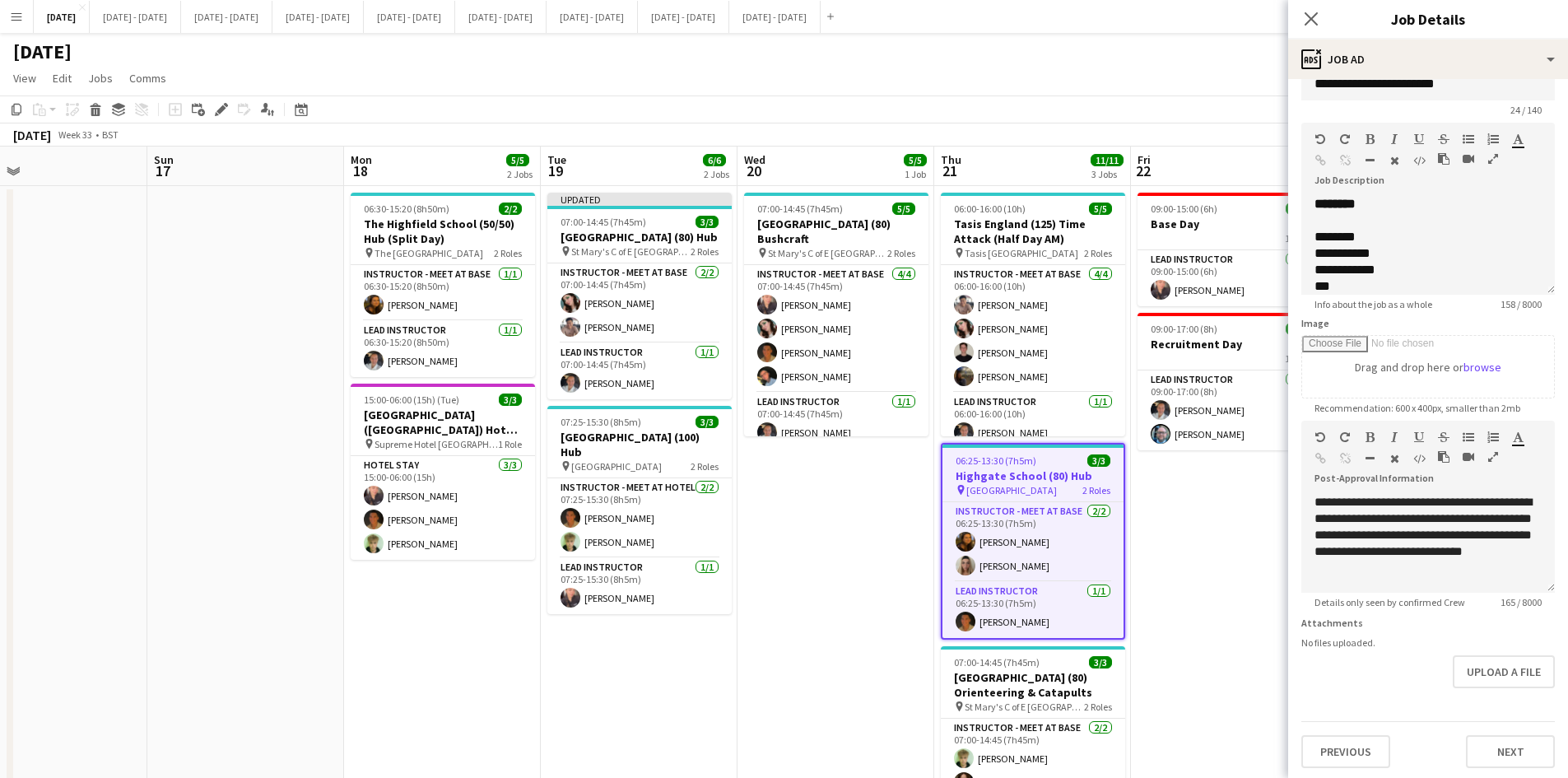
scroll to position [48, 0]
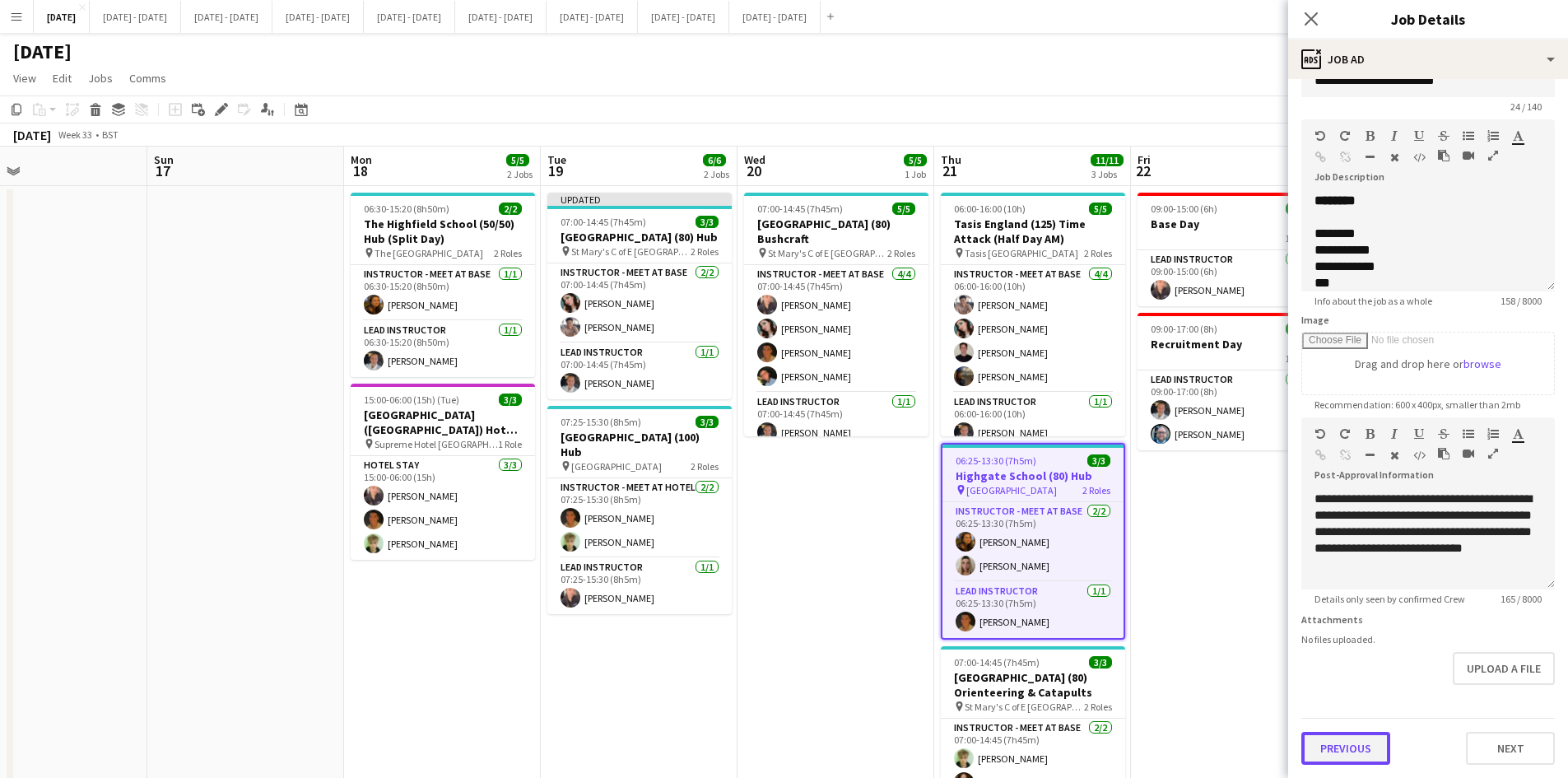
click at [1354, 753] on button "Previous" at bounding box center [1346, 748] width 89 height 33
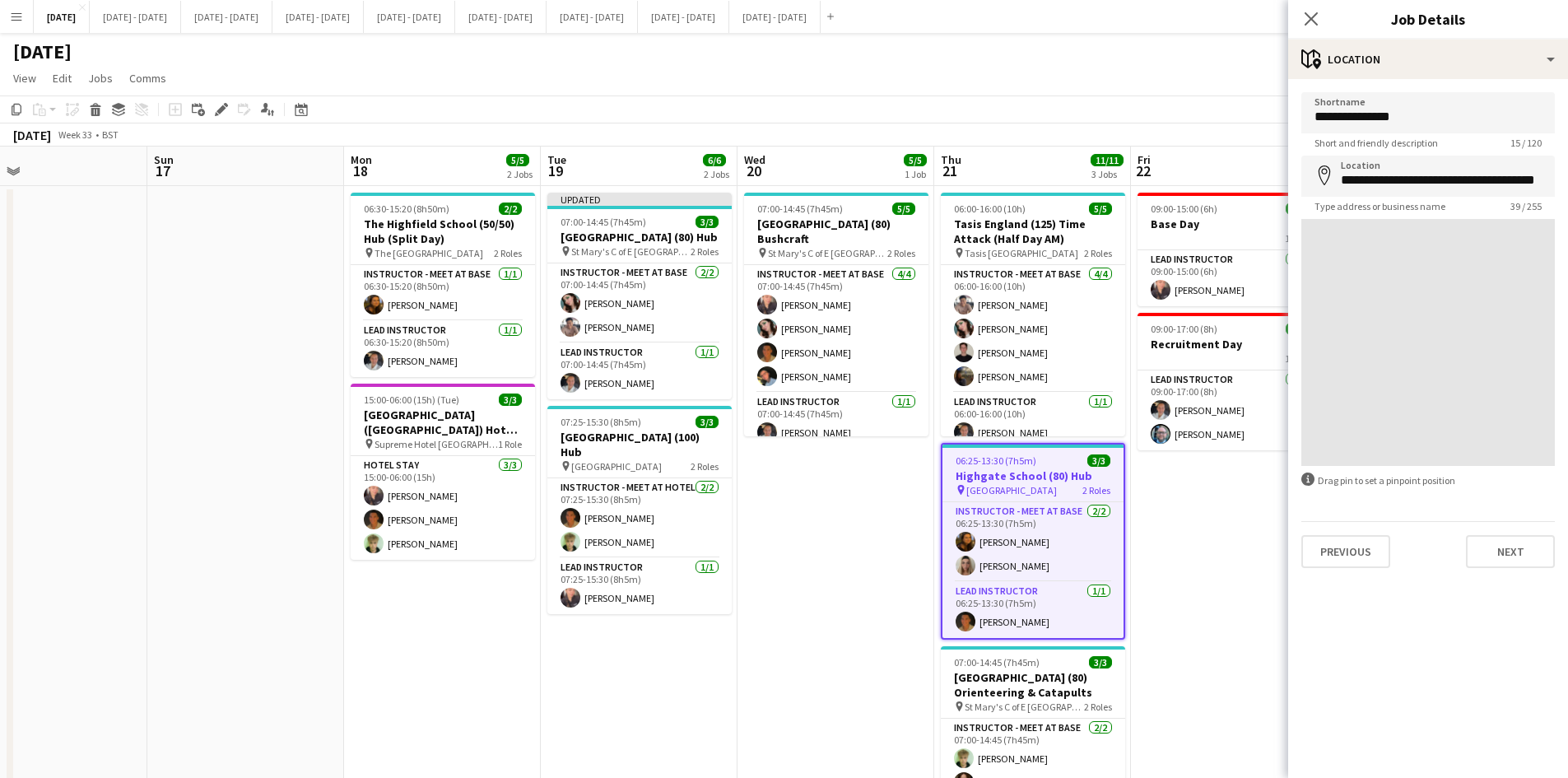
scroll to position [0, 0]
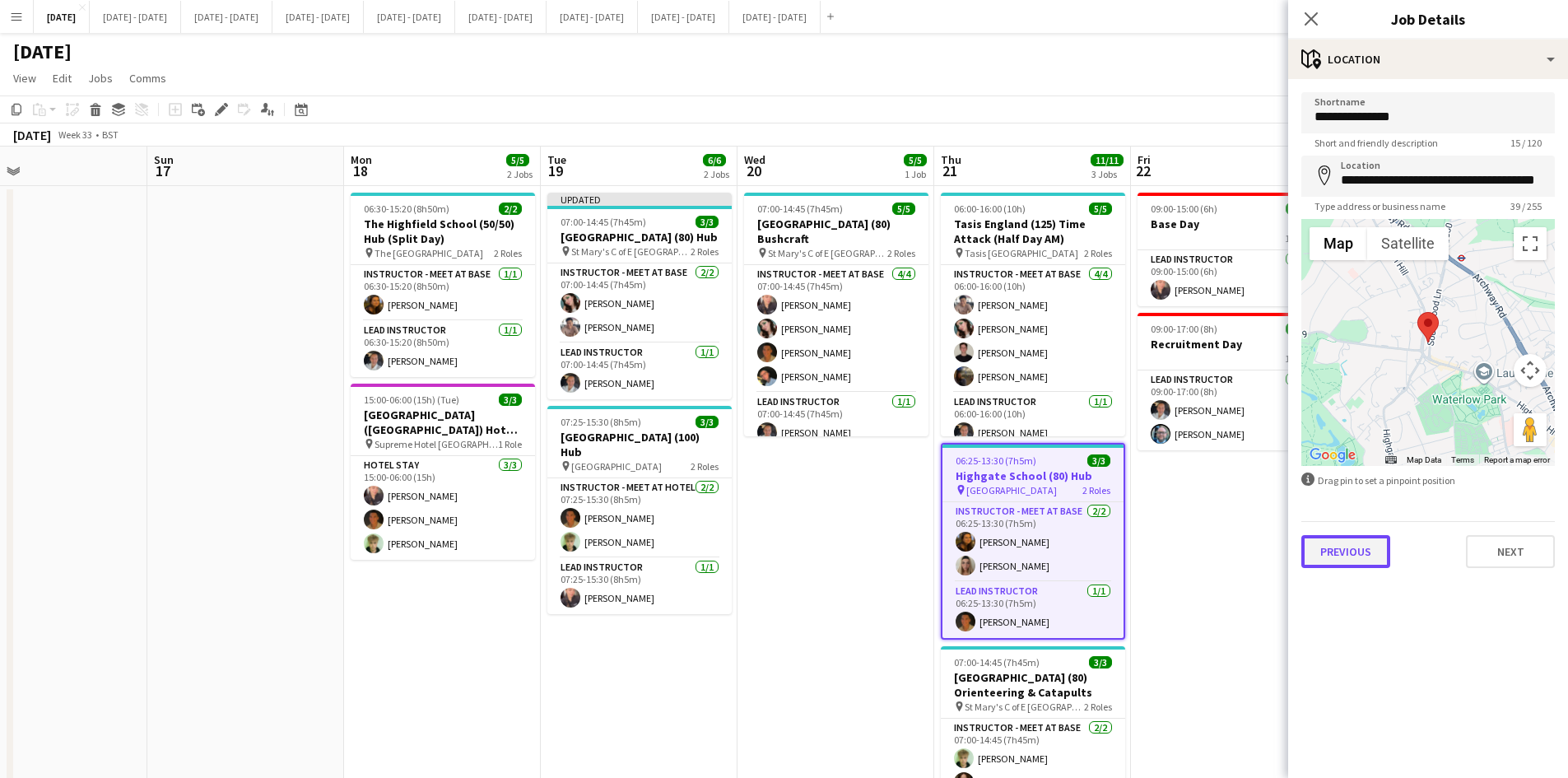
click at [1351, 556] on button "Previous" at bounding box center [1346, 551] width 89 height 33
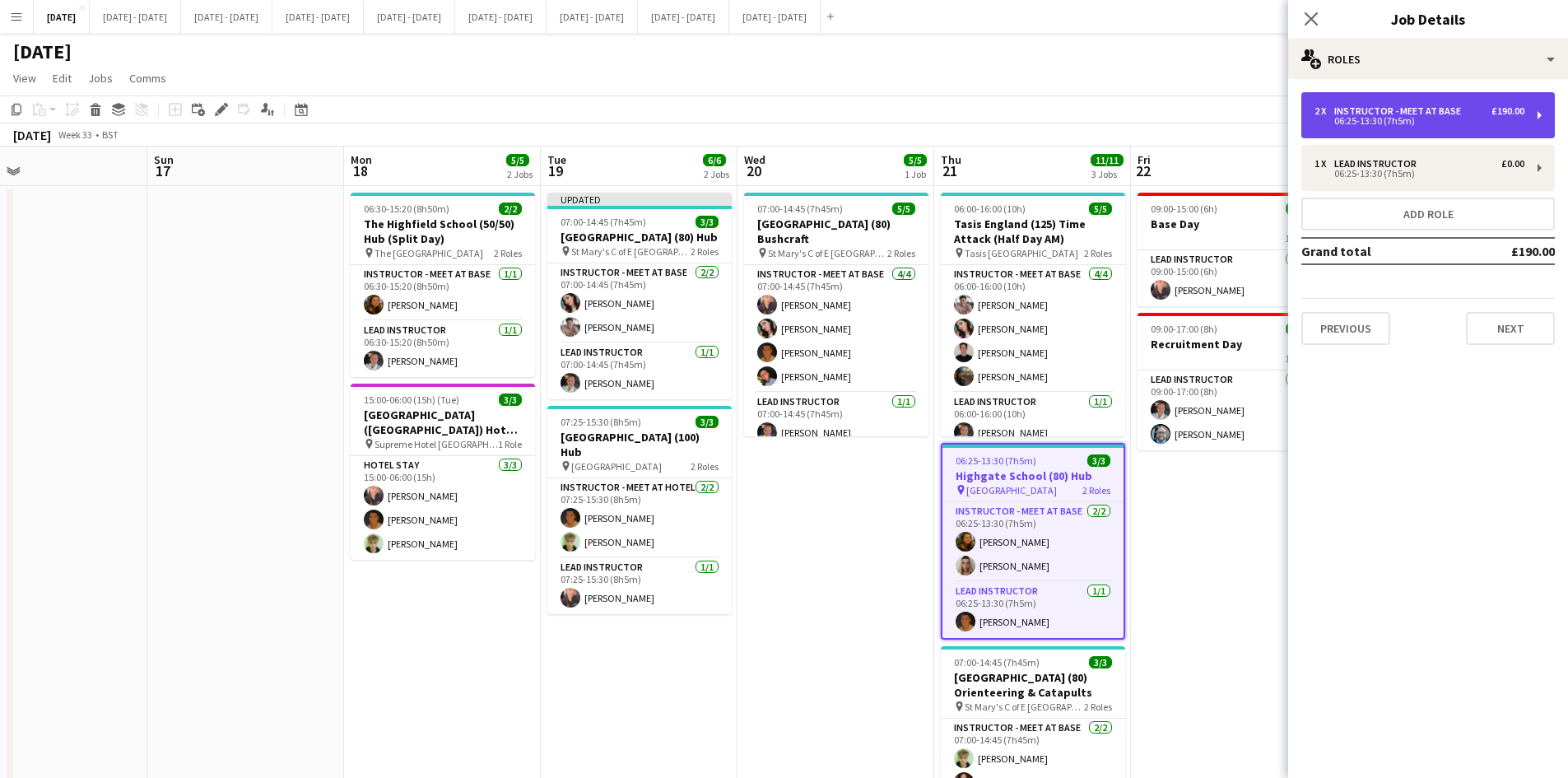
click at [1362, 117] on div "06:25-13:30 (7h5m)" at bounding box center [1419, 121] width 210 height 8
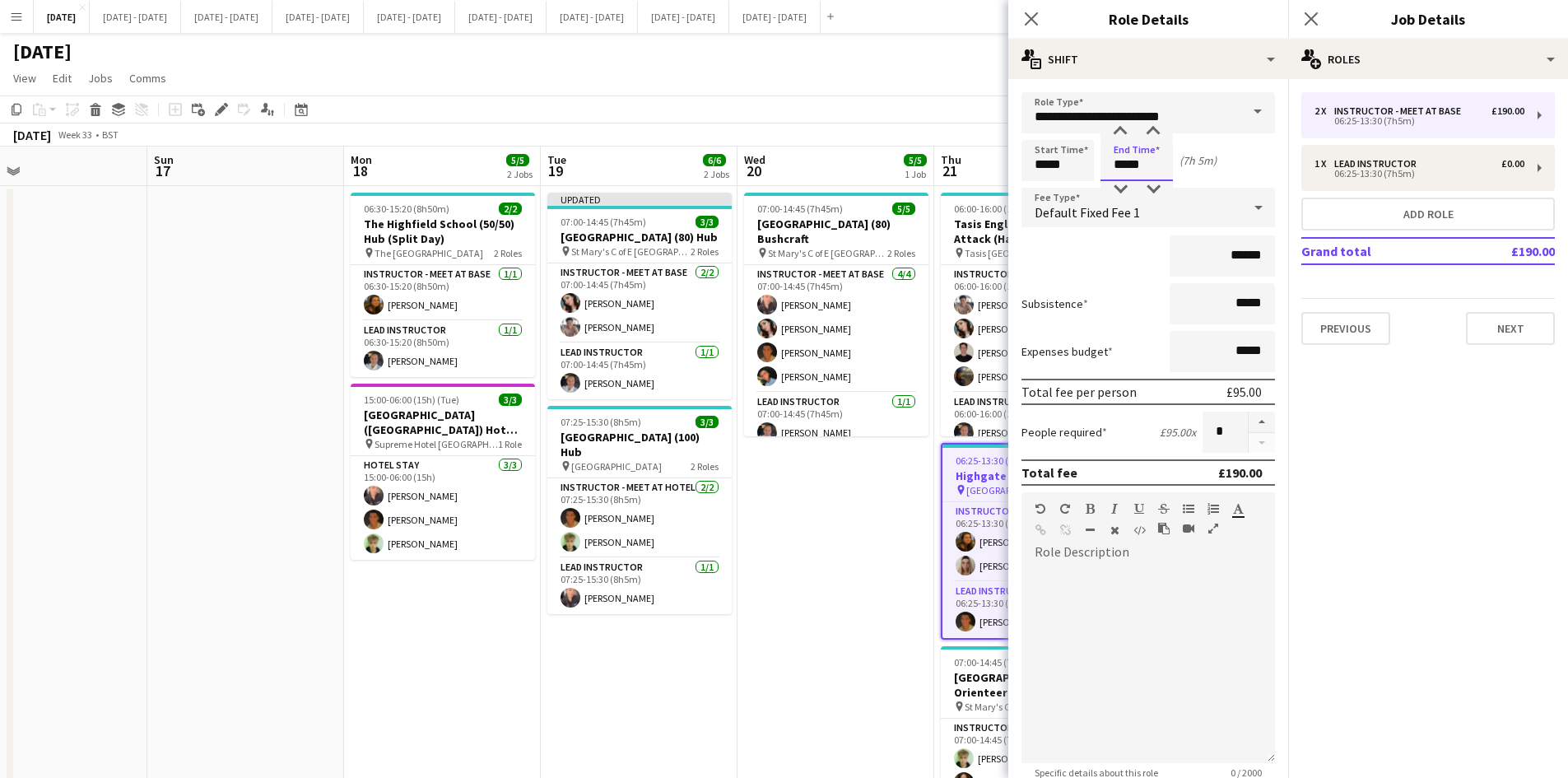
drag, startPoint x: 1142, startPoint y: 158, endPoint x: 1107, endPoint y: 170, distance: 37.0
click at [1107, 170] on input "*****" at bounding box center [1137, 160] width 73 height 41
type input "*****"
click at [1026, 18] on icon "Close pop-in" at bounding box center [1031, 18] width 16 height 16
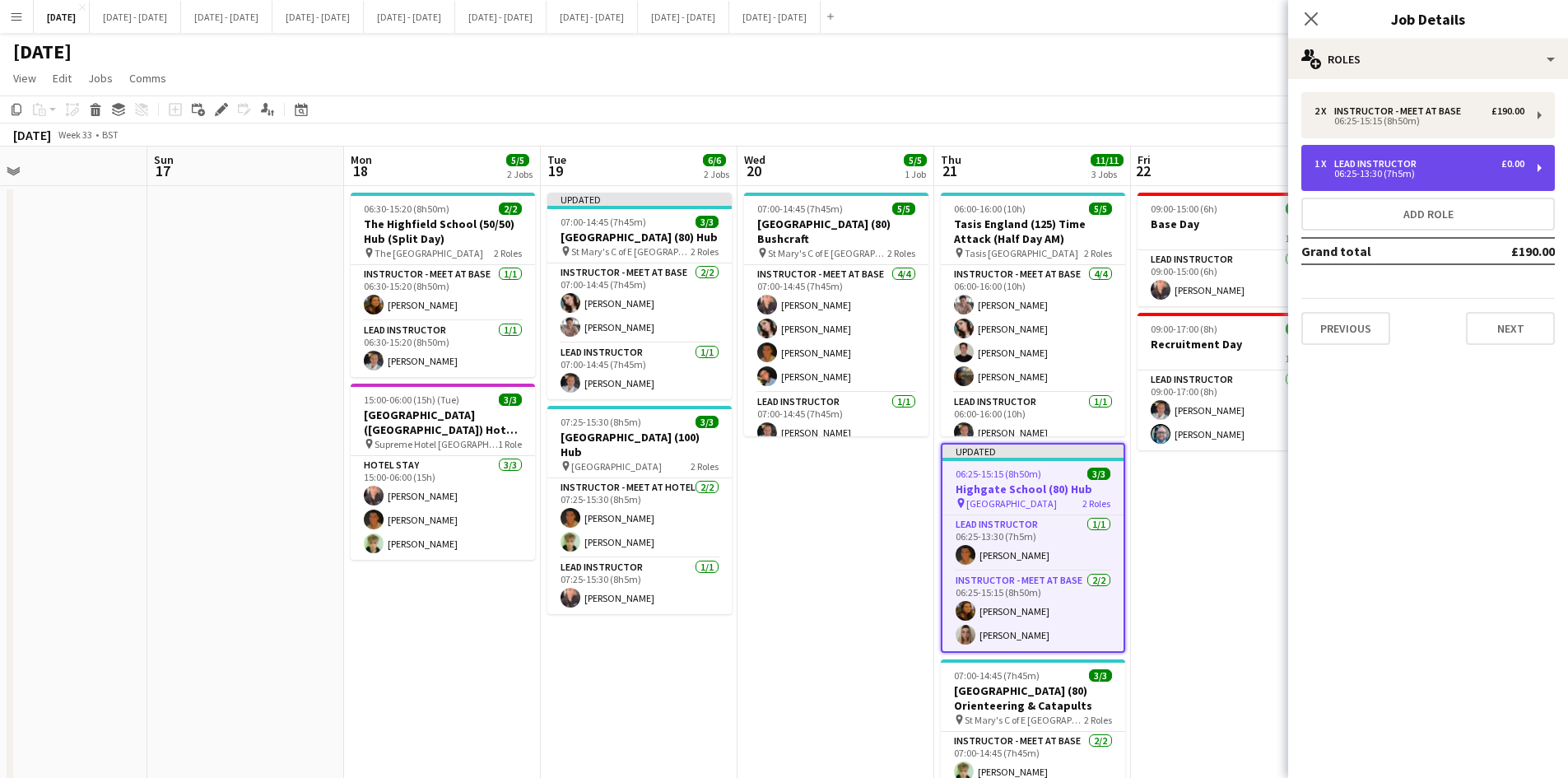
click at [1384, 174] on div "06:25-13:30 (7h5m)" at bounding box center [1419, 174] width 210 height 8
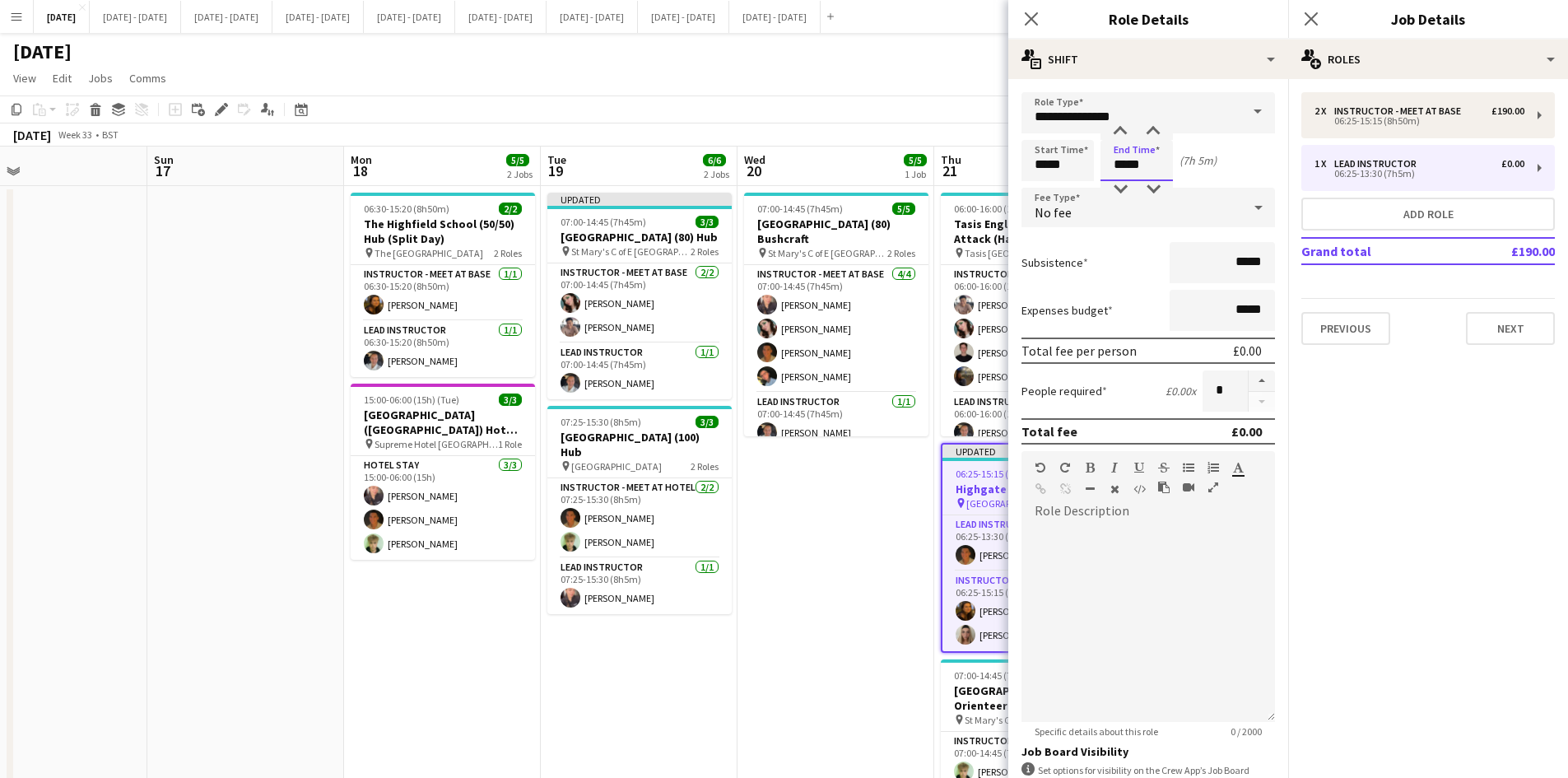
drag, startPoint x: 1144, startPoint y: 165, endPoint x: 1107, endPoint y: 169, distance: 37.2
click at [1107, 169] on input "*****" at bounding box center [1137, 160] width 73 height 41
type input "*****"
click at [1027, 18] on icon "Close pop-in" at bounding box center [1031, 18] width 16 height 16
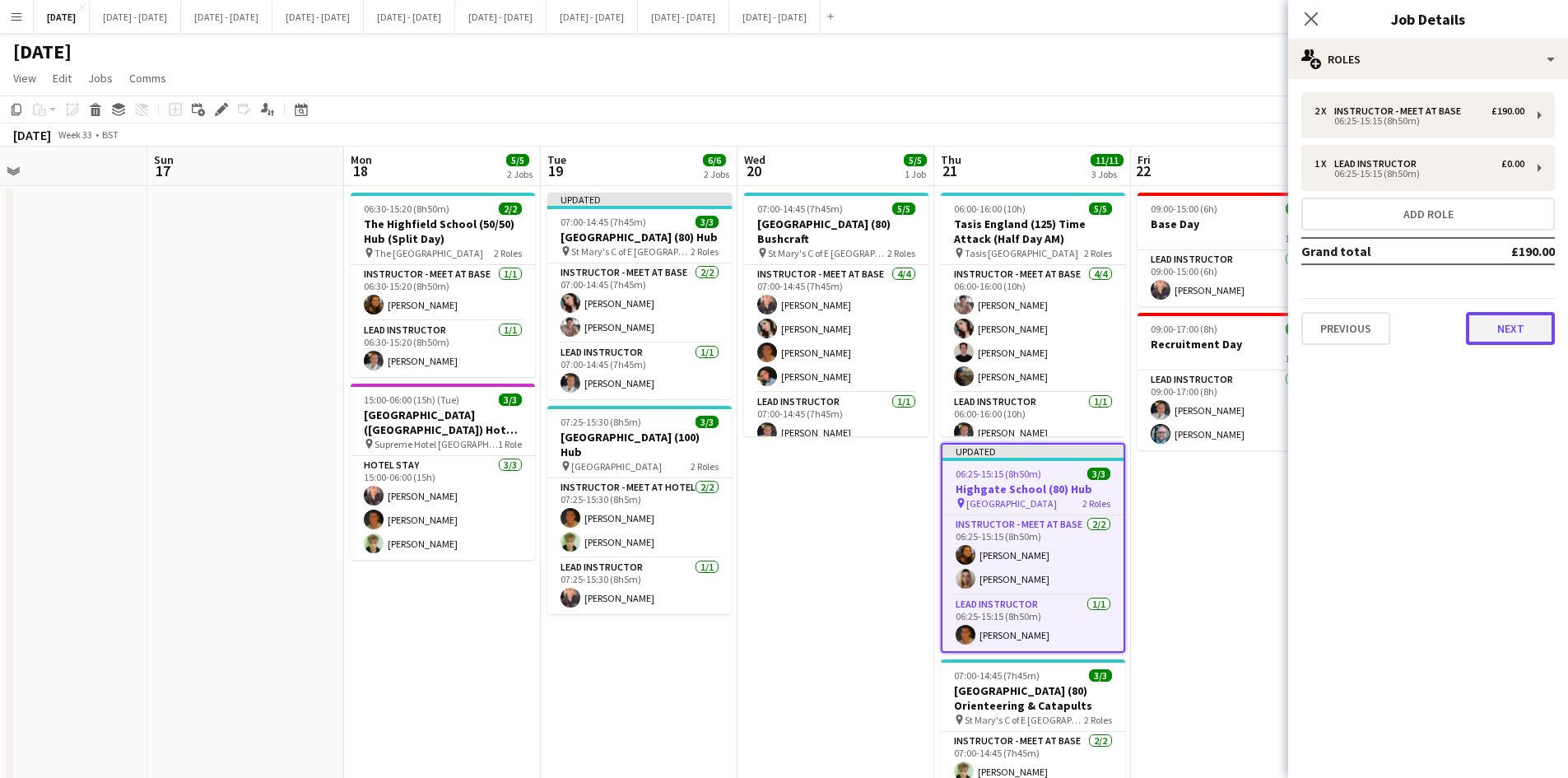
click at [1500, 321] on button "Next" at bounding box center [1510, 328] width 89 height 33
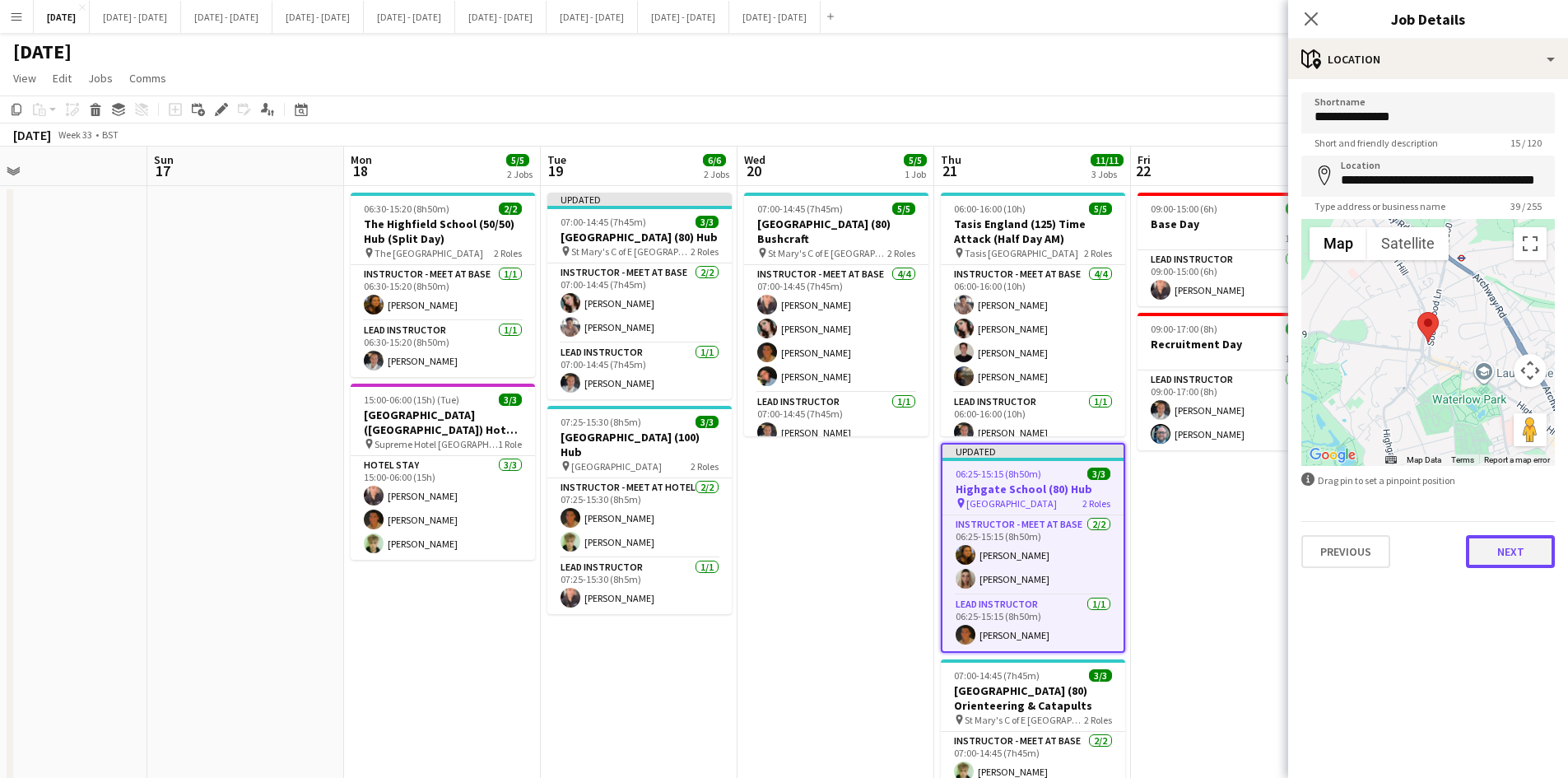
click at [1508, 548] on button "Next" at bounding box center [1510, 551] width 89 height 33
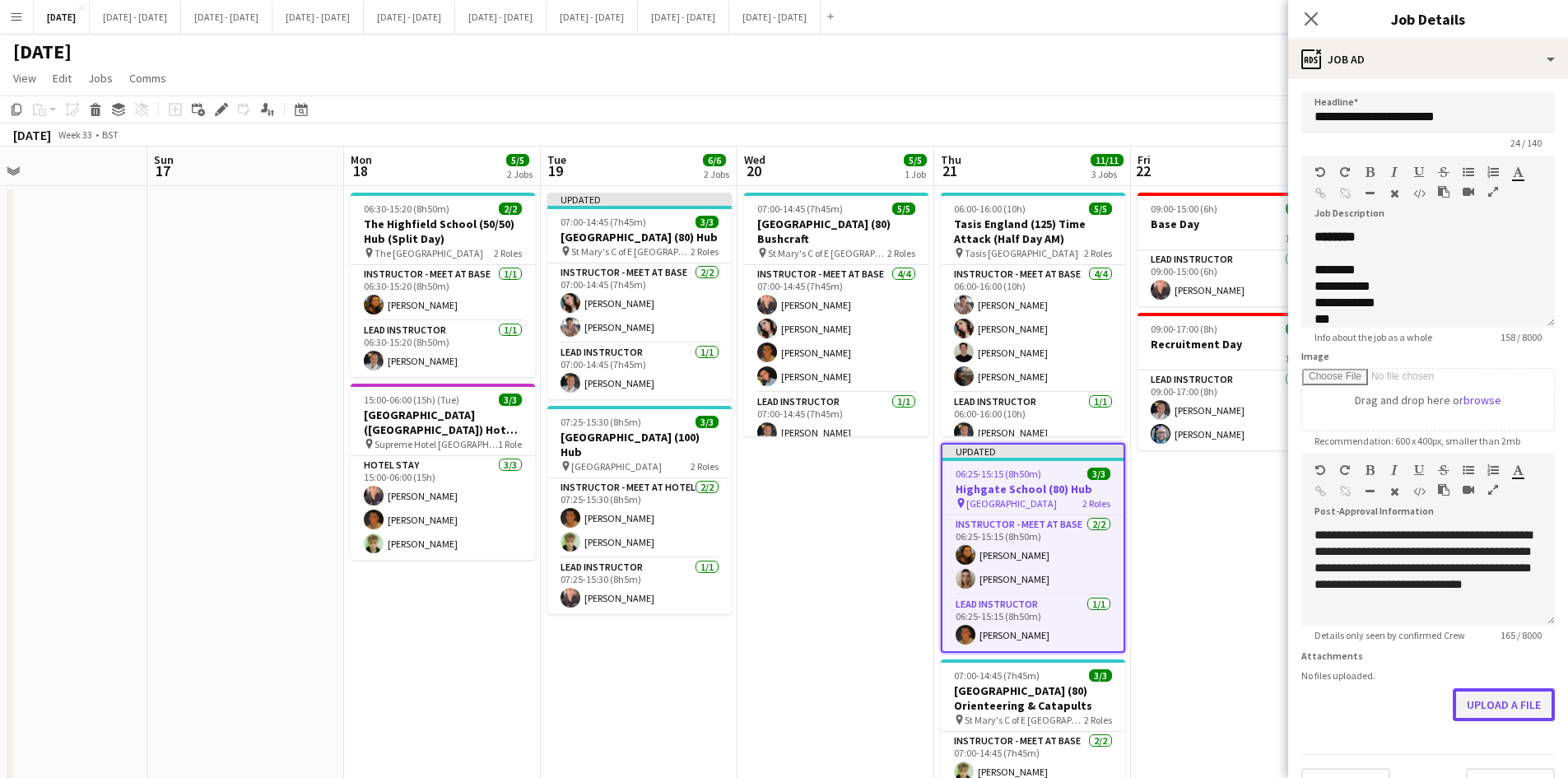
click at [1469, 754] on form "**********" at bounding box center [1428, 446] width 280 height 709
click at [1479, 718] on button "Upload a file" at bounding box center [1504, 705] width 102 height 33
click at [1310, 16] on icon "Close pop-in" at bounding box center [1311, 18] width 16 height 16
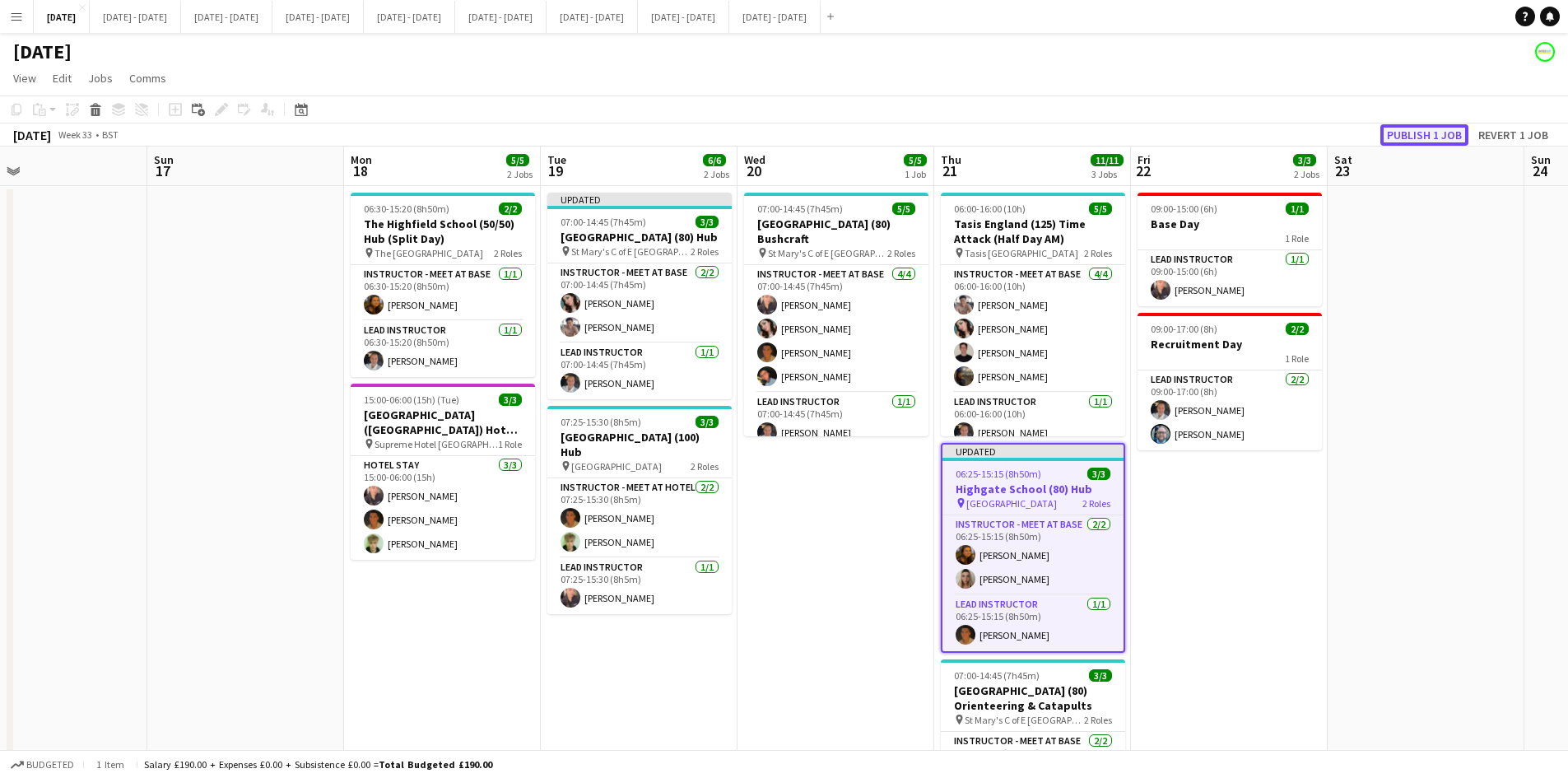
click at [1399, 134] on button "Publish 1 job" at bounding box center [1424, 135] width 88 height 22
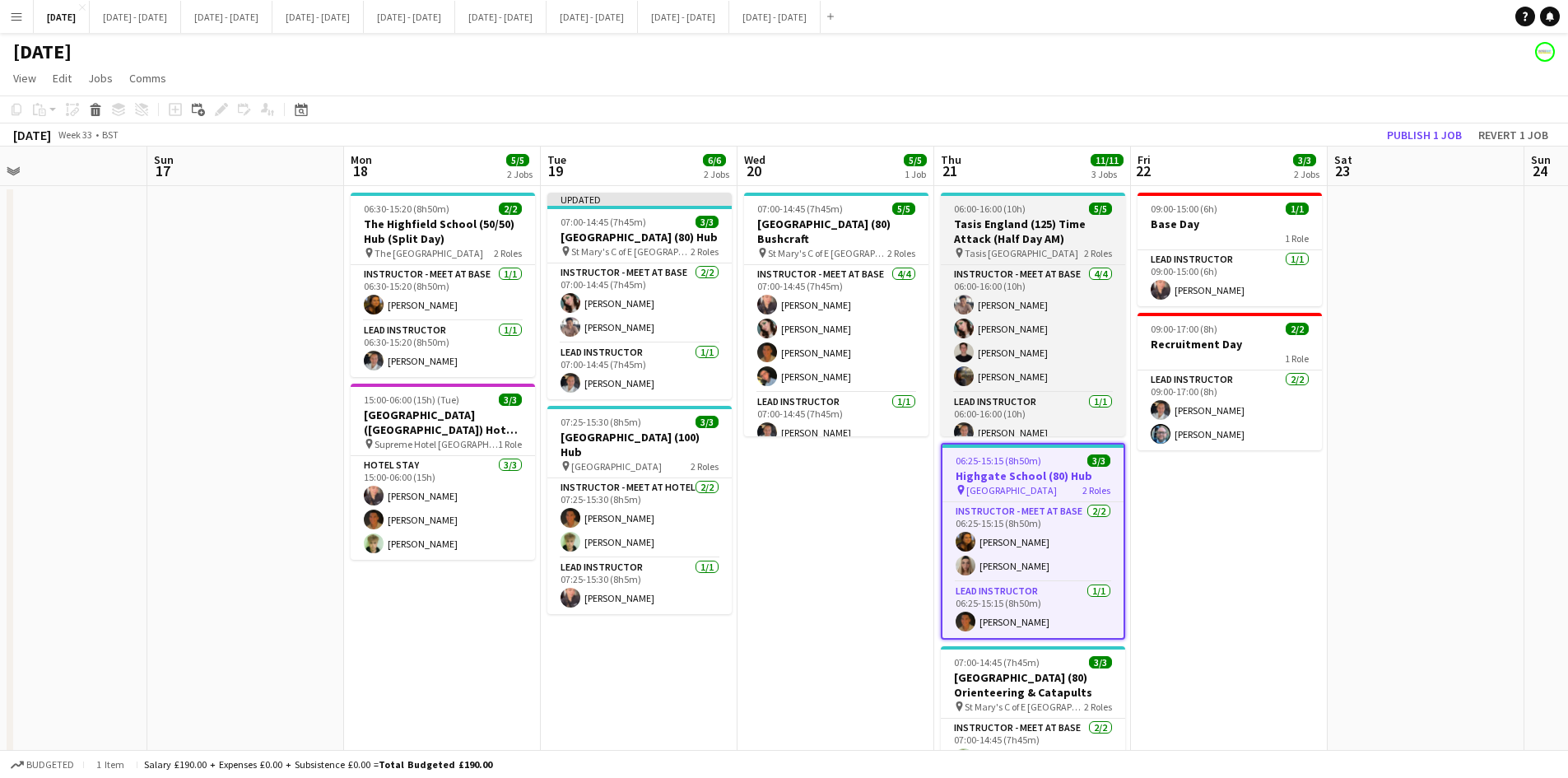
click at [1056, 213] on div "06:00-16:00 (10h) 5/5" at bounding box center [1033, 209] width 184 height 13
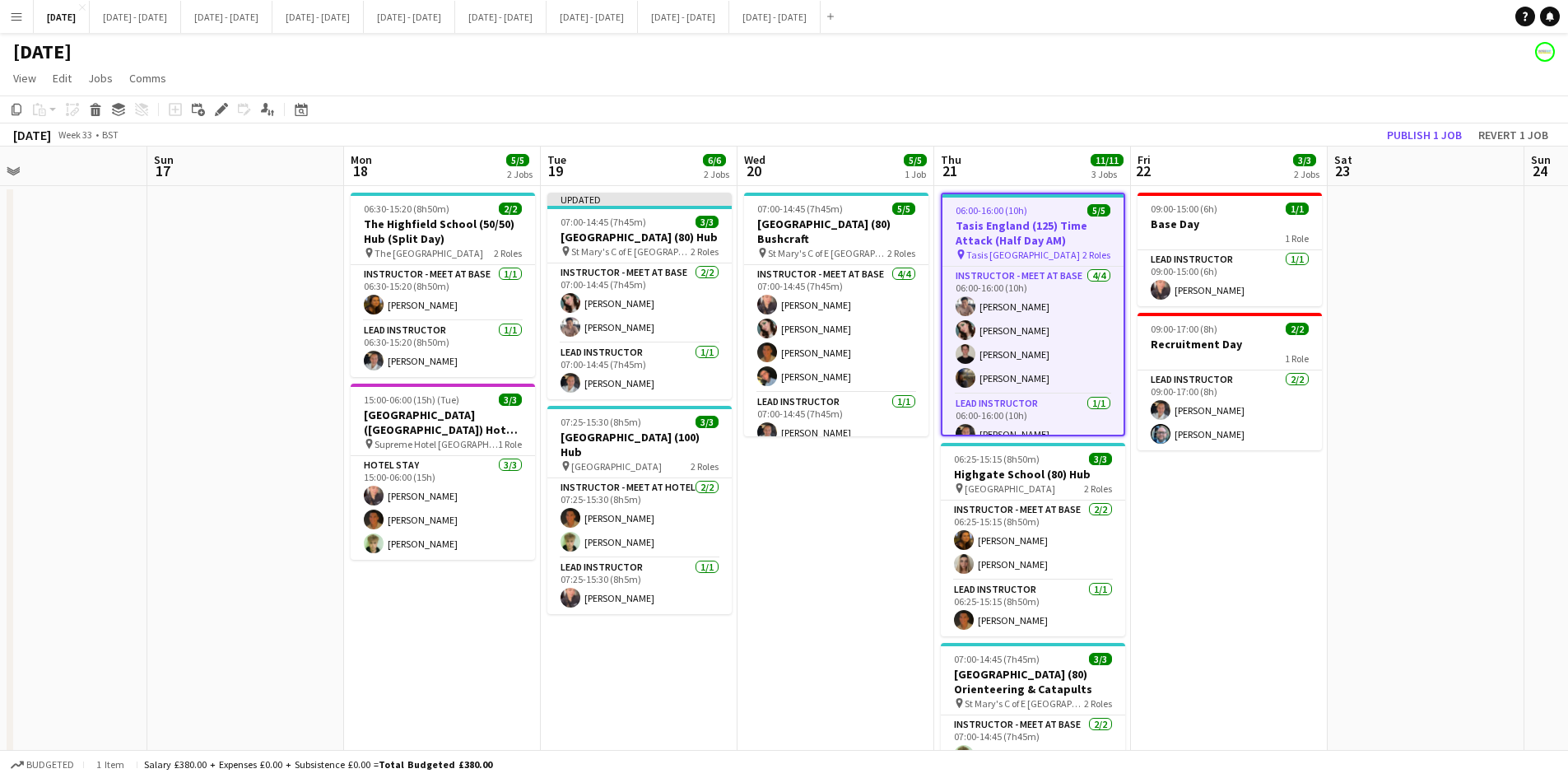
click at [221, 96] on app-toolbar "Copy Paste Paste Ctrl+V Paste with crew Ctrl+Shift+V Paste linked Job [GEOGRAPH…" at bounding box center [784, 109] width 1568 height 28
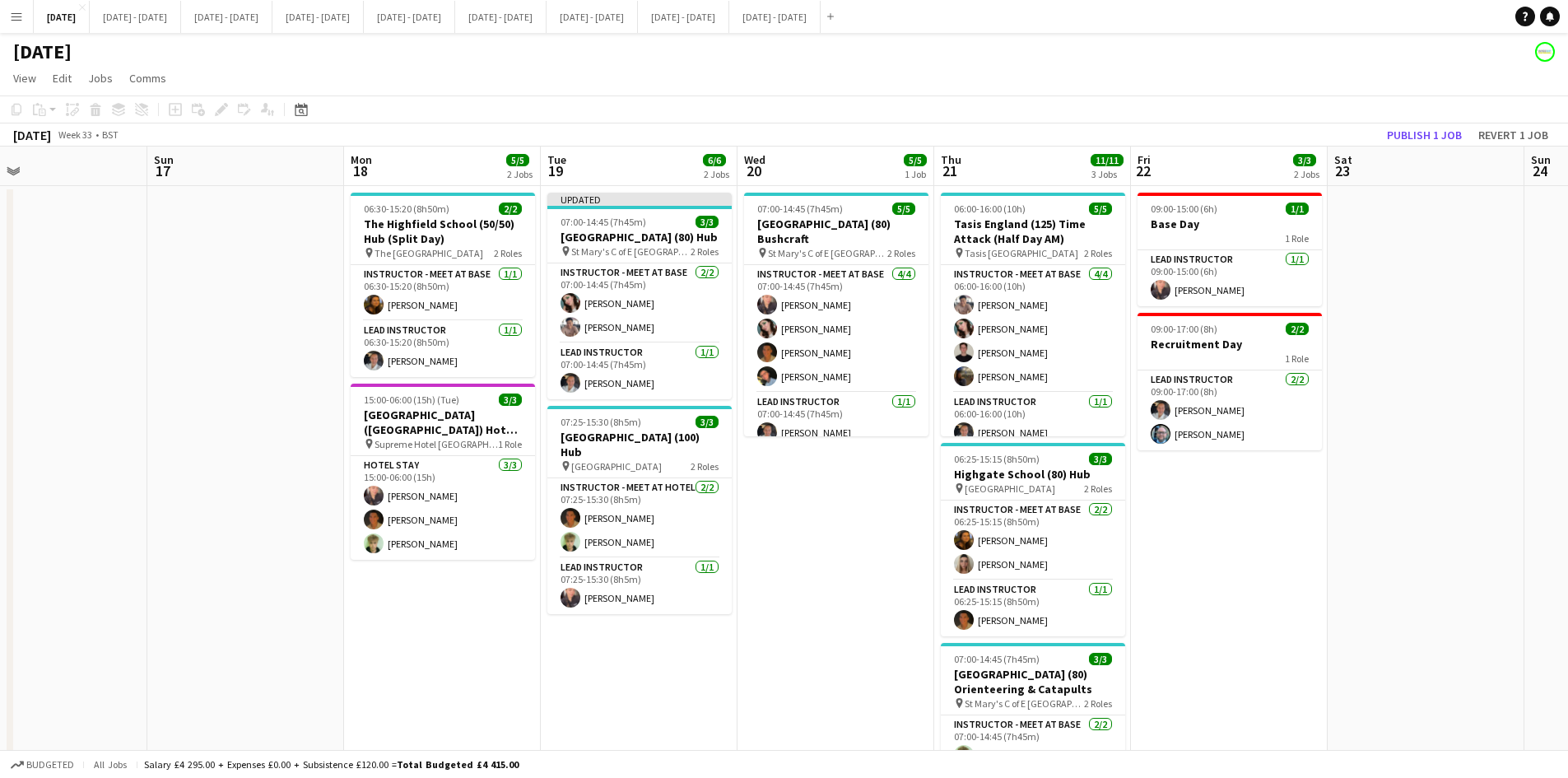
click at [224, 102] on div "Add job Add linked Job Edit Edit linked Job Applicants" at bounding box center [214, 109] width 126 height 20
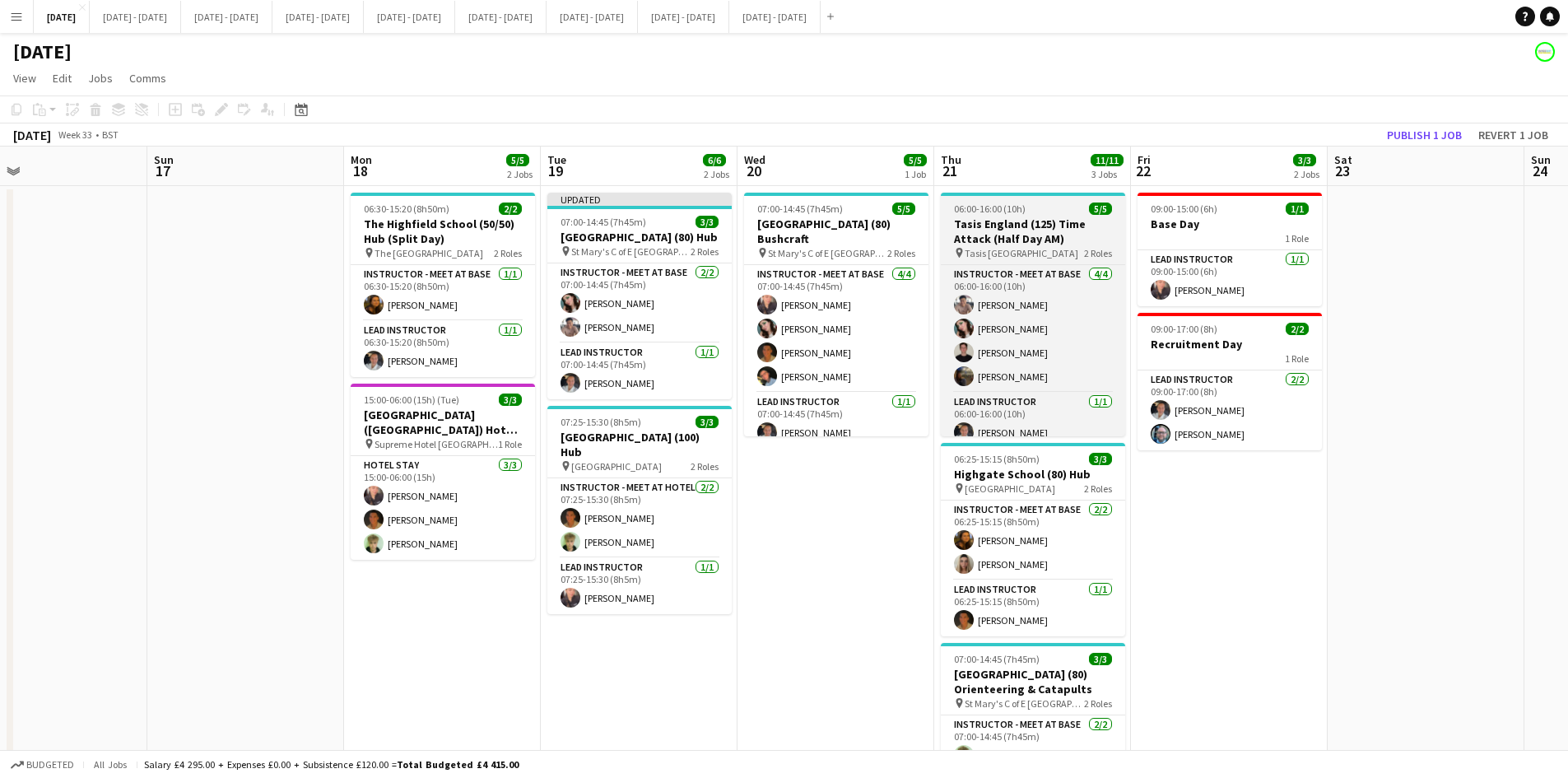
click at [1058, 196] on app-job-card "06:00-16:00 (10h) 5/5 Tasis England (125) Time Attack (Half Day AM) pin Tasis E…" at bounding box center [1033, 315] width 184 height 244
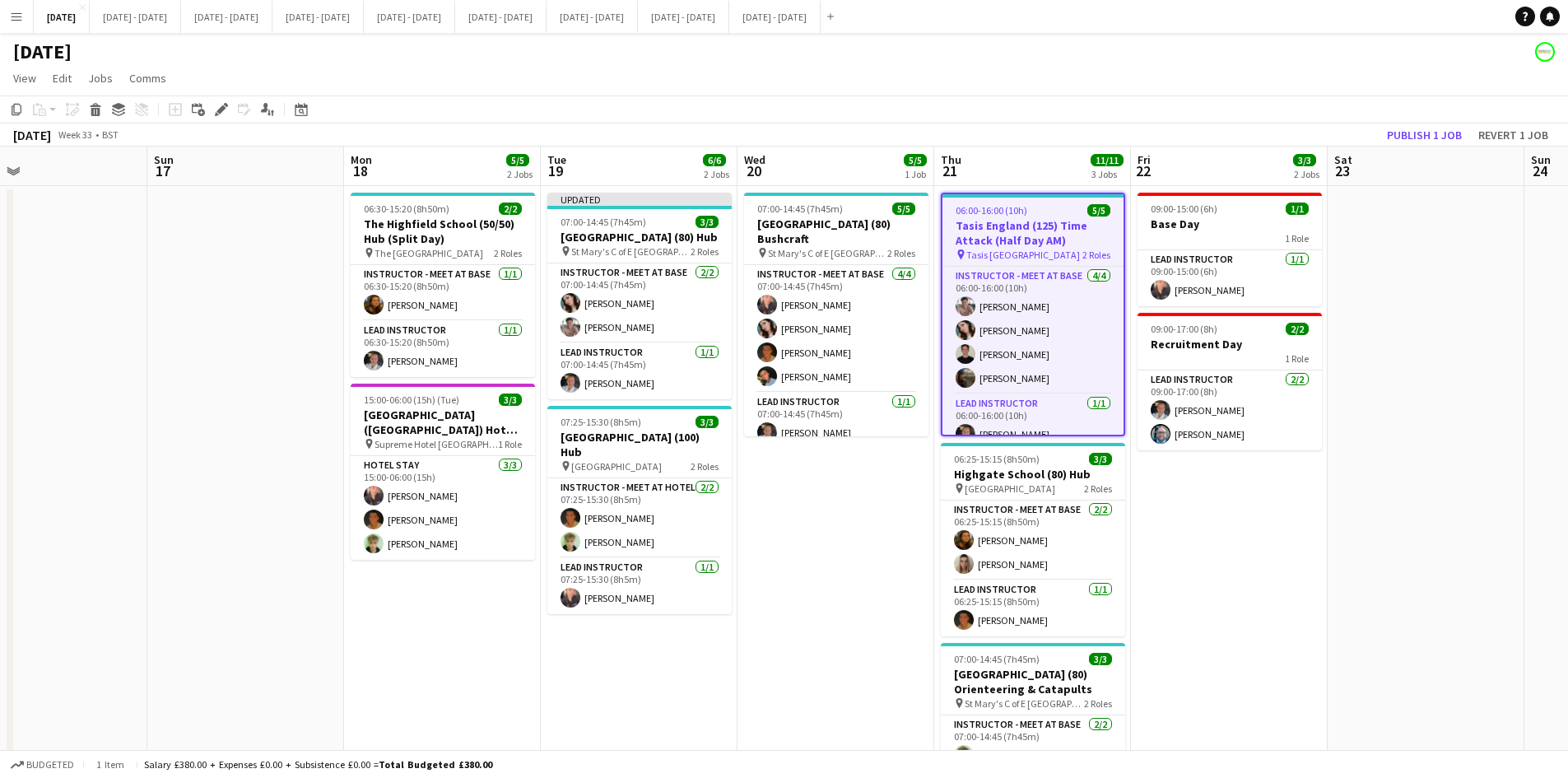
click at [1058, 196] on div at bounding box center [1033, 196] width 181 height 3
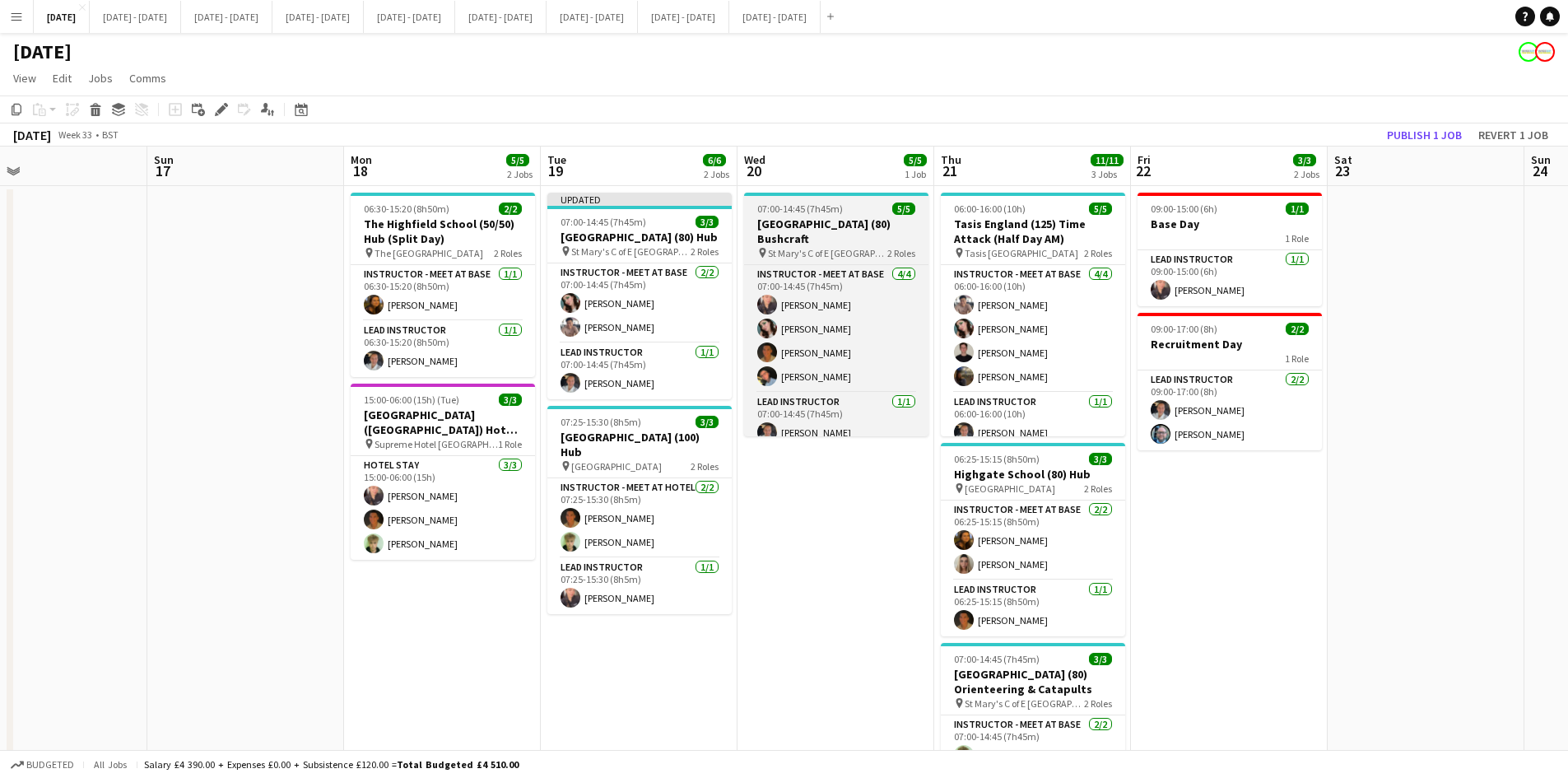
click at [855, 209] on div "07:00-14:45 (7h45m) 5/5" at bounding box center [836, 209] width 184 height 13
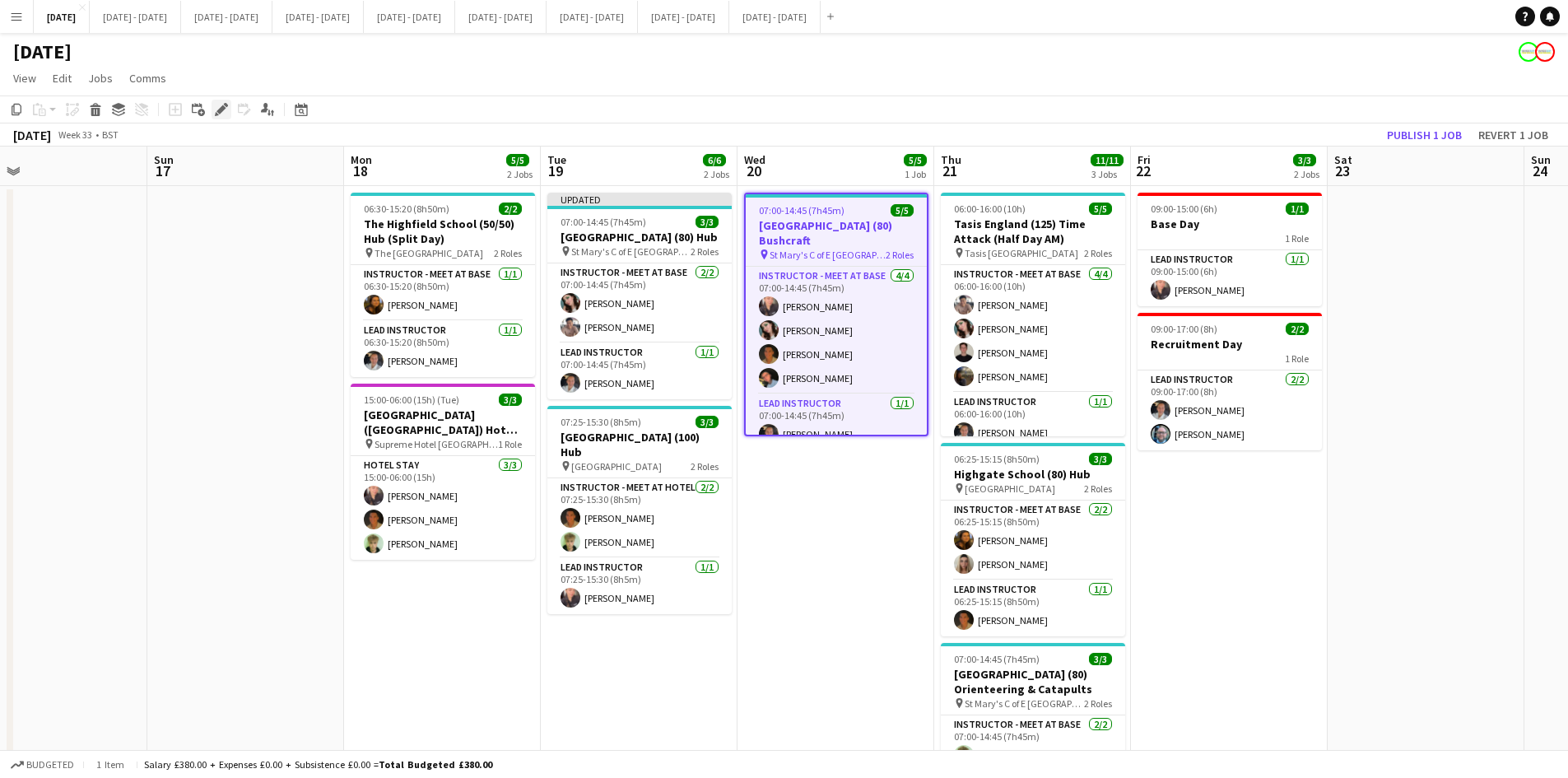
click at [220, 109] on icon at bounding box center [220, 109] width 9 height 9
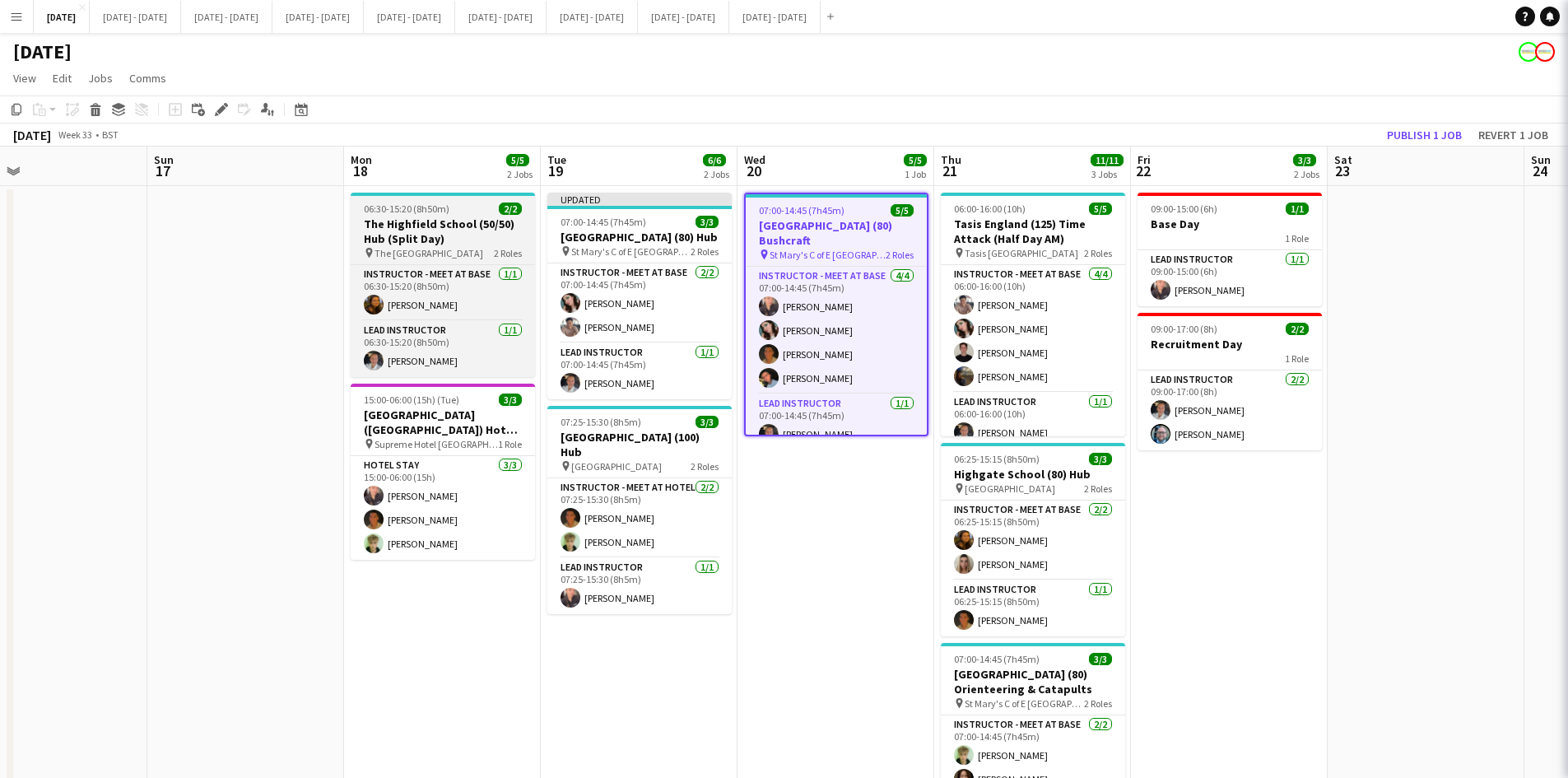
type input "**********"
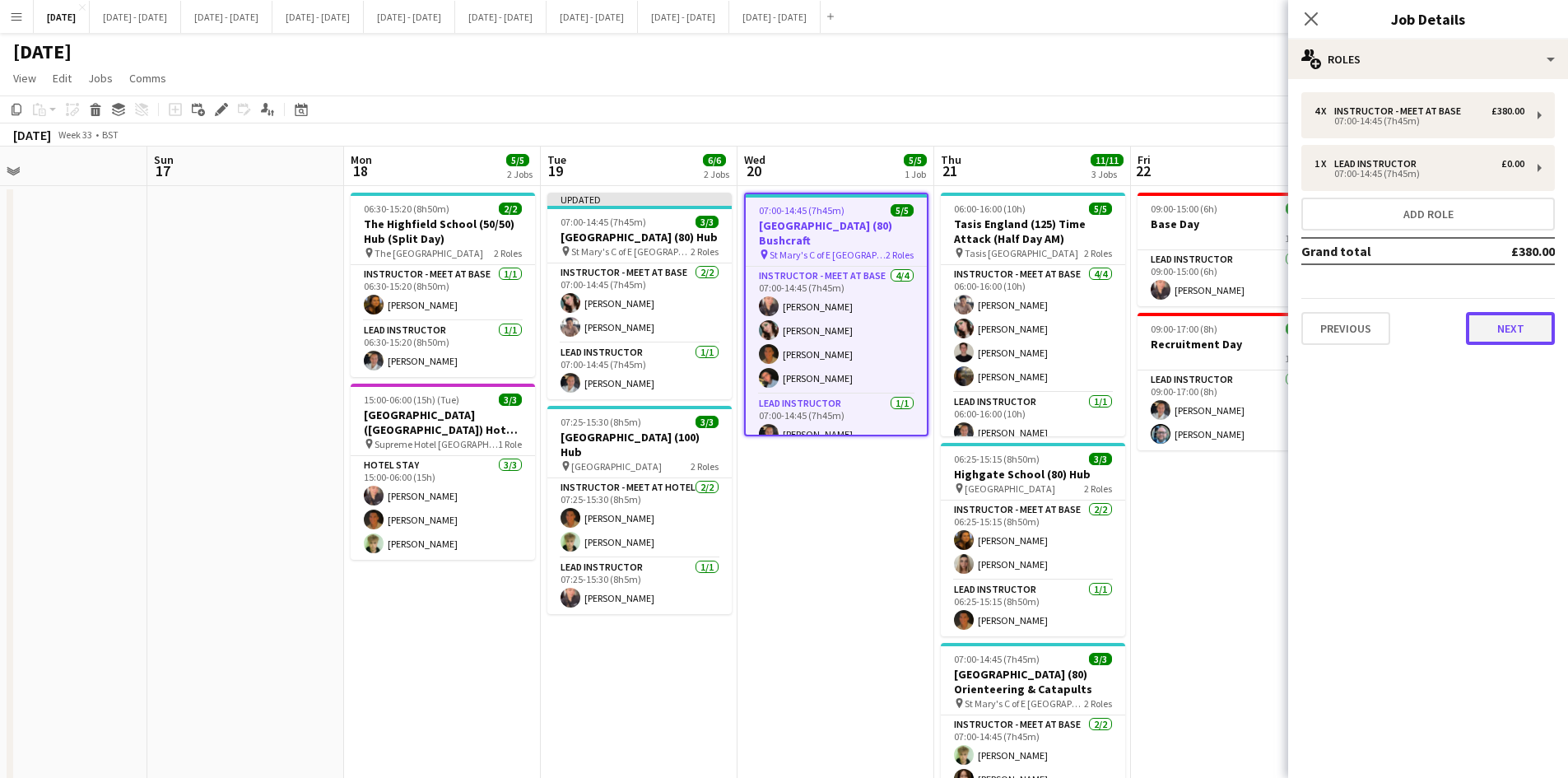
click at [1486, 330] on button "Next" at bounding box center [1510, 328] width 89 height 33
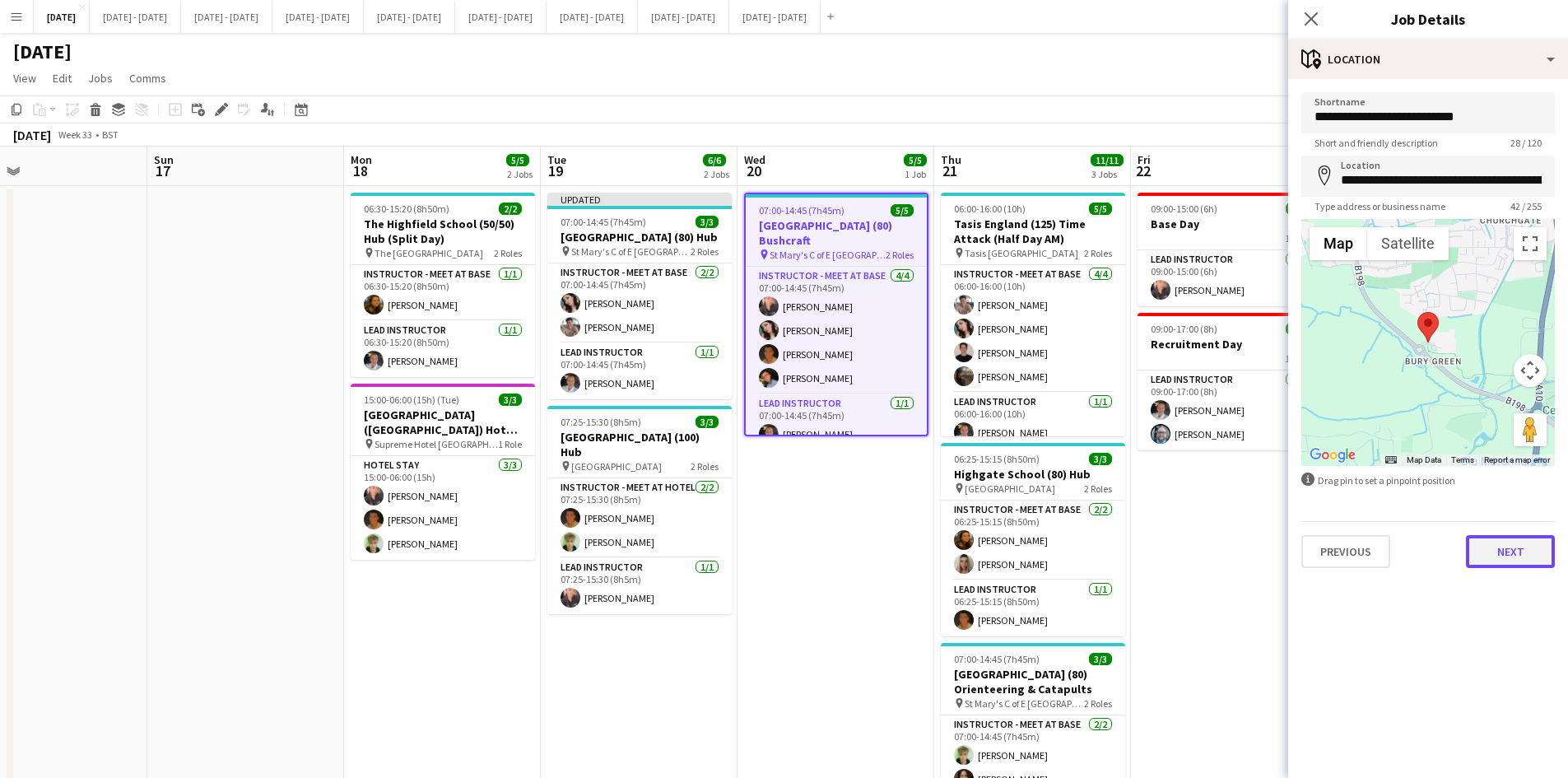
click at [1500, 546] on button "Next" at bounding box center [1510, 551] width 89 height 33
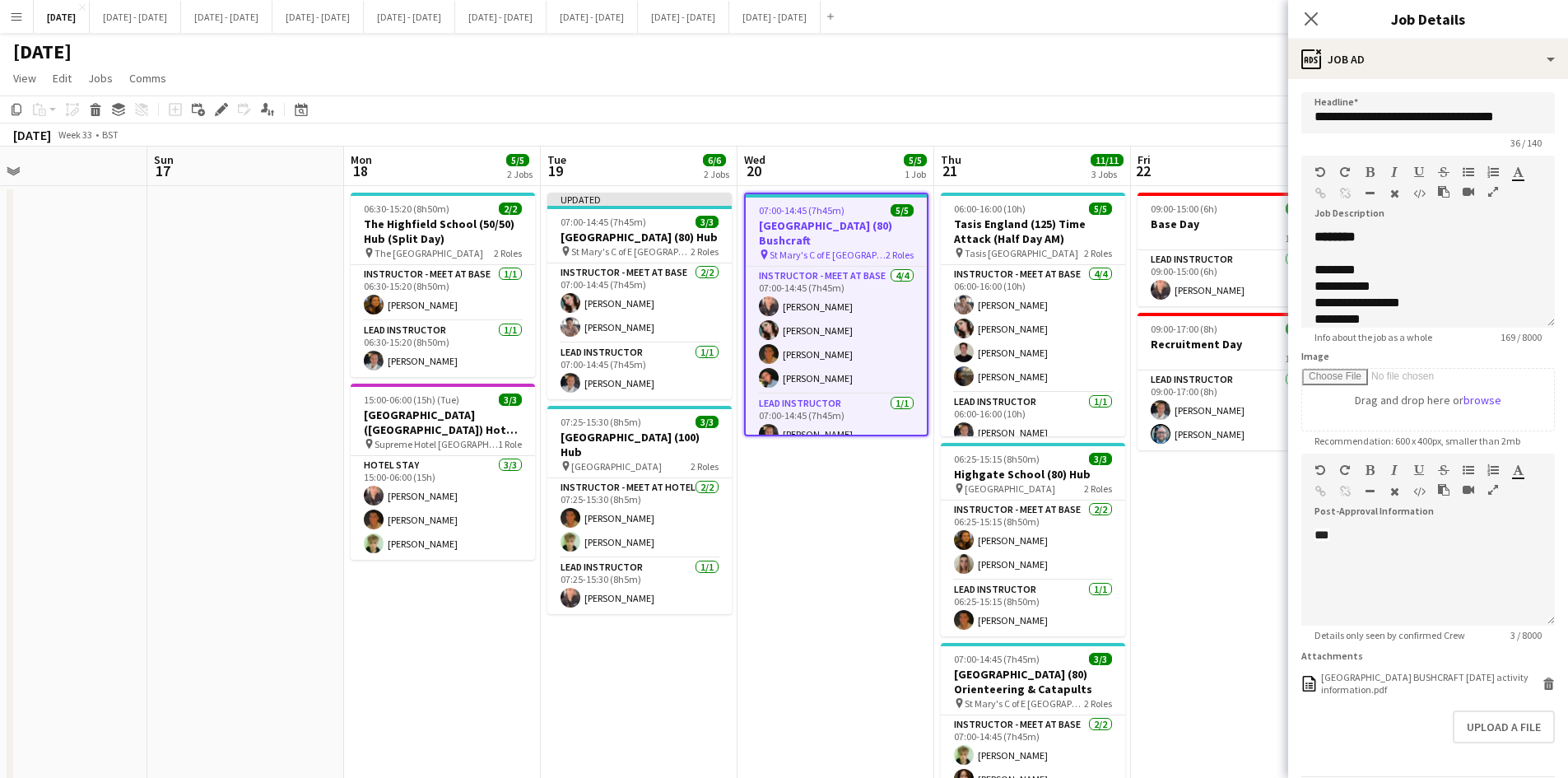
scroll to position [52, 0]
click at [1465, 724] on button "Upload a file" at bounding box center [1504, 726] width 102 height 33
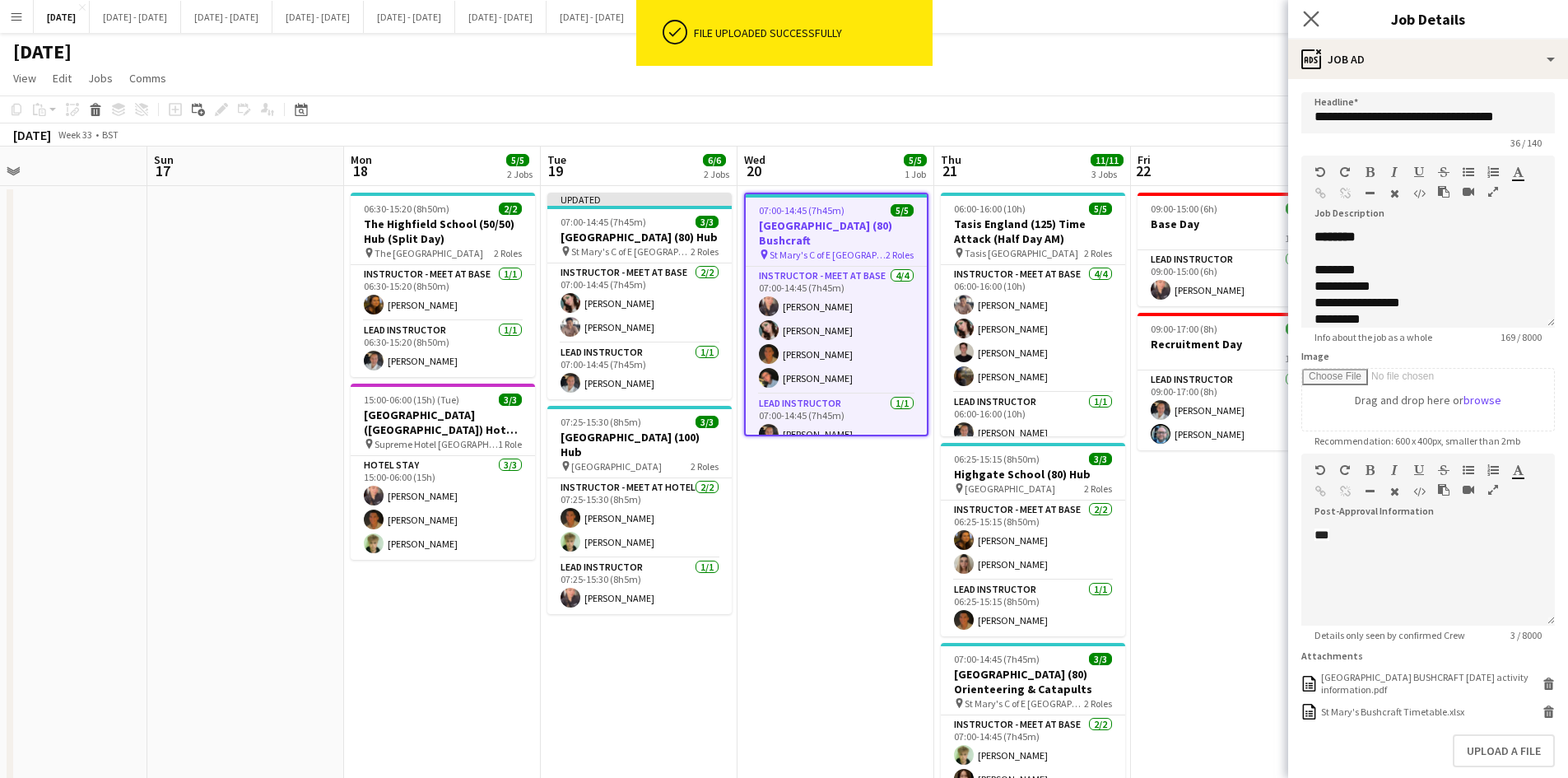
click at [1303, 9] on app-icon "Close pop-in" at bounding box center [1312, 19] width 24 height 24
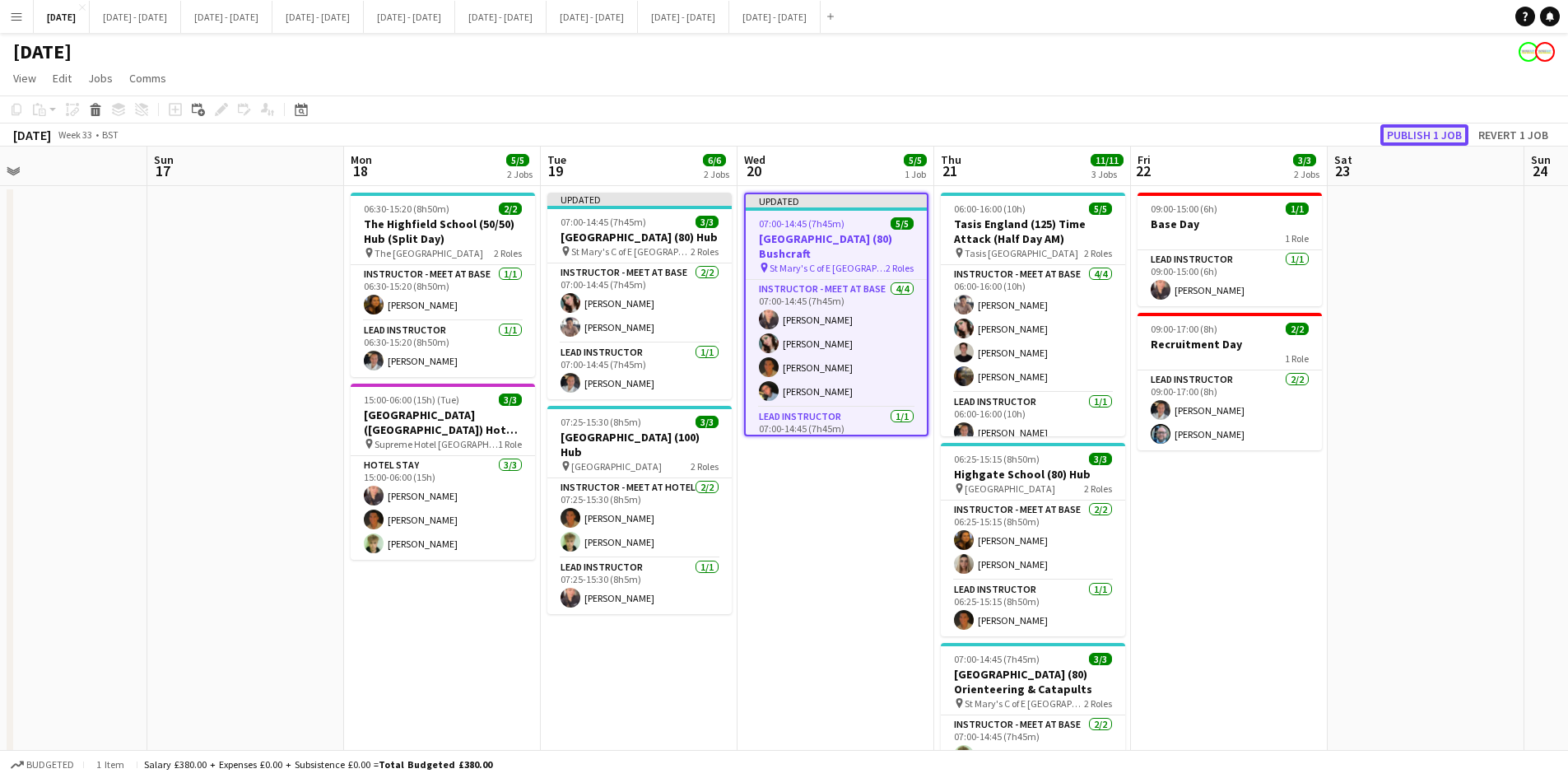
click at [1404, 130] on button "Publish 1 job" at bounding box center [1424, 135] width 88 height 22
